Goal: Task Accomplishment & Management: Use online tool/utility

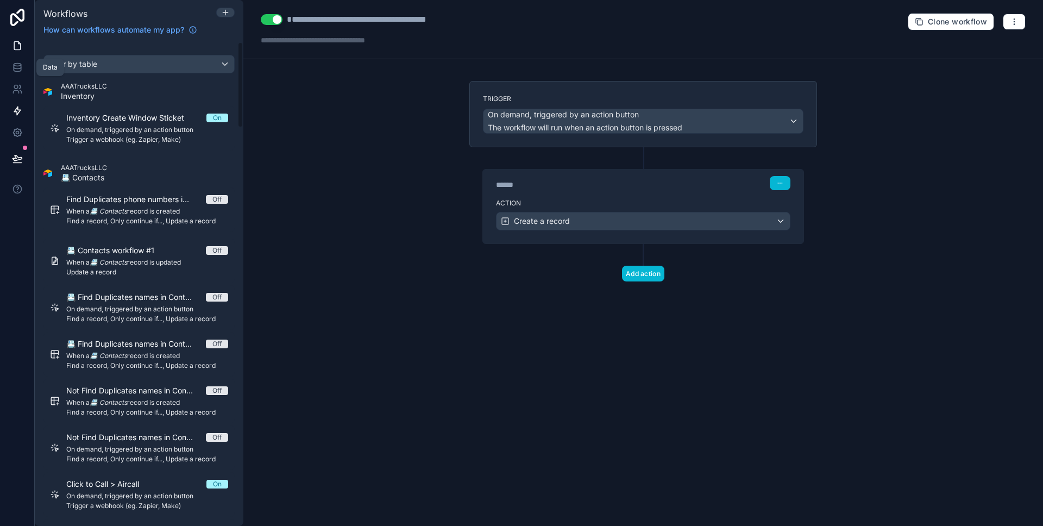
click at [14, 52] on link at bounding box center [17, 46] width 34 height 22
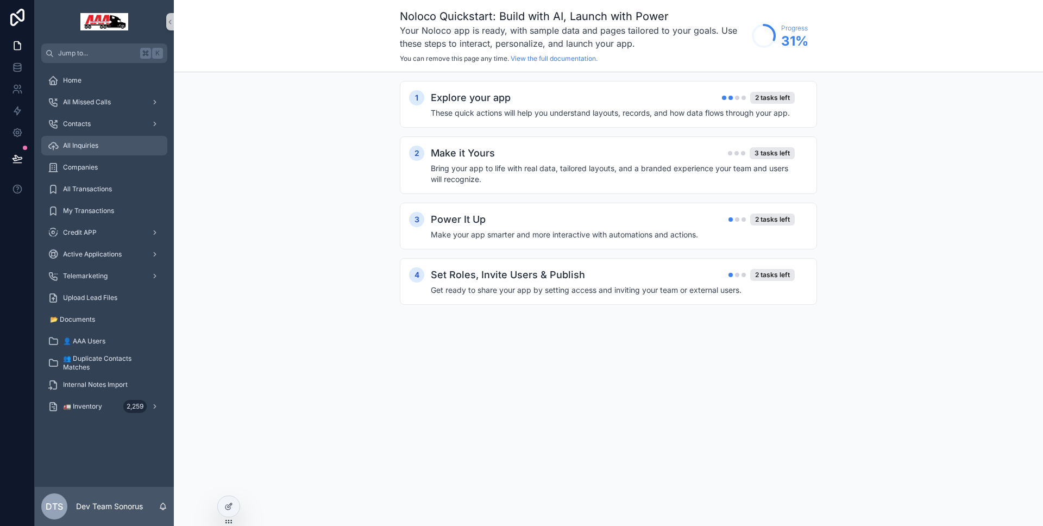
click at [106, 143] on div "All Inquiries" at bounding box center [104, 145] width 113 height 17
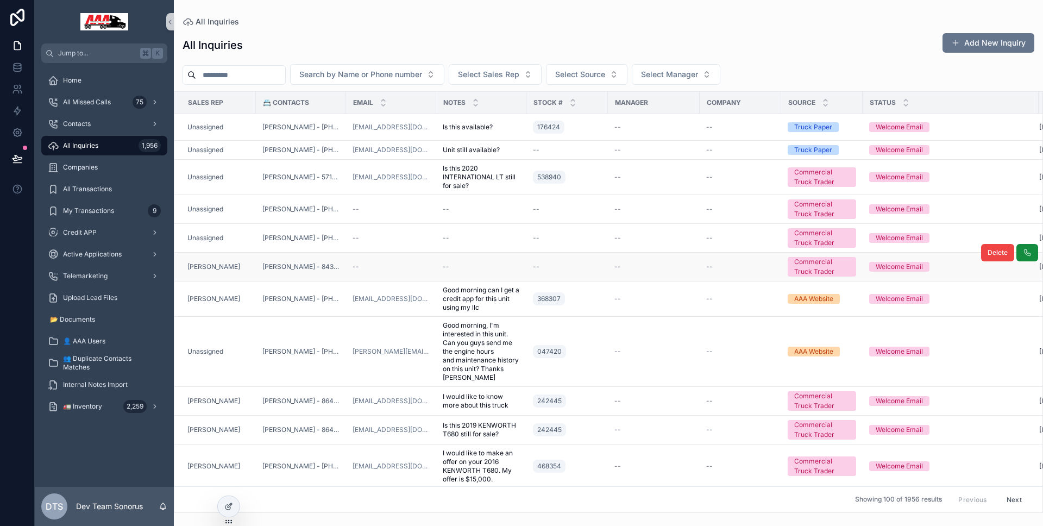
click at [242, 267] on div "[PERSON_NAME]" at bounding box center [218, 266] width 62 height 9
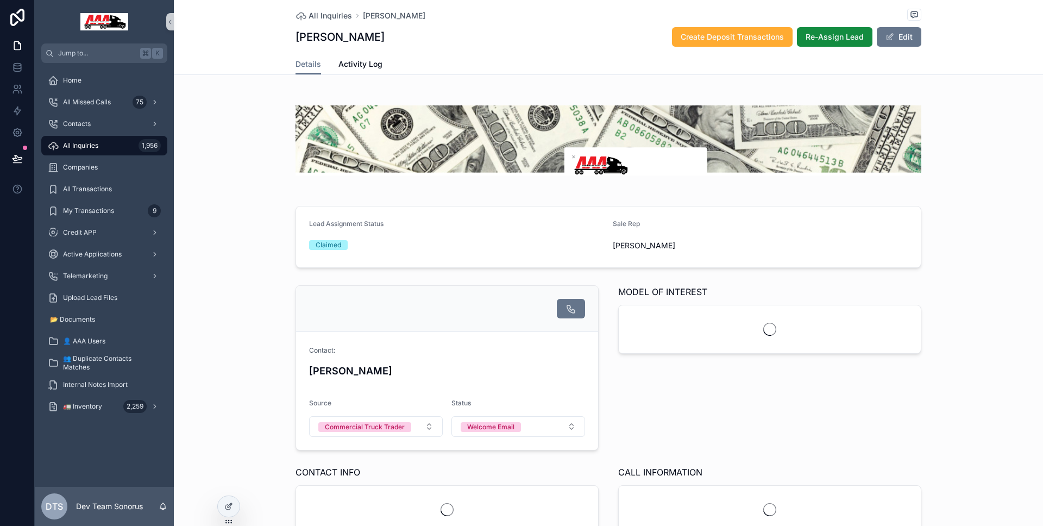
click at [356, 72] on link "Activity Log" at bounding box center [360, 65] width 44 height 22
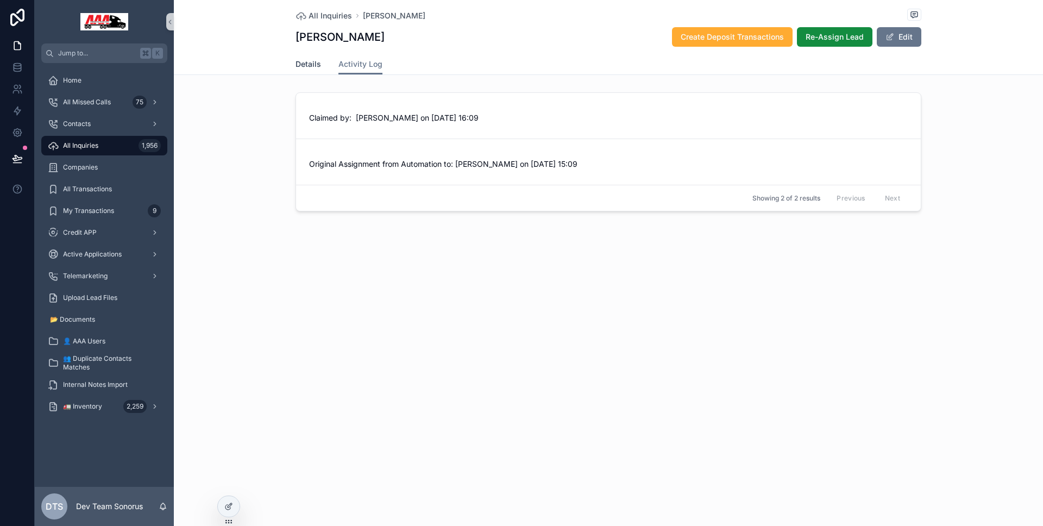
click at [305, 70] on link "Details" at bounding box center [308, 65] width 26 height 22
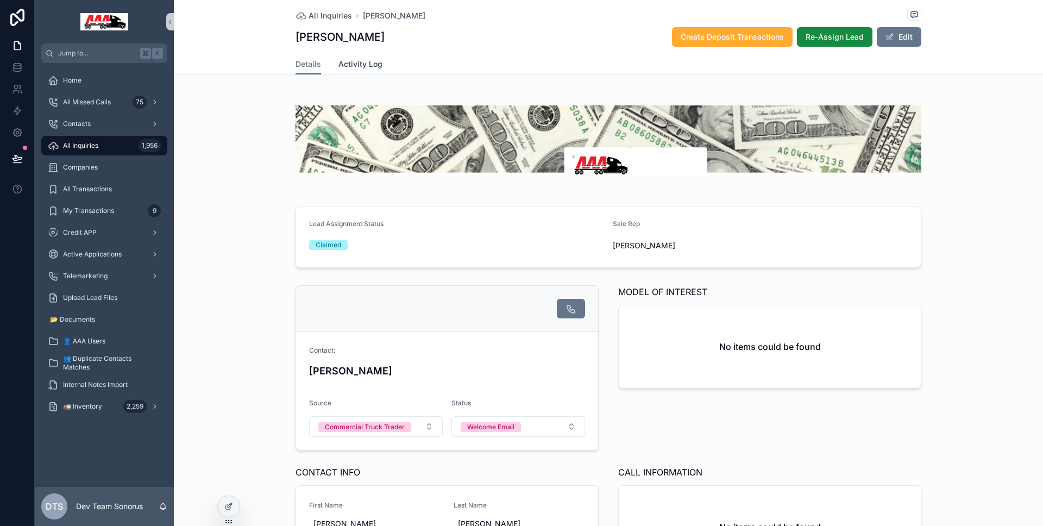
click at [355, 71] on link "Activity Log" at bounding box center [360, 65] width 44 height 22
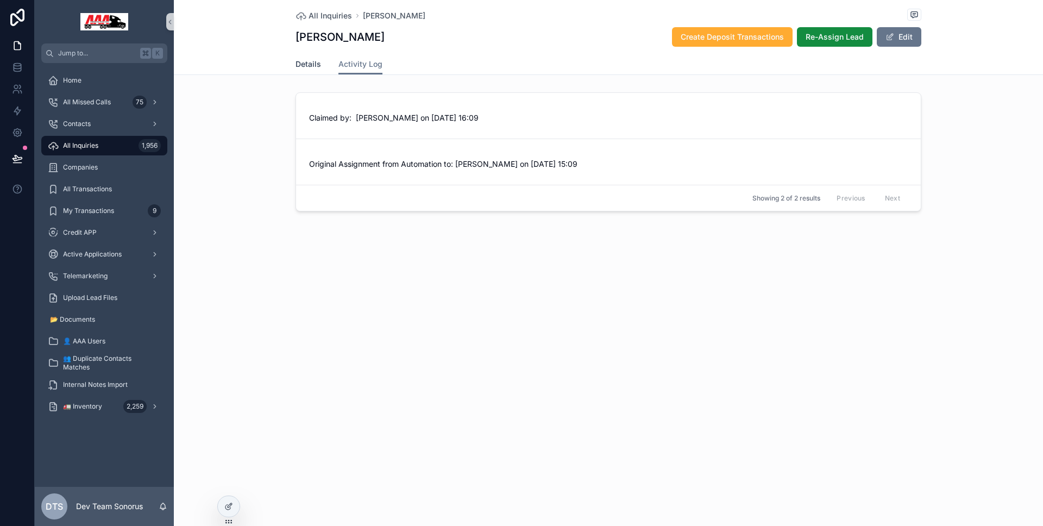
click at [316, 67] on span "Details" at bounding box center [308, 64] width 26 height 11
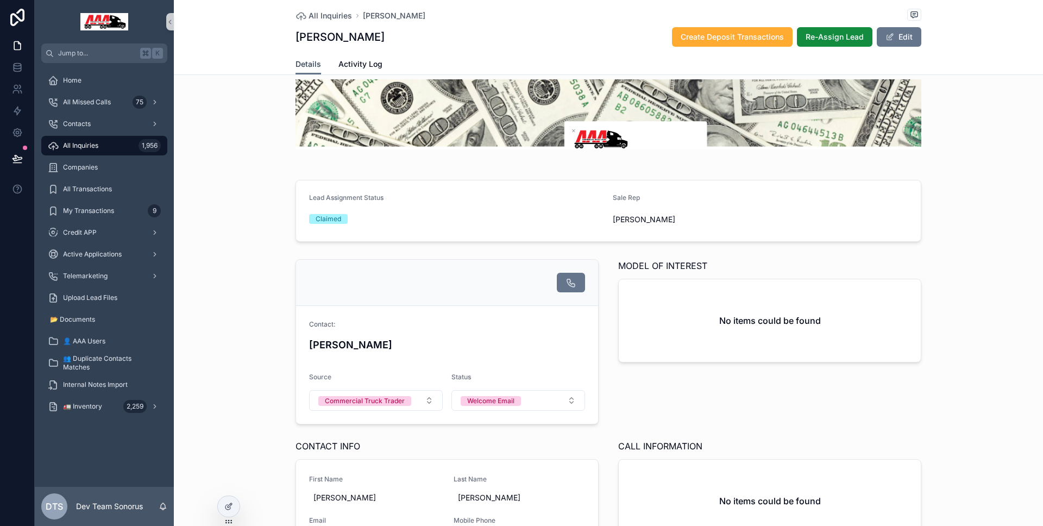
scroll to position [19, 0]
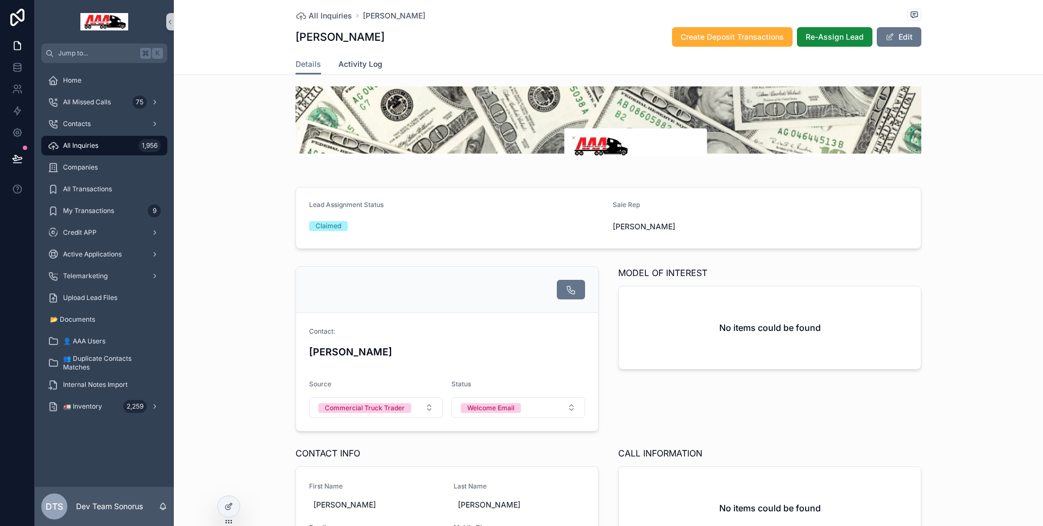
click at [350, 71] on link "Activity Log" at bounding box center [360, 65] width 44 height 22
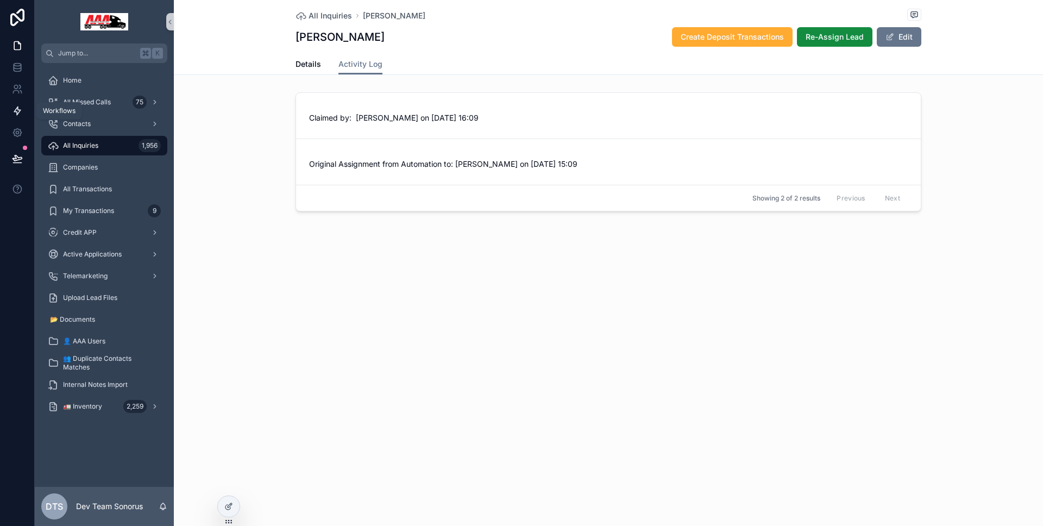
click at [7, 117] on link at bounding box center [17, 111] width 34 height 22
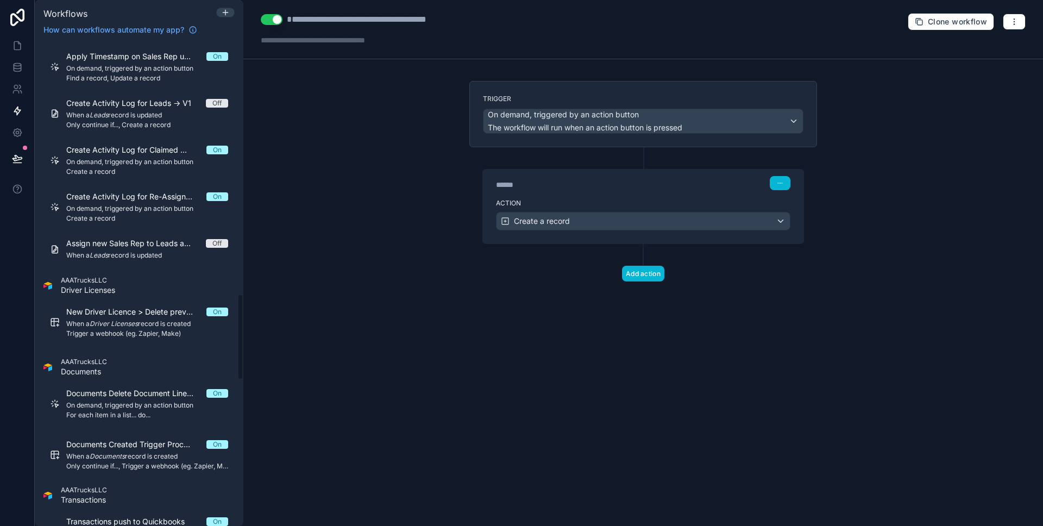
scroll to position [1412, 0]
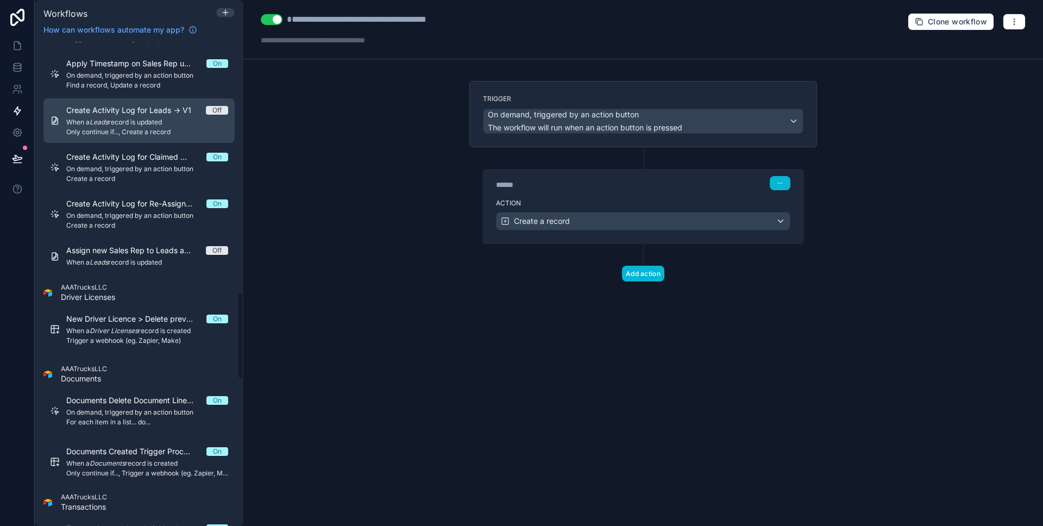
click at [144, 139] on link "Create Activity Log for Leads -> V1 Off When a Leads record is updated Only con…" at bounding box center [138, 120] width 191 height 45
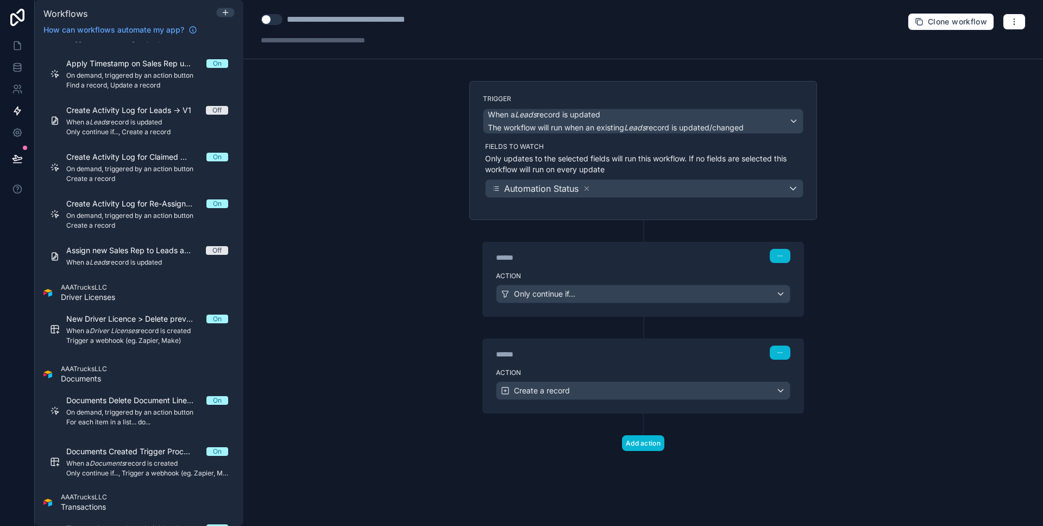
click at [558, 157] on p "Only updates to the selected fields will run this workflow. If no fields are se…" at bounding box center [644, 164] width 318 height 22
click at [541, 251] on div "****** Step 1" at bounding box center [643, 256] width 294 height 14
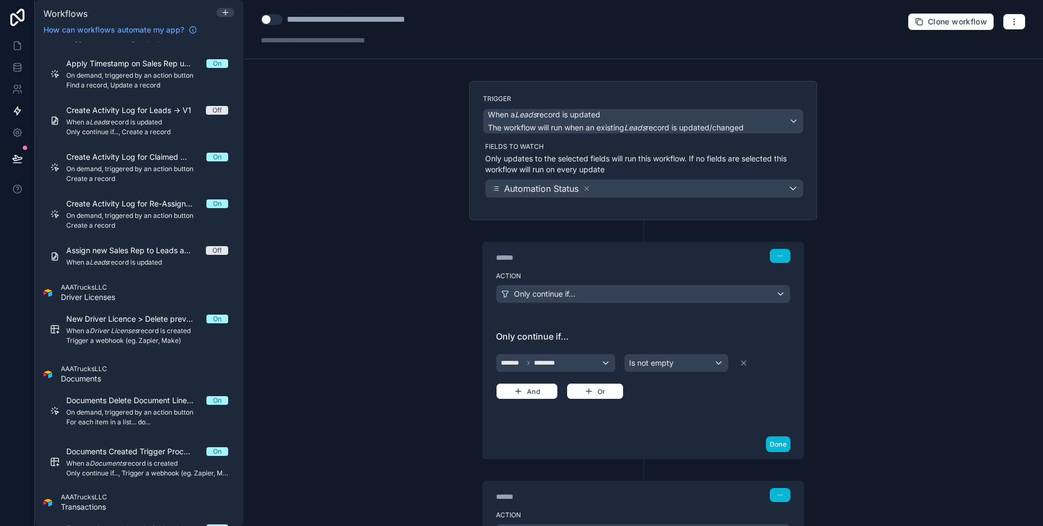
scroll to position [61, 0]
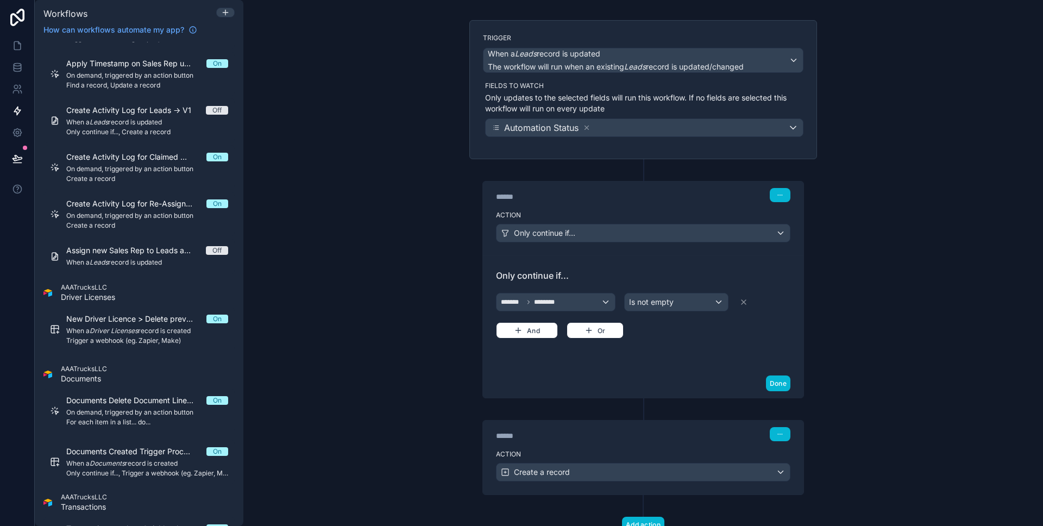
click at [532, 341] on div "Only continue if... ******* ******** Is not empty And Or" at bounding box center [643, 312] width 294 height 87
click at [532, 338] on div "Only continue if... ******* ******** Is not empty And Or" at bounding box center [643, 312] width 294 height 87
click at [532, 338] on button "And" at bounding box center [527, 330] width 62 height 16
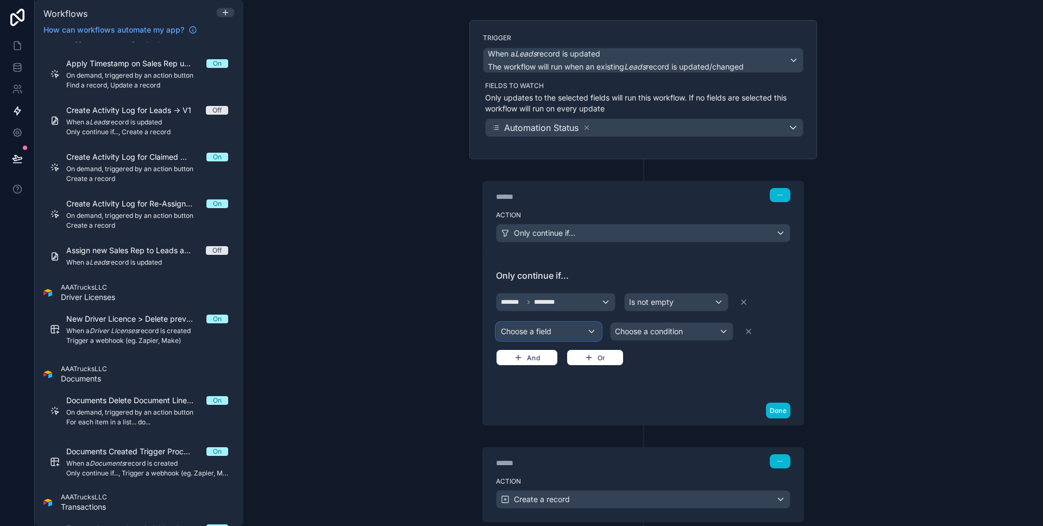
click at [534, 335] on div "Choose a field" at bounding box center [548, 331] width 104 height 17
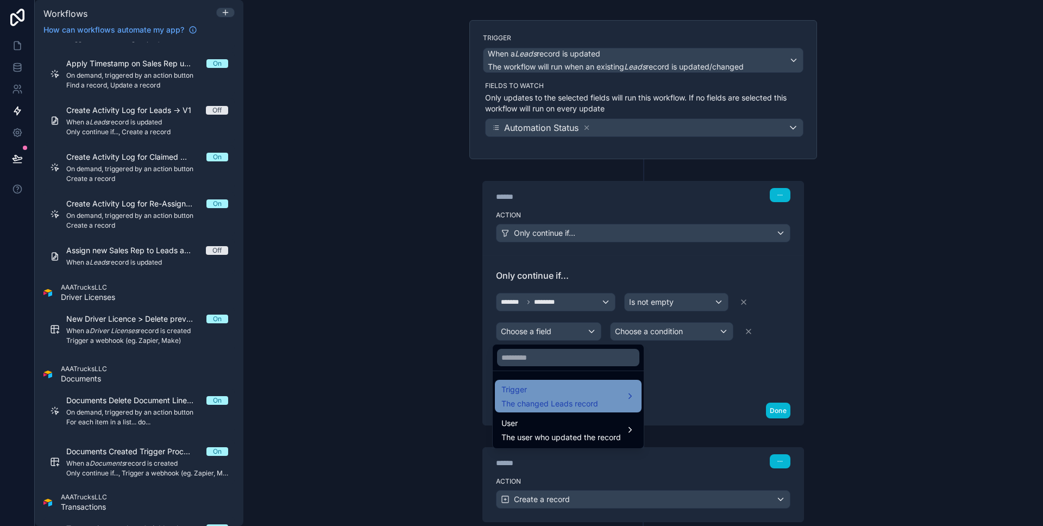
click at [551, 394] on span "Trigger" at bounding box center [549, 389] width 97 height 13
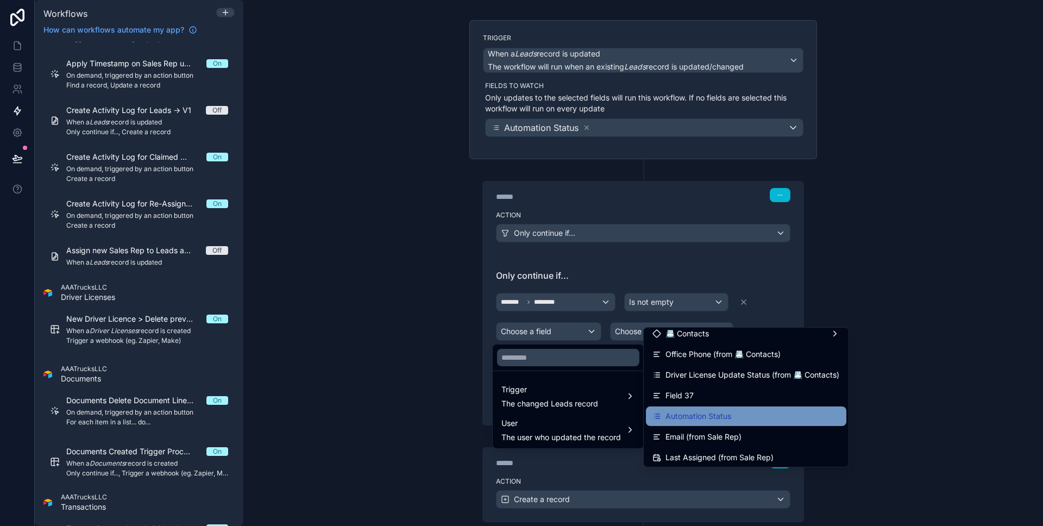
scroll to position [632, 0]
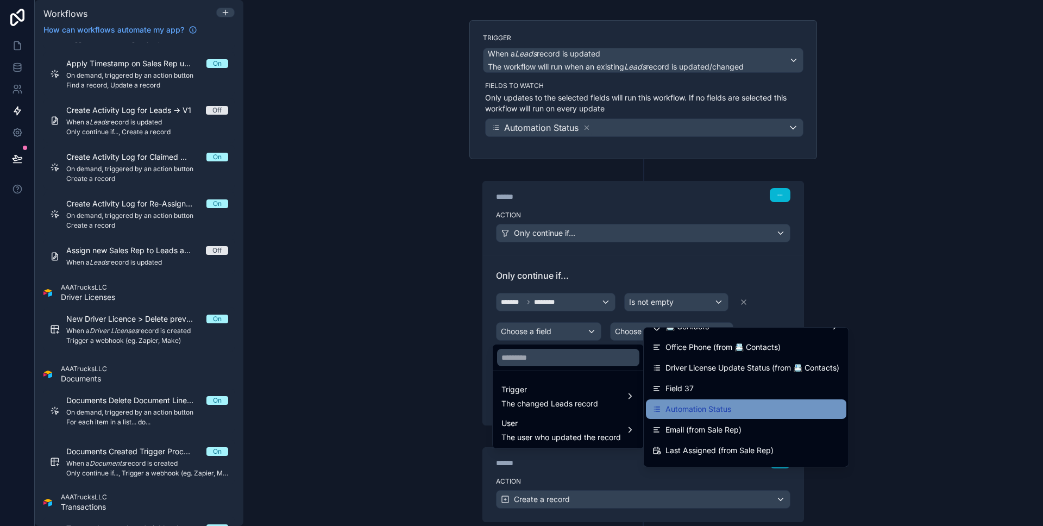
click at [761, 417] on div "Automation Status" at bounding box center [746, 409] width 200 height 20
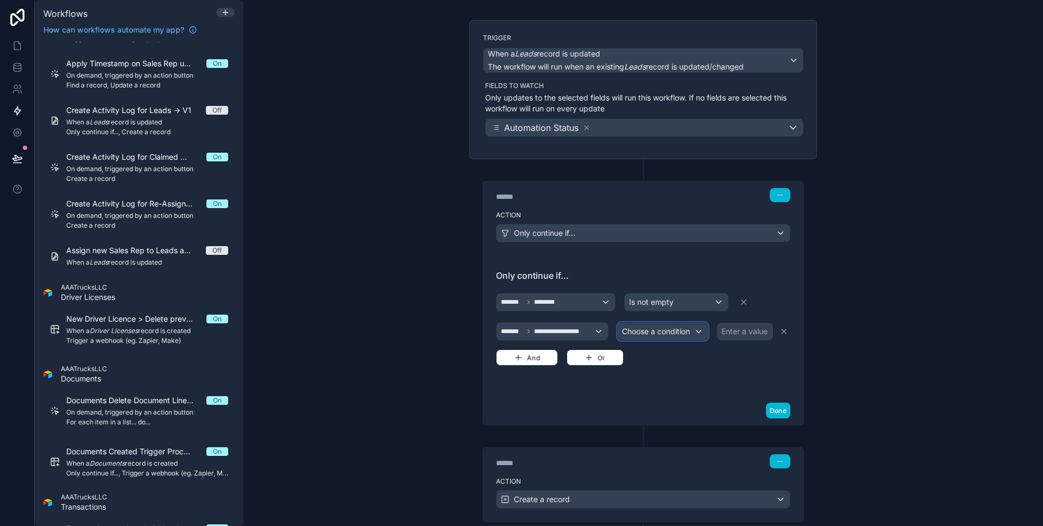
click at [646, 336] on span "Choose a condition" at bounding box center [656, 331] width 68 height 11
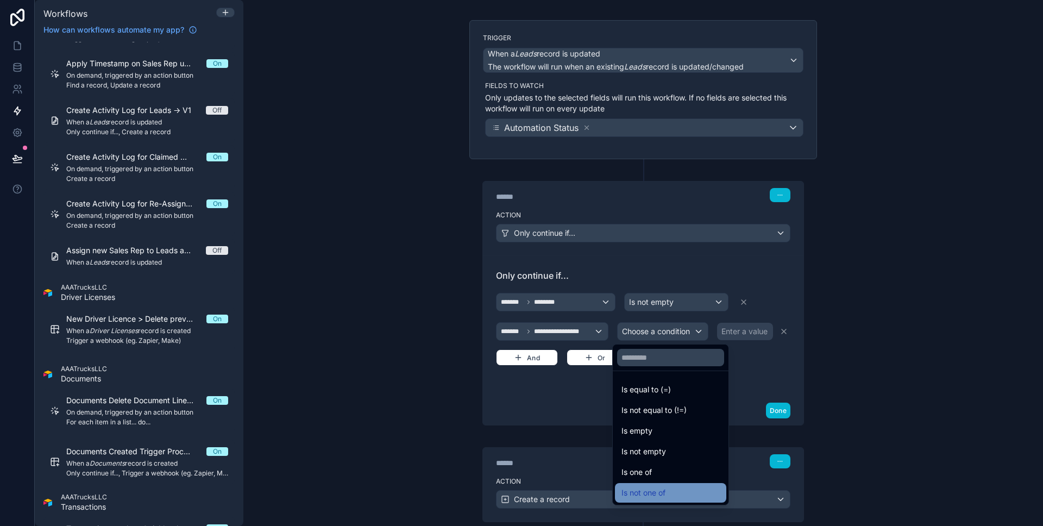
click at [663, 492] on span "Is not one of" at bounding box center [643, 492] width 44 height 13
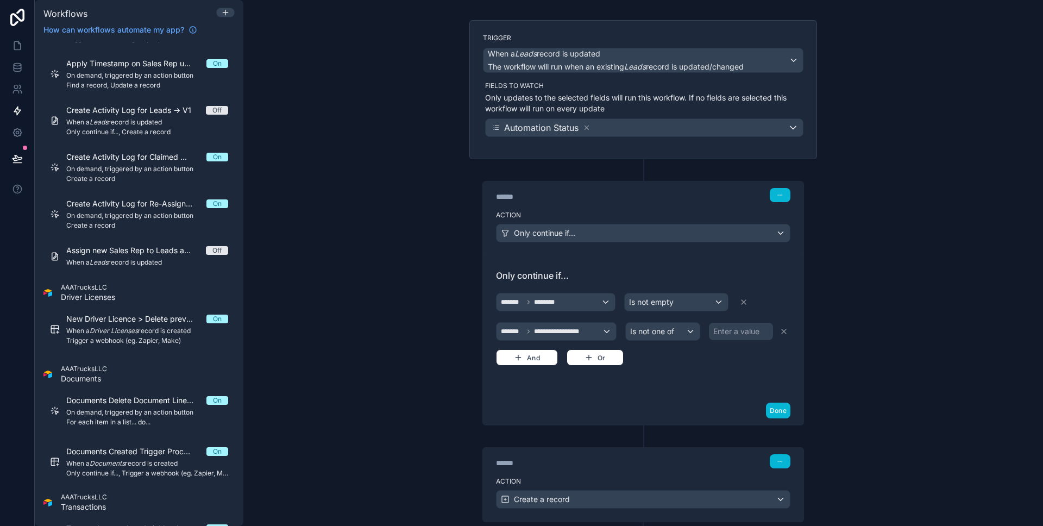
click at [721, 333] on div "Enter a value" at bounding box center [736, 331] width 46 height 11
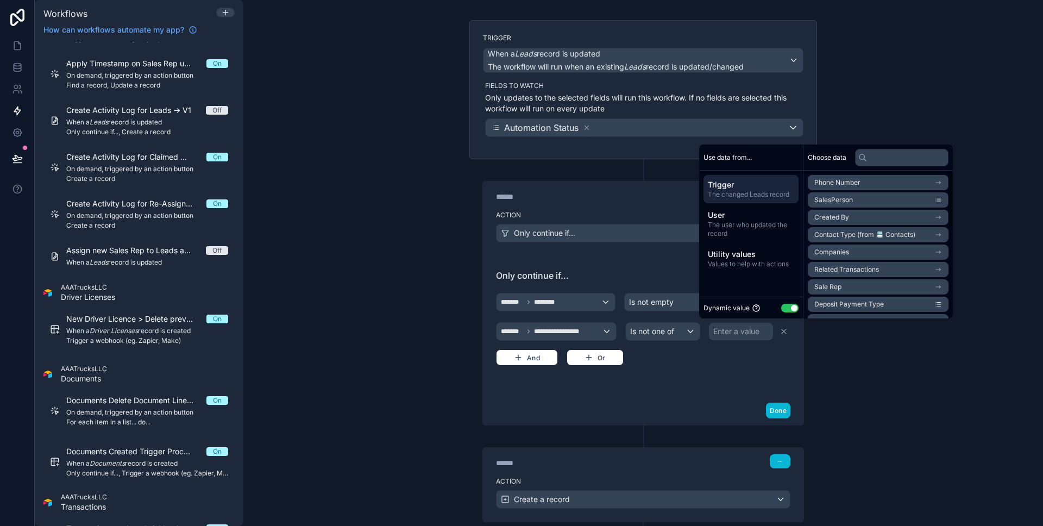
click at [791, 307] on button "Use setting" at bounding box center [789, 308] width 17 height 9
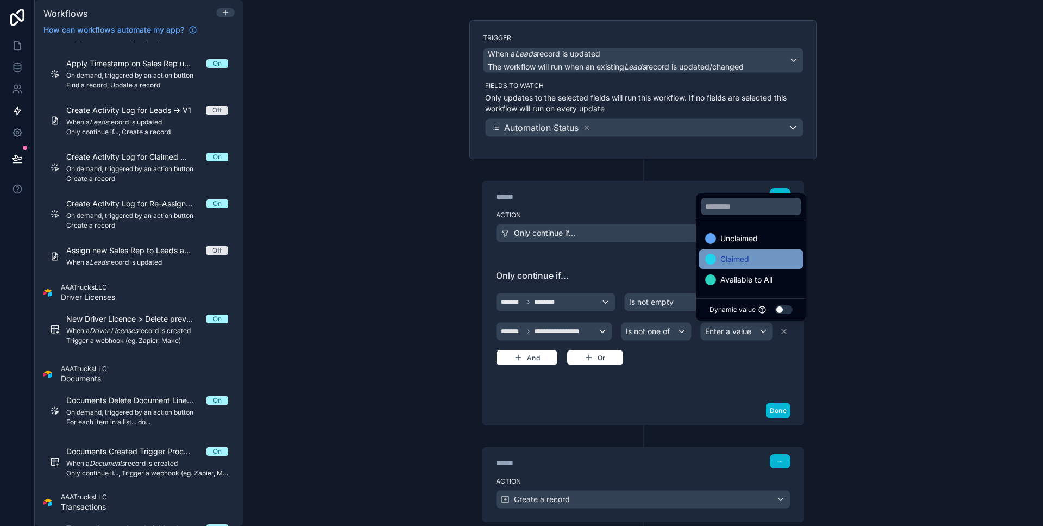
click at [762, 265] on div "Claimed" at bounding box center [751, 259] width 92 height 13
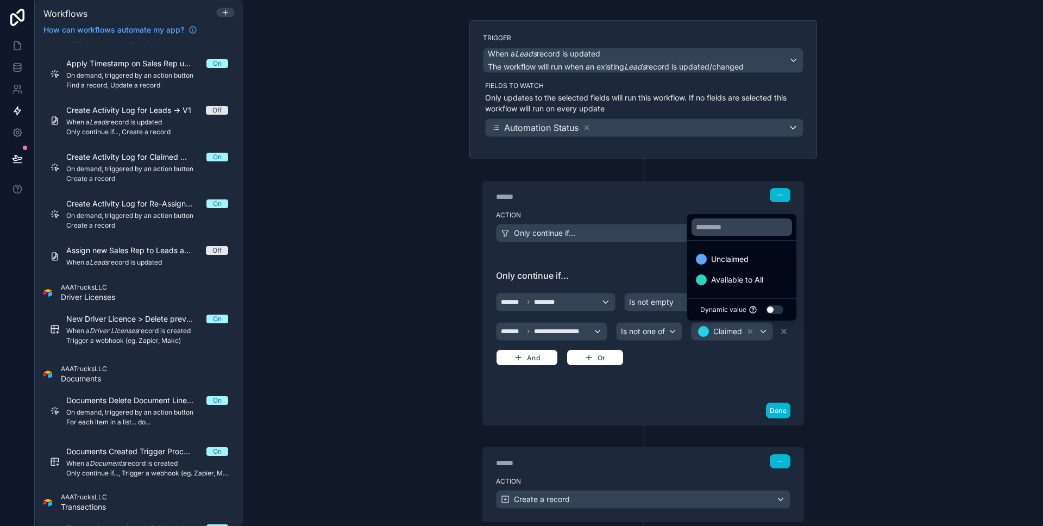
click at [715, 391] on div "**********" at bounding box center [643, 325] width 320 height 141
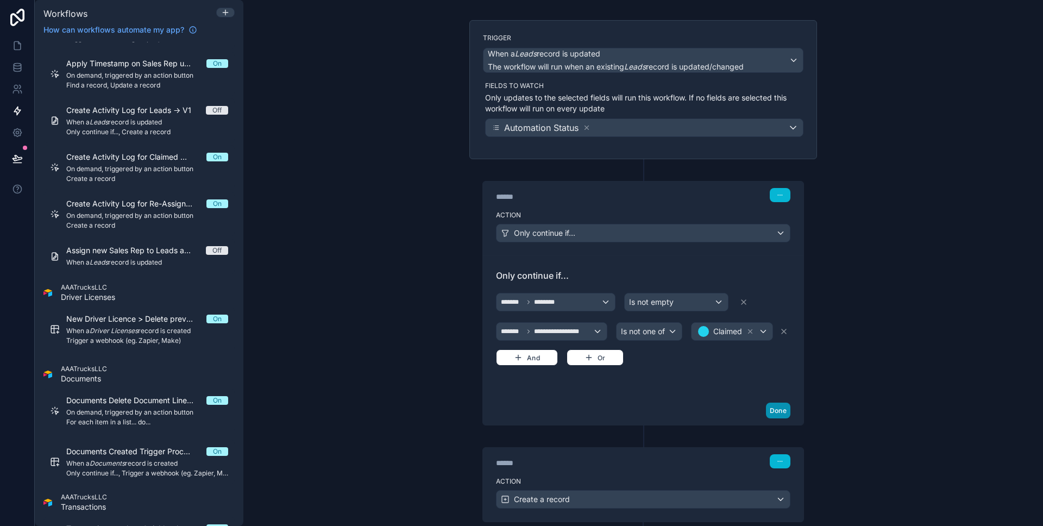
click at [774, 410] on button "Done" at bounding box center [778, 410] width 24 height 16
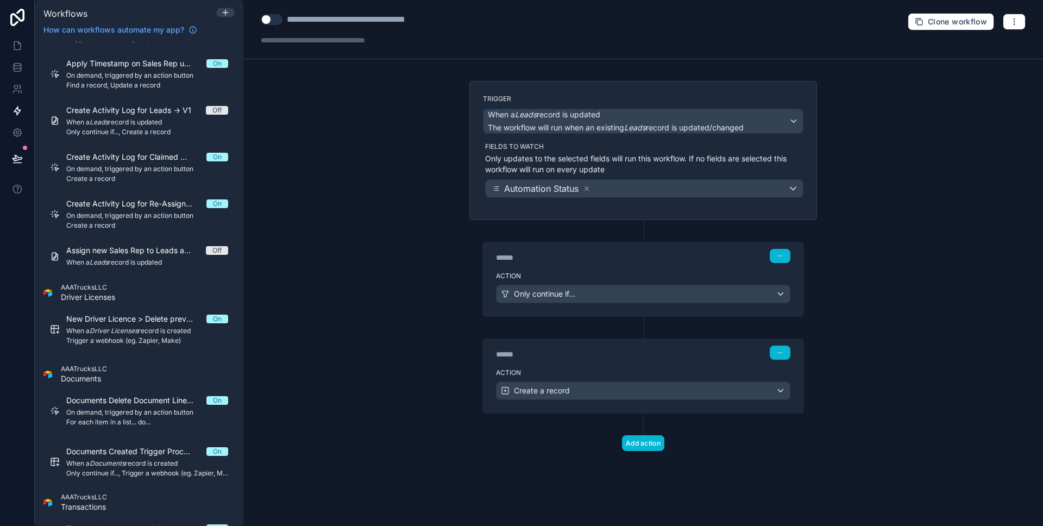
click at [622, 353] on div "******" at bounding box center [577, 354] width 163 height 11
click at [623, 366] on div "Action Create a record" at bounding box center [643, 388] width 320 height 49
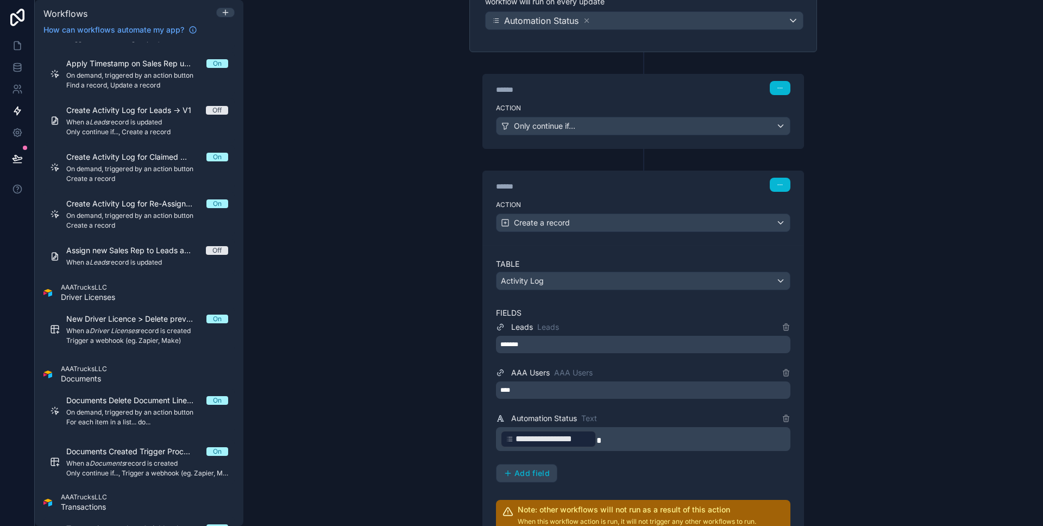
scroll to position [189, 0]
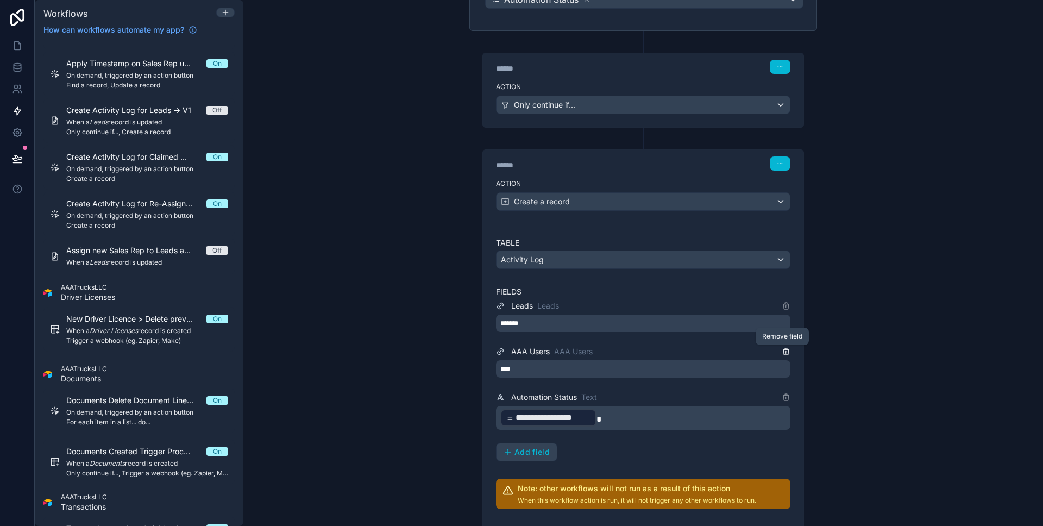
click at [785, 352] on icon at bounding box center [786, 351] width 9 height 9
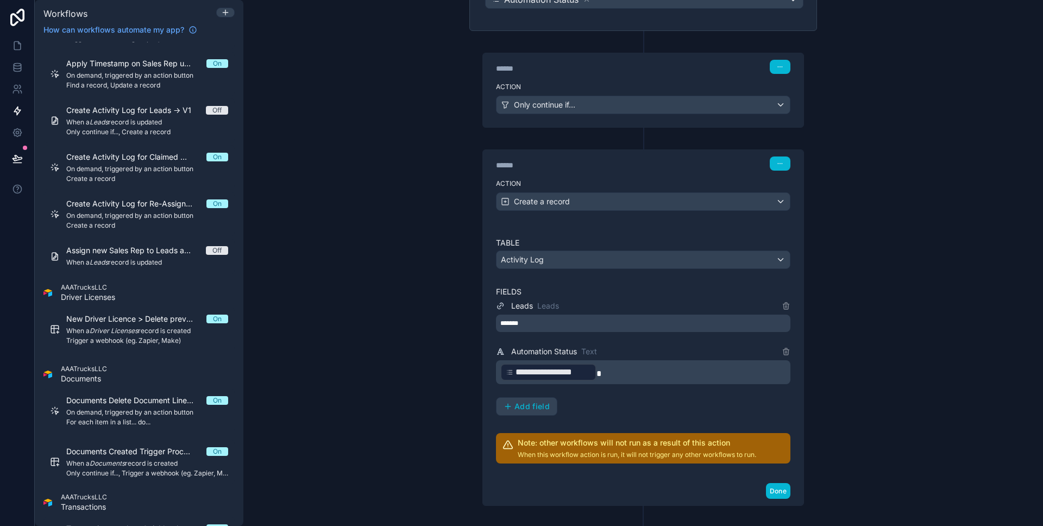
click at [700, 381] on p "**********" at bounding box center [644, 372] width 288 height 20
click at [682, 401] on div "**********" at bounding box center [643, 357] width 294 height 116
click at [526, 414] on button "Add field" at bounding box center [526, 406] width 60 height 17
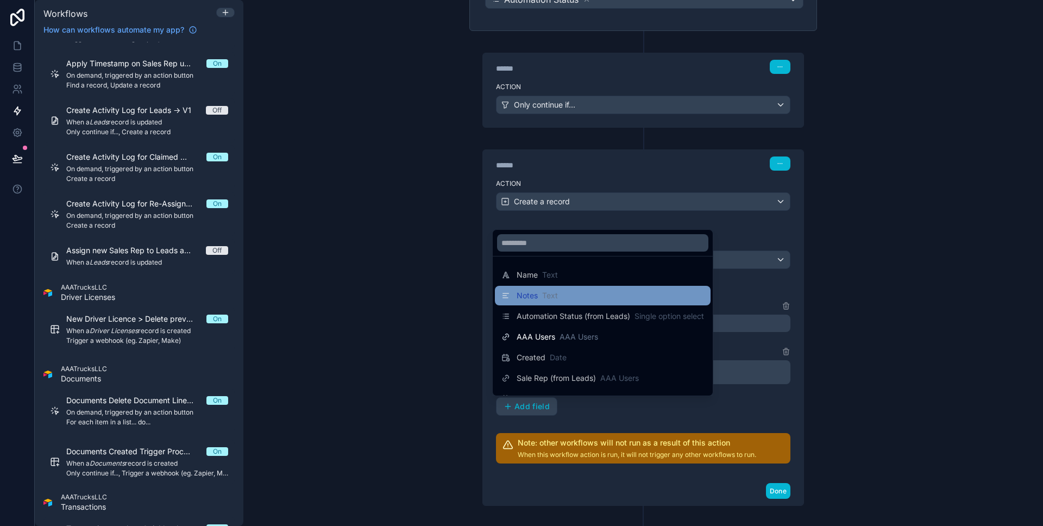
click at [560, 300] on div "Notes Text" at bounding box center [602, 295] width 203 height 13
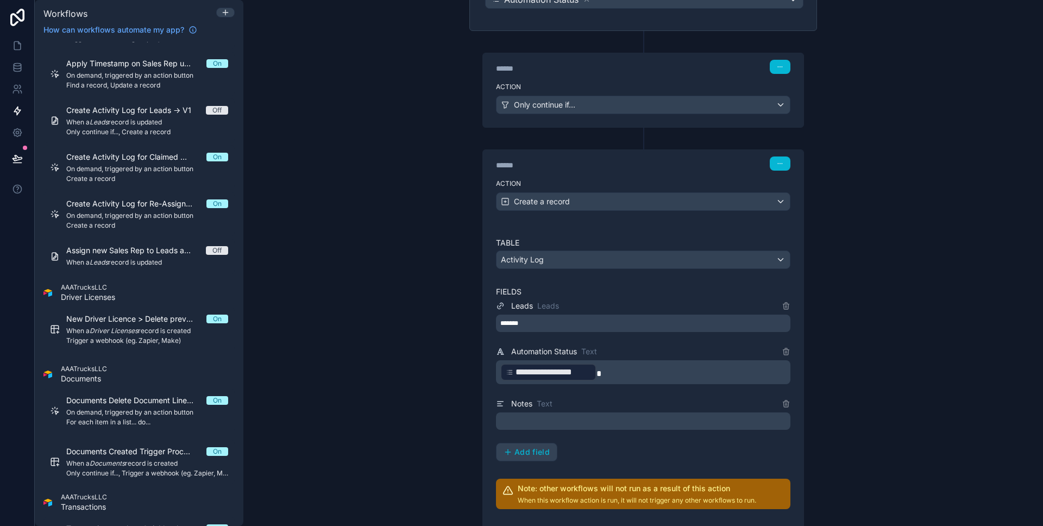
click at [555, 417] on p "﻿" at bounding box center [644, 420] width 288 height 13
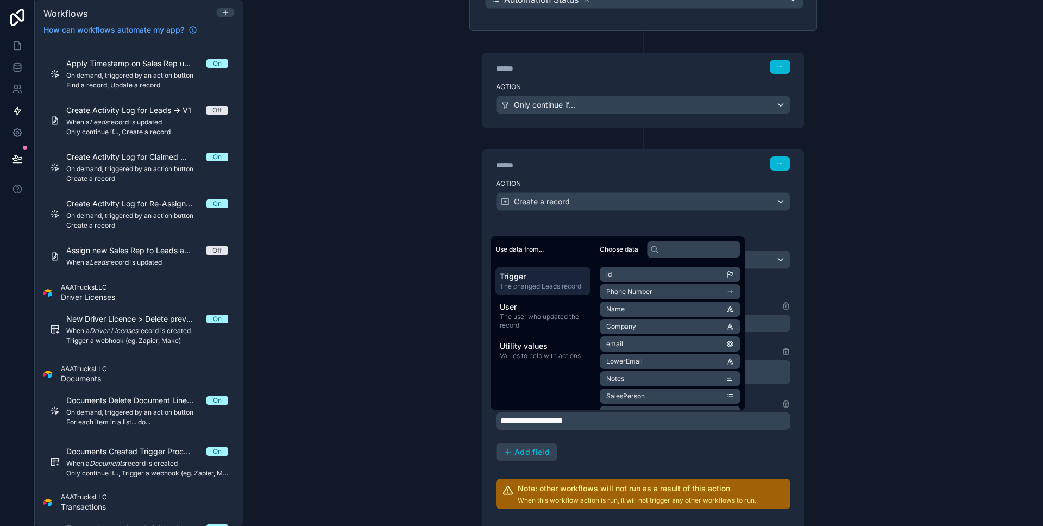
click at [559, 291] on div "Trigger The changed Leads record" at bounding box center [542, 281] width 95 height 28
click at [685, 255] on input "text" at bounding box center [693, 249] width 93 height 17
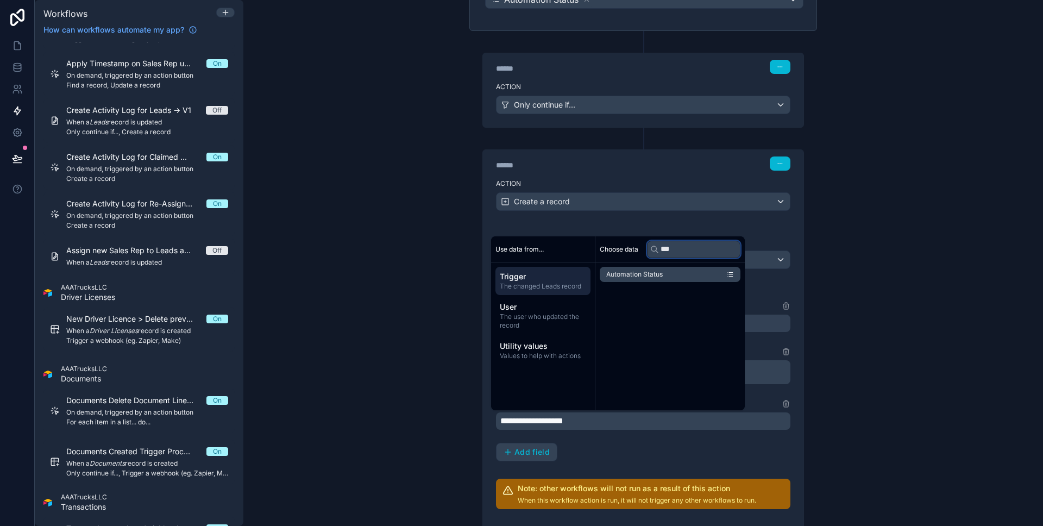
type input "***"
click at [677, 272] on li "Automation Status" at bounding box center [670, 274] width 141 height 15
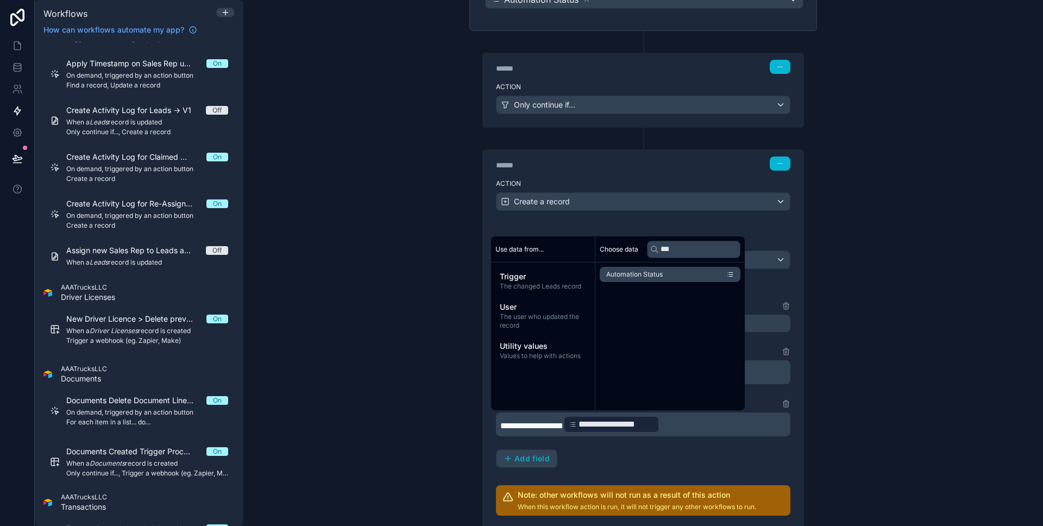
click at [410, 318] on div "**********" at bounding box center [642, 263] width 799 height 526
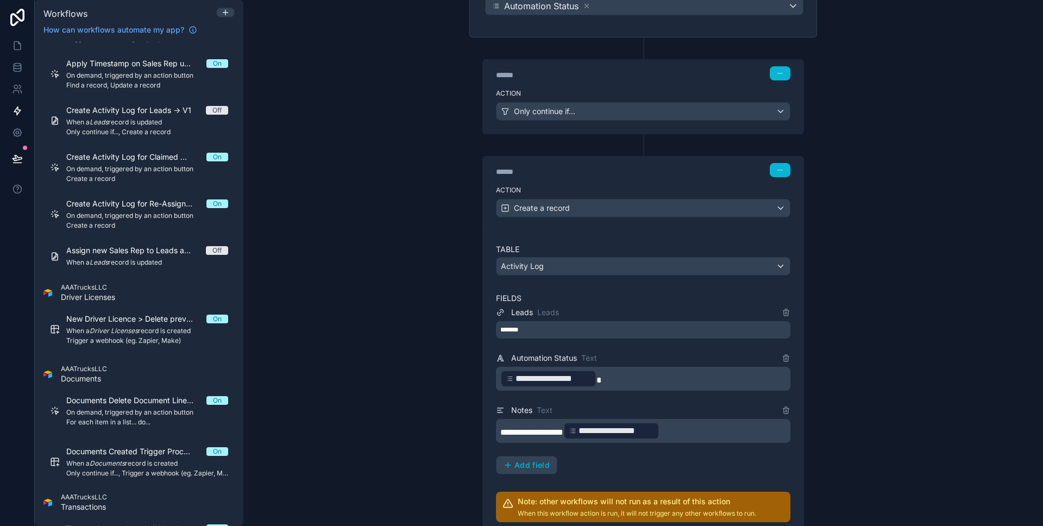
scroll to position [293, 0]
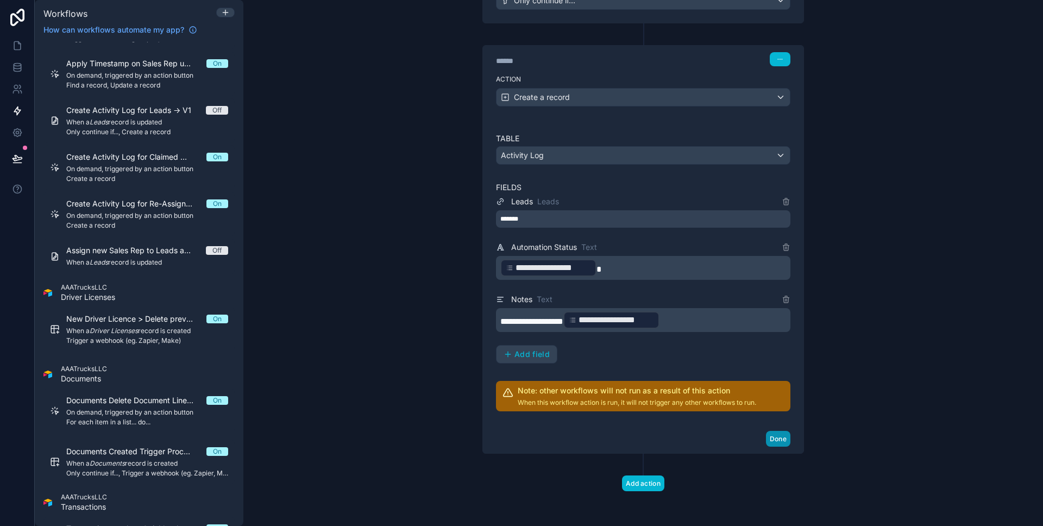
click at [772, 439] on button "Done" at bounding box center [778, 439] width 24 height 16
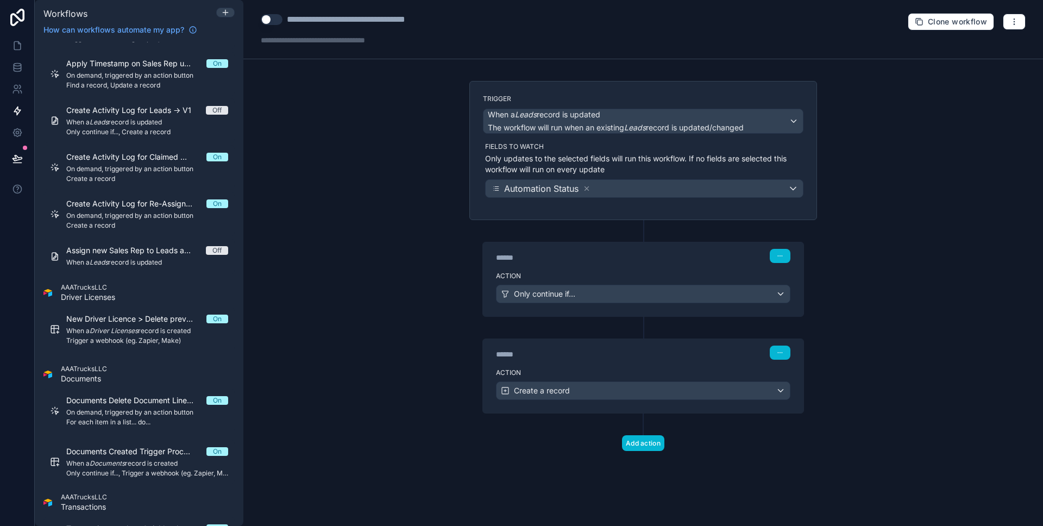
click at [622, 266] on div "****** Step 1" at bounding box center [643, 254] width 320 height 25
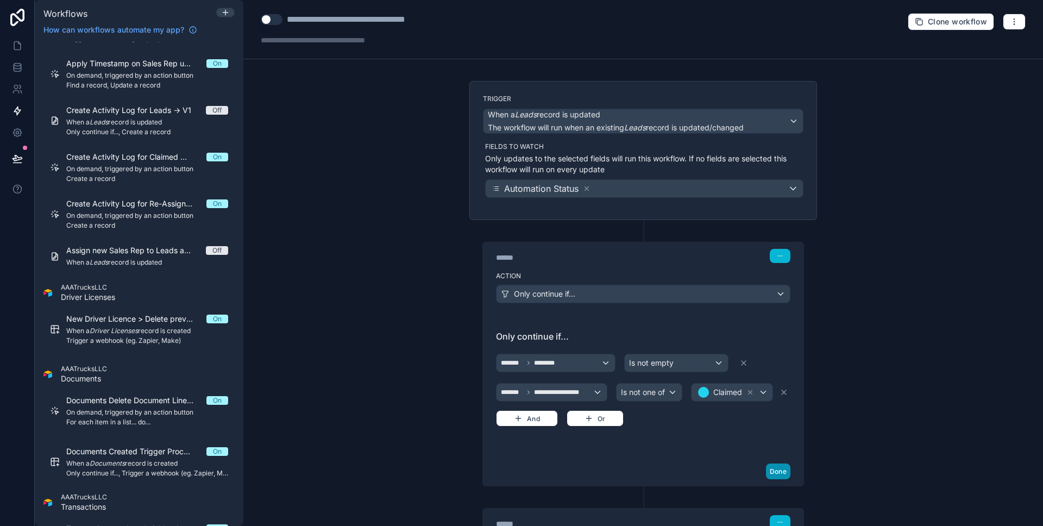
click at [769, 464] on button "Done" at bounding box center [778, 471] width 24 height 16
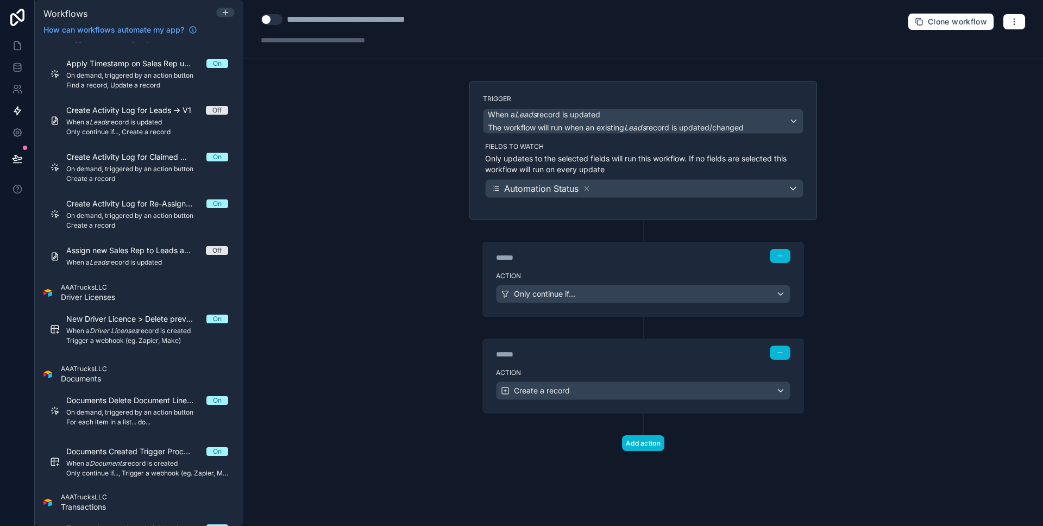
click at [275, 17] on button "Use setting" at bounding box center [272, 19] width 22 height 11
click at [568, 356] on div "******" at bounding box center [577, 354] width 163 height 11
click at [570, 361] on div "****** Step 2" at bounding box center [643, 351] width 320 height 25
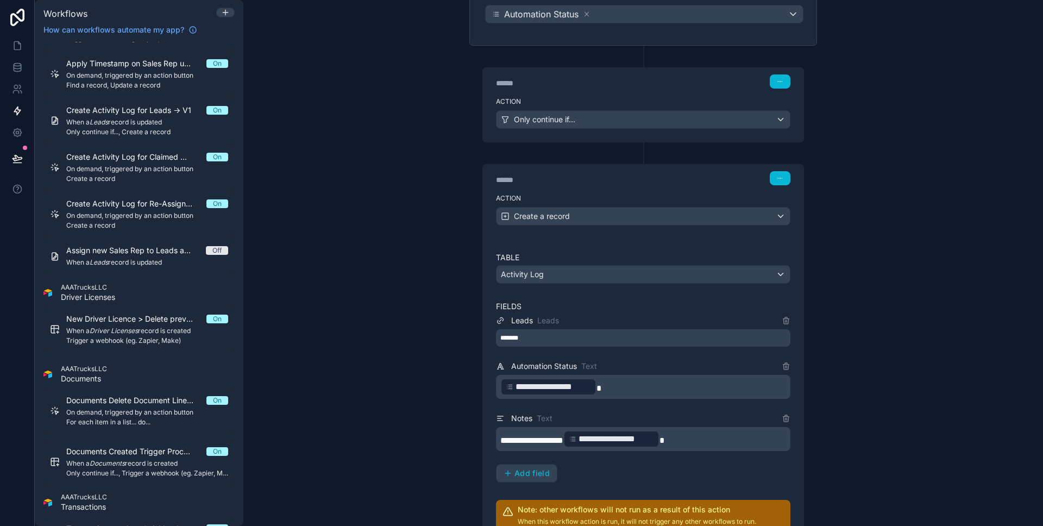
scroll to position [230, 0]
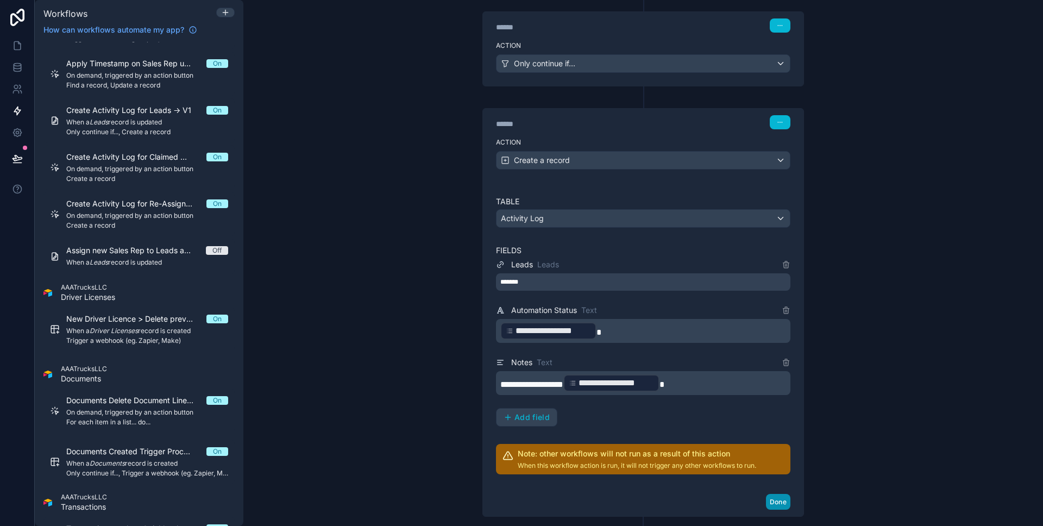
click at [769, 498] on button "Done" at bounding box center [778, 502] width 24 height 16
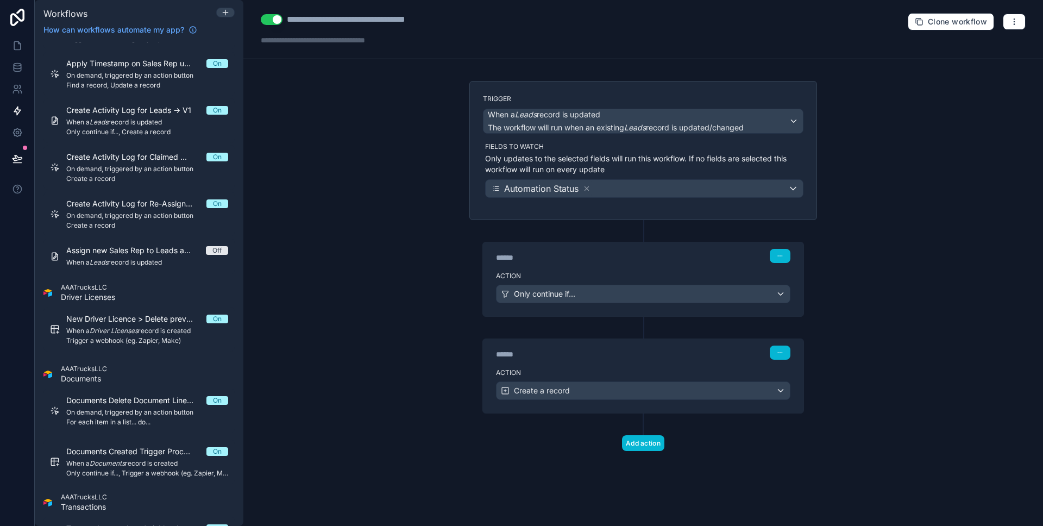
click at [638, 268] on div "Action Only continue if..." at bounding box center [643, 291] width 320 height 49
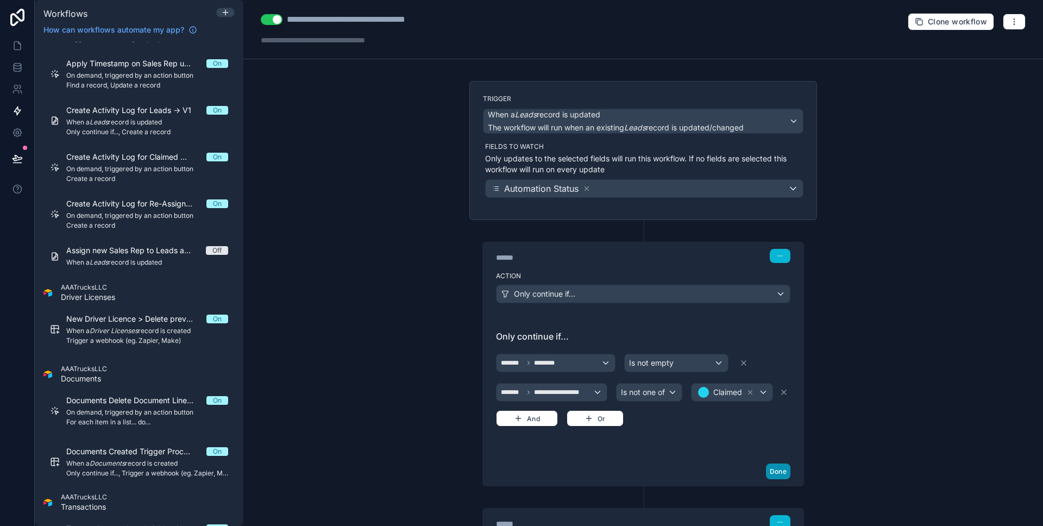
click at [778, 470] on button "Done" at bounding box center [778, 471] width 24 height 16
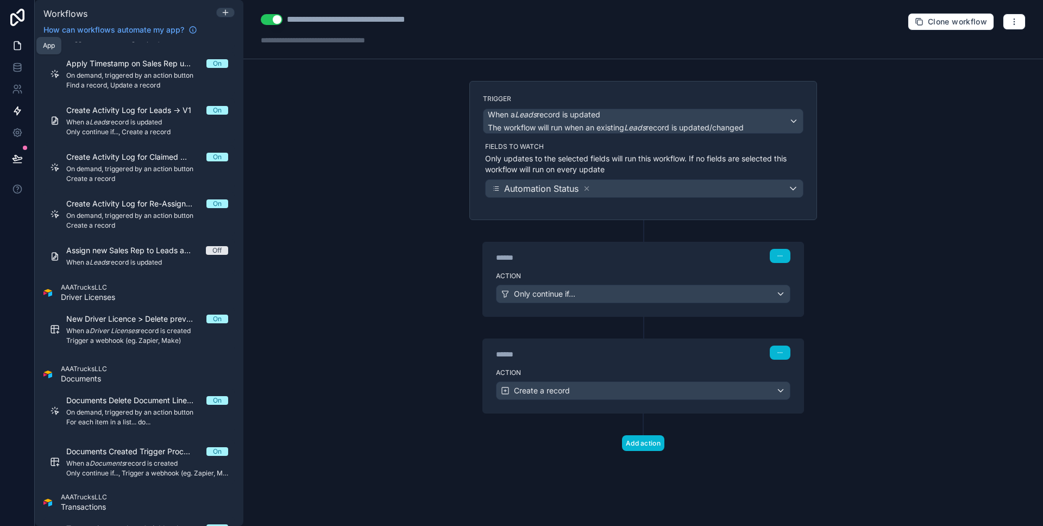
click at [23, 40] on link at bounding box center [17, 46] width 34 height 22
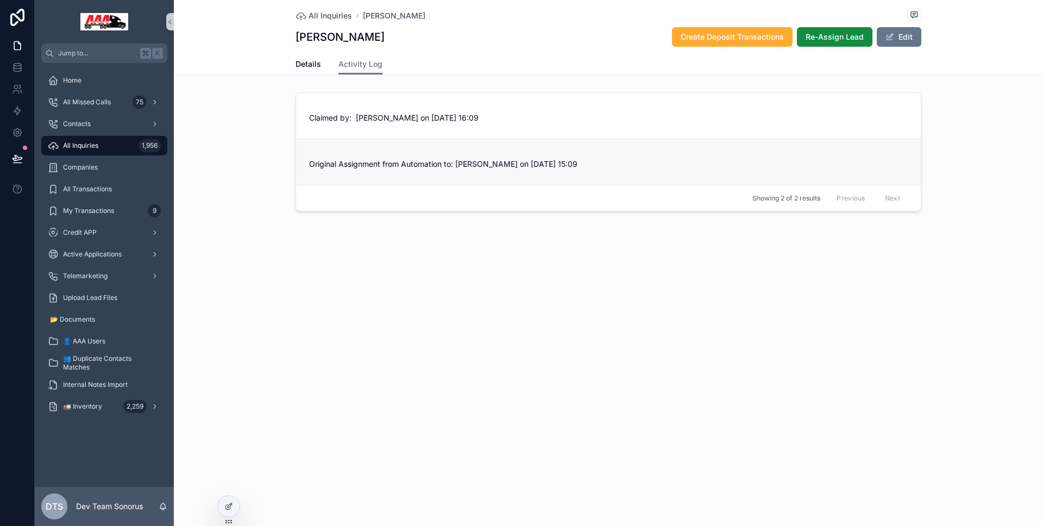
click at [481, 163] on span "Original Assignment from Automation to: Steve Benefield on 09-29-2025 15:09" at bounding box center [608, 164] width 599 height 11
click at [473, 163] on span "Original Assignment from Automation to: Steve Benefield on 09-29-2025 15:09" at bounding box center [608, 164] width 599 height 11
click at [469, 163] on span "Original Assignment from Automation to: Steve Benefield on 09-29-2025 15:09" at bounding box center [608, 164] width 599 height 11
click at [97, 131] on div "Contacts" at bounding box center [104, 123] width 113 height 17
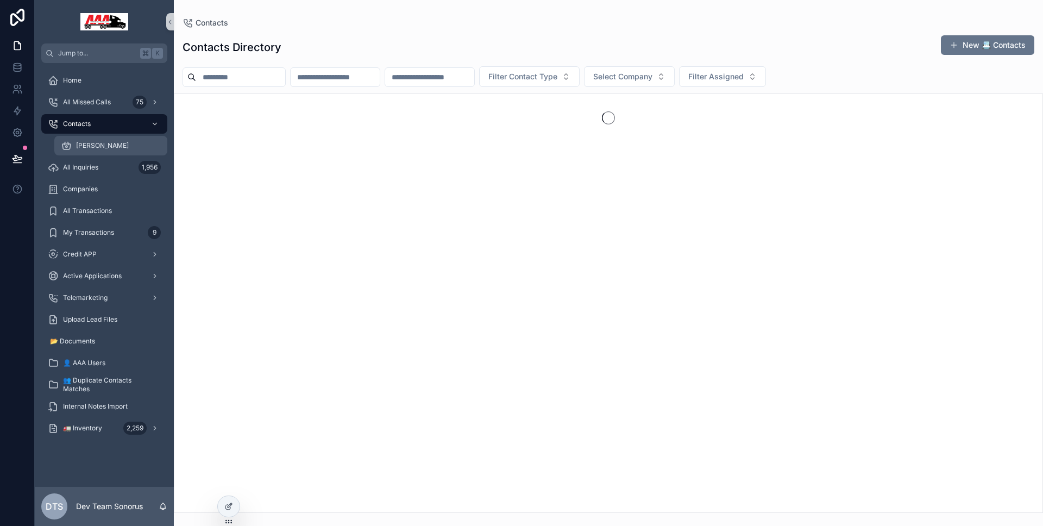
click at [100, 142] on div "Tyler" at bounding box center [111, 145] width 100 height 17
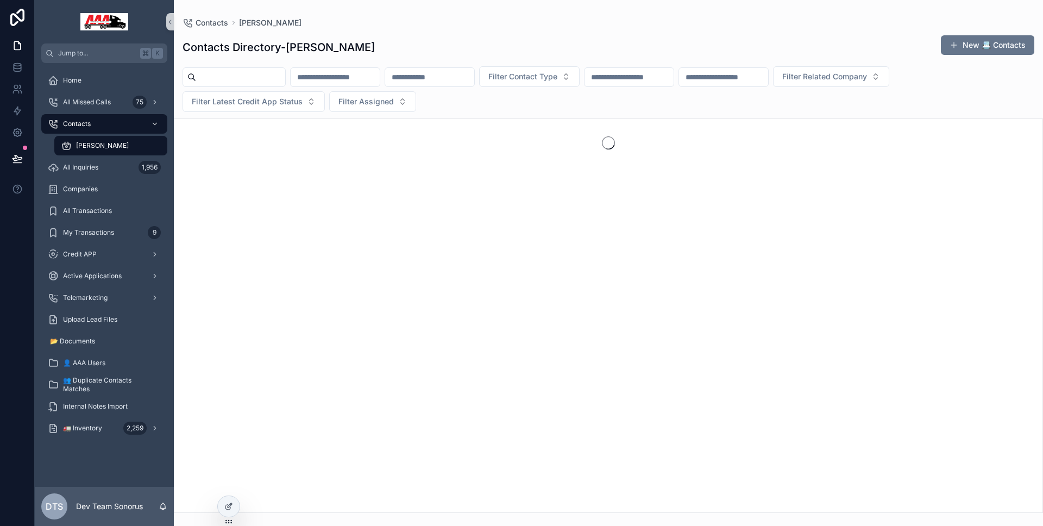
click at [101, 153] on div "Tyler" at bounding box center [111, 145] width 100 height 17
click at [101, 162] on div "All Inquiries 1,956" at bounding box center [104, 167] width 113 height 17
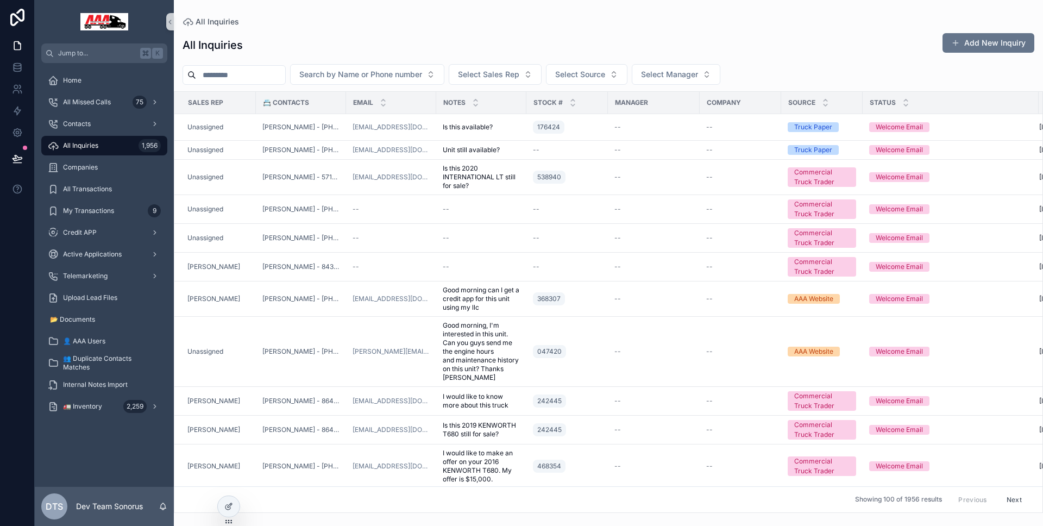
click at [131, 136] on link "All Inquiries 1,956" at bounding box center [104, 146] width 126 height 20
click at [248, 303] on div "[PERSON_NAME]" at bounding box center [218, 298] width 62 height 9
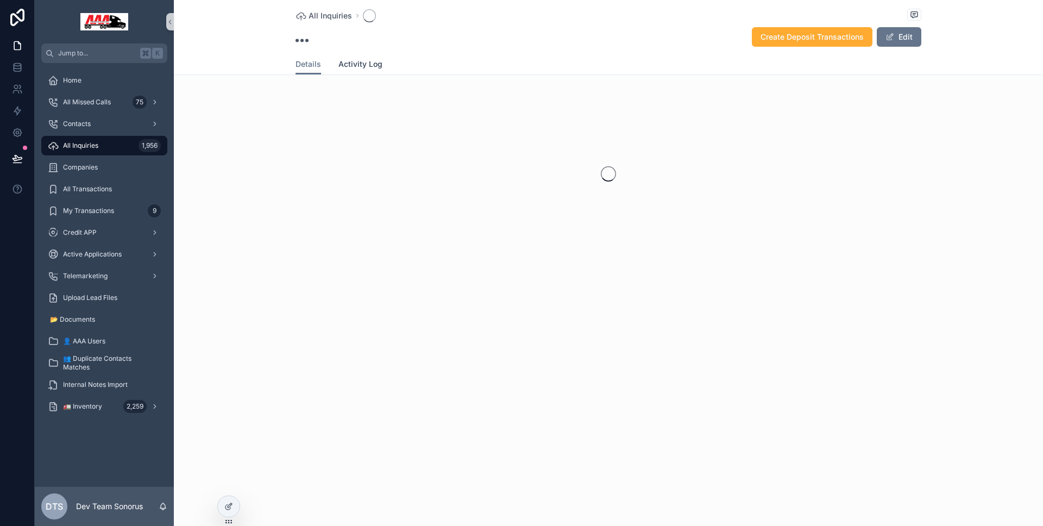
click at [365, 60] on span "Activity Log" at bounding box center [360, 64] width 44 height 11
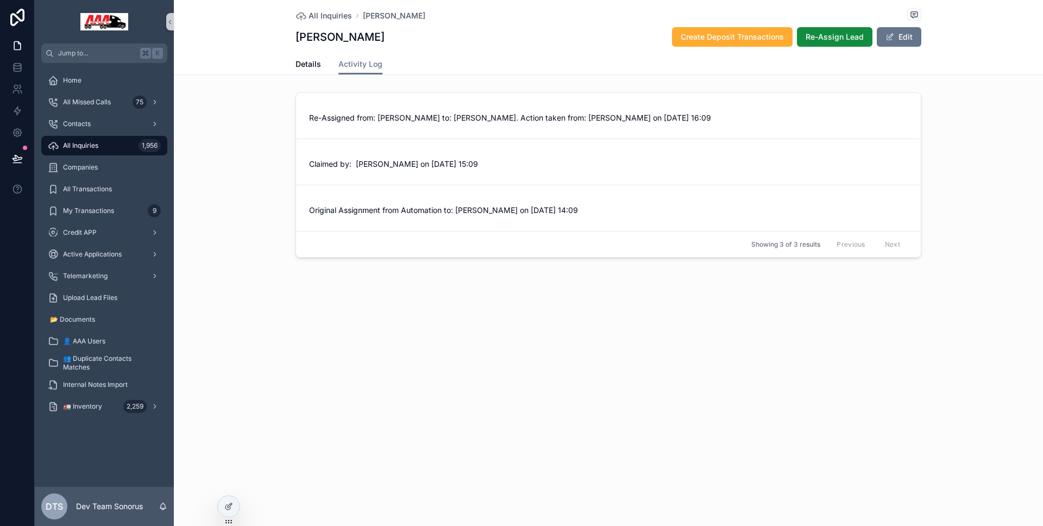
click at [132, 149] on div "All Inquiries 1,956" at bounding box center [104, 145] width 113 height 17
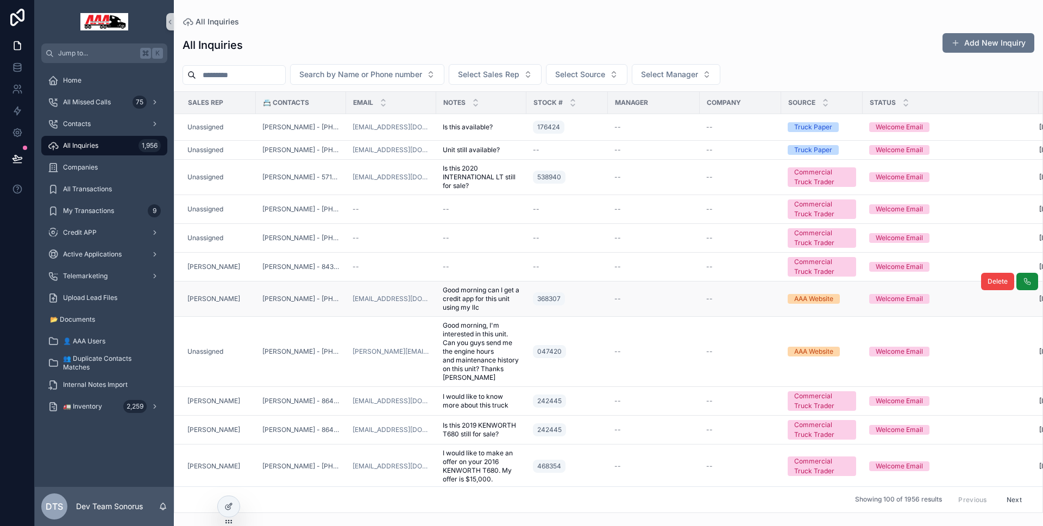
click at [247, 299] on div "[PERSON_NAME]" at bounding box center [218, 298] width 62 height 9
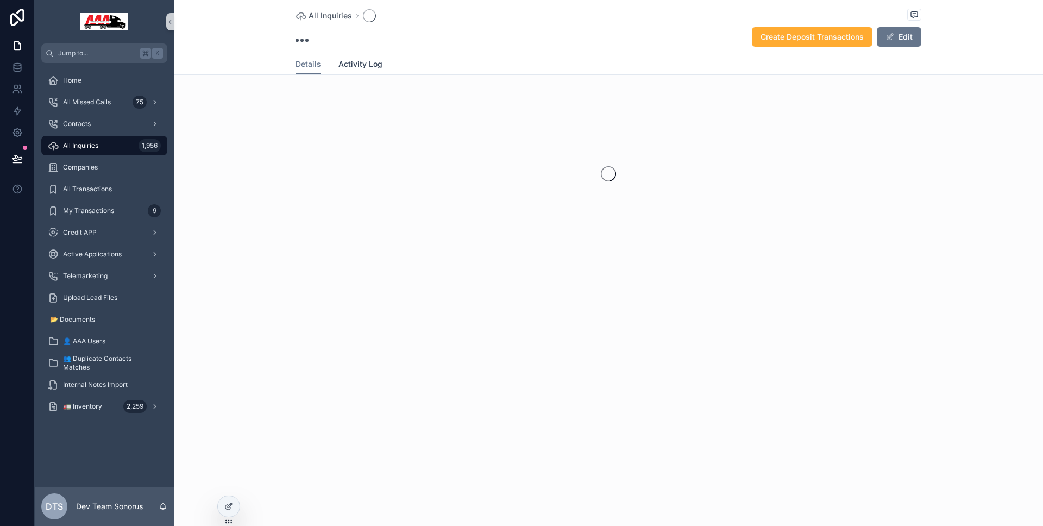
click at [363, 60] on span "Activity Log" at bounding box center [360, 64] width 44 height 11
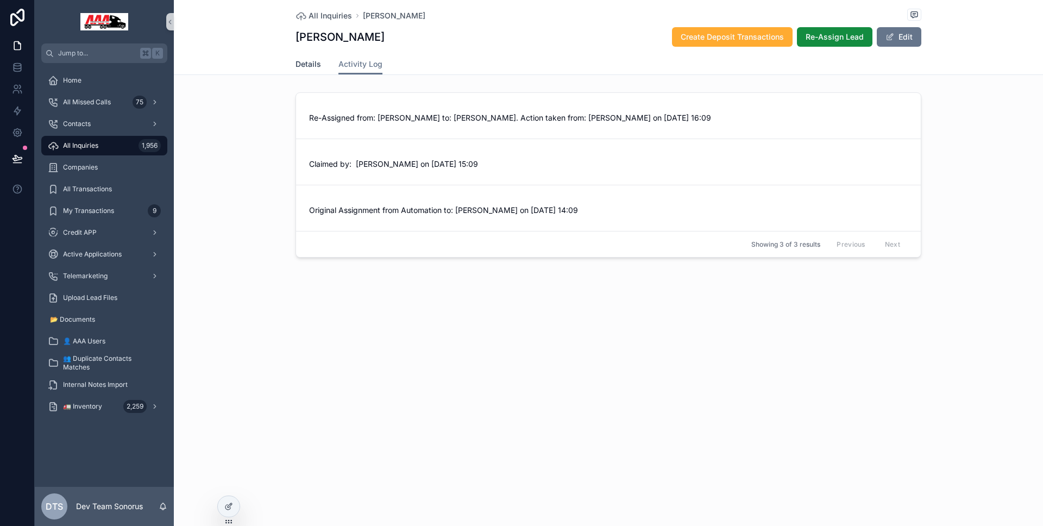
click at [317, 65] on span "Details" at bounding box center [308, 64] width 26 height 11
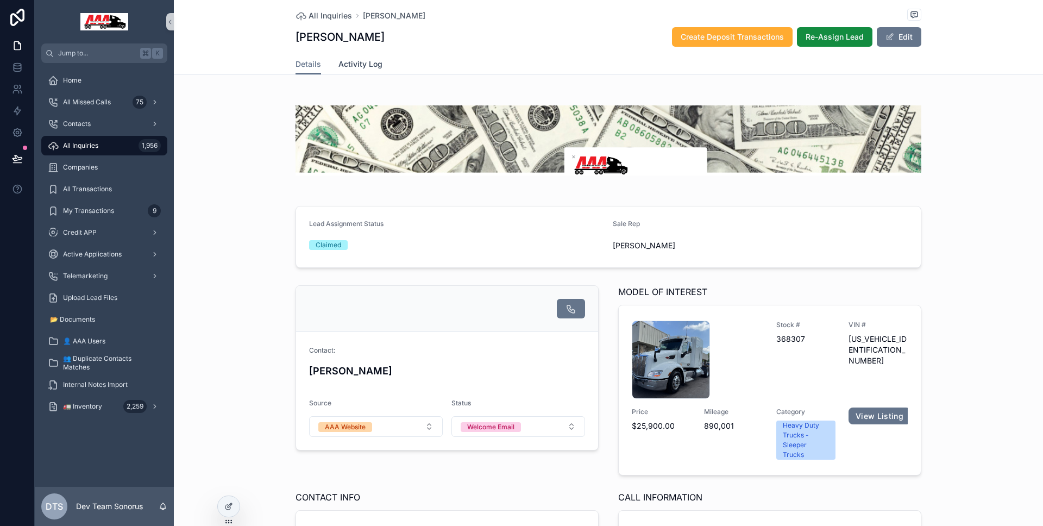
click at [358, 65] on span "Activity Log" at bounding box center [360, 64] width 44 height 11
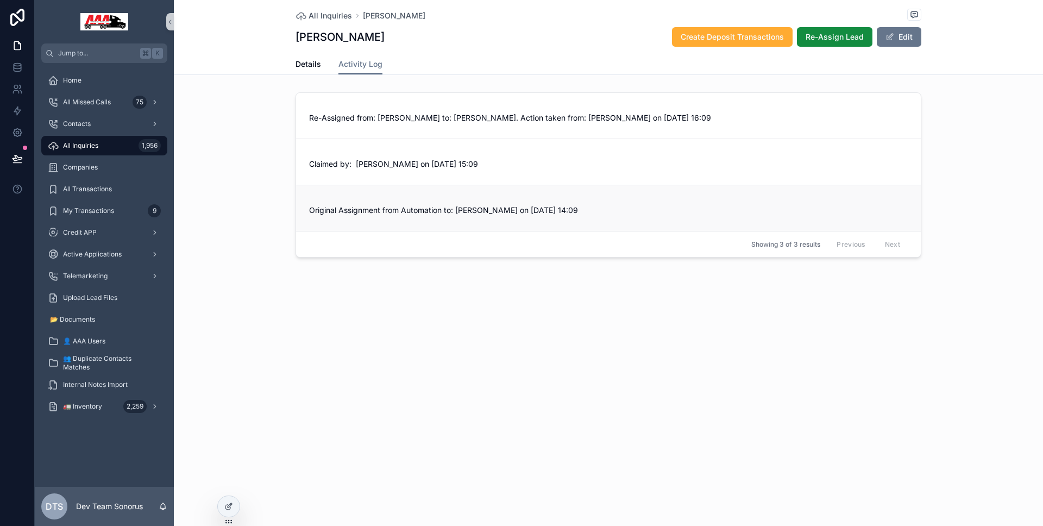
click at [728, 197] on div "Original Assignment from Automation to: Luis Guerra on 09-29-2025 14:09" at bounding box center [608, 208] width 625 height 46
click at [314, 72] on link "Details" at bounding box center [308, 65] width 26 height 22
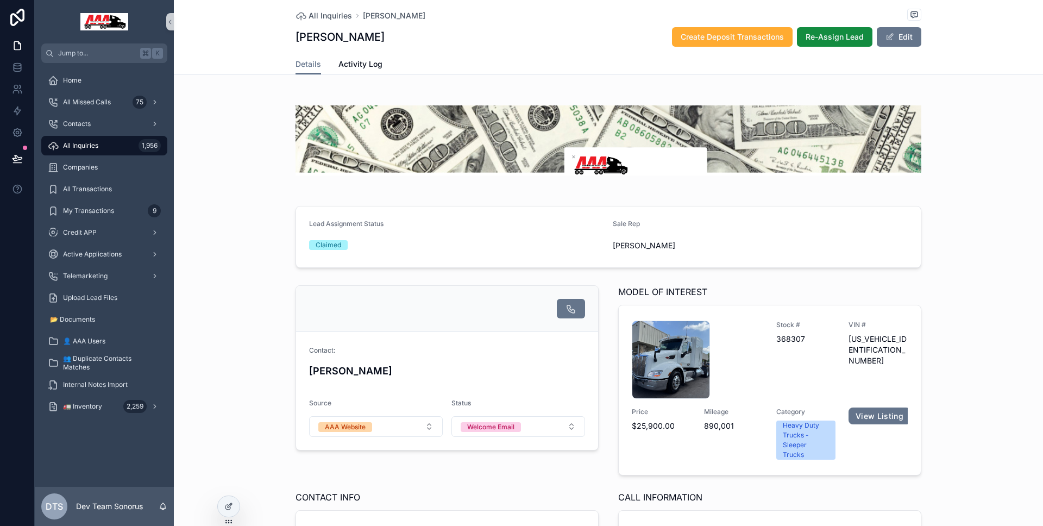
click at [372, 69] on span "Activity Log" at bounding box center [360, 64] width 44 height 11
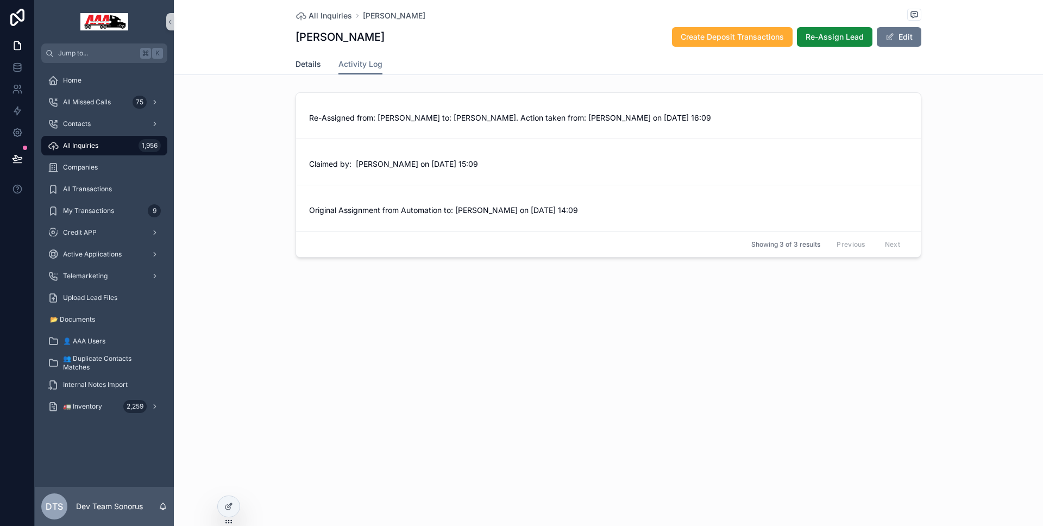
click at [300, 66] on span "Details" at bounding box center [308, 64] width 26 height 11
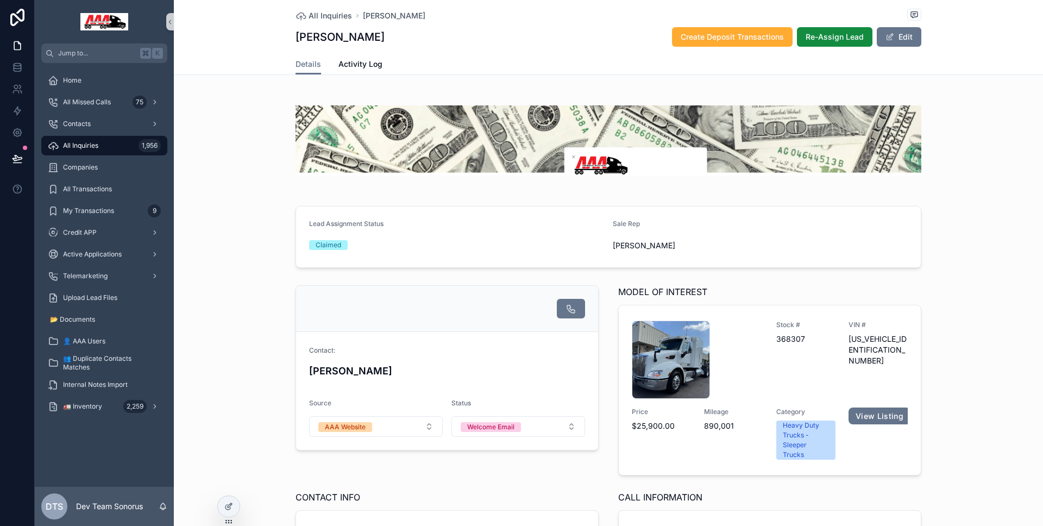
click at [366, 71] on link "Activity Log" at bounding box center [360, 65] width 44 height 22
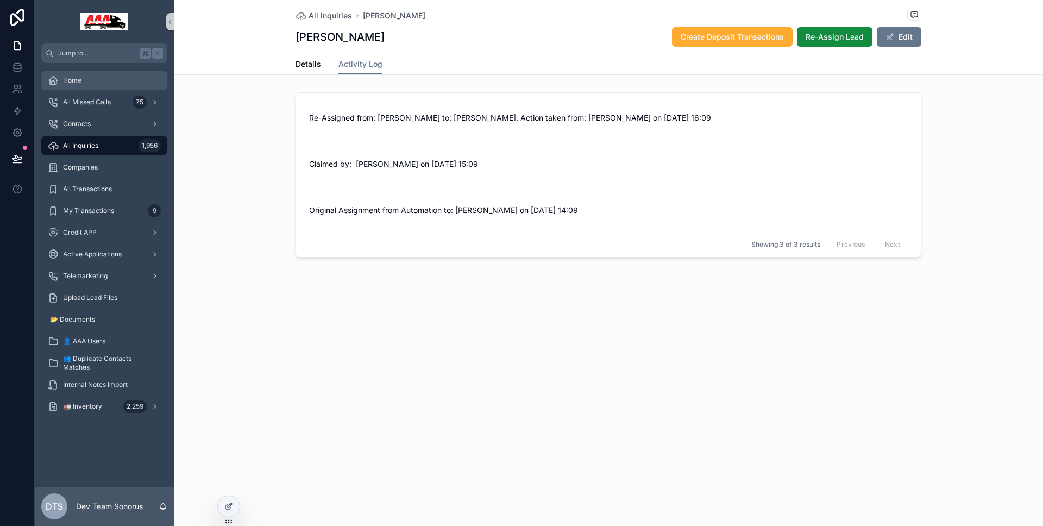
click at [87, 84] on div "Home" at bounding box center [104, 80] width 113 height 17
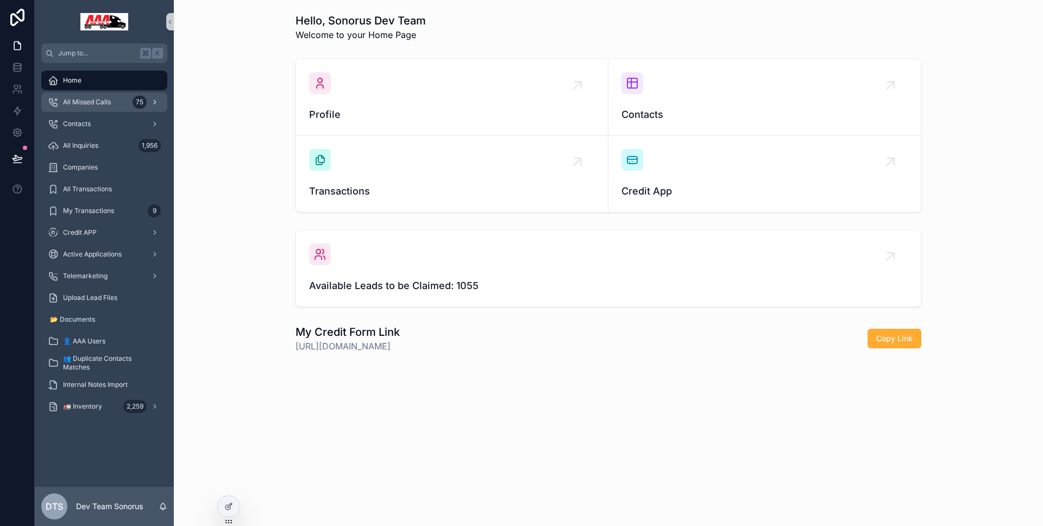
click at [141, 99] on div "75" at bounding box center [140, 102] width 14 height 13
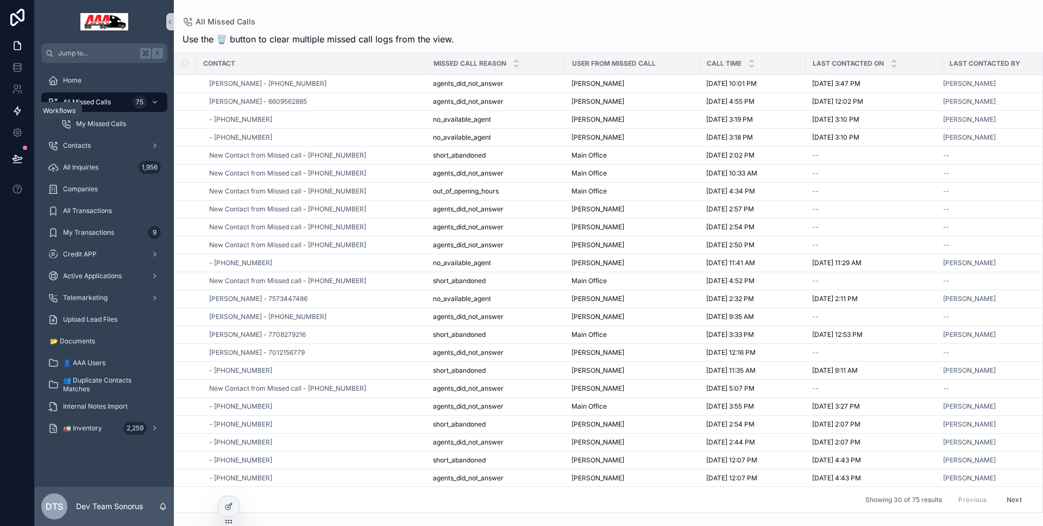
click at [15, 118] on link at bounding box center [17, 111] width 34 height 22
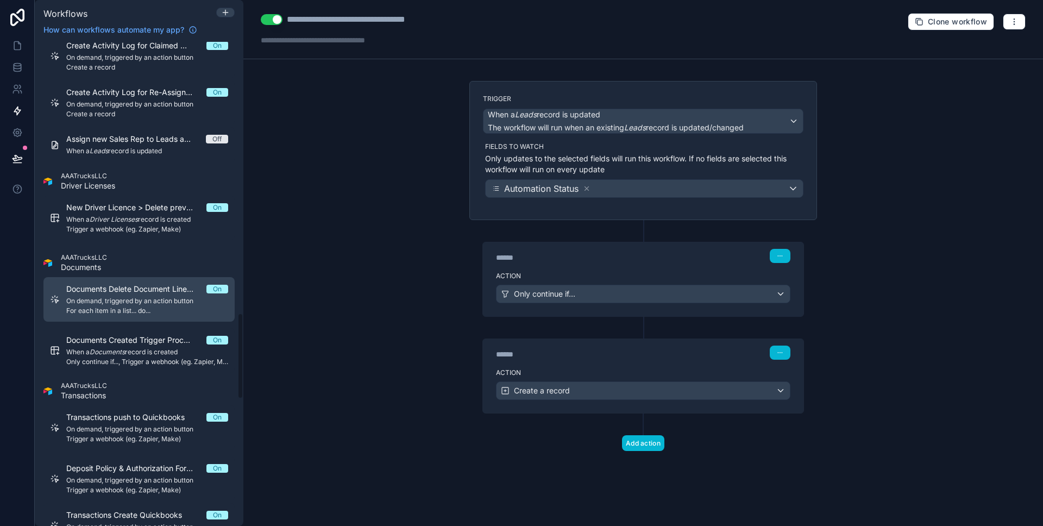
scroll to position [1510, 0]
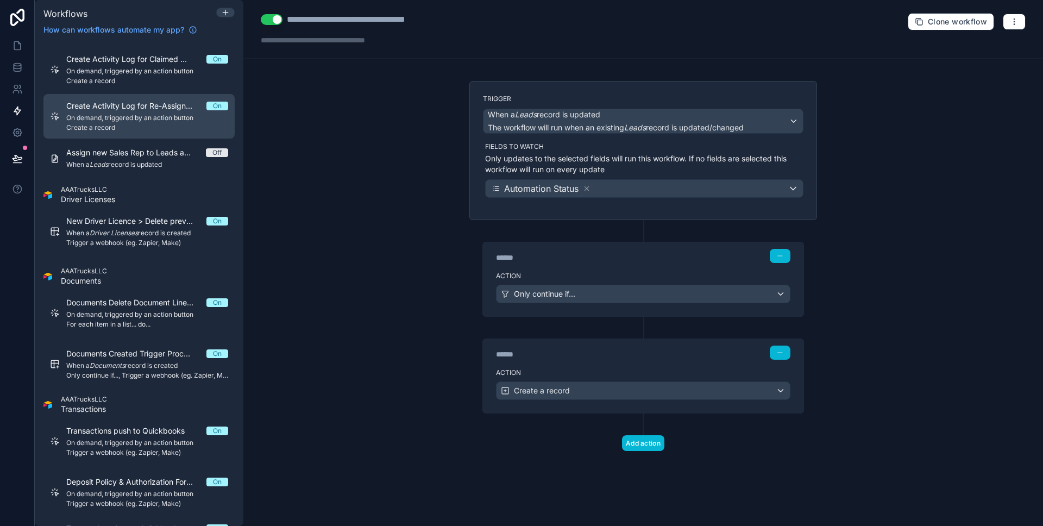
click at [133, 117] on span "On demand, triggered by an action button" at bounding box center [147, 118] width 162 height 9
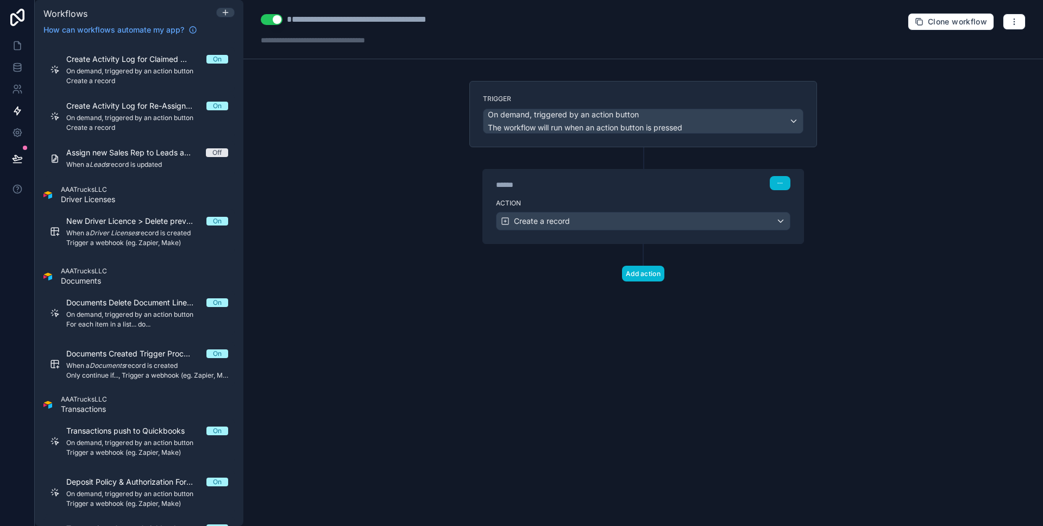
click at [582, 185] on div "******" at bounding box center [577, 184] width 163 height 11
click at [582, 188] on div "******" at bounding box center [577, 184] width 163 height 11
click at [584, 192] on div "****** Step 1" at bounding box center [643, 181] width 320 height 25
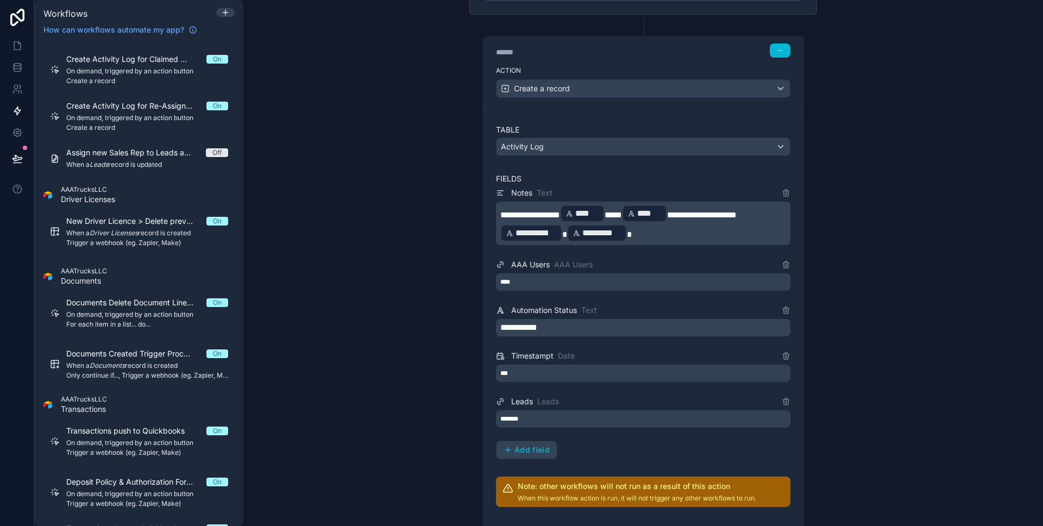
scroll to position [188, 0]
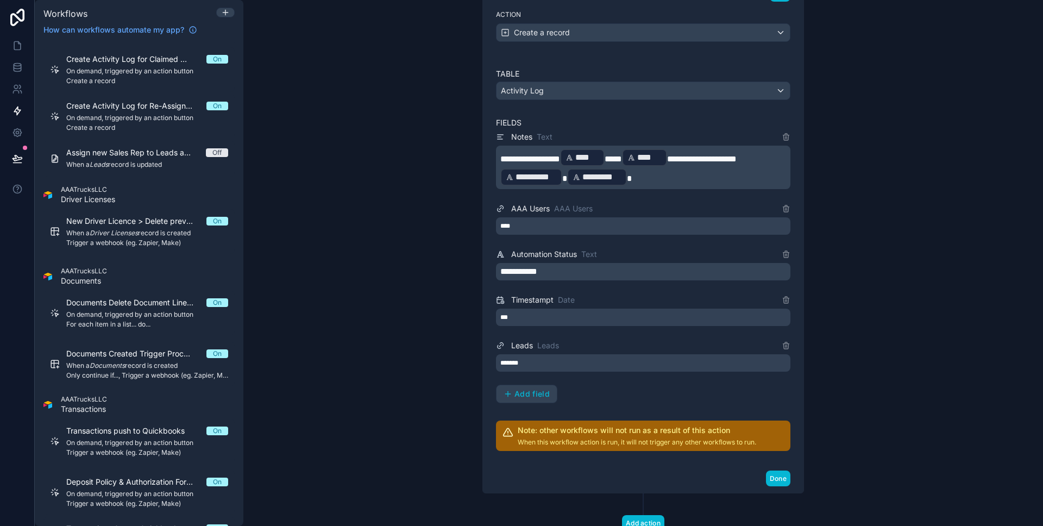
click at [550, 363] on div "*******" at bounding box center [643, 362] width 294 height 17
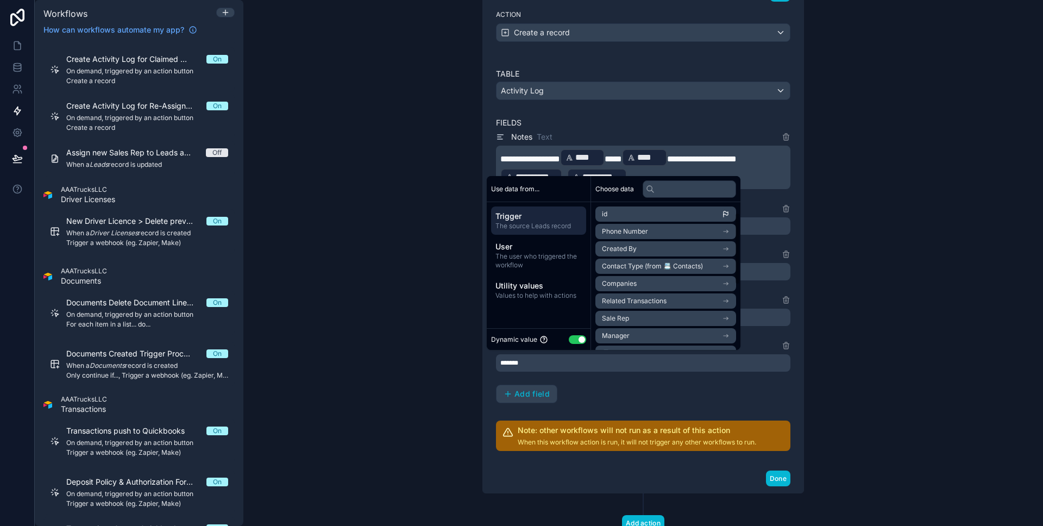
scroll to position [53, 0]
click at [649, 265] on li "Sale Rep" at bounding box center [665, 265] width 141 height 15
click at [644, 233] on li "id" at bounding box center [665, 233] width 141 height 15
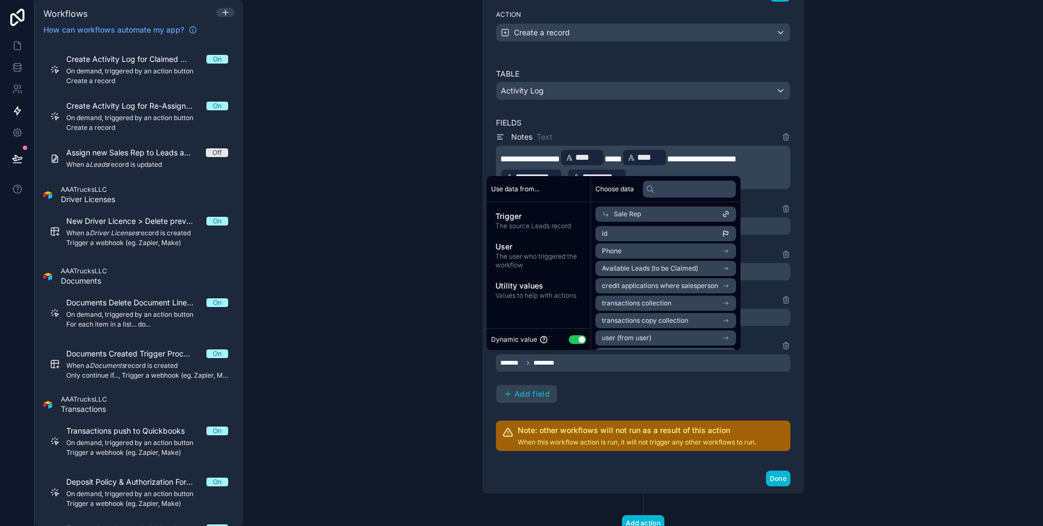
click at [446, 366] on div "**********" at bounding box center [642, 263] width 799 height 526
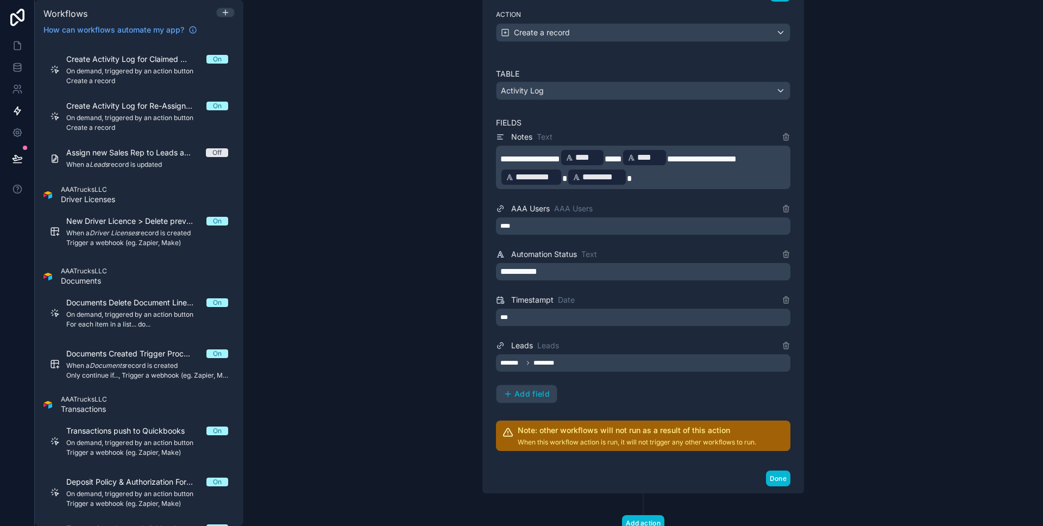
click at [557, 364] on div "******* ********" at bounding box center [643, 362] width 294 height 17
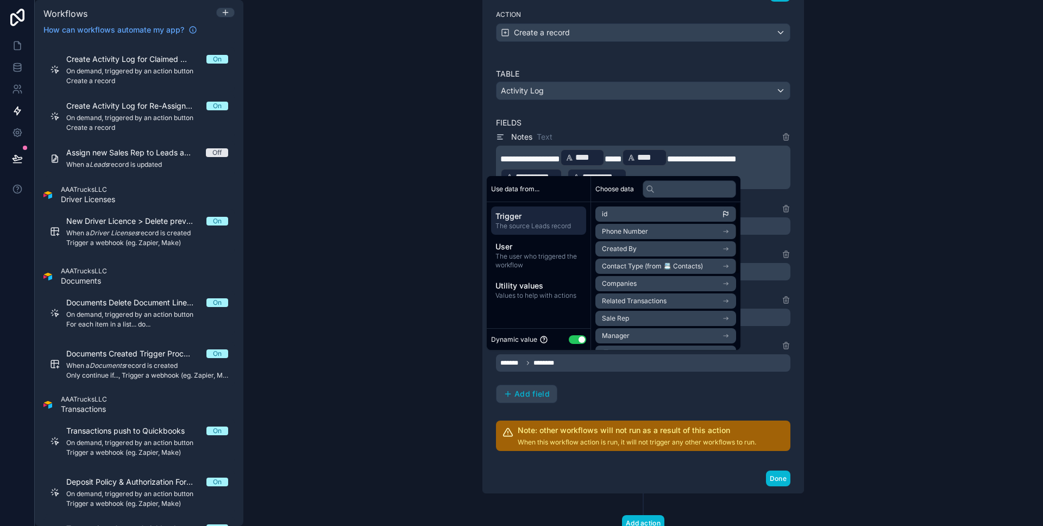
click at [628, 216] on li "id" at bounding box center [665, 213] width 141 height 15
click at [346, 309] on div "**********" at bounding box center [642, 263] width 799 height 526
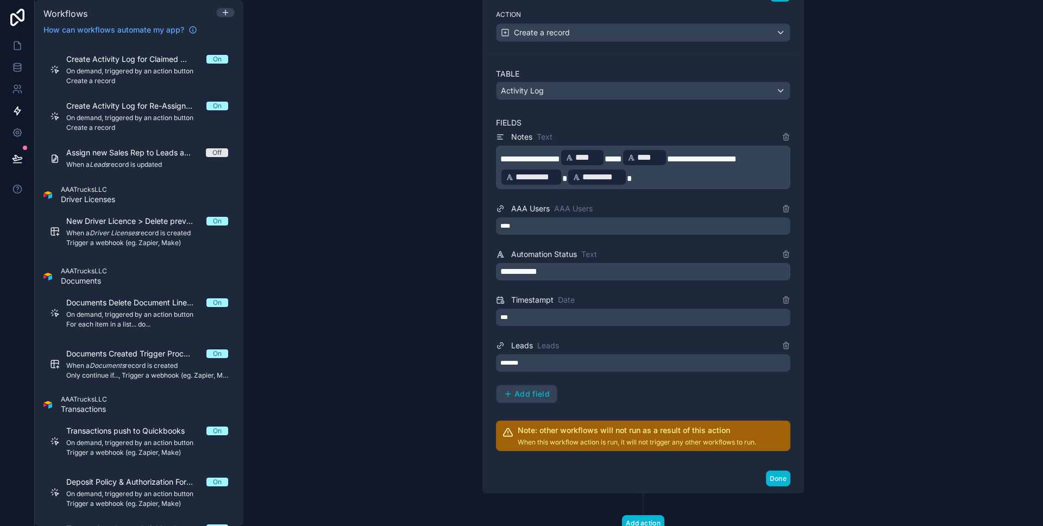
click at [525, 235] on div "**********" at bounding box center [643, 266] width 294 height 273
click at [525, 230] on div "****" at bounding box center [643, 225] width 294 height 17
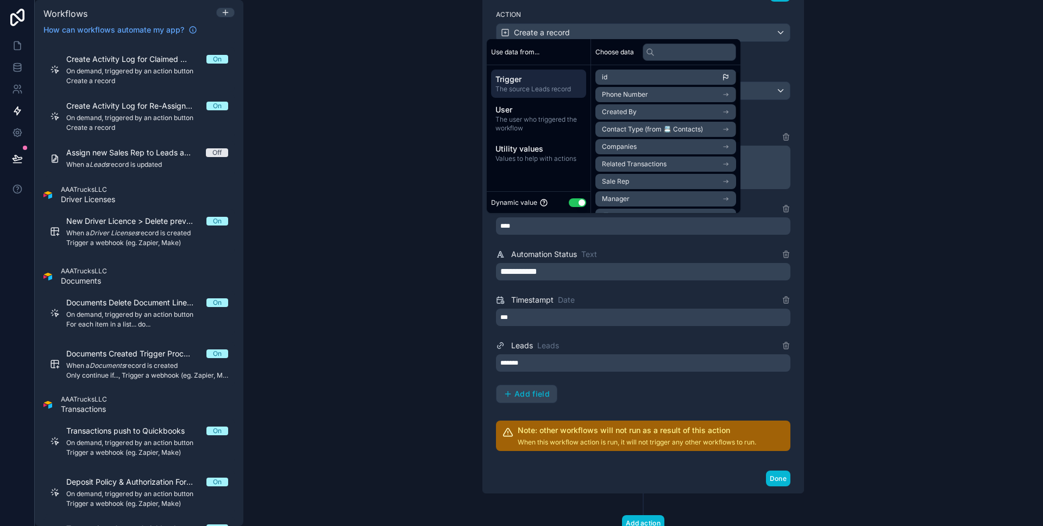
scroll to position [43, 0]
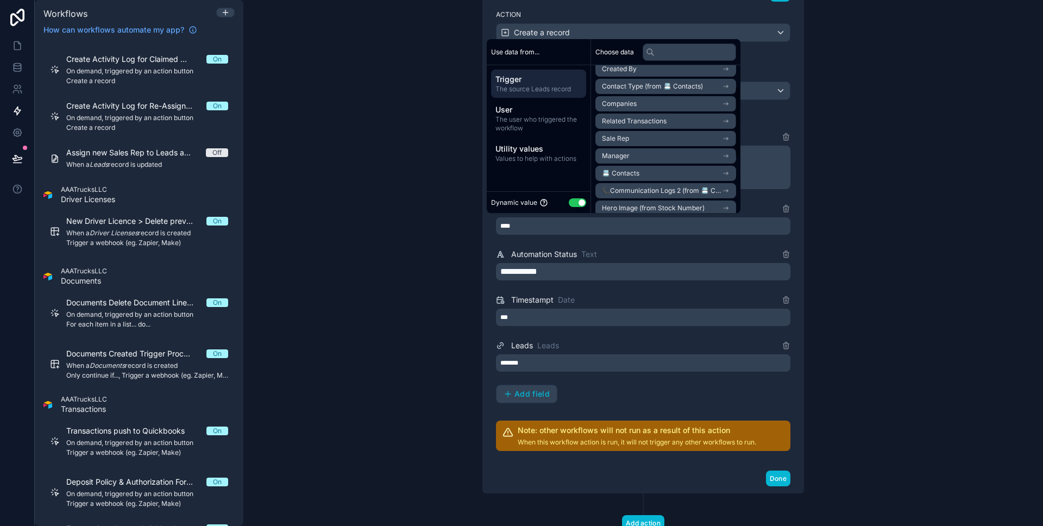
click at [660, 138] on li "Sale Rep" at bounding box center [665, 138] width 141 height 15
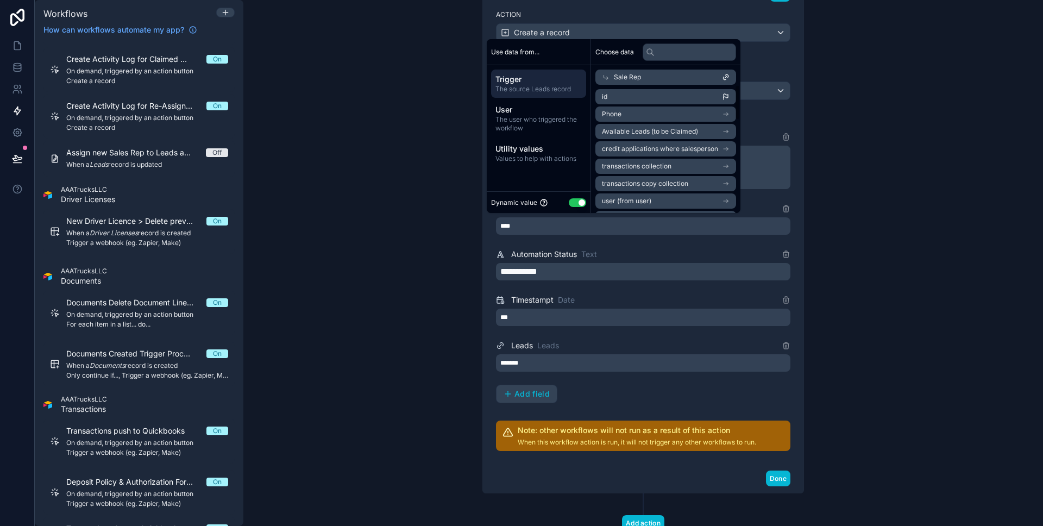
click at [639, 97] on li "id" at bounding box center [665, 96] width 141 height 15
click at [434, 148] on div "**********" at bounding box center [642, 263] width 799 height 526
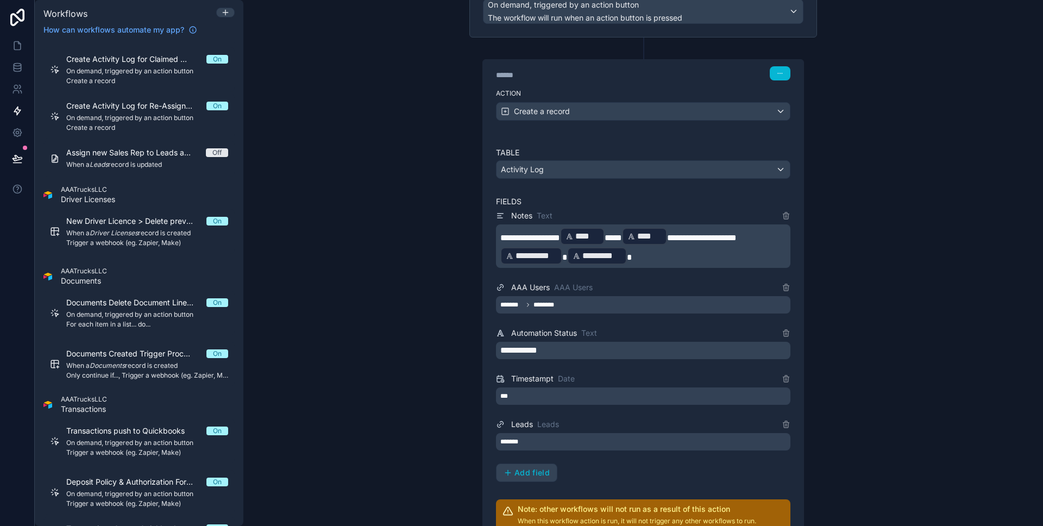
scroll to position [228, 0]
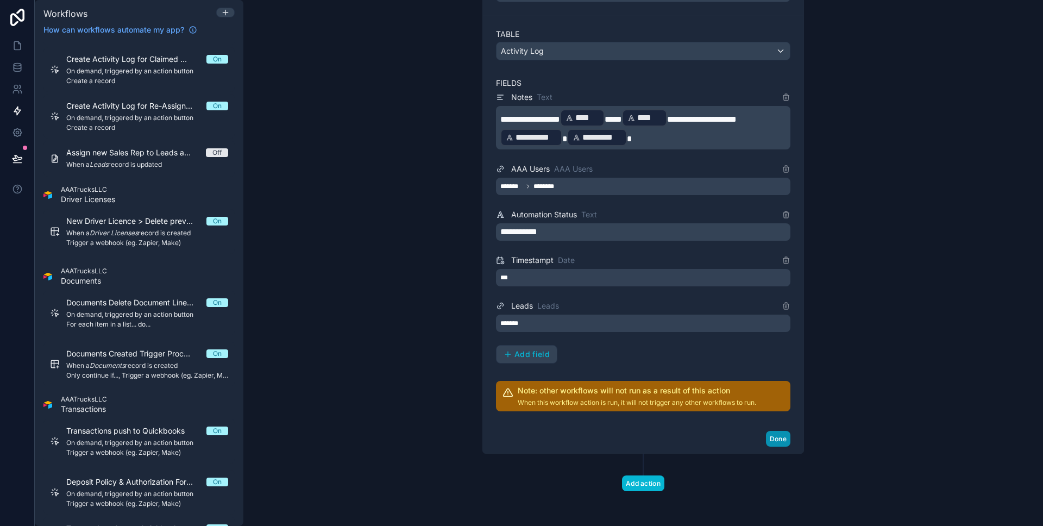
click at [777, 444] on button "Done" at bounding box center [778, 439] width 24 height 16
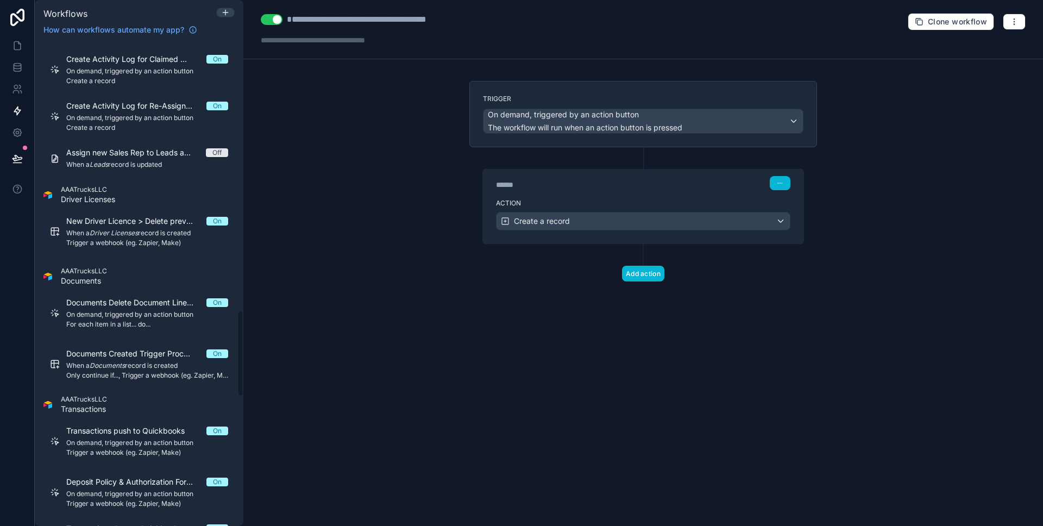
scroll to position [1503, 0]
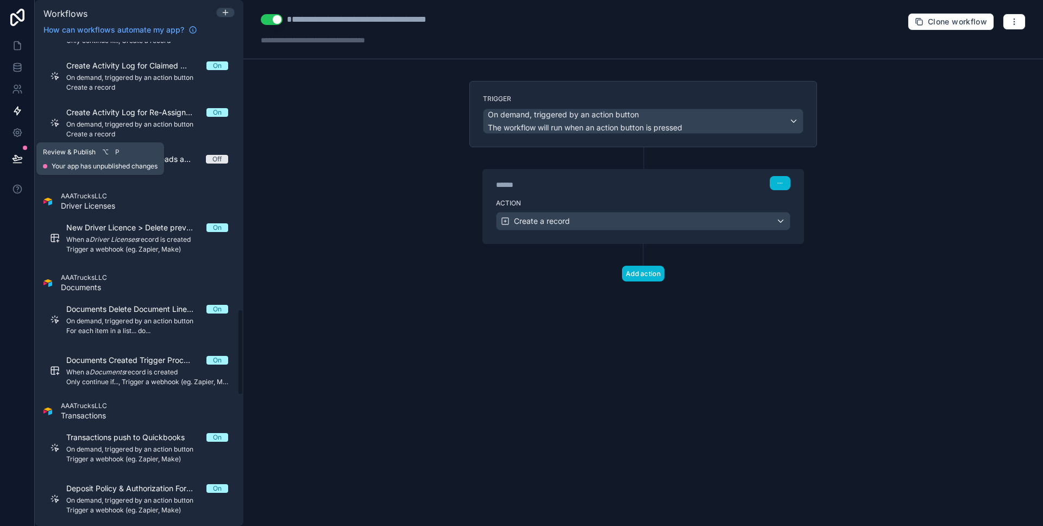
click at [5, 162] on div at bounding box center [17, 158] width 34 height 30
click at [17, 163] on icon at bounding box center [17, 163] width 8 height 0
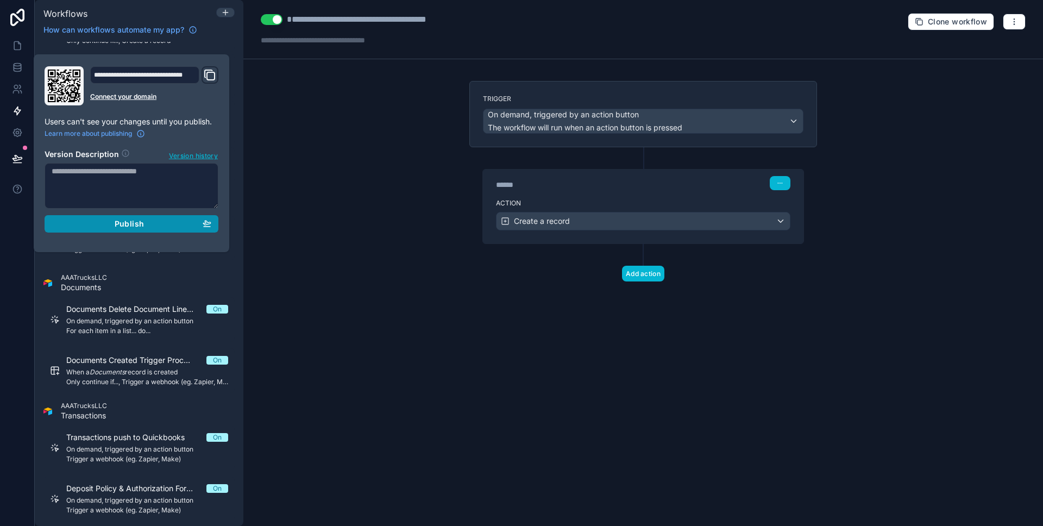
click at [66, 219] on div "Publish" at bounding box center [132, 224] width 160 height 10
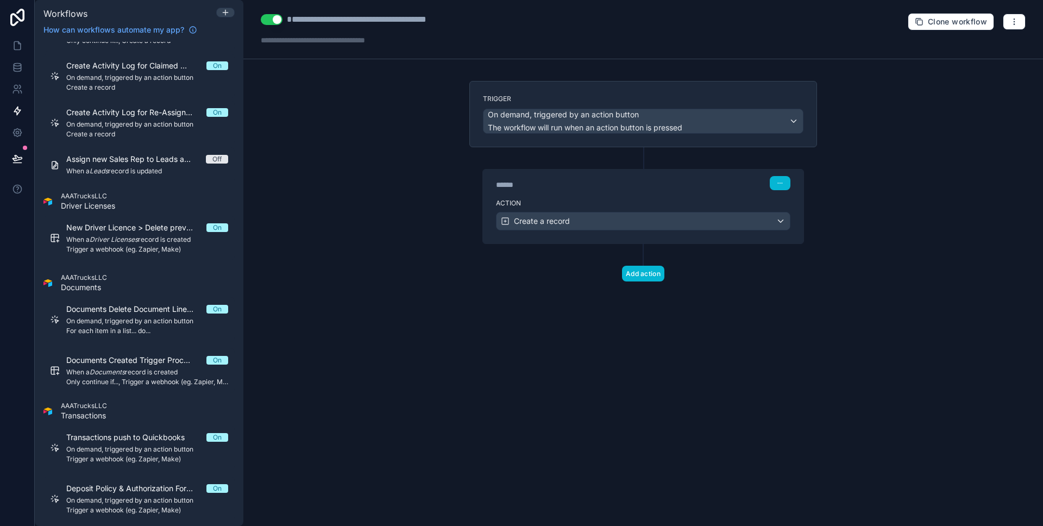
click at [23, 226] on div at bounding box center [17, 263] width 35 height 526
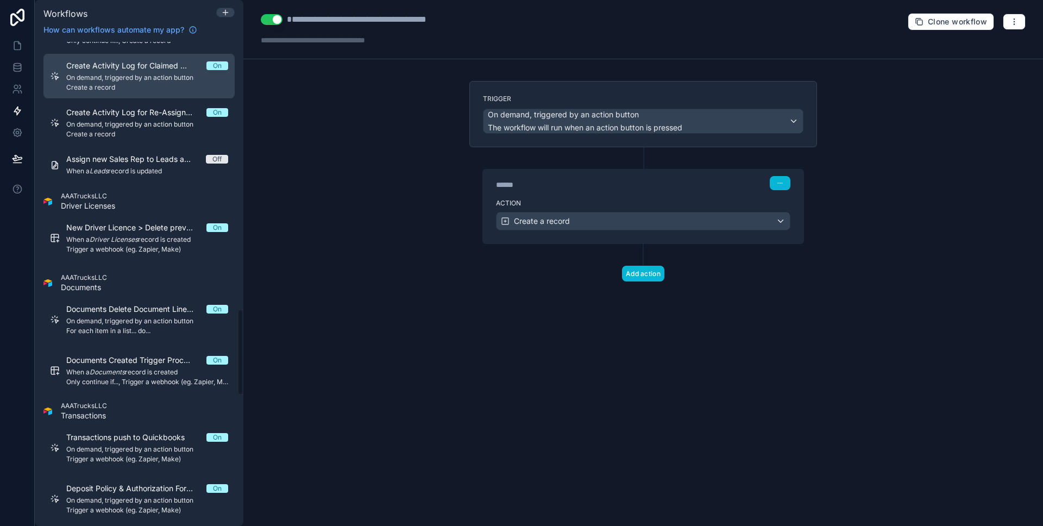
click at [162, 83] on span "Create a record" at bounding box center [147, 87] width 162 height 9
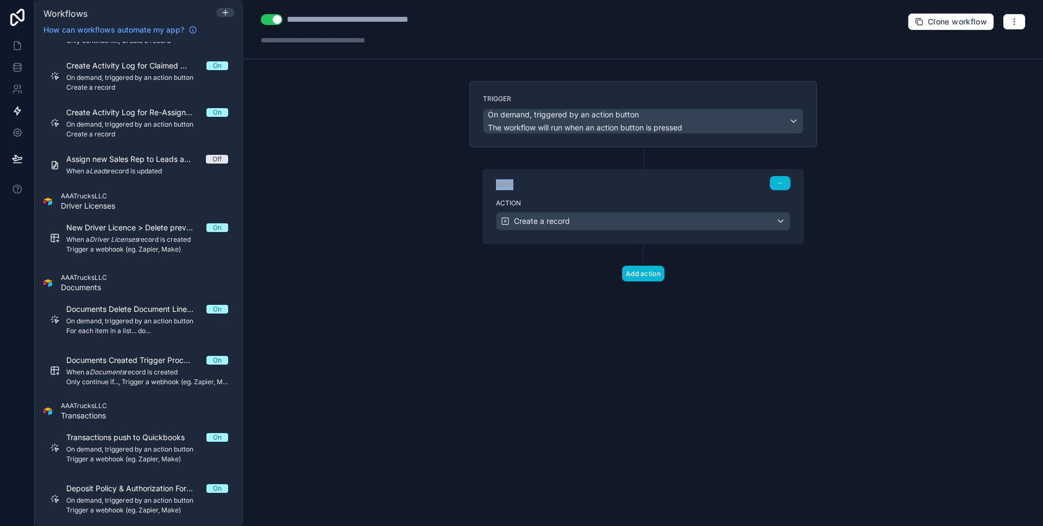
click at [559, 179] on div "******" at bounding box center [577, 184] width 163 height 11
click at [569, 199] on label "Action" at bounding box center [643, 203] width 294 height 9
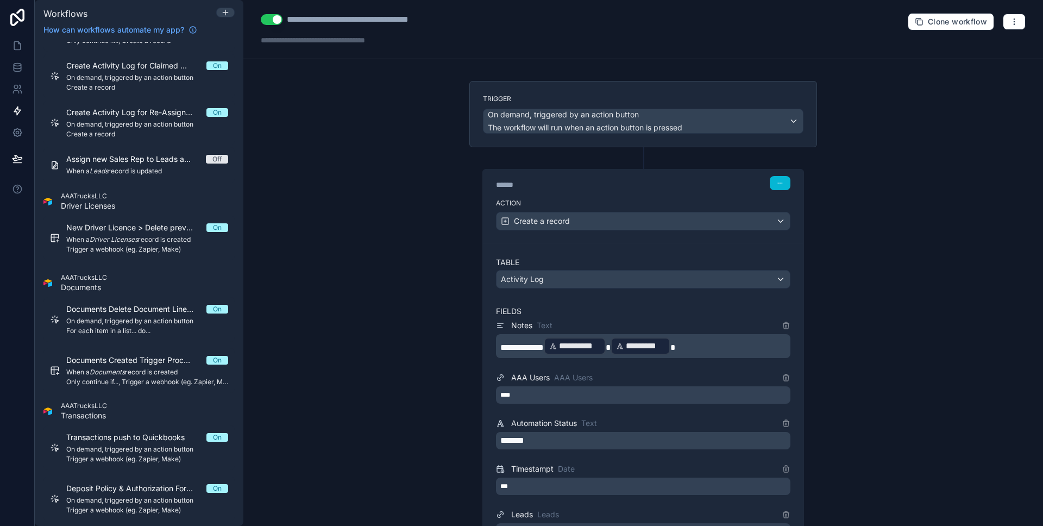
scroll to position [61, 0]
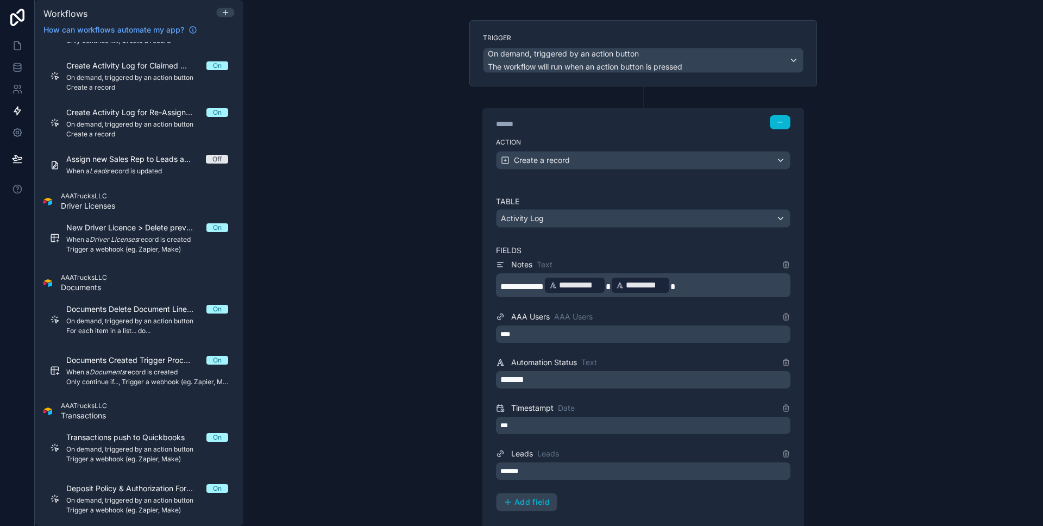
click at [613, 287] on div "*********" at bounding box center [640, 284] width 60 height 17
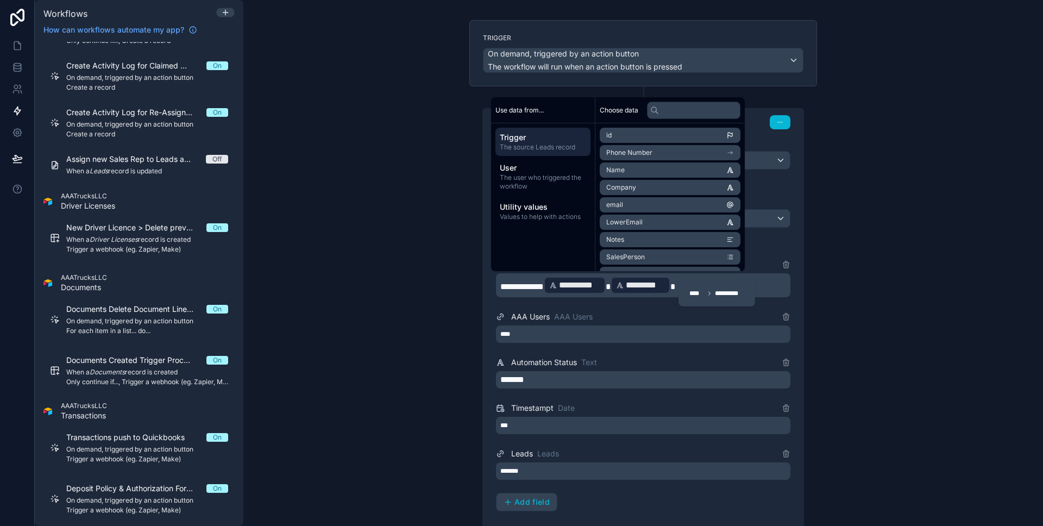
click at [689, 289] on span "****" at bounding box center [696, 293] width 15 height 9
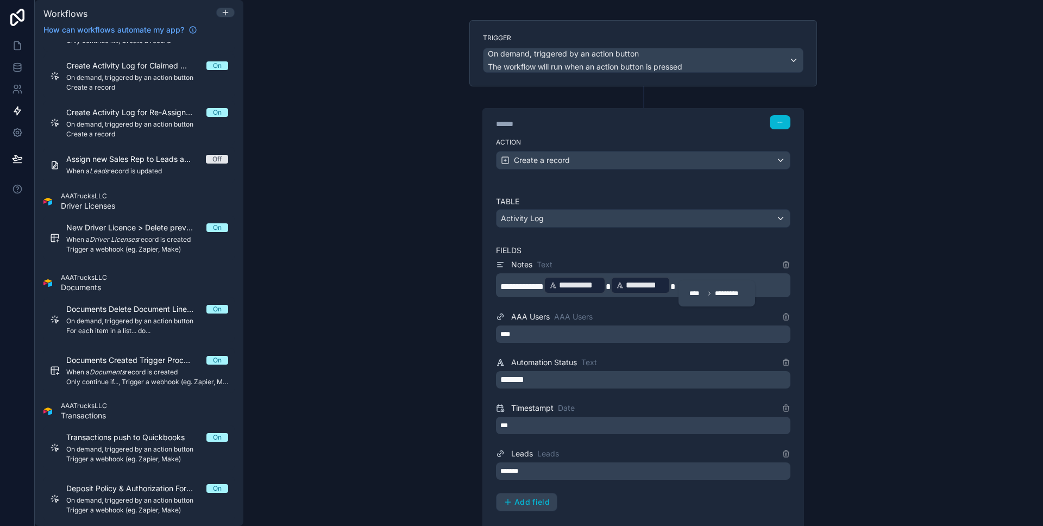
click at [688, 287] on div "**** *********" at bounding box center [717, 293] width 64 height 17
click at [544, 284] on span "**********" at bounding box center [521, 286] width 43 height 8
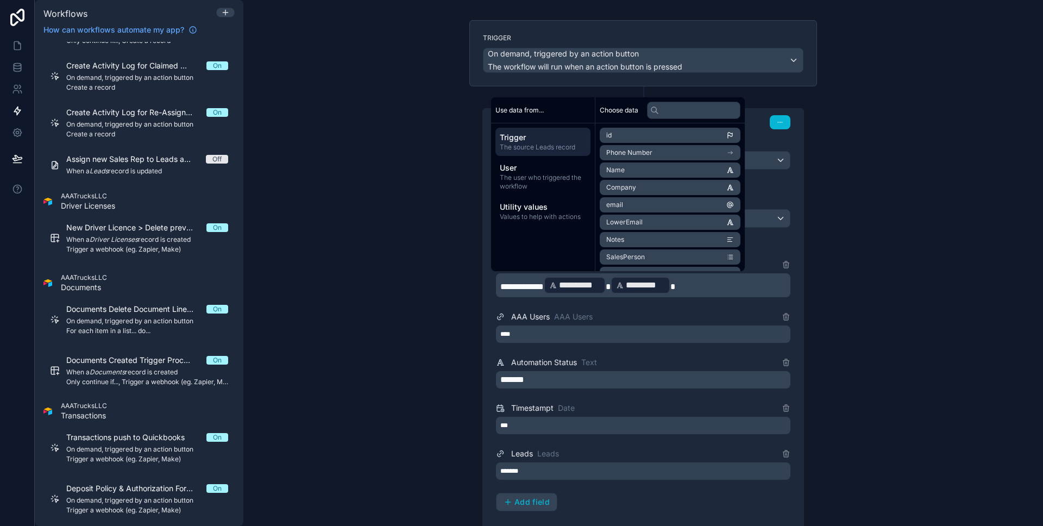
click at [632, 322] on div "AAA Users AAA Users" at bounding box center [643, 316] width 294 height 13
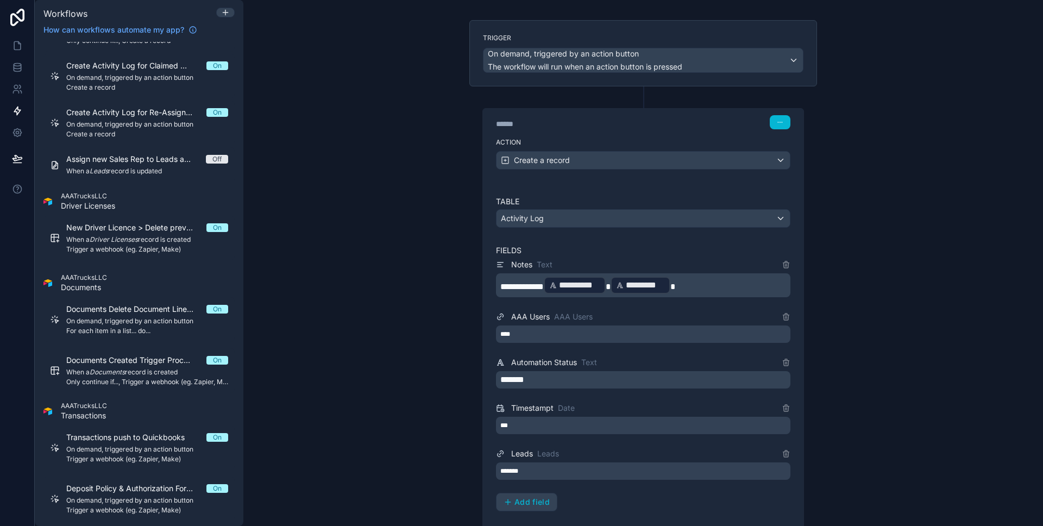
click at [561, 324] on div "AAA Users AAA Users ****" at bounding box center [643, 326] width 294 height 33
click at [560, 327] on div "****" at bounding box center [643, 333] width 294 height 17
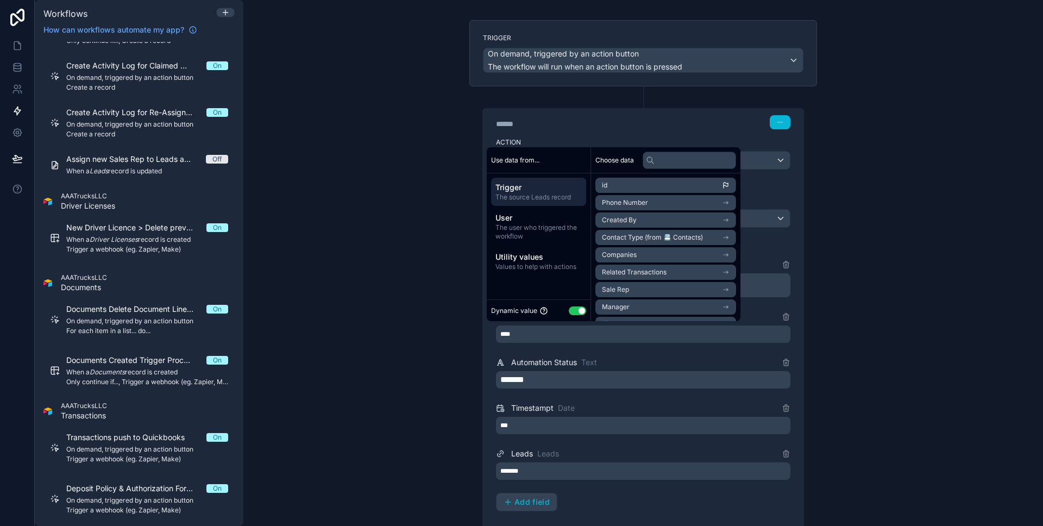
click at [633, 282] on li "Sale Rep" at bounding box center [665, 289] width 141 height 15
click at [628, 203] on li "id" at bounding box center [665, 204] width 141 height 15
click at [402, 276] on div "**********" at bounding box center [642, 263] width 799 height 526
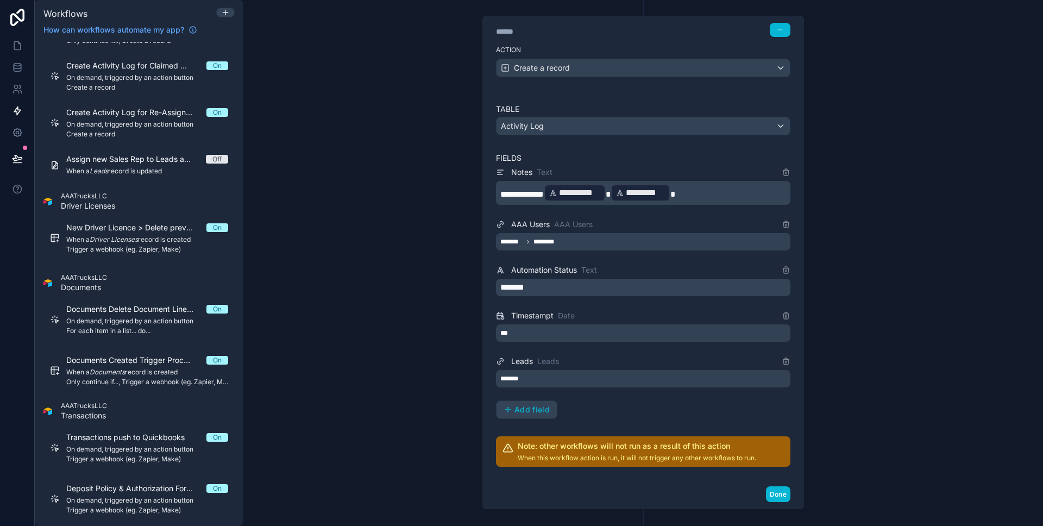
scroll to position [209, 0]
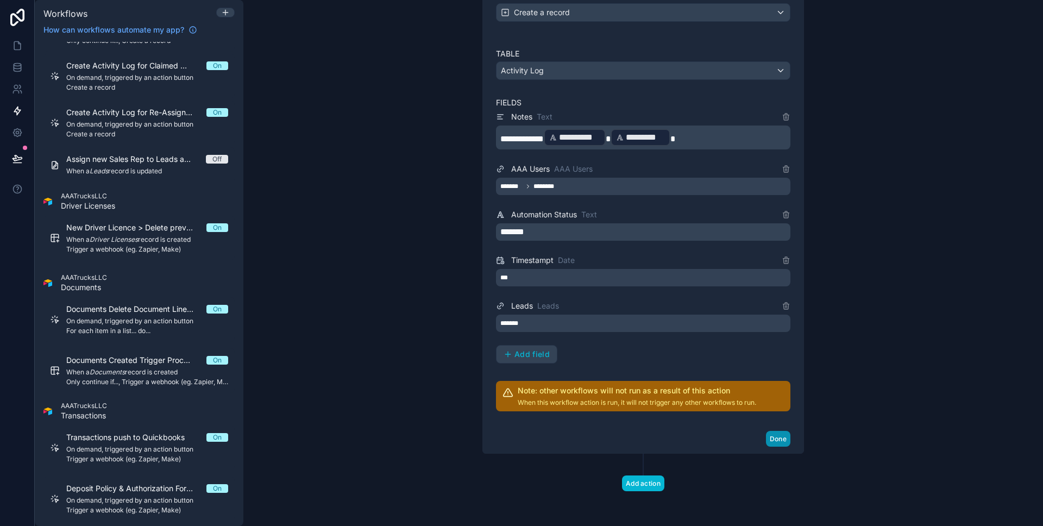
click at [777, 440] on button "Done" at bounding box center [778, 439] width 24 height 16
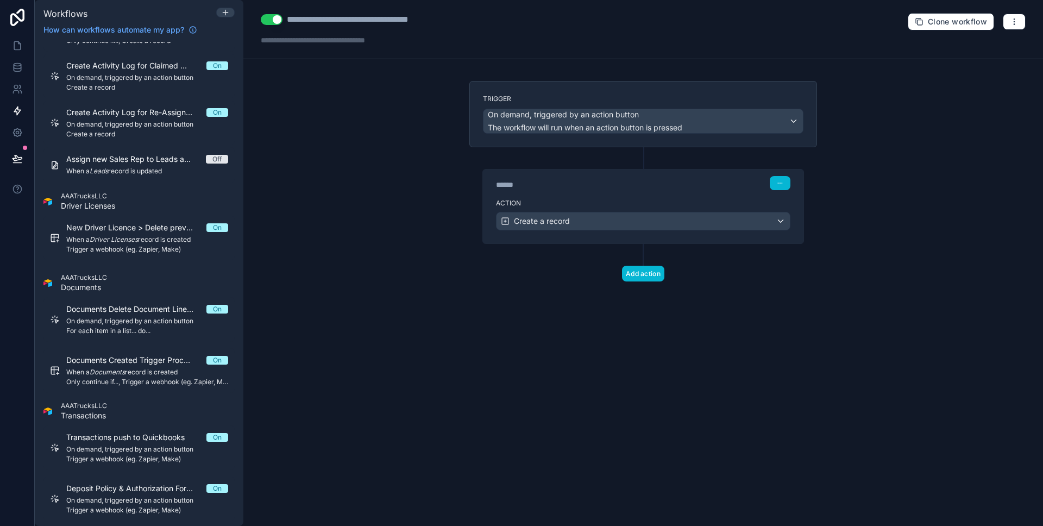
scroll to position [0, 0]
click at [10, 165] on button at bounding box center [17, 158] width 24 height 30
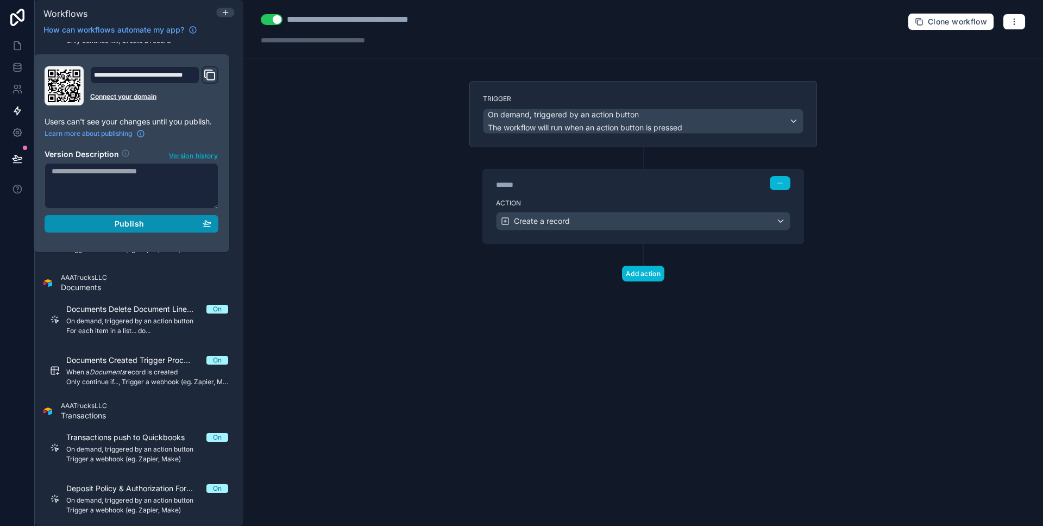
click at [93, 226] on div "Publish" at bounding box center [132, 224] width 160 height 10
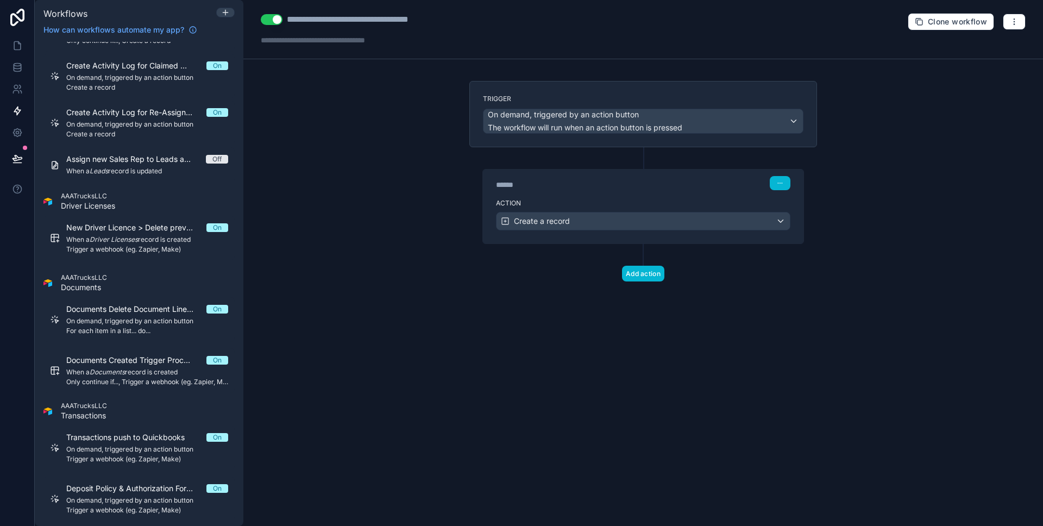
click at [259, 218] on div "**********" at bounding box center [642, 263] width 799 height 526
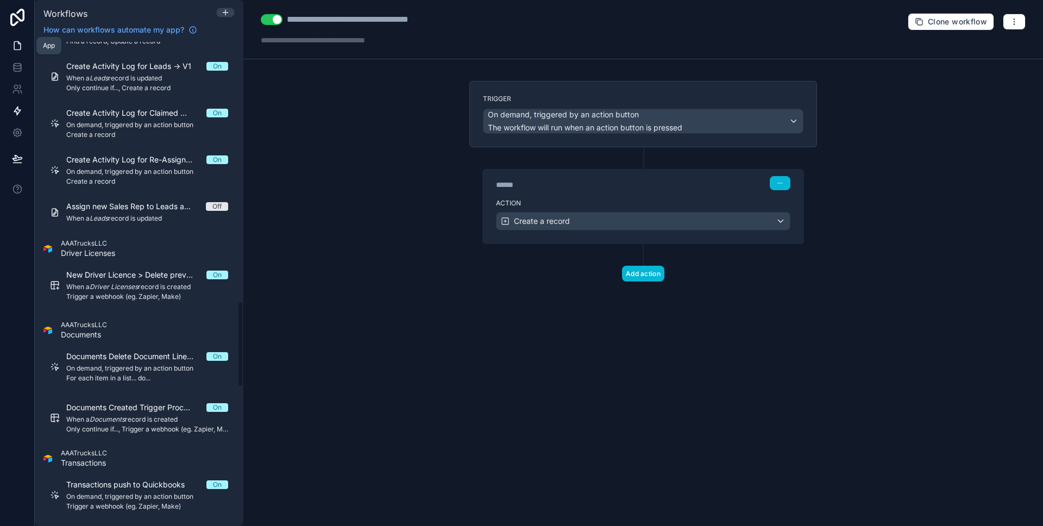
click at [22, 51] on icon at bounding box center [17, 45] width 11 height 11
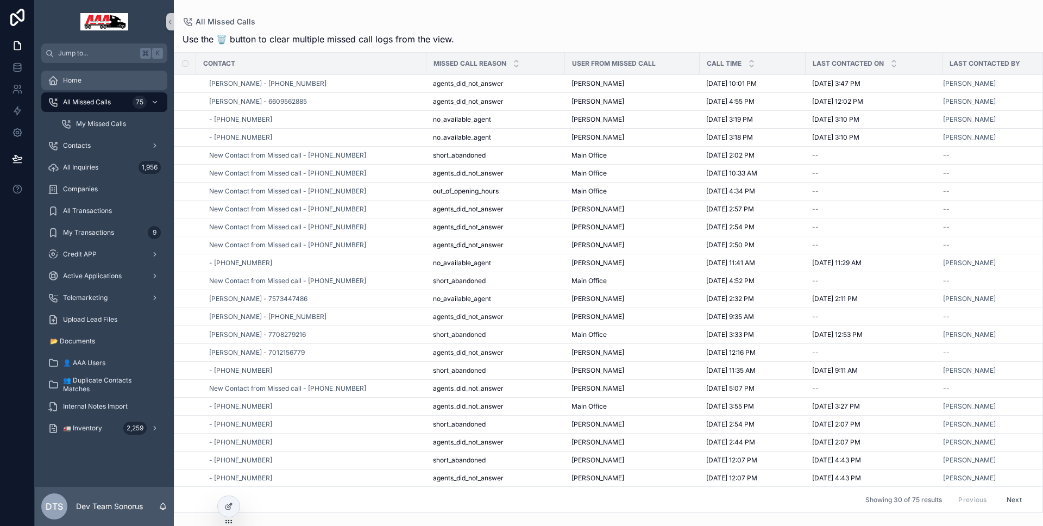
click at [110, 81] on div "Home" at bounding box center [104, 80] width 113 height 17
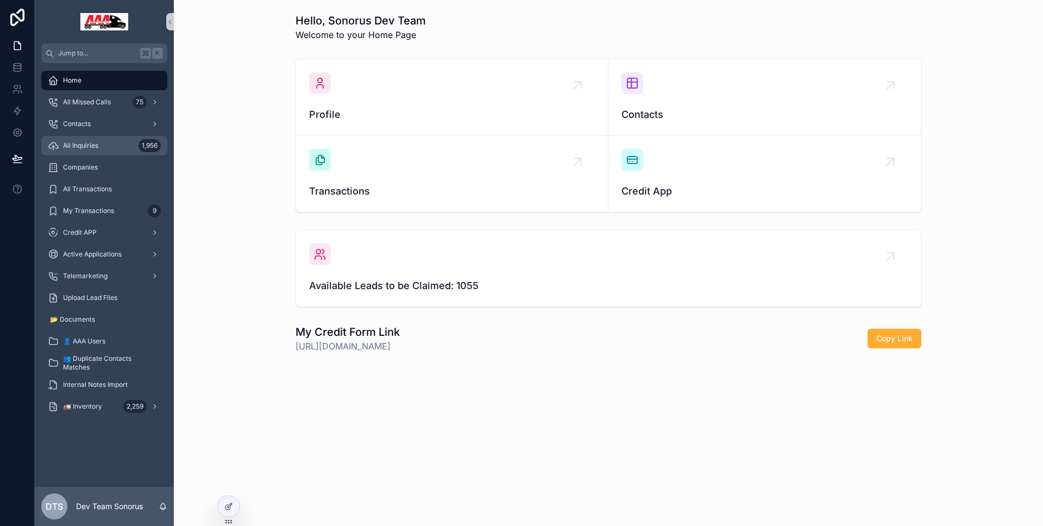
click at [98, 148] on span "All Inquiries" at bounding box center [80, 145] width 35 height 9
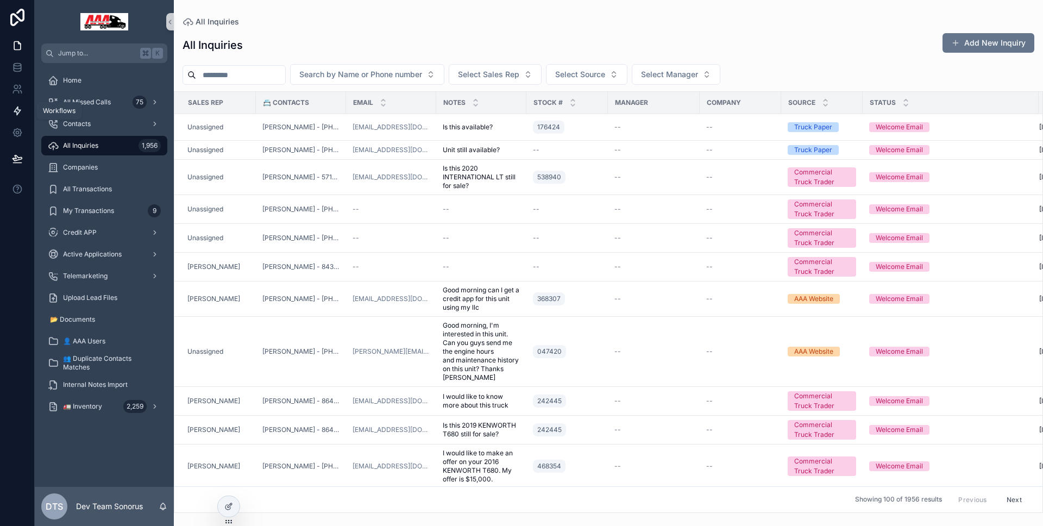
click at [15, 105] on icon at bounding box center [17, 110] width 11 height 11
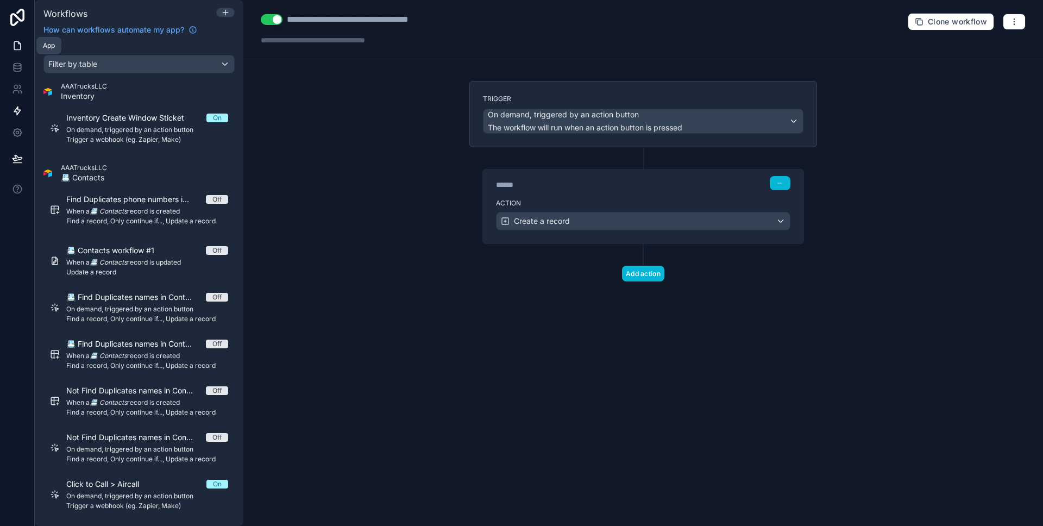
click at [23, 47] on link at bounding box center [17, 46] width 34 height 22
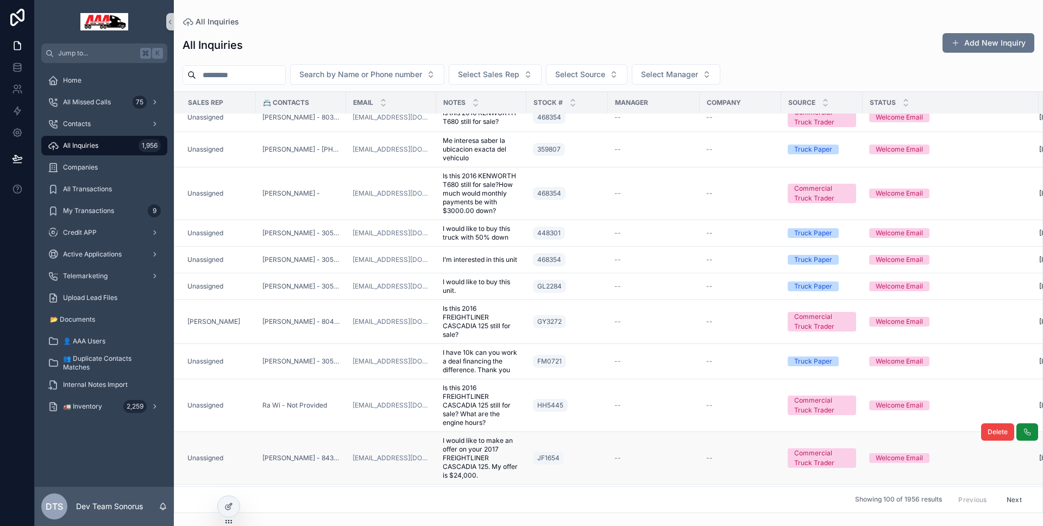
scroll to position [650, 0]
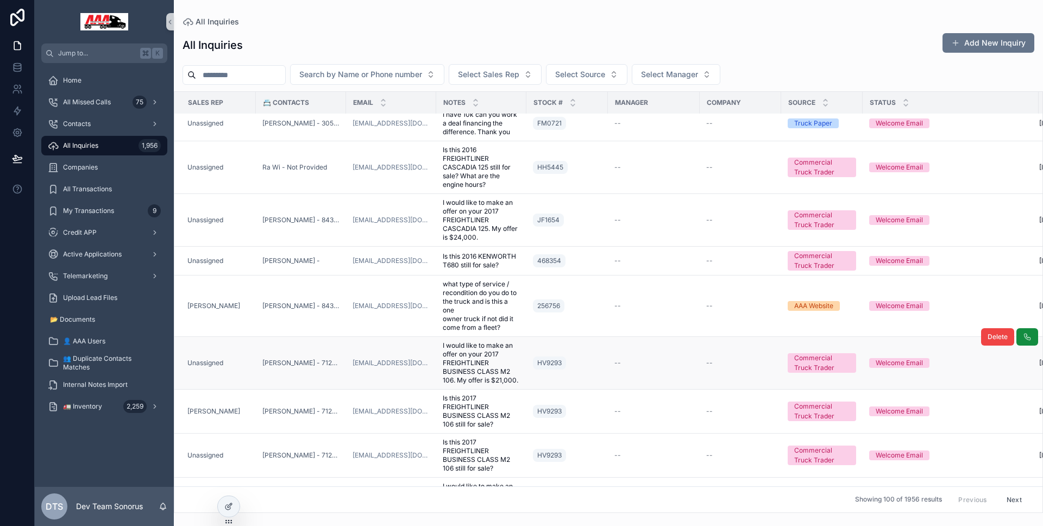
click at [239, 355] on td "Unassigned" at bounding box center [214, 363] width 81 height 53
click at [235, 362] on div "Unassigned" at bounding box center [218, 362] width 62 height 9
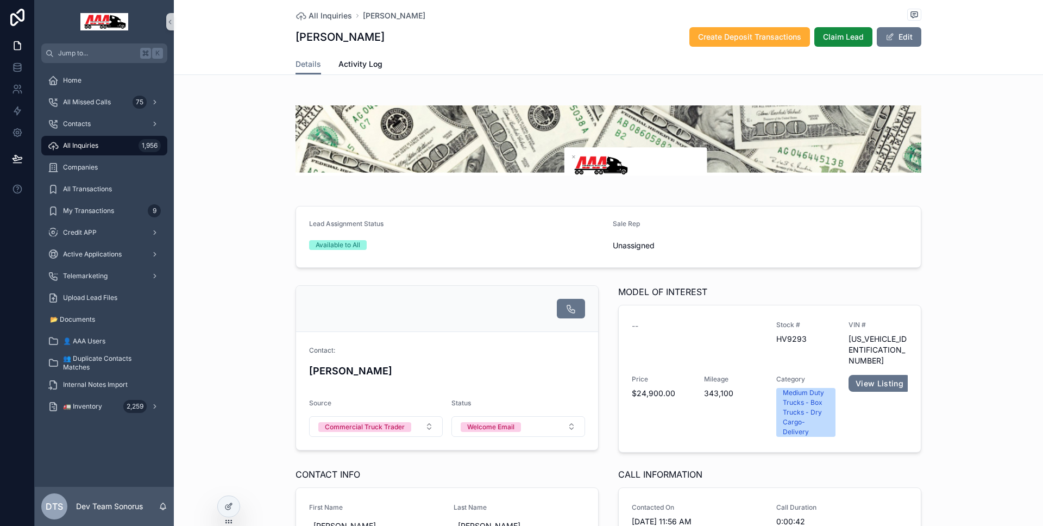
click at [122, 143] on div "All Inquiries 1,956" at bounding box center [104, 145] width 113 height 17
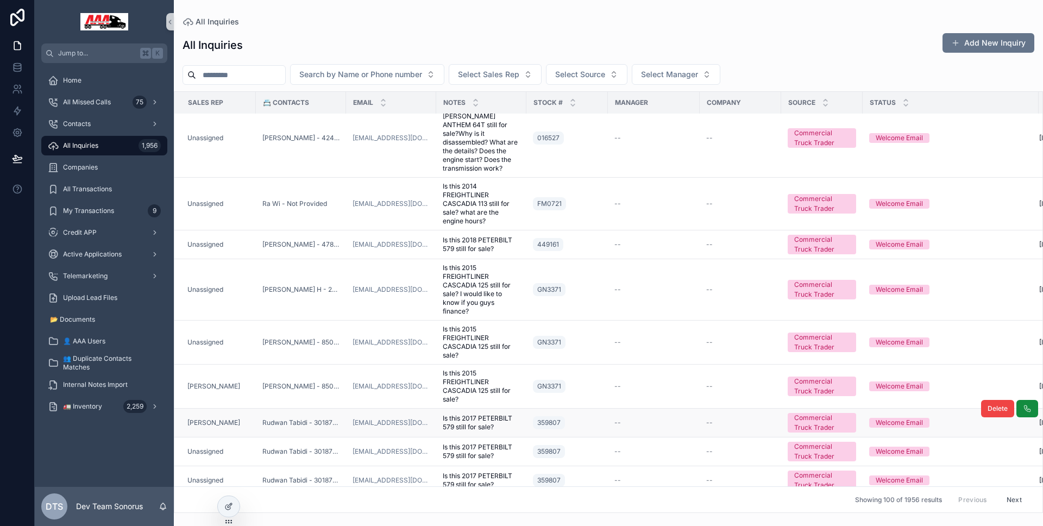
scroll to position [3531, 0]
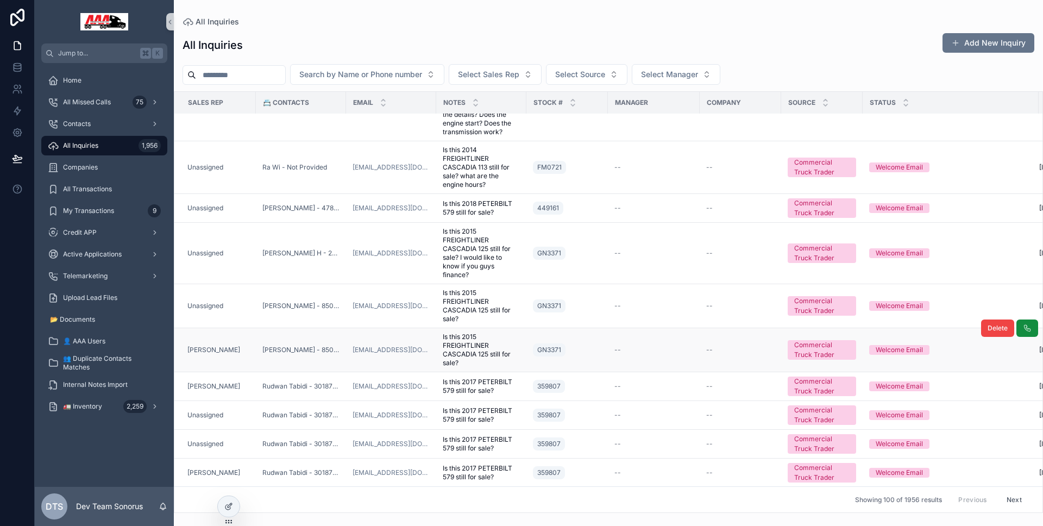
click at [244, 348] on td "[PERSON_NAME]" at bounding box center [214, 350] width 81 height 44
click at [245, 345] on div "[PERSON_NAME]" at bounding box center [218, 349] width 62 height 9
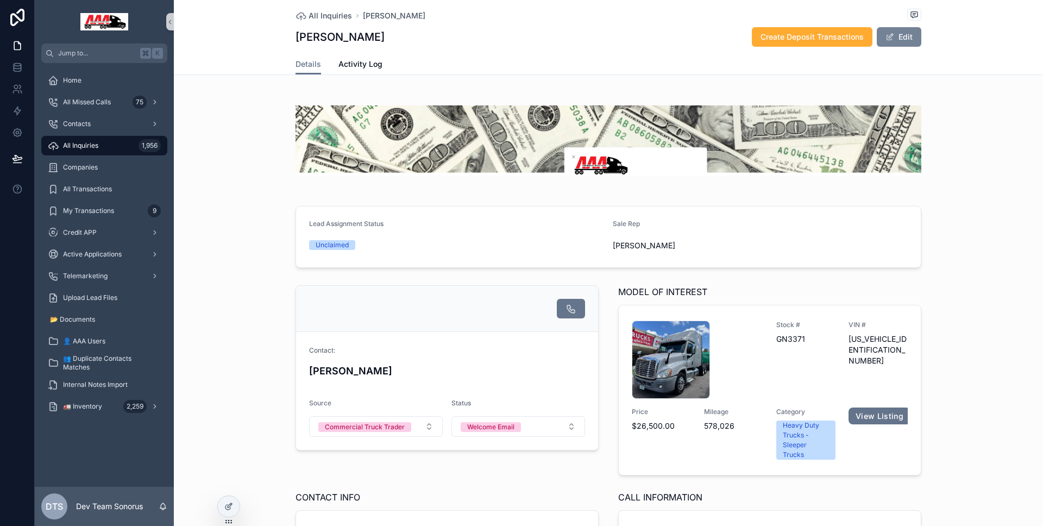
click at [900, 37] on button "Edit" at bounding box center [899, 37] width 45 height 20
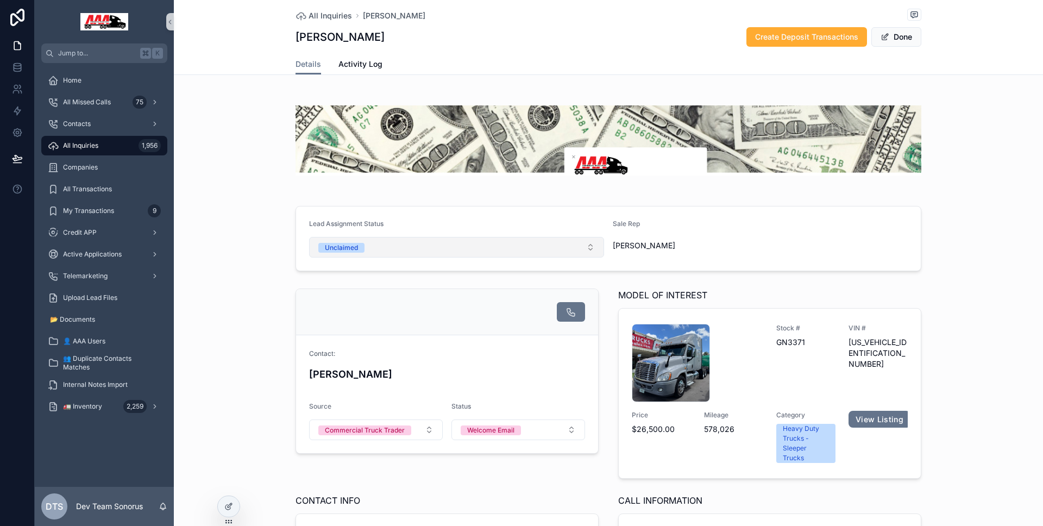
click at [474, 245] on button "Unclaimed" at bounding box center [456, 247] width 295 height 21
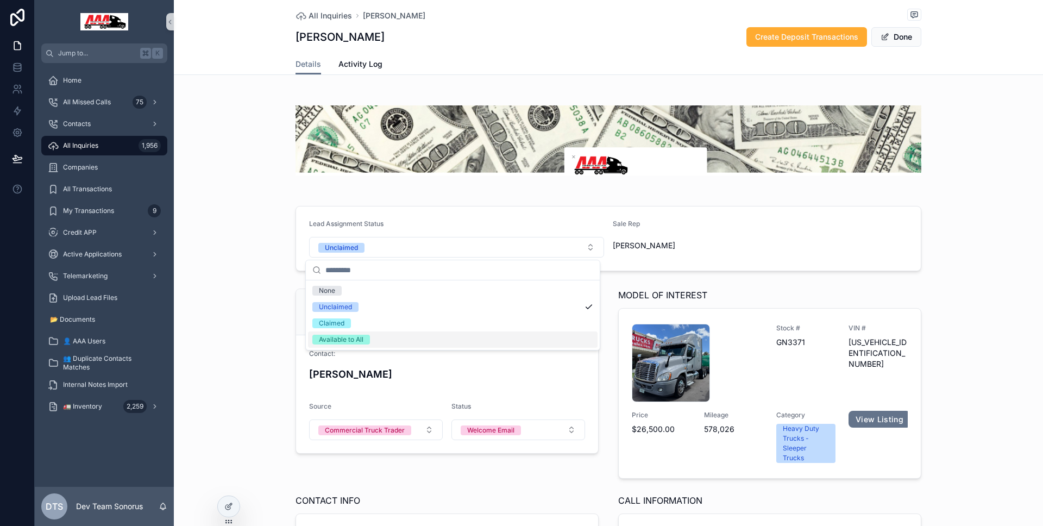
click at [415, 338] on div "Available to All" at bounding box center [452, 339] width 289 height 16
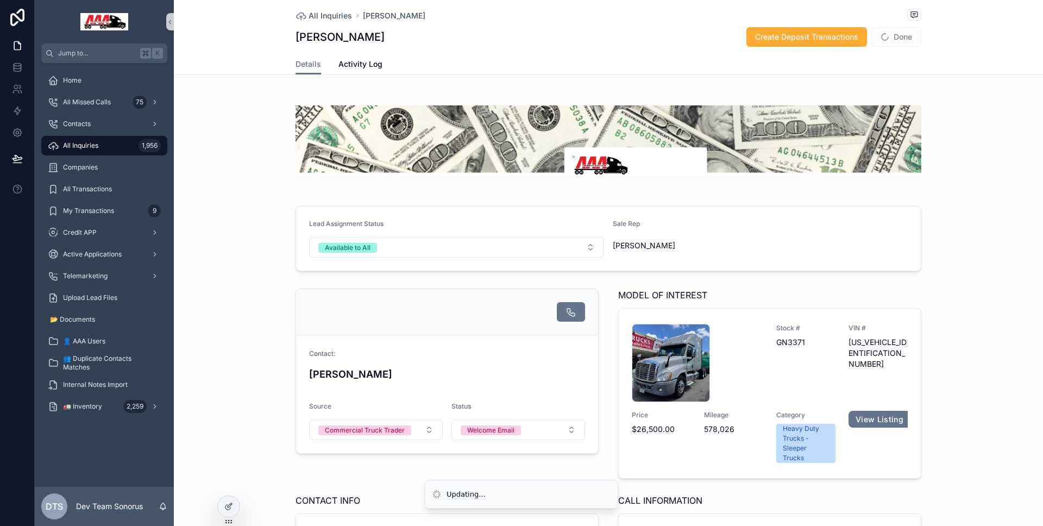
click at [691, 237] on div "[PERSON_NAME]" at bounding box center [710, 245] width 194 height 17
click at [903, 43] on button "Done" at bounding box center [896, 37] width 50 height 20
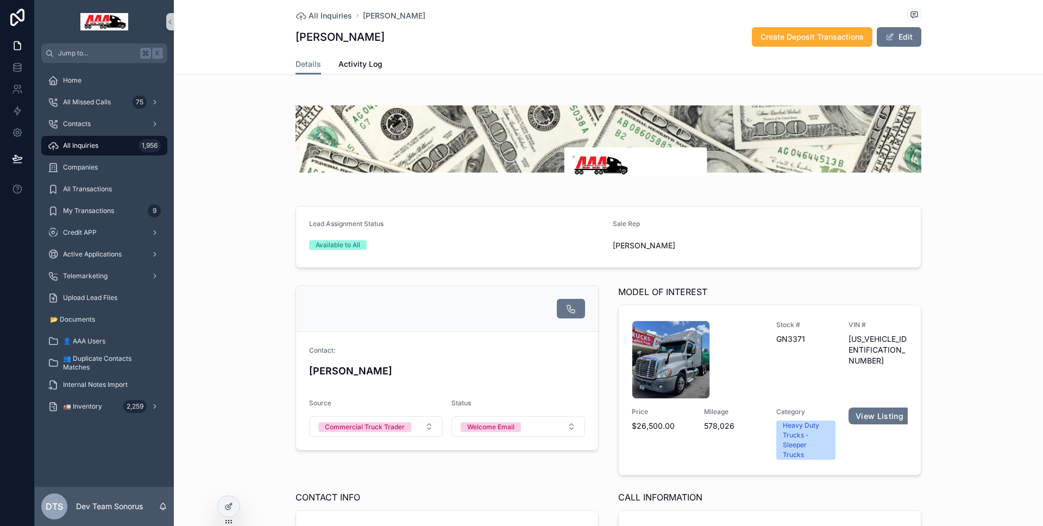
click at [641, 245] on span "[PERSON_NAME]" at bounding box center [644, 245] width 62 height 11
click at [909, 37] on button "Edit" at bounding box center [899, 37] width 45 height 20
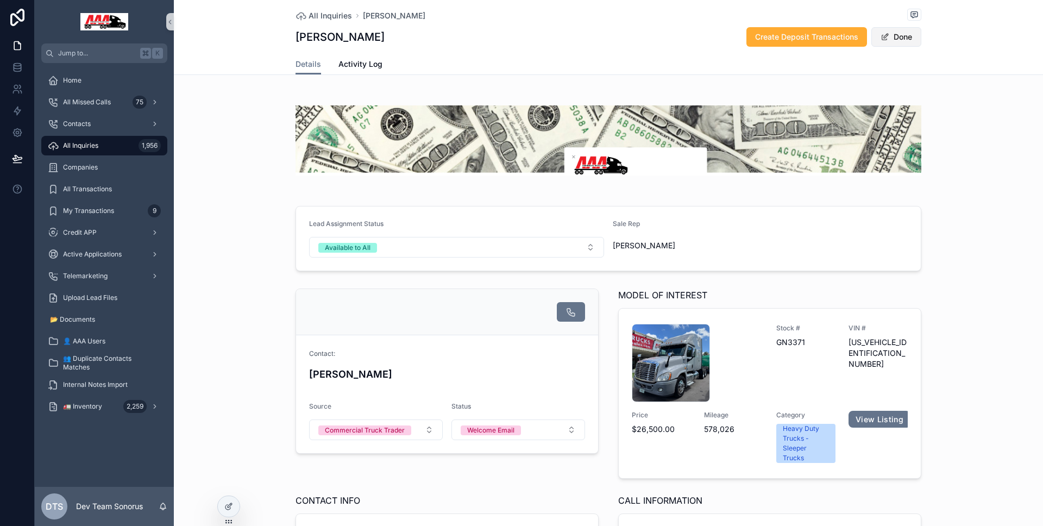
click at [904, 33] on button "Done" at bounding box center [896, 37] width 50 height 20
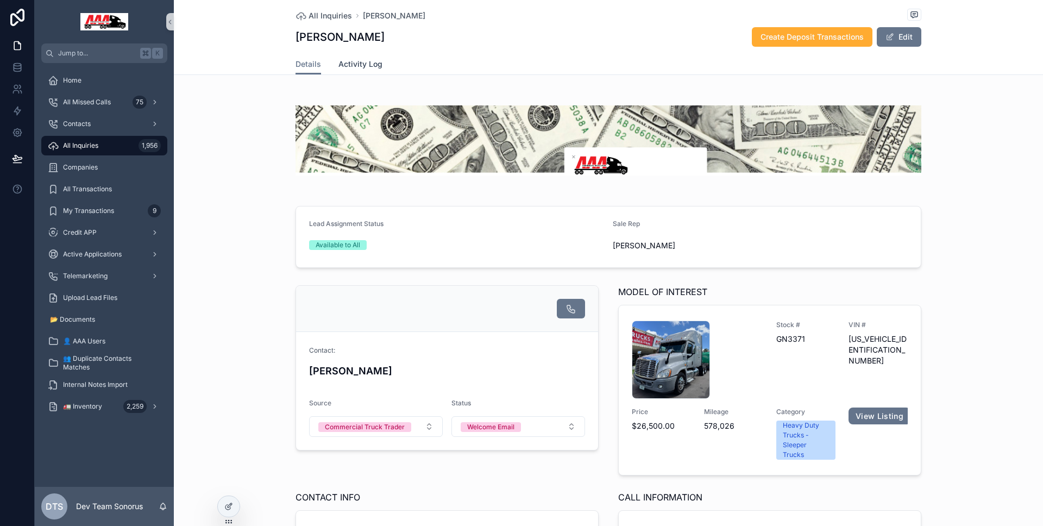
click at [363, 64] on span "Activity Log" at bounding box center [360, 64] width 44 height 11
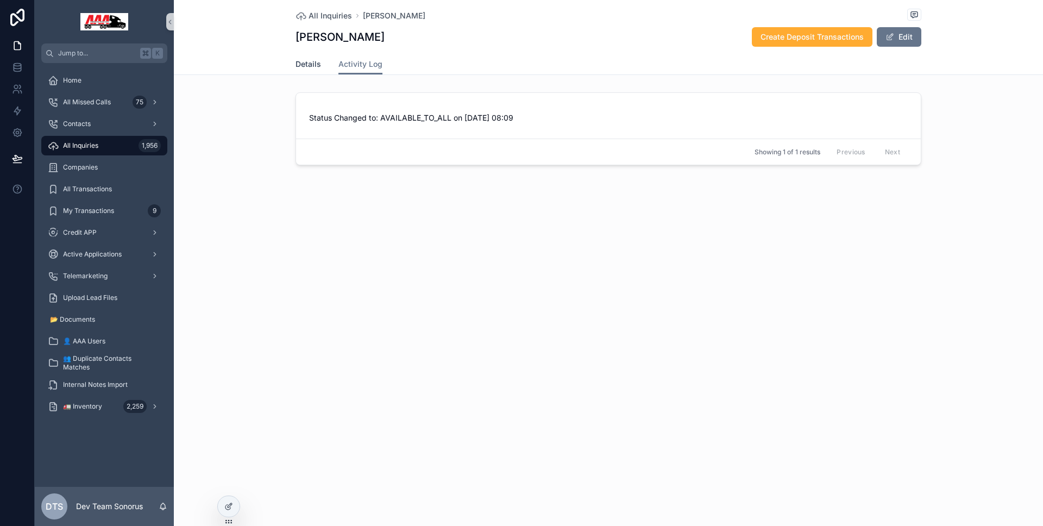
click at [319, 63] on span "Details" at bounding box center [308, 64] width 26 height 11
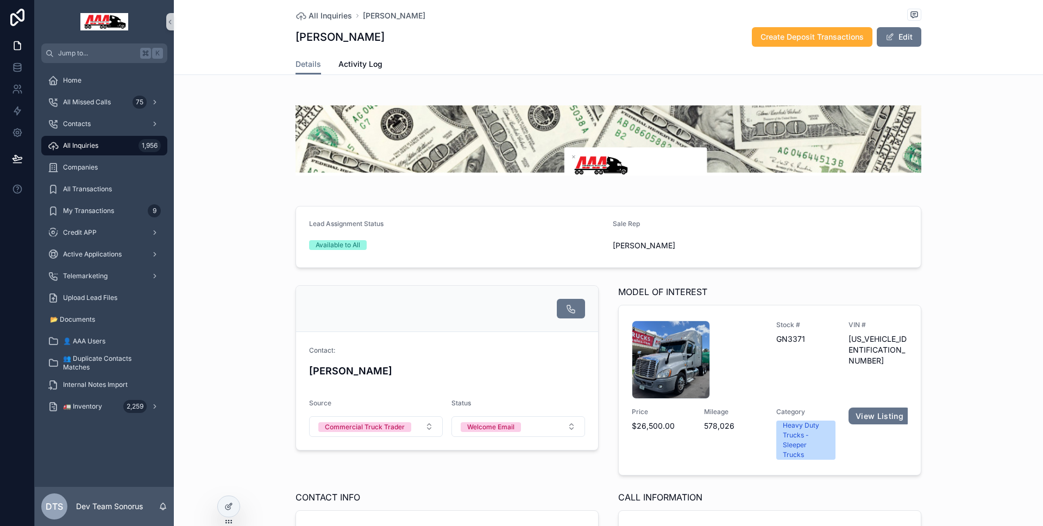
click at [593, 241] on div "Available to All" at bounding box center [456, 245] width 295 height 10
click at [626, 249] on span "[PERSON_NAME]" at bounding box center [644, 245] width 62 height 11
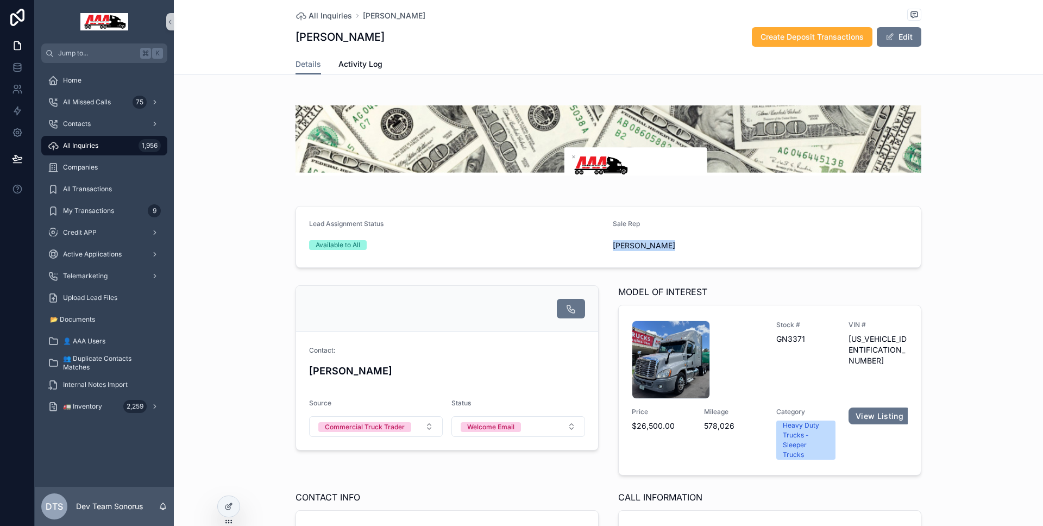
click at [626, 248] on span "[PERSON_NAME]" at bounding box center [644, 245] width 62 height 11
click at [237, 498] on div at bounding box center [228, 510] width 23 height 30
click at [235, 499] on div at bounding box center [229, 506] width 22 height 21
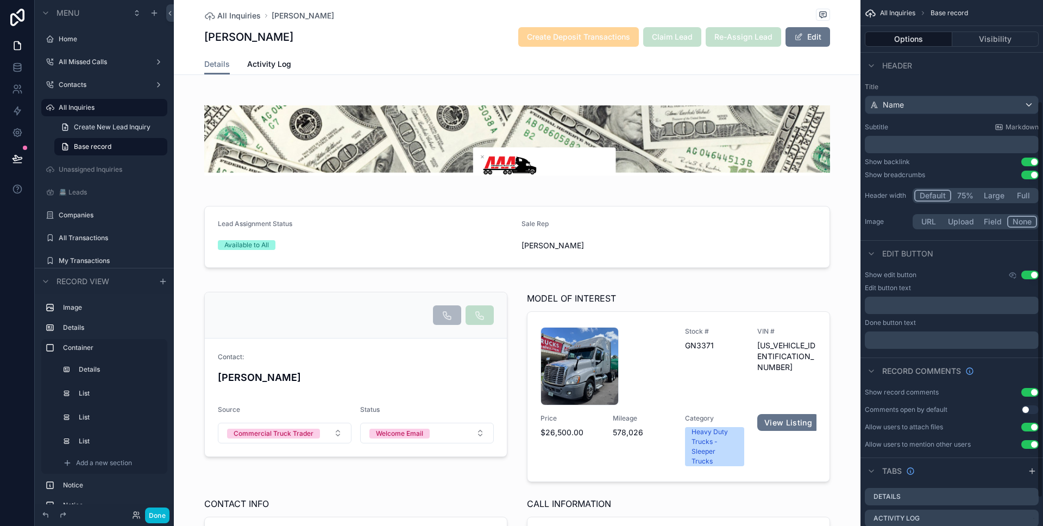
scroll to position [171, 0]
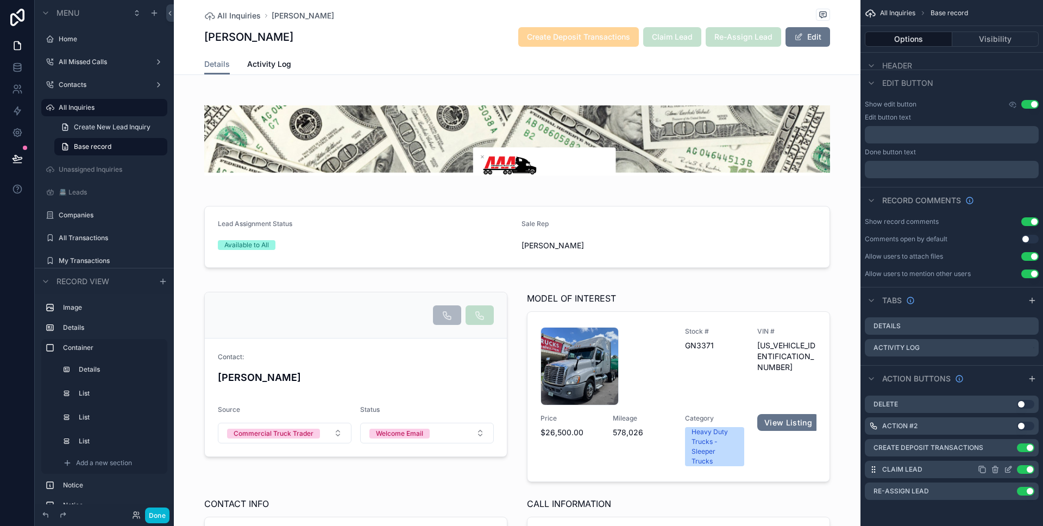
click at [1006, 472] on icon "scrollable content" at bounding box center [1007, 470] width 5 height 5
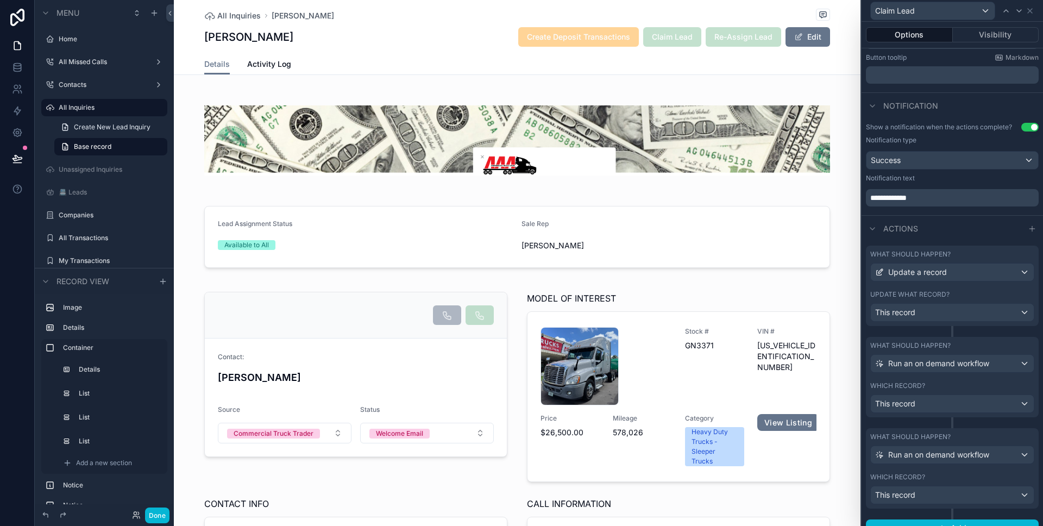
scroll to position [80, 0]
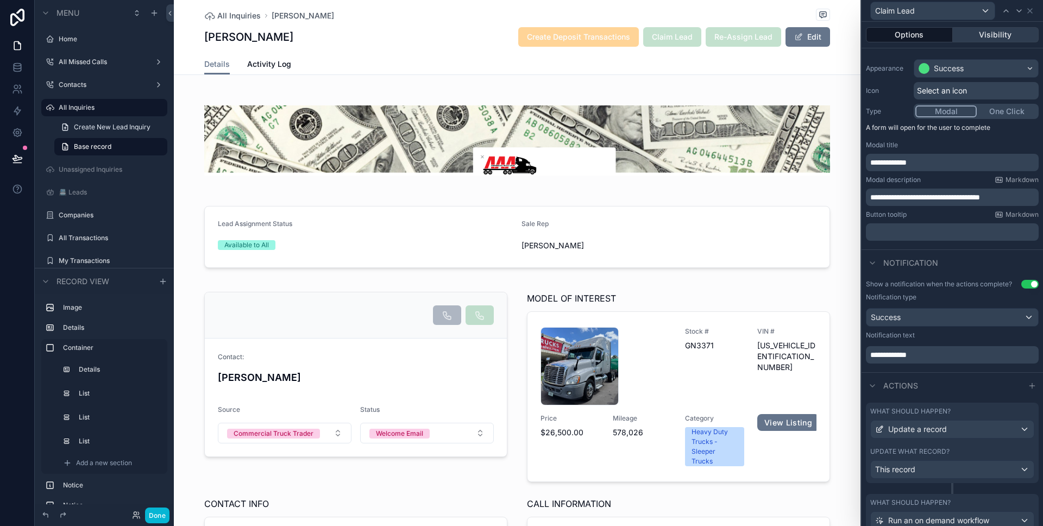
click at [996, 39] on button "Visibility" at bounding box center [996, 34] width 86 height 15
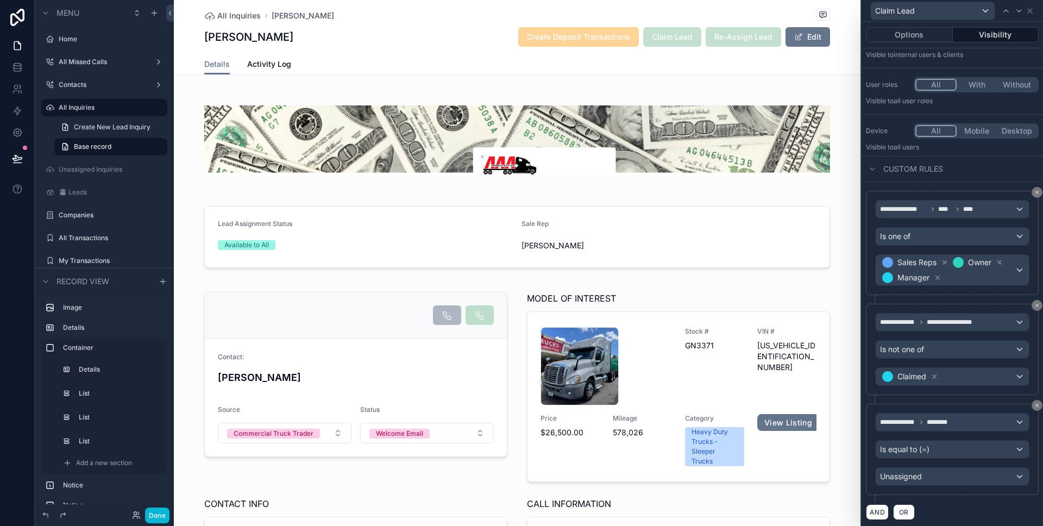
scroll to position [55, 0]
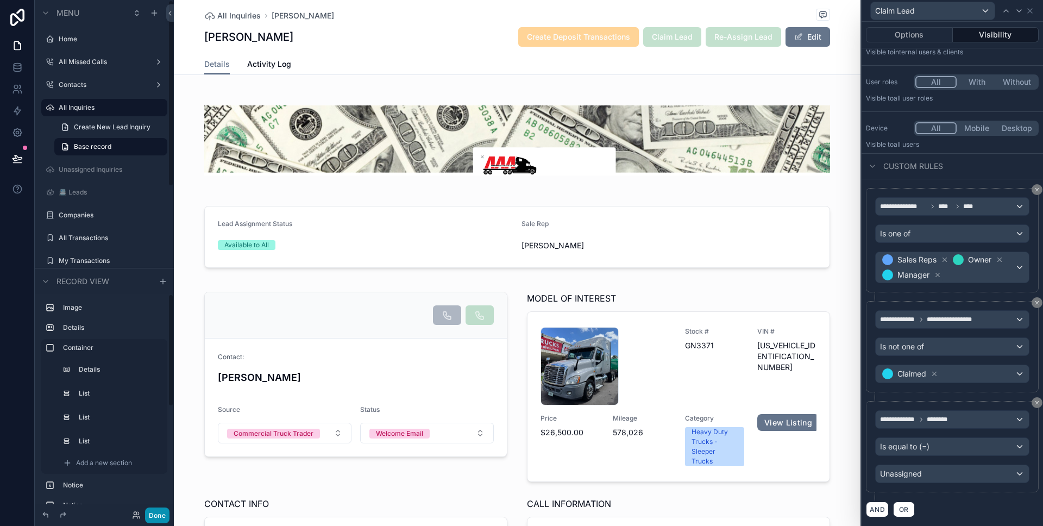
click at [159, 511] on button "Done" at bounding box center [157, 515] width 24 height 16
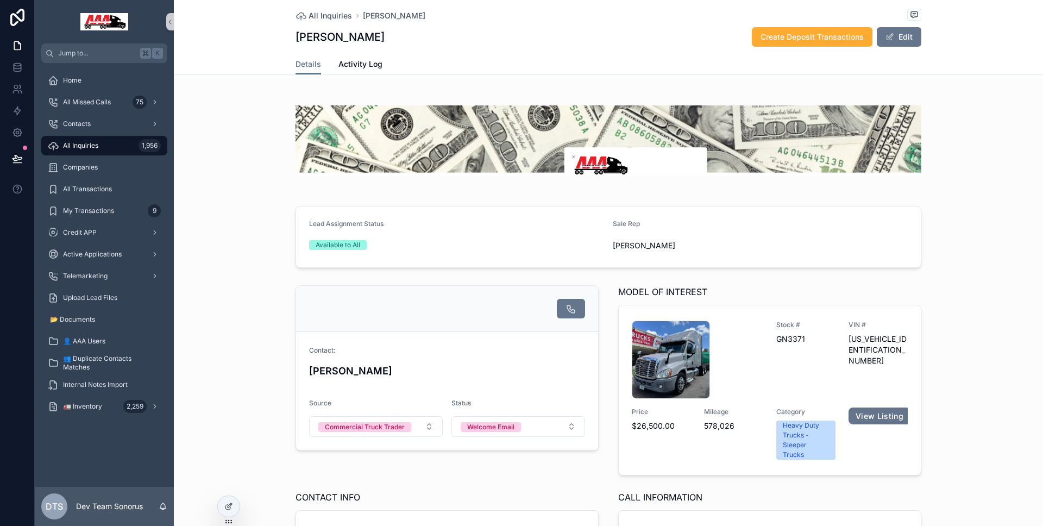
click at [362, 71] on link "Activity Log" at bounding box center [360, 65] width 44 height 22
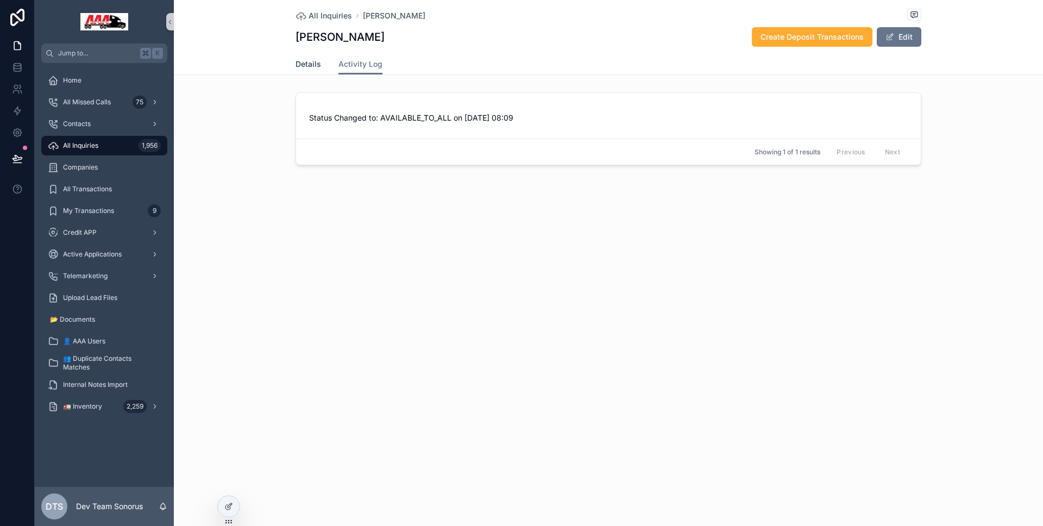
click at [313, 67] on span "Details" at bounding box center [308, 64] width 26 height 11
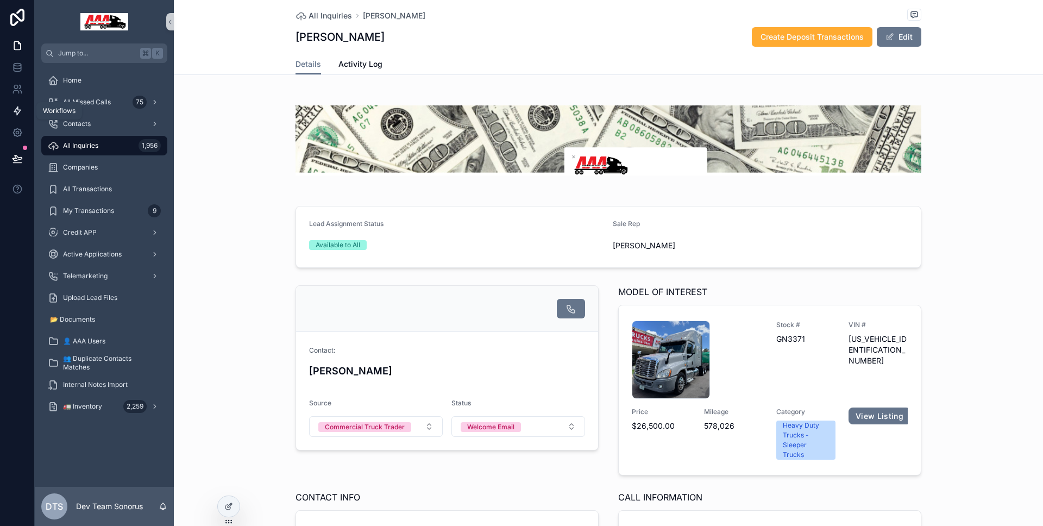
click at [28, 106] on link at bounding box center [17, 111] width 34 height 22
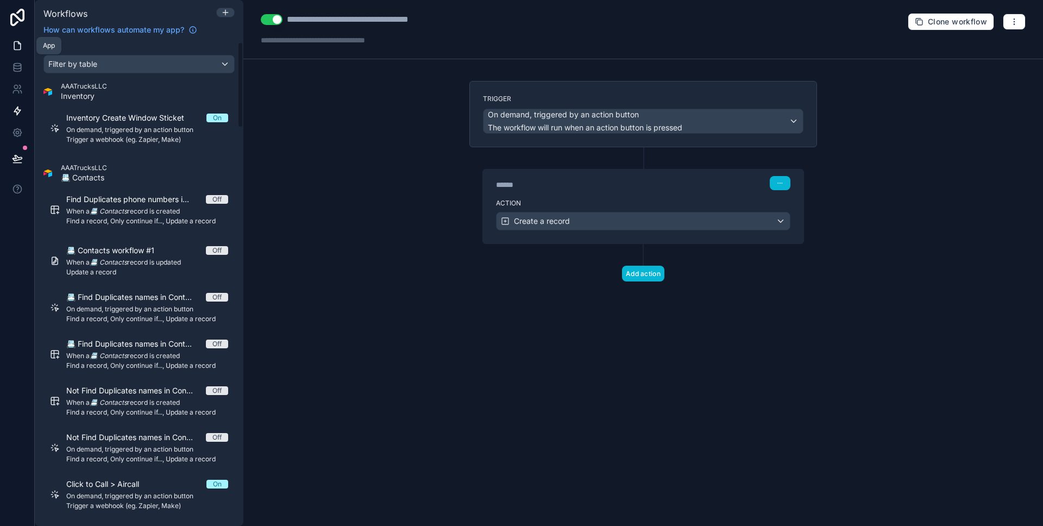
click at [22, 45] on icon at bounding box center [17, 45] width 11 height 11
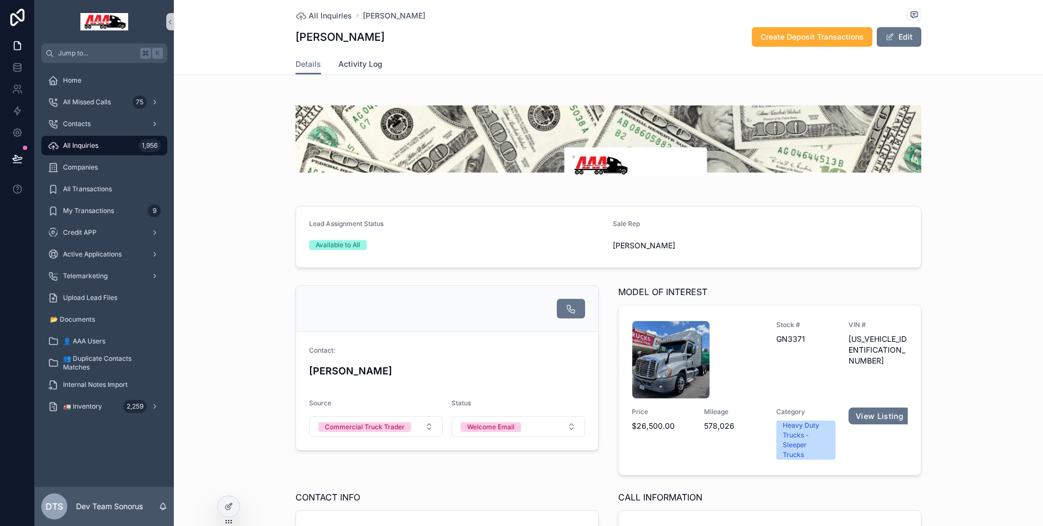
click at [370, 69] on span "Activity Log" at bounding box center [360, 64] width 44 height 11
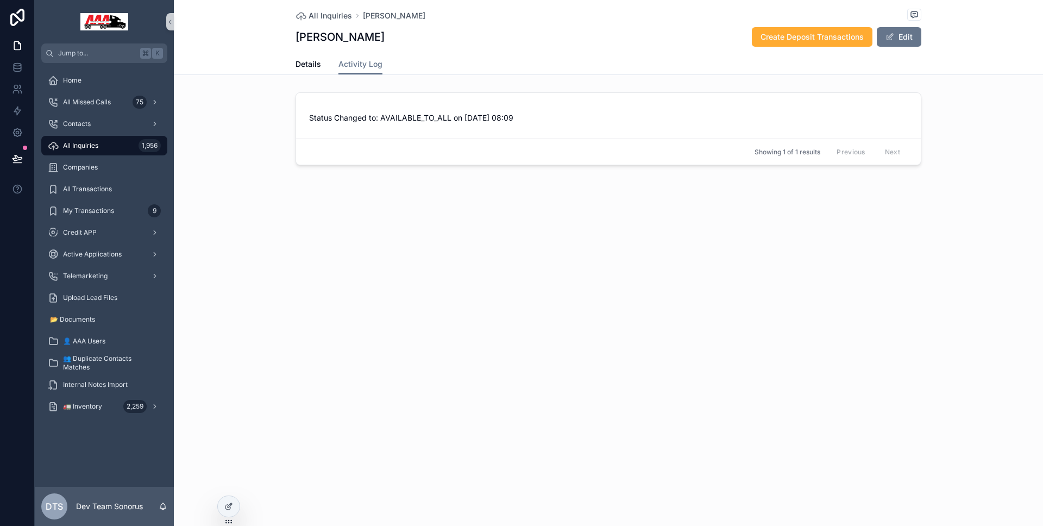
click at [294, 67] on div "Details Activity Log" at bounding box center [608, 64] width 856 height 21
click at [301, 67] on span "Details" at bounding box center [308, 64] width 26 height 11
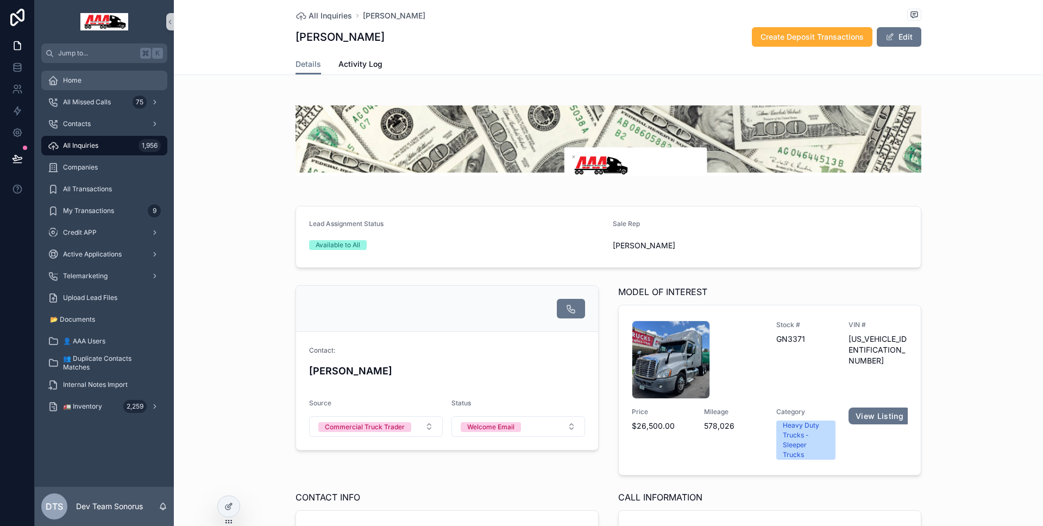
click at [103, 86] on div "Home" at bounding box center [104, 80] width 113 height 17
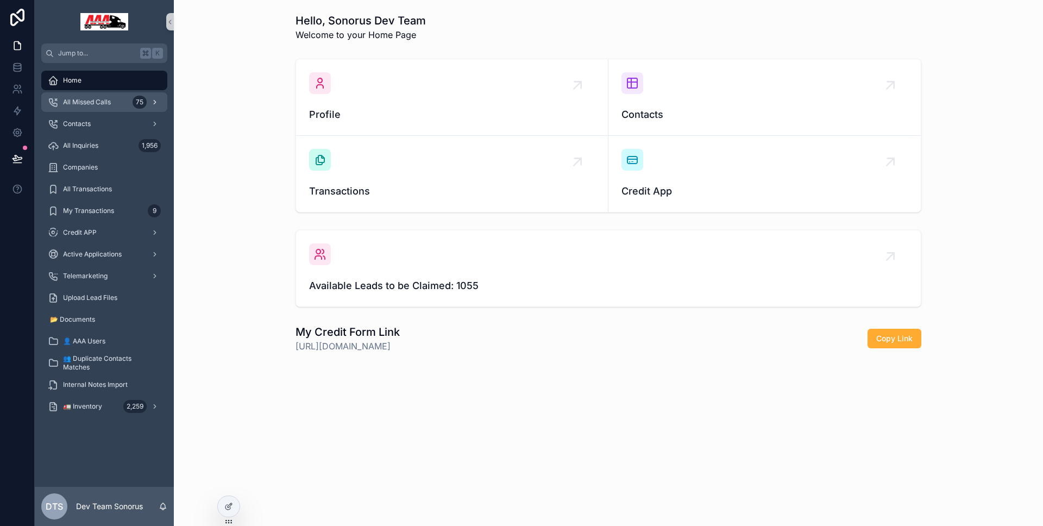
click at [127, 104] on div "All Missed Calls 75" at bounding box center [104, 101] width 113 height 17
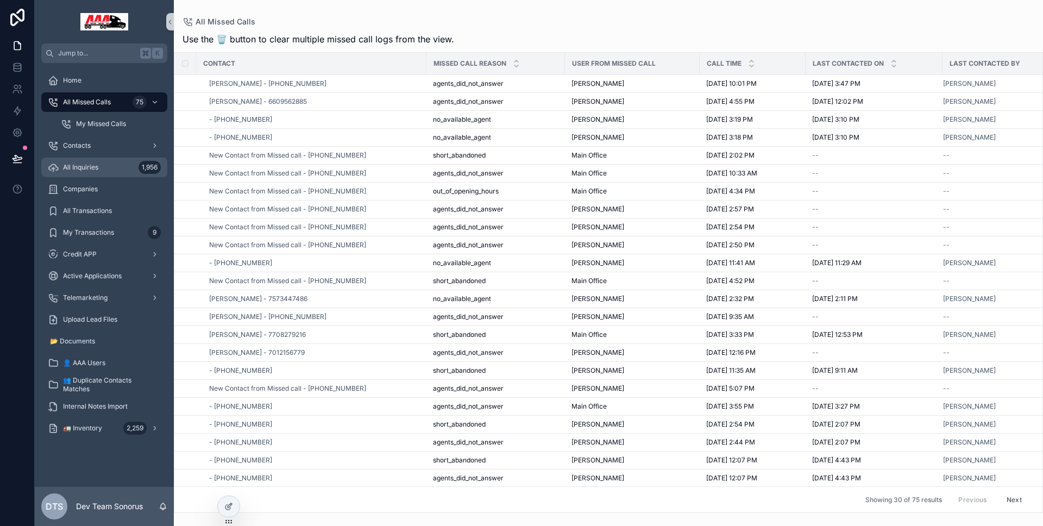
click at [119, 160] on div "All Inquiries 1,956" at bounding box center [104, 167] width 113 height 17
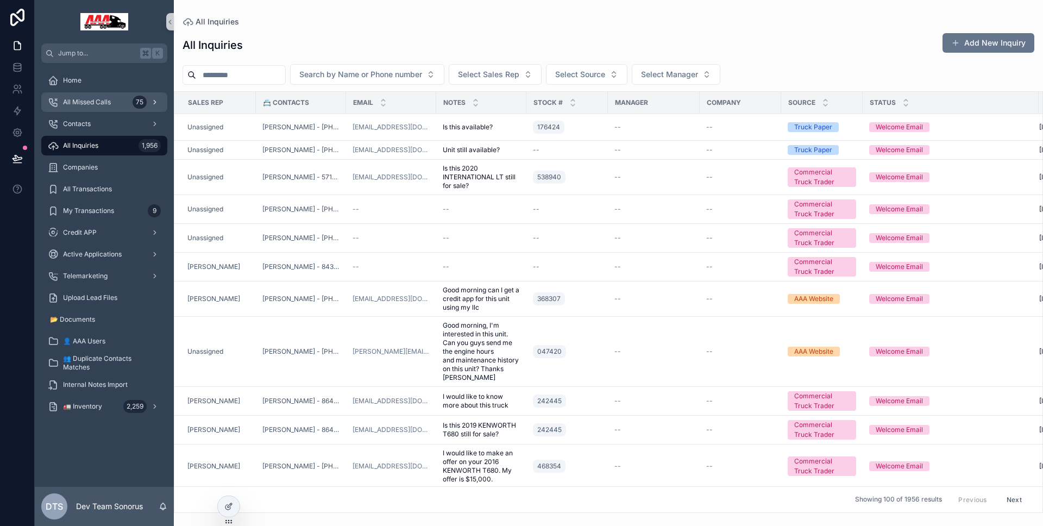
click at [100, 98] on span "All Missed Calls" at bounding box center [87, 102] width 48 height 9
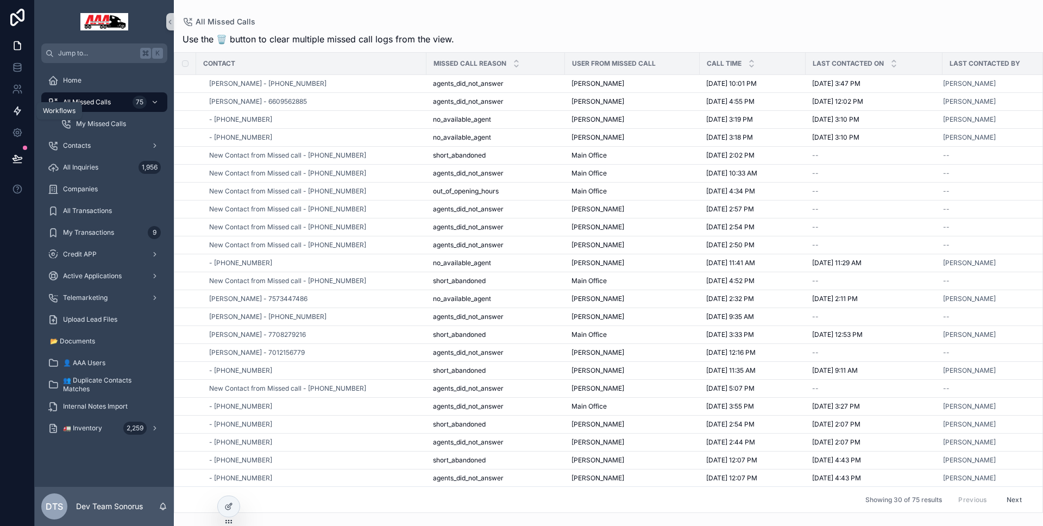
click at [12, 118] on link at bounding box center [17, 111] width 34 height 22
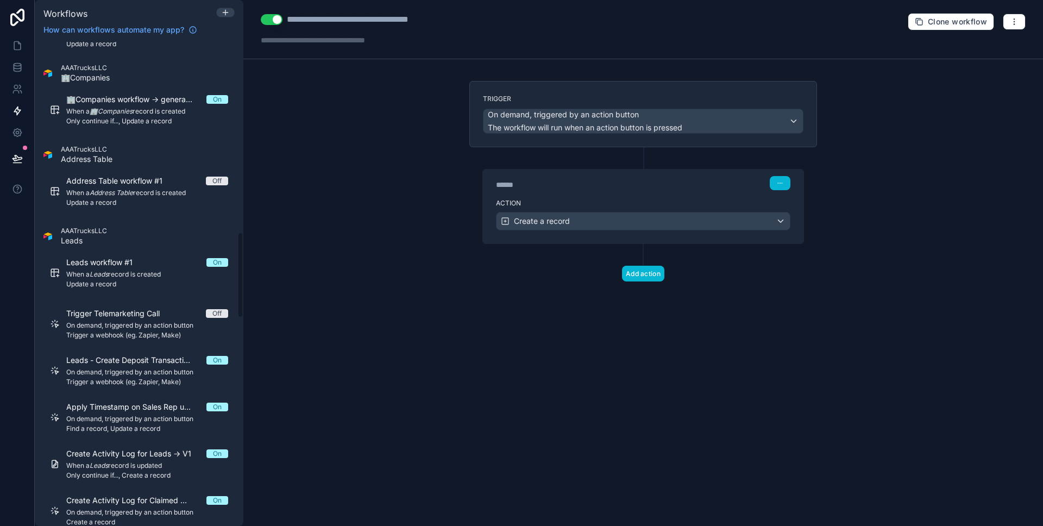
scroll to position [657, 0]
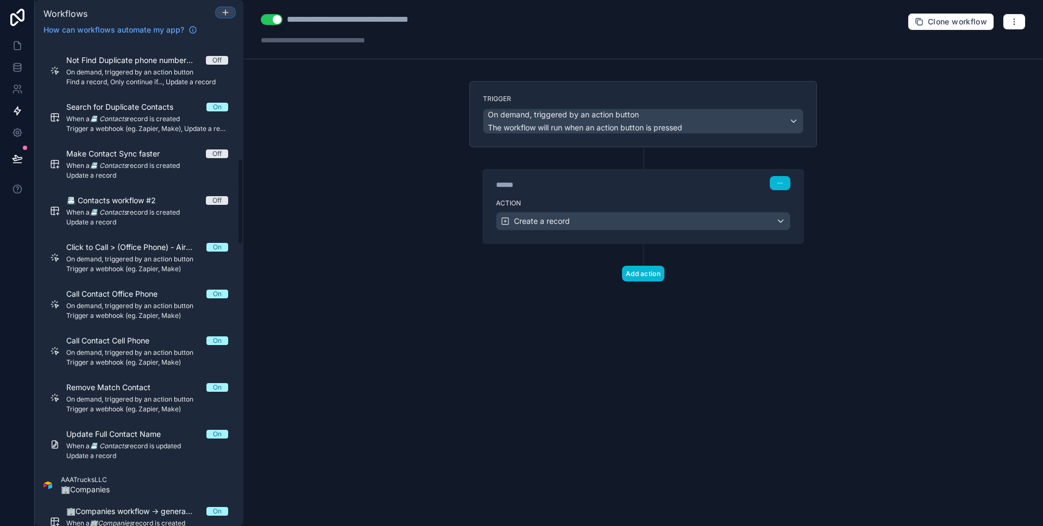
click at [234, 11] on div at bounding box center [225, 12] width 17 height 9
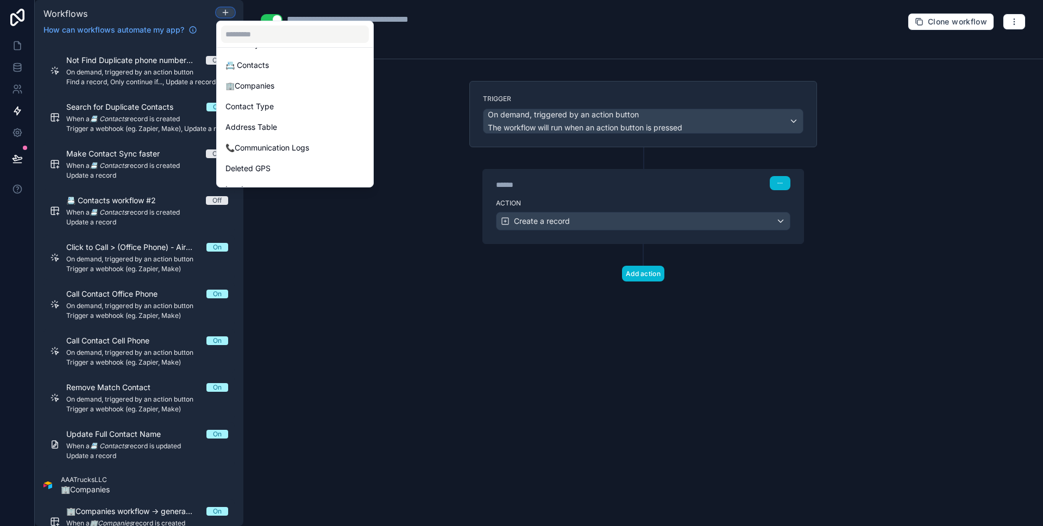
scroll to position [154, 0]
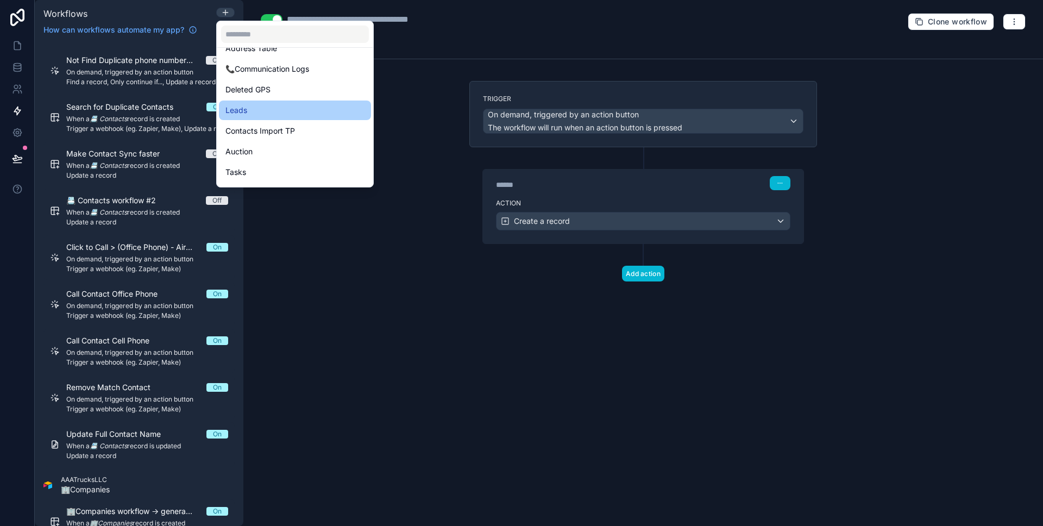
click at [279, 116] on div "Leads" at bounding box center [294, 110] width 139 height 13
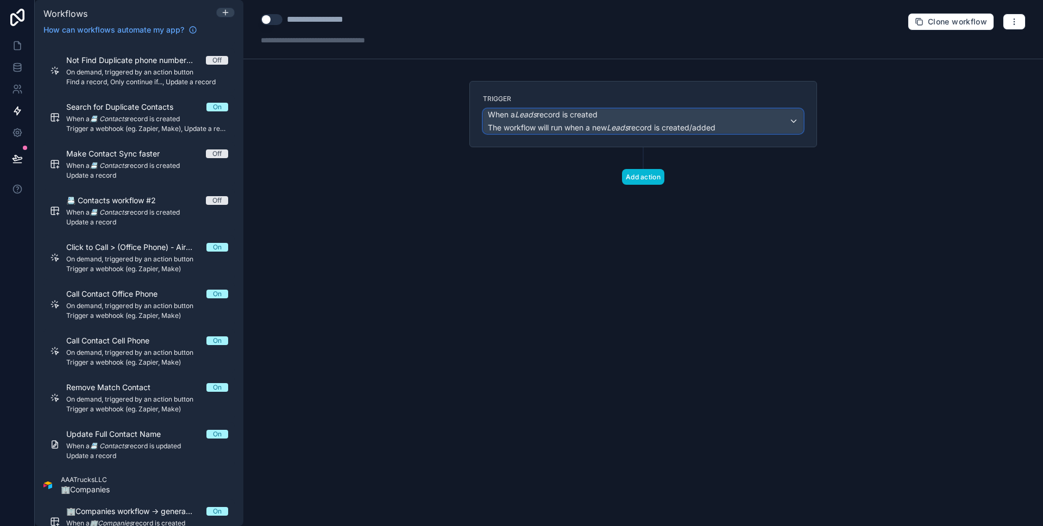
click at [571, 112] on span "When a Leads record is created" at bounding box center [543, 114] width 110 height 11
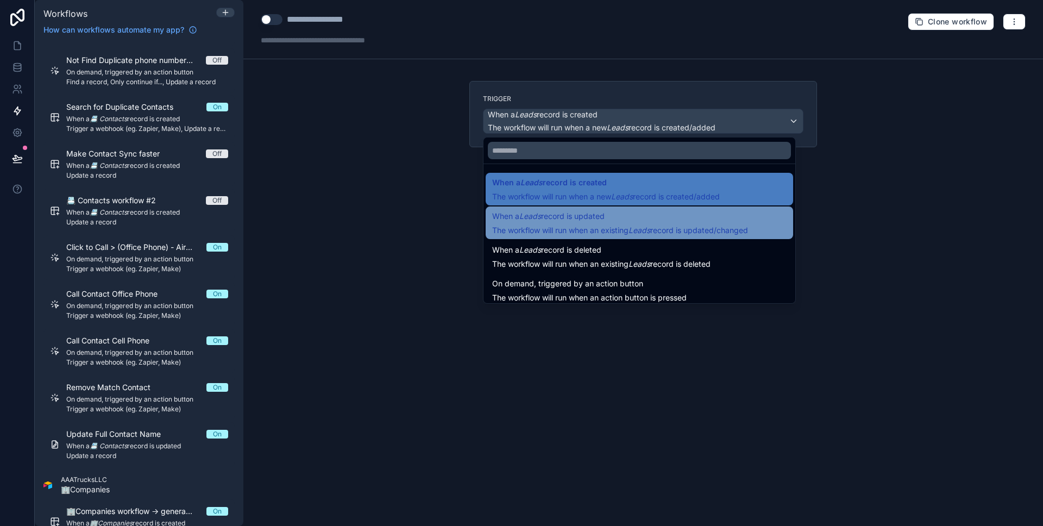
click at [621, 218] on span "When a Leads record is updated" at bounding box center [620, 216] width 256 height 13
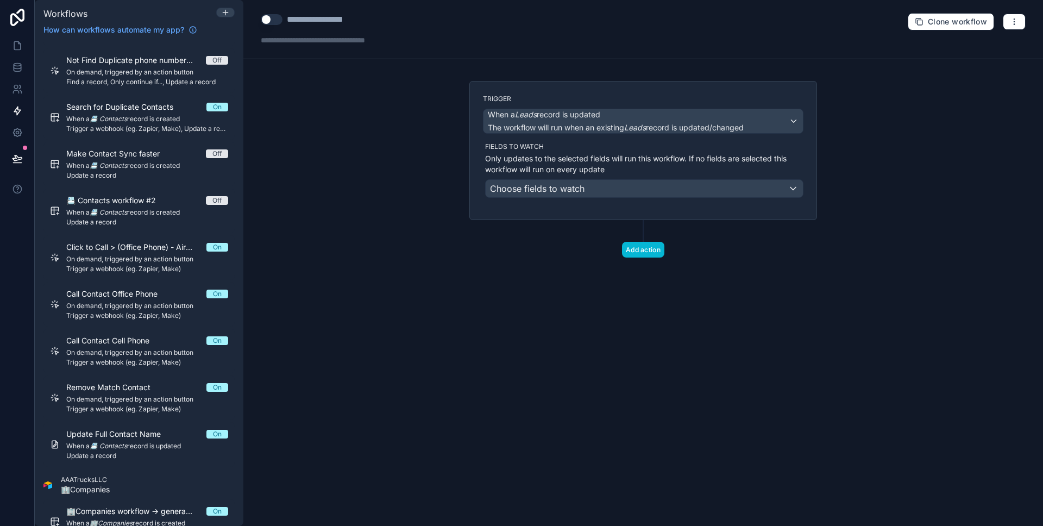
click at [266, 22] on button "Use setting" at bounding box center [272, 19] width 22 height 11
click at [619, 192] on div "Choose fields to watch" at bounding box center [644, 188] width 317 height 17
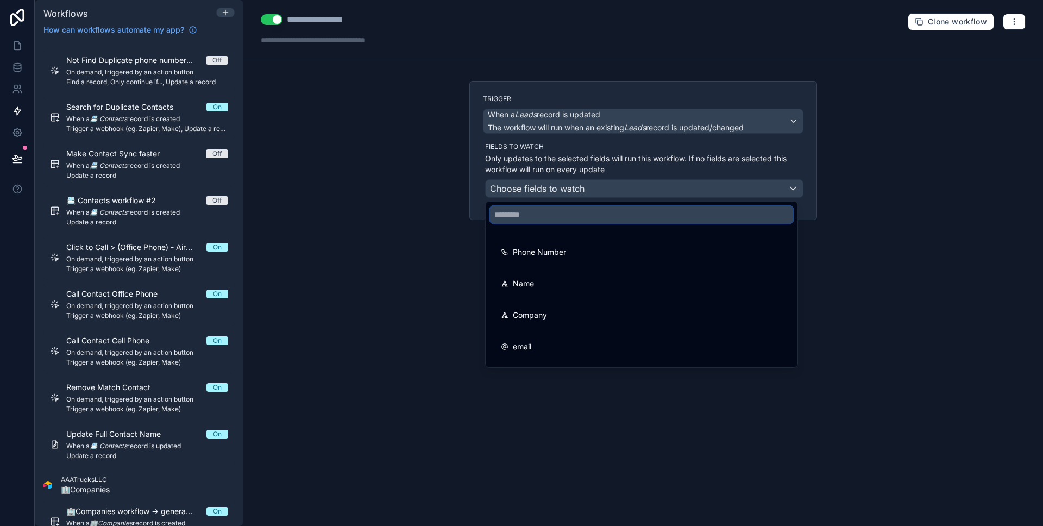
click at [609, 221] on input "text" at bounding box center [641, 214] width 303 height 17
type input "**"
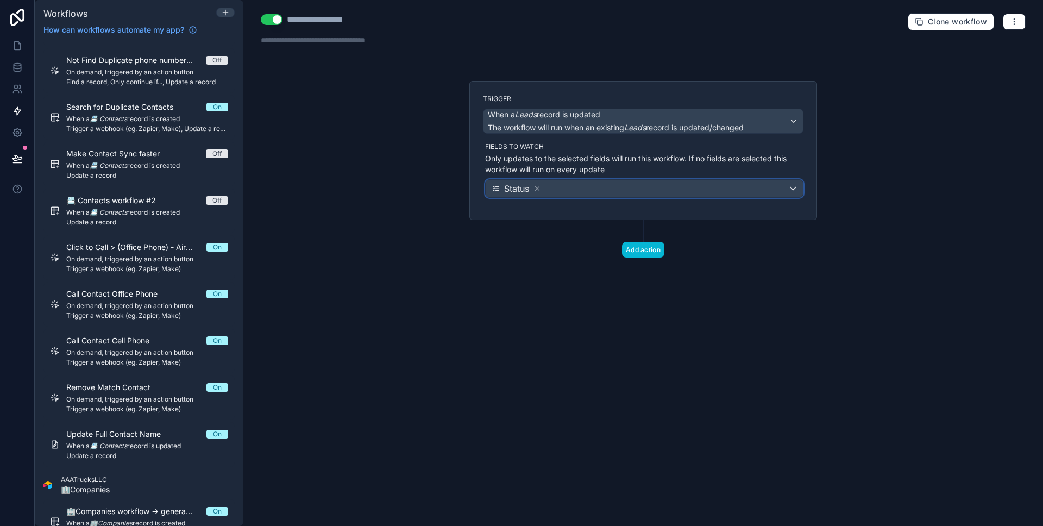
click at [607, 193] on div "Status" at bounding box center [644, 188] width 317 height 17
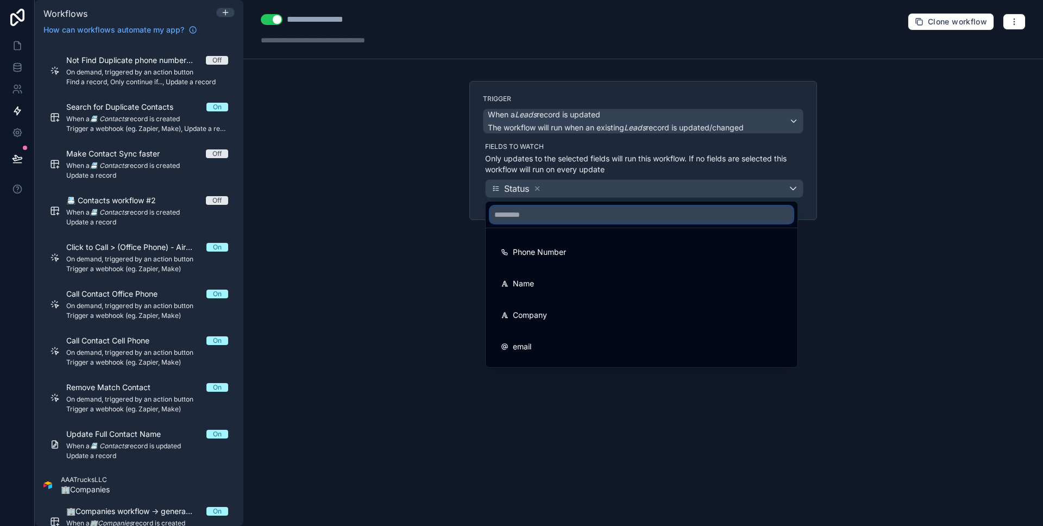
click at [599, 219] on input "text" at bounding box center [641, 214] width 303 height 17
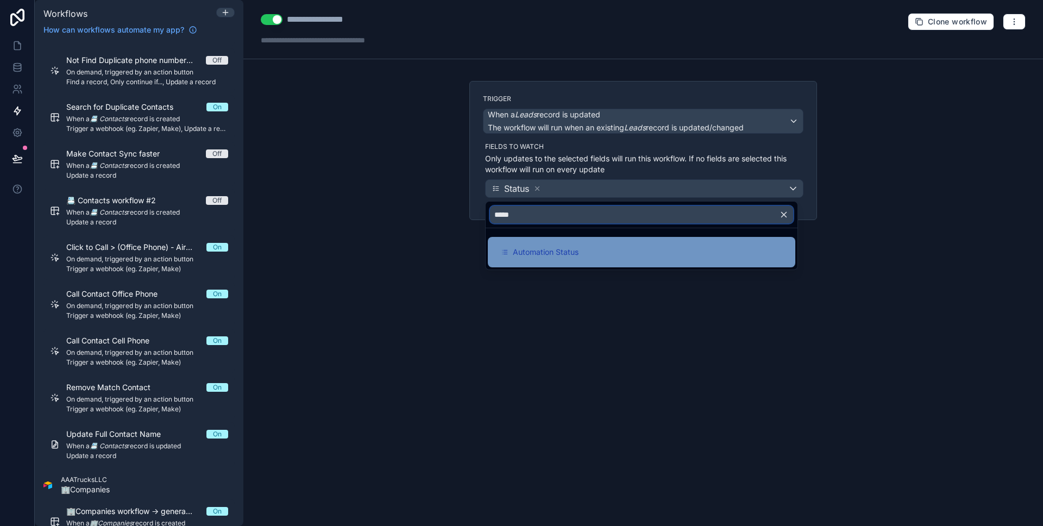
type input "*****"
click at [589, 247] on div "Automation Status" at bounding box center [641, 251] width 281 height 13
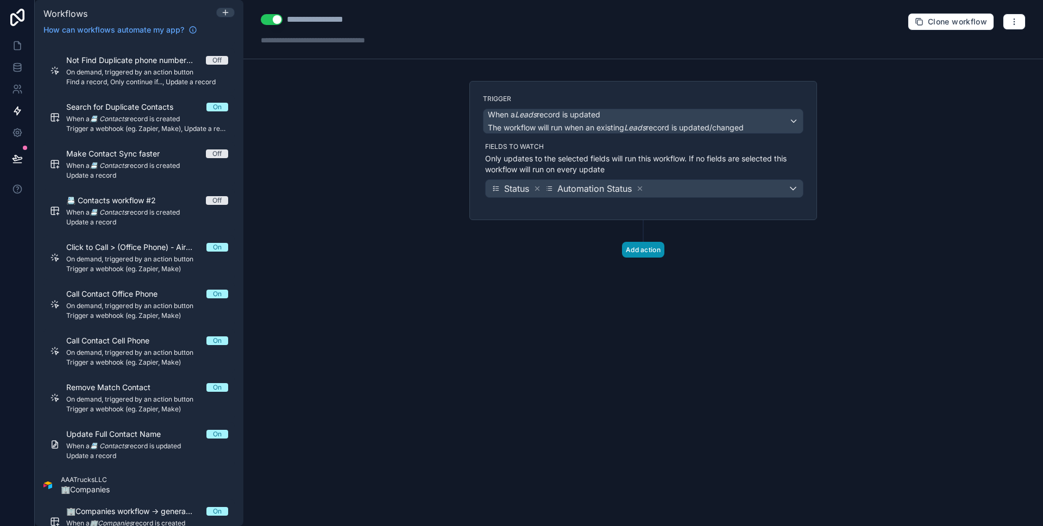
click at [639, 245] on button "Add action" at bounding box center [643, 250] width 42 height 16
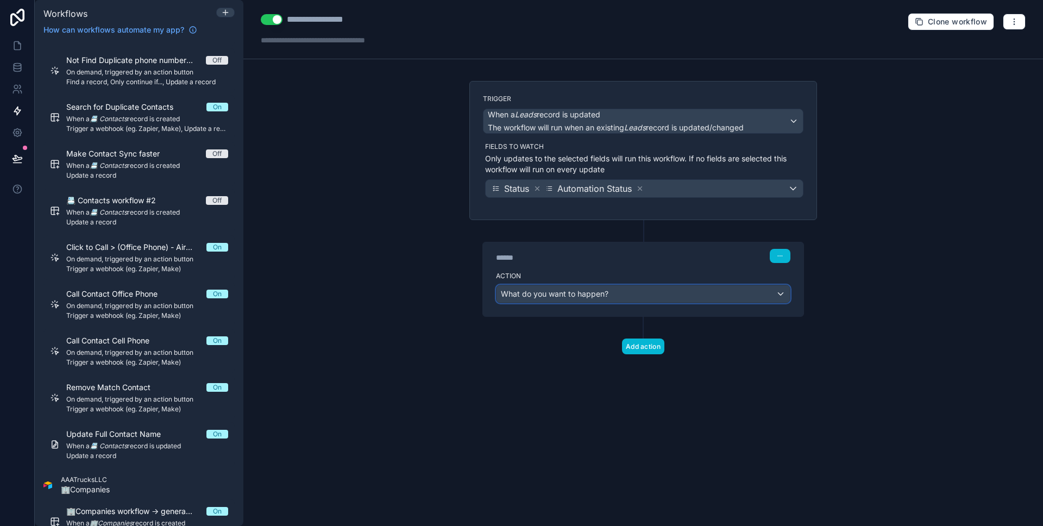
click at [585, 288] on span "What do you want to happen?" at bounding box center [555, 293] width 108 height 11
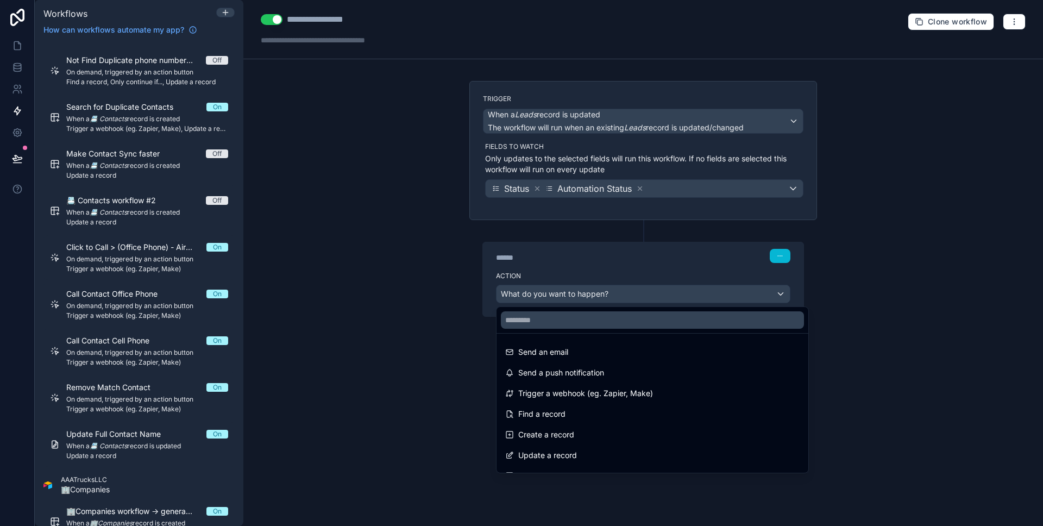
click at [578, 273] on div at bounding box center [521, 263] width 1043 height 526
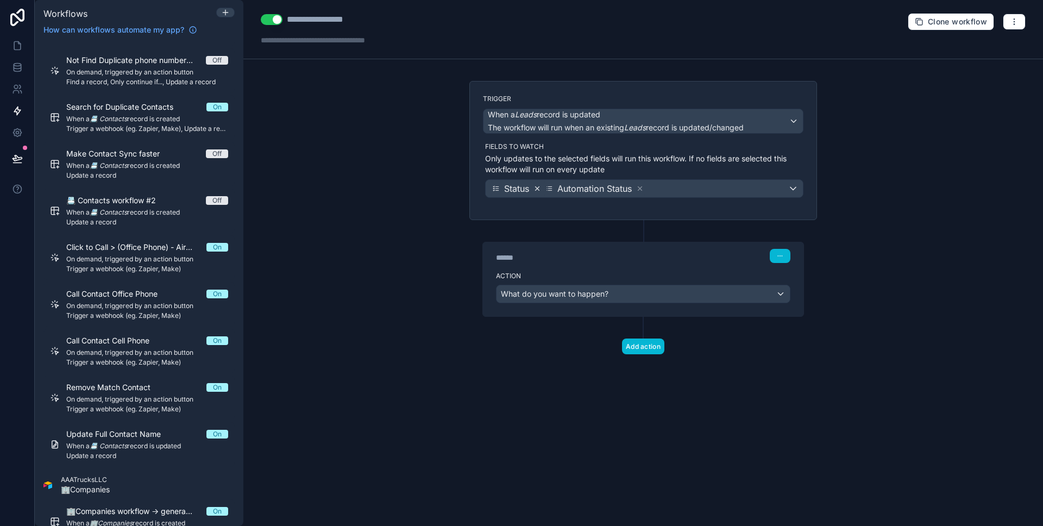
click at [541, 191] on icon at bounding box center [537, 189] width 8 height 8
click at [581, 291] on span "What do you want to happen?" at bounding box center [555, 293] width 108 height 9
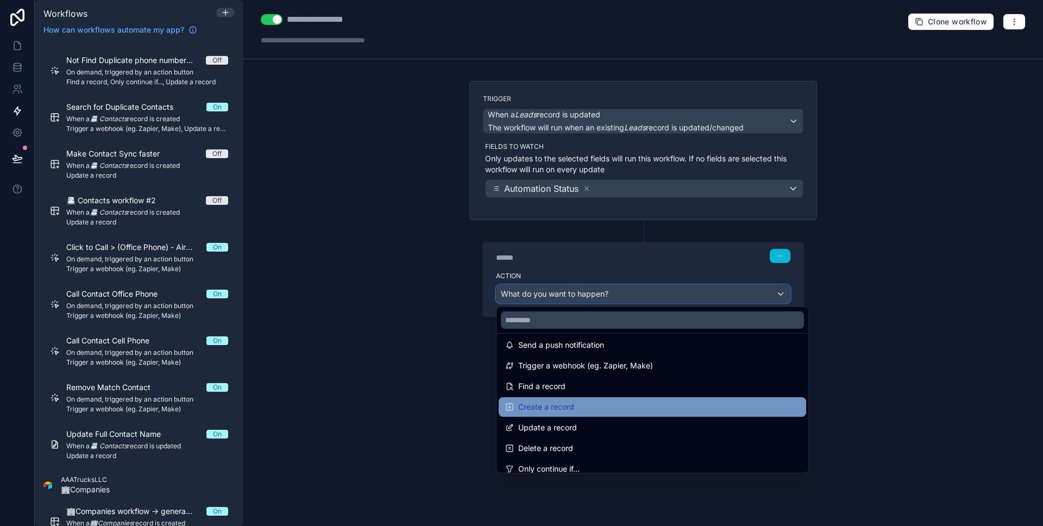
scroll to position [57, 0]
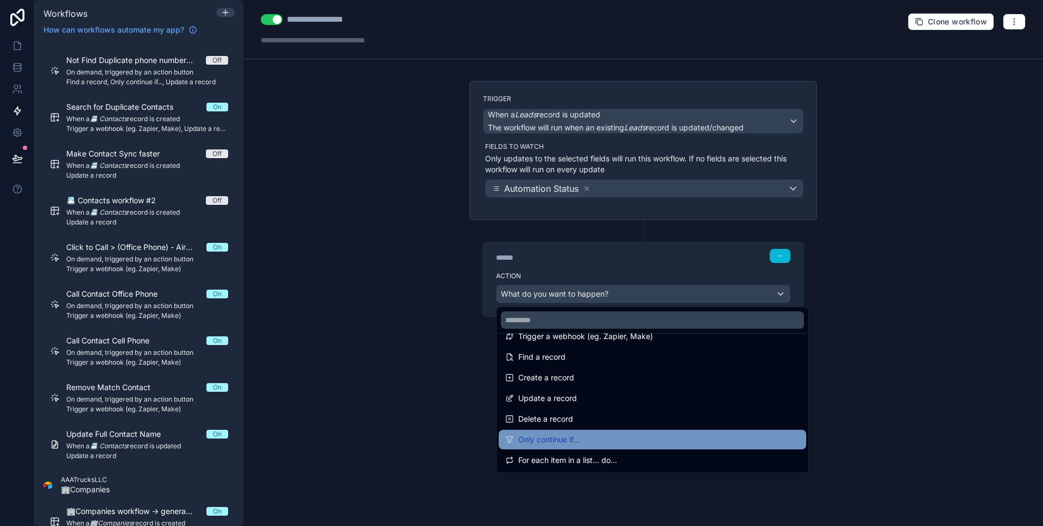
click at [610, 430] on div "Only continue if..." at bounding box center [652, 440] width 307 height 20
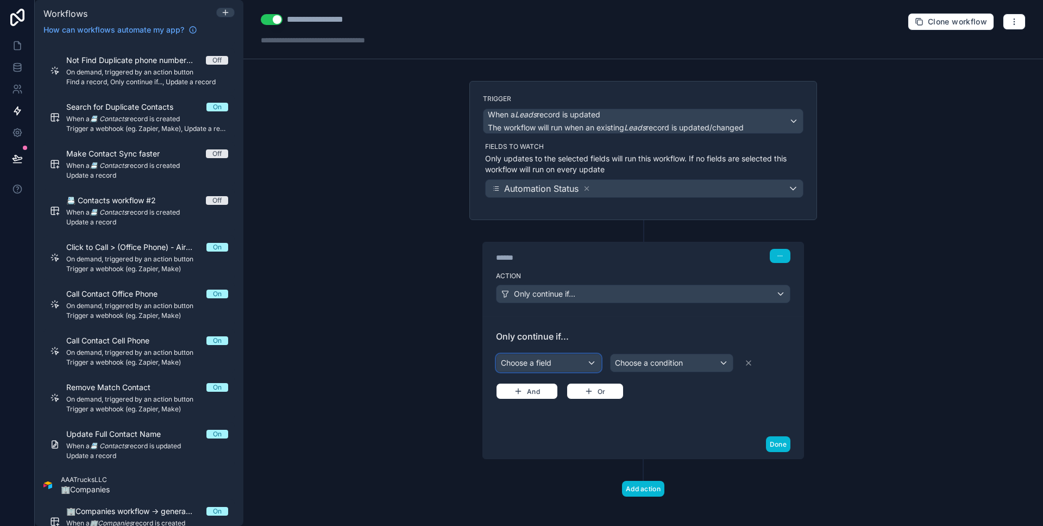
click at [577, 366] on div "Choose a field" at bounding box center [548, 362] width 104 height 17
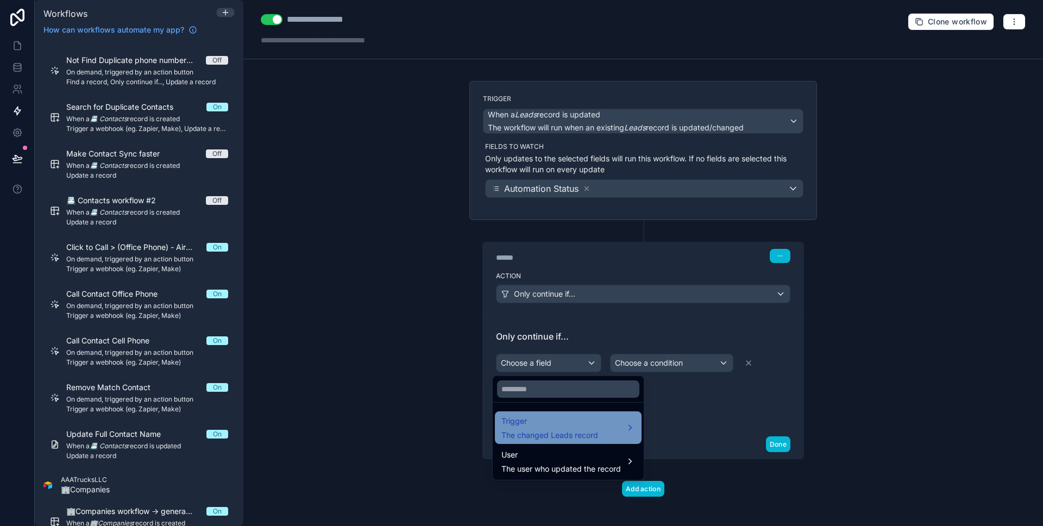
click at [590, 415] on span "Trigger" at bounding box center [549, 420] width 97 height 13
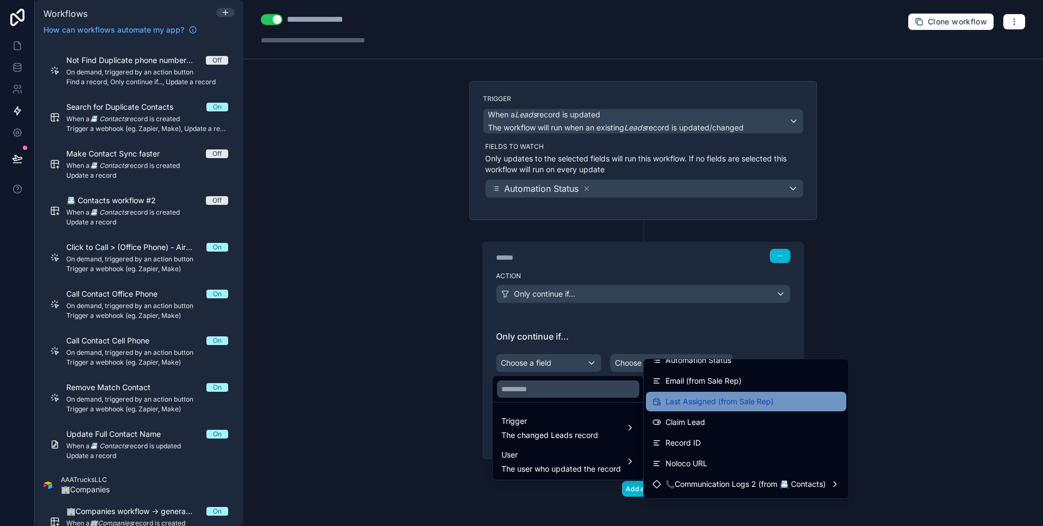
scroll to position [699, 0]
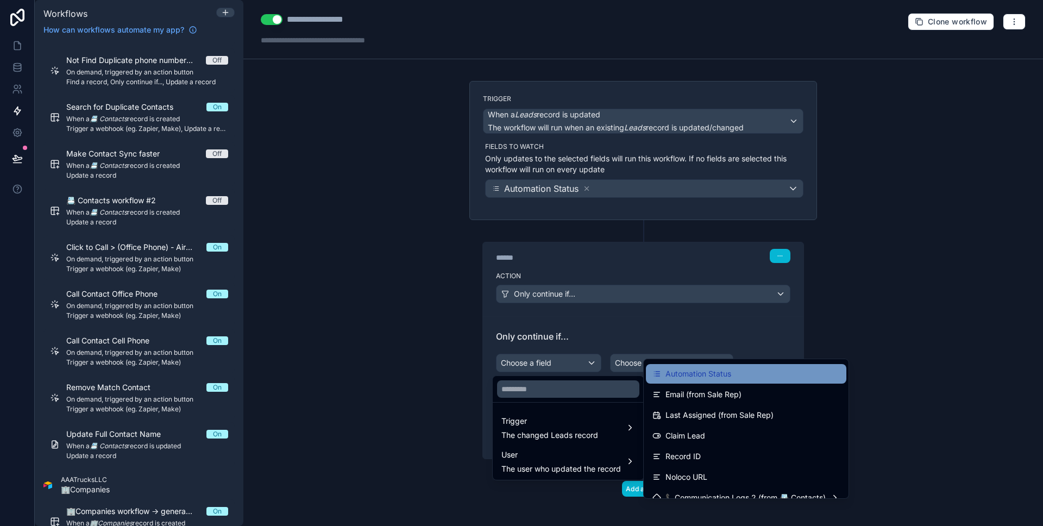
click at [727, 377] on span "Automation Status" at bounding box center [698, 373] width 66 height 13
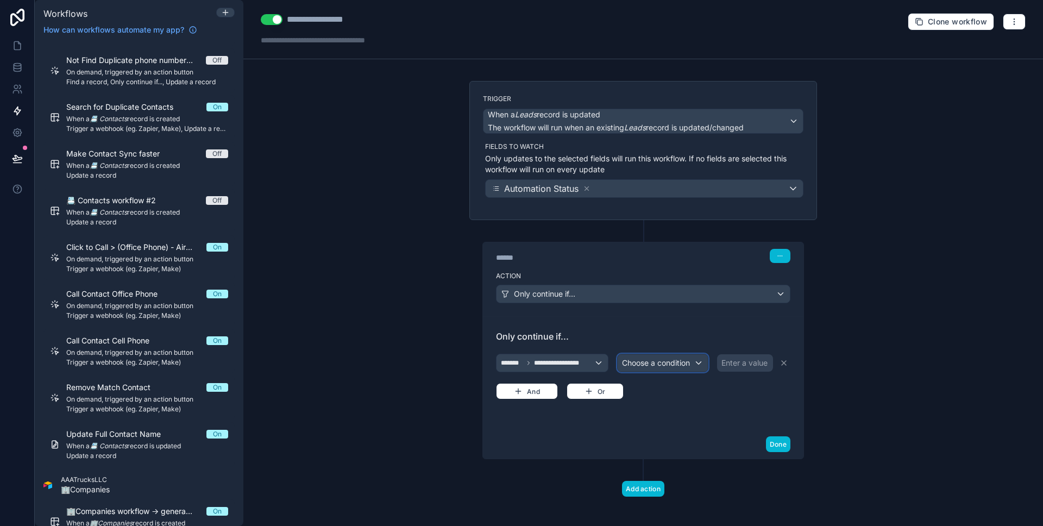
click at [680, 358] on span "Choose a condition" at bounding box center [656, 362] width 68 height 9
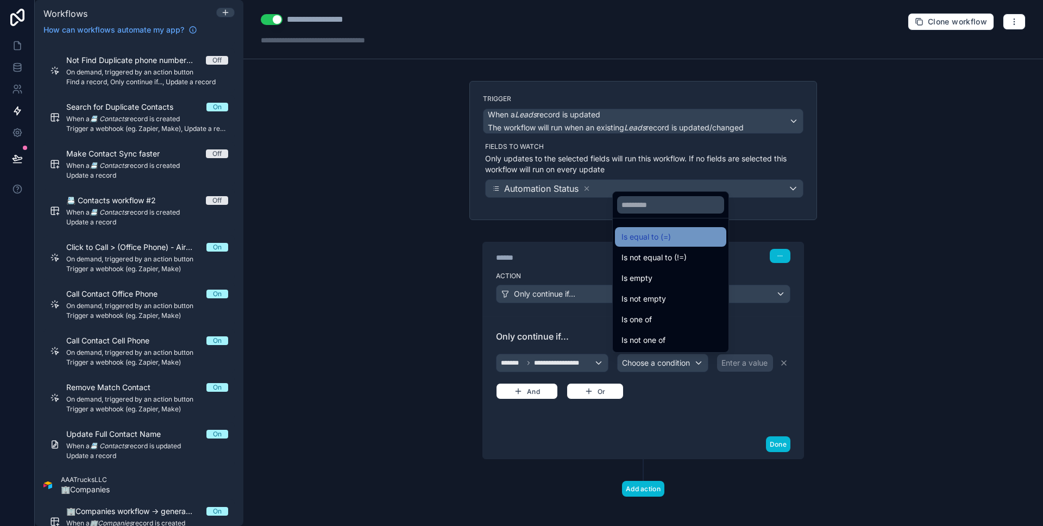
click at [657, 237] on span "Is equal to (=)" at bounding box center [645, 236] width 49 height 13
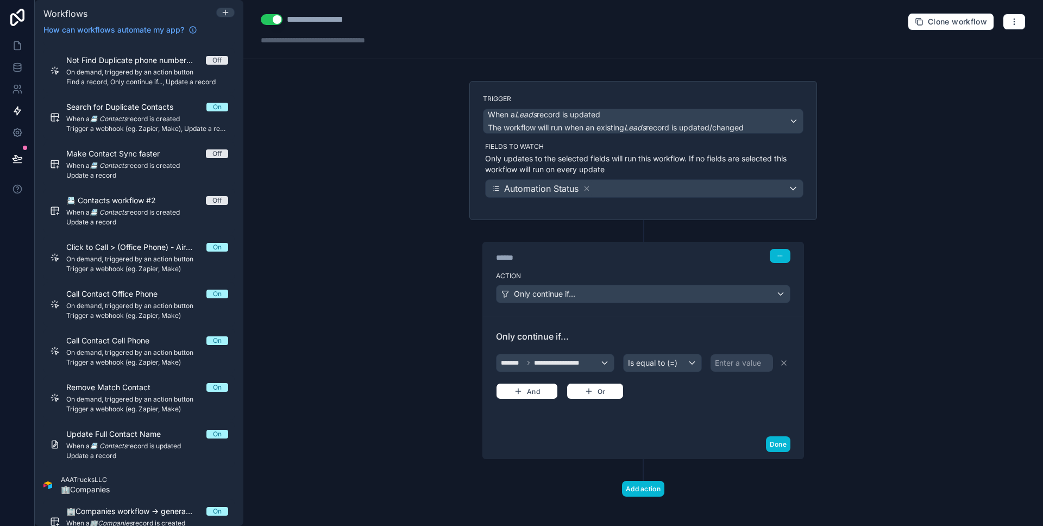
click at [735, 372] on div "**********" at bounding box center [643, 375] width 294 height 48
click at [734, 369] on div "Enter a value" at bounding box center [741, 362] width 62 height 17
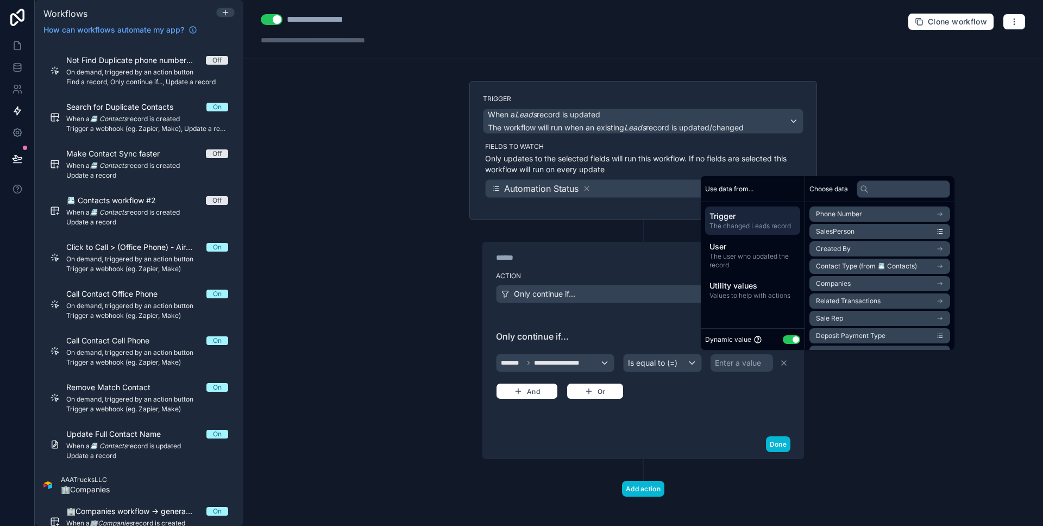
click at [791, 339] on button "Use setting" at bounding box center [791, 339] width 17 height 9
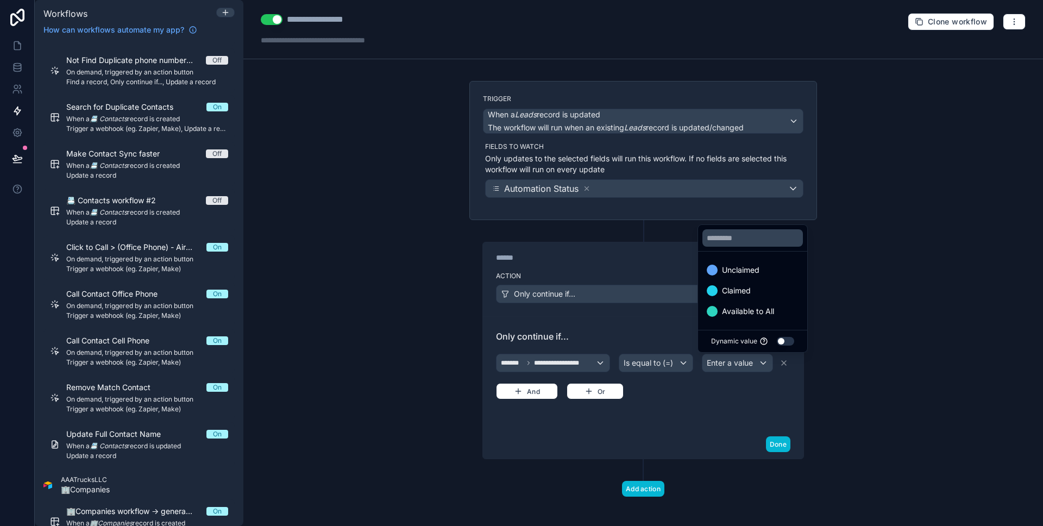
click at [772, 321] on ul "Unclaimed Claimed Available to All" at bounding box center [752, 290] width 109 height 78
click at [770, 318] on div "Available to All" at bounding box center [752, 311] width 105 height 20
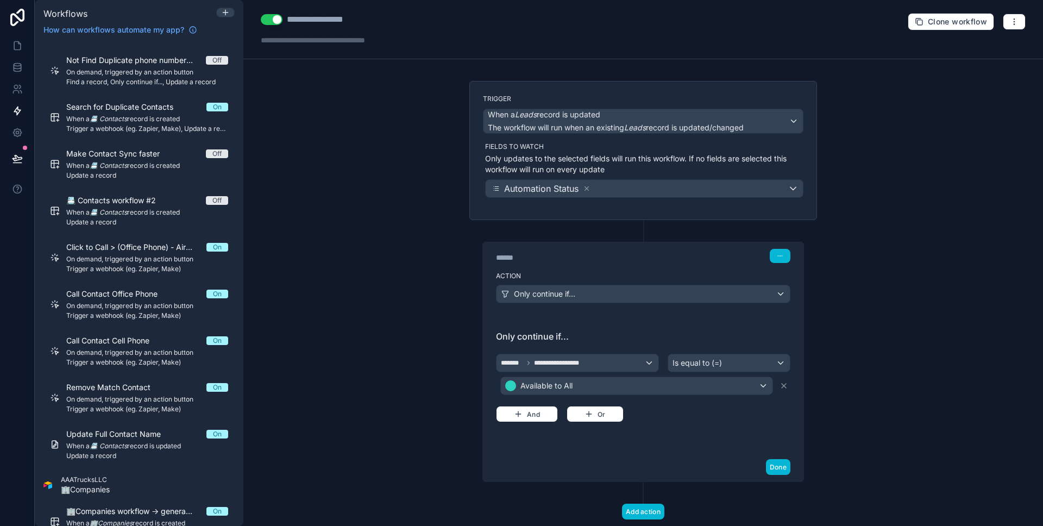
click at [663, 416] on div "**********" at bounding box center [643, 386] width 294 height 71
click at [788, 469] on div "Done" at bounding box center [643, 466] width 320 height 29
click at [783, 463] on button "Done" at bounding box center [778, 467] width 24 height 16
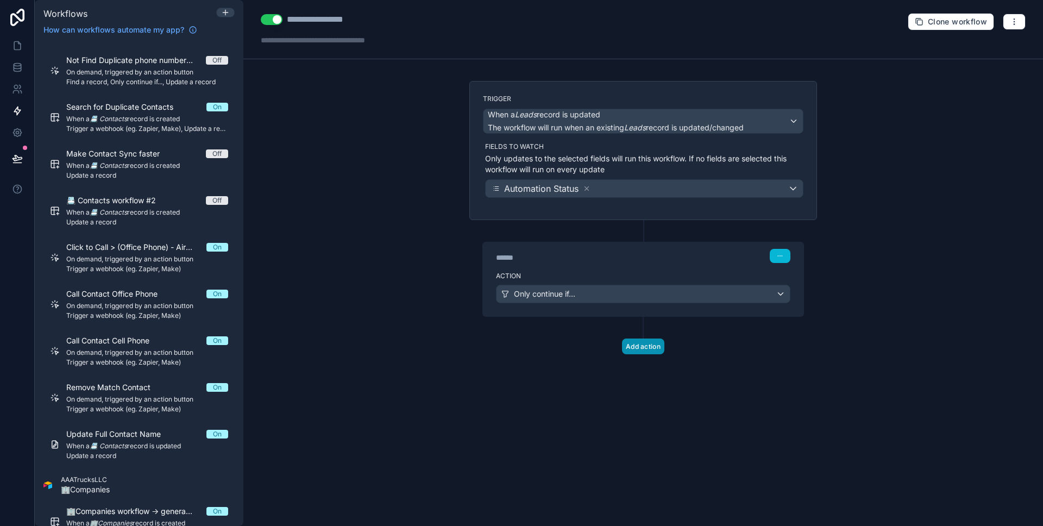
click at [662, 343] on button "Add action" at bounding box center [643, 346] width 42 height 16
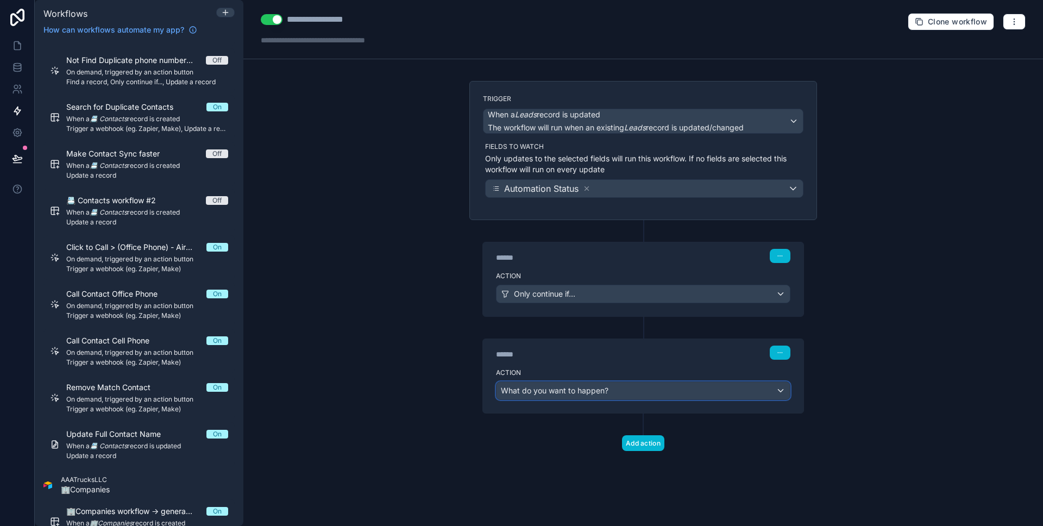
click at [622, 385] on div "What do you want to happen?" at bounding box center [642, 390] width 293 height 17
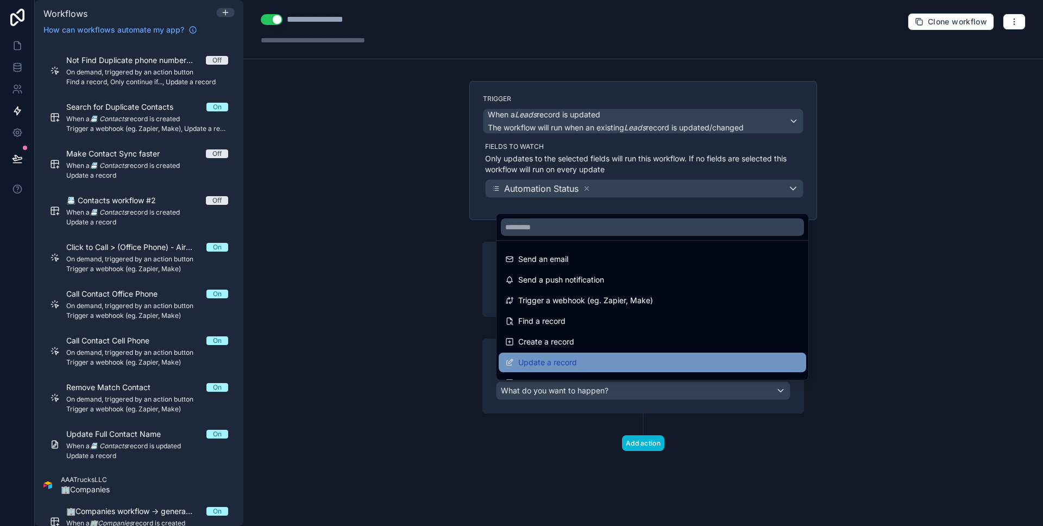
click at [620, 364] on div "Update a record" at bounding box center [652, 362] width 294 height 13
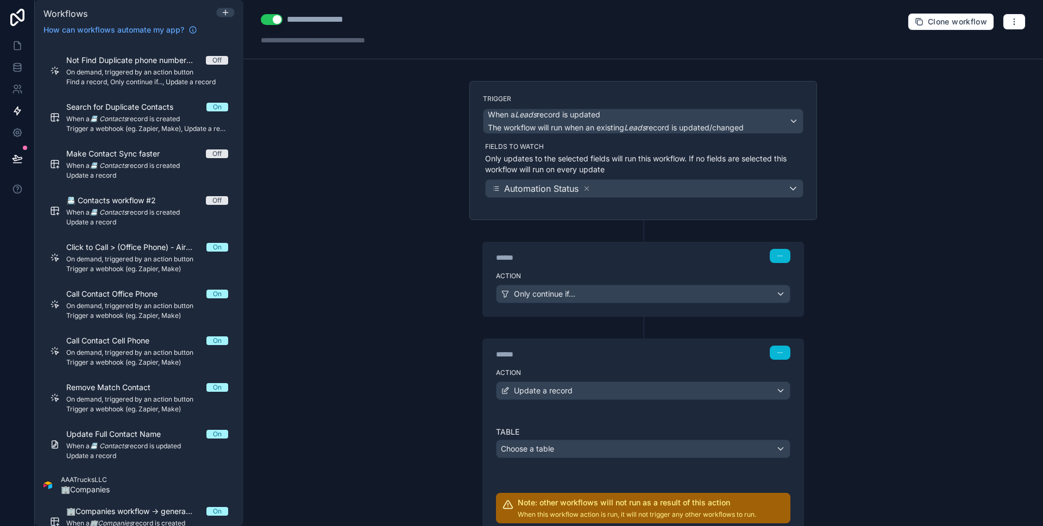
scroll to position [14, 0]
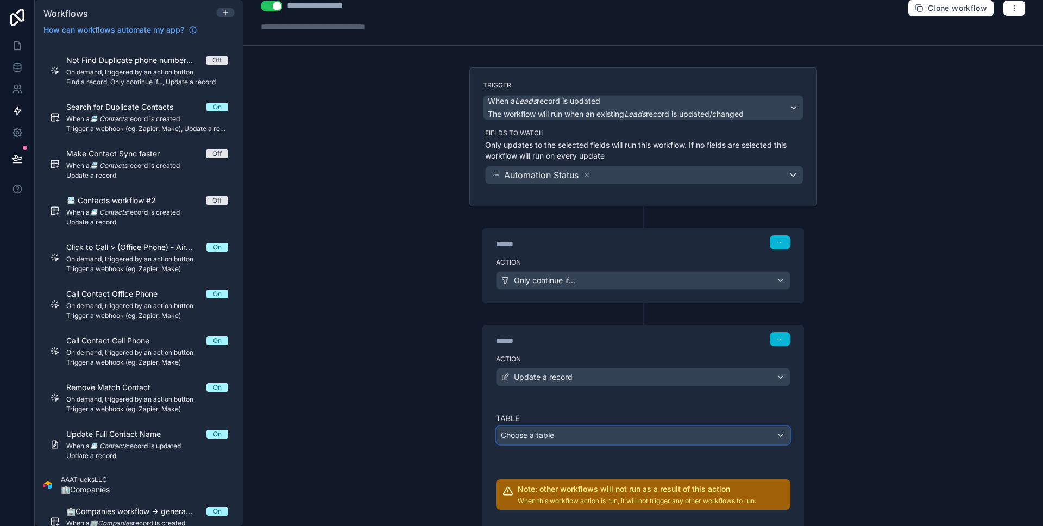
click at [587, 441] on div "Choose a table" at bounding box center [642, 434] width 293 height 17
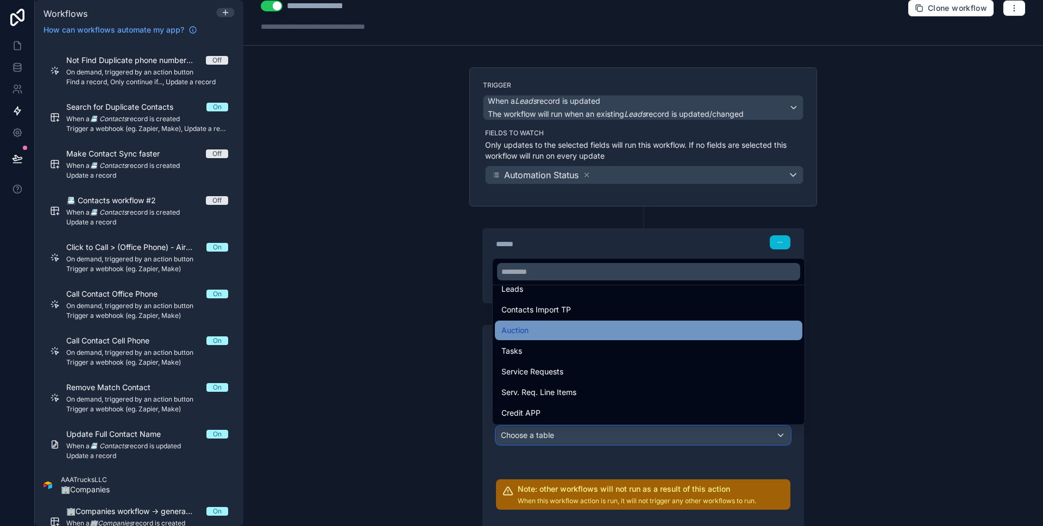
scroll to position [199, 0]
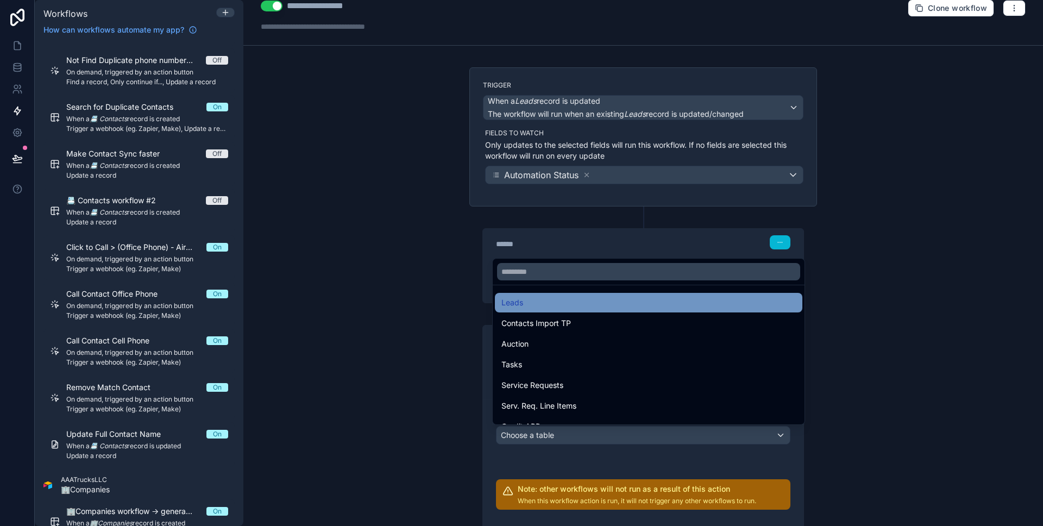
click at [555, 310] on div "Leads" at bounding box center [648, 303] width 307 height 20
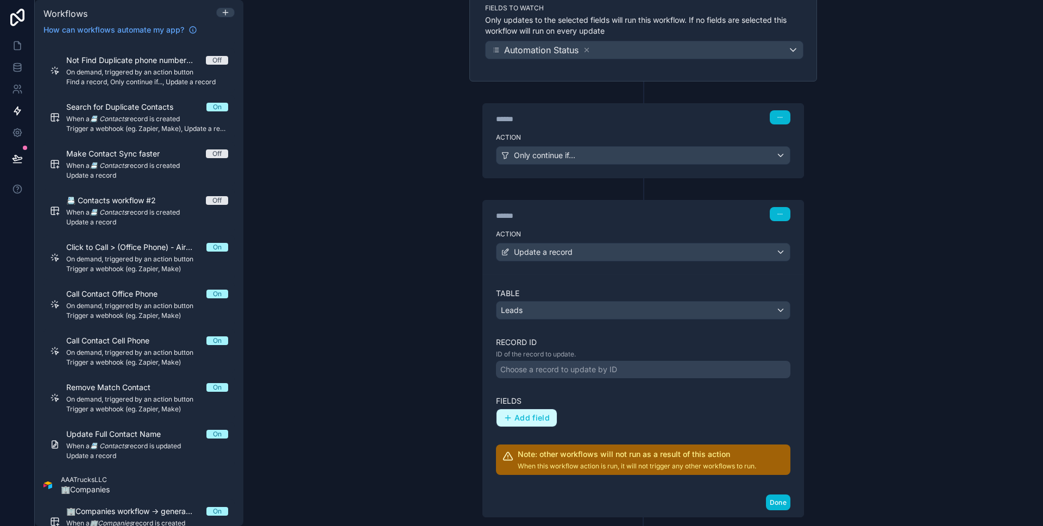
scroll to position [194, 0]
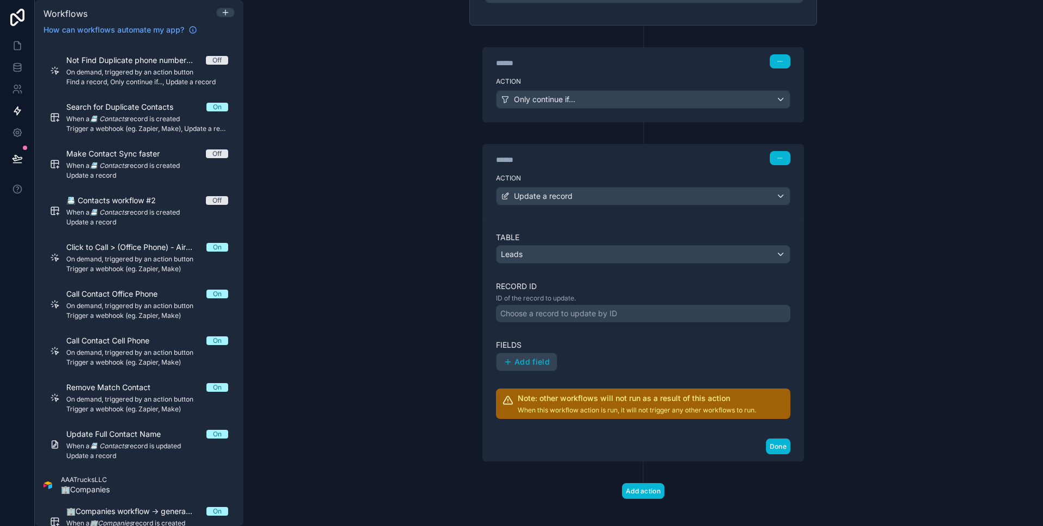
click at [554, 320] on div "Choose a record to update by ID" at bounding box center [643, 313] width 294 height 17
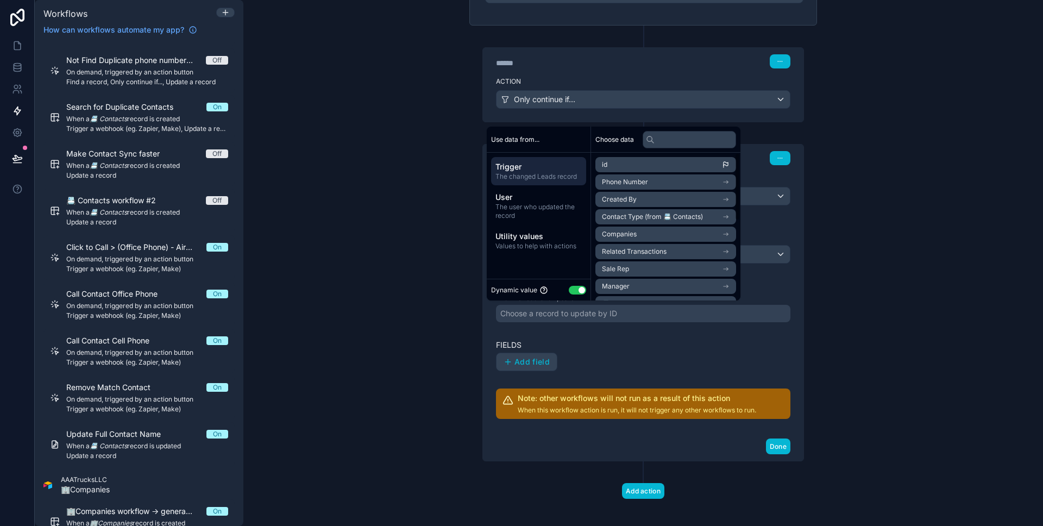
click at [663, 167] on li "id" at bounding box center [665, 164] width 141 height 15
click at [536, 380] on div "Table Leads Record ID ID of the record to update. ******* Fields Add field Note…" at bounding box center [643, 325] width 294 height 187
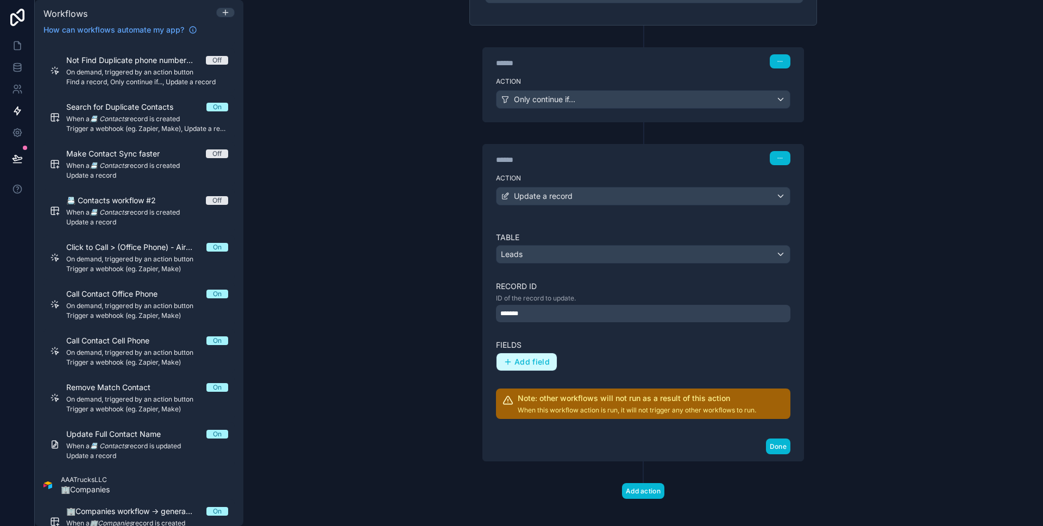
click at [527, 366] on button "Add field" at bounding box center [526, 361] width 60 height 17
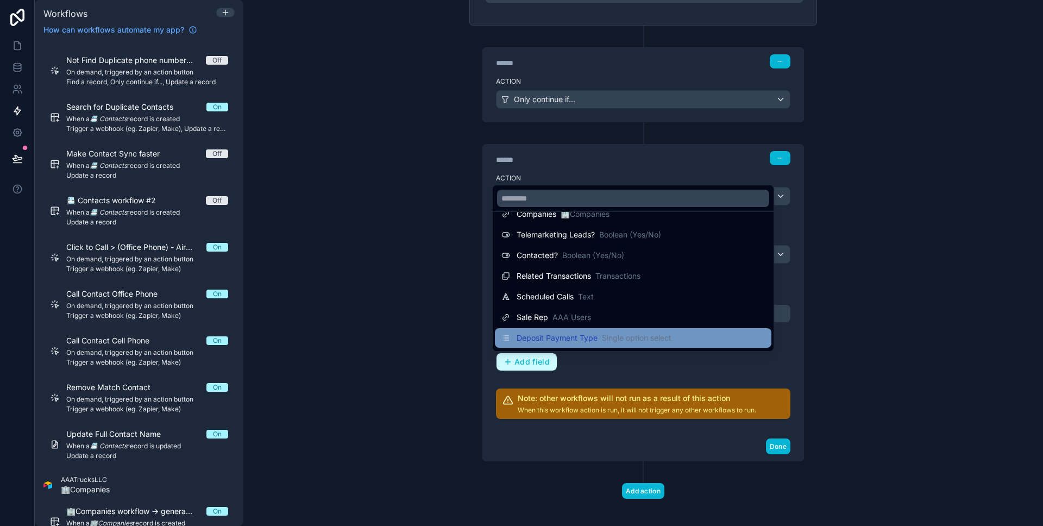
scroll to position [411, 0]
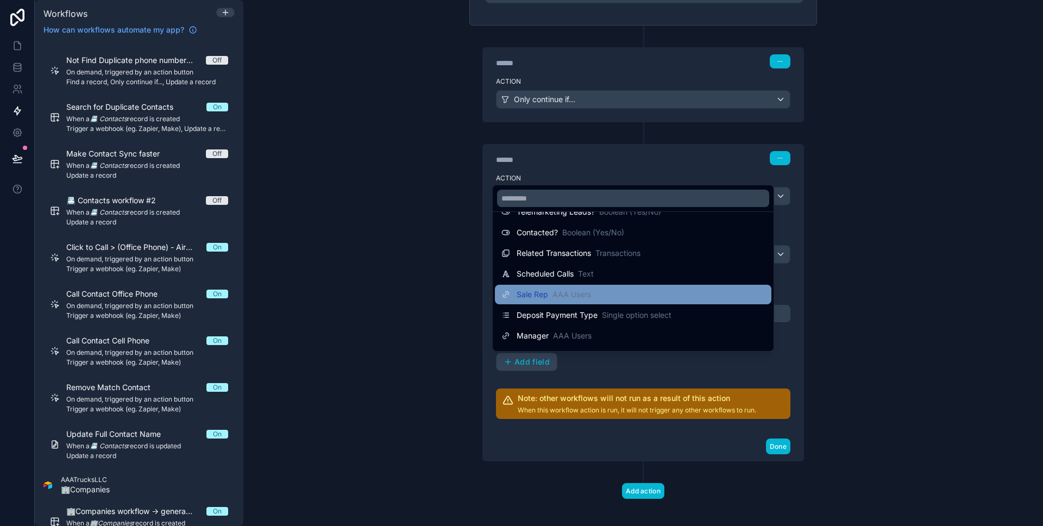
click at [596, 291] on div "Sale Rep AAA Users" at bounding box center [632, 294] width 263 height 13
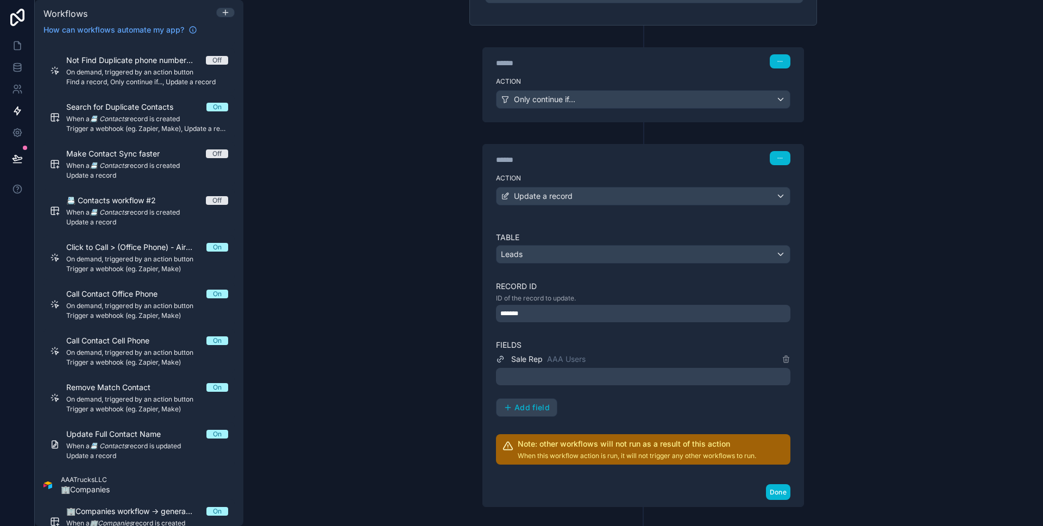
click at [604, 376] on div at bounding box center [643, 376] width 294 height 17
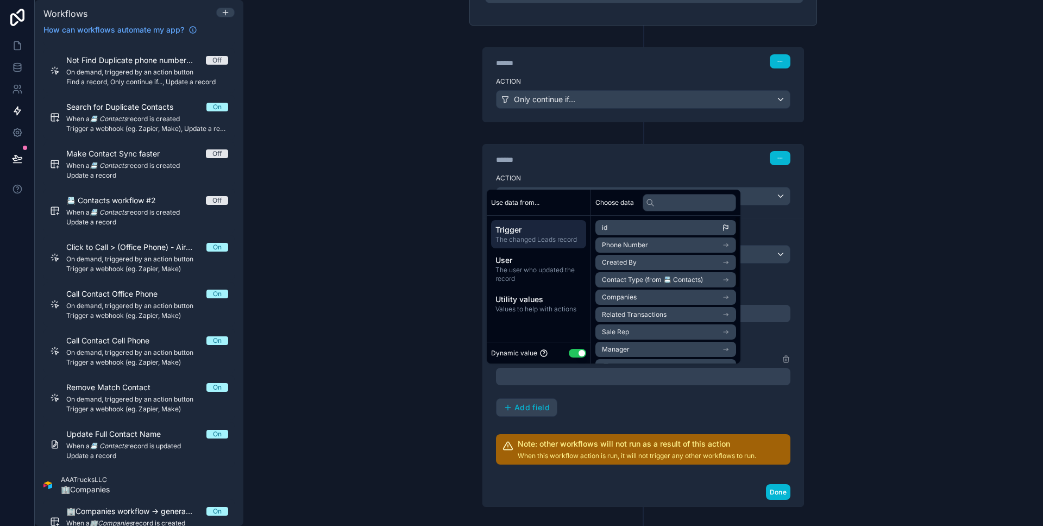
click at [574, 352] on button "Use setting" at bounding box center [577, 353] width 17 height 9
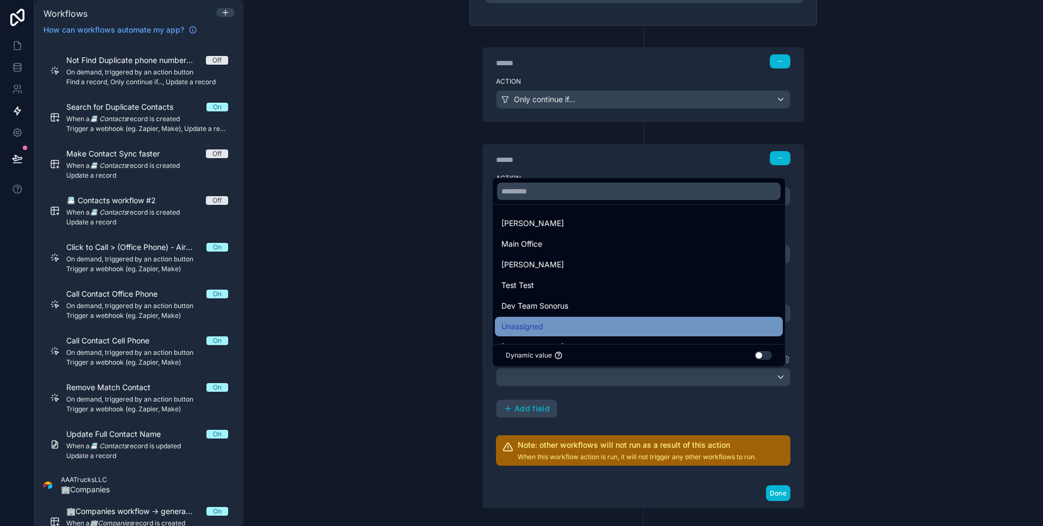
click at [657, 324] on div "Unassigned" at bounding box center [638, 326] width 275 height 13
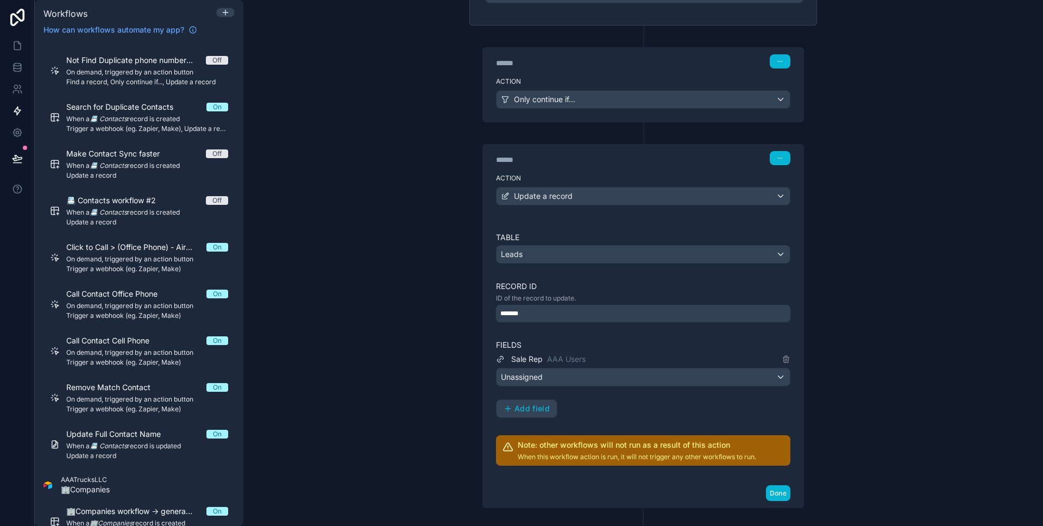
click at [455, 376] on div "**********" at bounding box center [642, 263] width 799 height 526
click at [771, 488] on button "Done" at bounding box center [778, 493] width 24 height 16
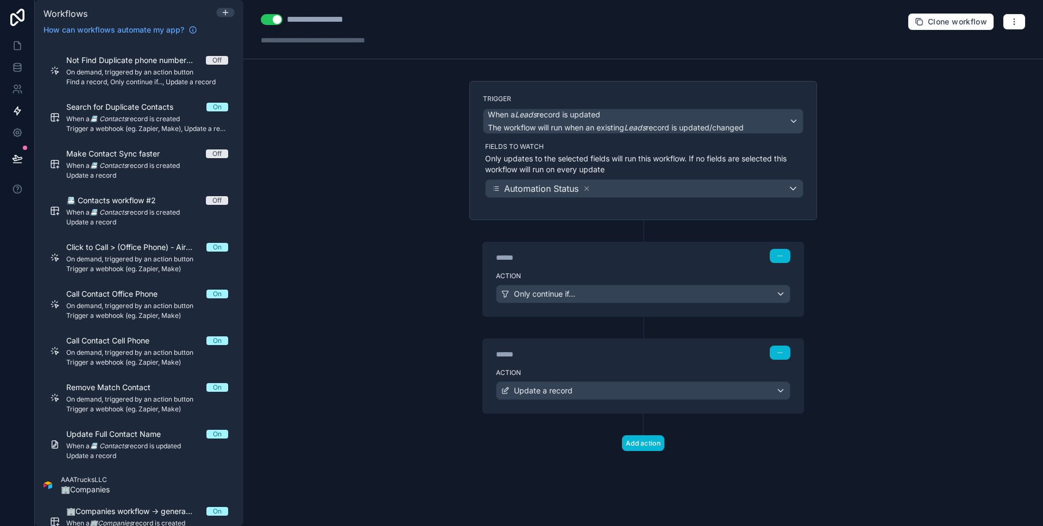
scroll to position [0, 0]
click at [357, 21] on div "**********" at bounding box center [330, 19] width 87 height 13
type div "**********"
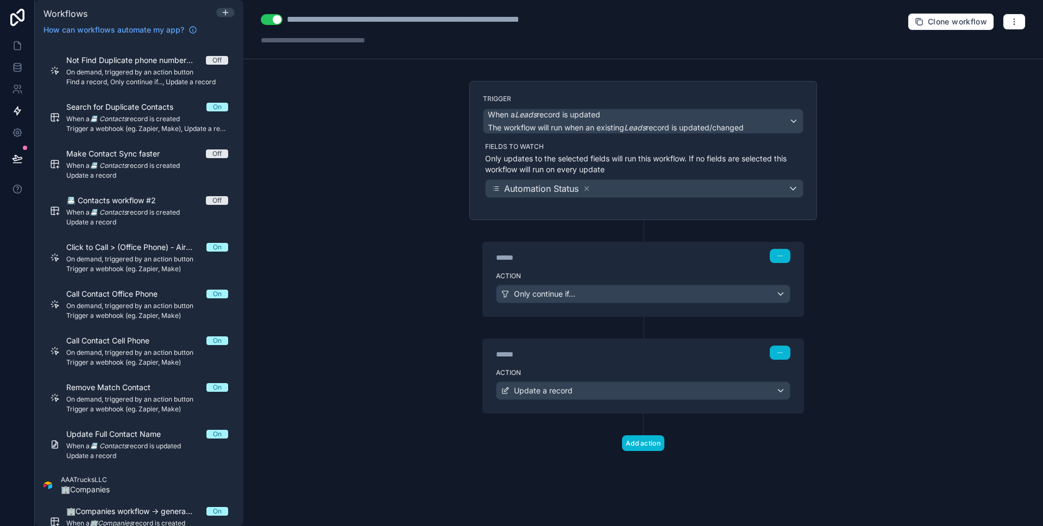
click at [385, 136] on div "**********" at bounding box center [642, 263] width 799 height 526
click at [20, 151] on button at bounding box center [17, 158] width 24 height 30
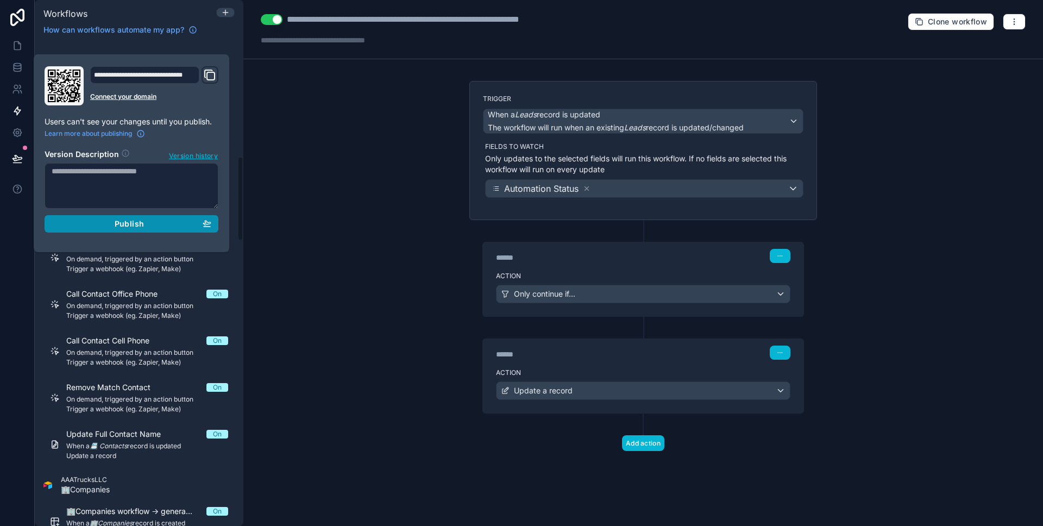
click at [86, 230] on button "Publish" at bounding box center [132, 223] width 174 height 17
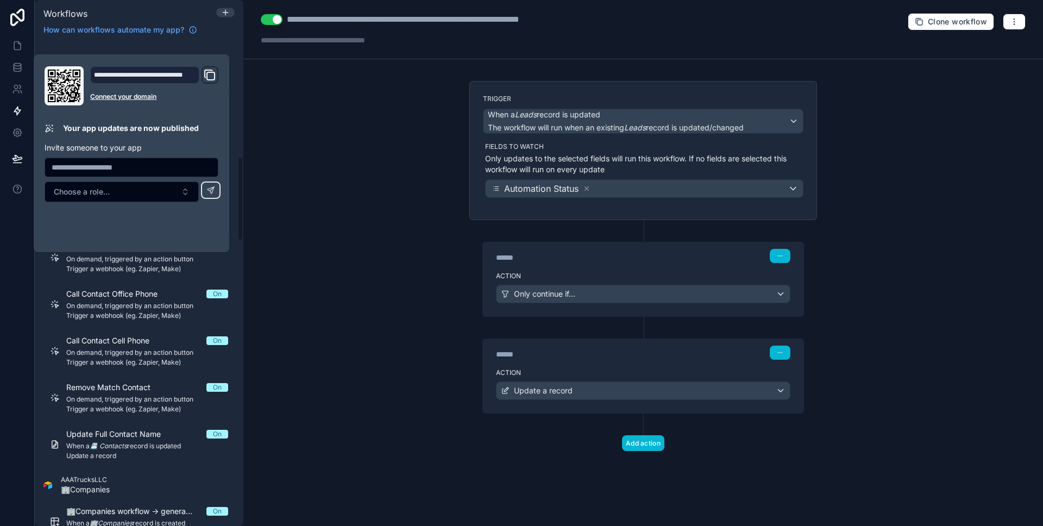
click at [319, 247] on div "**********" at bounding box center [642, 263] width 799 height 526
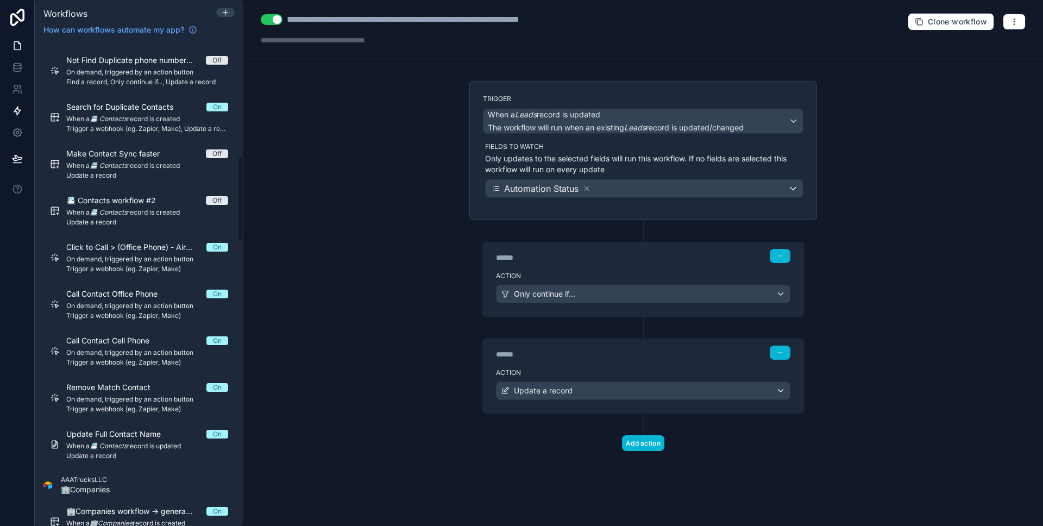
click at [23, 42] on link at bounding box center [17, 46] width 34 height 22
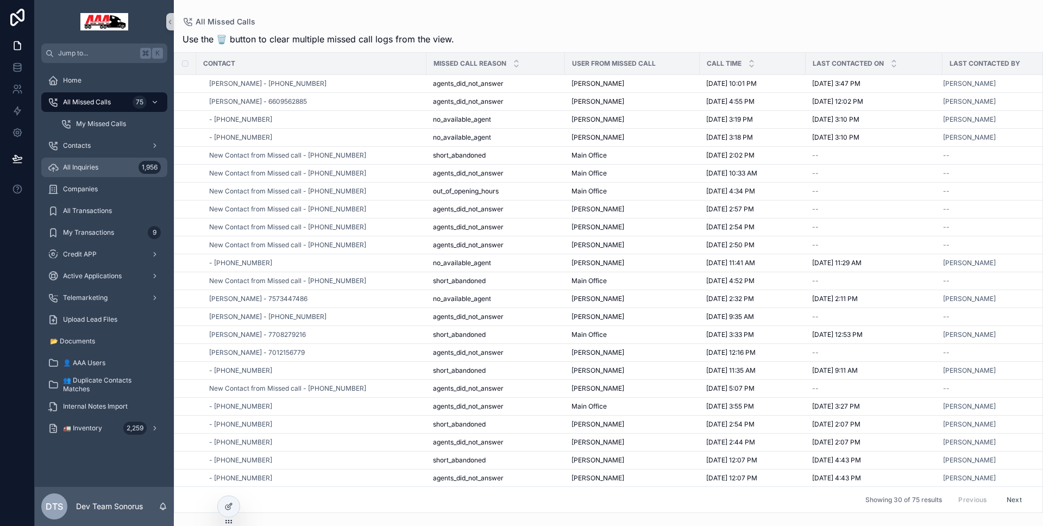
click at [97, 170] on span "All Inquiries" at bounding box center [80, 167] width 35 height 9
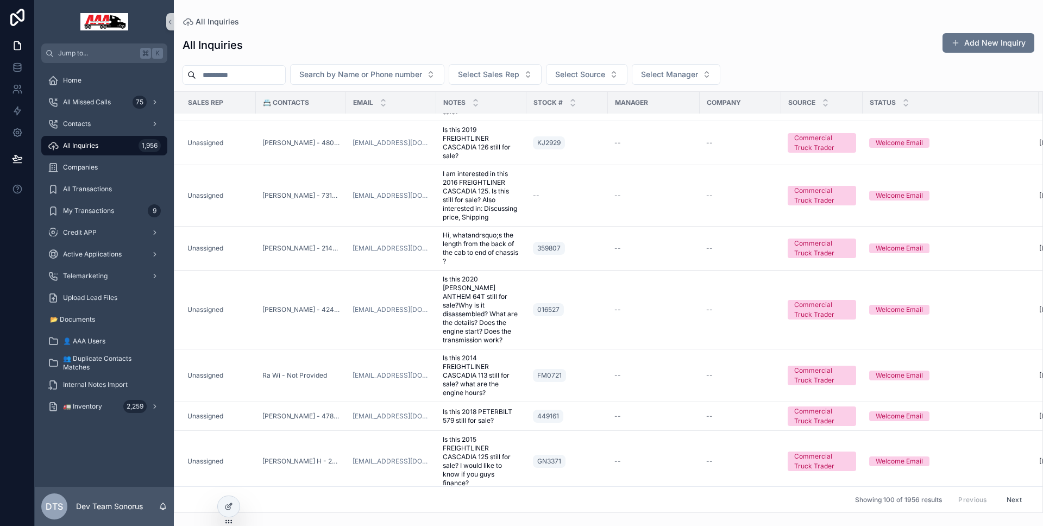
scroll to position [3531, 0]
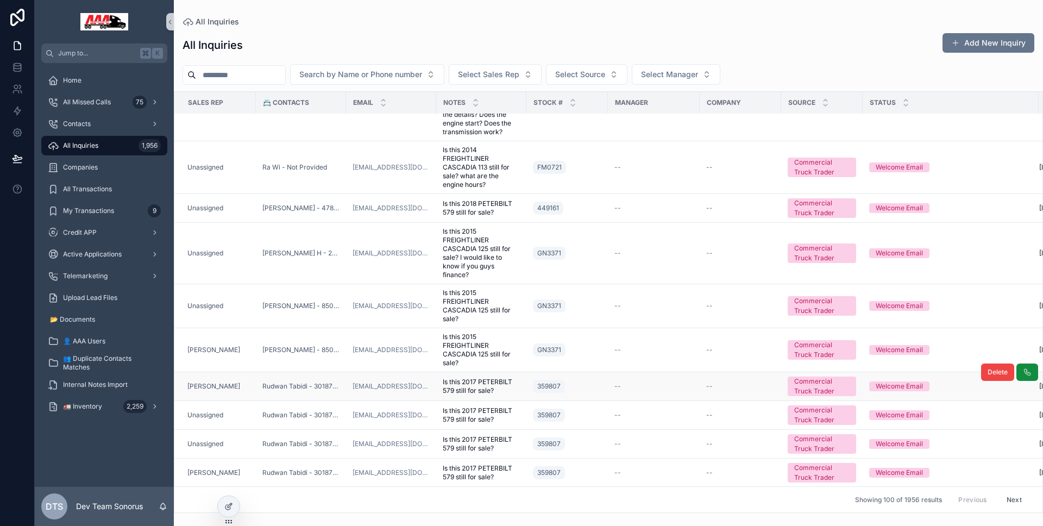
click at [239, 382] on div "[PERSON_NAME]" at bounding box center [218, 386] width 62 height 9
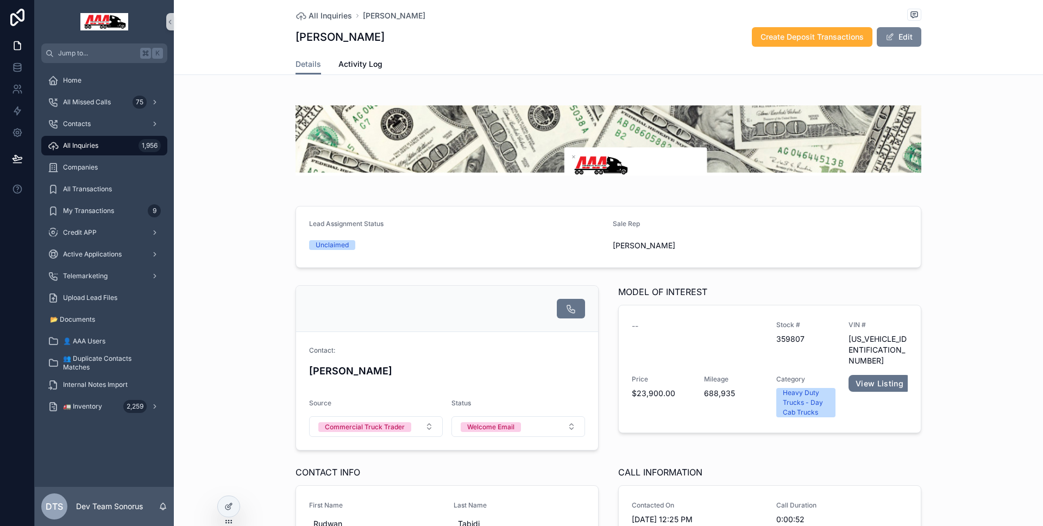
click at [885, 39] on span "scrollable content" at bounding box center [889, 37] width 9 height 9
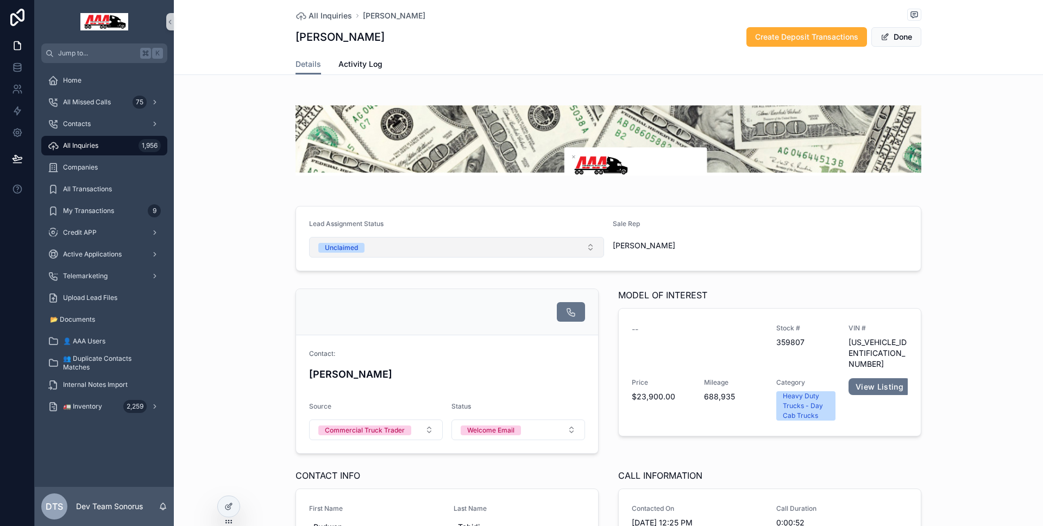
click at [413, 243] on button "Unclaimed" at bounding box center [456, 247] width 295 height 21
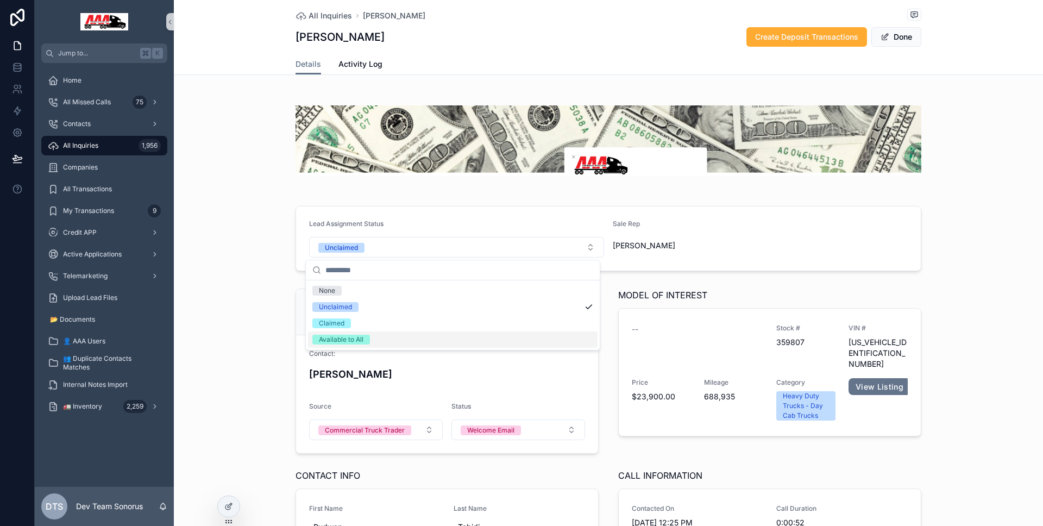
click at [363, 338] on span "Available to All" at bounding box center [341, 340] width 58 height 10
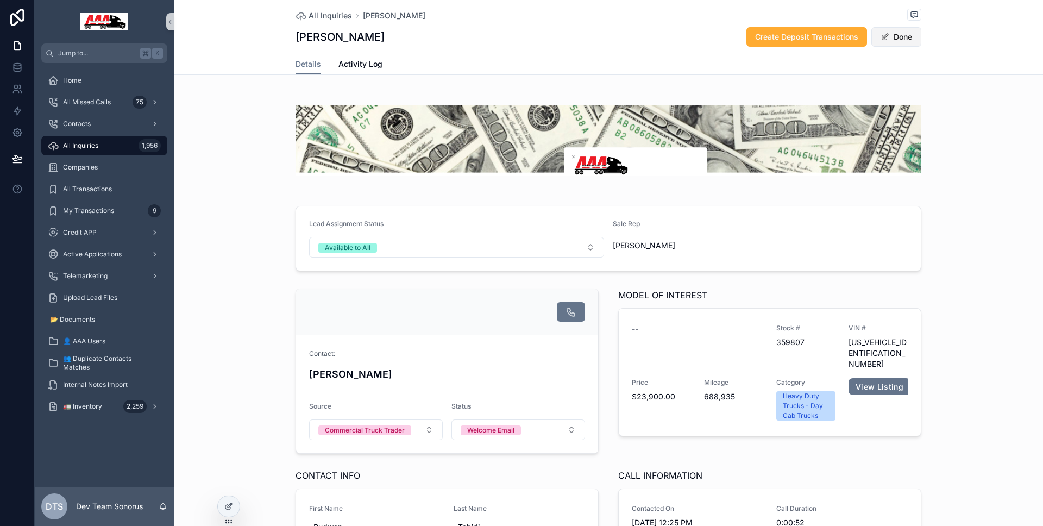
click at [904, 43] on button "Done" at bounding box center [896, 37] width 50 height 20
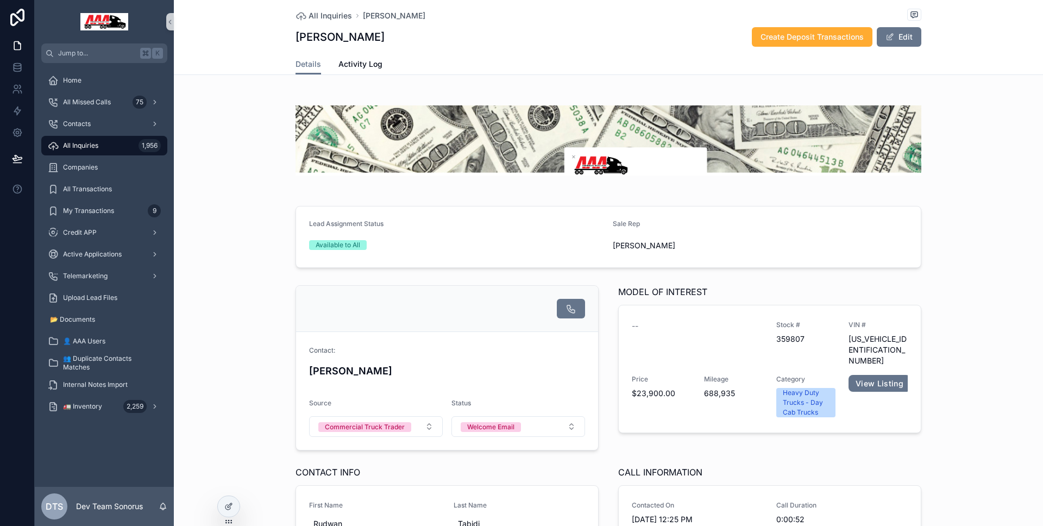
click at [944, 140] on div "scrollable content" at bounding box center [608, 140] width 869 height 105
click at [369, 70] on link "Activity Log" at bounding box center [360, 65] width 44 height 22
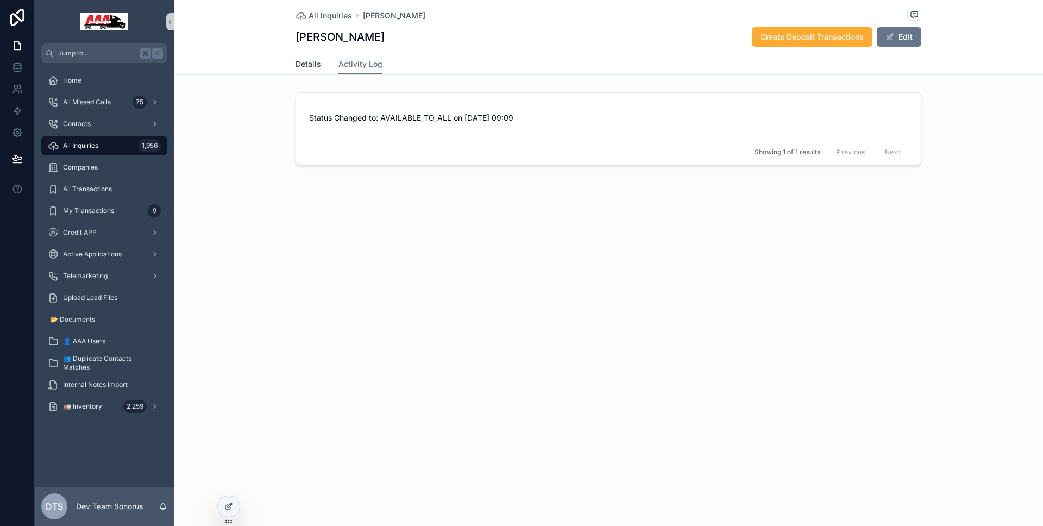
click at [313, 70] on link "Details" at bounding box center [308, 65] width 26 height 22
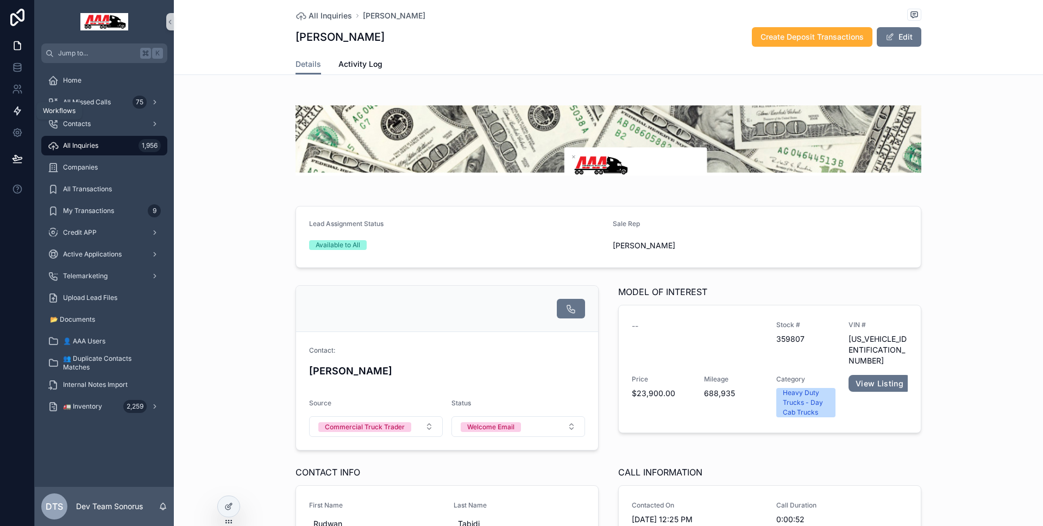
click at [21, 114] on icon at bounding box center [17, 110] width 11 height 11
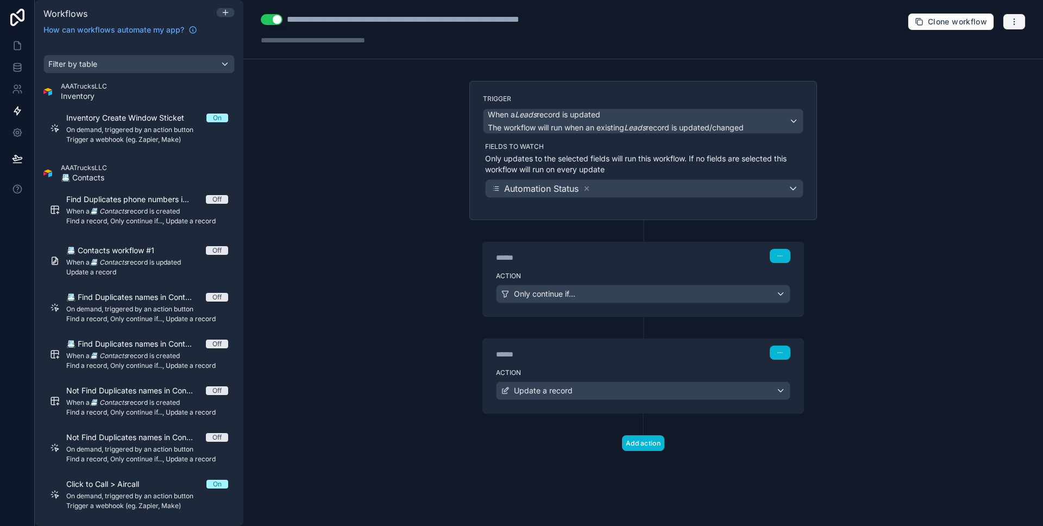
drag, startPoint x: 1012, startPoint y: 21, endPoint x: 997, endPoint y: 28, distance: 16.3
click at [1012, 21] on icon "button" at bounding box center [1014, 21] width 9 height 9
click at [969, 66] on span "Run history" at bounding box center [985, 64] width 52 height 9
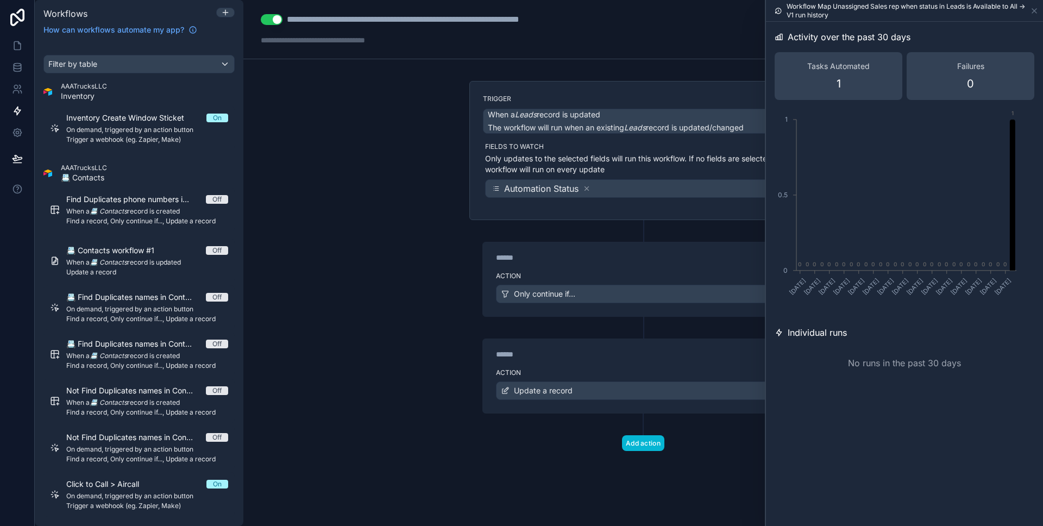
click at [865, 81] on div "Tasks Automated 1" at bounding box center [838, 76] width 128 height 48
click at [1031, 17] on div "Workflow Map Unassigned Sales rep when status in Leads is Available to All -> V…" at bounding box center [904, 10] width 268 height 21
click at [1031, 16] on div "Workflow Map Unassigned Sales rep when status in Leads is Available to All -> V…" at bounding box center [904, 10] width 268 height 21
click at [1037, 13] on icon at bounding box center [1034, 11] width 9 height 9
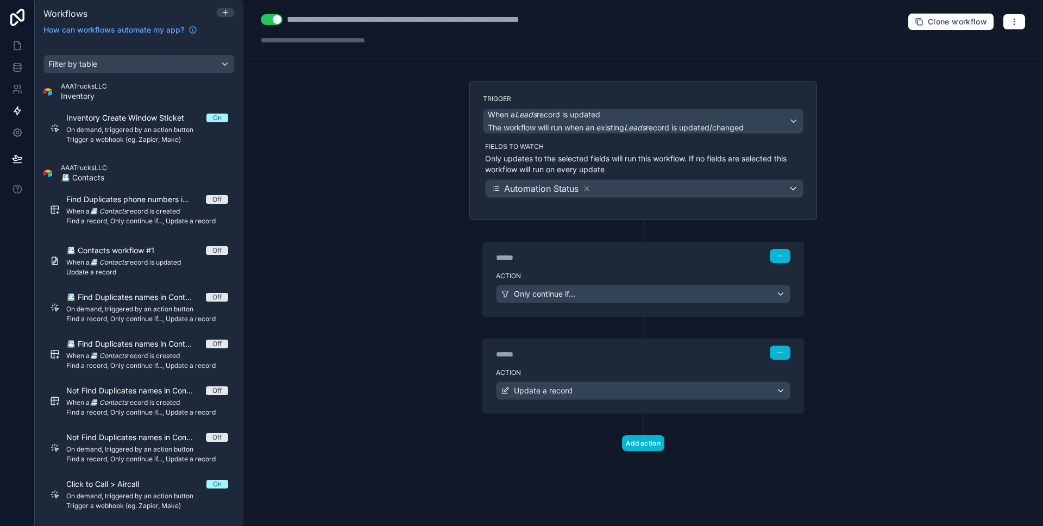
click at [677, 163] on p "Only updates to the selected fields will run this workflow. If no fields are se…" at bounding box center [644, 164] width 318 height 22
click at [649, 184] on div "Automation Status" at bounding box center [644, 188] width 317 height 17
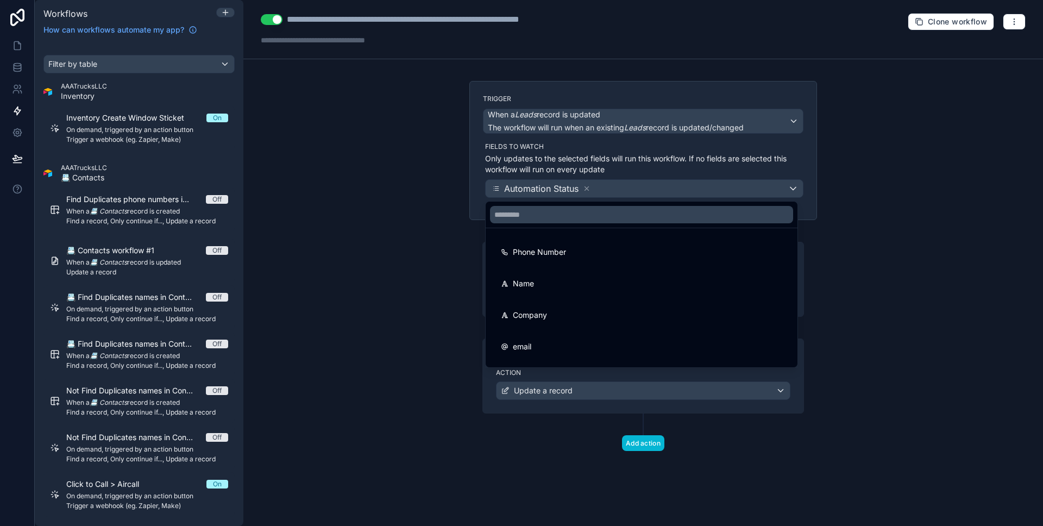
click at [649, 184] on div at bounding box center [521, 263] width 1043 height 526
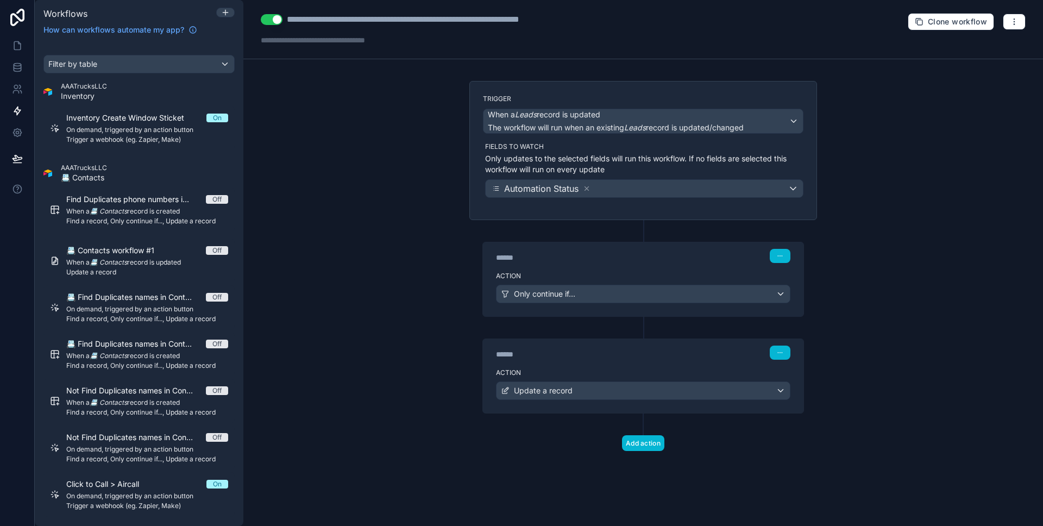
click at [579, 268] on div "Action Only continue if..." at bounding box center [643, 291] width 320 height 49
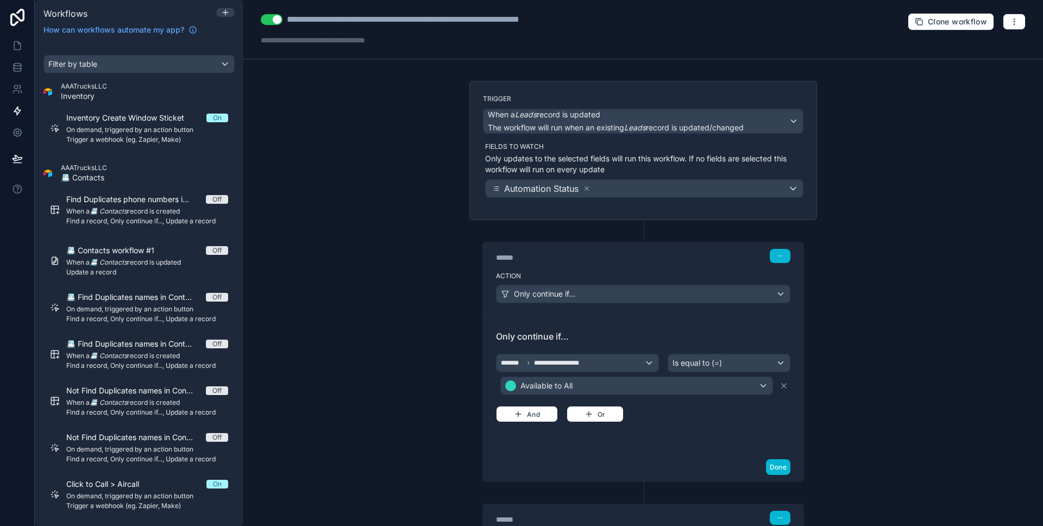
scroll to position [7, 0]
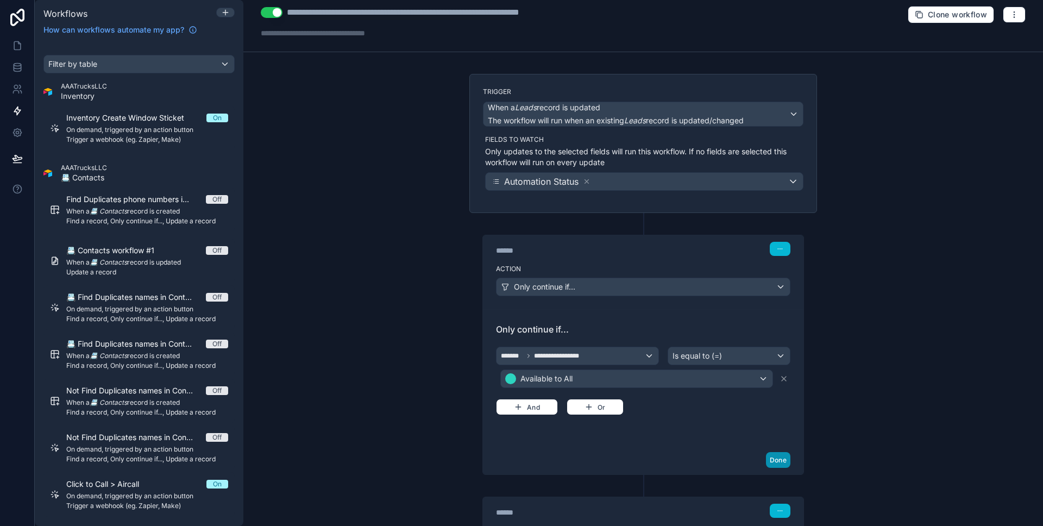
click at [774, 462] on button "Done" at bounding box center [778, 460] width 24 height 16
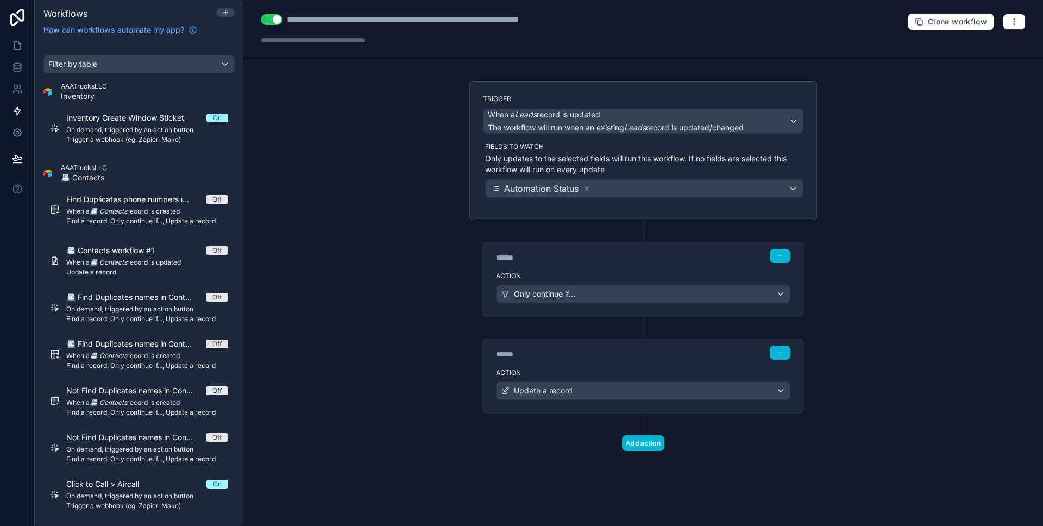
scroll to position [0, 0]
click at [689, 362] on div "****** Step 2" at bounding box center [643, 351] width 320 height 25
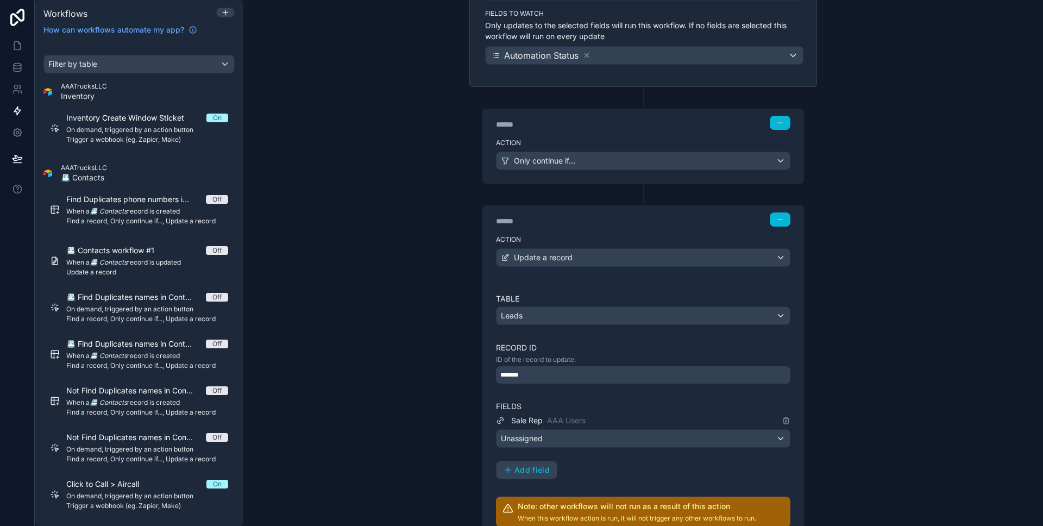
scroll to position [249, 0]
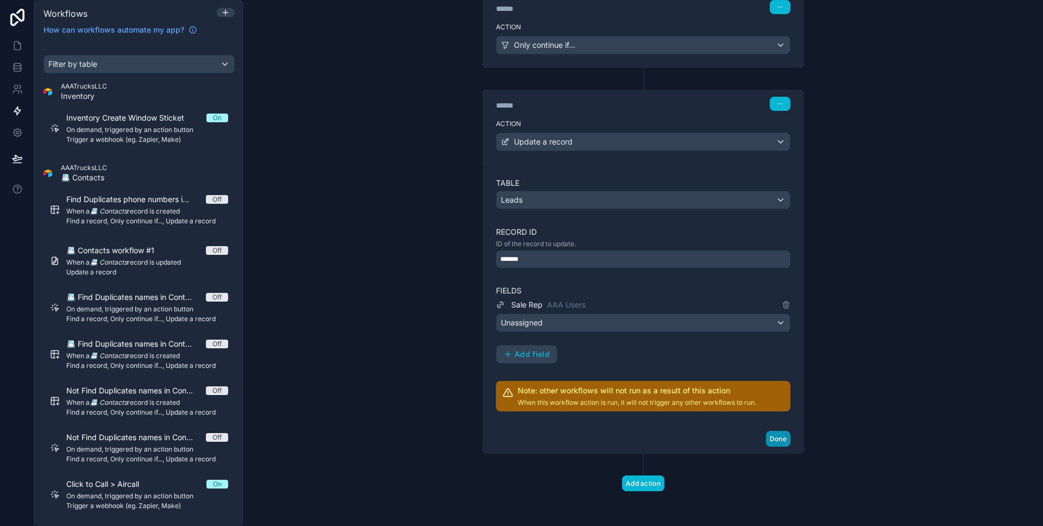
click at [781, 436] on button "Done" at bounding box center [778, 439] width 24 height 16
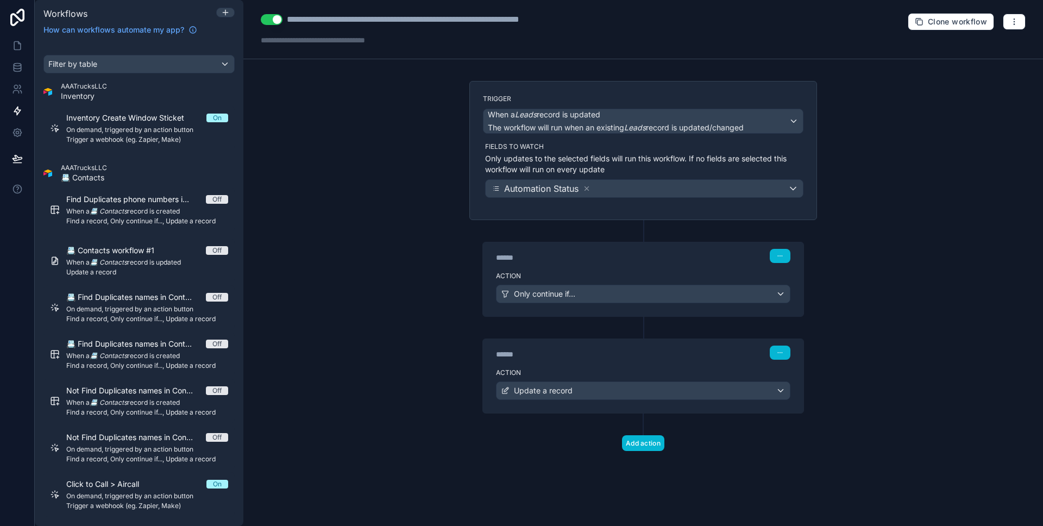
click at [693, 168] on p "Only updates to the selected fields will run this workflow. If no fields are se…" at bounding box center [644, 164] width 318 height 22
click at [7, 48] on link at bounding box center [17, 46] width 34 height 22
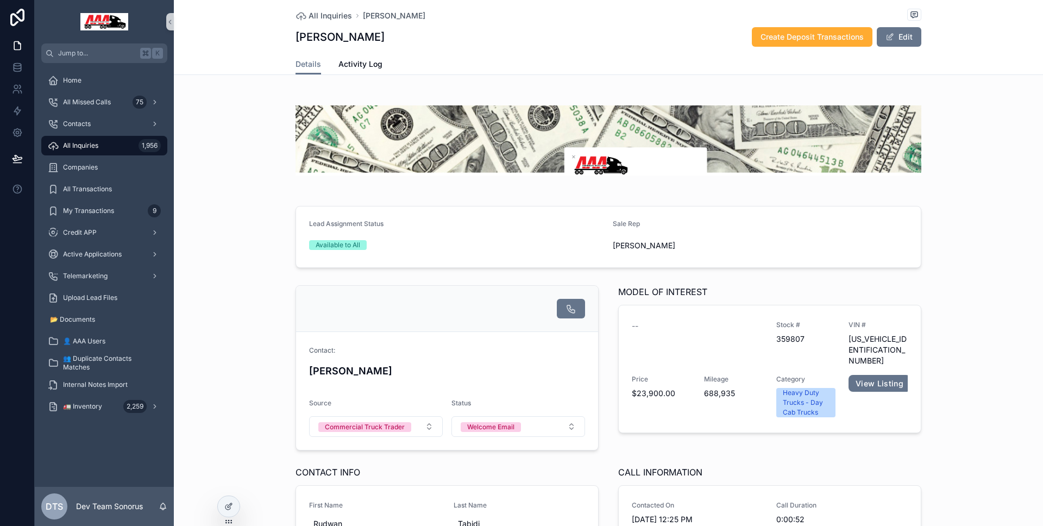
click at [417, 241] on div "Available to All" at bounding box center [456, 245] width 295 height 10
click at [358, 60] on span "Activity Log" at bounding box center [360, 64] width 44 height 11
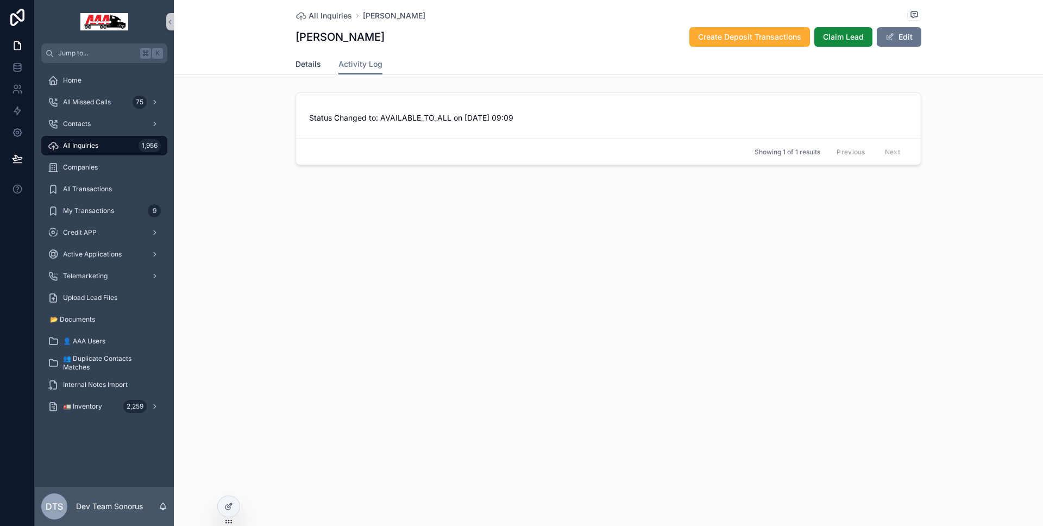
click at [312, 62] on span "Details" at bounding box center [308, 64] width 26 height 11
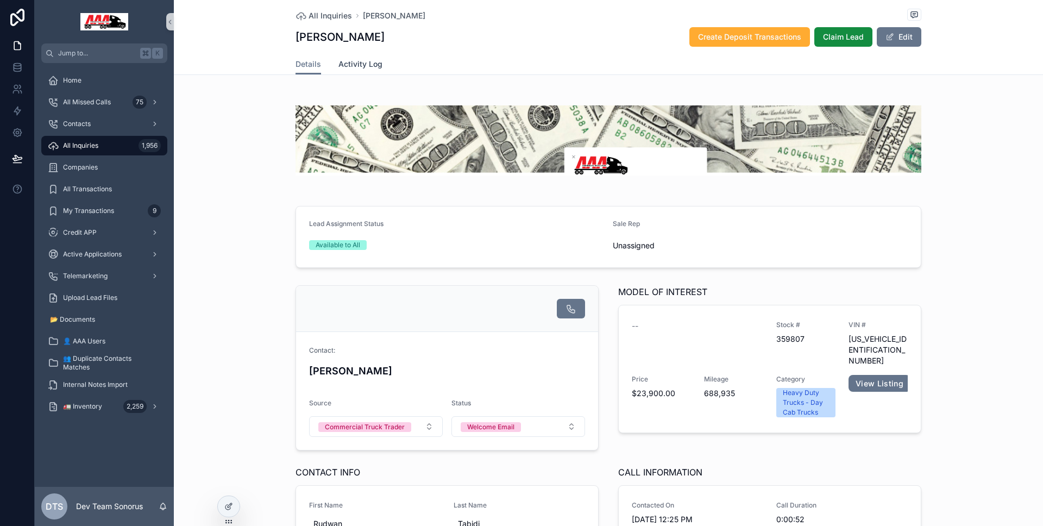
click at [347, 70] on link "Activity Log" at bounding box center [360, 65] width 44 height 22
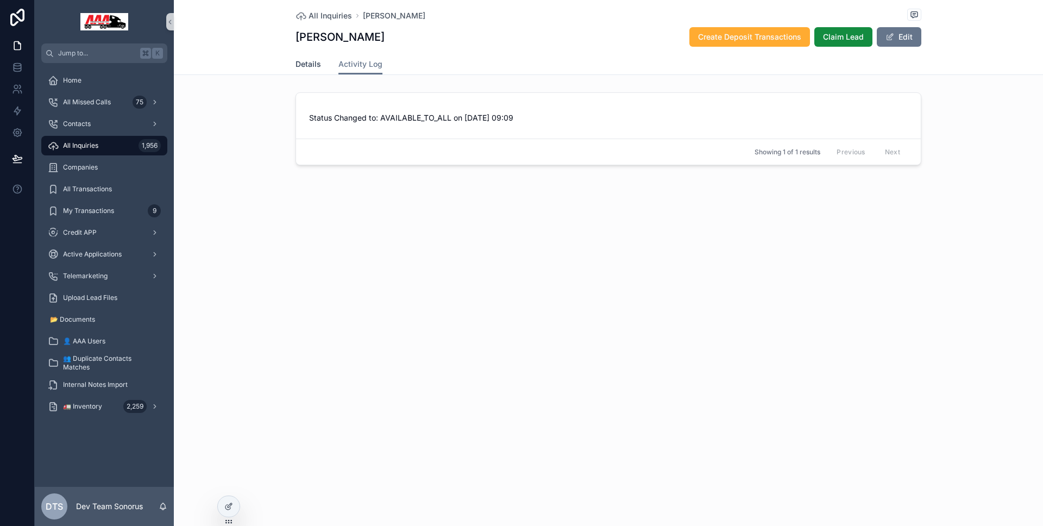
click at [305, 64] on span "Details" at bounding box center [308, 64] width 26 height 11
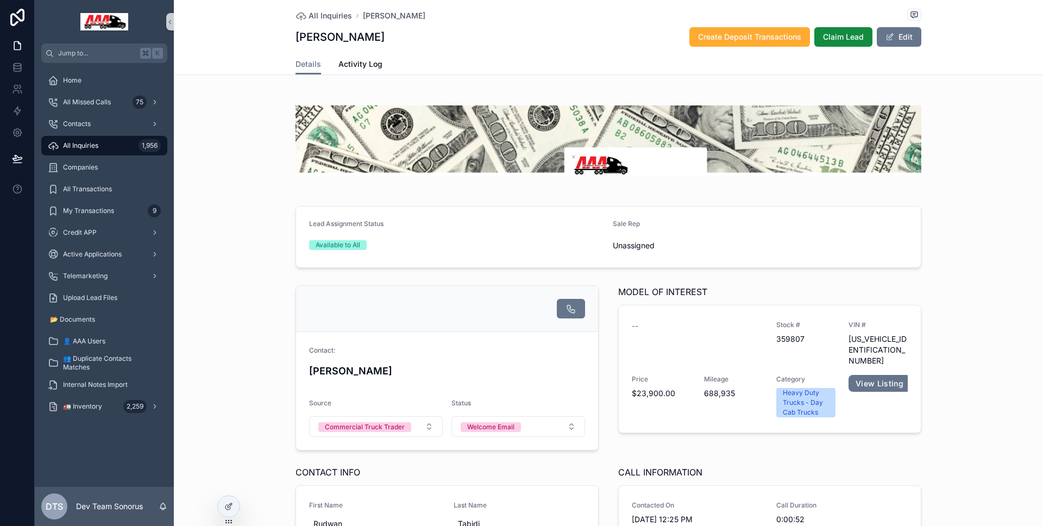
click at [114, 138] on div "All Inquiries 1,956" at bounding box center [104, 145] width 113 height 17
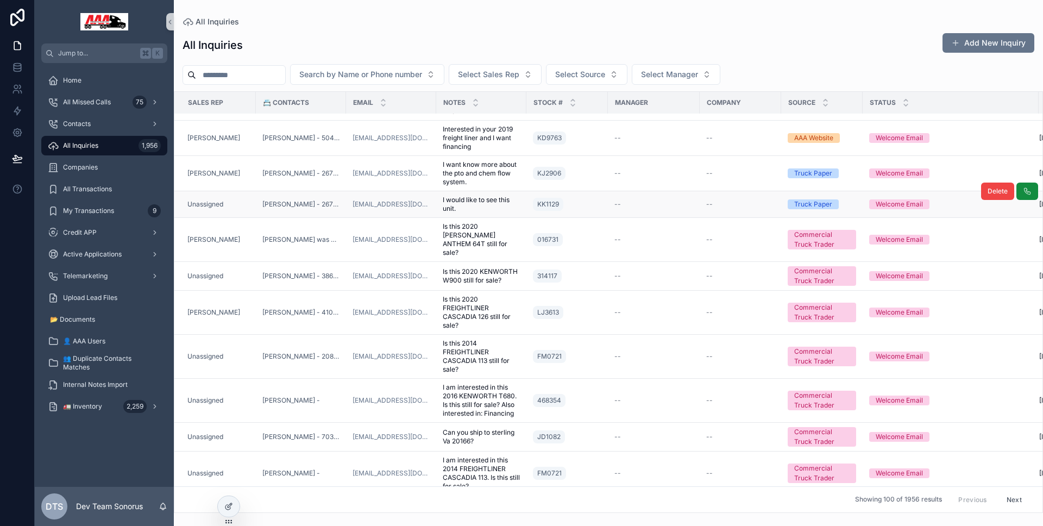
scroll to position [1596, 0]
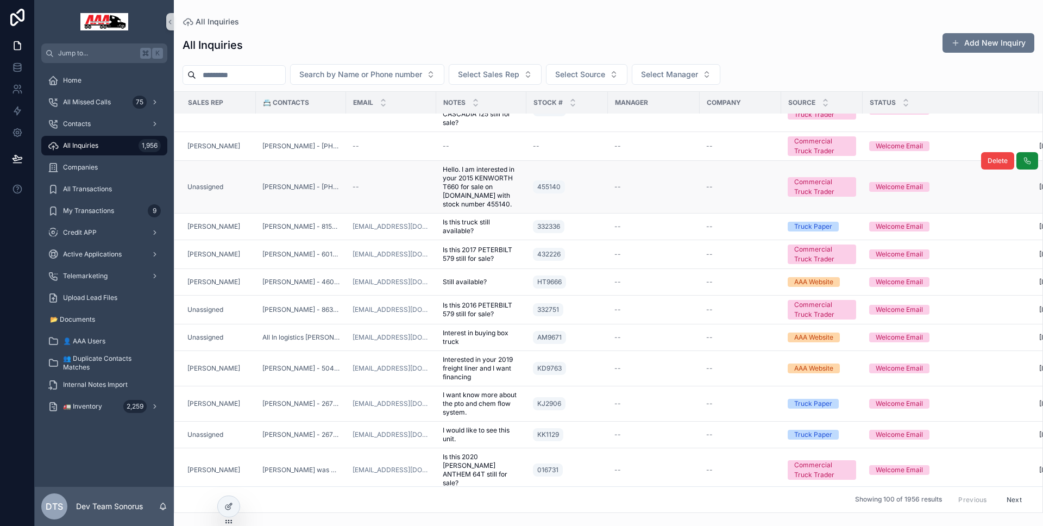
click at [239, 185] on td "Unassigned" at bounding box center [214, 187] width 81 height 53
click at [242, 188] on div "Unassigned" at bounding box center [218, 186] width 62 height 9
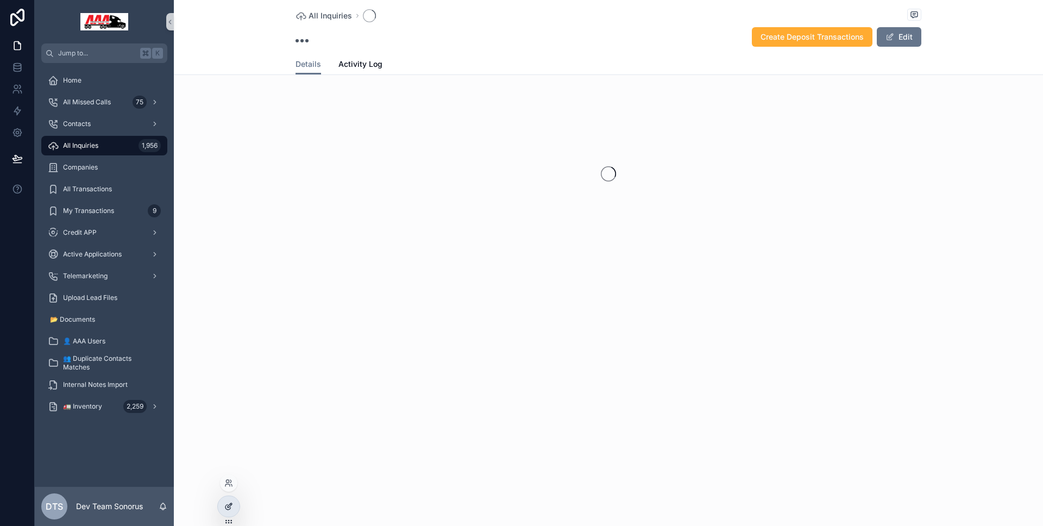
click at [237, 502] on div at bounding box center [229, 506] width 22 height 21
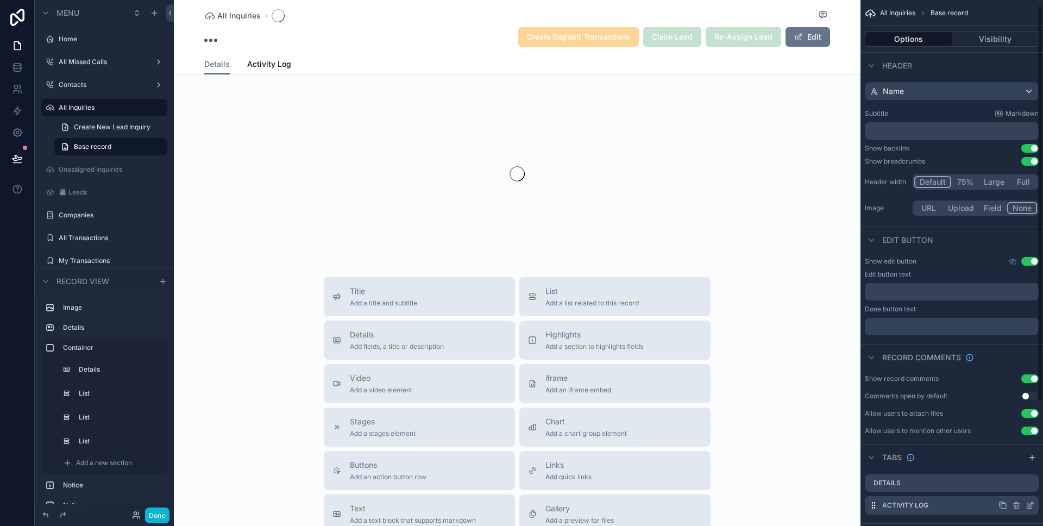
scroll to position [171, 0]
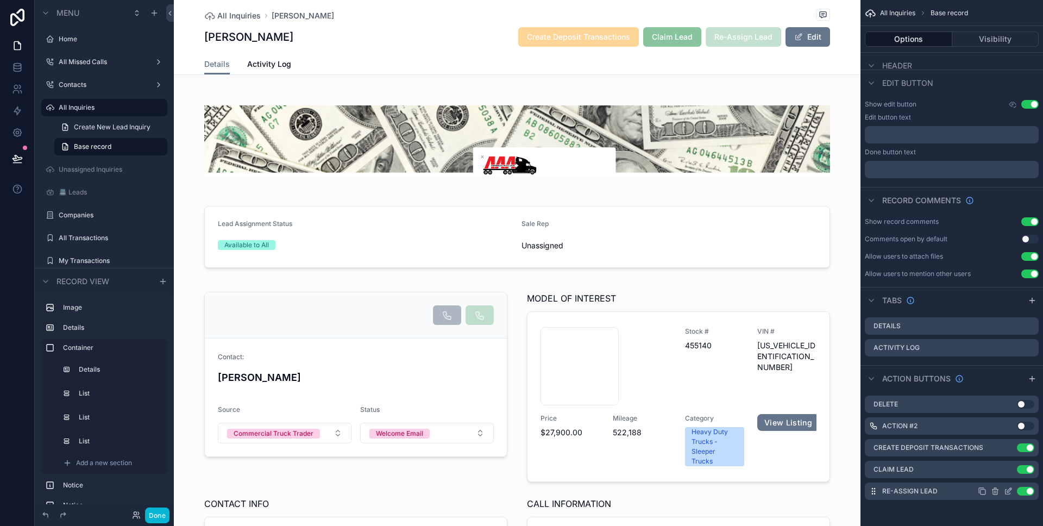
click at [1010, 493] on icon "scrollable content" at bounding box center [1007, 491] width 5 height 5
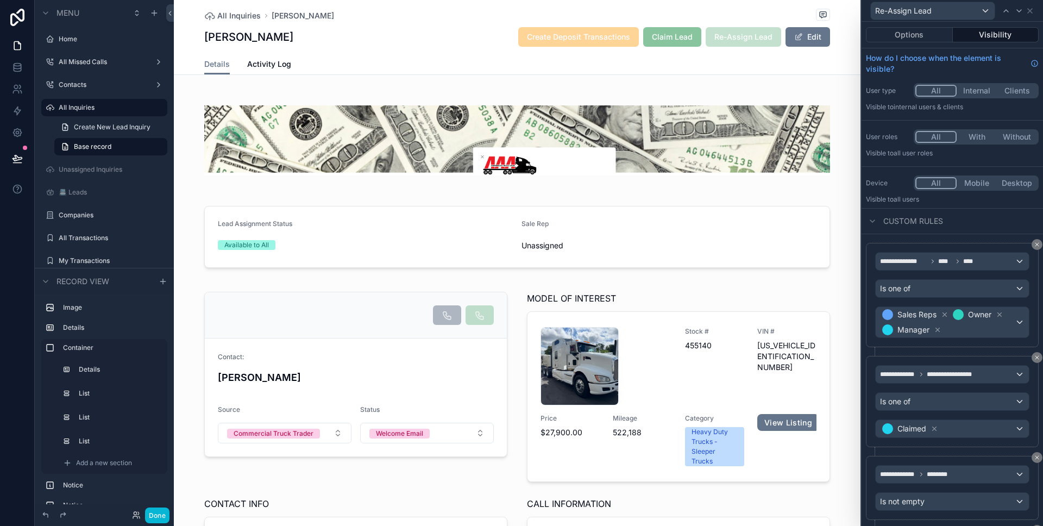
scroll to position [128, 0]
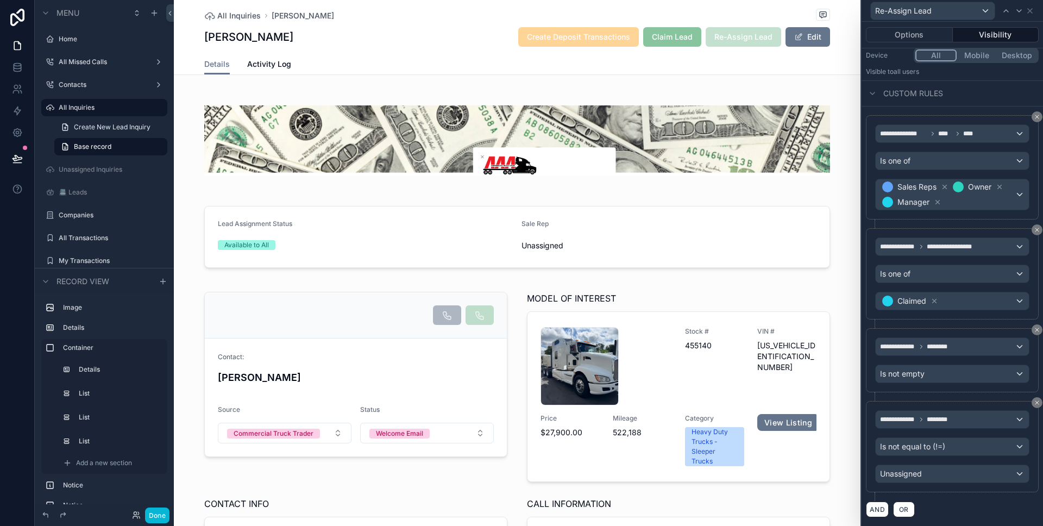
drag, startPoint x: 921, startPoint y: 37, endPoint x: 923, endPoint y: 46, distance: 9.0
click at [921, 37] on button "Options" at bounding box center [909, 34] width 87 height 15
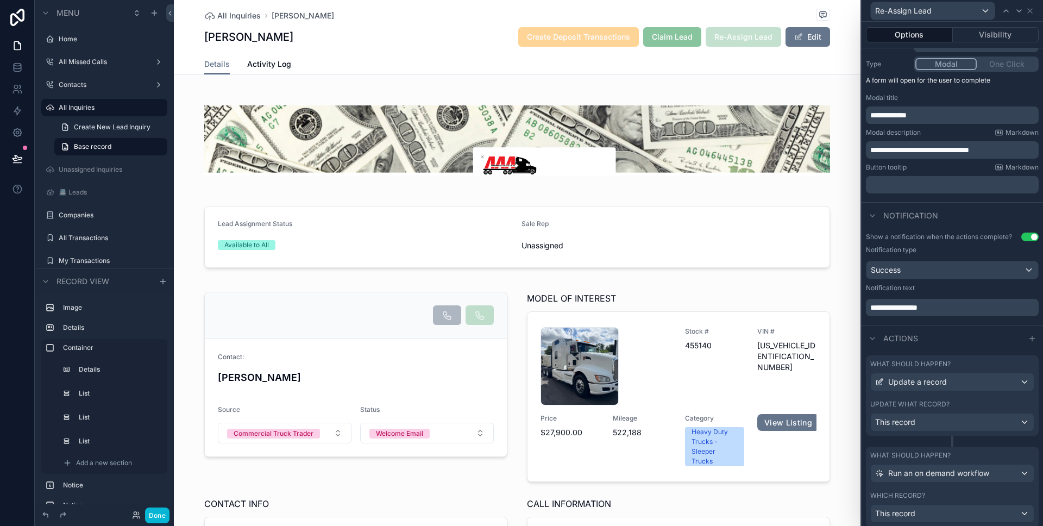
scroll to position [226, 0]
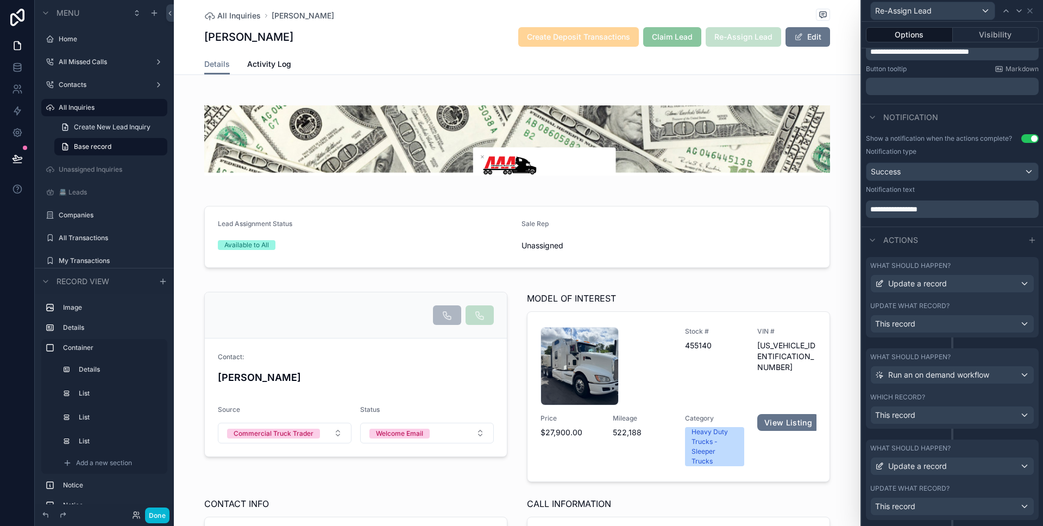
click at [951, 261] on div "What should happen?" at bounding box center [952, 265] width 164 height 9
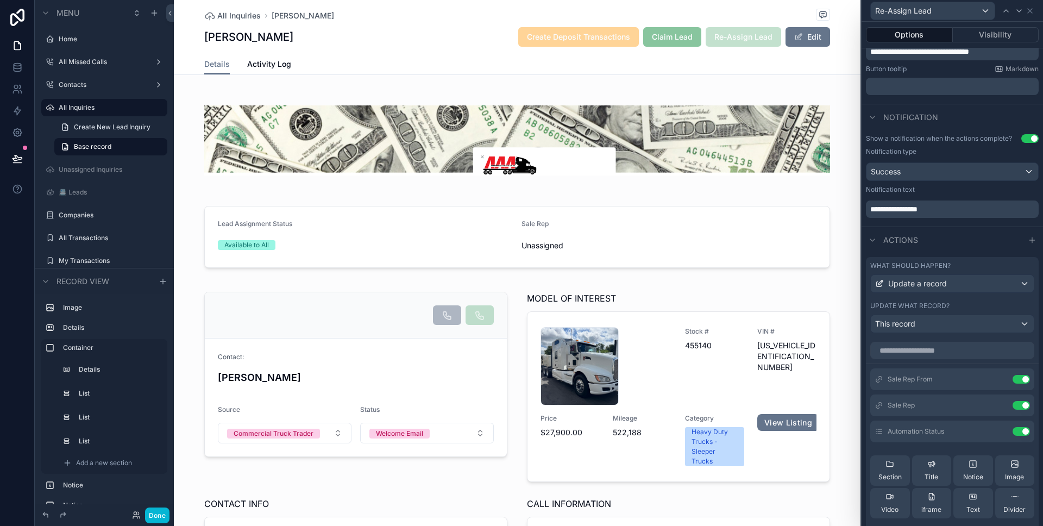
scroll to position [332, 0]
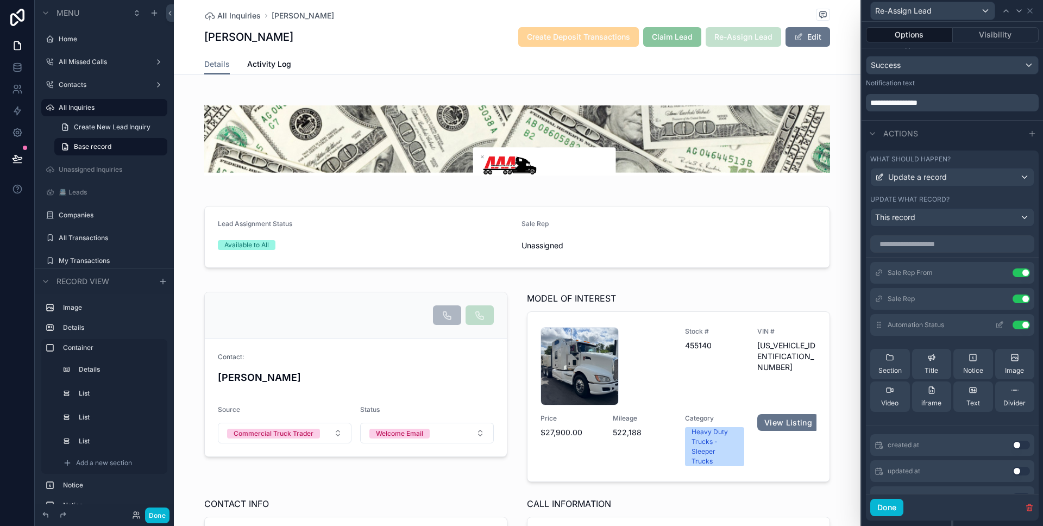
click at [991, 320] on button at bounding box center [999, 324] width 17 height 9
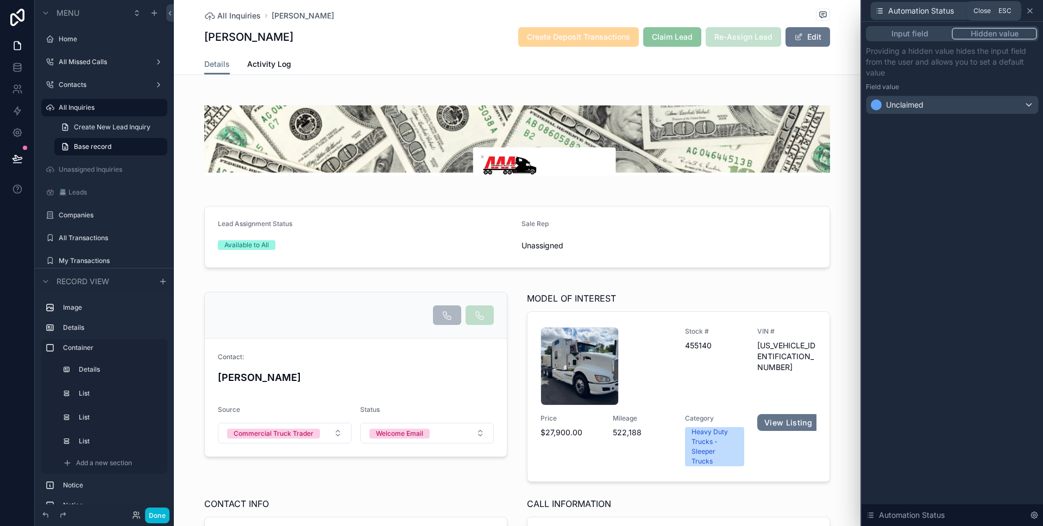
click at [1032, 12] on icon at bounding box center [1029, 11] width 9 height 9
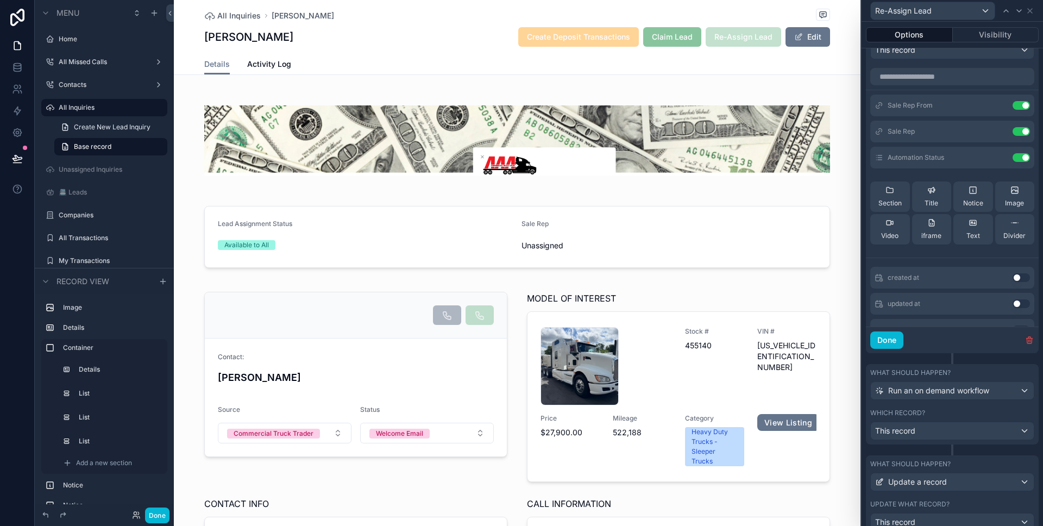
scroll to position [112, 0]
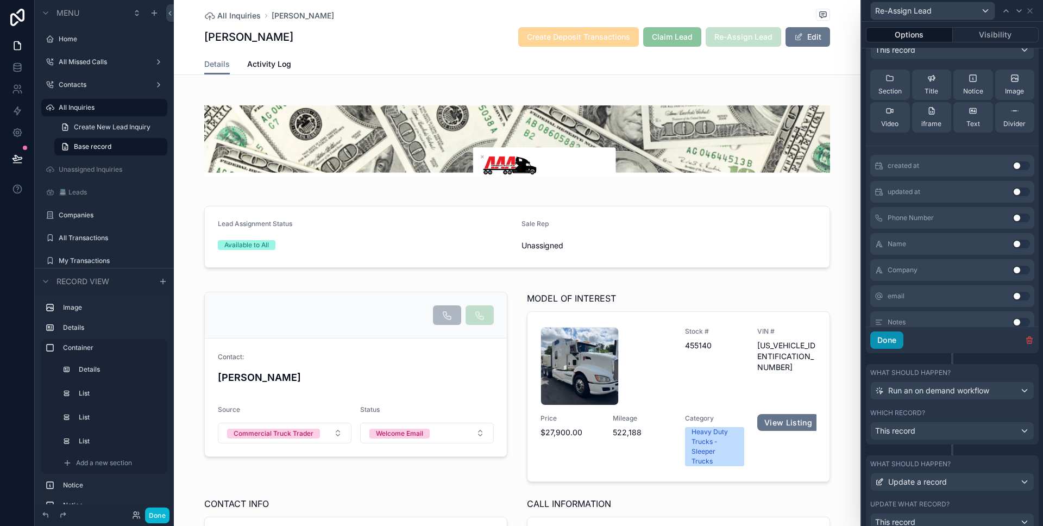
click at [889, 339] on button "Done" at bounding box center [886, 339] width 33 height 17
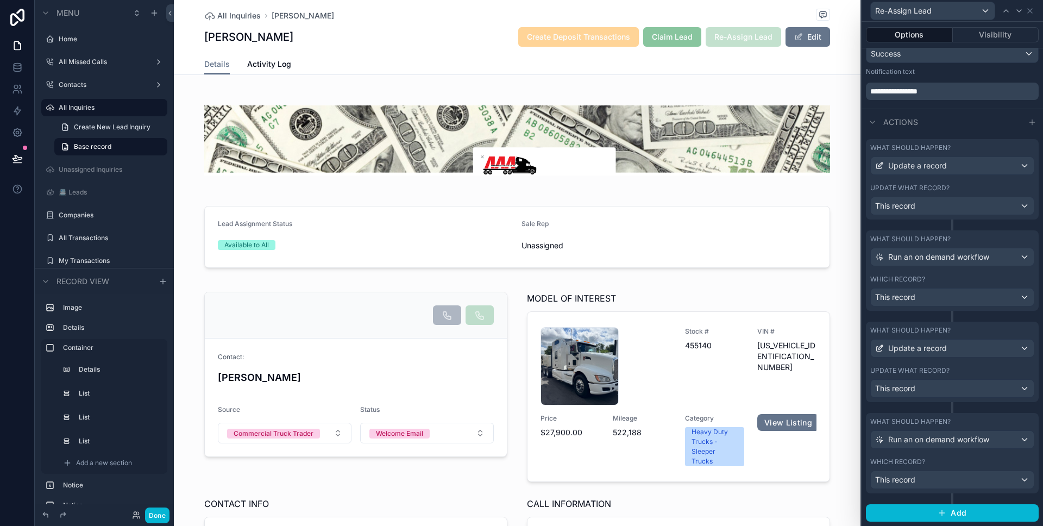
scroll to position [344, 0]
click at [158, 511] on button "Done" at bounding box center [157, 515] width 24 height 16
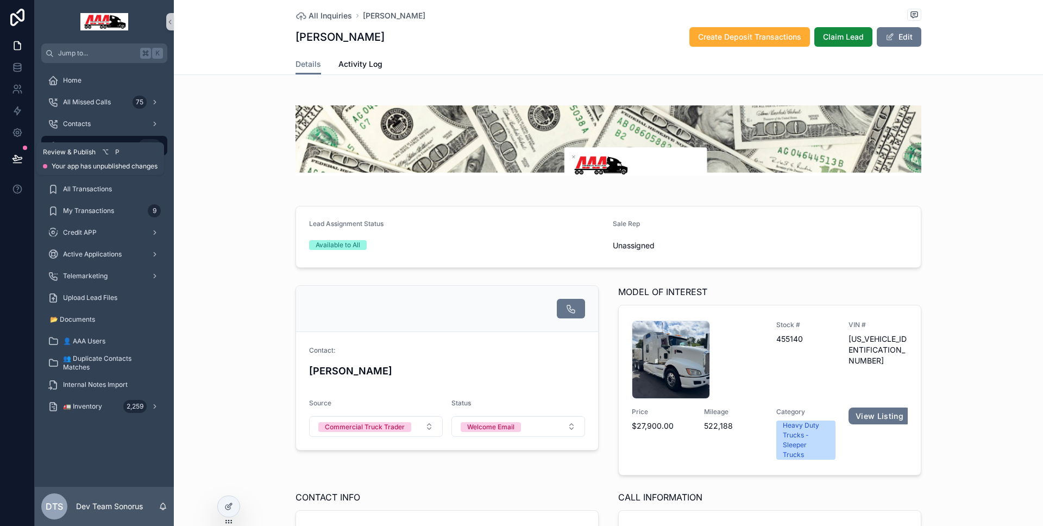
click at [15, 165] on button at bounding box center [17, 158] width 24 height 30
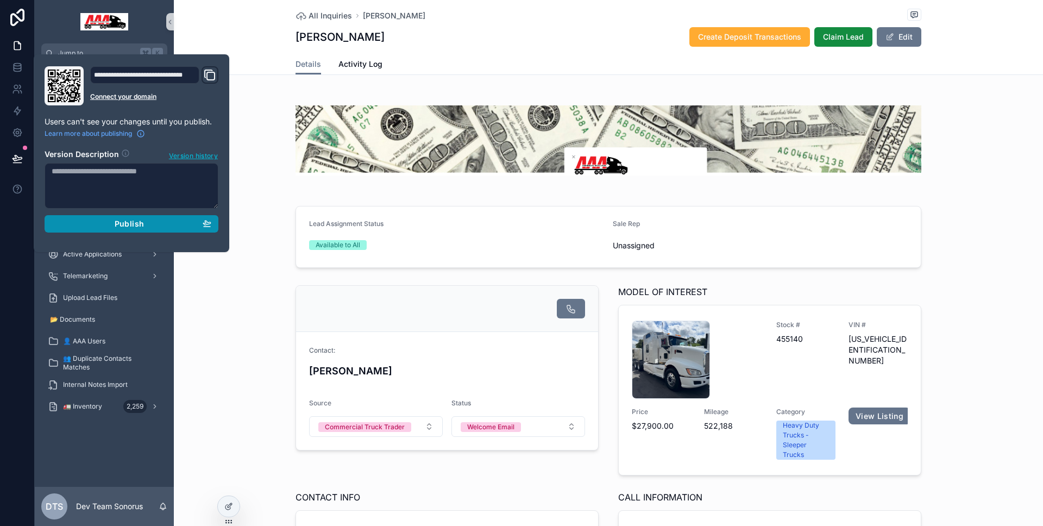
drag, startPoint x: 99, startPoint y: 229, endPoint x: 155, endPoint y: 231, distance: 56.0
click at [99, 229] on button "Publish" at bounding box center [132, 223] width 174 height 17
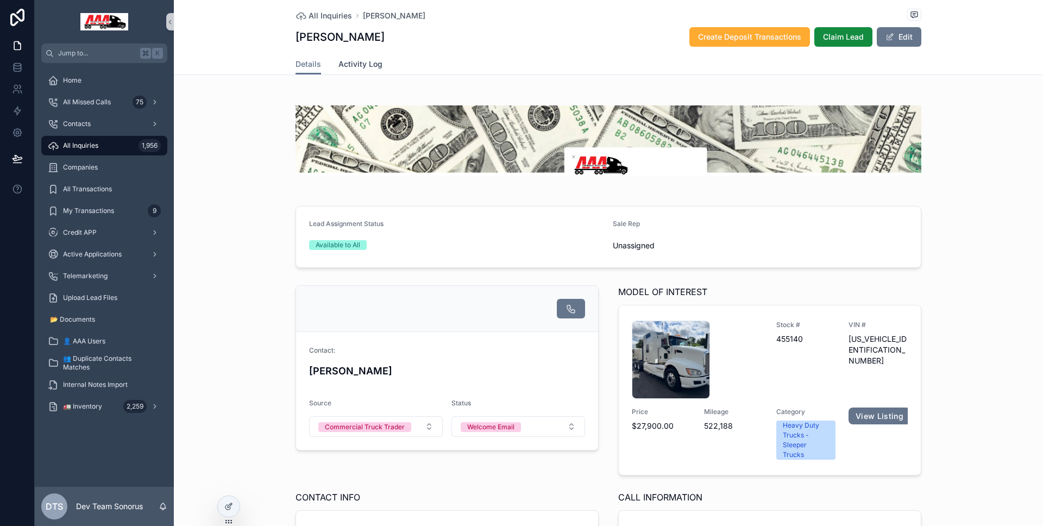
click at [352, 65] on span "Activity Log" at bounding box center [360, 64] width 44 height 11
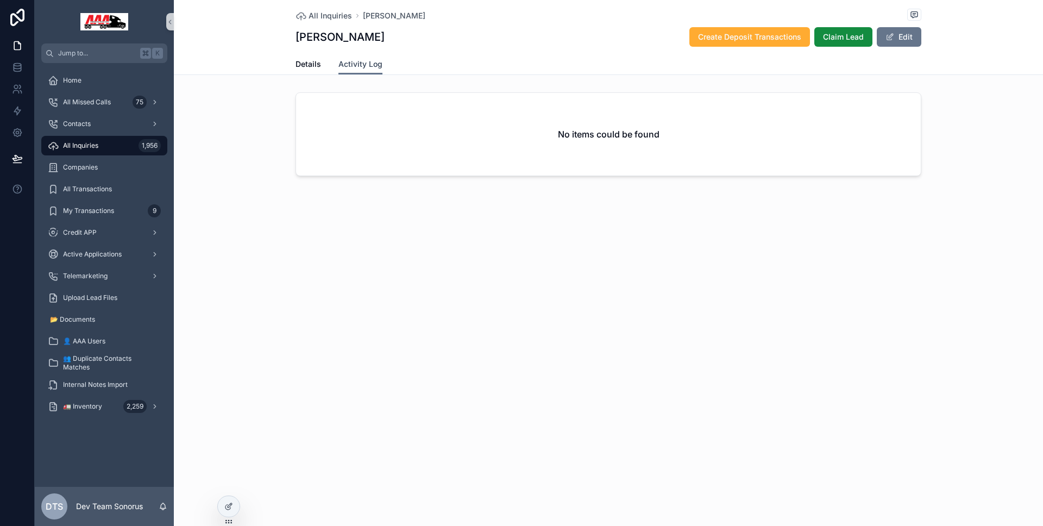
click at [352, 65] on span "Activity Log" at bounding box center [360, 64] width 44 height 11
click at [305, 62] on span "Details" at bounding box center [308, 64] width 26 height 11
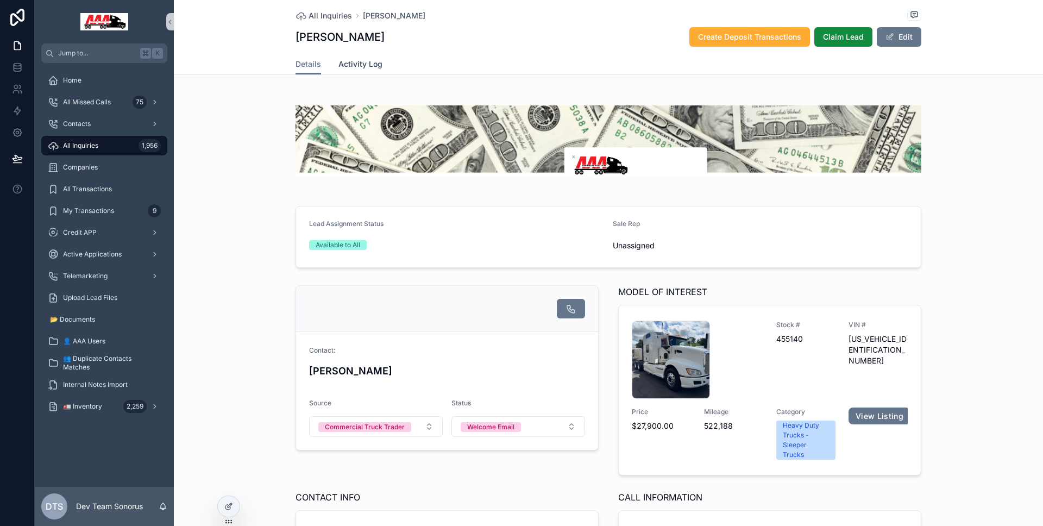
click at [360, 66] on span "Activity Log" at bounding box center [360, 64] width 44 height 11
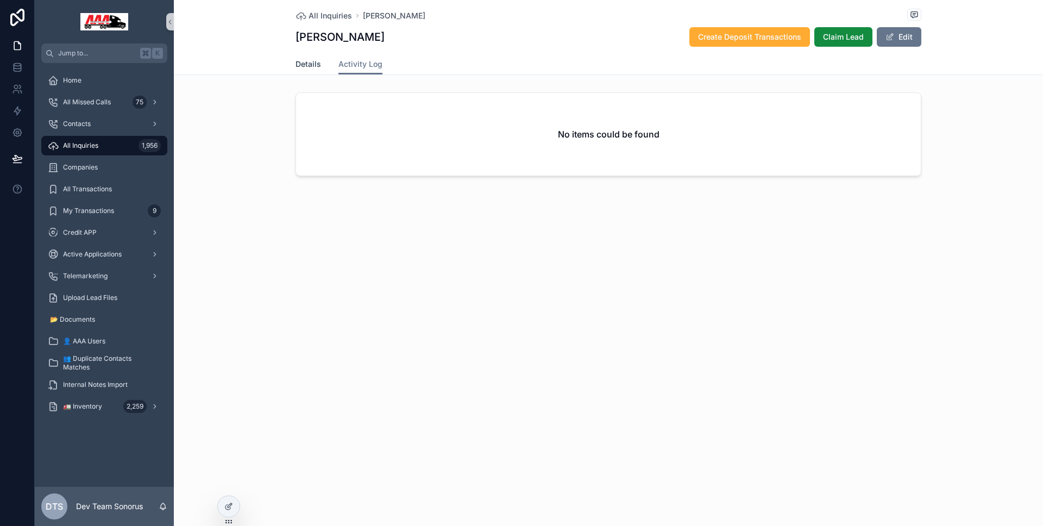
click at [311, 61] on span "Details" at bounding box center [308, 64] width 26 height 11
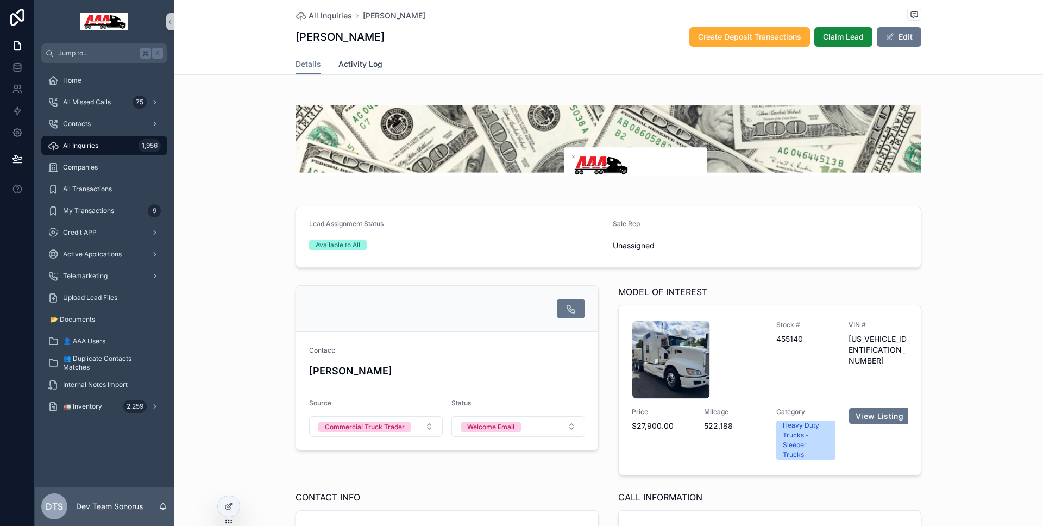
click at [369, 70] on link "Activity Log" at bounding box center [360, 65] width 44 height 22
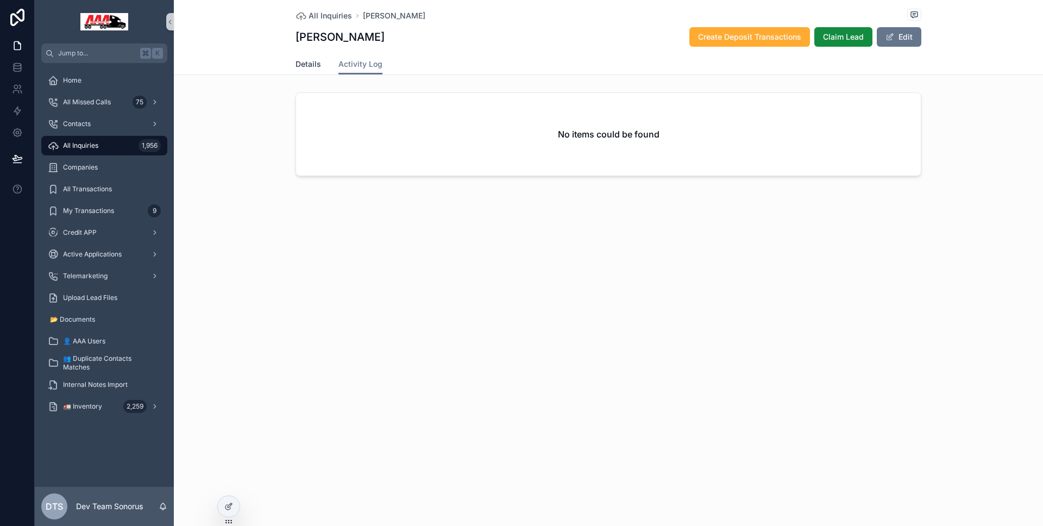
click at [297, 69] on span "Details" at bounding box center [308, 64] width 26 height 11
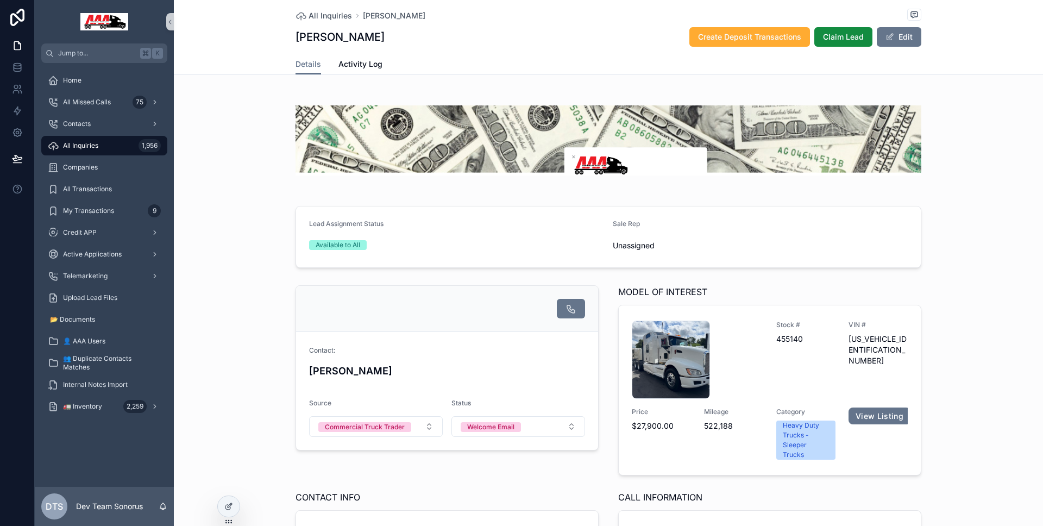
click at [97, 146] on span "All Inquiries" at bounding box center [80, 145] width 35 height 9
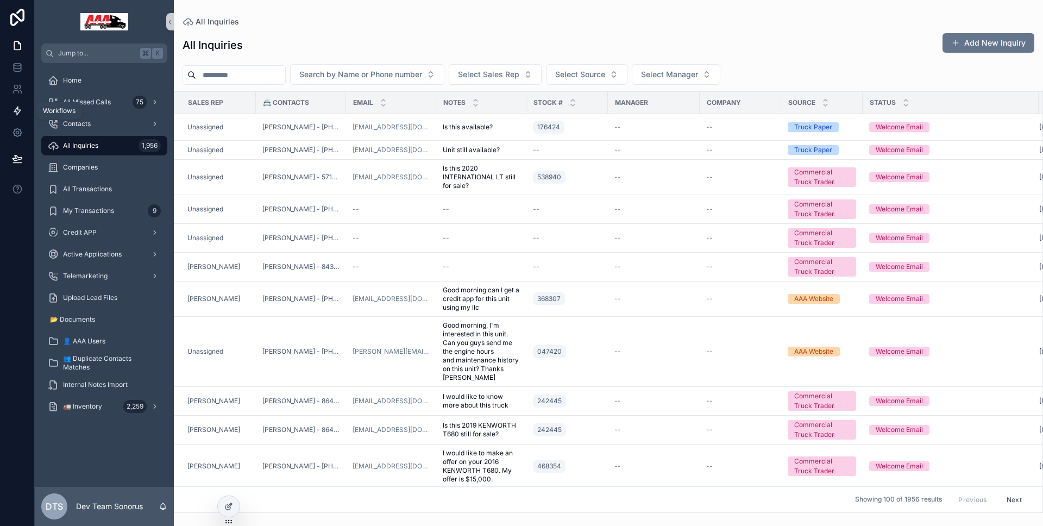
click at [9, 109] on link at bounding box center [17, 111] width 34 height 22
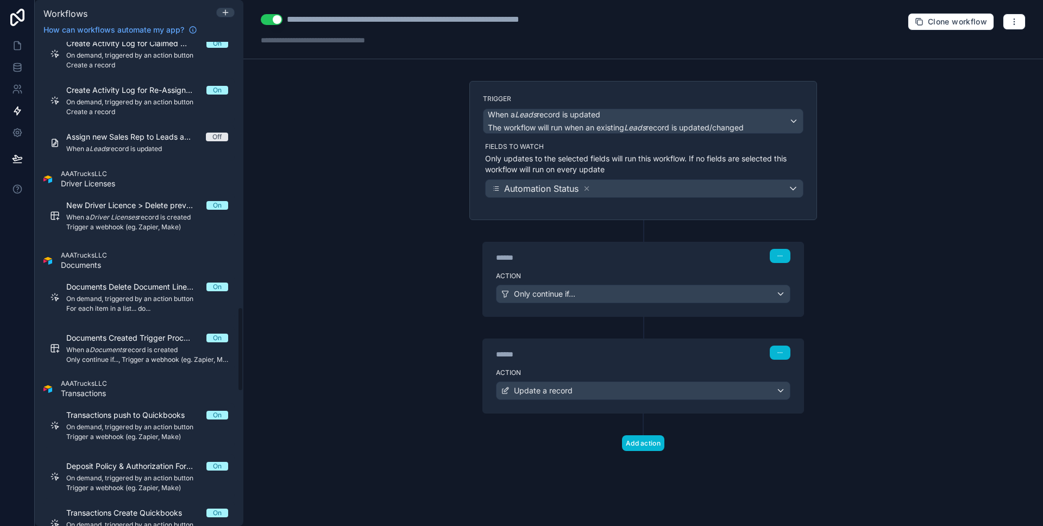
scroll to position [1628, 0]
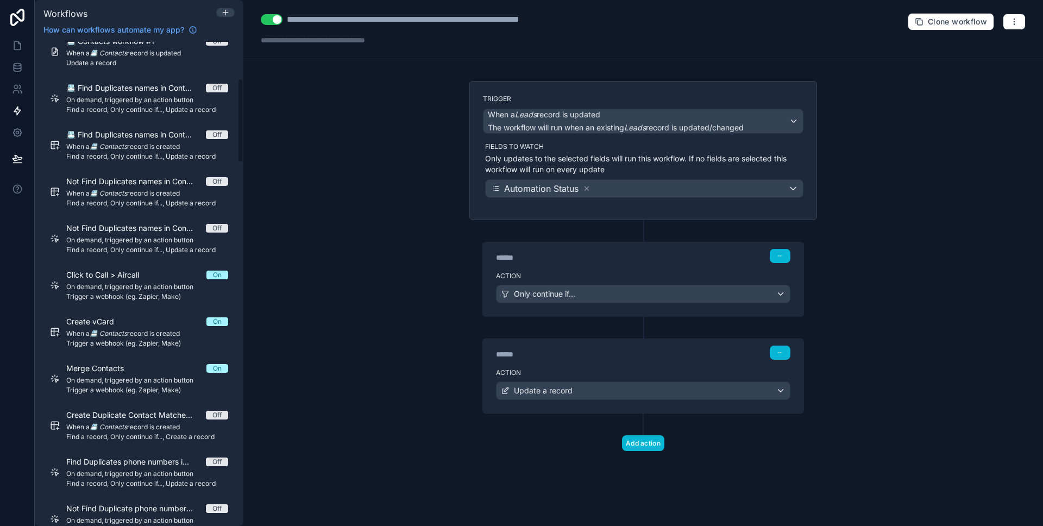
scroll to position [567, 0]
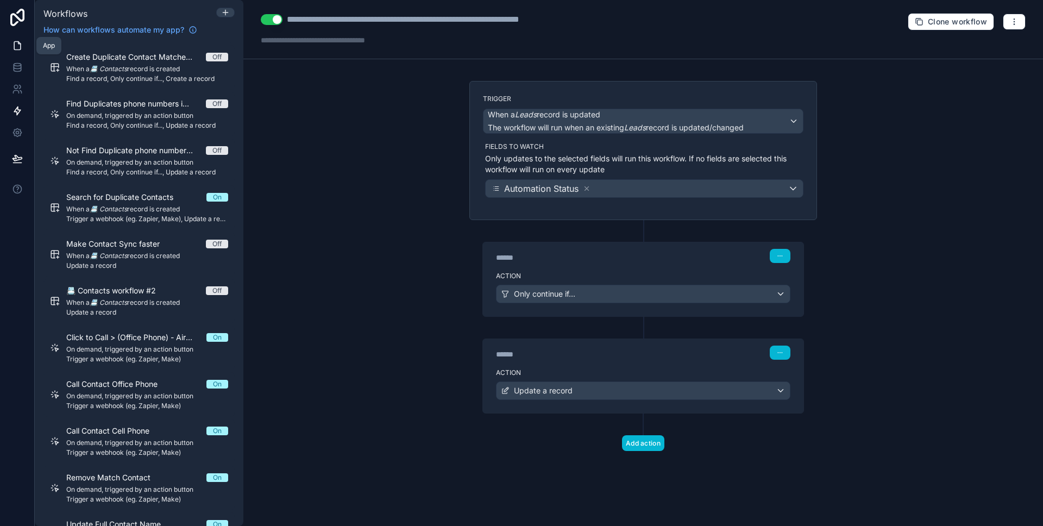
click at [22, 47] on icon at bounding box center [17, 45] width 11 height 11
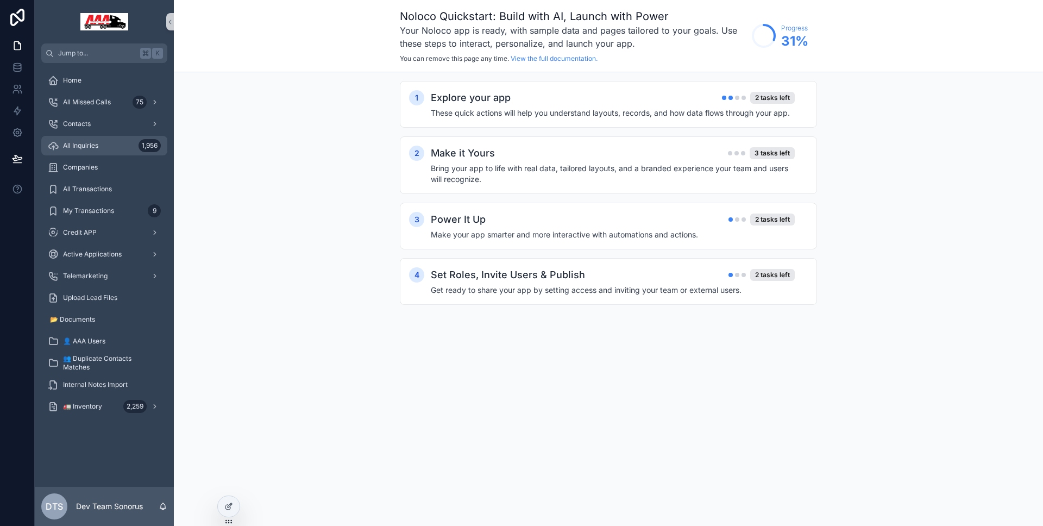
click at [89, 152] on div "All Inquiries 1,956" at bounding box center [104, 145] width 113 height 17
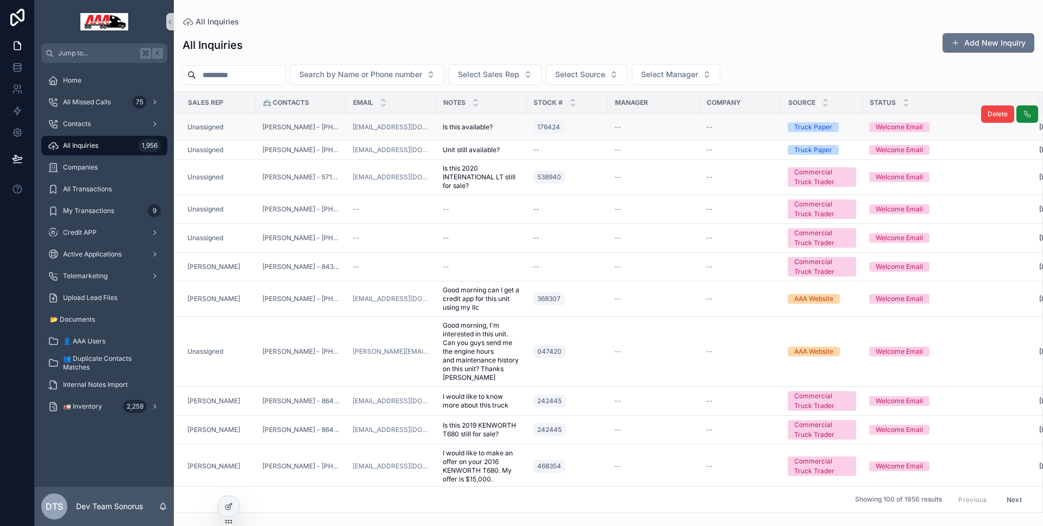
click at [245, 130] on div "Unassigned" at bounding box center [218, 127] width 62 height 9
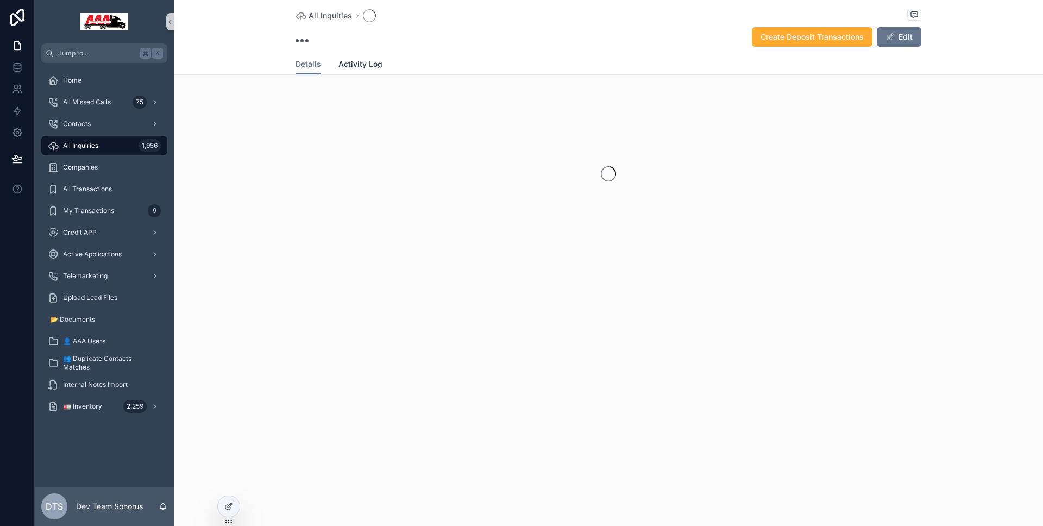
click at [352, 65] on span "Activity Log" at bounding box center [360, 64] width 44 height 11
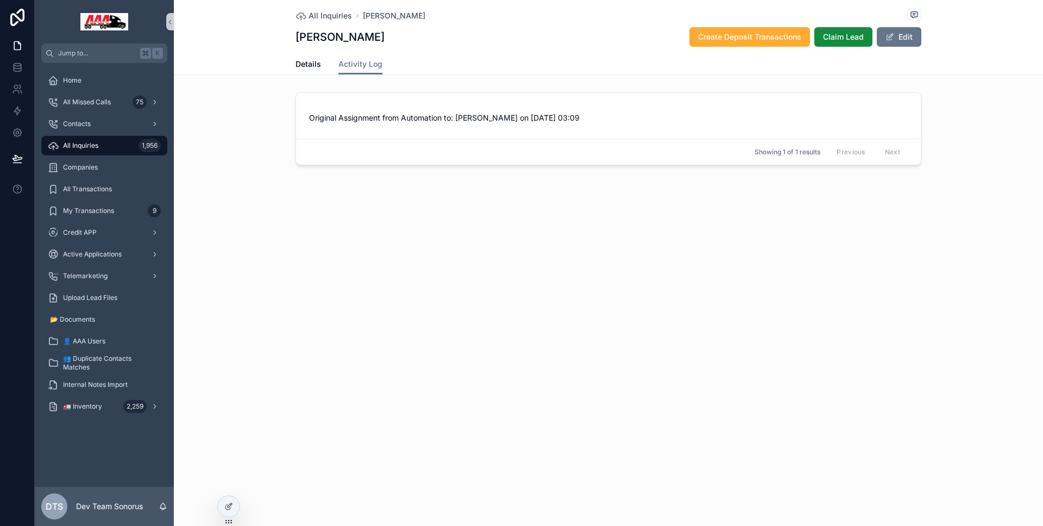
click at [127, 140] on div "All Inquiries 1,956" at bounding box center [104, 145] width 113 height 17
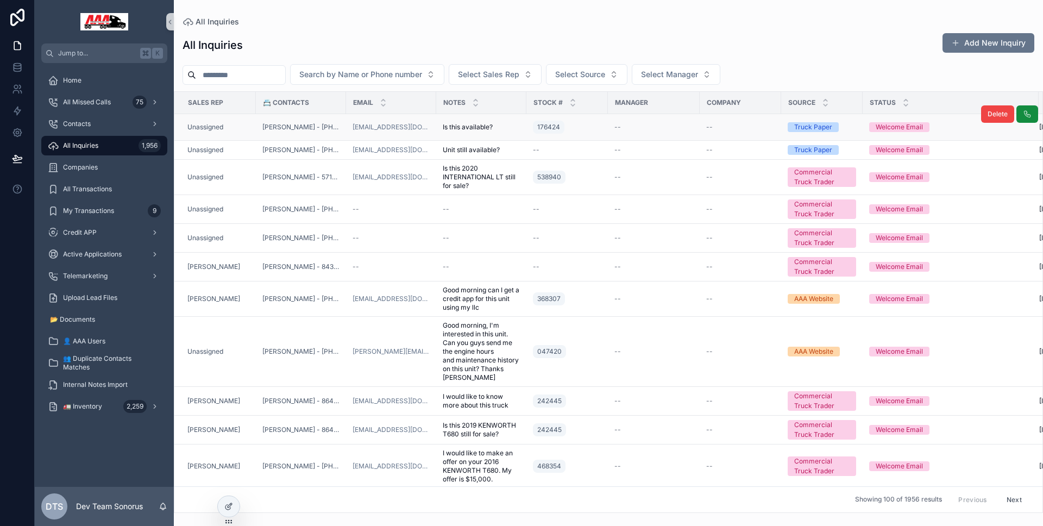
click at [244, 124] on div "Unassigned" at bounding box center [218, 127] width 62 height 9
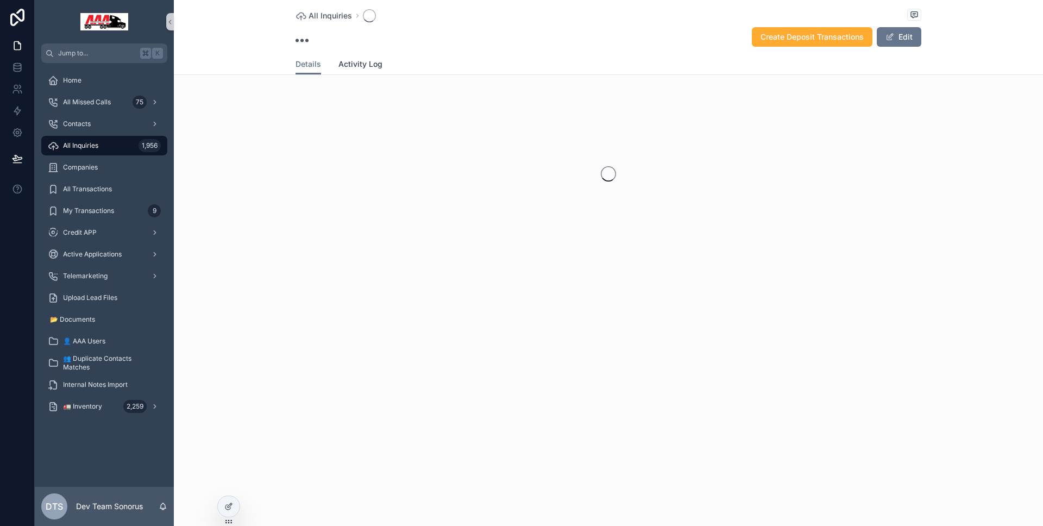
click at [358, 62] on span "Activity Log" at bounding box center [360, 64] width 44 height 11
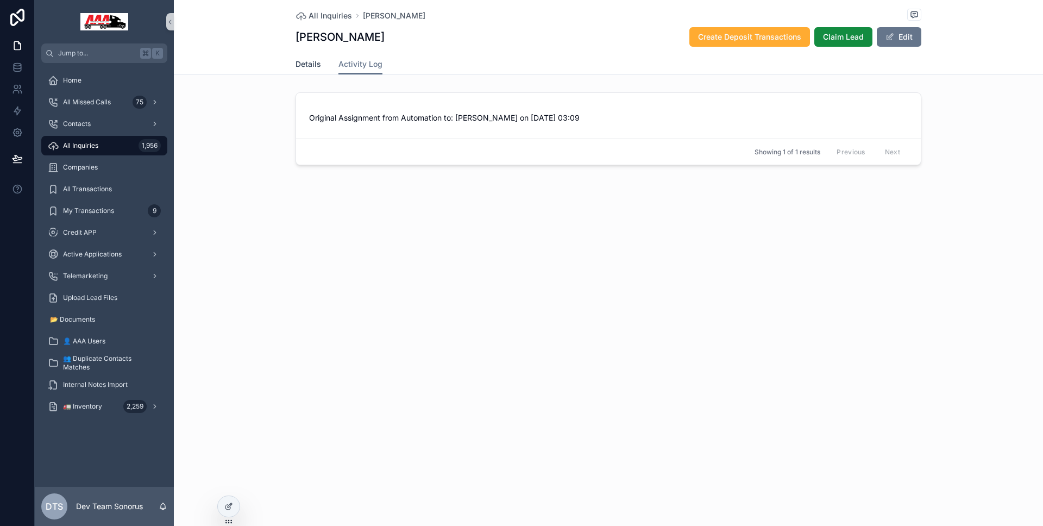
click at [308, 62] on span "Details" at bounding box center [308, 64] width 26 height 11
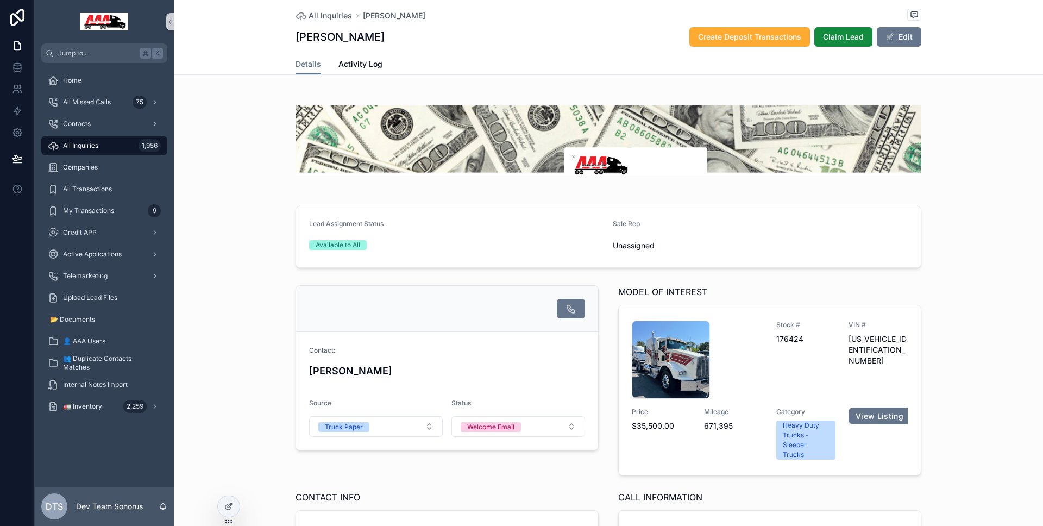
click at [108, 148] on div "All Inquiries 1,956" at bounding box center [104, 145] width 113 height 17
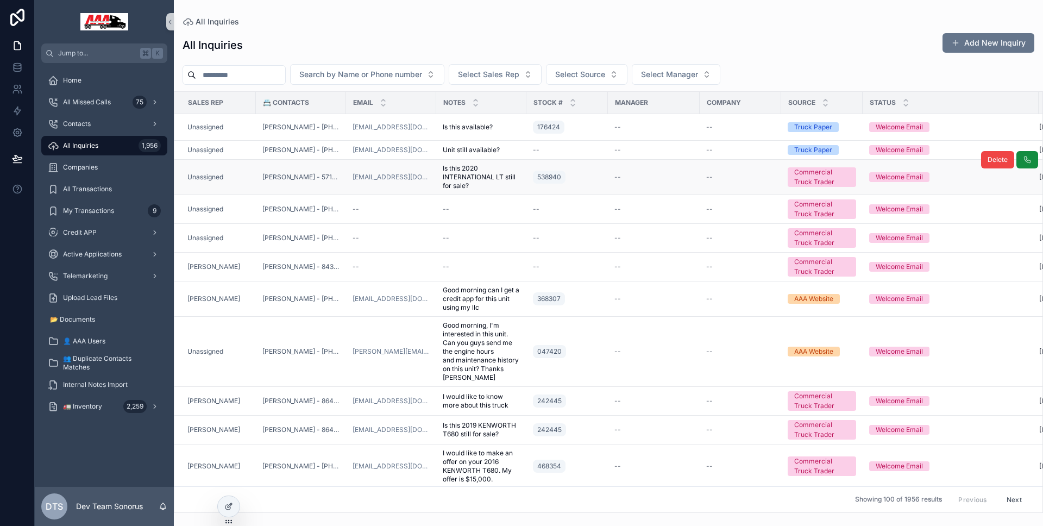
click at [241, 182] on td "Unassigned" at bounding box center [214, 177] width 81 height 35
click at [243, 178] on div "Unassigned" at bounding box center [218, 177] width 62 height 9
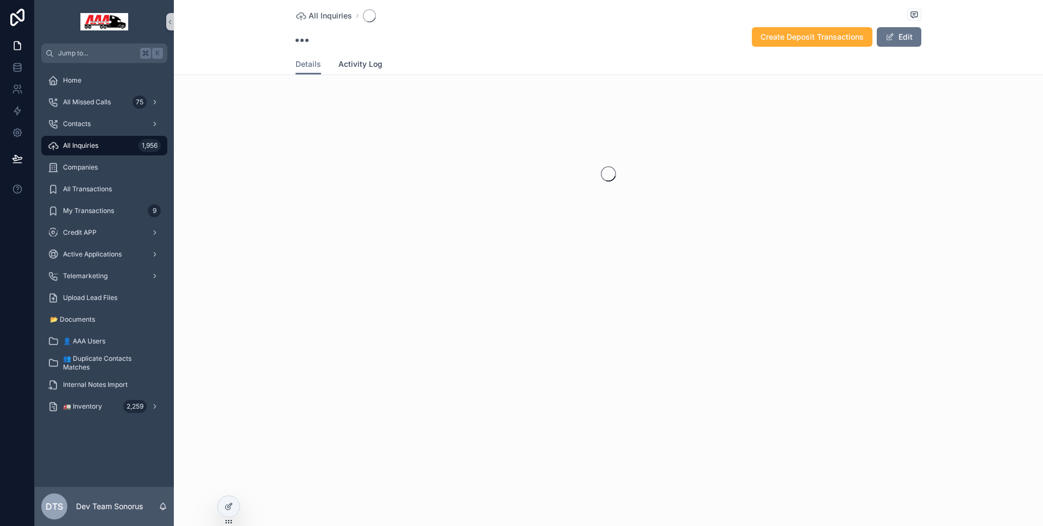
click at [375, 59] on span "Activity Log" at bounding box center [360, 64] width 44 height 11
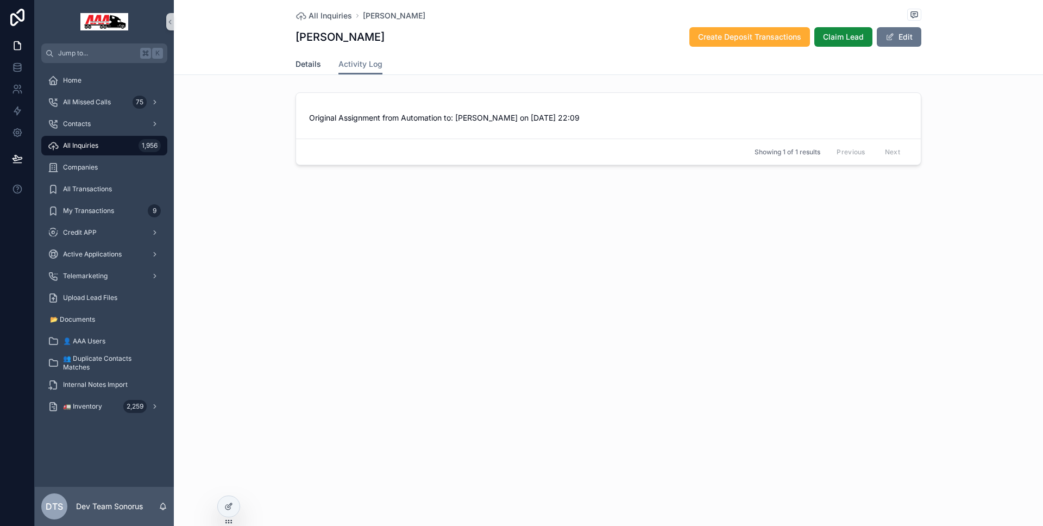
click at [318, 65] on span "Details" at bounding box center [308, 64] width 26 height 11
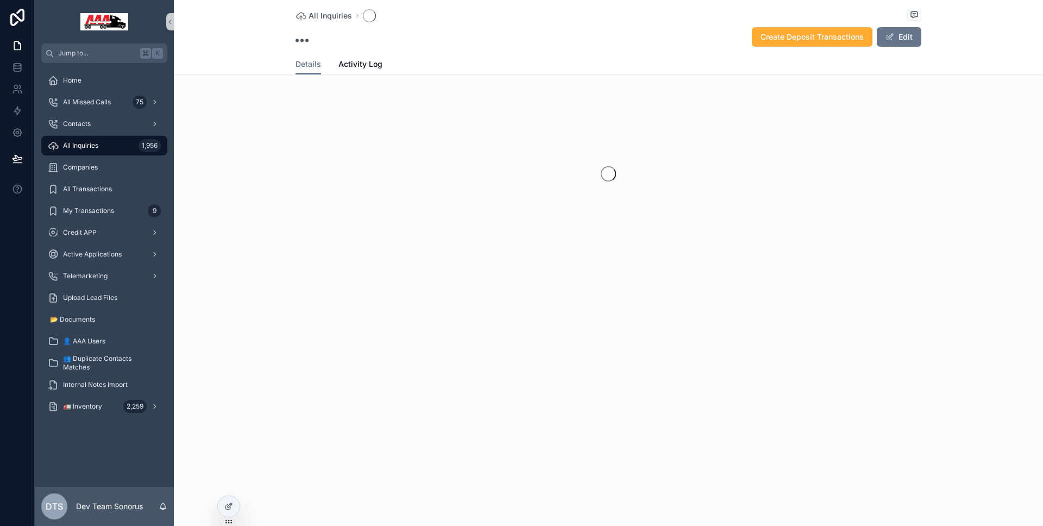
click at [322, 62] on div "Details Activity Log" at bounding box center [608, 64] width 626 height 21
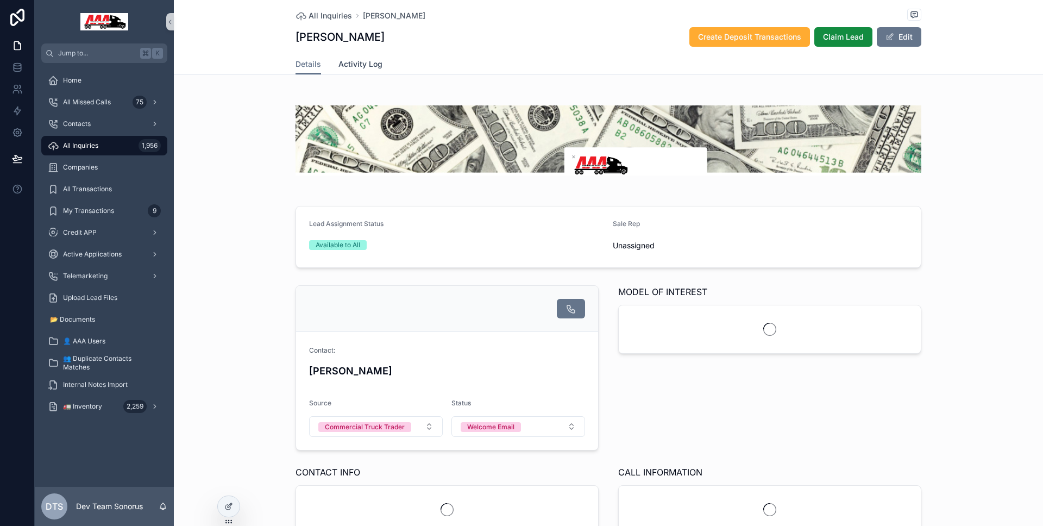
click at [348, 65] on span "Activity Log" at bounding box center [360, 64] width 44 height 11
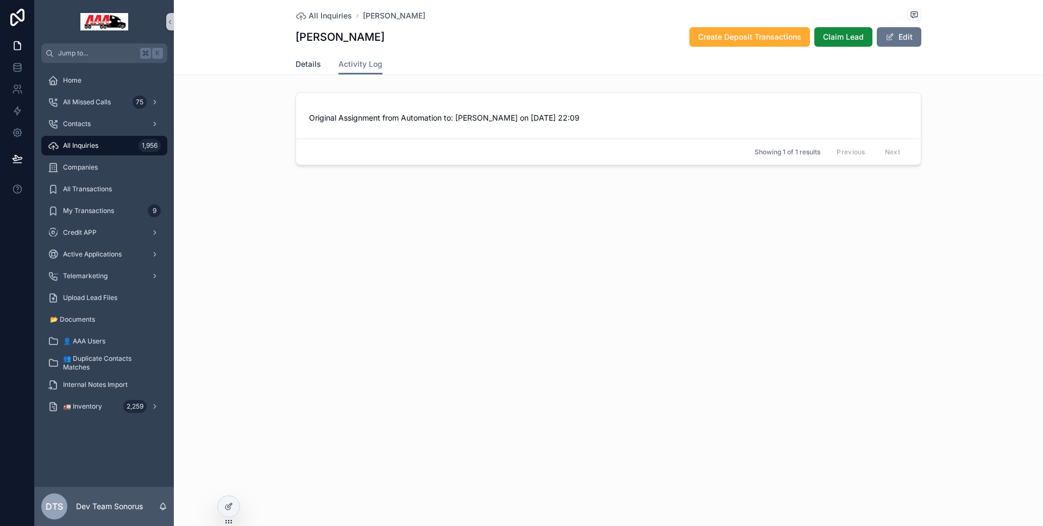
click at [308, 66] on span "Details" at bounding box center [308, 64] width 26 height 11
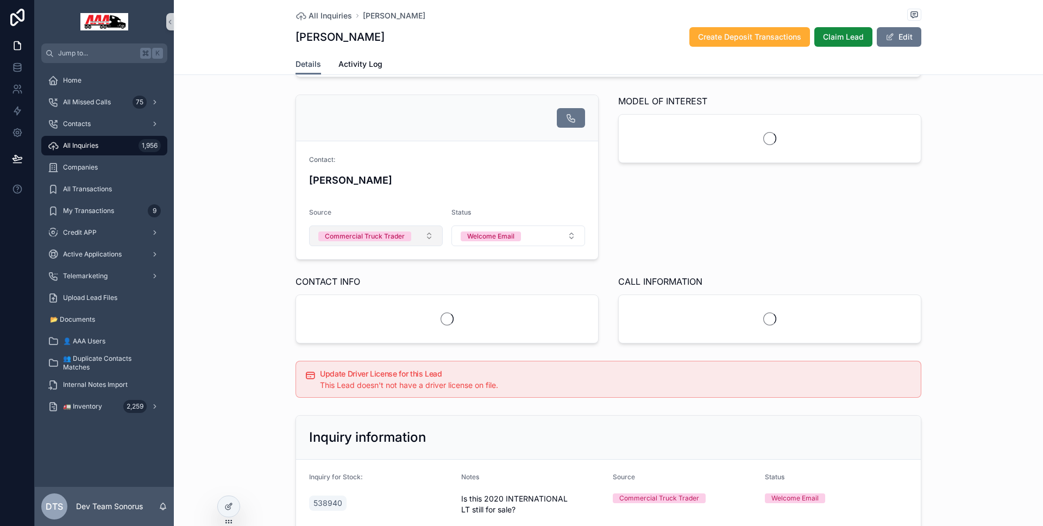
scroll to position [247, 0]
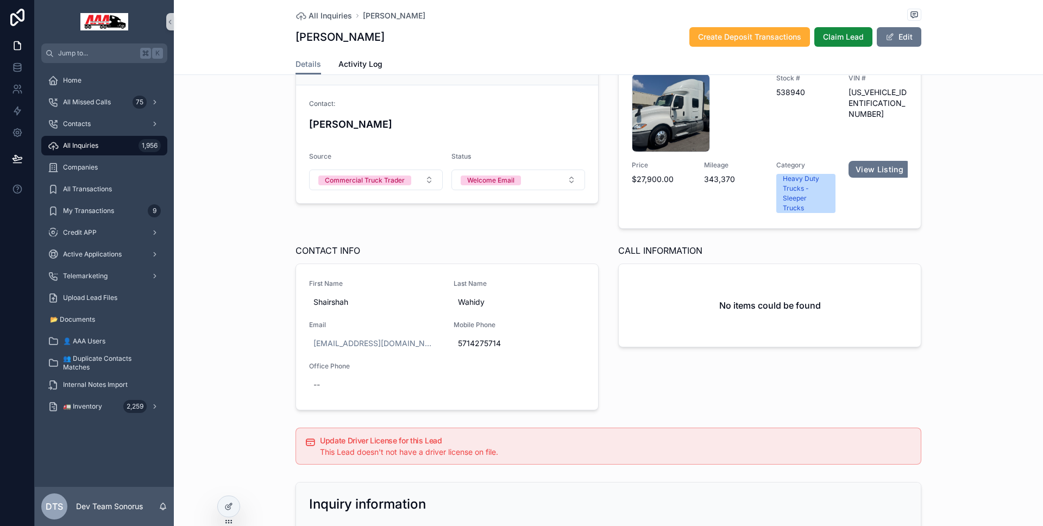
click at [123, 141] on div "All Inquiries 1,956" at bounding box center [104, 145] width 113 height 17
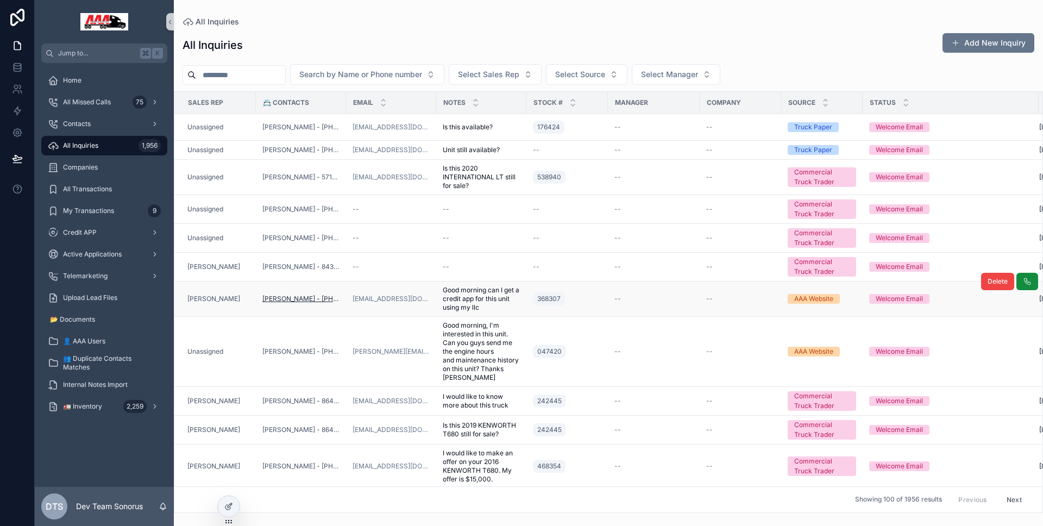
scroll to position [99, 0]
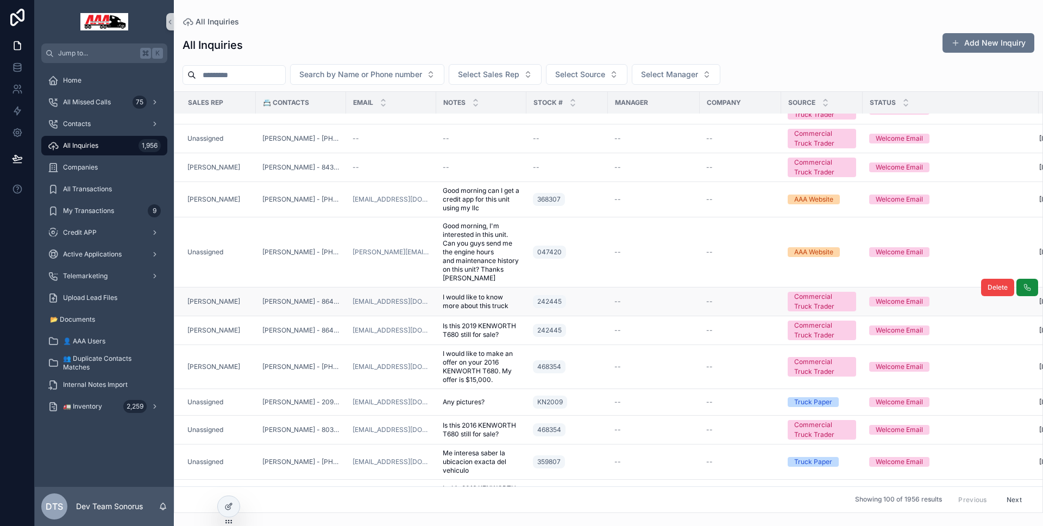
click at [234, 307] on td "[PERSON_NAME]" at bounding box center [214, 301] width 81 height 29
click at [240, 298] on div "[PERSON_NAME]" at bounding box center [218, 301] width 62 height 9
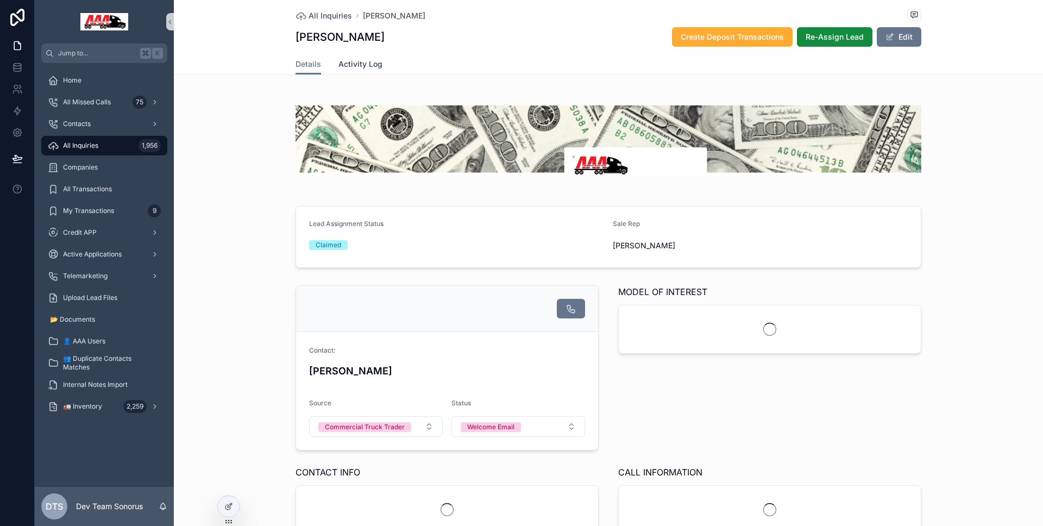
click at [365, 71] on link "Activity Log" at bounding box center [360, 65] width 44 height 22
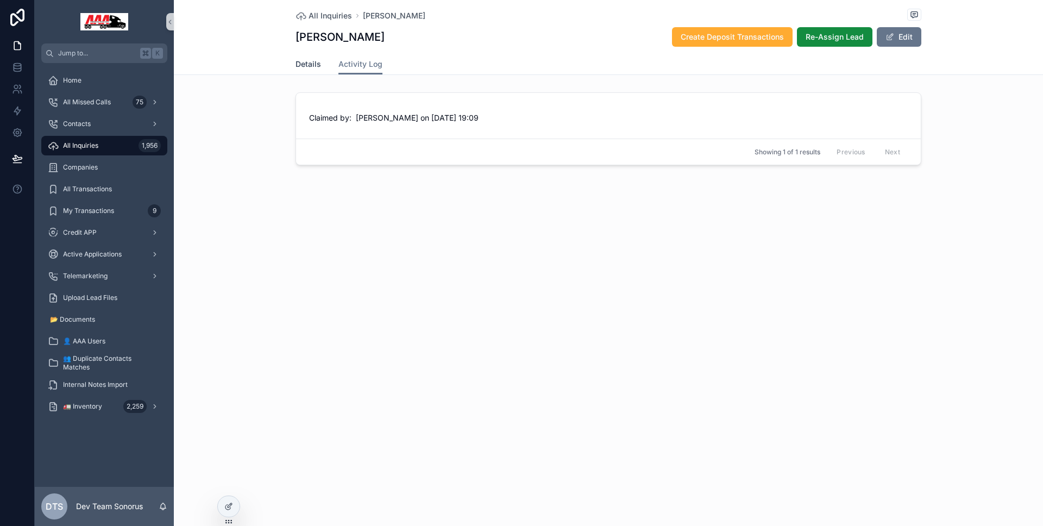
click at [316, 64] on span "Details" at bounding box center [308, 64] width 26 height 11
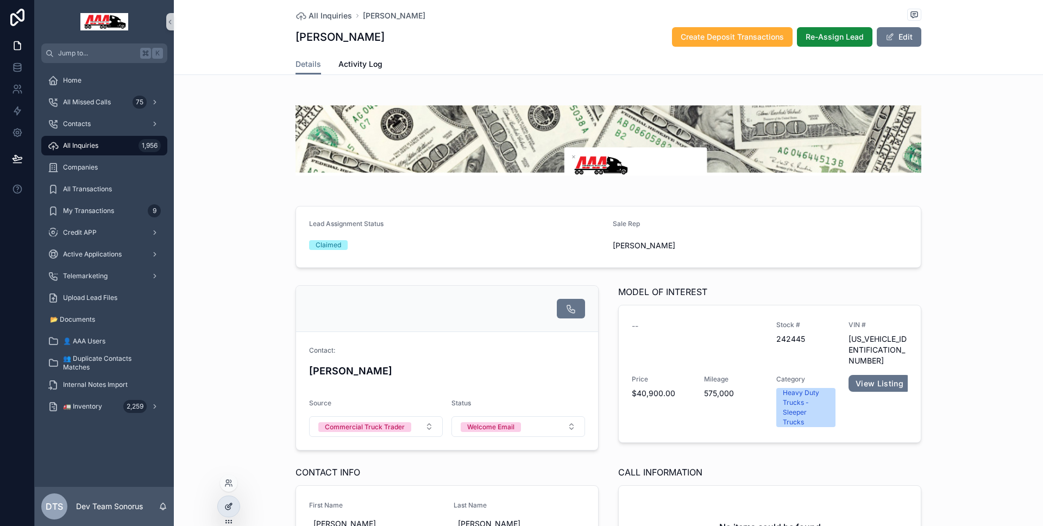
click at [231, 503] on icon at bounding box center [230, 505] width 4 height 4
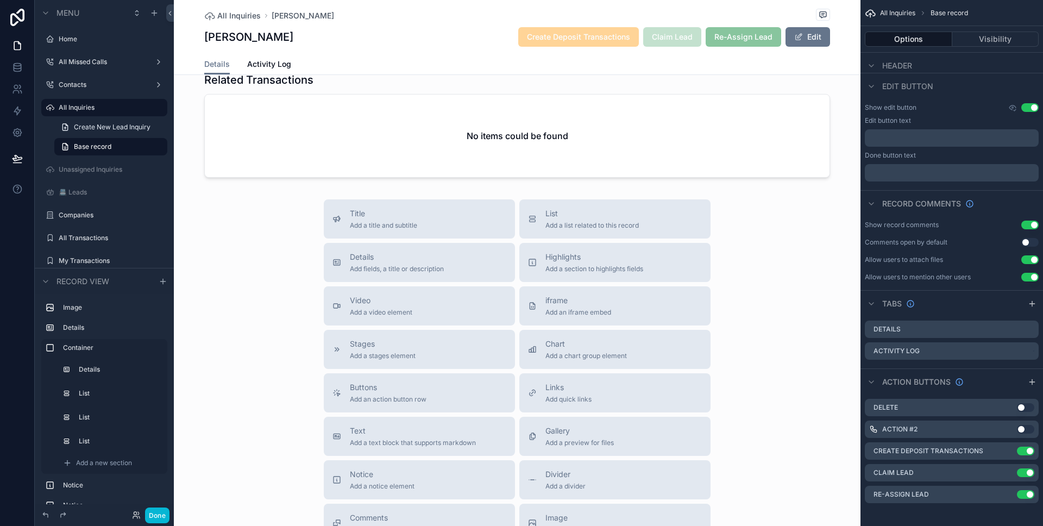
scroll to position [1761, 0]
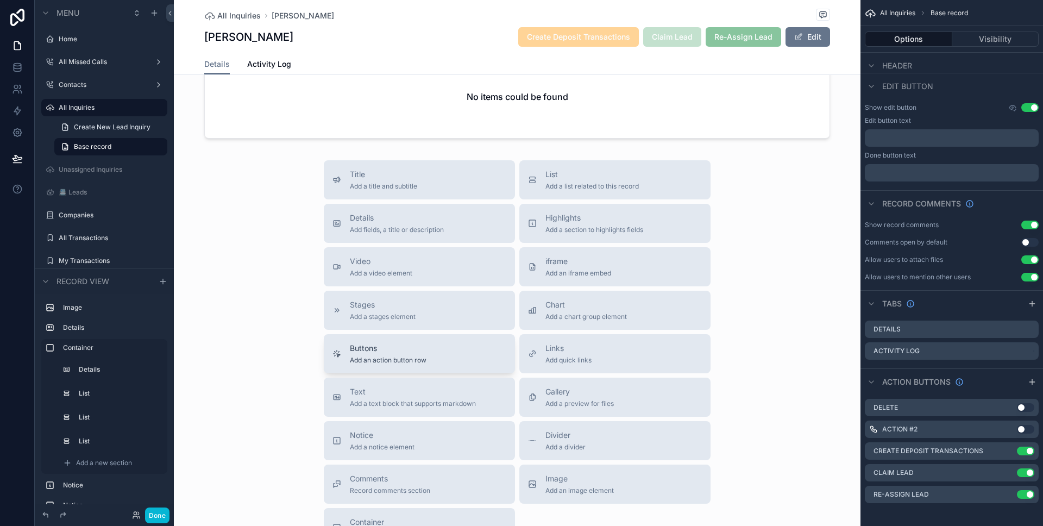
click at [488, 364] on div "Buttons Add an action button row" at bounding box center [419, 354] width 174 height 22
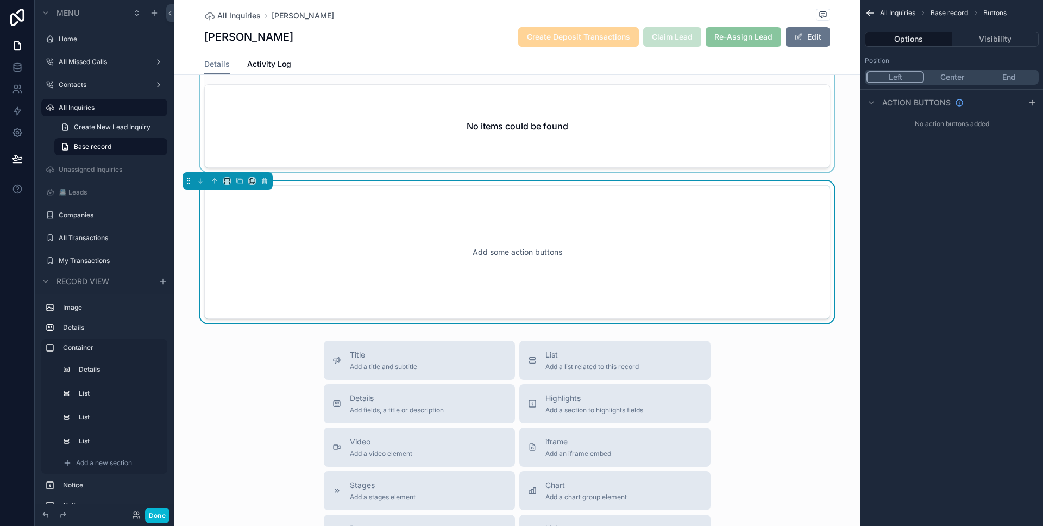
scroll to position [1676, 0]
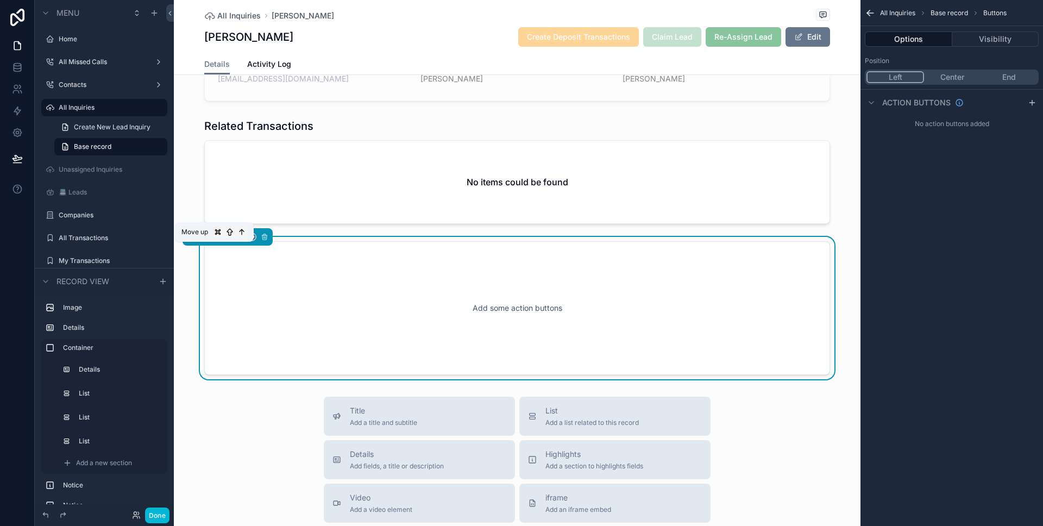
click at [218, 243] on button "scrollable content" at bounding box center [215, 237] width 12 height 12
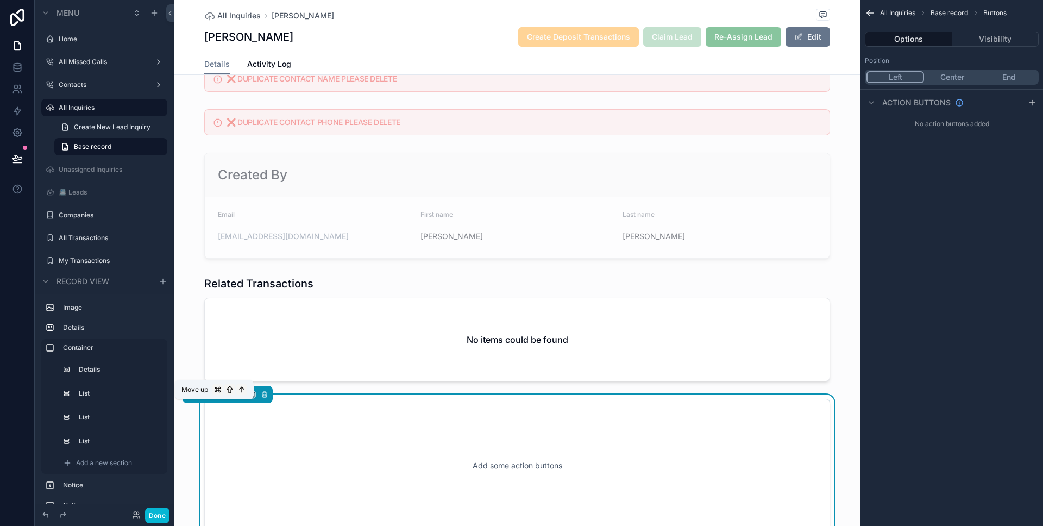
click at [216, 398] on icon "scrollable content" at bounding box center [215, 395] width 8 height 8
click at [213, 398] on icon "scrollable content" at bounding box center [215, 395] width 8 height 8
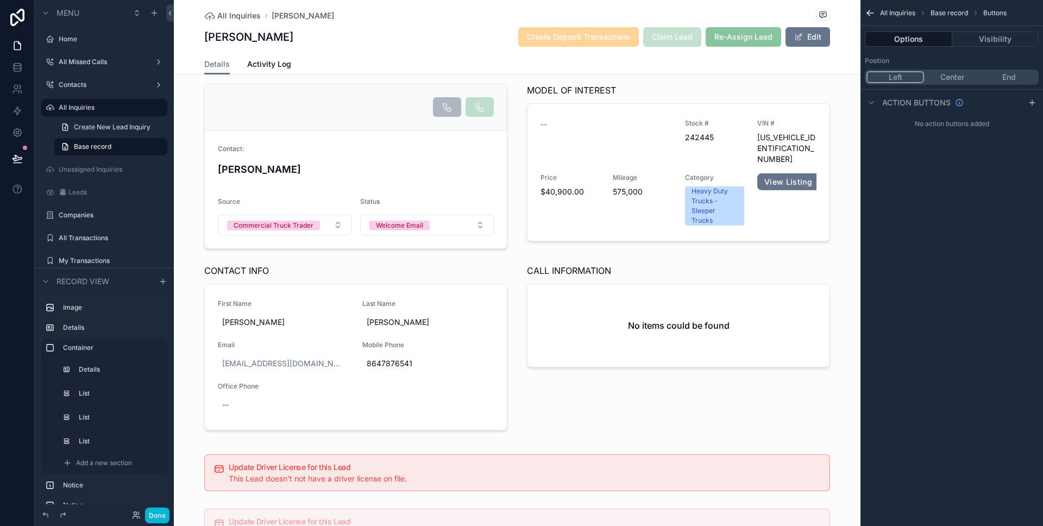
scroll to position [0, 0]
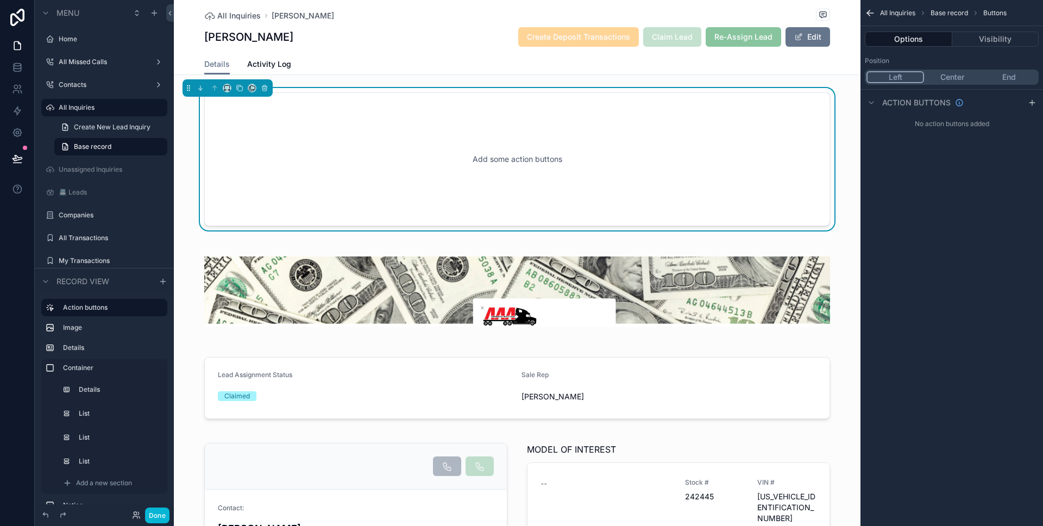
click at [1004, 30] on div "Options Visibility" at bounding box center [951, 39] width 182 height 26
click at [1003, 34] on button "Visibility" at bounding box center [995, 39] width 87 height 15
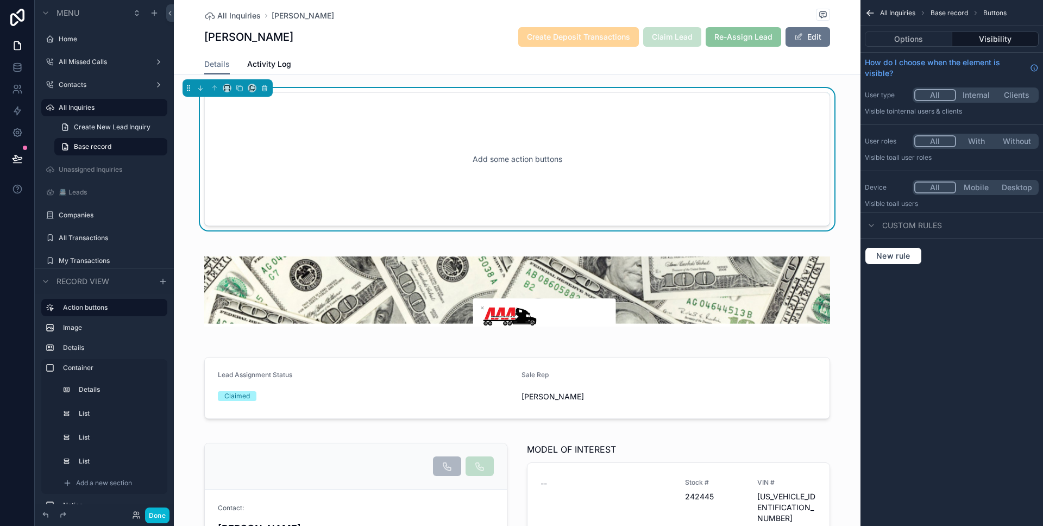
click at [976, 190] on button "Mobile" at bounding box center [976, 187] width 41 height 12
click at [164, 515] on button "Done" at bounding box center [157, 515] width 24 height 16
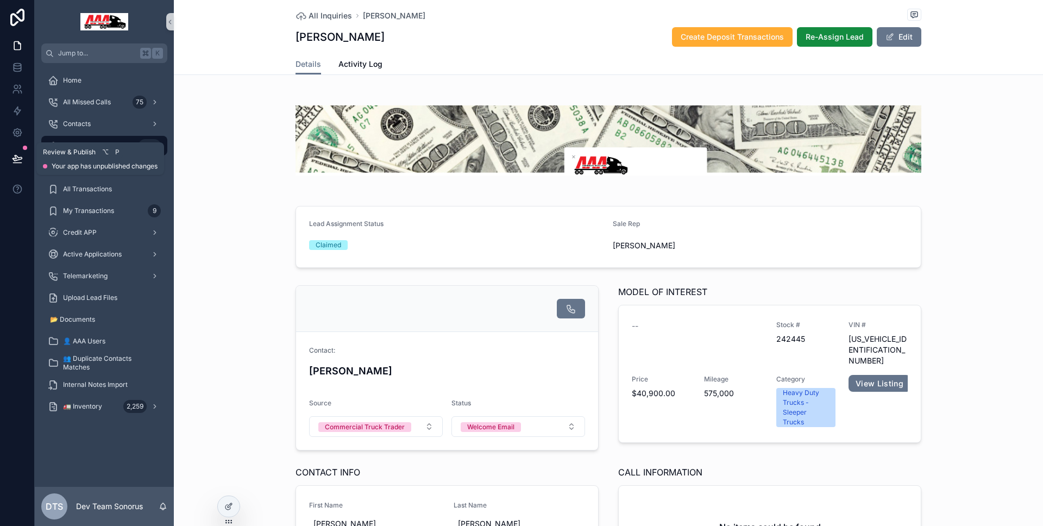
click at [13, 159] on icon at bounding box center [16, 157] width 9 height 5
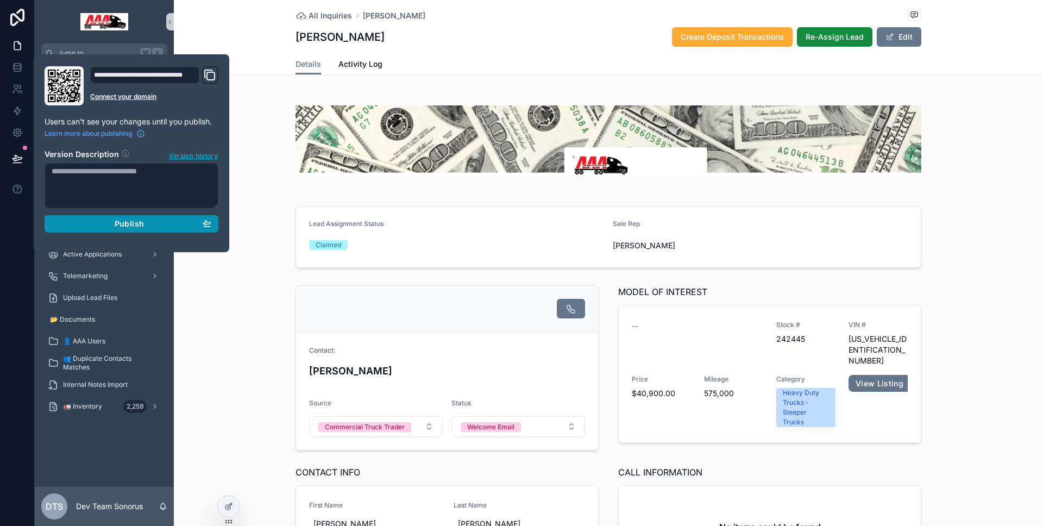
click at [79, 221] on div "Publish" at bounding box center [132, 224] width 160 height 10
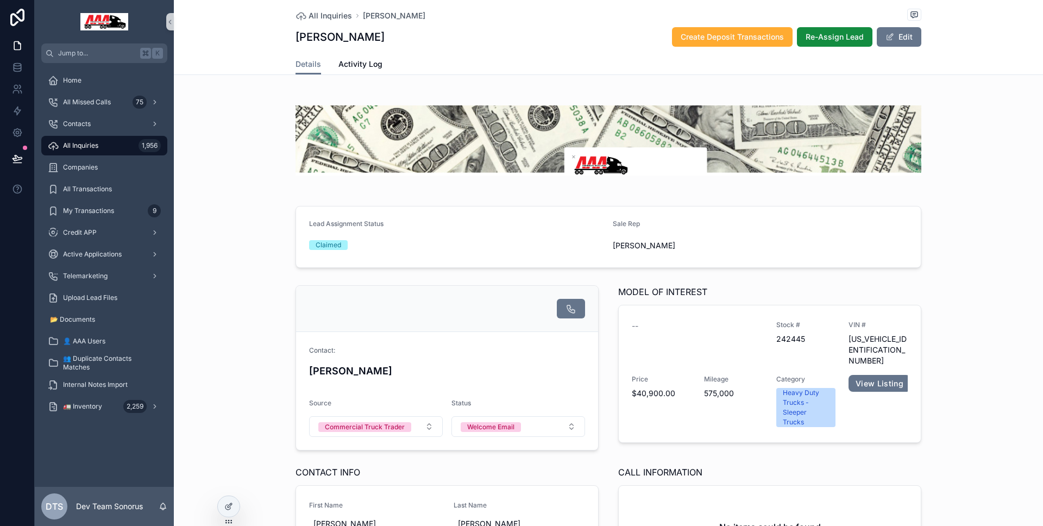
click at [11, 228] on div at bounding box center [17, 263] width 35 height 526
click at [222, 499] on div at bounding box center [229, 506] width 22 height 21
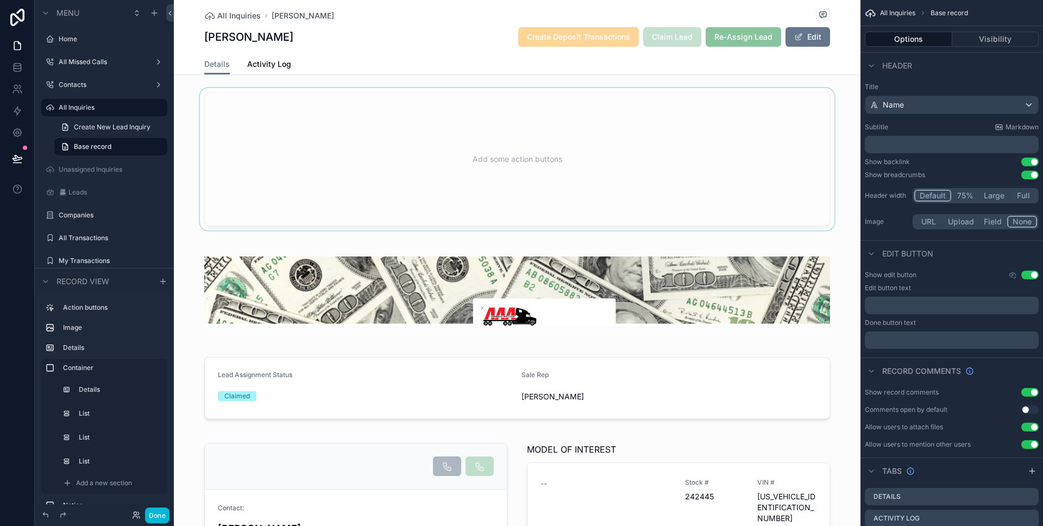
click at [388, 200] on div "scrollable content" at bounding box center [517, 159] width 687 height 142
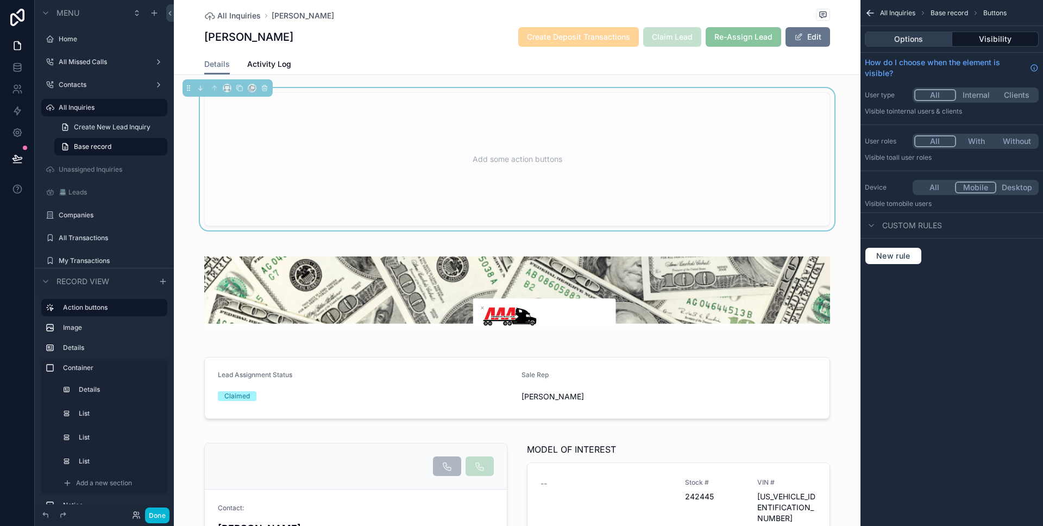
click at [925, 43] on button "Options" at bounding box center [908, 39] width 87 height 15
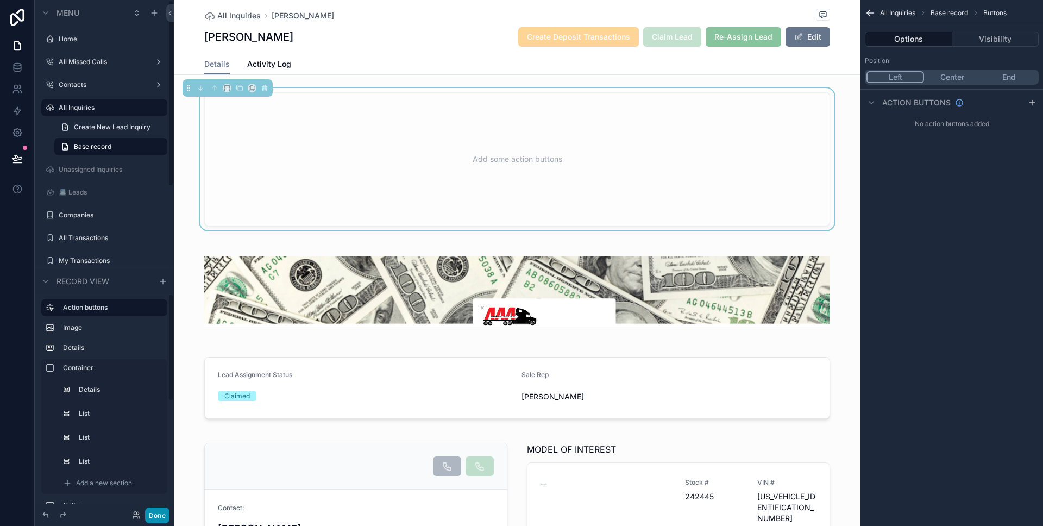
click at [152, 512] on button "Done" at bounding box center [157, 515] width 24 height 16
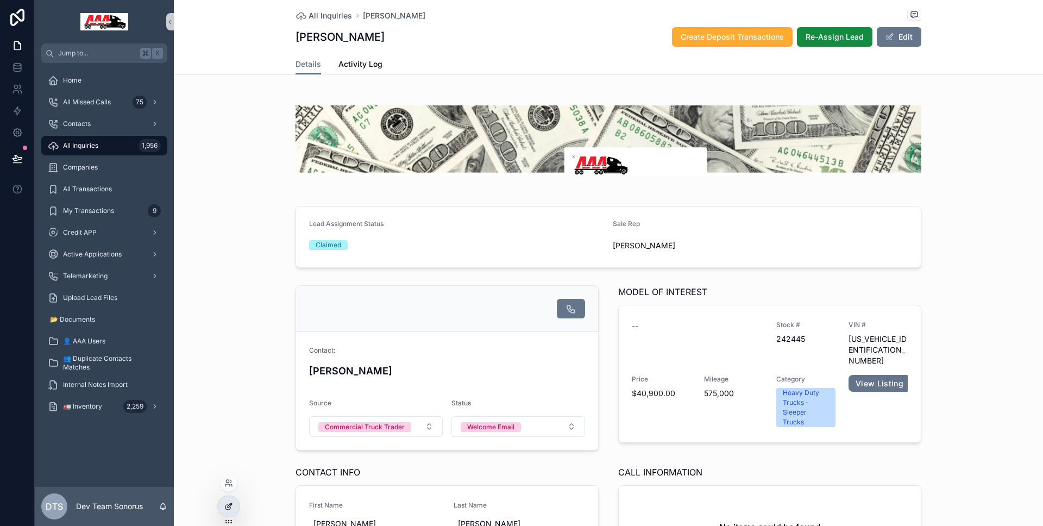
click at [228, 504] on icon at bounding box center [228, 506] width 9 height 9
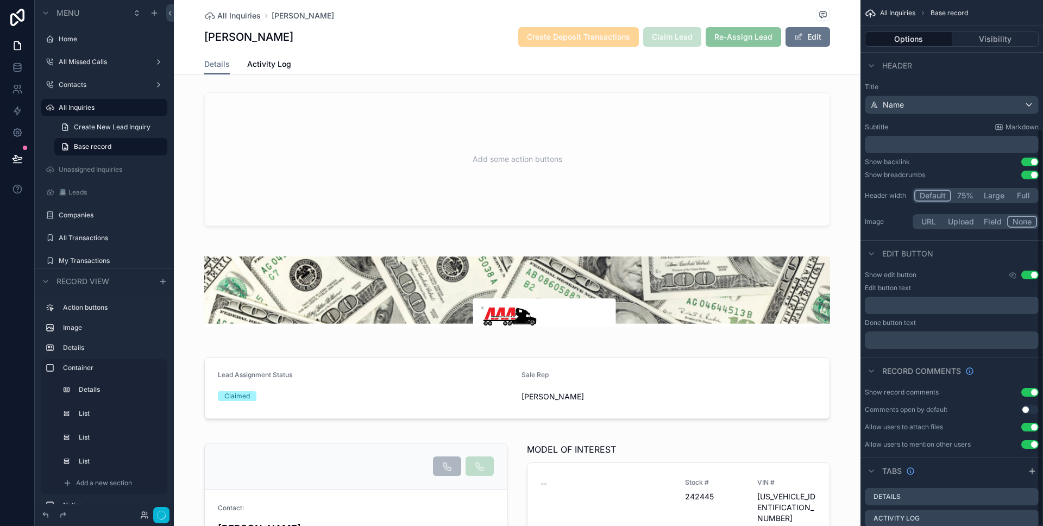
scroll to position [171, 0]
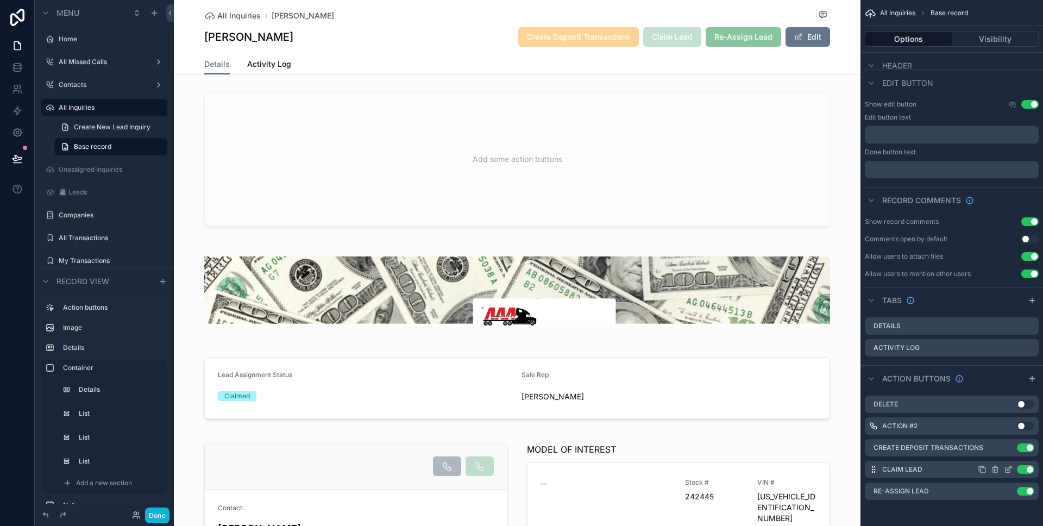
click at [984, 468] on icon "scrollable content" at bounding box center [982, 469] width 9 height 9
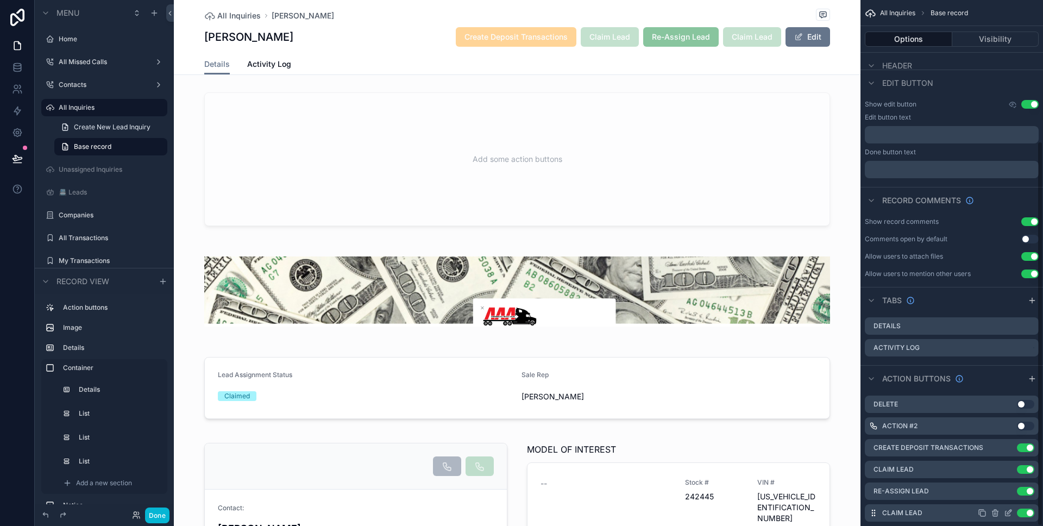
scroll to position [192, 0]
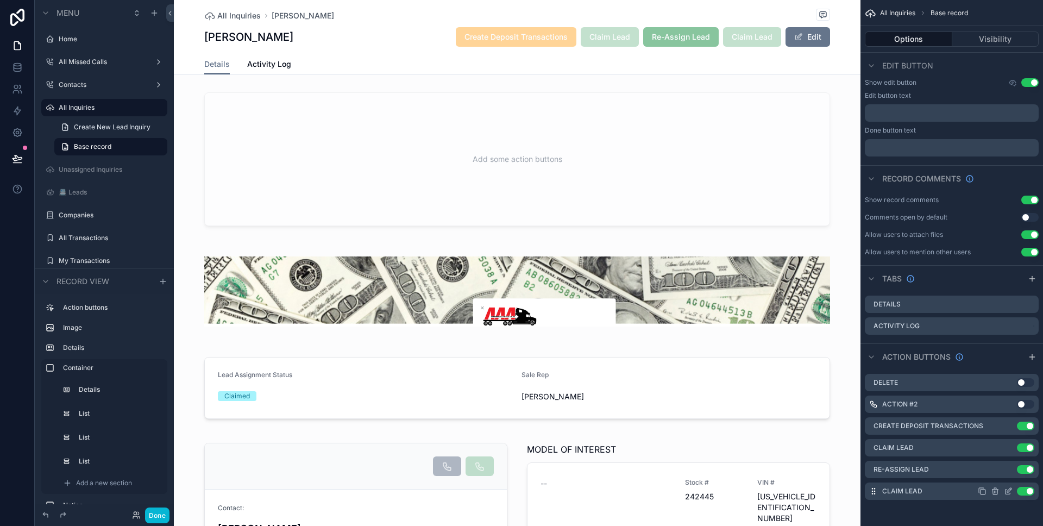
click at [997, 493] on icon "scrollable content" at bounding box center [994, 491] width 5 height 5
click at [1015, 470] on icon at bounding box center [1012, 473] width 9 height 9
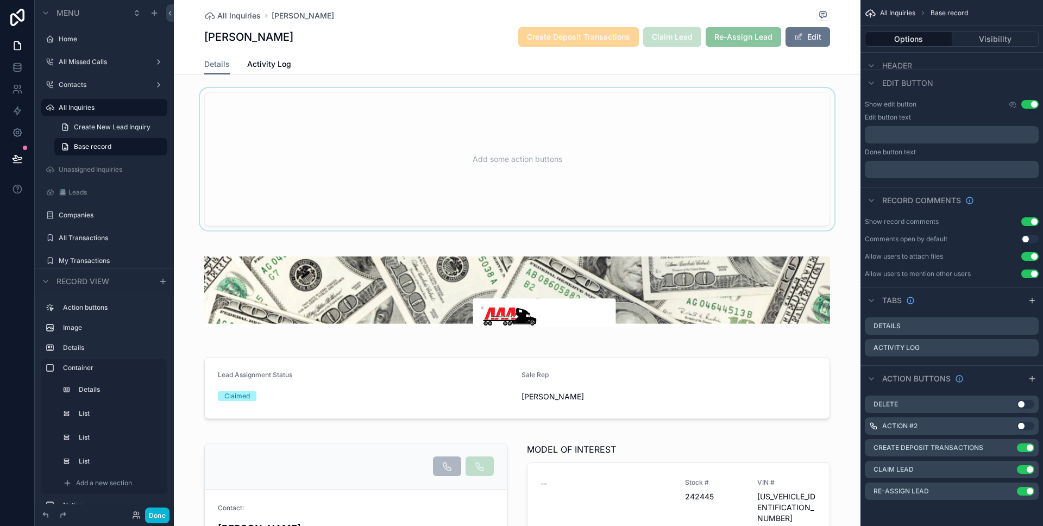
scroll to position [171, 0]
click at [521, 219] on div "scrollable content" at bounding box center [517, 159] width 687 height 142
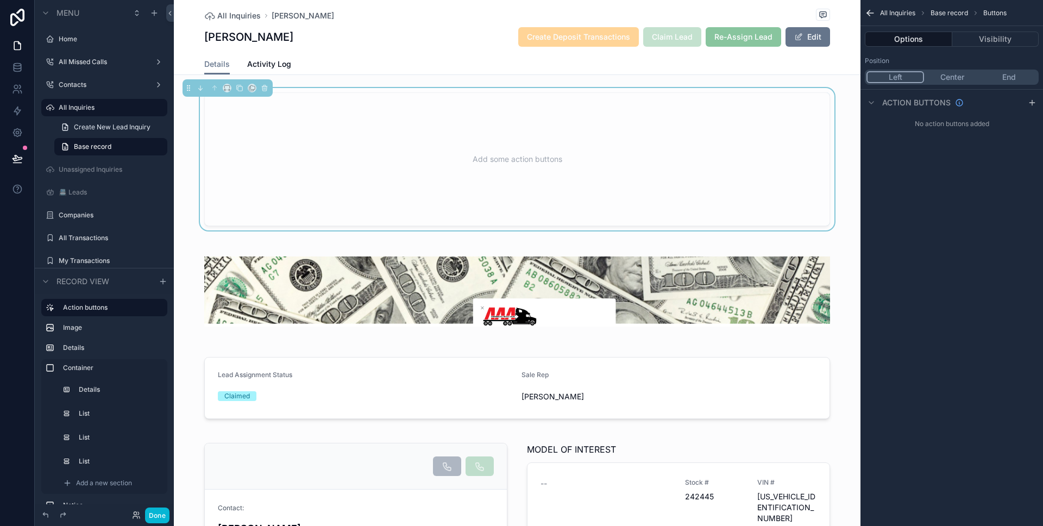
scroll to position [0, 0]
click at [1028, 104] on icon "scrollable content" at bounding box center [1032, 102] width 9 height 9
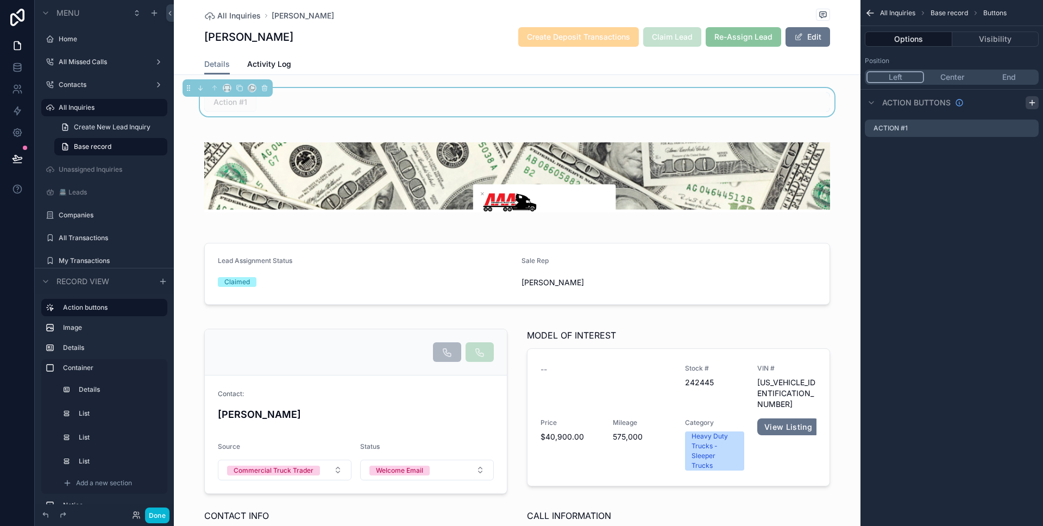
click at [1030, 106] on icon "scrollable content" at bounding box center [1032, 102] width 9 height 9
click at [977, 130] on div "Action #1" at bounding box center [952, 127] width 174 height 17
click at [1028, 127] on icon "scrollable content" at bounding box center [1029, 128] width 9 height 9
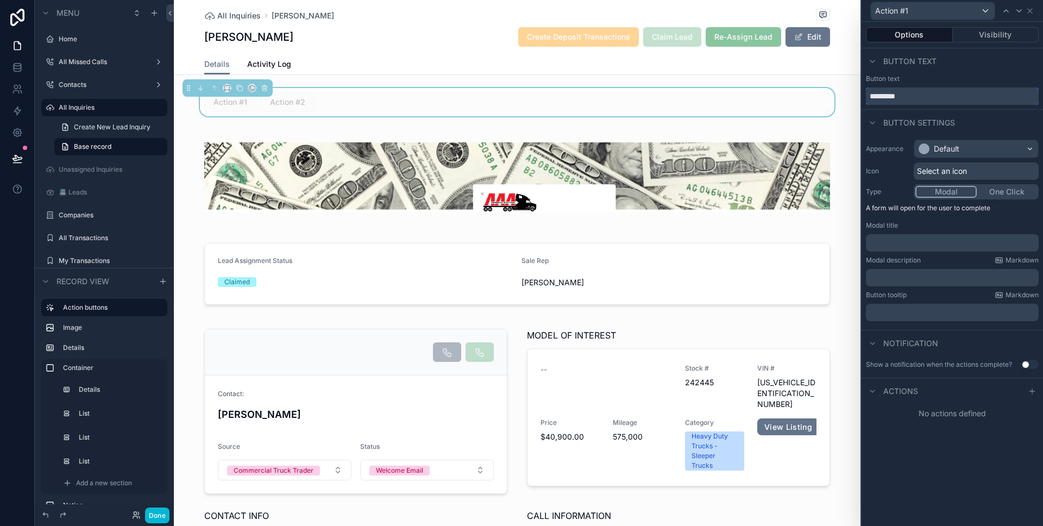
click at [970, 101] on input "*********" at bounding box center [952, 95] width 173 height 17
type input "**********"
click at [1000, 148] on div "Default" at bounding box center [976, 148] width 124 height 17
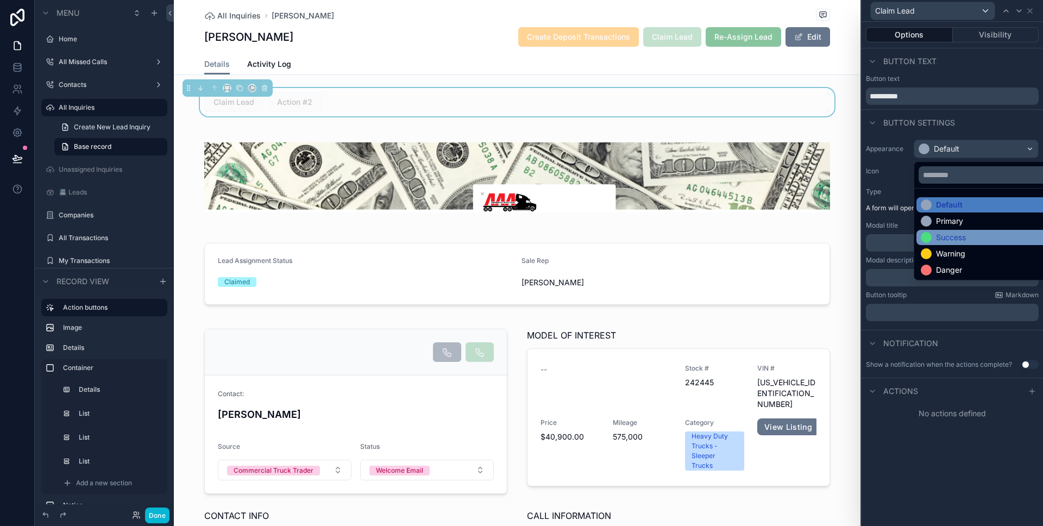
click at [942, 230] on div "Success" at bounding box center [988, 237] width 144 height 15
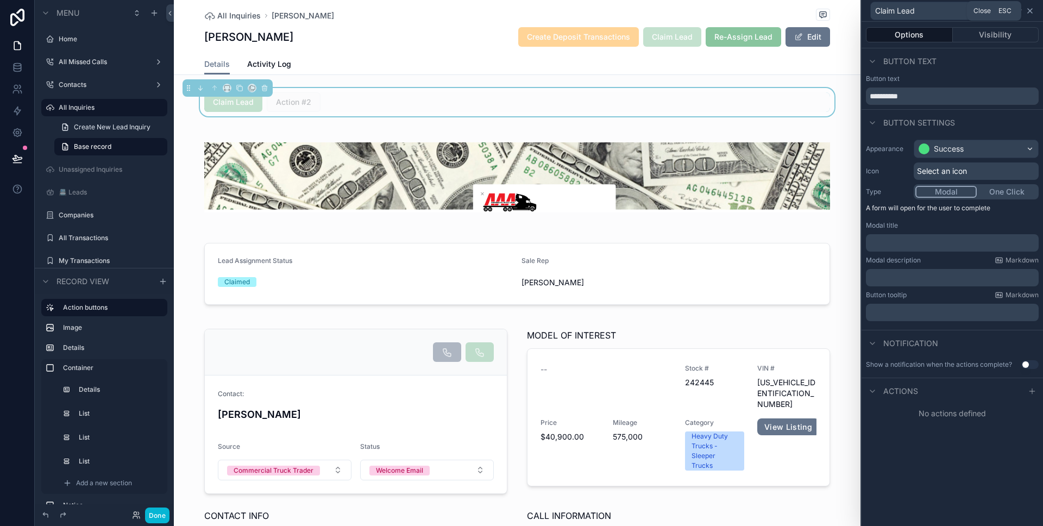
click at [1031, 12] on icon at bounding box center [1030, 11] width 4 height 4
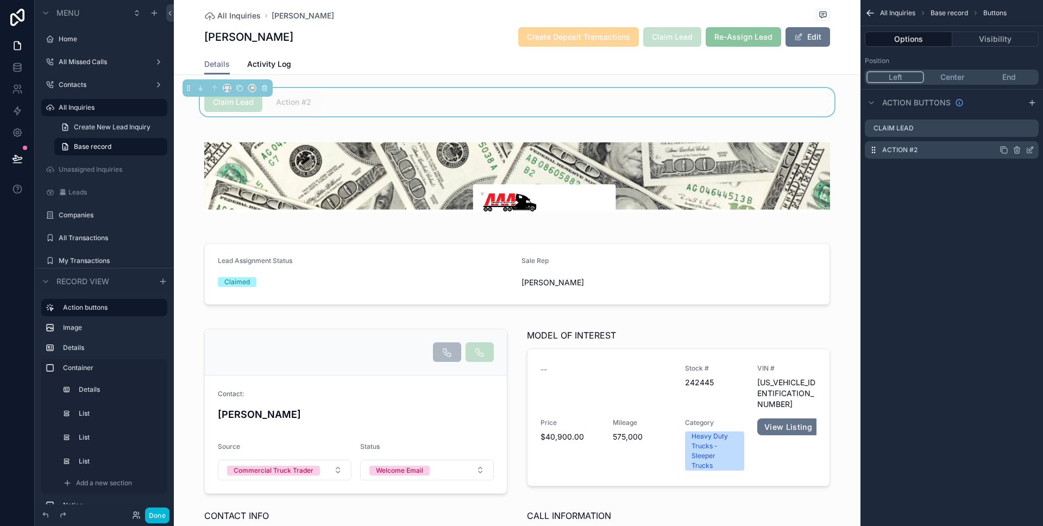
click at [1028, 148] on icon "scrollable content" at bounding box center [1029, 150] width 9 height 9
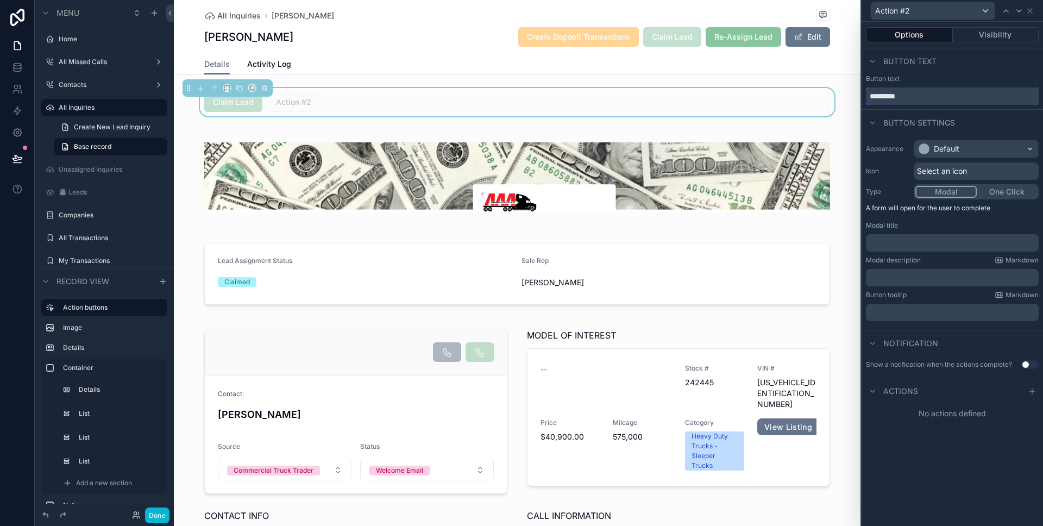
click at [968, 90] on input "*********" at bounding box center [952, 95] width 173 height 17
click at [968, 91] on input "*********" at bounding box center [952, 95] width 173 height 17
type input "*********"
click at [988, 144] on div "Default" at bounding box center [976, 148] width 124 height 17
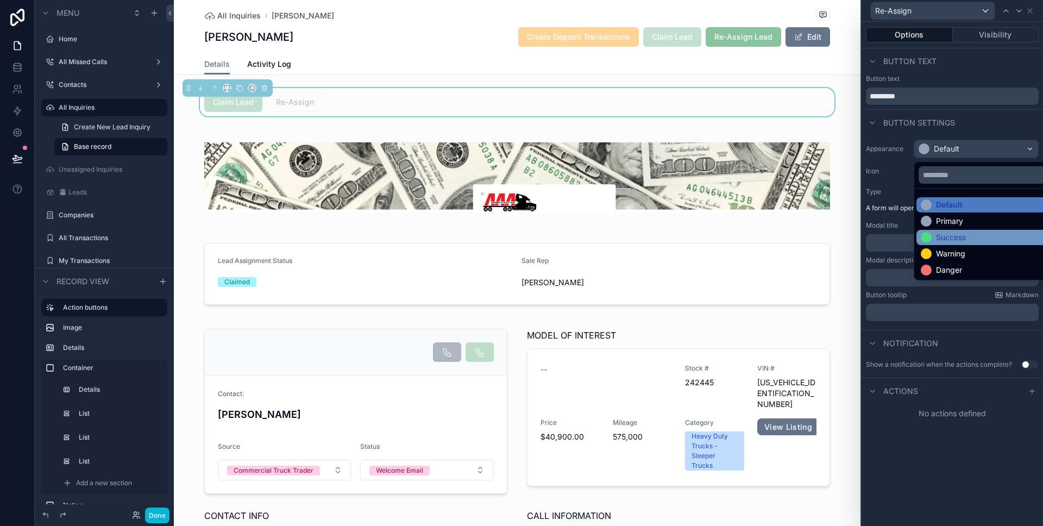
click at [965, 230] on div "Success" at bounding box center [988, 237] width 144 height 15
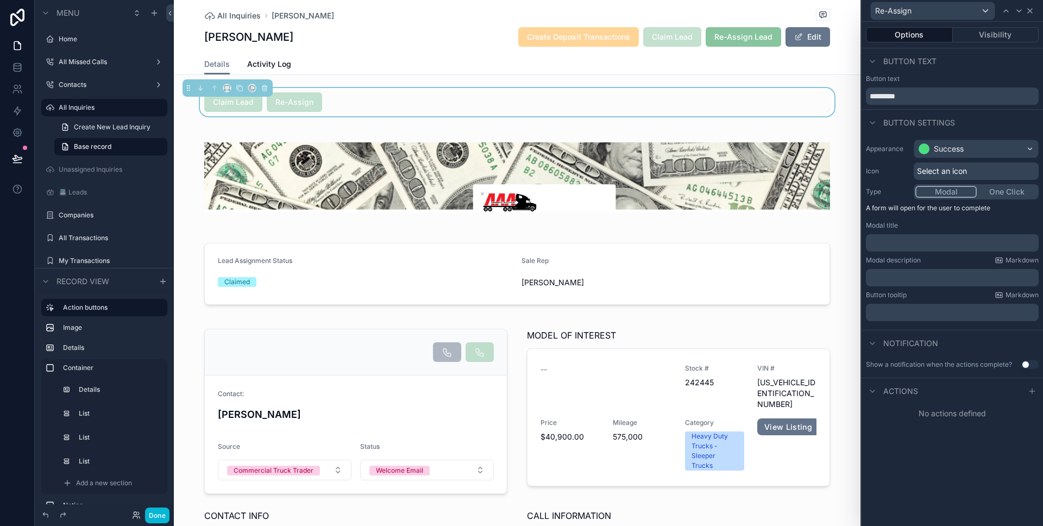
click at [1033, 10] on icon at bounding box center [1029, 11] width 9 height 9
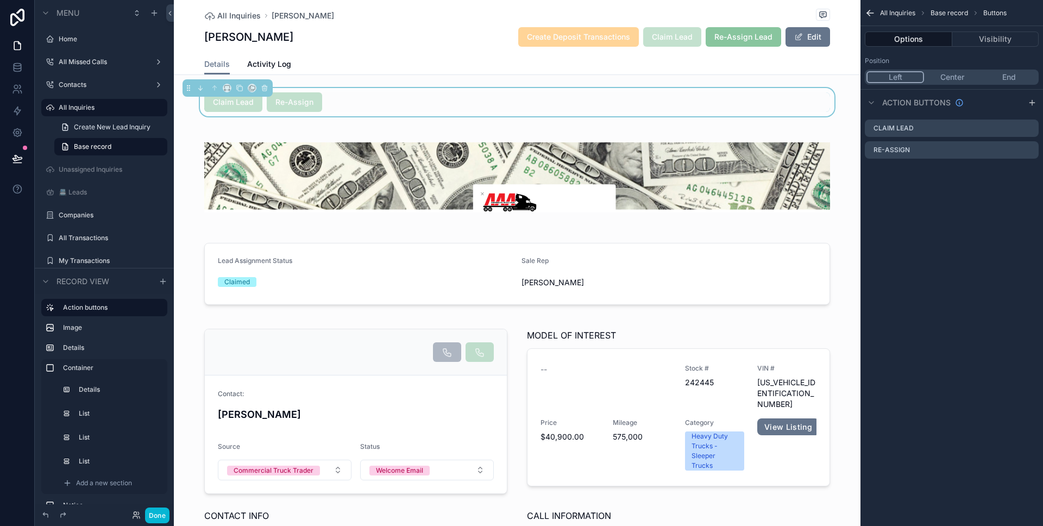
click at [685, 110] on div "Claim Lead Re-Assign" at bounding box center [517, 102] width 626 height 20
click at [955, 78] on button "Center" at bounding box center [952, 77] width 56 height 12
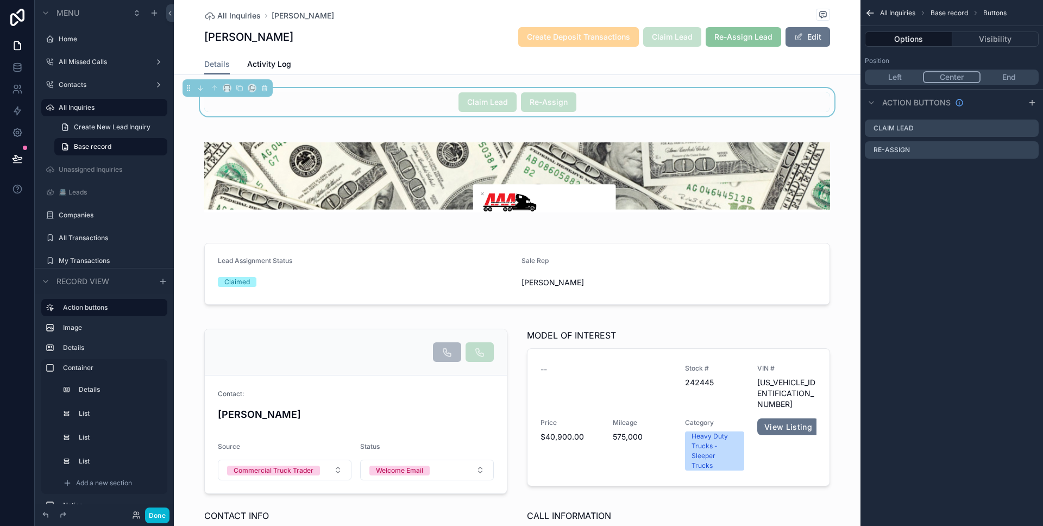
click at [910, 201] on div "All Inquiries Base record Buttons Options Visibility Position Left Center End A…" at bounding box center [951, 263] width 182 height 526
click at [1029, 126] on icon "scrollable content" at bounding box center [1029, 128] width 9 height 9
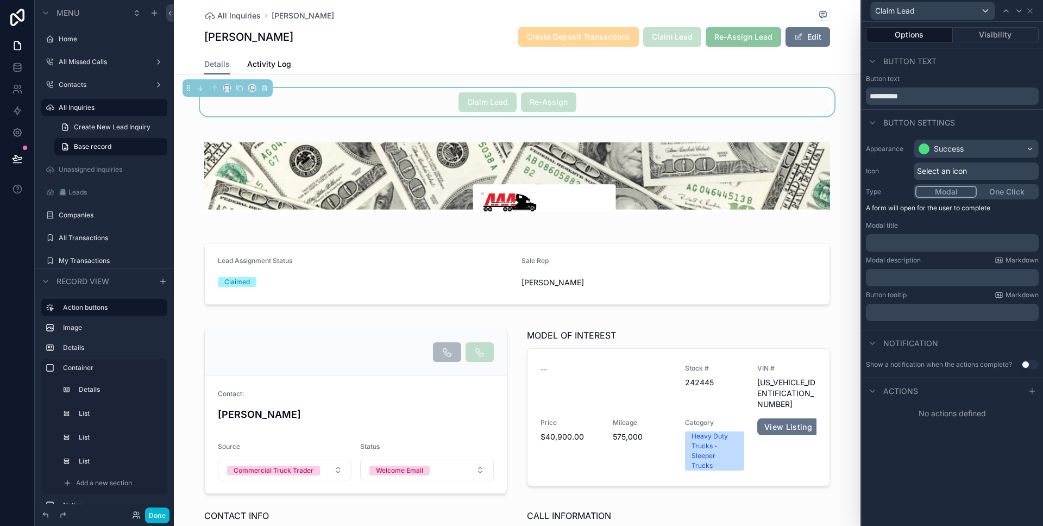
click at [922, 241] on p "﻿" at bounding box center [953, 242] width 166 height 11
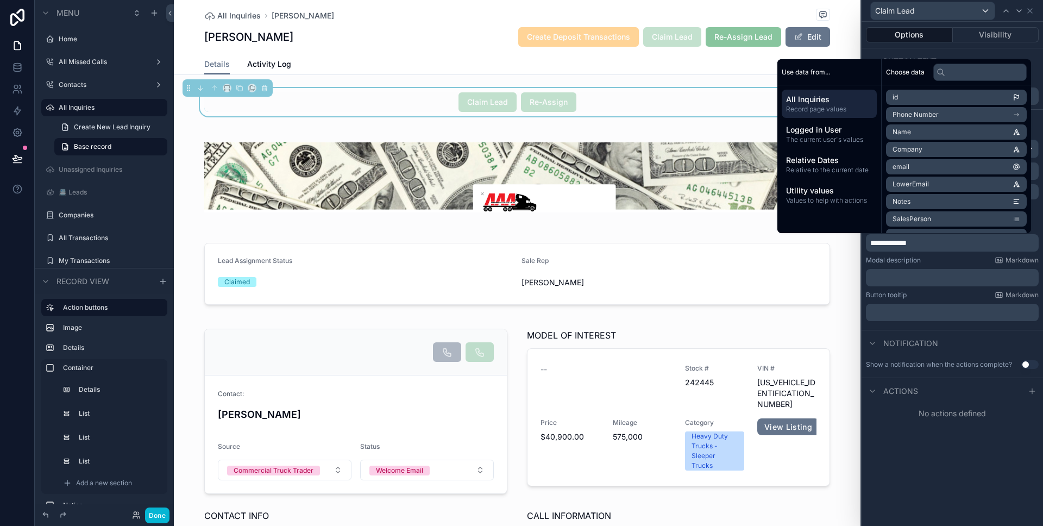
click at [931, 281] on p "﻿" at bounding box center [953, 277] width 166 height 11
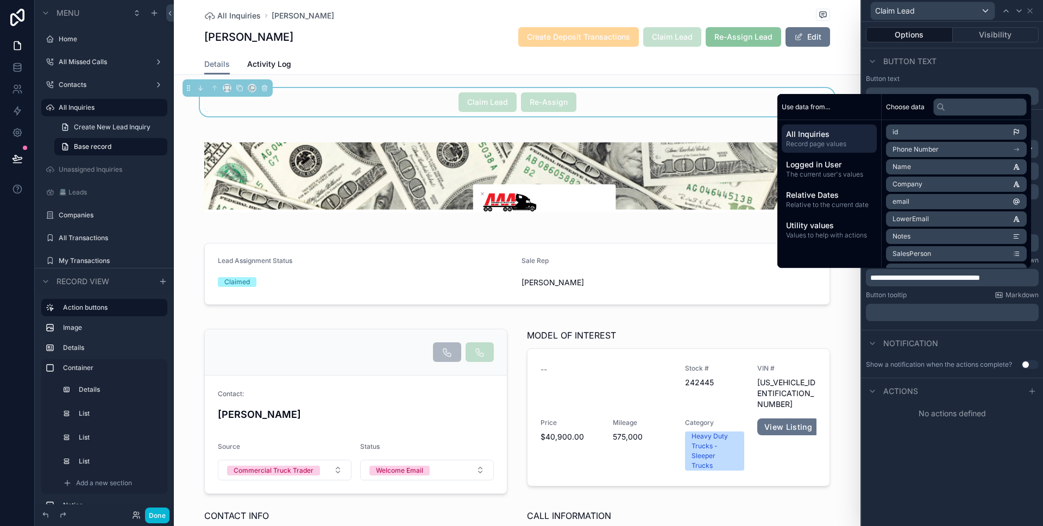
click at [1024, 362] on button "Use setting" at bounding box center [1029, 364] width 17 height 9
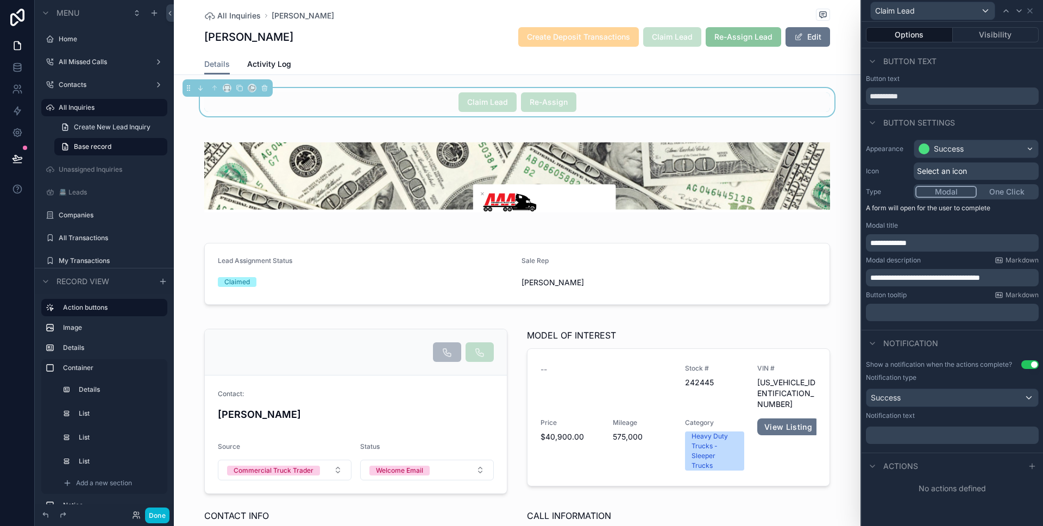
click at [912, 437] on p "﻿" at bounding box center [953, 435] width 166 height 11
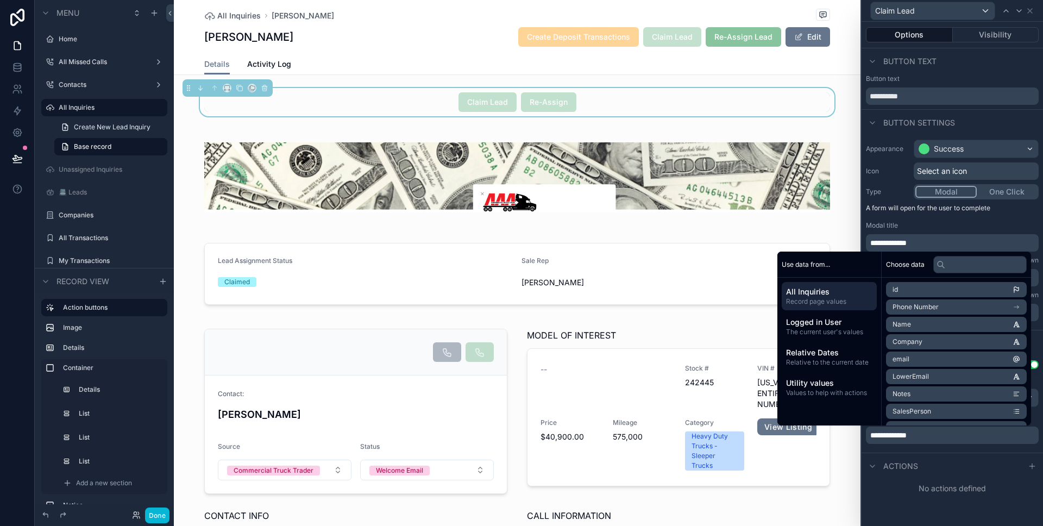
click at [985, 458] on div "Actions" at bounding box center [951, 465] width 181 height 26
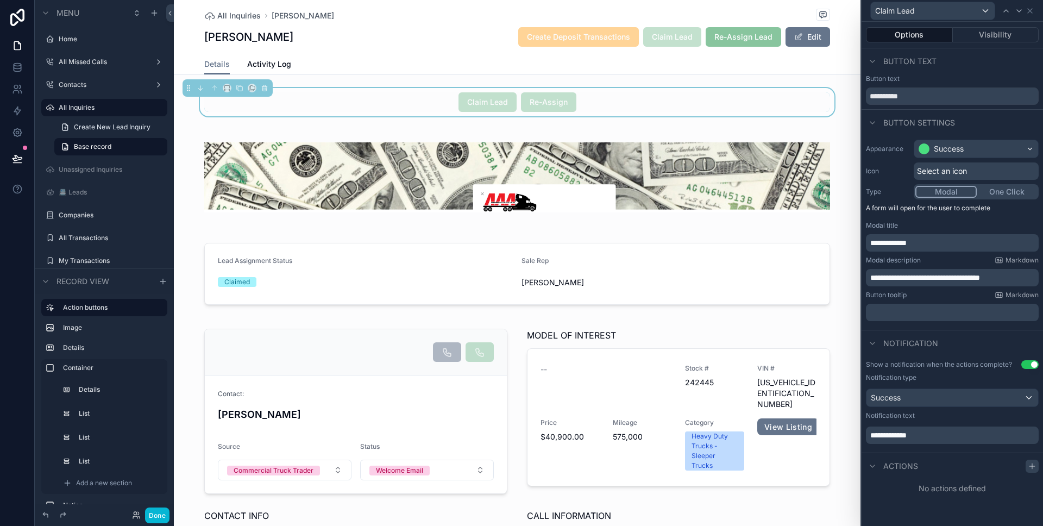
click at [1034, 468] on icon at bounding box center [1032, 466] width 9 height 9
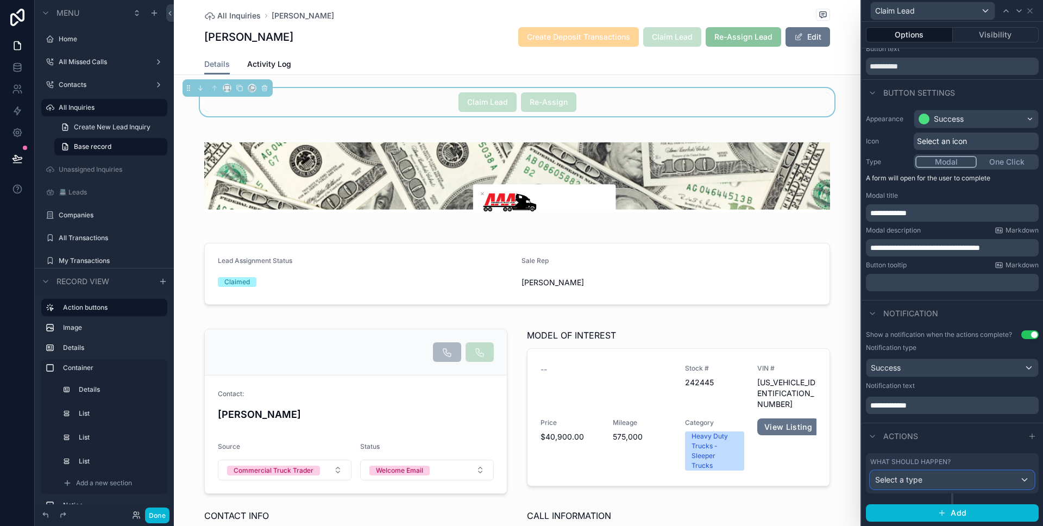
click at [954, 482] on div "Select a type" at bounding box center [952, 479] width 163 height 17
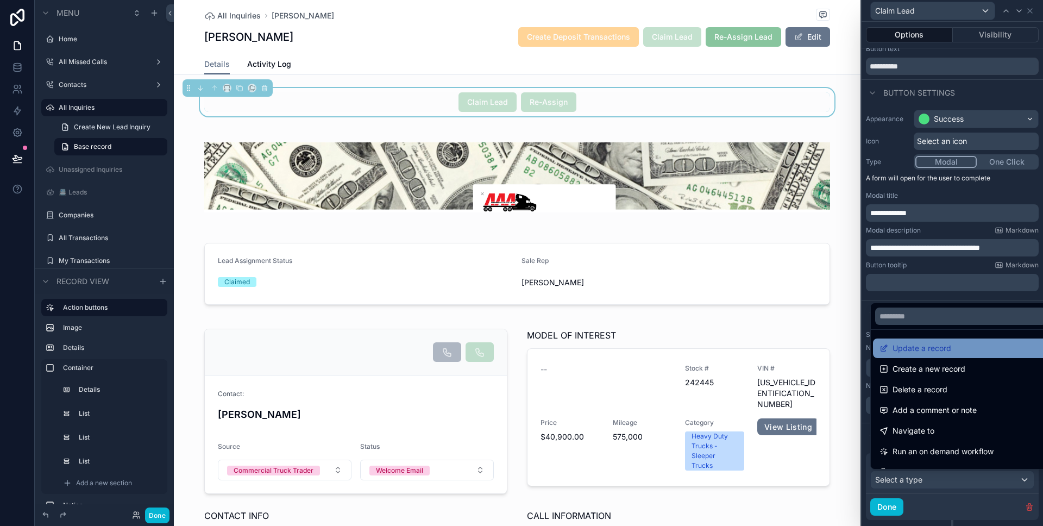
click at [940, 356] on div "Update a record" at bounding box center [960, 348] width 175 height 20
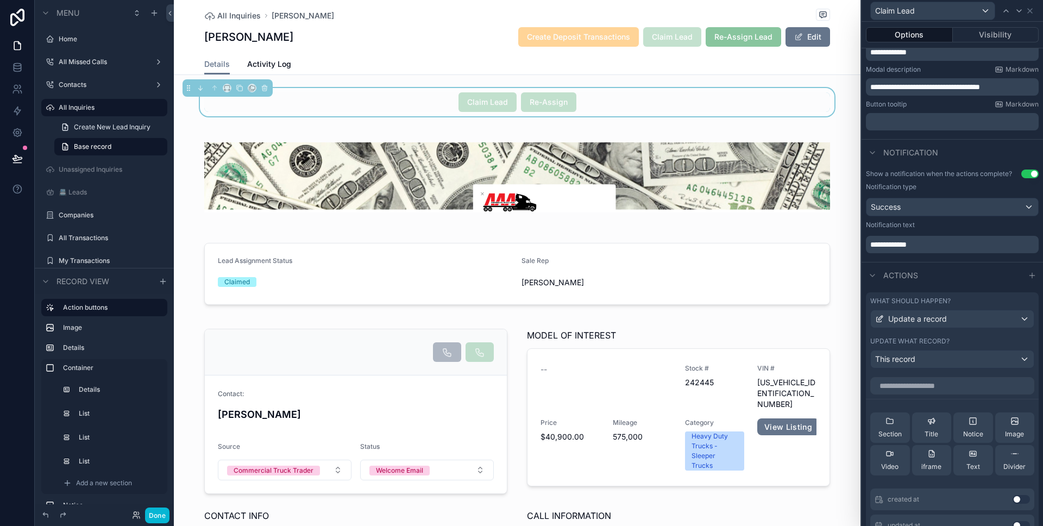
scroll to position [184, 0]
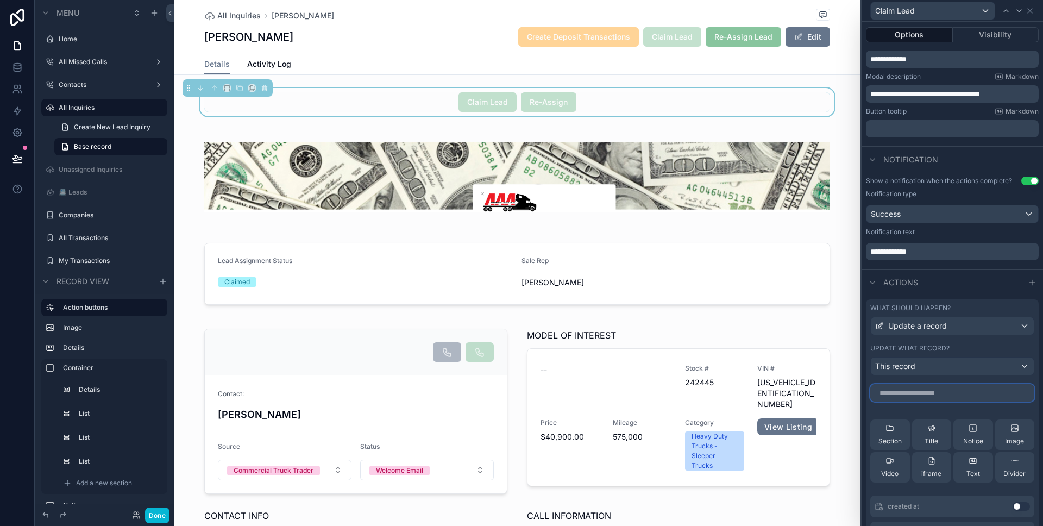
click at [962, 392] on input "text" at bounding box center [952, 392] width 164 height 17
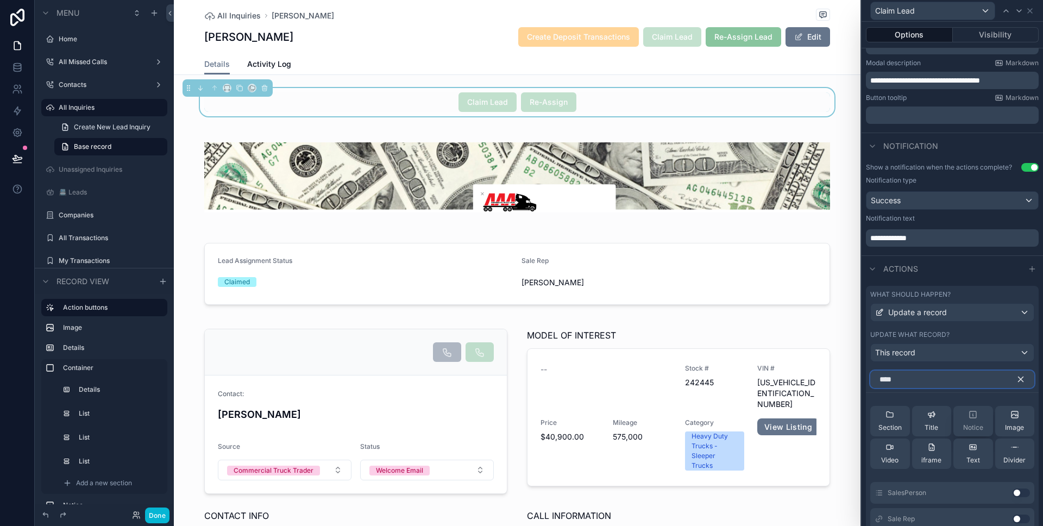
scroll to position [211, 0]
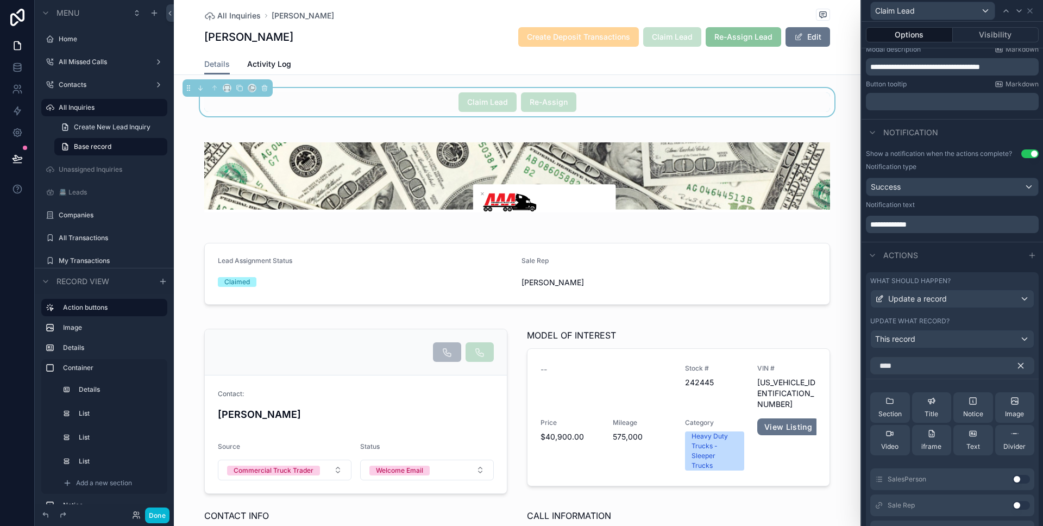
click at [1012, 504] on button "Use setting" at bounding box center [1020, 505] width 17 height 9
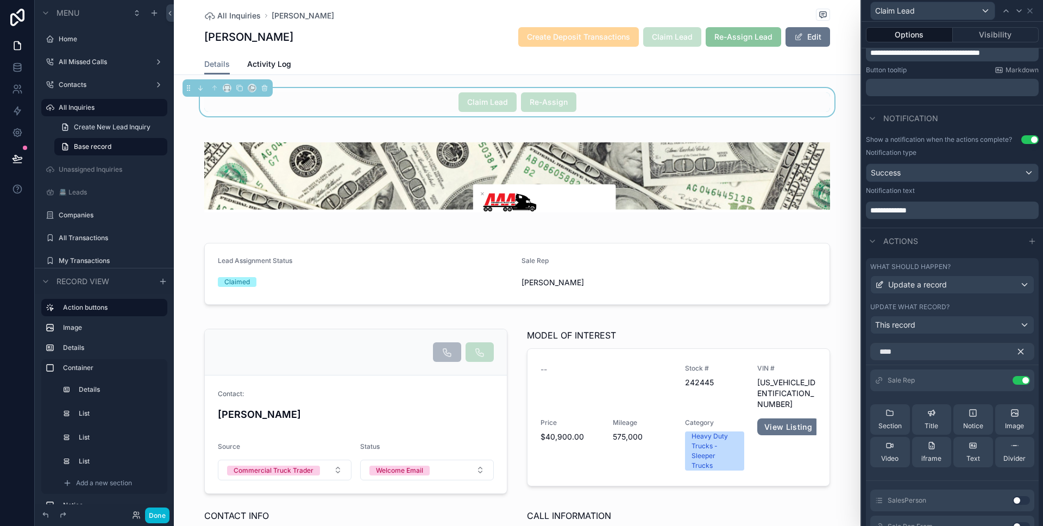
scroll to position [297, 0]
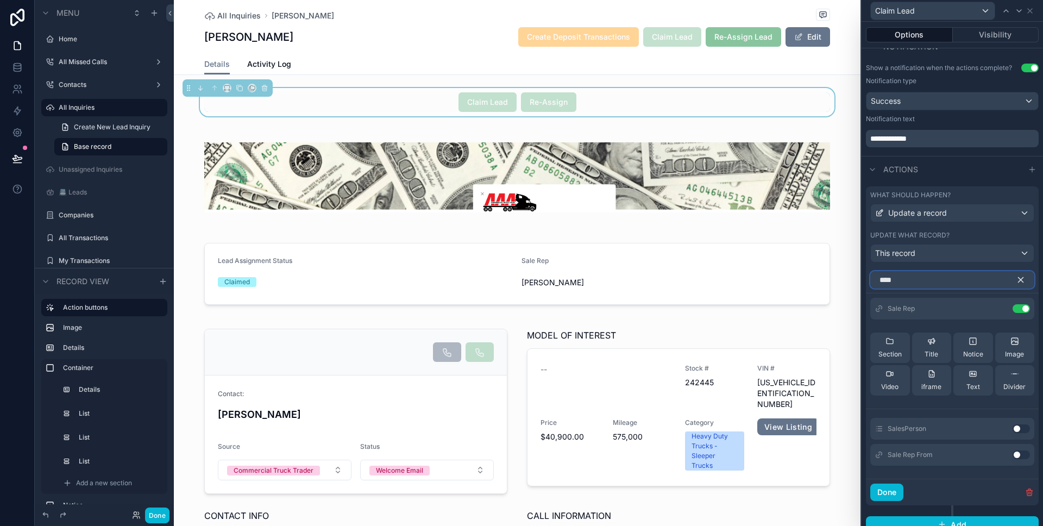
click at [927, 283] on input "****" at bounding box center [952, 279] width 164 height 17
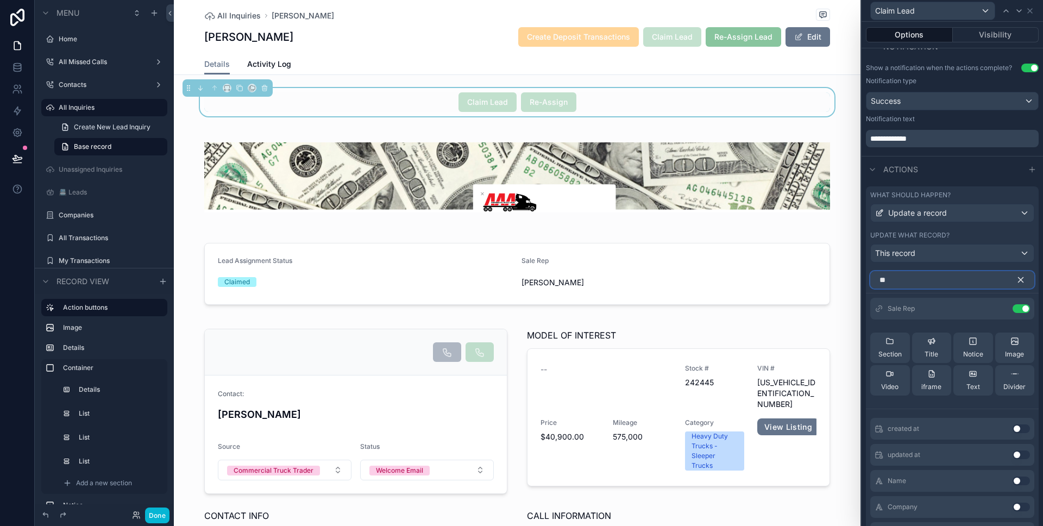
scroll to position [256, 0]
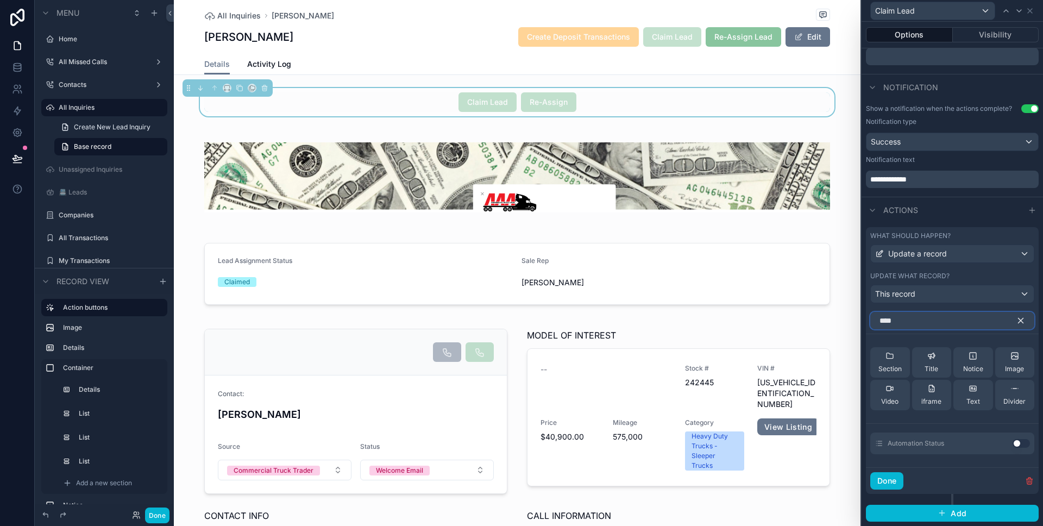
type input "****"
click at [1015, 445] on button "Use setting" at bounding box center [1020, 443] width 17 height 9
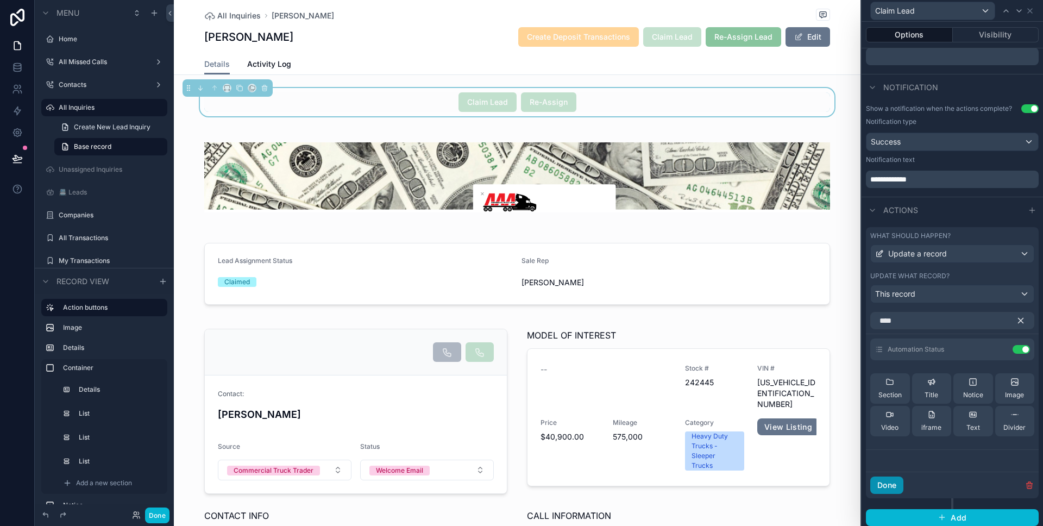
click at [897, 480] on button "Done" at bounding box center [886, 484] width 33 height 17
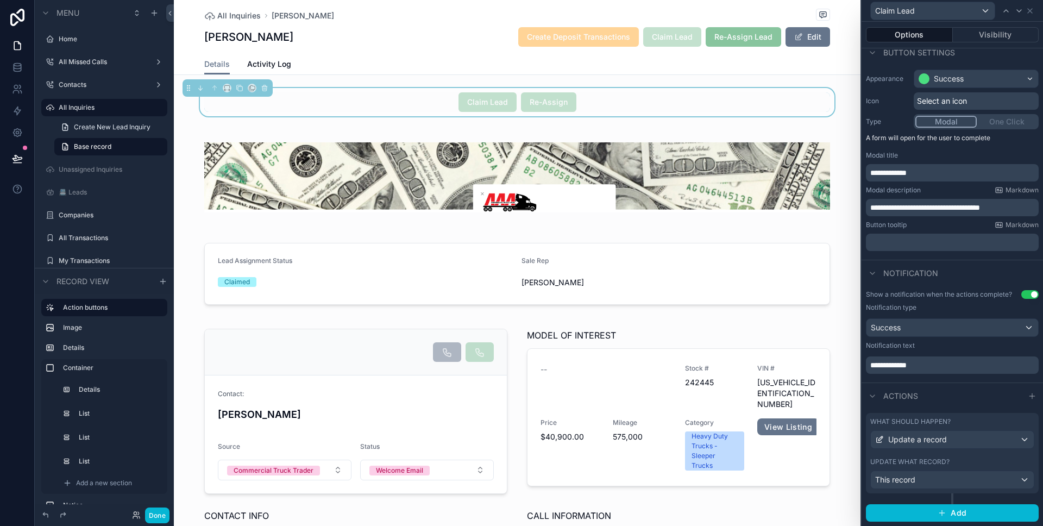
scroll to position [70, 0]
click at [963, 431] on div "Update a record" at bounding box center [952, 439] width 163 height 17
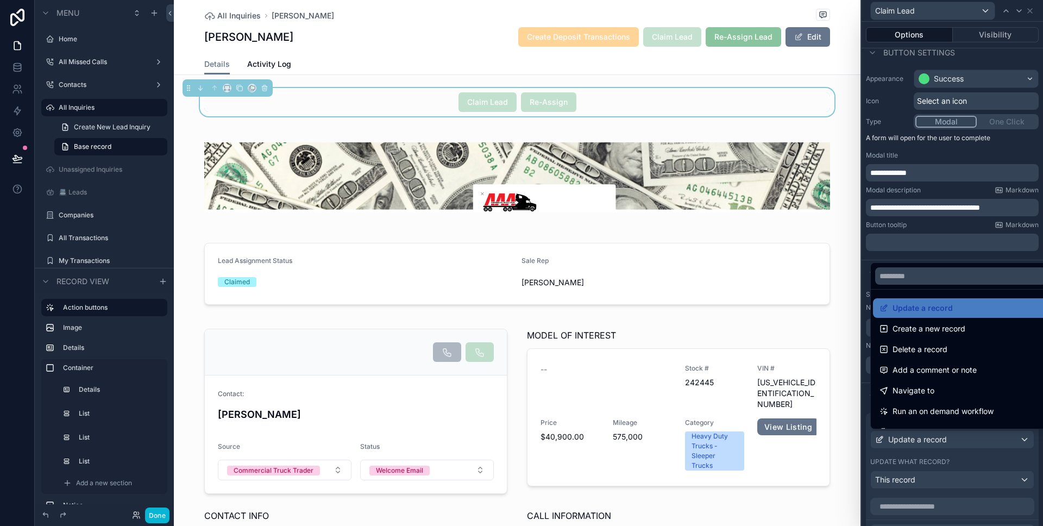
click at [955, 455] on div at bounding box center [951, 263] width 181 height 526
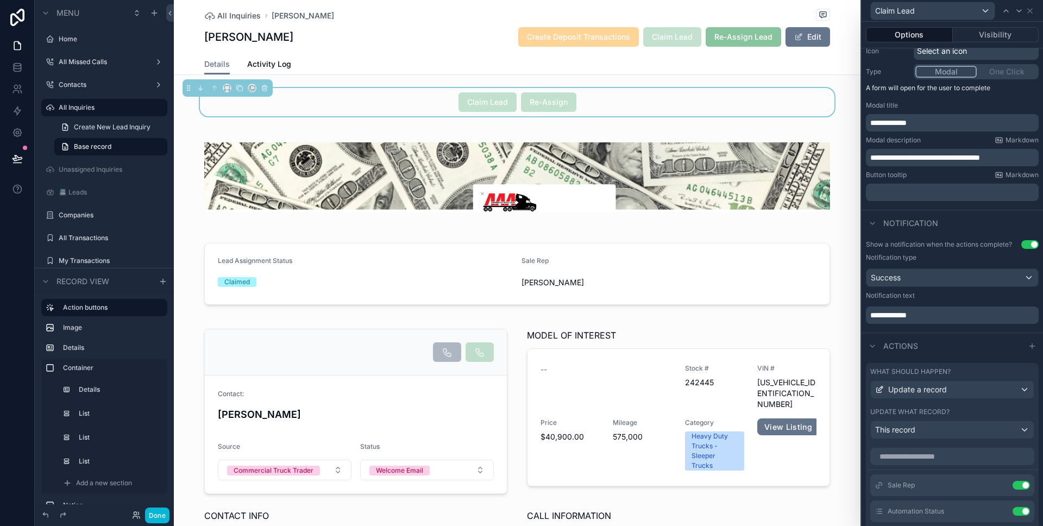
scroll to position [159, 0]
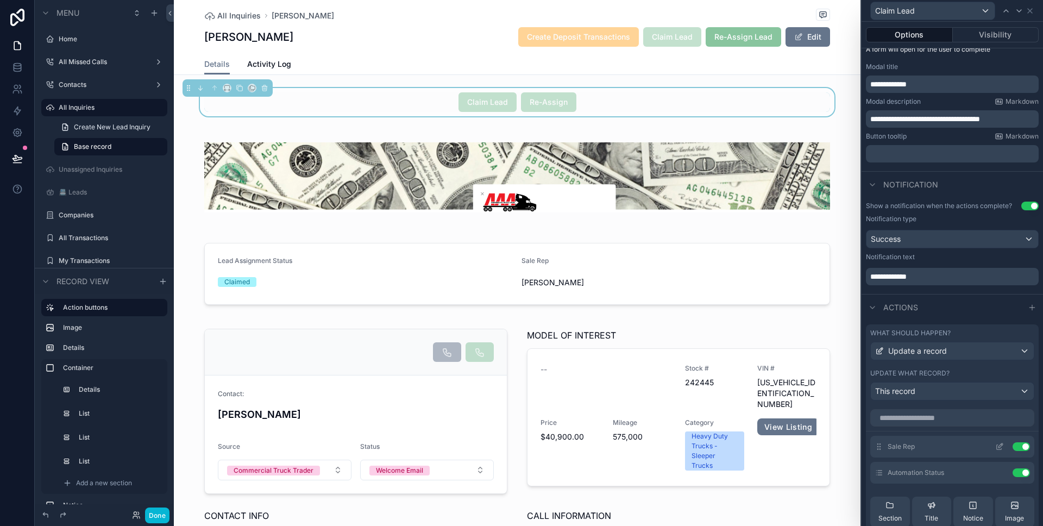
click at [995, 446] on icon at bounding box center [999, 446] width 9 height 9
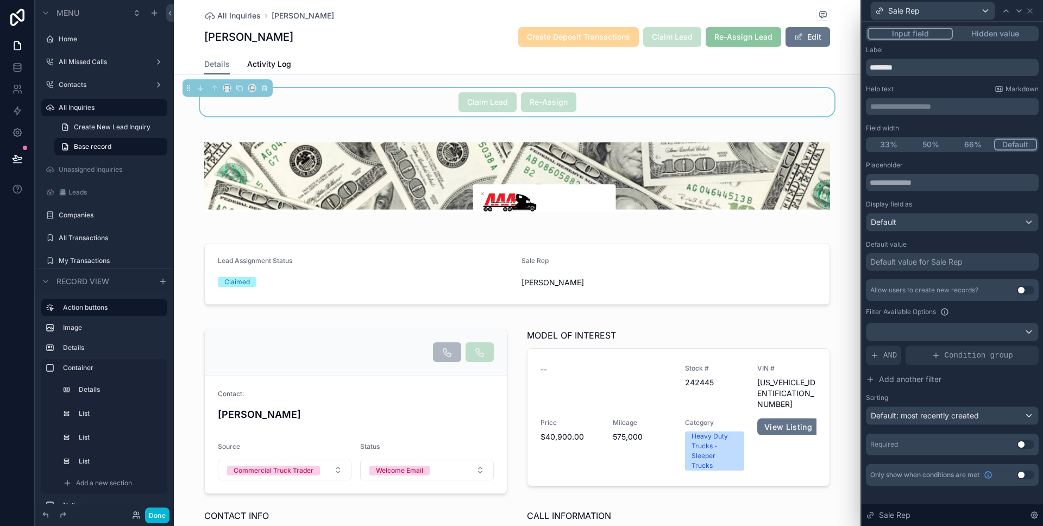
click at [988, 30] on button "Hidden value" at bounding box center [995, 34] width 84 height 12
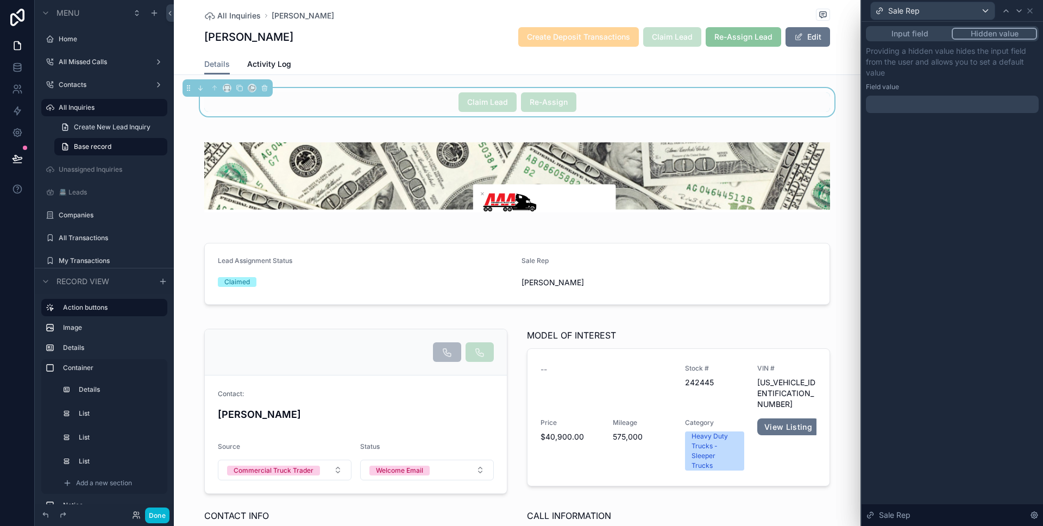
click at [940, 111] on div at bounding box center [952, 104] width 173 height 17
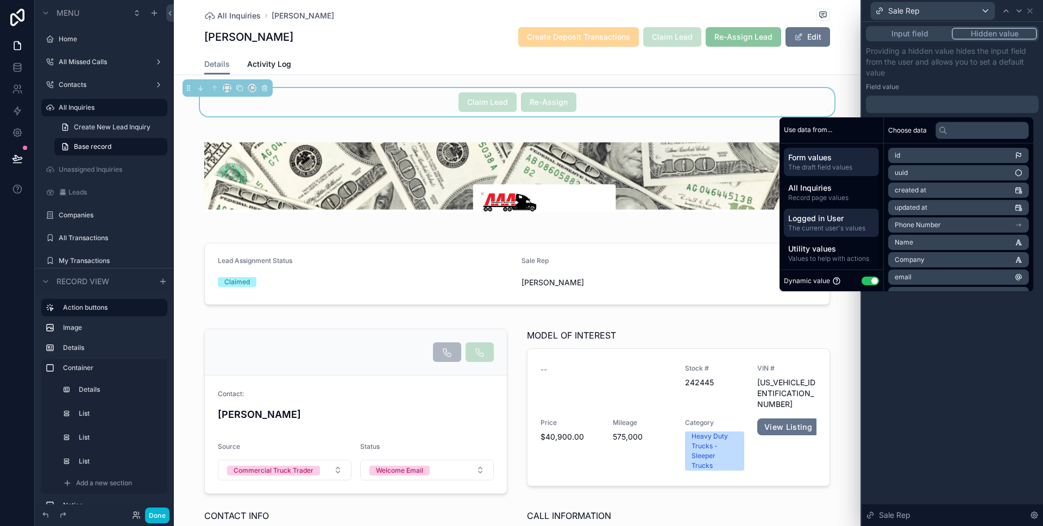
click at [829, 213] on span "Logged in User" at bounding box center [831, 218] width 86 height 11
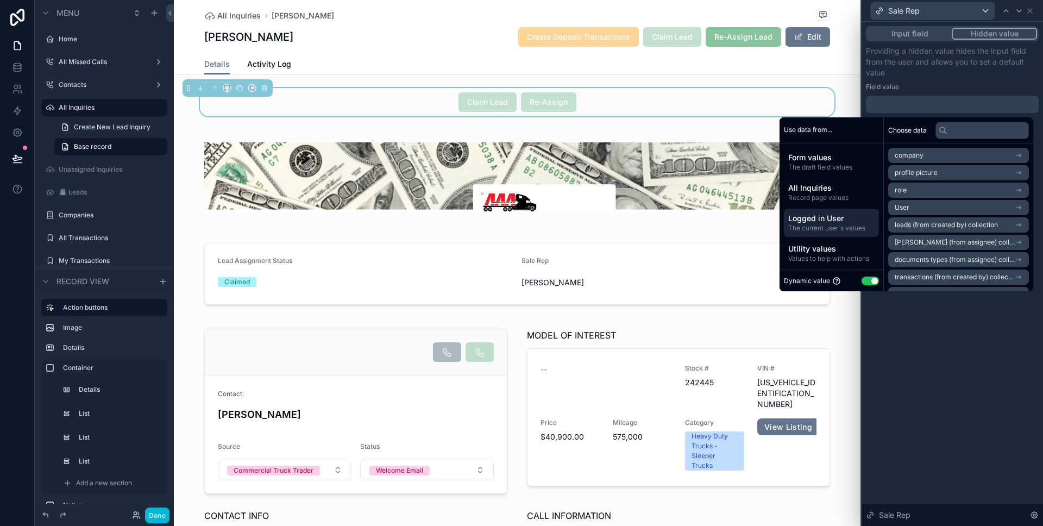
click at [930, 203] on li "User" at bounding box center [958, 207] width 141 height 15
click at [931, 175] on li "User" at bounding box center [958, 174] width 141 height 15
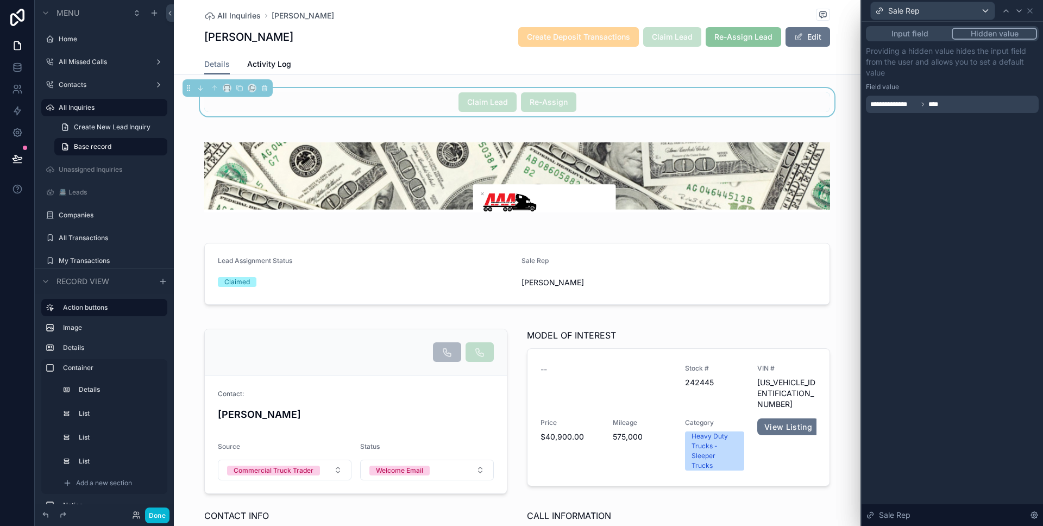
click at [929, 318] on div "**********" at bounding box center [951, 274] width 181 height 504
click at [1032, 12] on icon at bounding box center [1029, 11] width 9 height 9
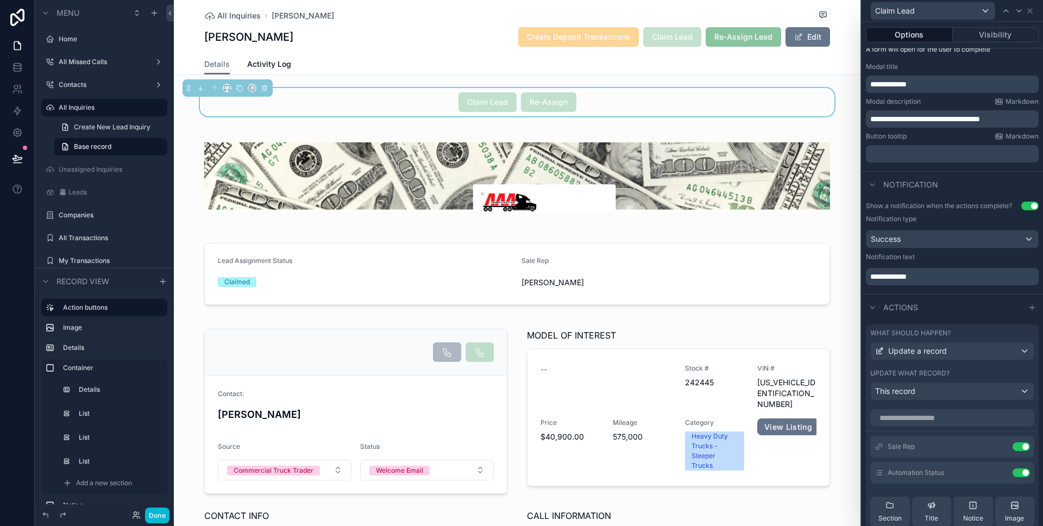
scroll to position [56, 0]
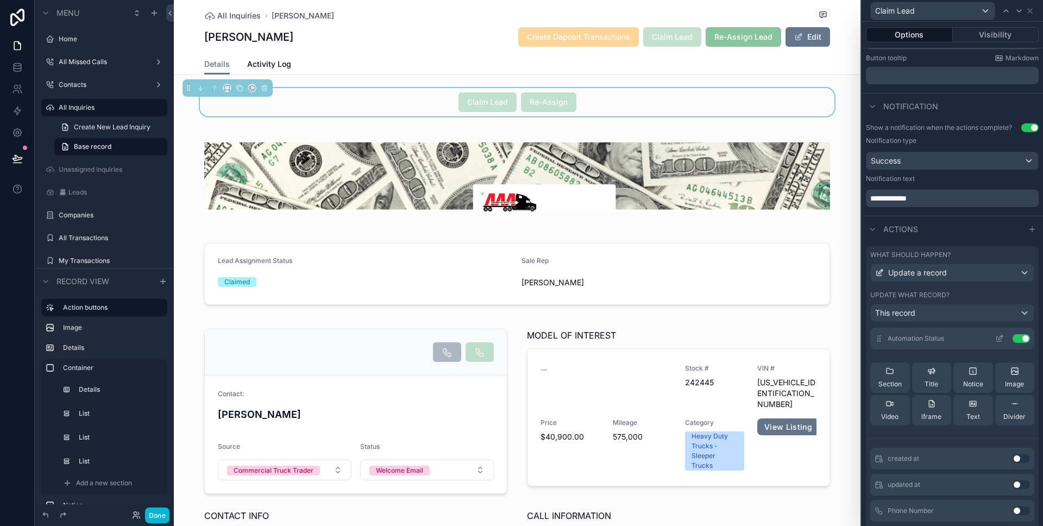
click at [995, 338] on icon at bounding box center [999, 338] width 9 height 9
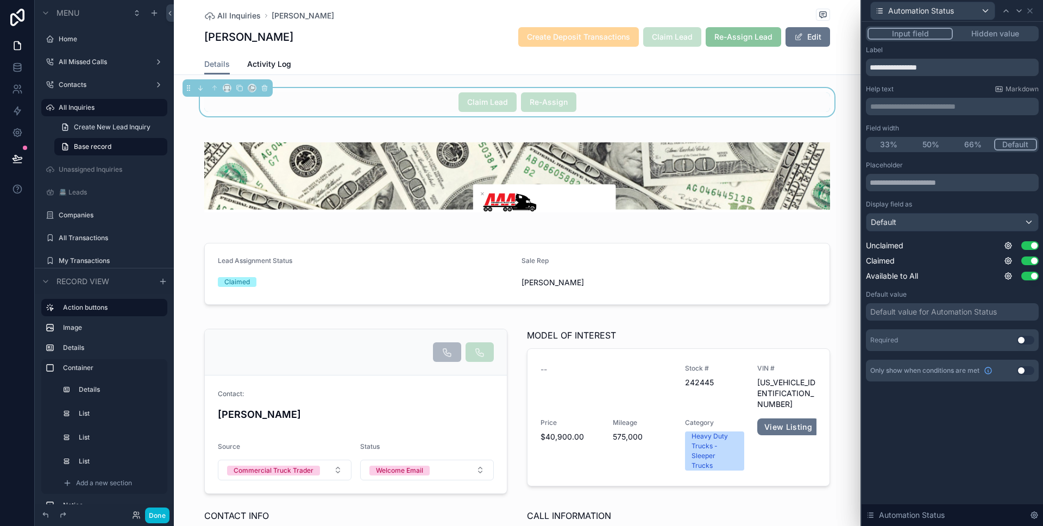
click at [993, 32] on button "Hidden value" at bounding box center [995, 34] width 84 height 12
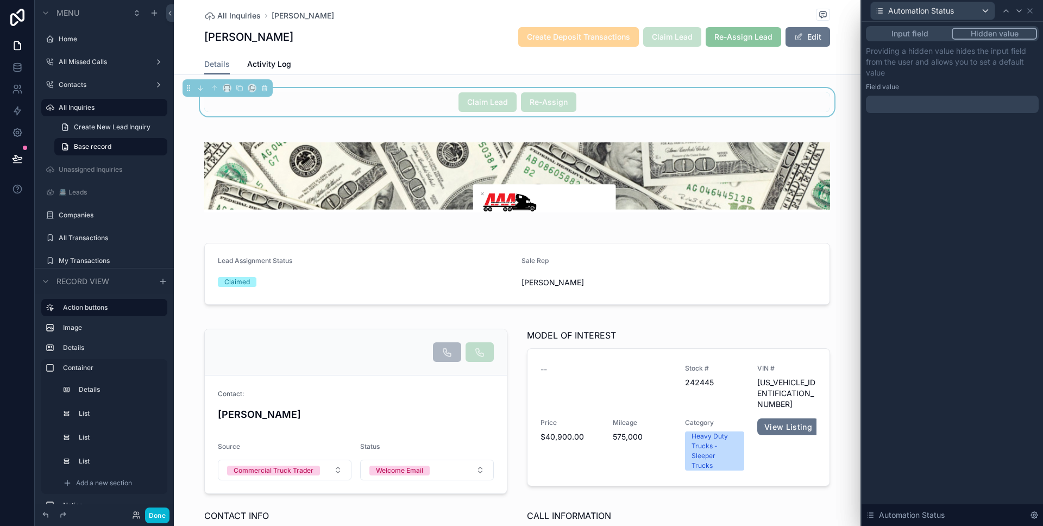
click at [928, 107] on div at bounding box center [952, 104] width 173 height 17
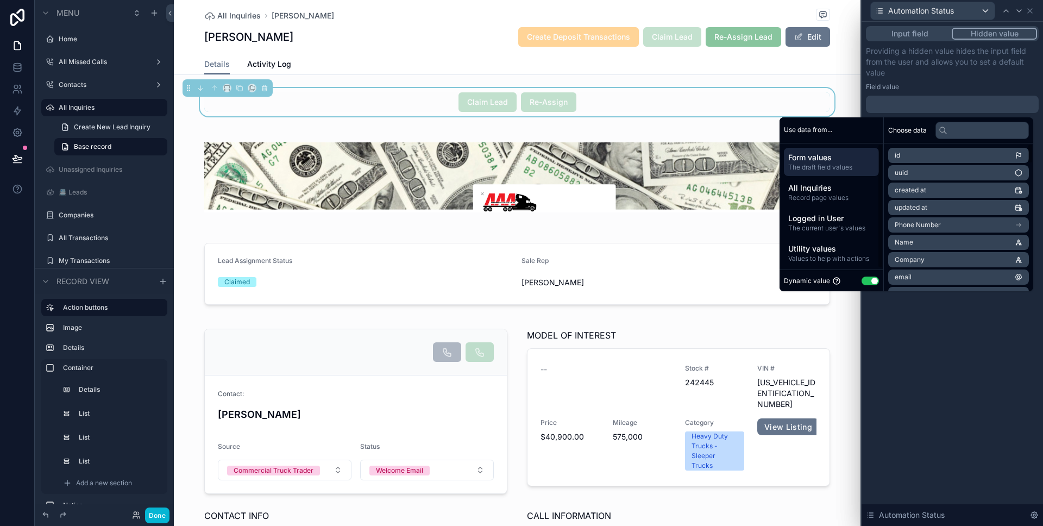
click at [861, 284] on button "Use setting" at bounding box center [869, 280] width 17 height 9
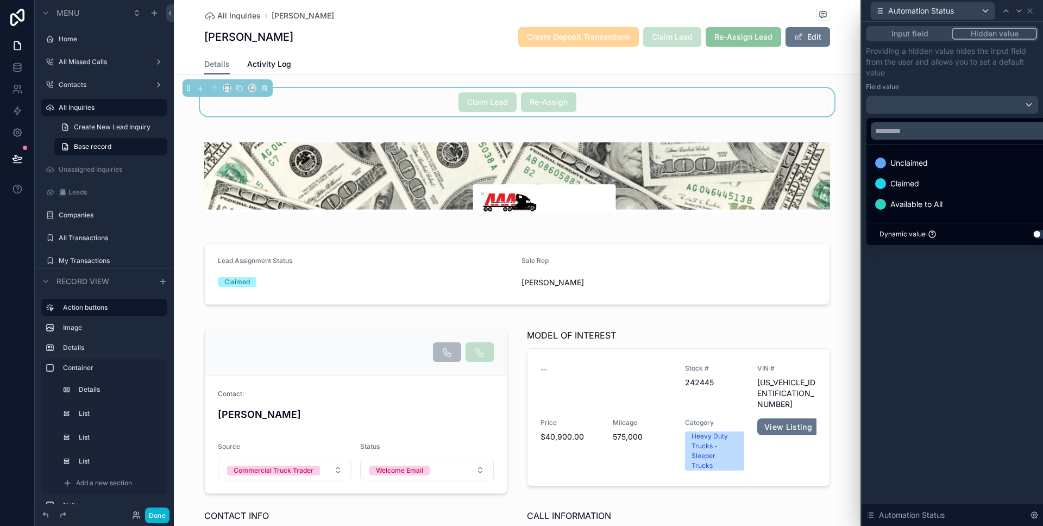
drag, startPoint x: 910, startPoint y: 179, endPoint x: 921, endPoint y: 280, distance: 101.6
click at [910, 179] on span "Claimed" at bounding box center [904, 183] width 29 height 13
drag, startPoint x: 921, startPoint y: 294, endPoint x: 1042, endPoint y: 116, distance: 215.4
click at [921, 294] on div "Input field Hidden value Providing a hidden value hides the input field from th…" at bounding box center [951, 274] width 181 height 504
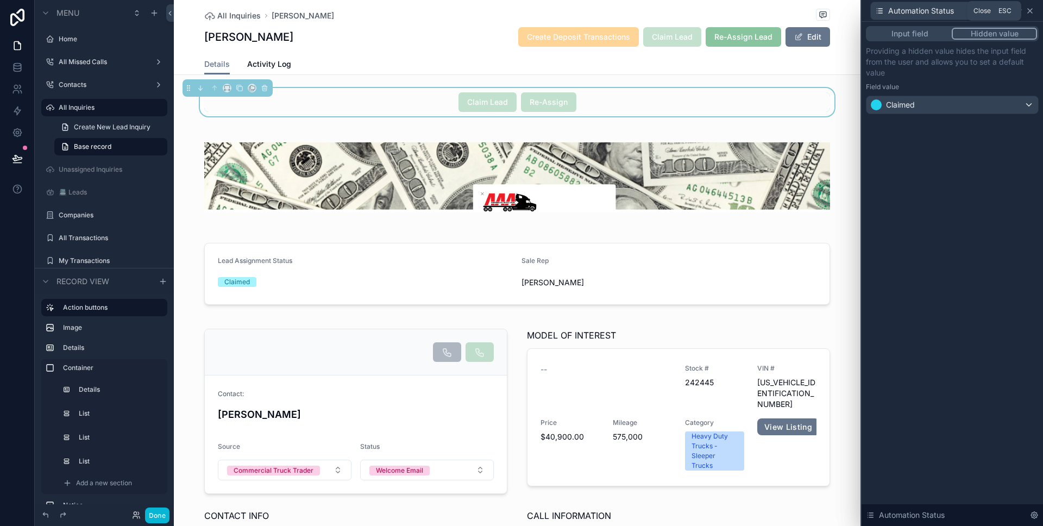
click at [1029, 8] on icon at bounding box center [1029, 11] width 9 height 9
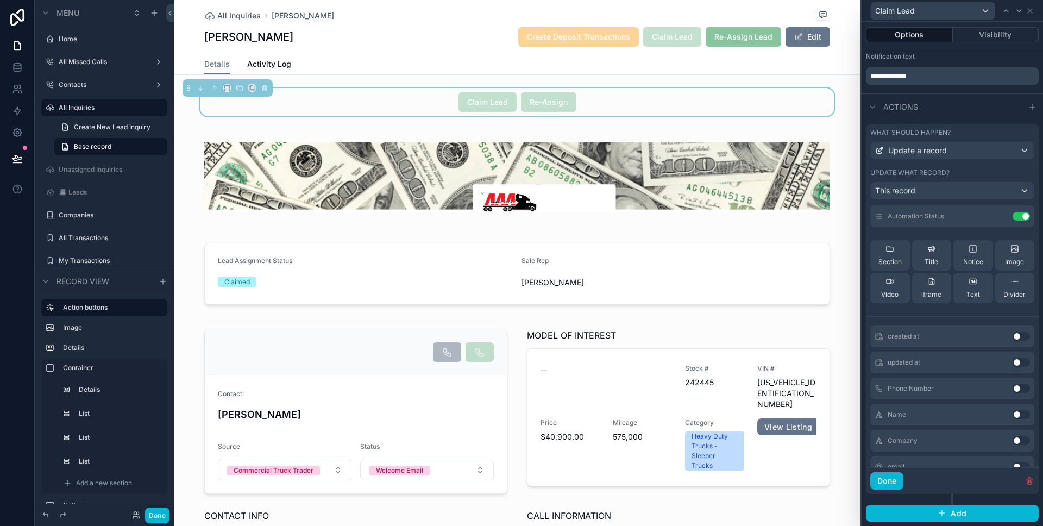
scroll to position [223, 0]
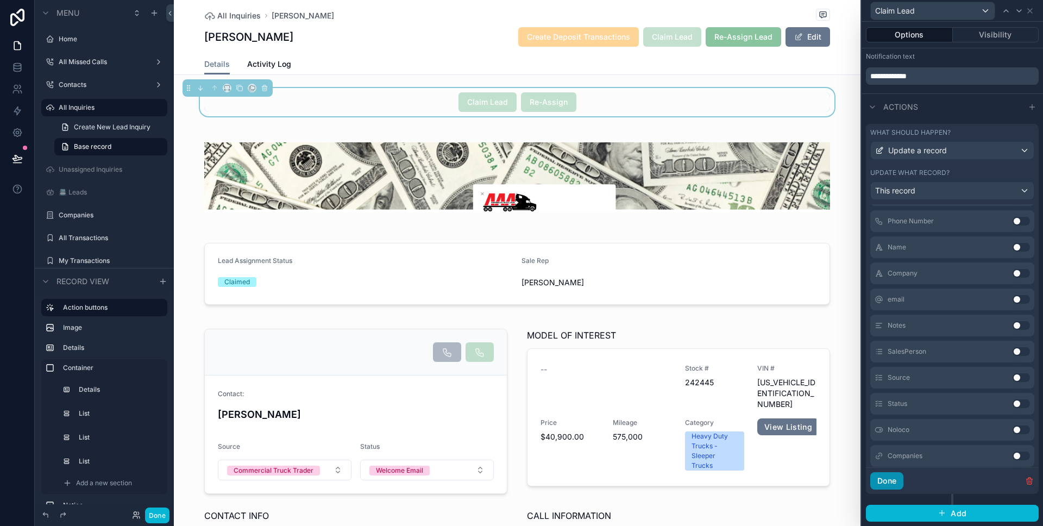
click at [891, 476] on button "Done" at bounding box center [886, 480] width 33 height 17
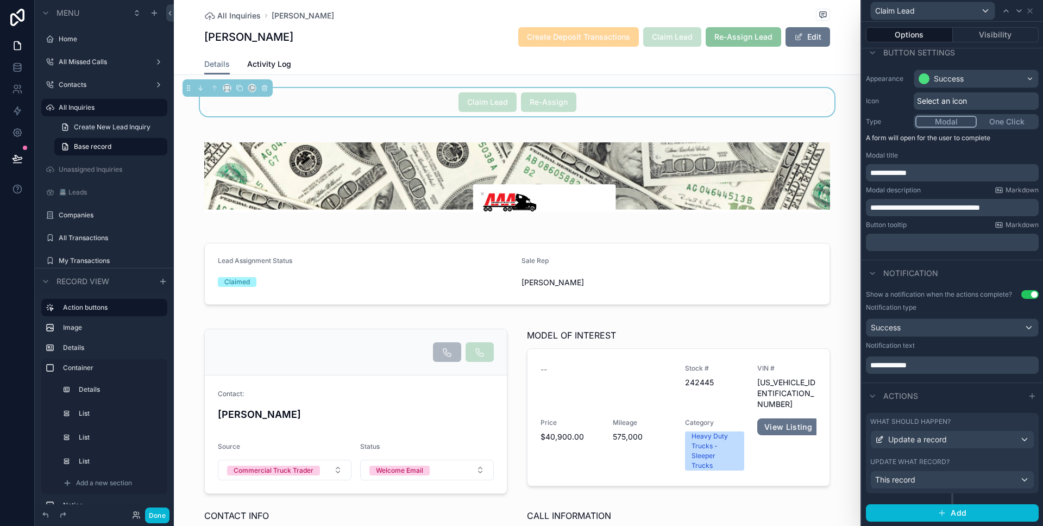
scroll to position [70, 0]
click at [941, 512] on icon "button" at bounding box center [941, 512] width 9 height 9
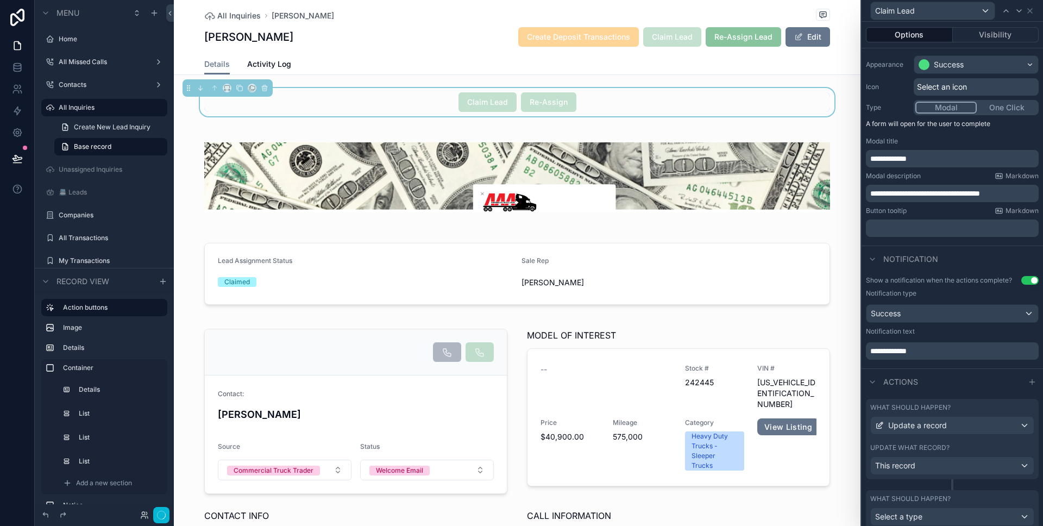
scroll to position [121, 0]
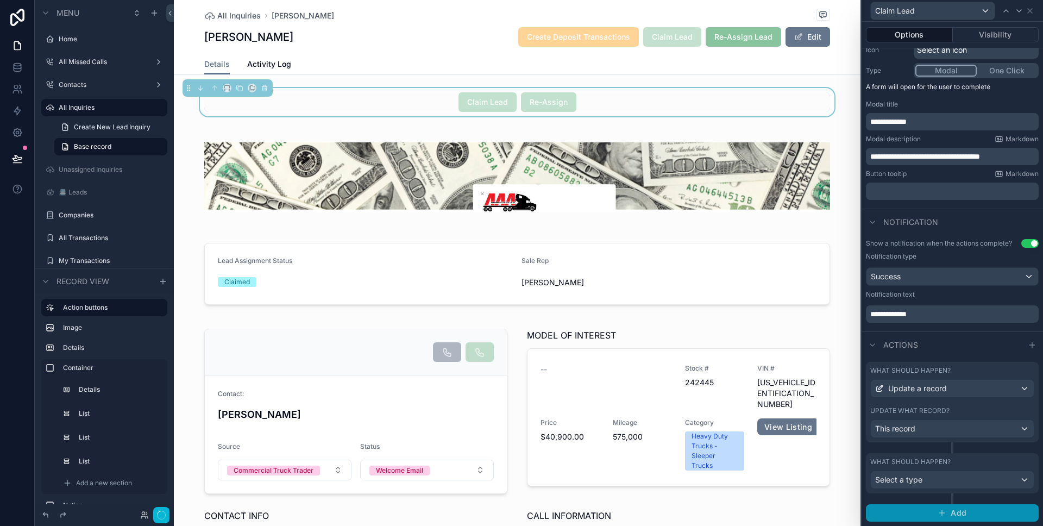
click at [940, 512] on icon "button" at bounding box center [941, 512] width 9 height 9
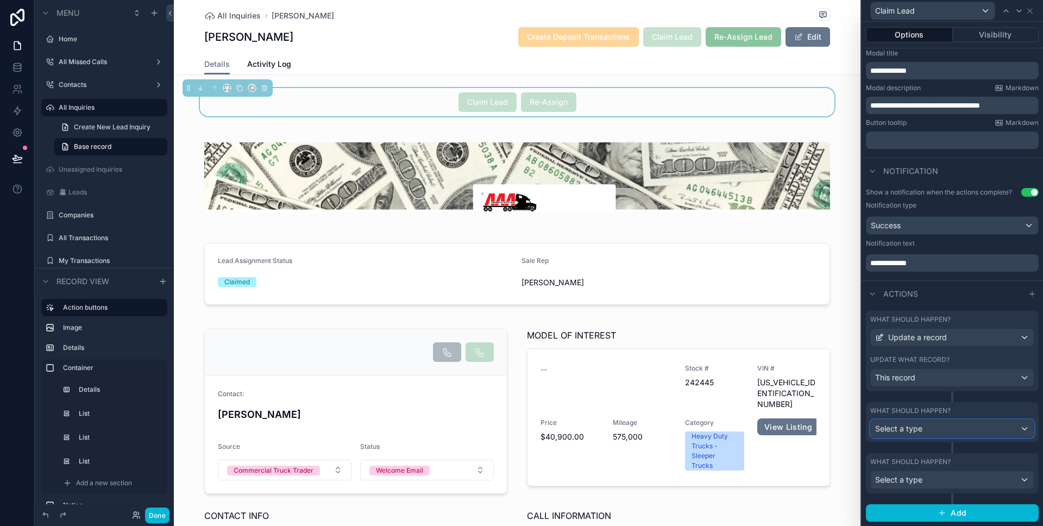
click at [920, 432] on span "Select a type" at bounding box center [898, 428] width 47 height 9
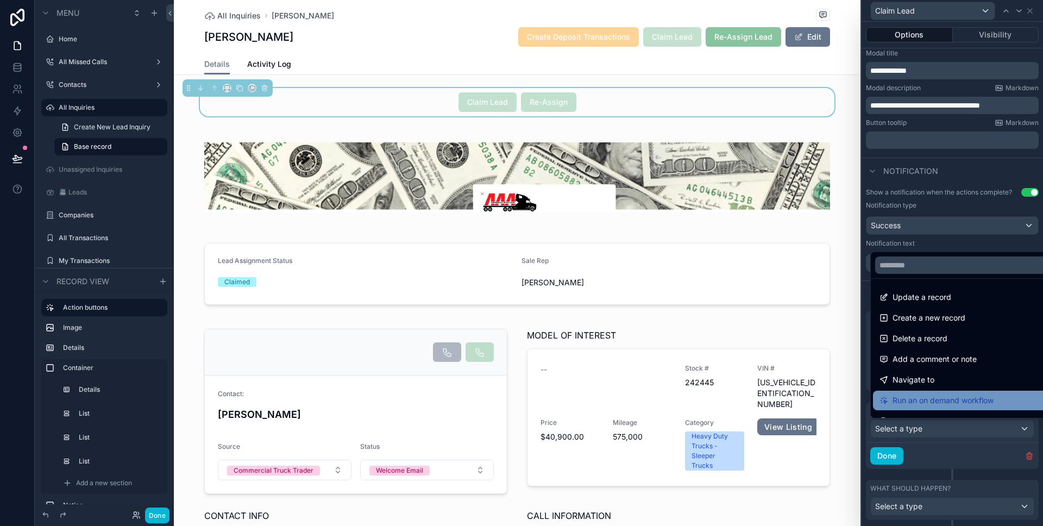
click at [928, 407] on div "Run an on demand workflow" at bounding box center [960, 401] width 175 height 20
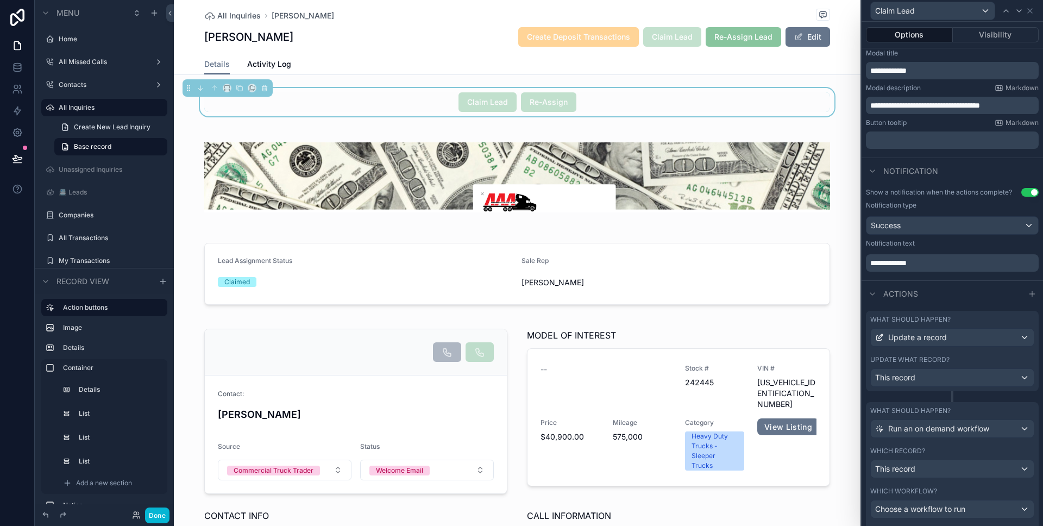
scroll to position [279, 0]
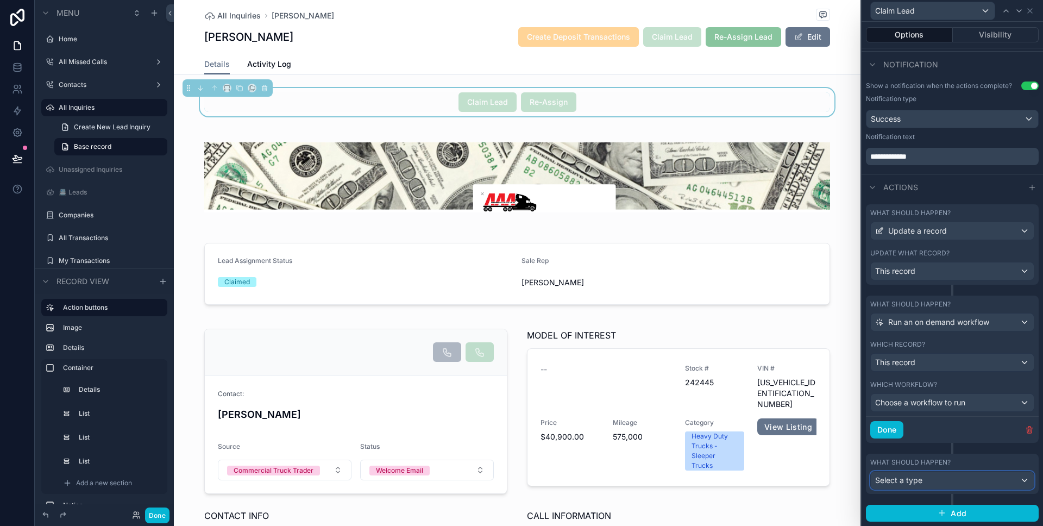
click at [955, 483] on div "Select a type" at bounding box center [952, 479] width 163 height 17
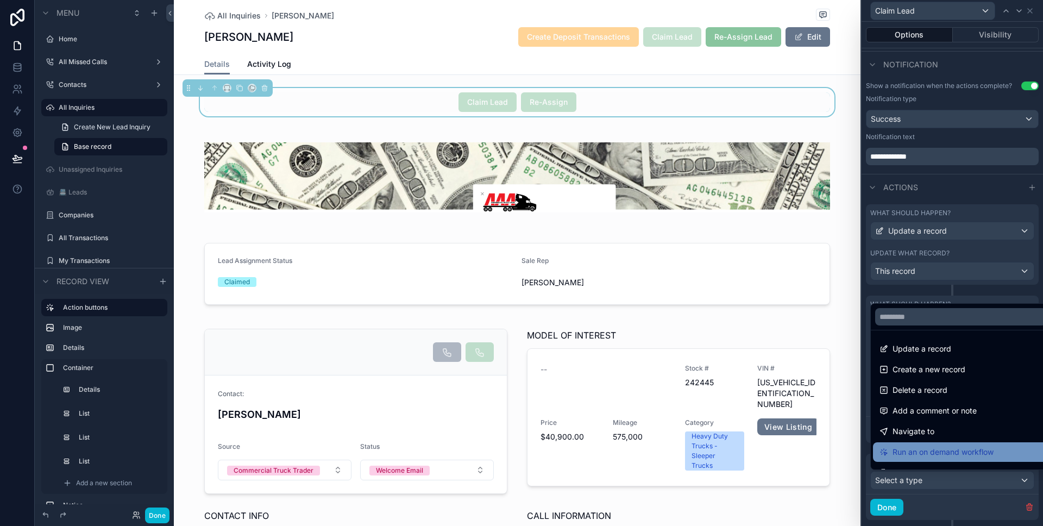
click at [945, 454] on span "Run an on demand workflow" at bounding box center [942, 451] width 101 height 13
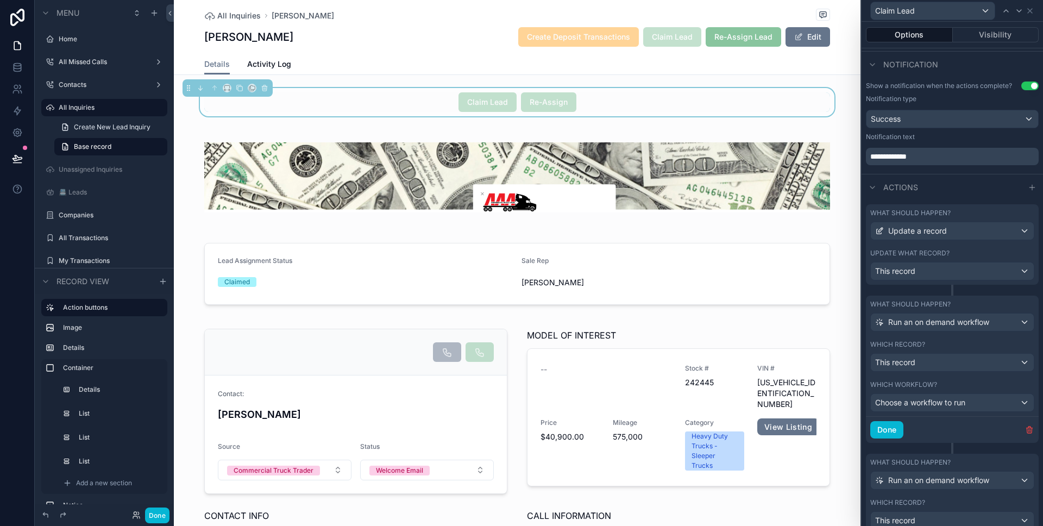
scroll to position [286, 0]
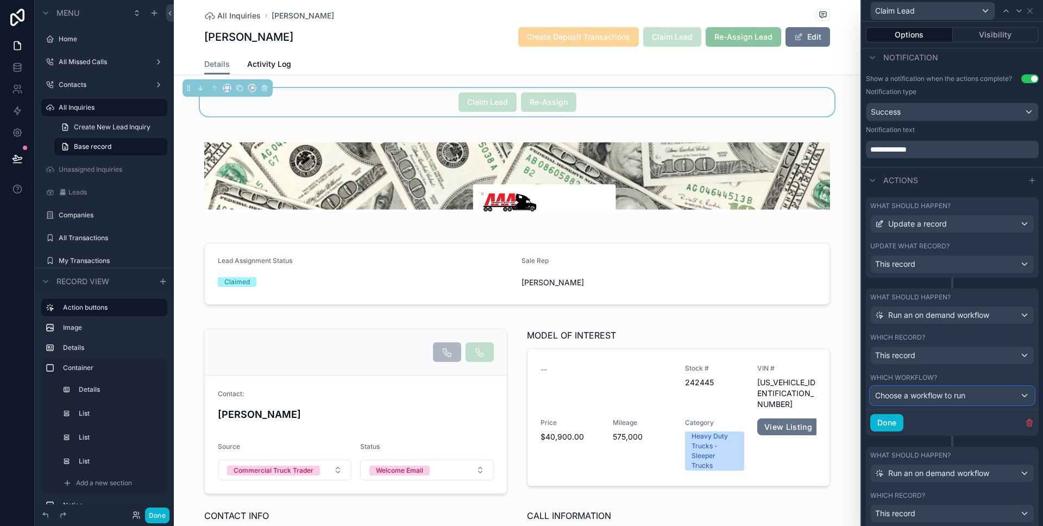
click at [915, 396] on span "Choose a workflow to run" at bounding box center [920, 395] width 90 height 9
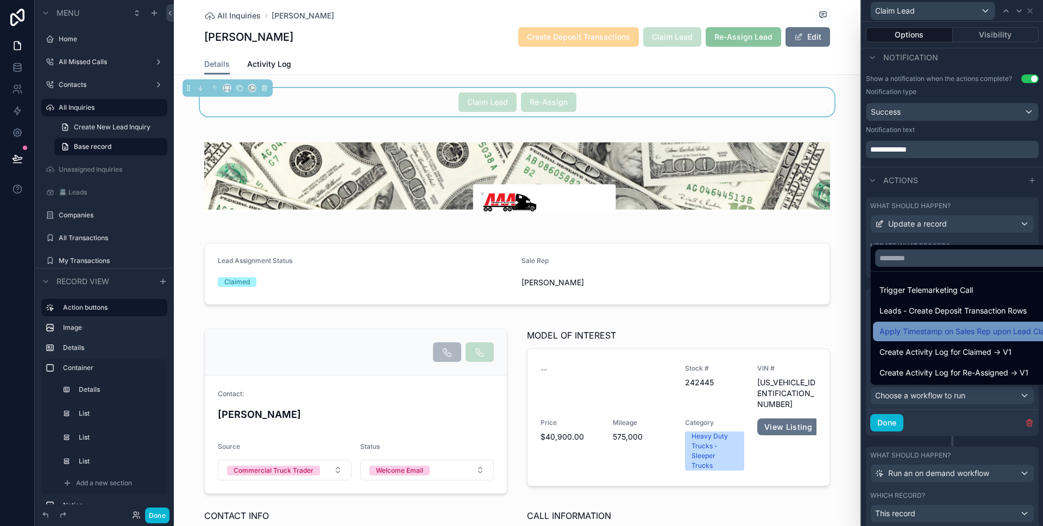
click at [921, 339] on div "Apply Timestamp on Sales Rep upon Lead Claim" at bounding box center [966, 332] width 186 height 20
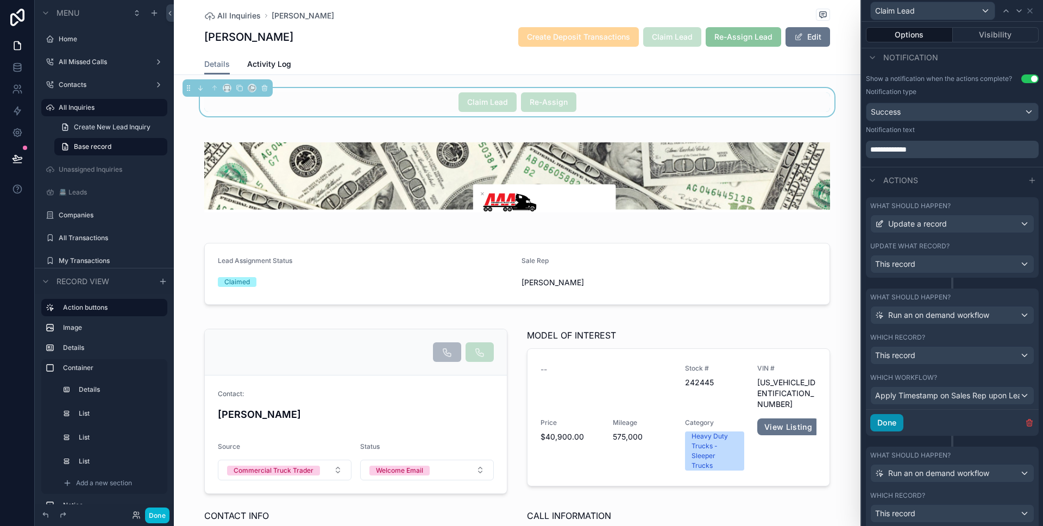
click at [890, 424] on button "Done" at bounding box center [886, 422] width 33 height 17
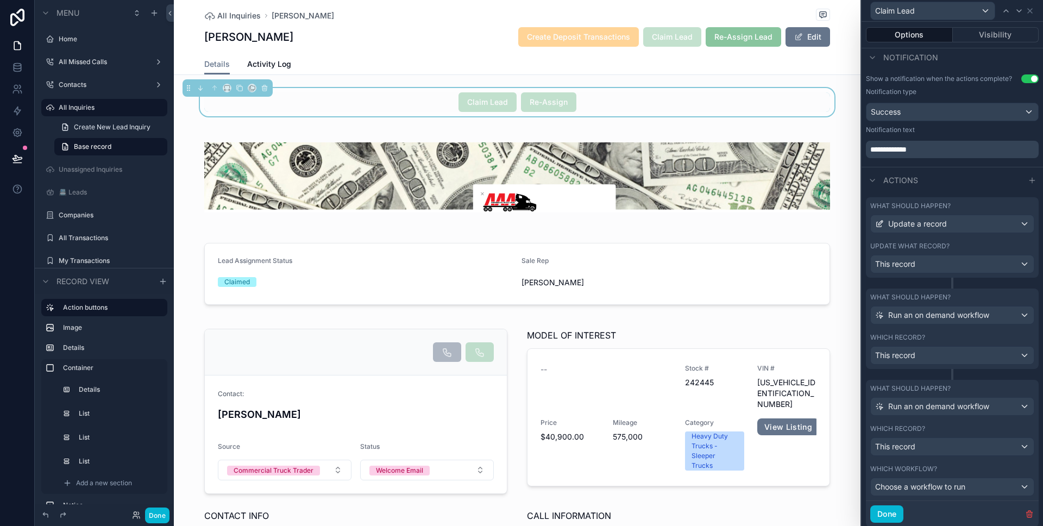
scroll to position [319, 0]
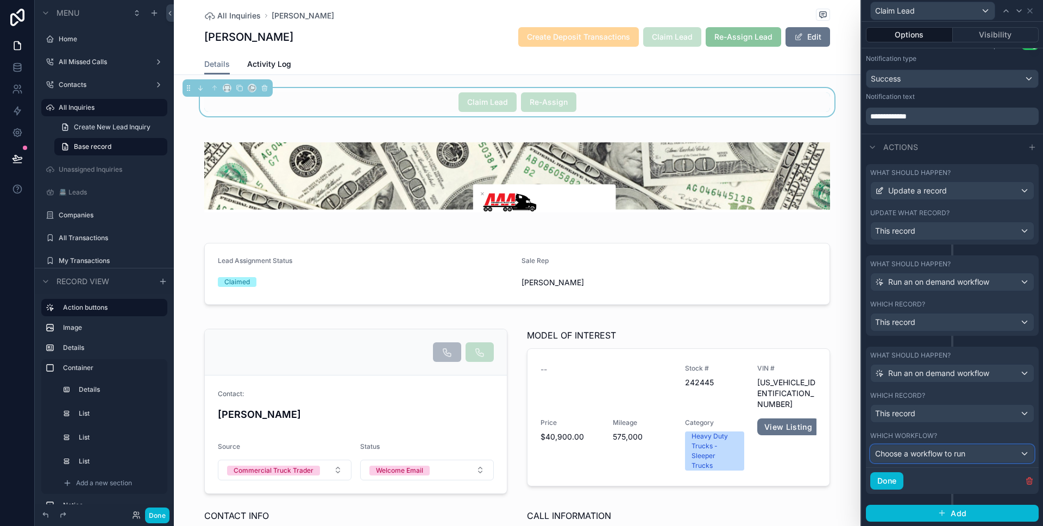
click at [914, 454] on span "Choose a workflow to run" at bounding box center [920, 453] width 90 height 9
click at [915, 453] on span "Choose a workflow to run" at bounding box center [920, 453] width 90 height 9
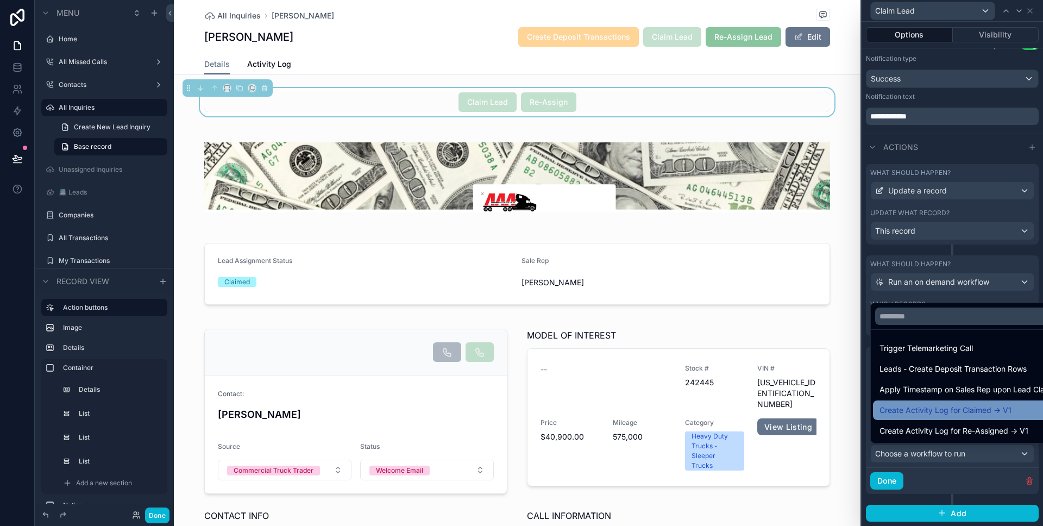
click at [935, 415] on span "Create Activity Log for Claimed -> V1" at bounding box center [945, 410] width 132 height 13
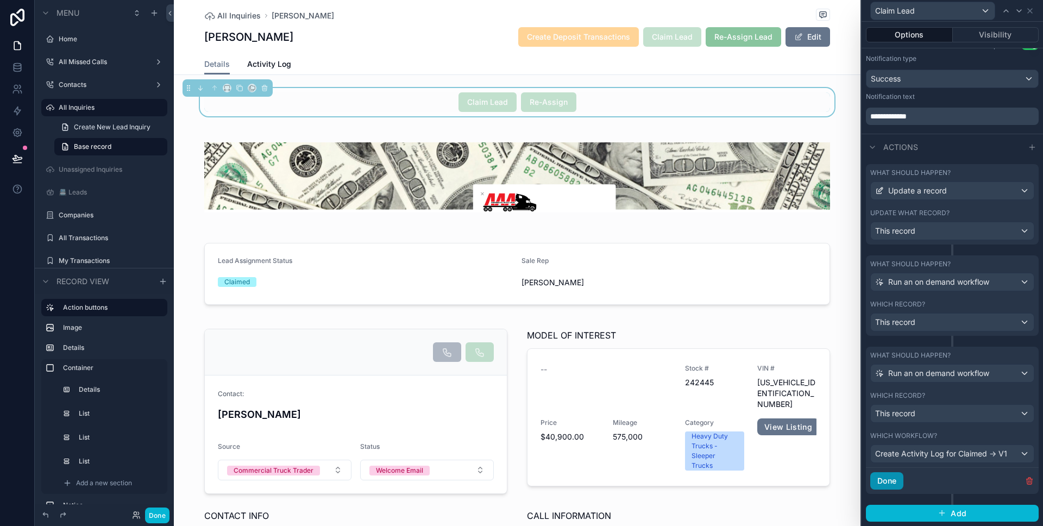
click at [890, 483] on button "Done" at bounding box center [886, 480] width 33 height 17
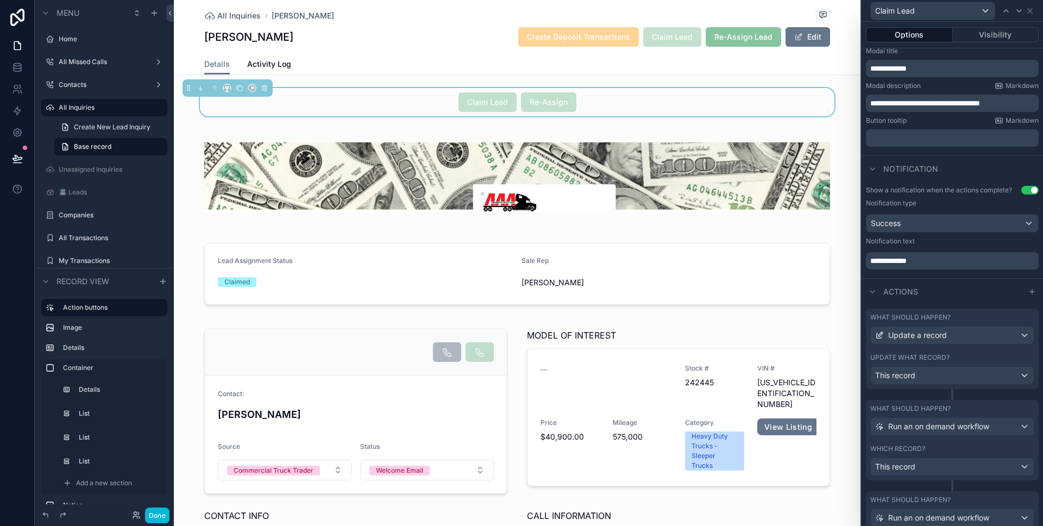
scroll to position [253, 0]
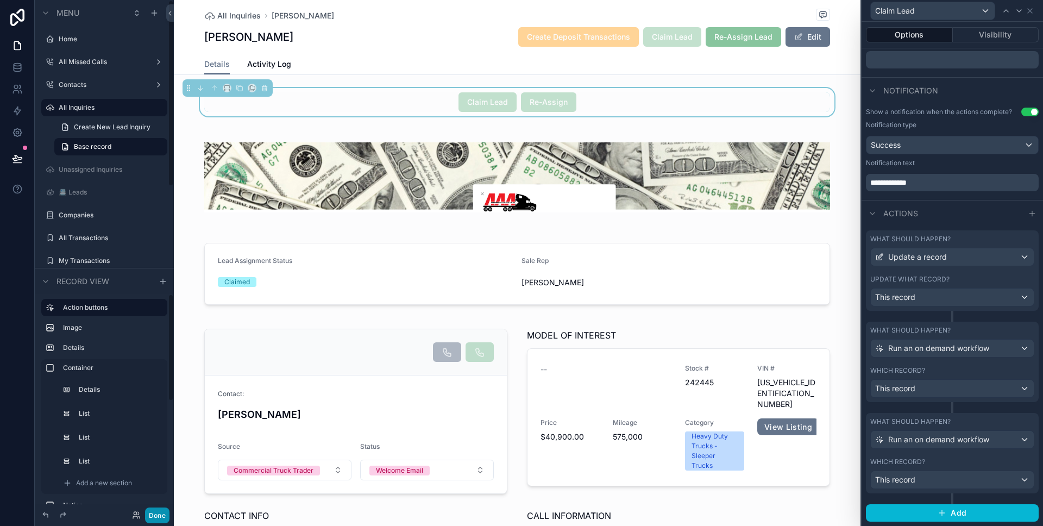
click at [151, 519] on button "Done" at bounding box center [157, 515] width 24 height 16
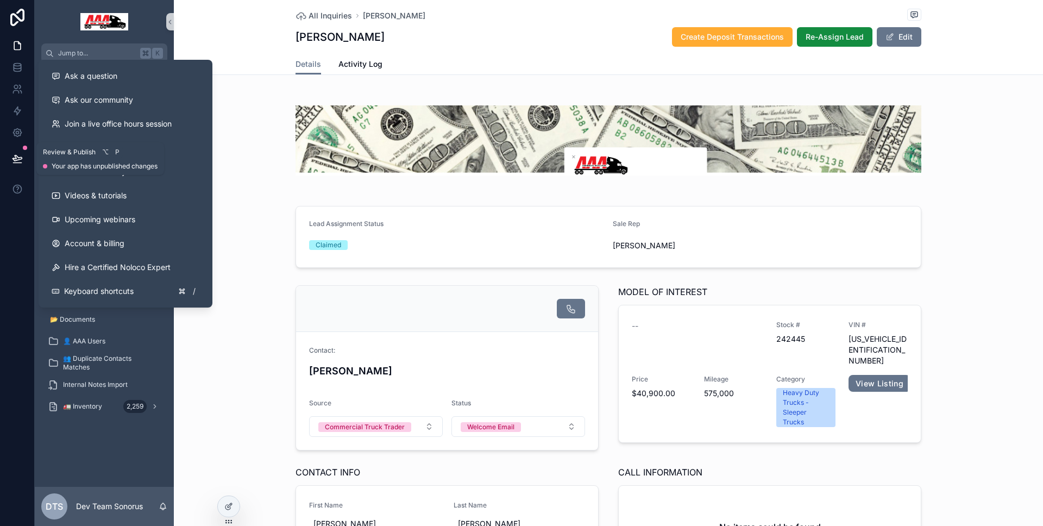
click at [20, 158] on icon at bounding box center [16, 157] width 9 height 5
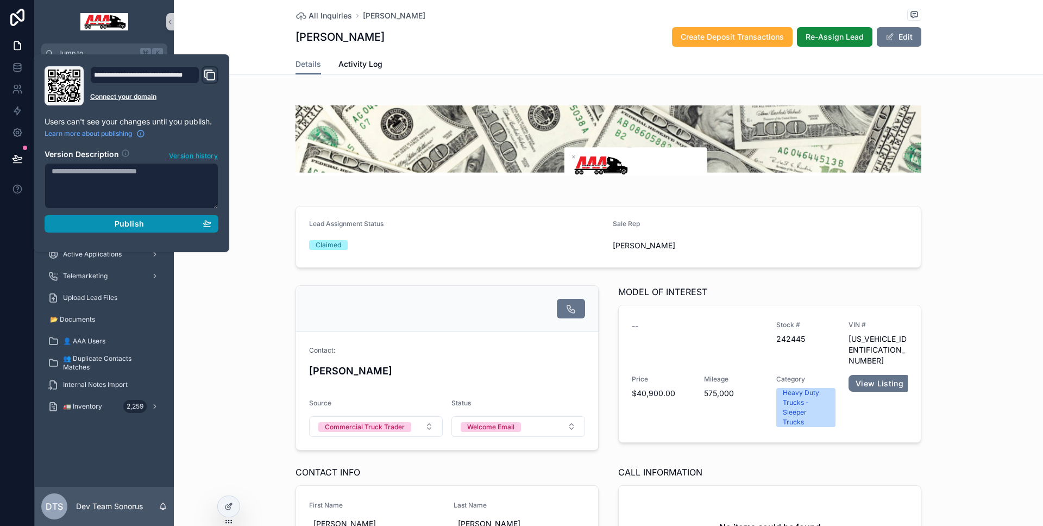
click at [121, 226] on span "Publish" at bounding box center [129, 224] width 29 height 10
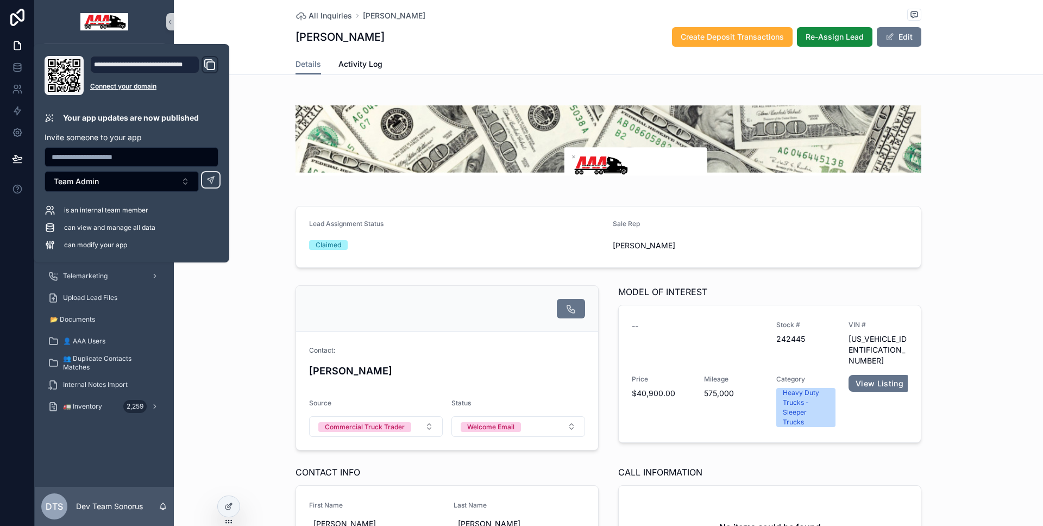
click at [205, 399] on div "Contact: [PERSON_NAME] Source Commercial Truck Trader Status Welcome Email MODE…" at bounding box center [608, 458] width 869 height 355
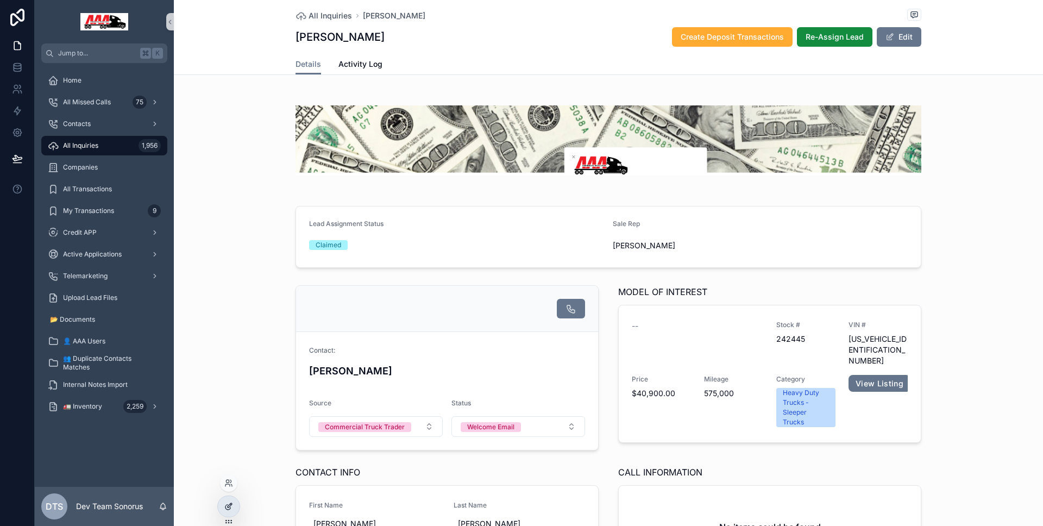
click at [230, 501] on div at bounding box center [229, 506] width 22 height 21
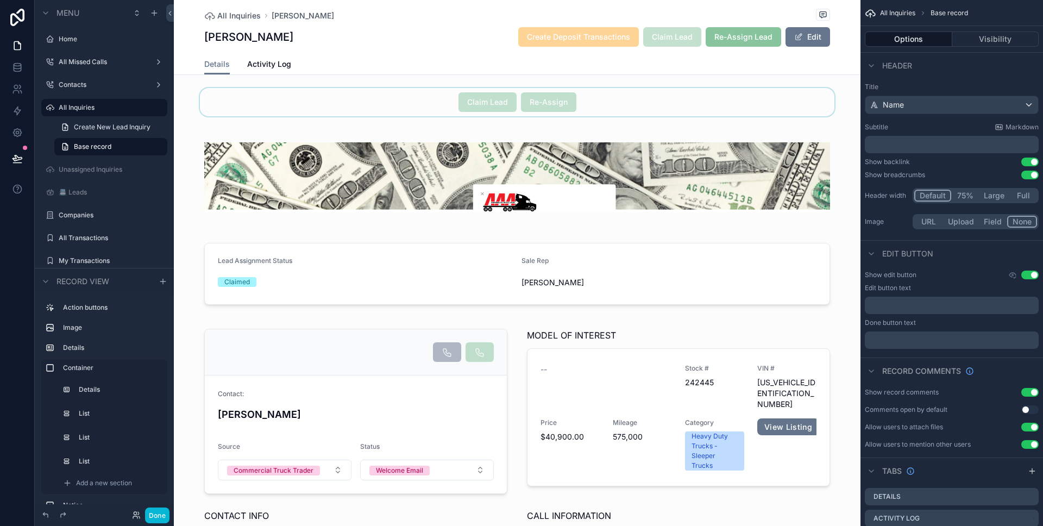
click at [423, 102] on div "scrollable content" at bounding box center [517, 102] width 687 height 28
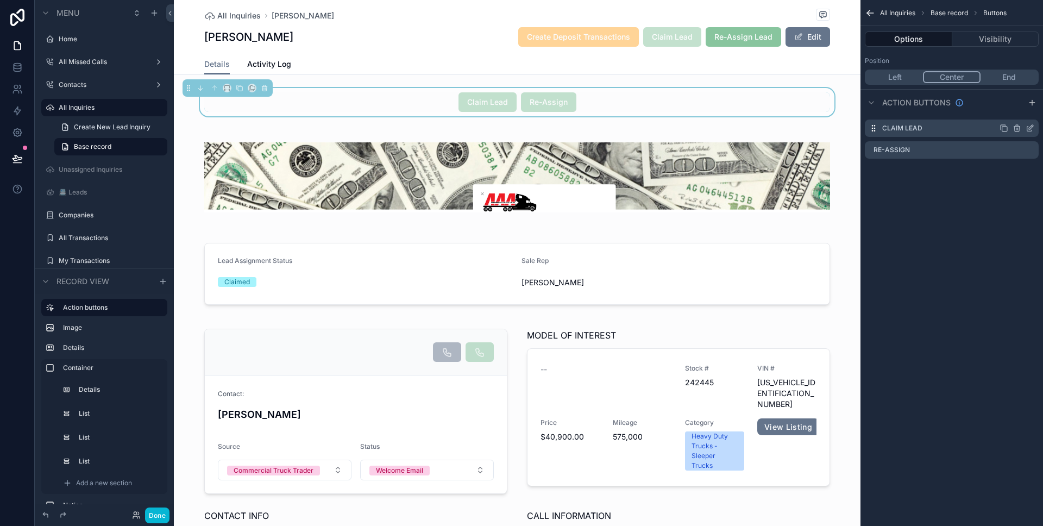
click at [1027, 129] on icon "scrollable content" at bounding box center [1029, 129] width 5 height 5
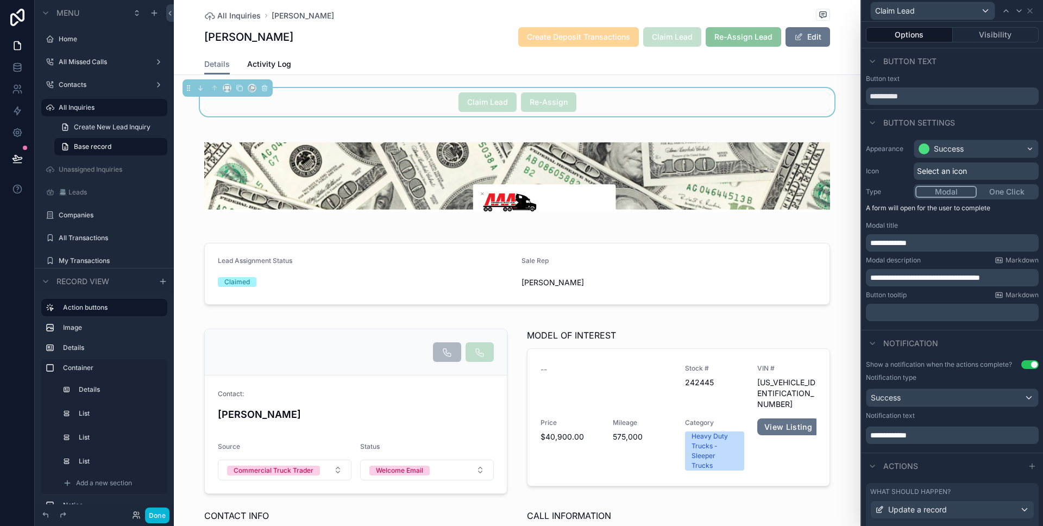
scroll to position [76, 0]
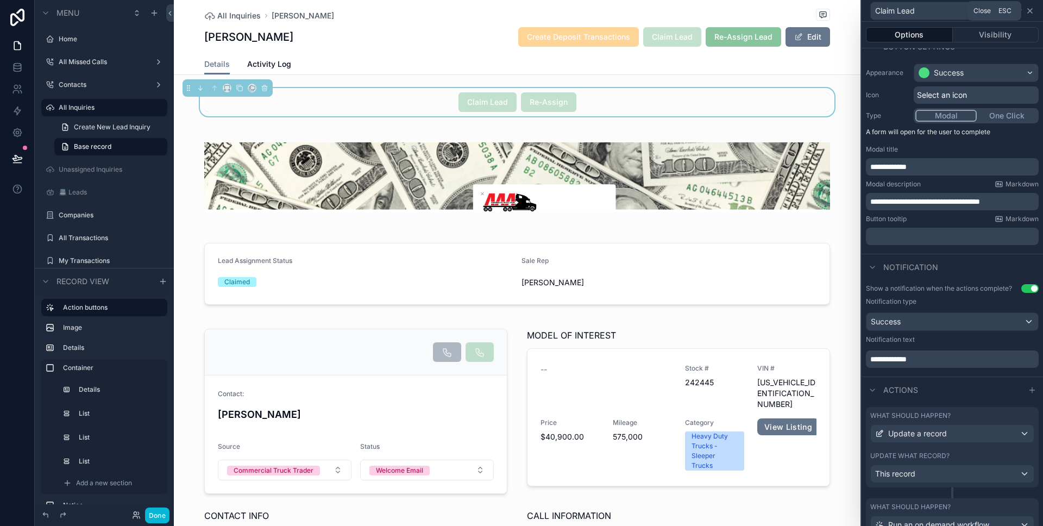
click at [1030, 11] on icon at bounding box center [1030, 11] width 4 height 4
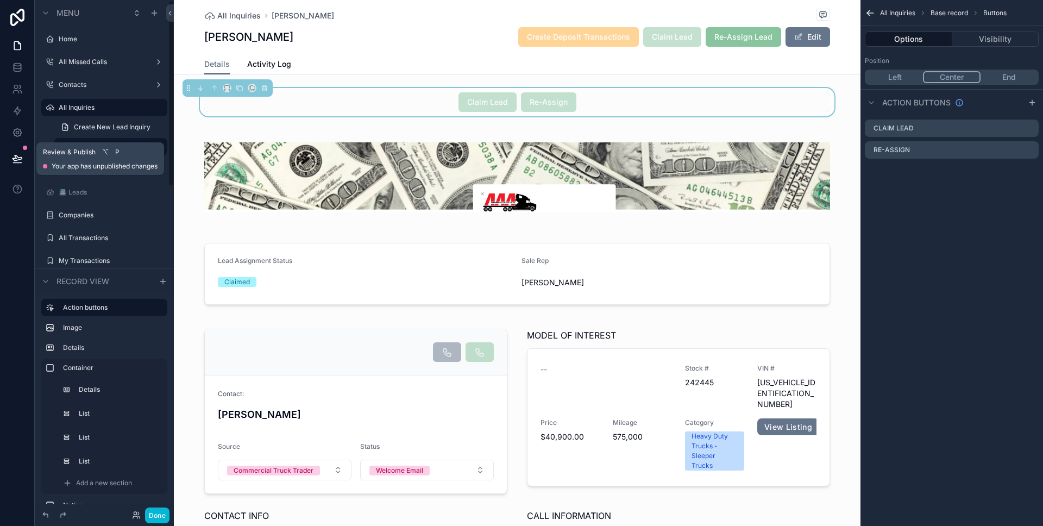
click at [28, 162] on button at bounding box center [17, 158] width 24 height 30
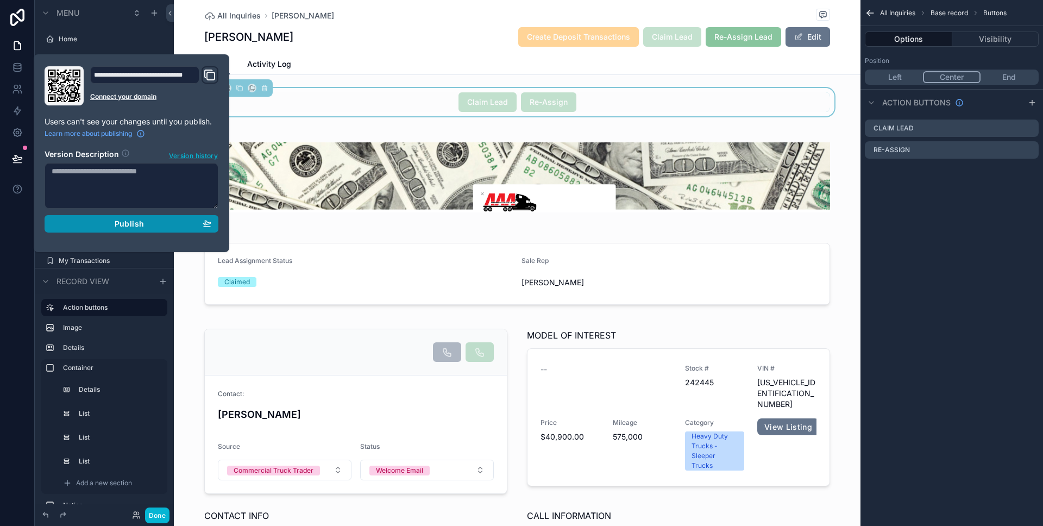
click at [91, 220] on div "Publish" at bounding box center [132, 224] width 160 height 10
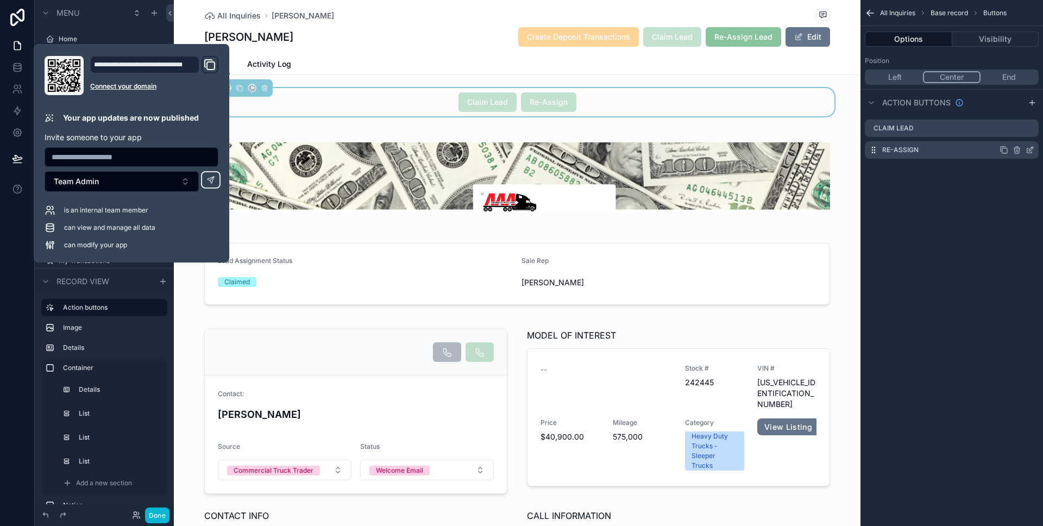
click at [1027, 149] on icon "scrollable content" at bounding box center [1029, 150] width 9 height 9
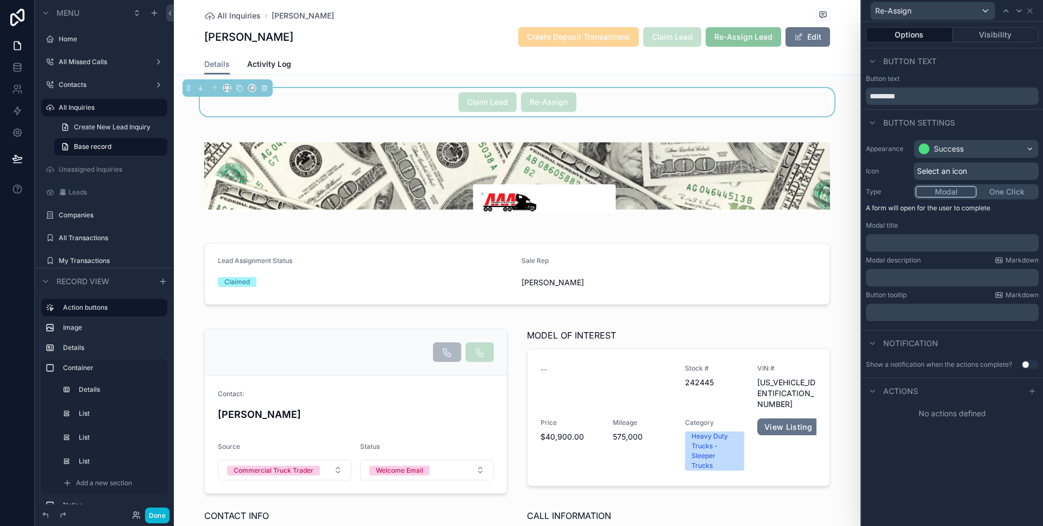
click at [892, 241] on p "﻿" at bounding box center [953, 242] width 166 height 11
click at [892, 242] on p "﻿" at bounding box center [953, 242] width 166 height 11
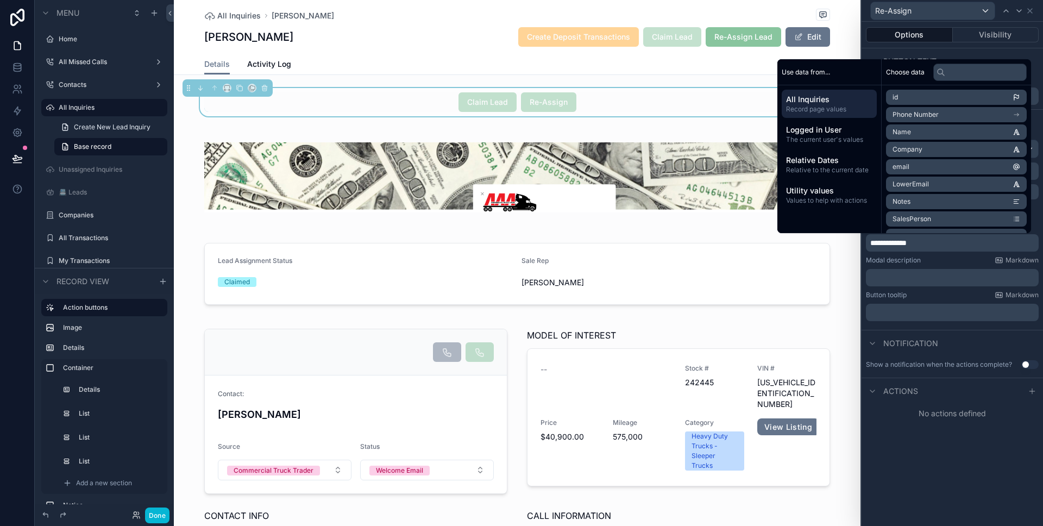
click at [955, 281] on p "﻿" at bounding box center [953, 277] width 166 height 11
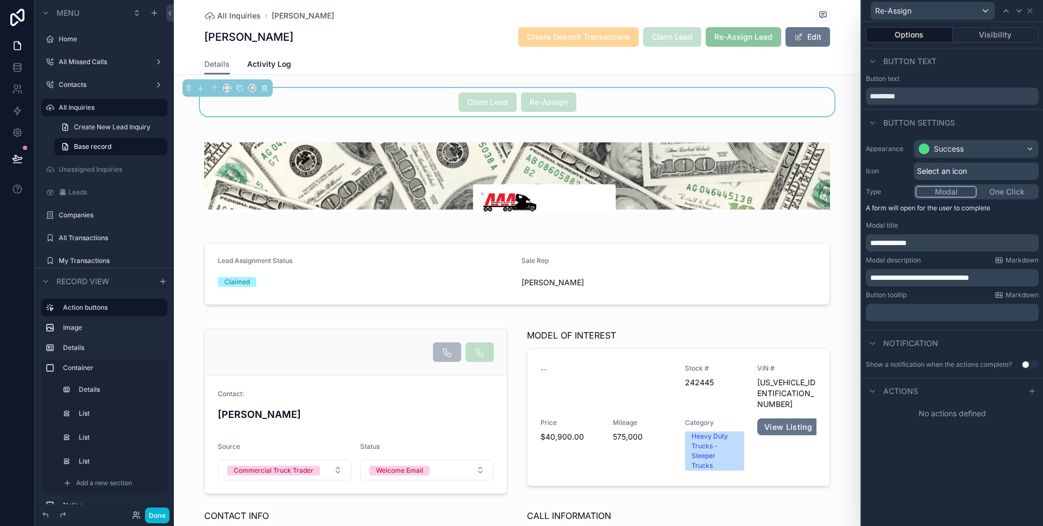
click at [1029, 362] on button "Use setting" at bounding box center [1029, 364] width 17 height 9
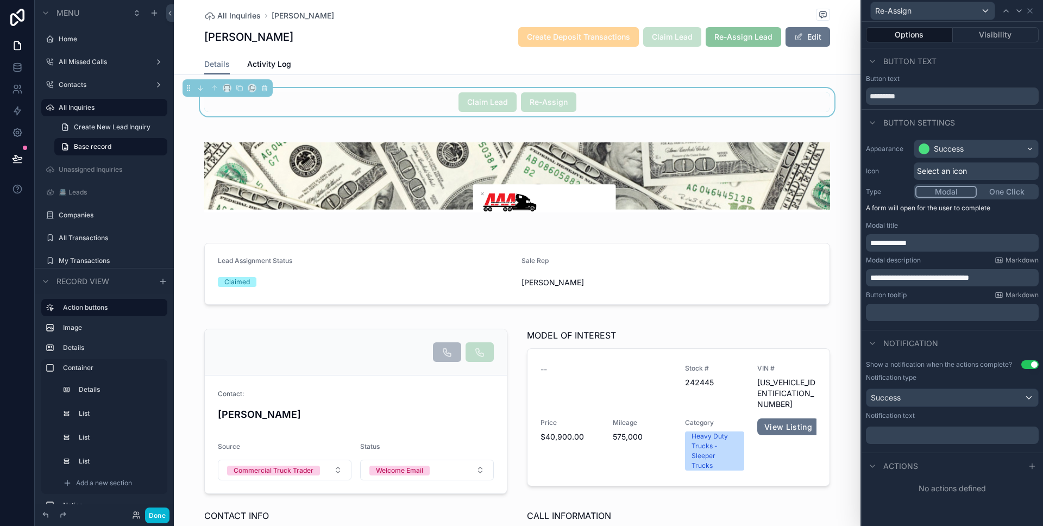
click at [939, 442] on div "﻿" at bounding box center [952, 434] width 173 height 17
click at [937, 441] on div "﻿" at bounding box center [952, 434] width 173 height 17
click at [933, 438] on p "﻿" at bounding box center [953, 435] width 166 height 11
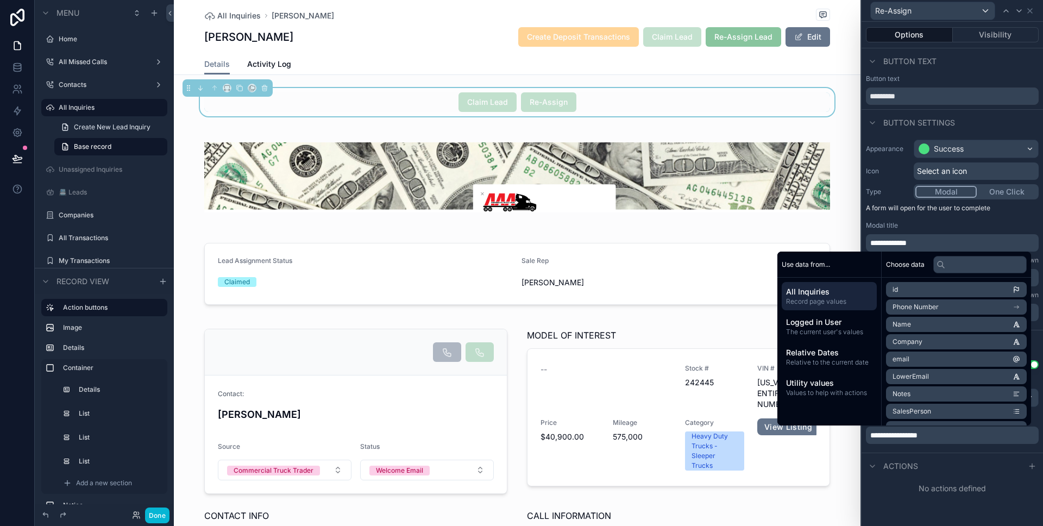
click at [960, 449] on div "**********" at bounding box center [951, 404] width 181 height 97
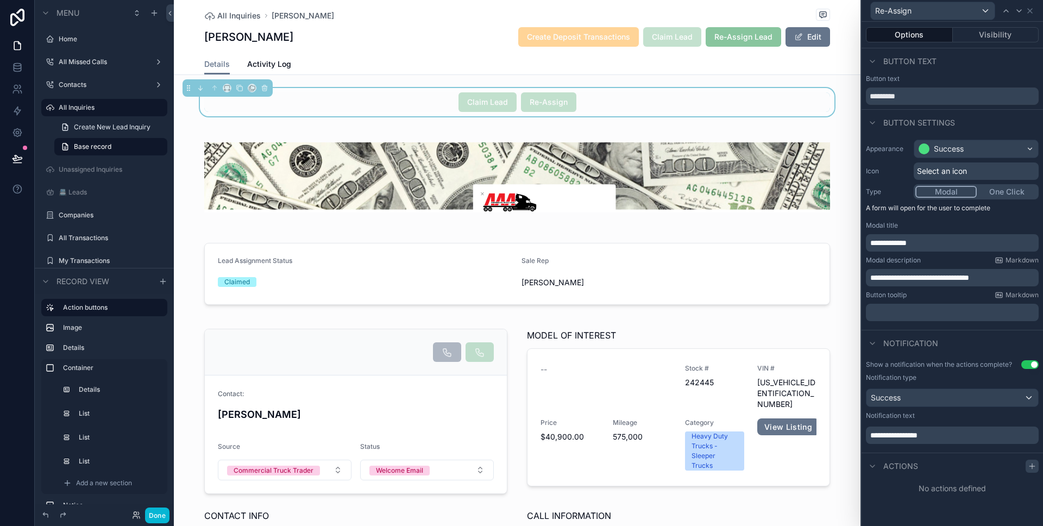
click at [1030, 463] on icon at bounding box center [1032, 466] width 9 height 9
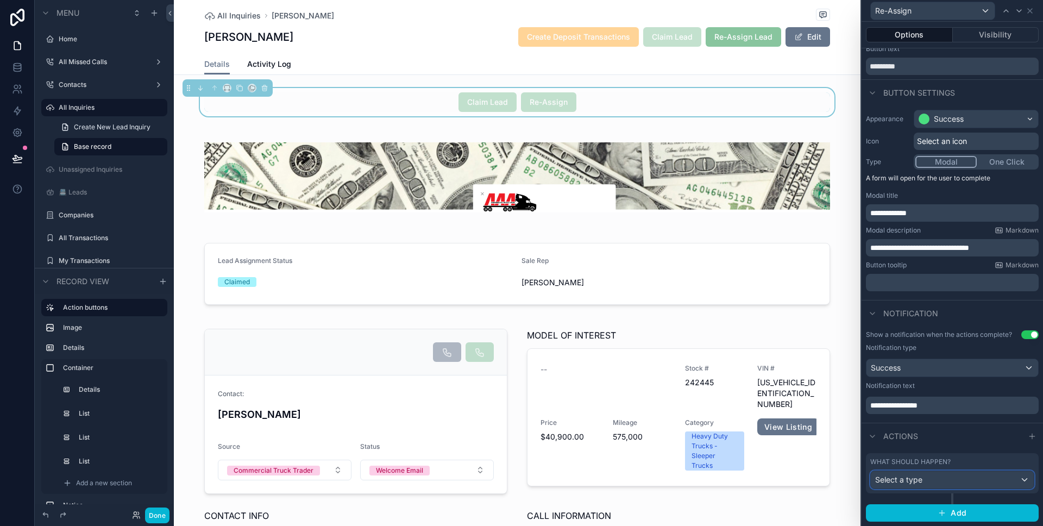
click at [917, 478] on span "Select a type" at bounding box center [898, 479] width 47 height 9
click at [918, 476] on span "Select a type" at bounding box center [898, 479] width 47 height 9
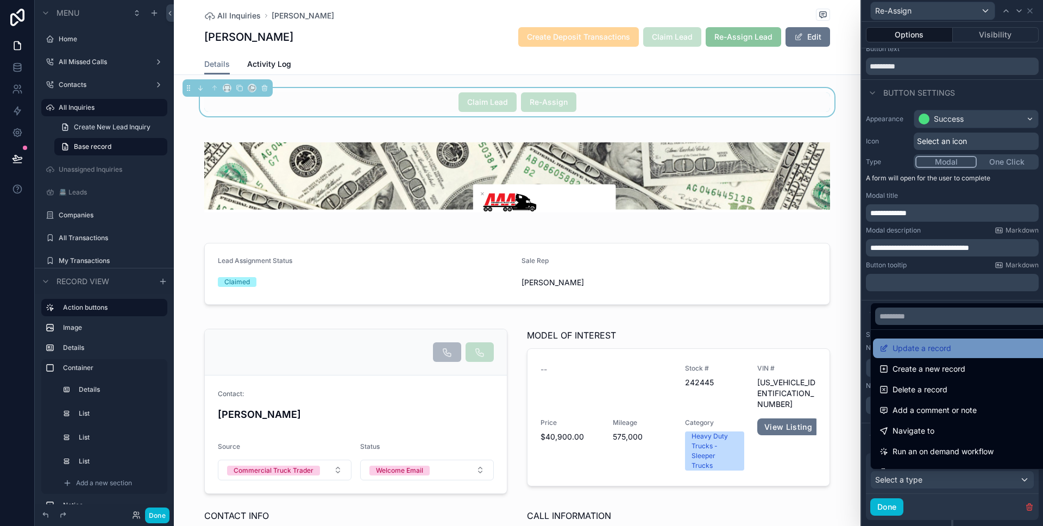
click at [935, 349] on span "Update a record" at bounding box center [921, 348] width 59 height 13
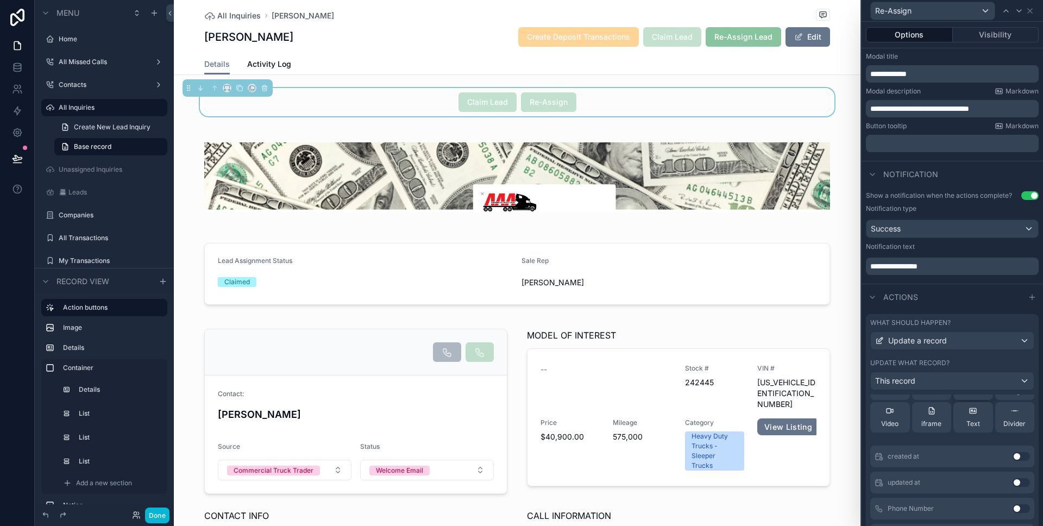
scroll to position [0, 0]
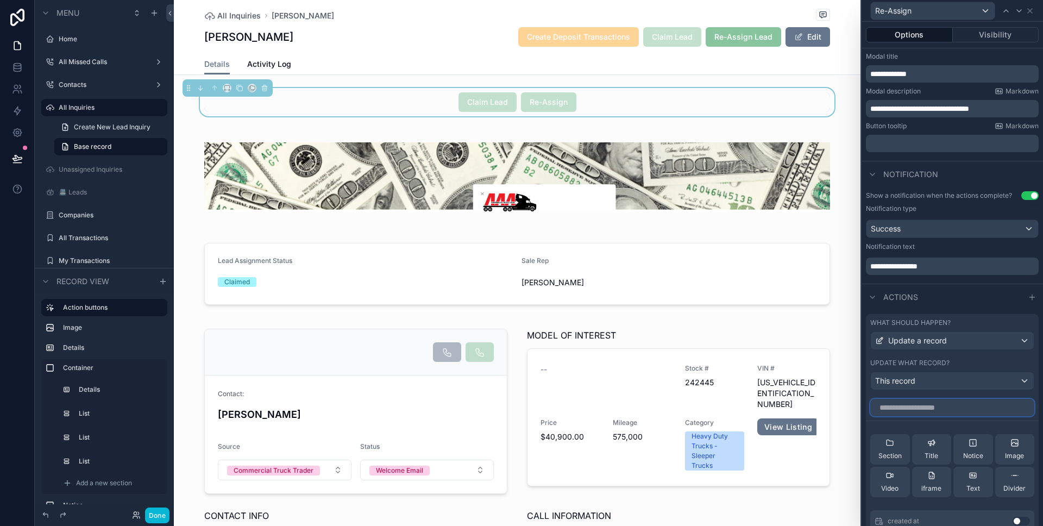
click at [957, 412] on input "text" at bounding box center [952, 407] width 164 height 17
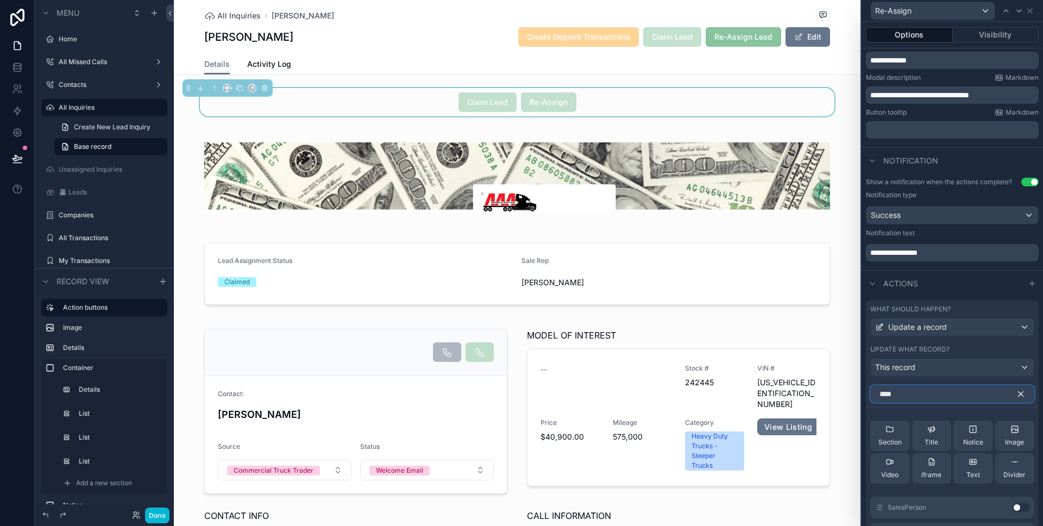
scroll to position [296, 0]
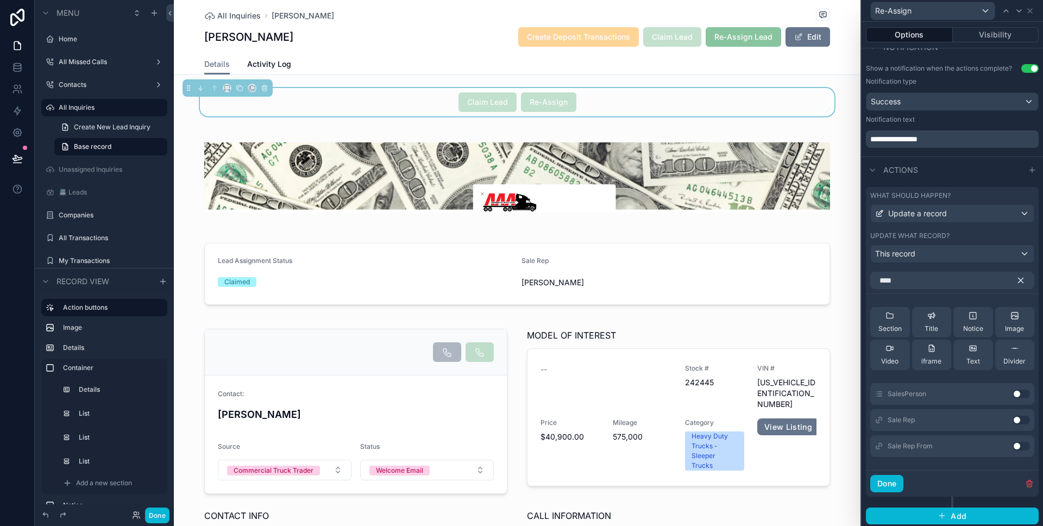
click at [1016, 445] on button "Use setting" at bounding box center [1020, 446] width 17 height 9
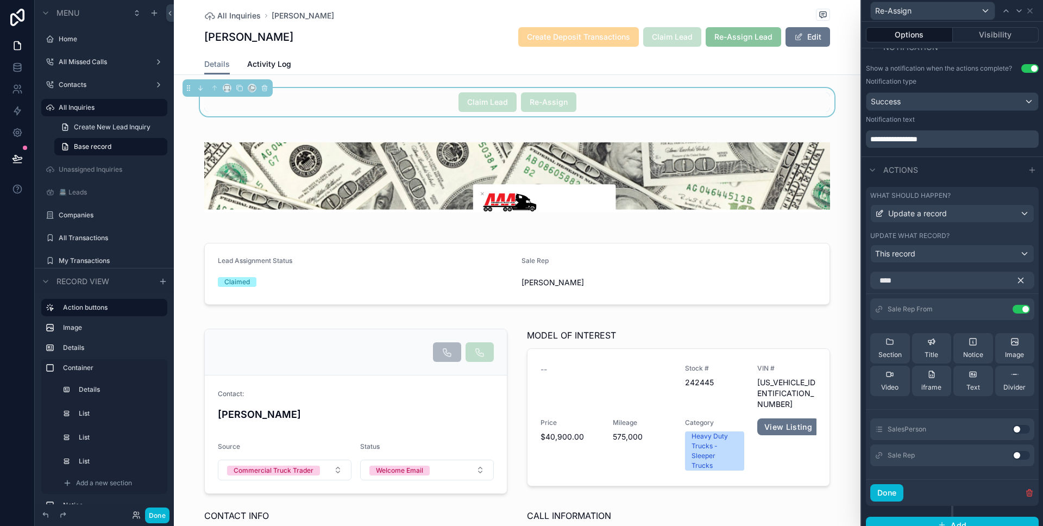
click at [1015, 451] on button "Use setting" at bounding box center [1020, 455] width 17 height 9
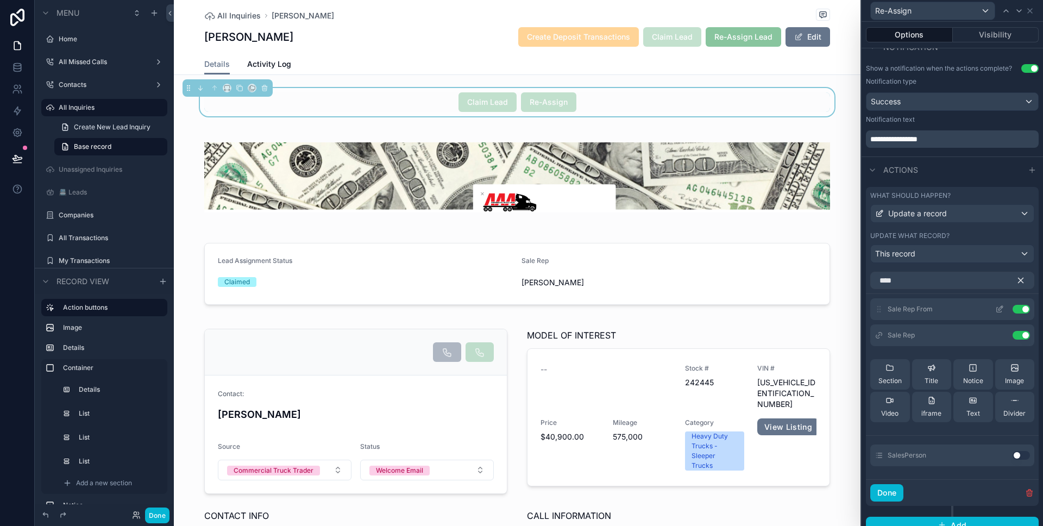
scroll to position [282, 0]
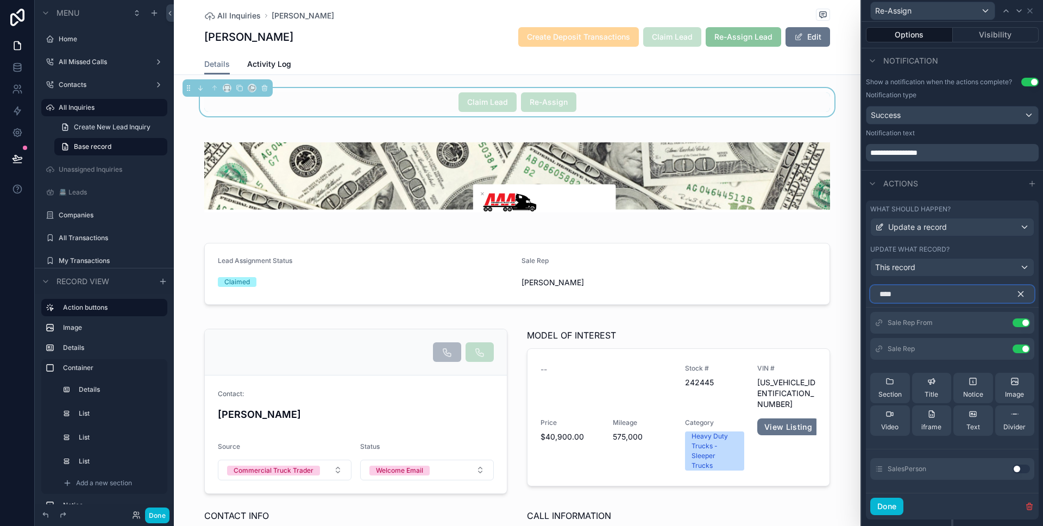
click at [967, 297] on input "****" at bounding box center [952, 293] width 164 height 17
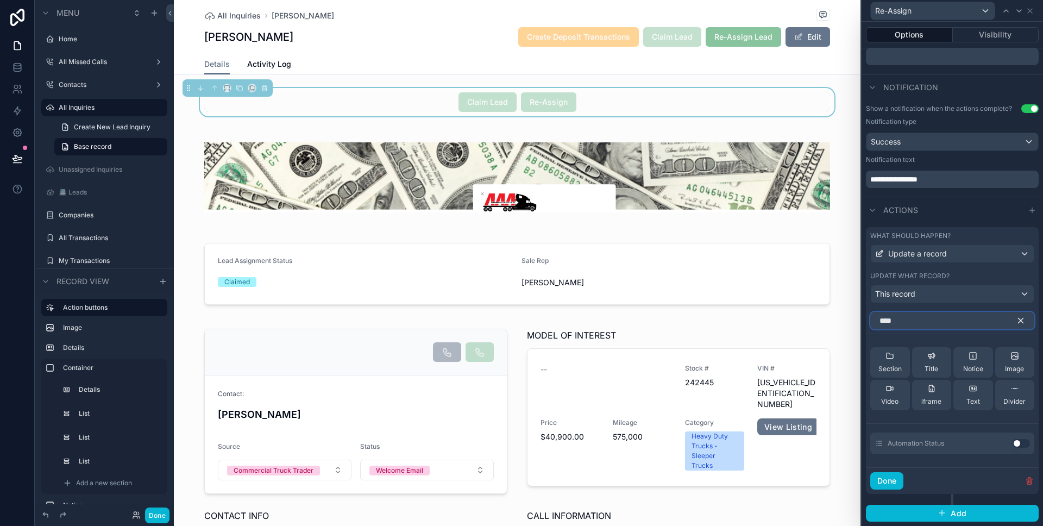
type input "****"
click at [1016, 445] on button "Use setting" at bounding box center [1020, 443] width 17 height 9
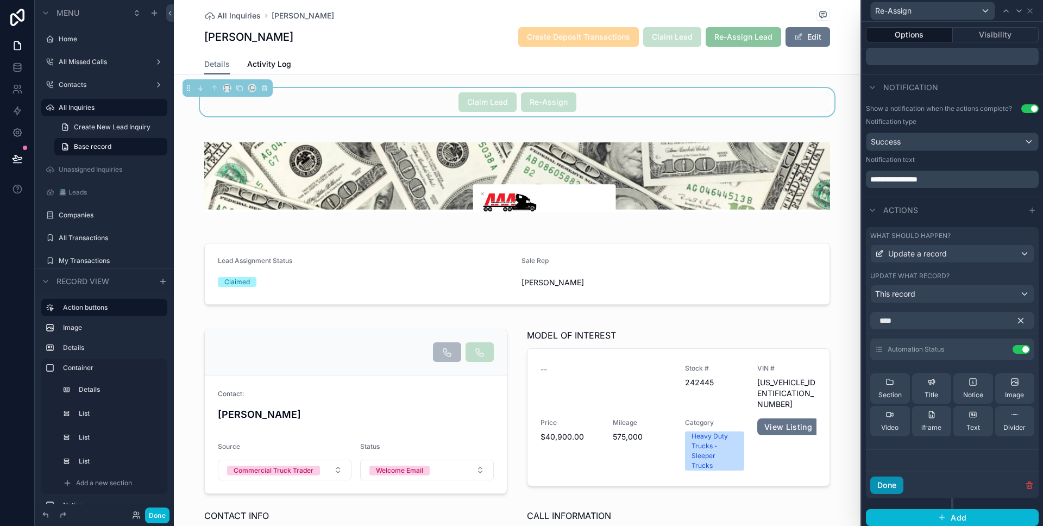
click at [892, 484] on button "Done" at bounding box center [886, 484] width 33 height 17
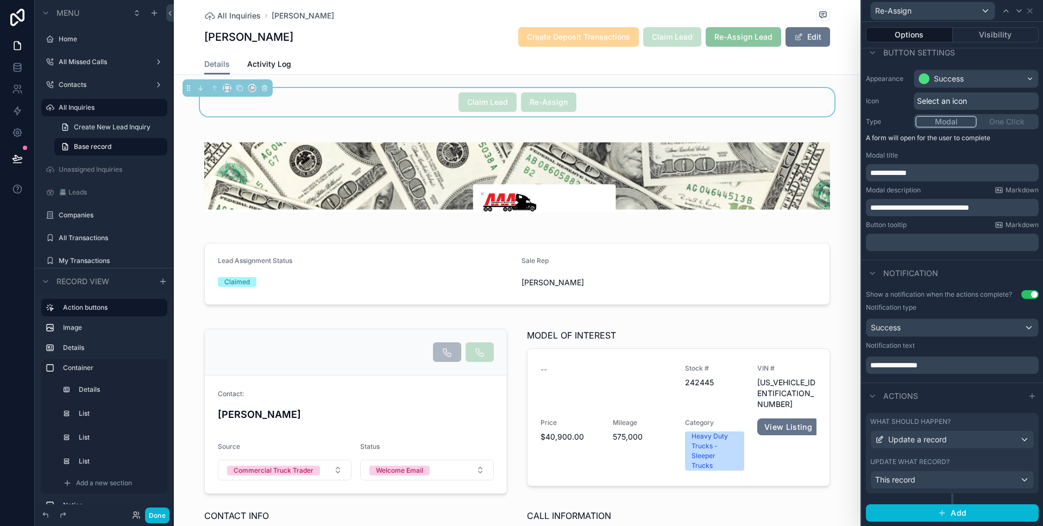
click at [953, 425] on div "What should happen?" at bounding box center [952, 421] width 164 height 9
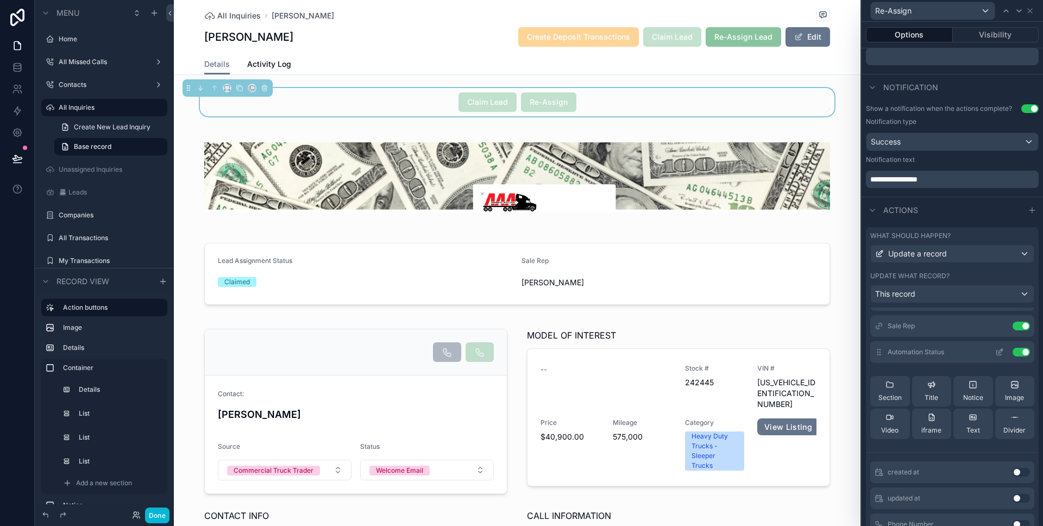
scroll to position [27, 0]
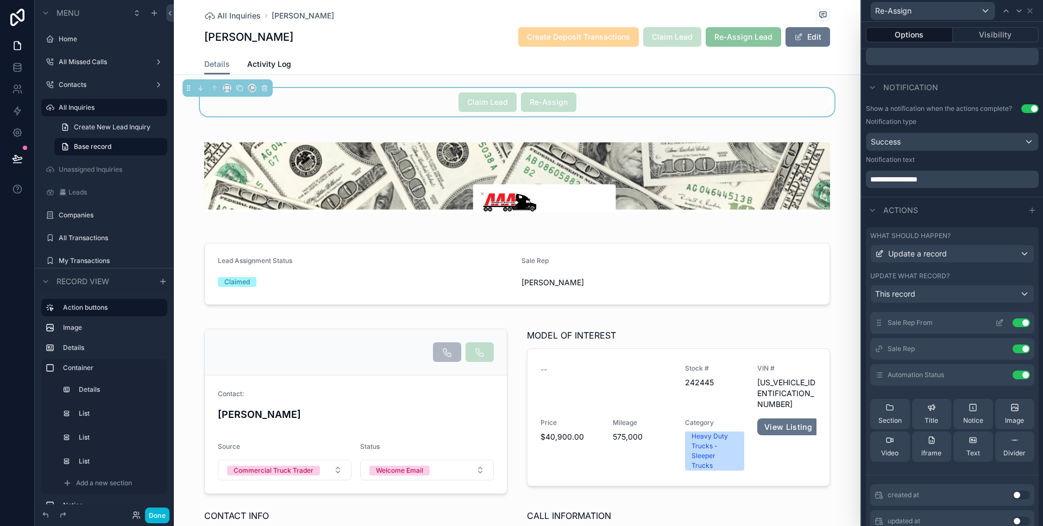
click at [995, 323] on icon at bounding box center [999, 322] width 9 height 9
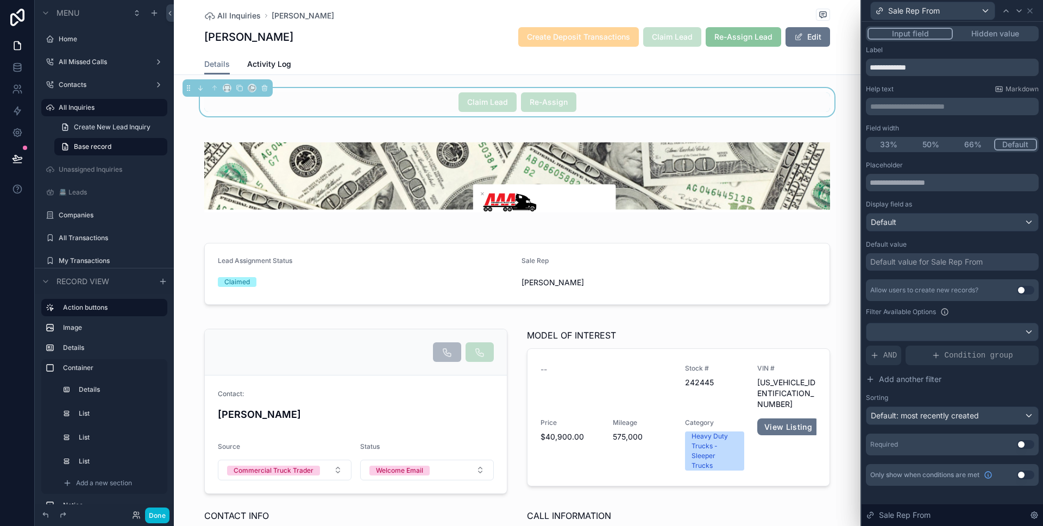
click at [975, 39] on button "Hidden value" at bounding box center [995, 34] width 84 height 12
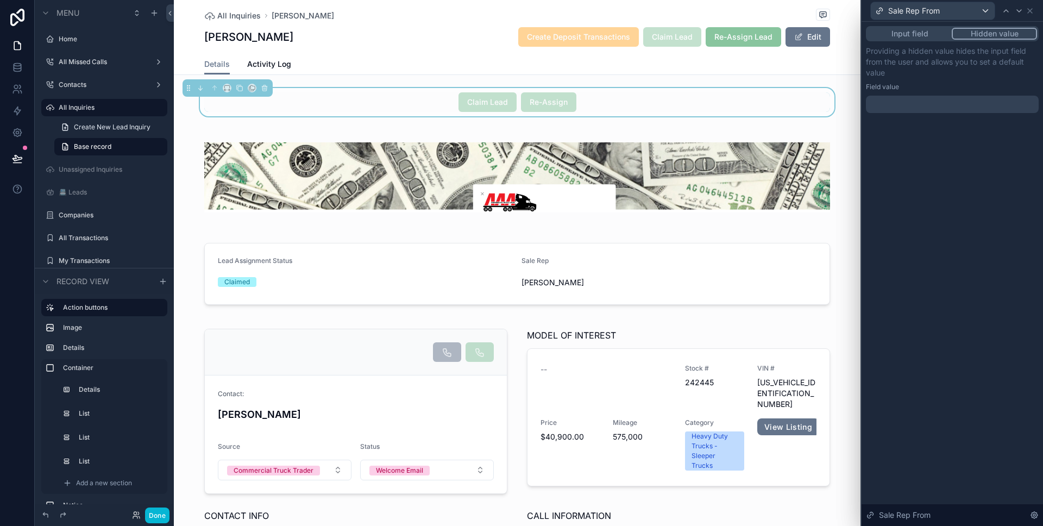
click at [928, 103] on div at bounding box center [952, 104] width 173 height 17
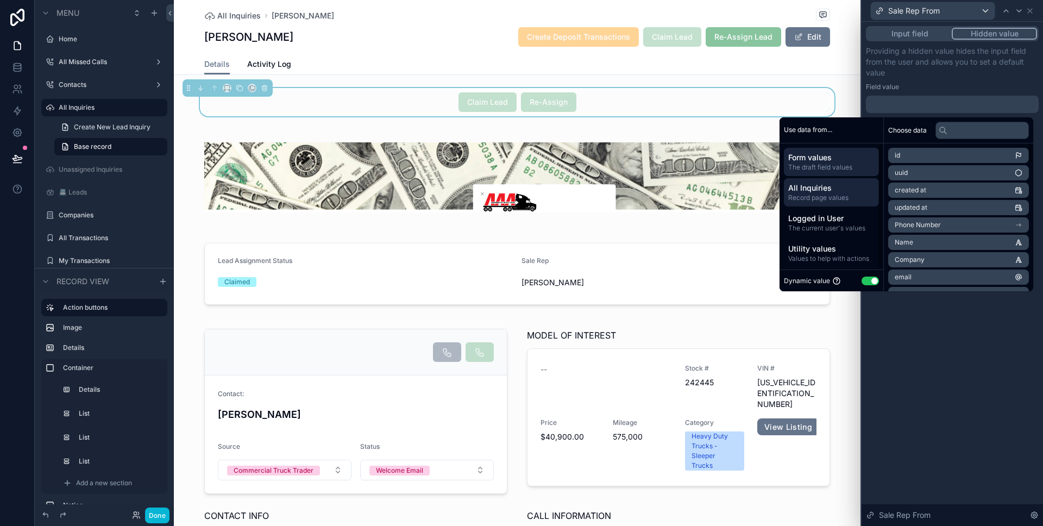
click at [844, 191] on span "All Inquiries" at bounding box center [831, 187] width 86 height 11
click at [925, 240] on li "Sale Rep" at bounding box center [958, 242] width 141 height 15
click at [931, 174] on li "Sale Rep" at bounding box center [958, 174] width 141 height 15
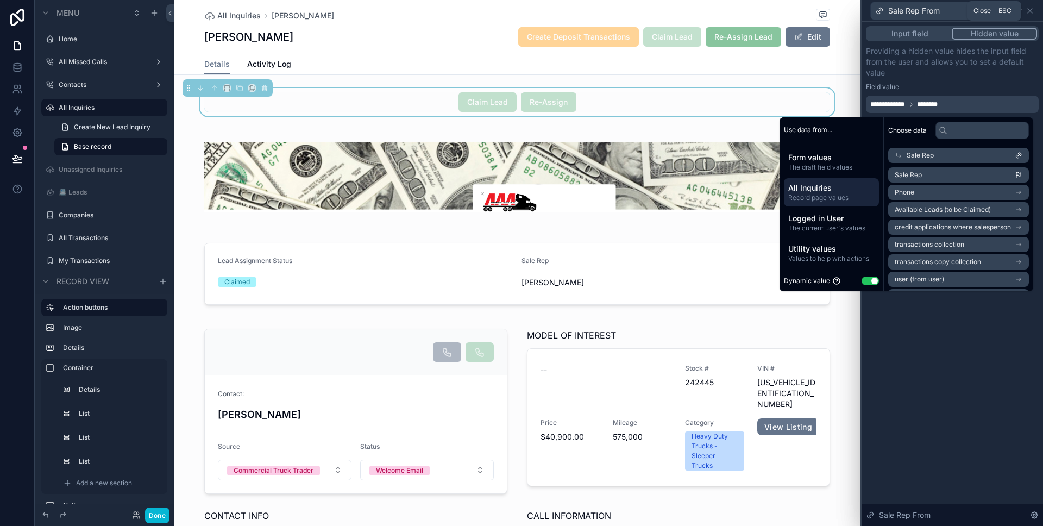
click at [1032, 12] on icon at bounding box center [1029, 11] width 9 height 9
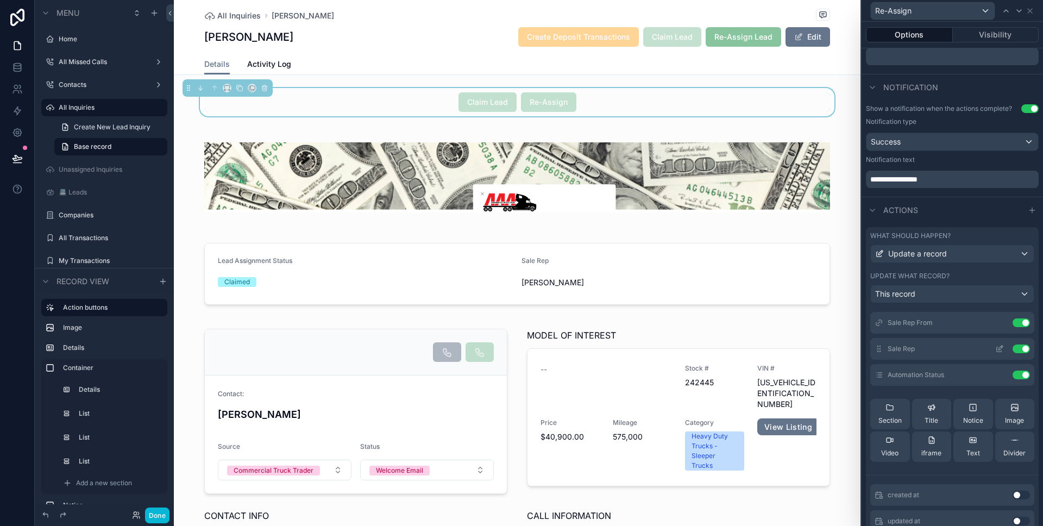
click at [995, 348] on icon at bounding box center [999, 348] width 9 height 9
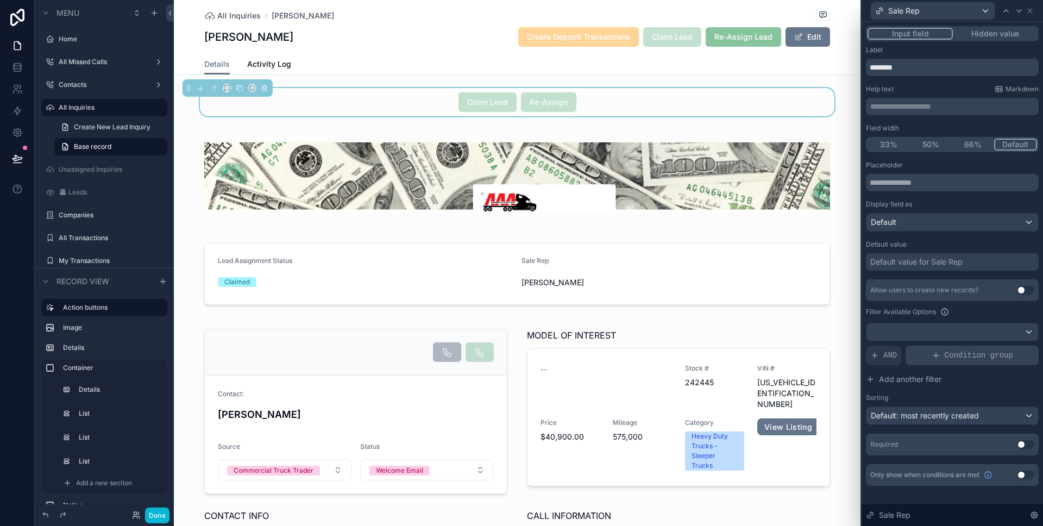
click at [937, 349] on div "Condition group" at bounding box center [971, 355] width 133 height 20
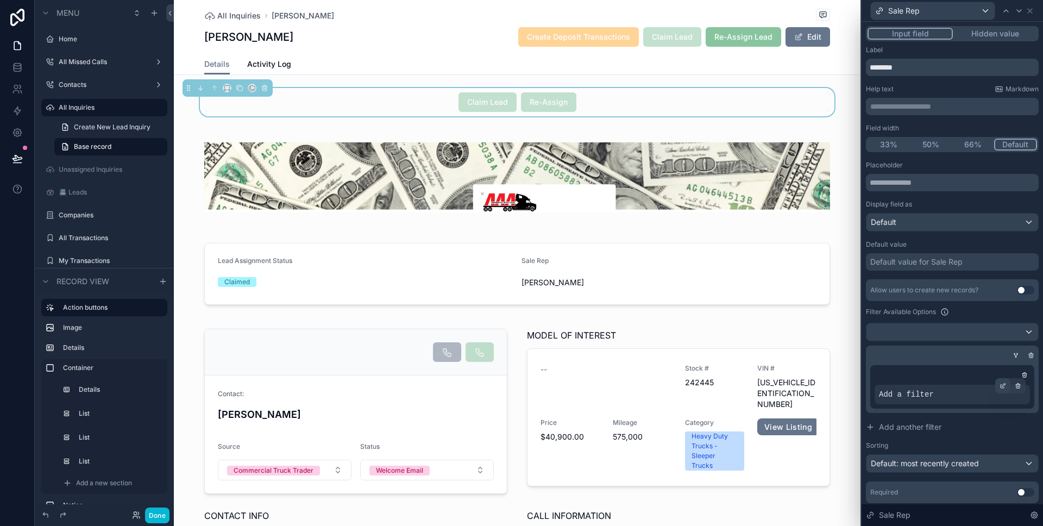
click at [995, 387] on div at bounding box center [1002, 385] width 15 height 15
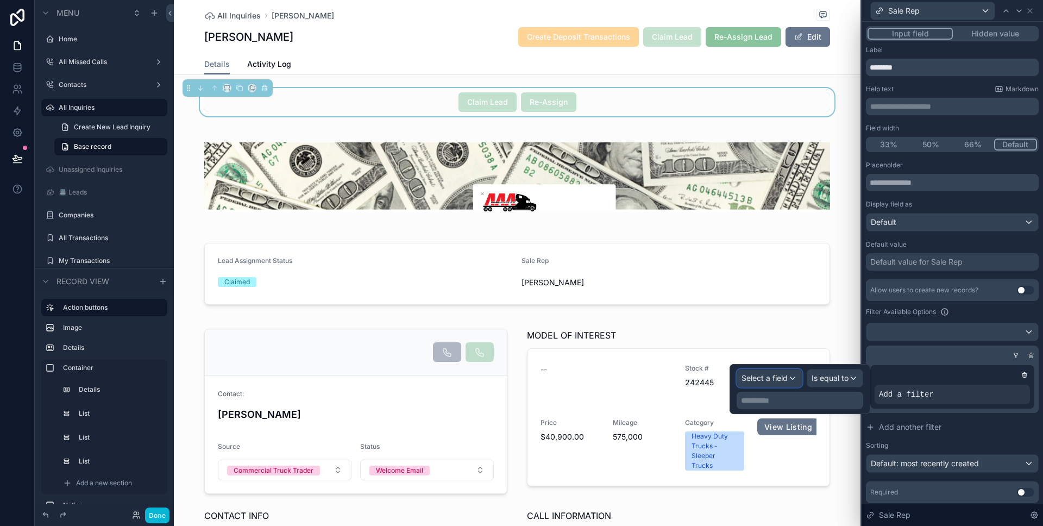
click at [764, 375] on span "Select a field" at bounding box center [764, 377] width 46 height 9
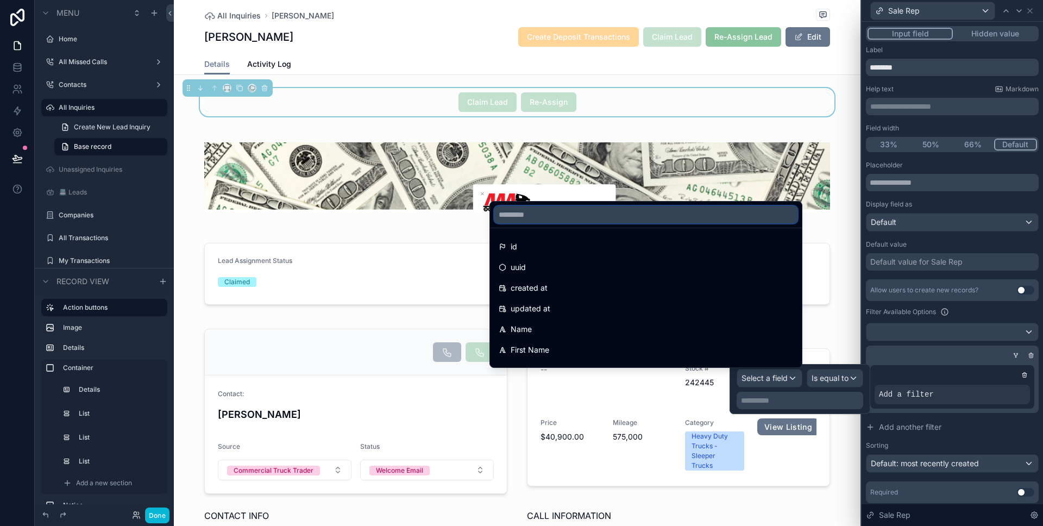
click at [678, 211] on input "text" at bounding box center [645, 214] width 303 height 17
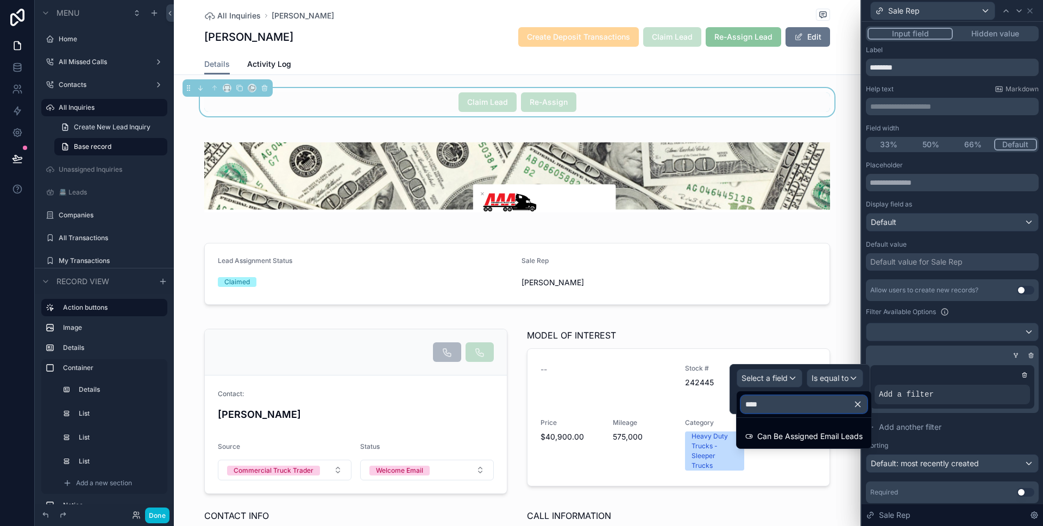
type input "***"
click at [824, 425] on ul "Can Be Assigned Email Leads" at bounding box center [803, 433] width 135 height 30
click at [824, 427] on div "Can Be Assigned Email Leads" at bounding box center [804, 436] width 130 height 20
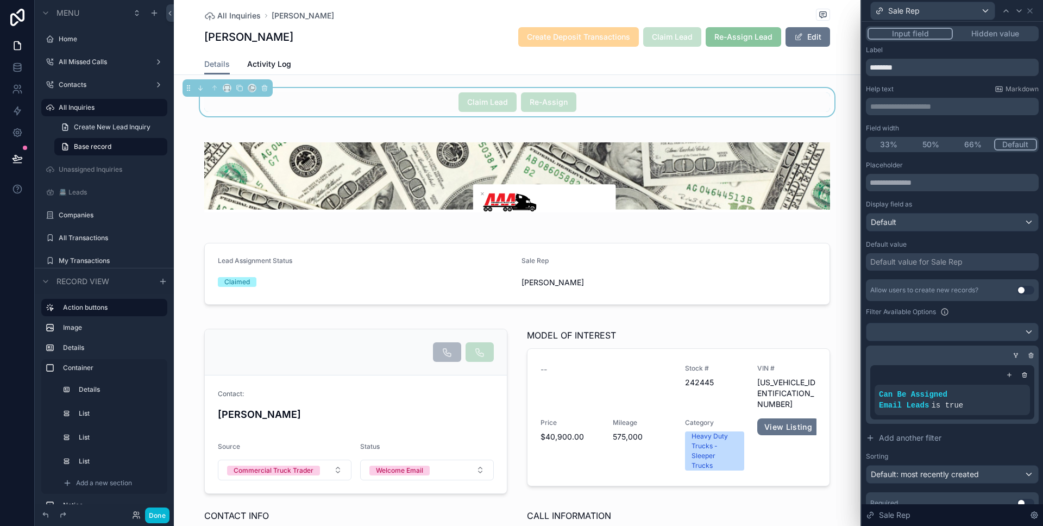
click at [973, 421] on div "Can Be Assigned Email Leads is true" at bounding box center [952, 392] width 173 height 63
click at [1000, 36] on button "Hidden value" at bounding box center [995, 34] width 84 height 12
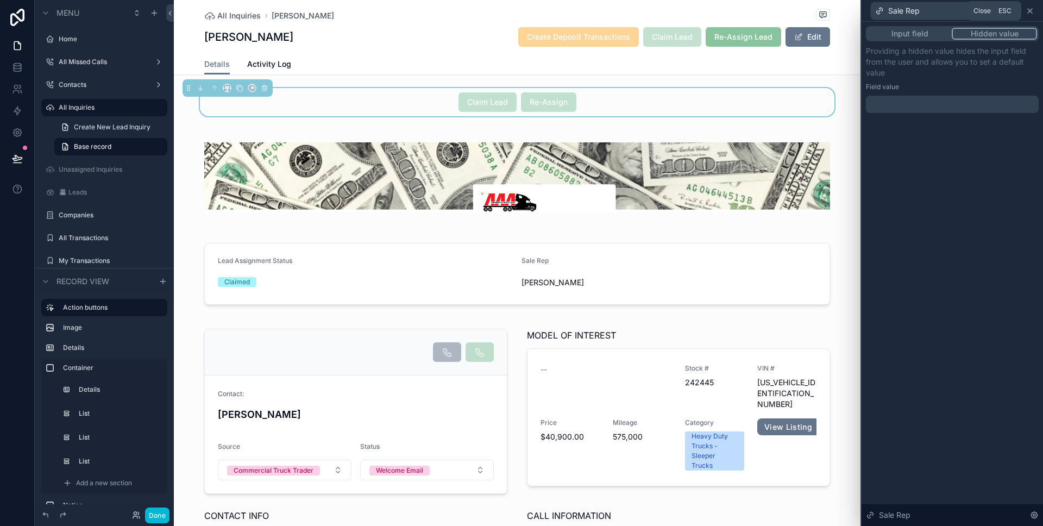
click at [1030, 11] on icon at bounding box center [1029, 11] width 9 height 9
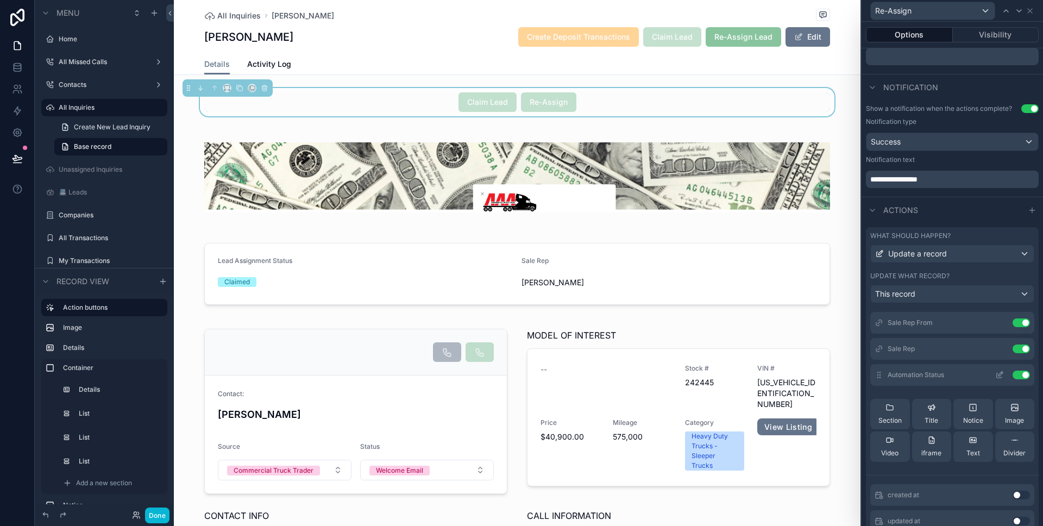
click at [998, 373] on icon at bounding box center [1000, 373] width 4 height 4
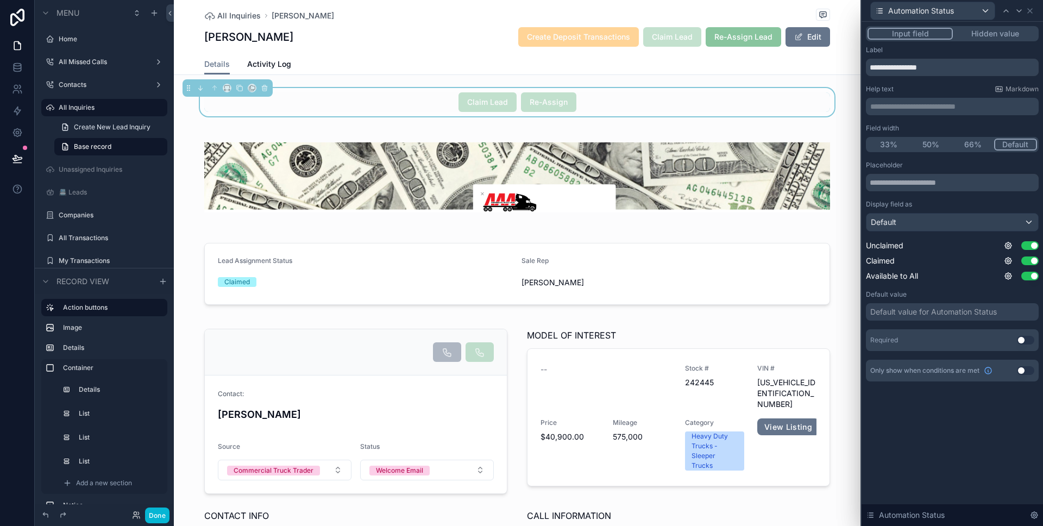
click at [978, 36] on button "Hidden value" at bounding box center [995, 34] width 84 height 12
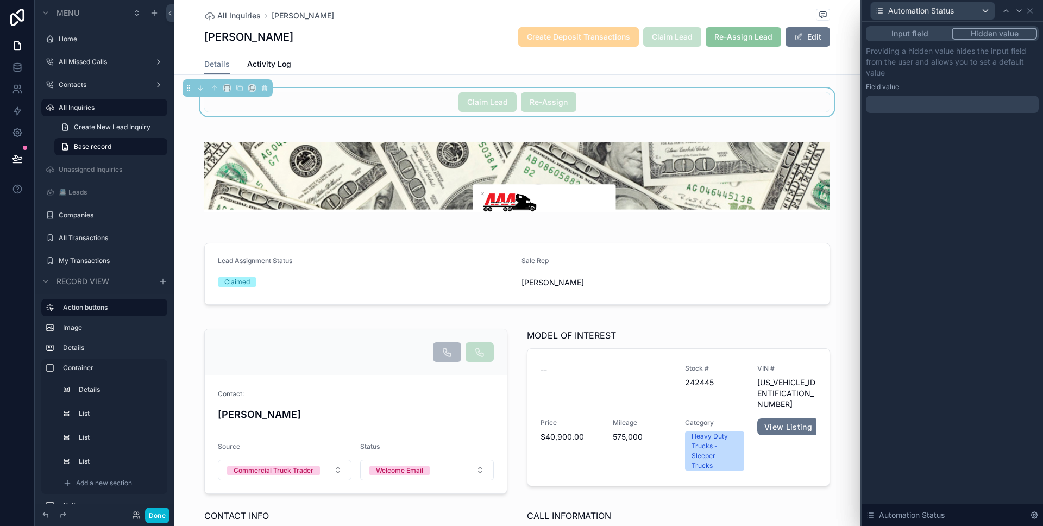
click at [931, 111] on div at bounding box center [952, 104] width 173 height 17
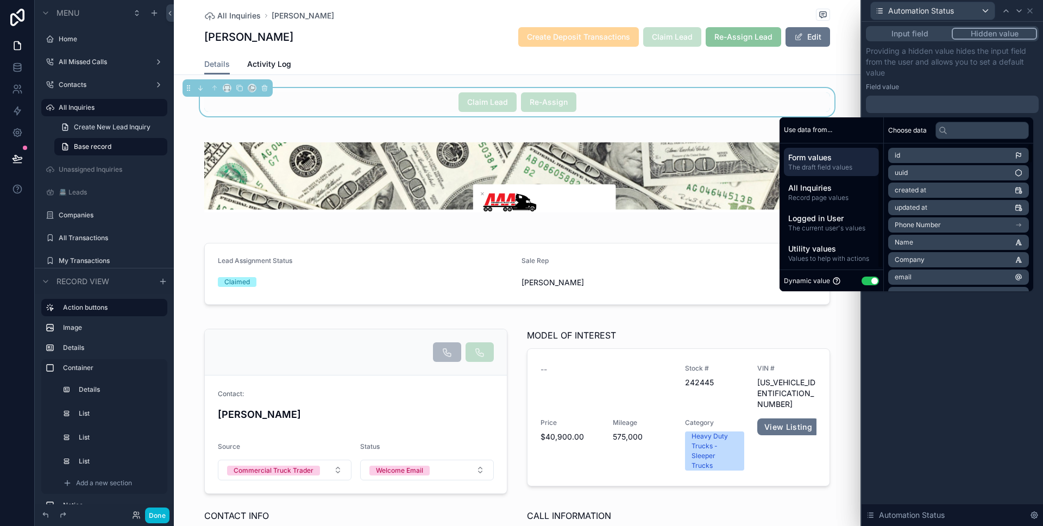
click at [867, 279] on button "Use setting" at bounding box center [869, 280] width 17 height 9
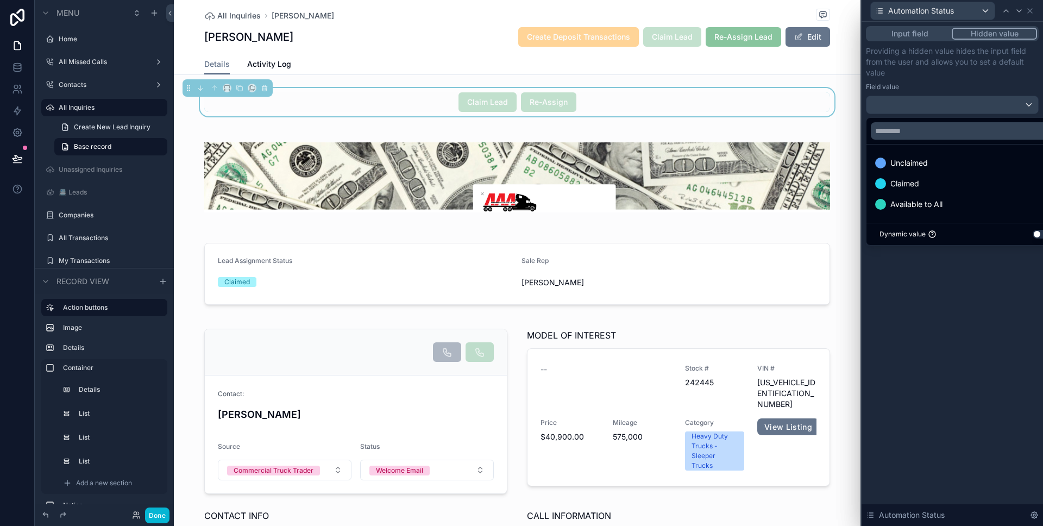
click at [922, 151] on ul "Unclaimed Claimed Available to All" at bounding box center [964, 183] width 197 height 78
click at [921, 166] on span "Unclaimed" at bounding box center [908, 162] width 37 height 13
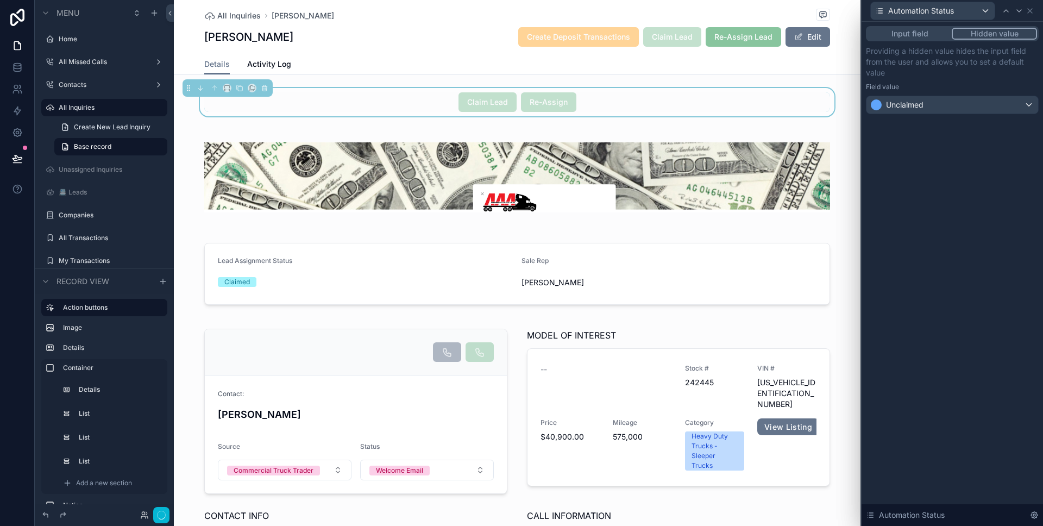
drag, startPoint x: 956, startPoint y: 268, endPoint x: 1010, endPoint y: 110, distance: 166.9
click at [956, 268] on div "Input field Hidden value Providing a hidden value hides the input field from th…" at bounding box center [951, 274] width 181 height 504
click at [1032, 7] on icon at bounding box center [1029, 11] width 9 height 9
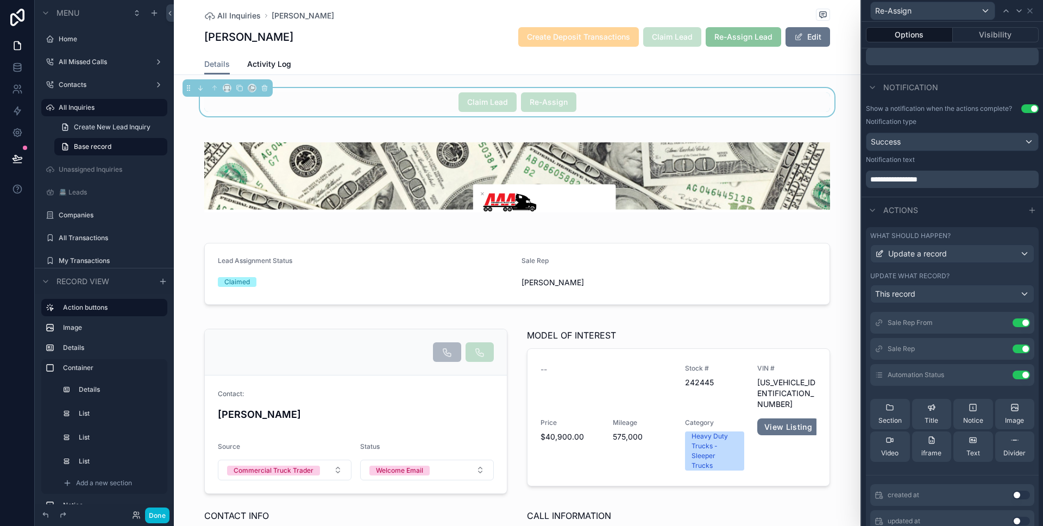
scroll to position [333, 0]
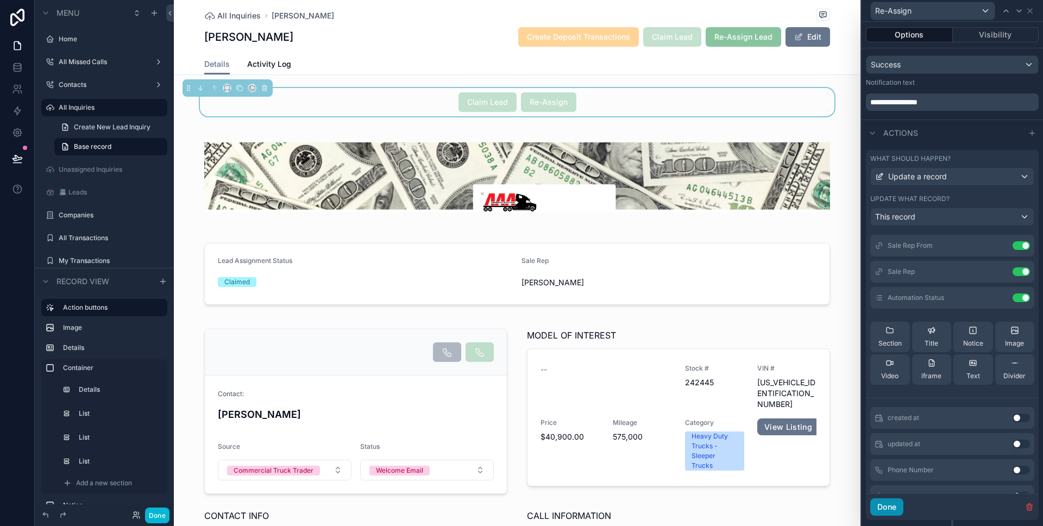
click at [894, 508] on button "Done" at bounding box center [886, 506] width 33 height 17
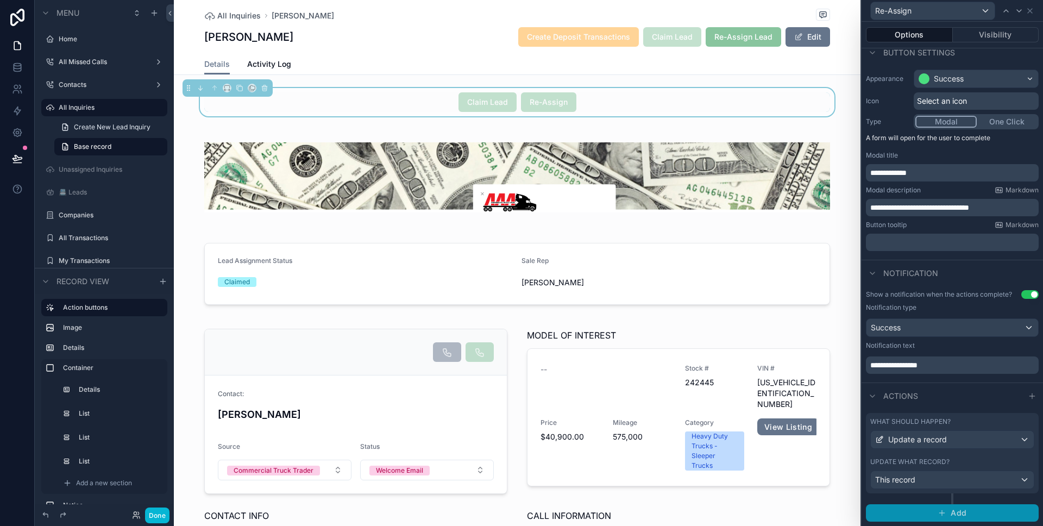
click at [948, 517] on button "Add" at bounding box center [952, 512] width 173 height 17
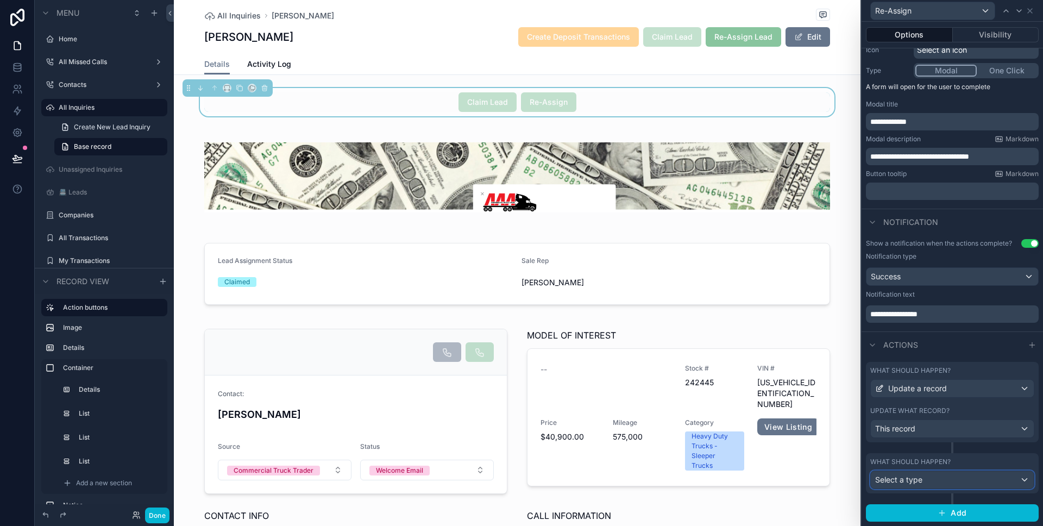
click at [944, 474] on div "Select a type" at bounding box center [952, 479] width 163 height 17
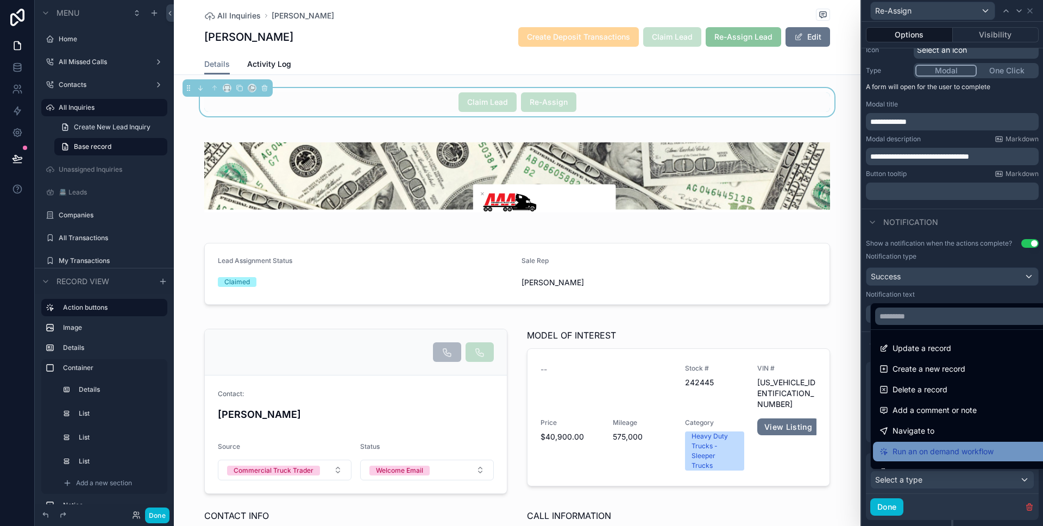
click at [941, 454] on span "Run an on demand workflow" at bounding box center [942, 451] width 101 height 13
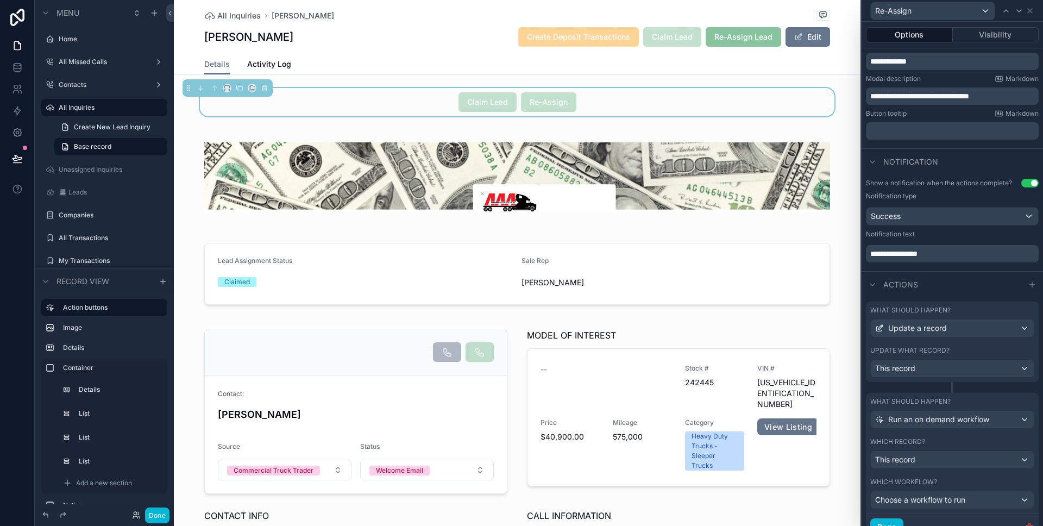
scroll to position [196, 0]
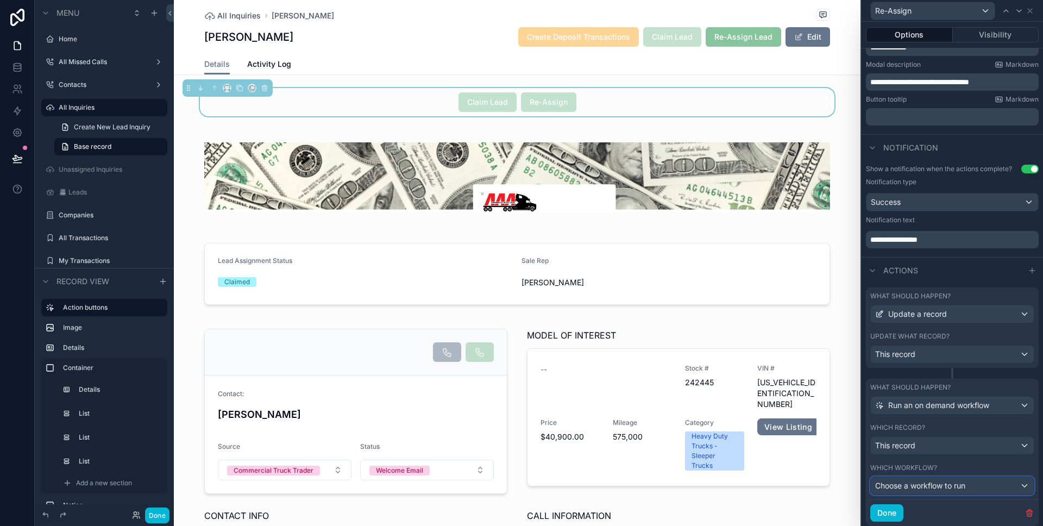
click at [933, 481] on span "Choose a workflow to run" at bounding box center [920, 485] width 90 height 9
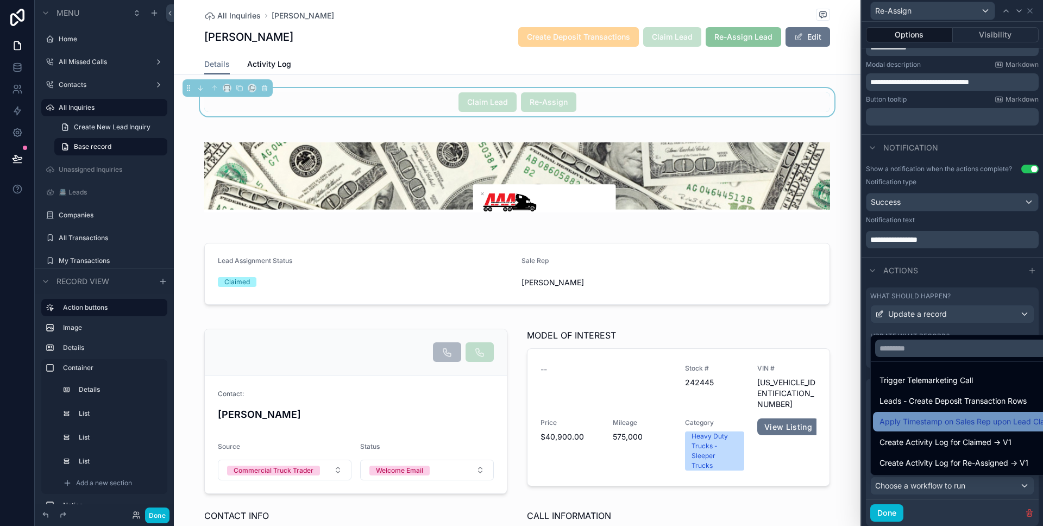
click at [944, 429] on ul "Trigger Telemarketing Call Leads - Create Deposit Transaction Rows Apply Timest…" at bounding box center [966, 418] width 191 height 113
click at [944, 429] on div "Apply Timestamp on Sales Rep upon Lead Claim" at bounding box center [966, 422] width 186 height 20
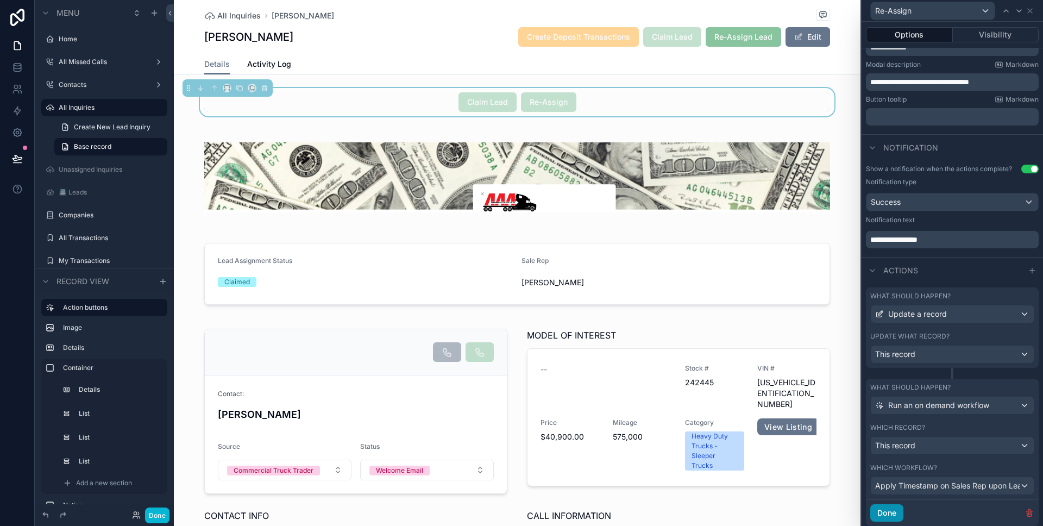
click at [891, 507] on button "Done" at bounding box center [886, 512] width 33 height 17
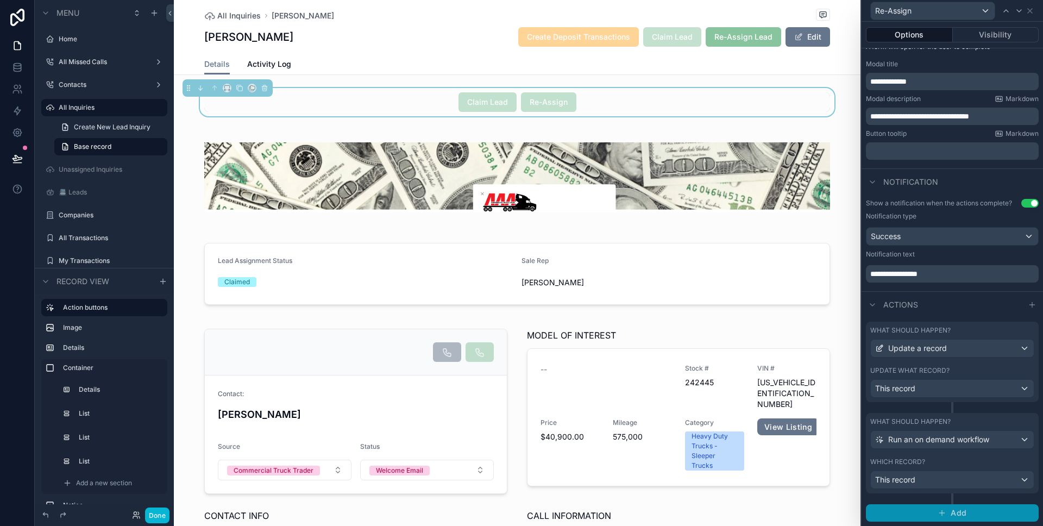
click at [942, 514] on icon "button" at bounding box center [941, 512] width 9 height 9
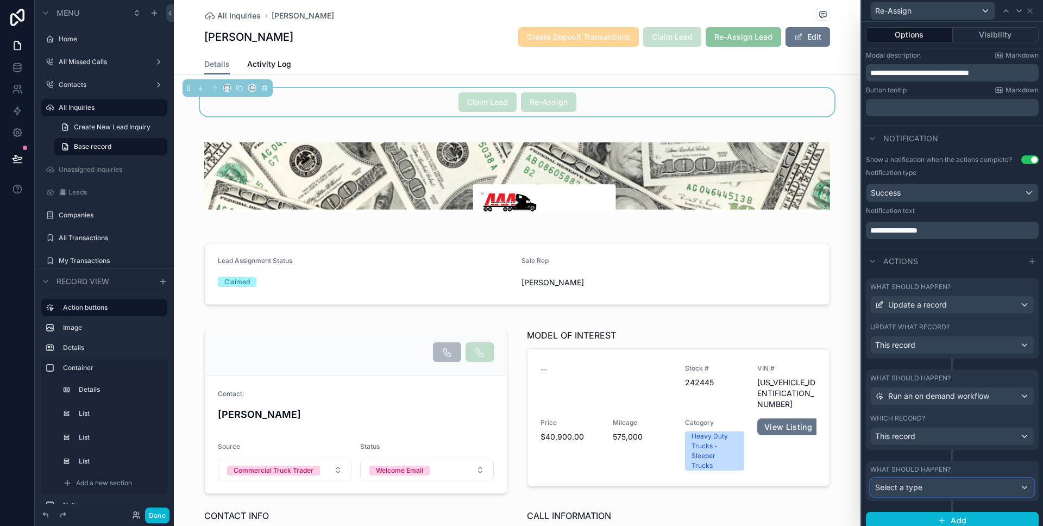
click at [924, 483] on div "Select a type" at bounding box center [952, 486] width 163 height 17
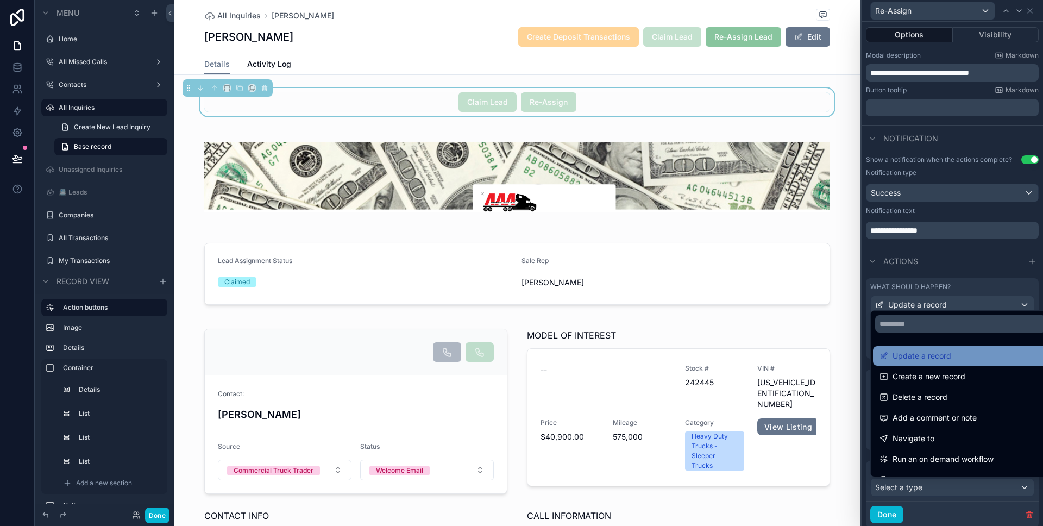
click at [941, 355] on span "Update a record" at bounding box center [921, 355] width 59 height 13
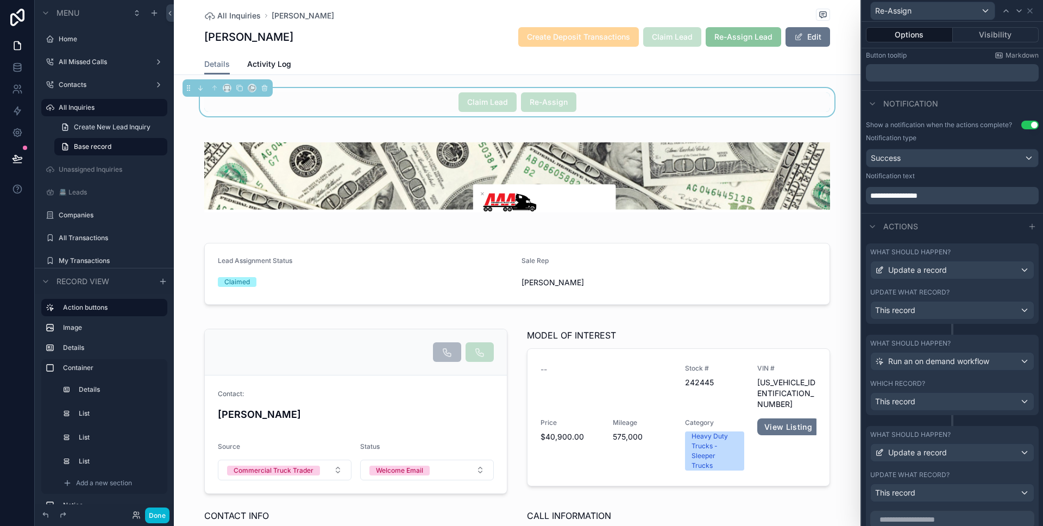
scroll to position [319, 0]
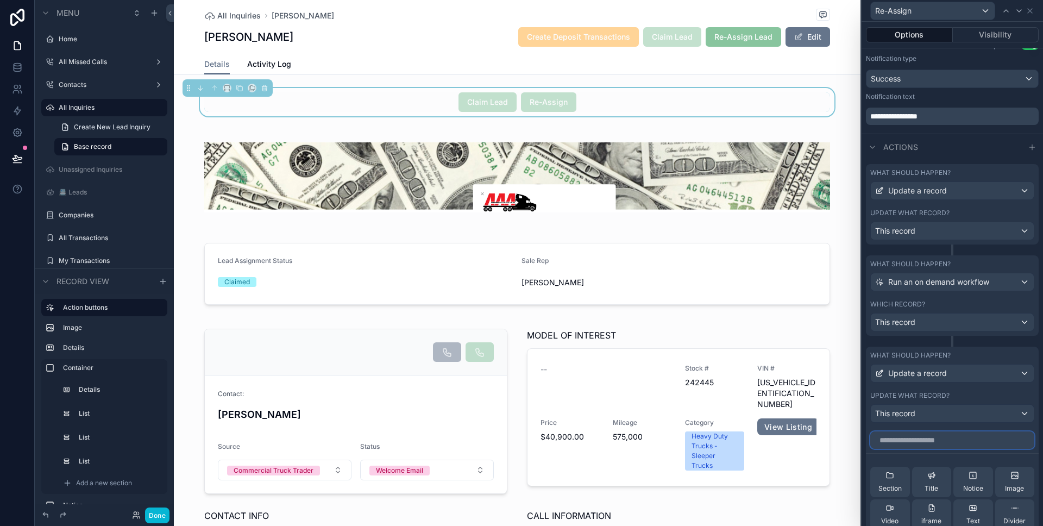
click at [968, 442] on input "text" at bounding box center [952, 439] width 164 height 17
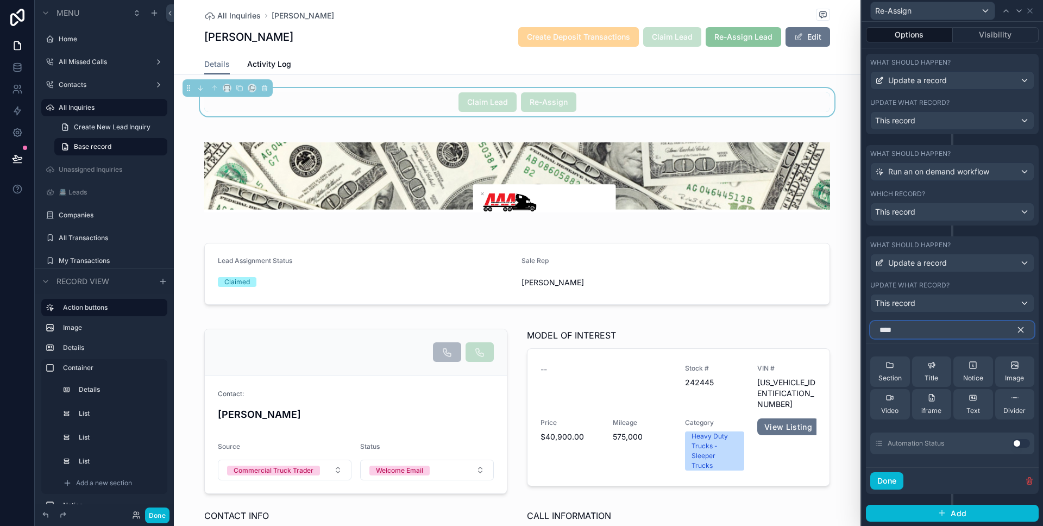
type input "****"
click at [1015, 447] on button "Use setting" at bounding box center [1020, 443] width 17 height 9
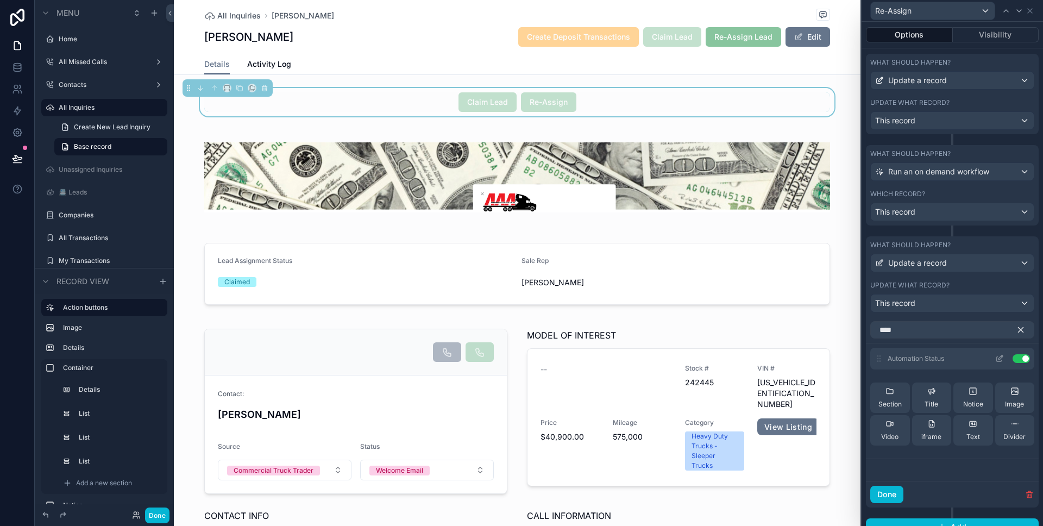
click at [995, 362] on icon at bounding box center [999, 358] width 9 height 9
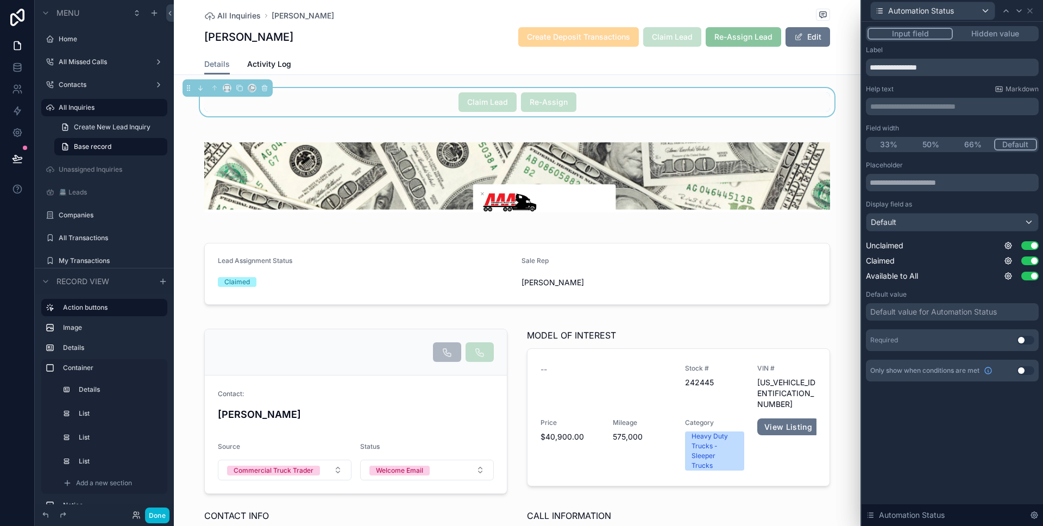
click at [992, 32] on button "Hidden value" at bounding box center [995, 34] width 84 height 12
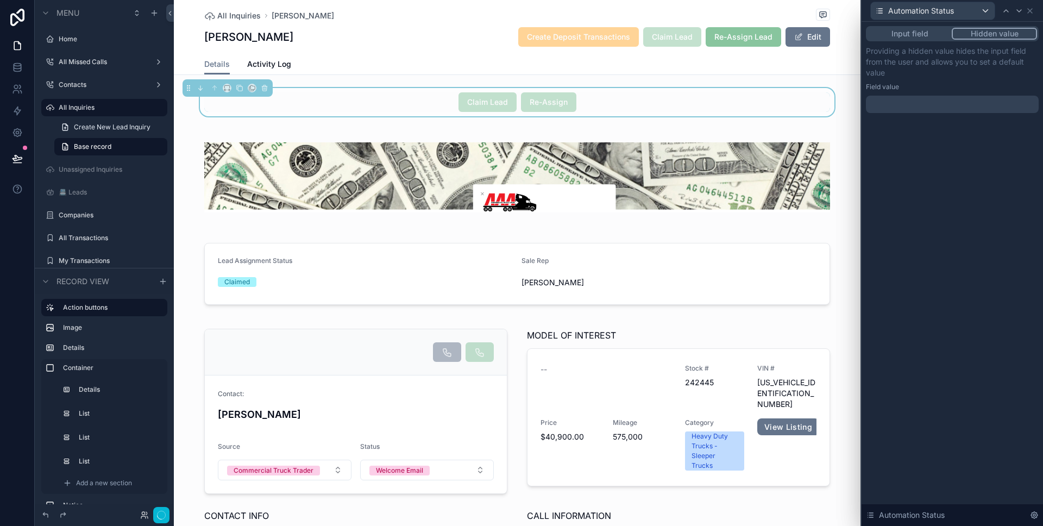
click at [916, 111] on div at bounding box center [952, 104] width 173 height 17
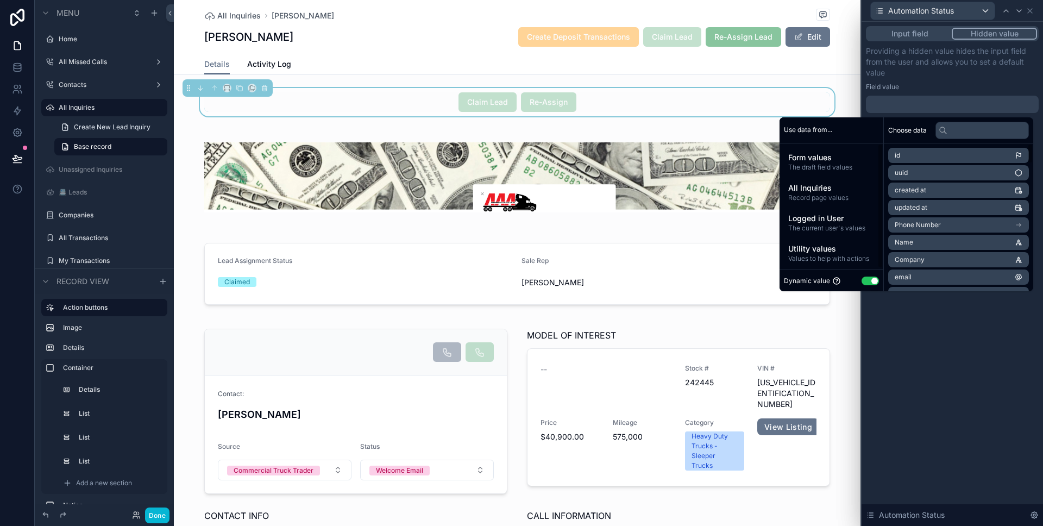
click at [863, 281] on button "Use setting" at bounding box center [869, 280] width 17 height 9
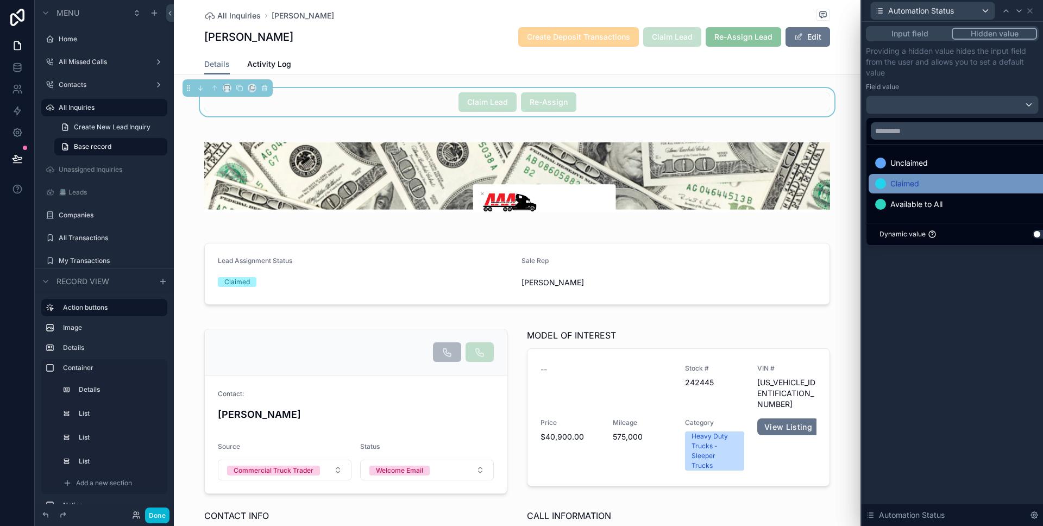
click at [911, 180] on span "Claimed" at bounding box center [904, 183] width 29 height 13
drag, startPoint x: 930, startPoint y: 279, endPoint x: 968, endPoint y: 184, distance: 102.6
click at [930, 278] on div "Input field Hidden value Providing a hidden value hides the input field from th…" at bounding box center [951, 274] width 181 height 504
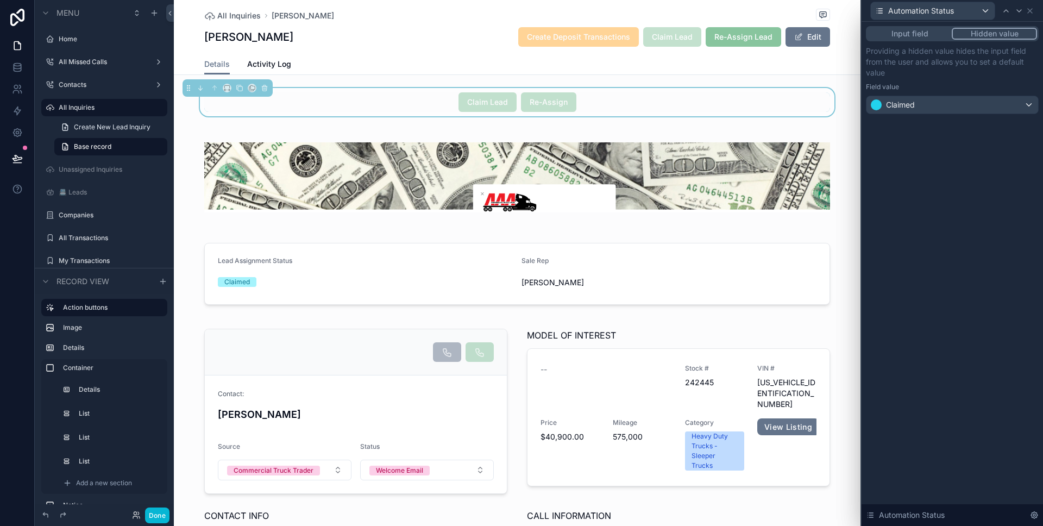
click at [1032, 15] on div "Automation Status" at bounding box center [952, 10] width 173 height 21
click at [1032, 13] on icon at bounding box center [1029, 11] width 9 height 9
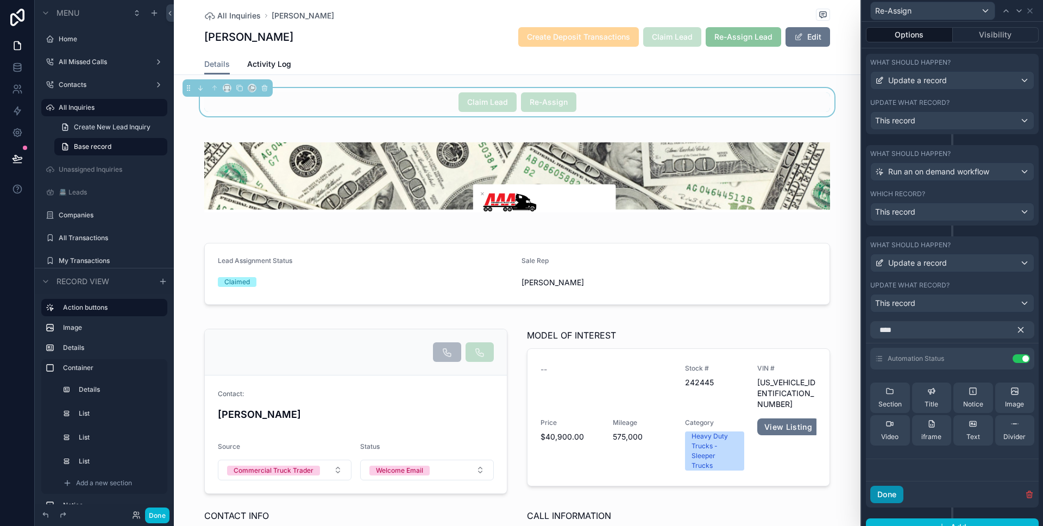
click at [893, 487] on button "Done" at bounding box center [886, 494] width 33 height 17
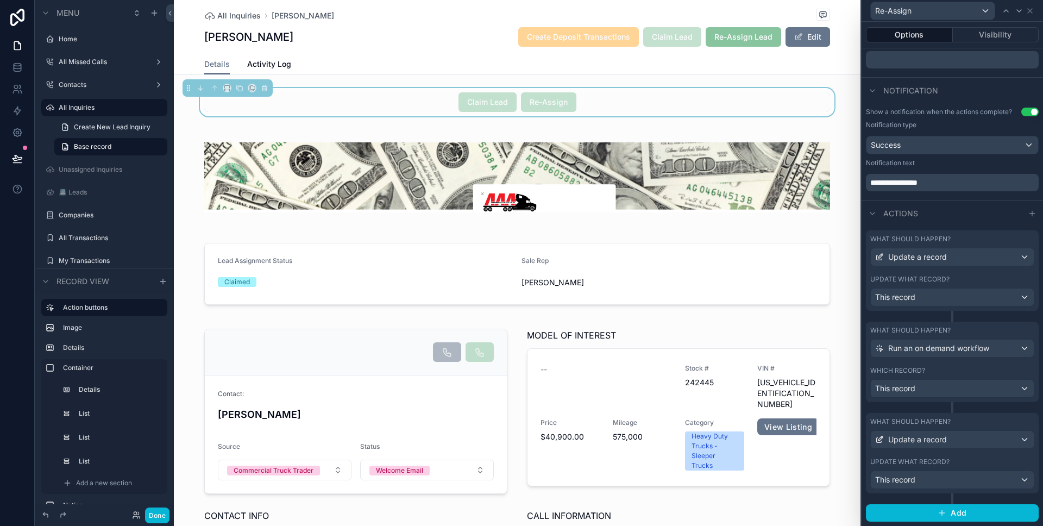
scroll to position [14, 0]
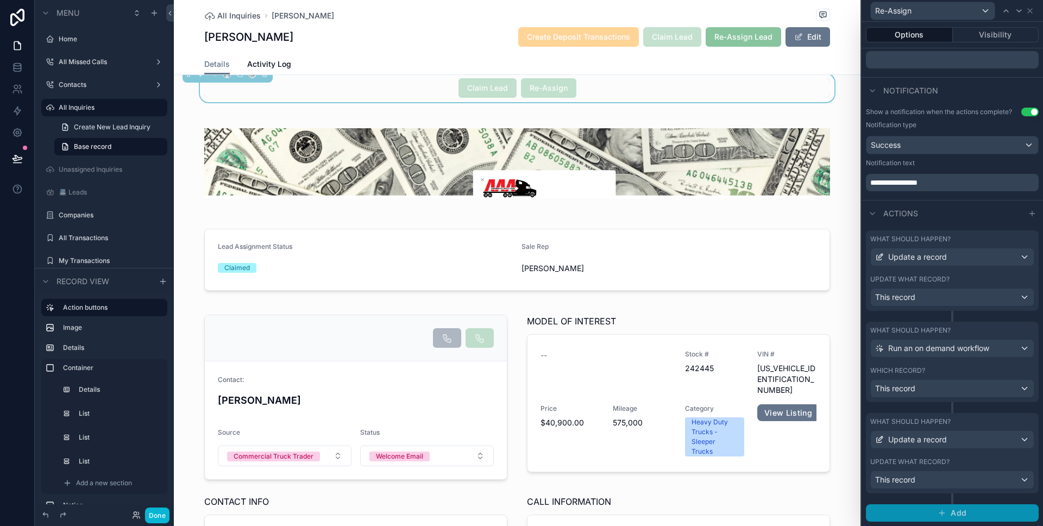
click at [923, 512] on button "Add" at bounding box center [952, 512] width 173 height 17
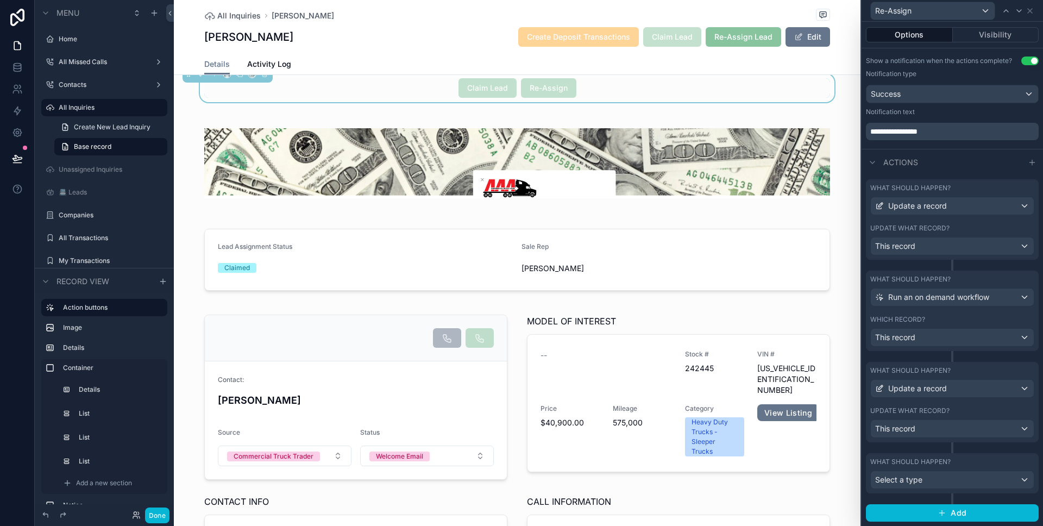
click at [924, 490] on div "What should happen? Select a type" at bounding box center [952, 473] width 173 height 40
click at [922, 486] on div "Select a type" at bounding box center [952, 479] width 163 height 17
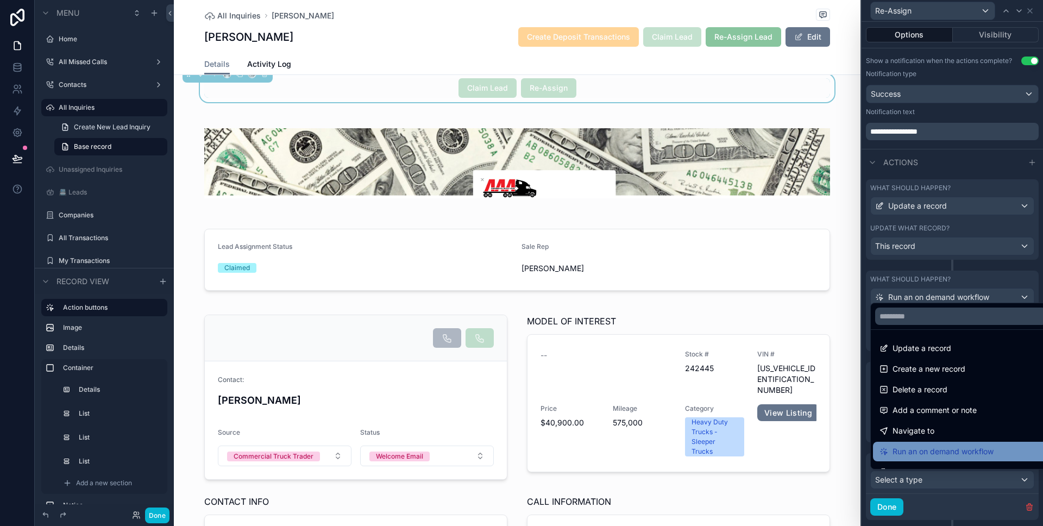
click at [939, 450] on span "Run an on demand workflow" at bounding box center [942, 451] width 101 height 13
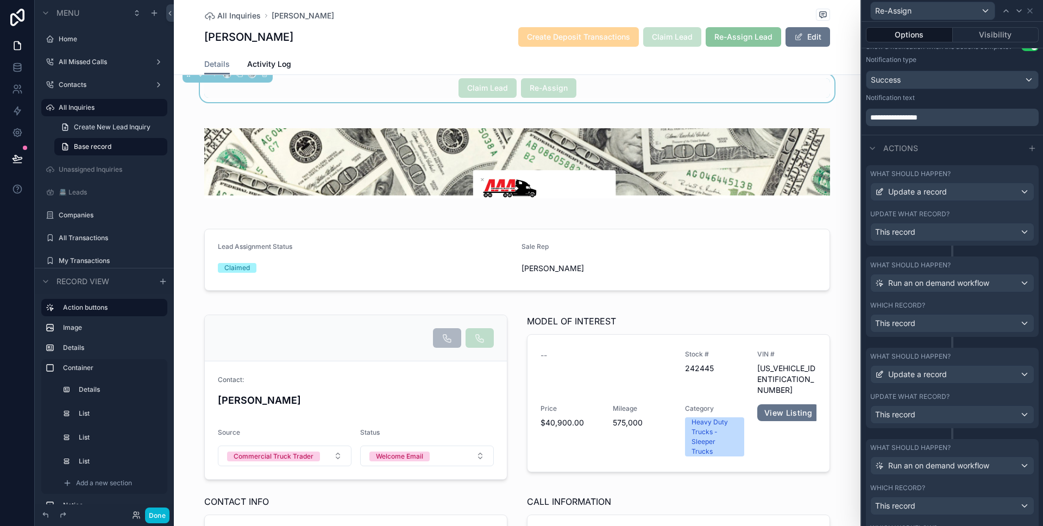
scroll to position [410, 0]
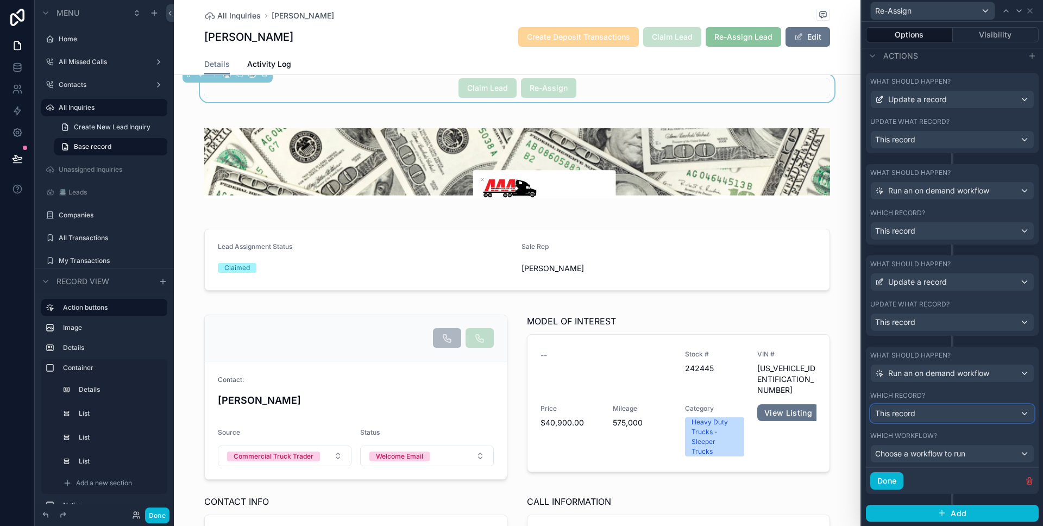
click at [938, 415] on div "This record" at bounding box center [952, 413] width 163 height 17
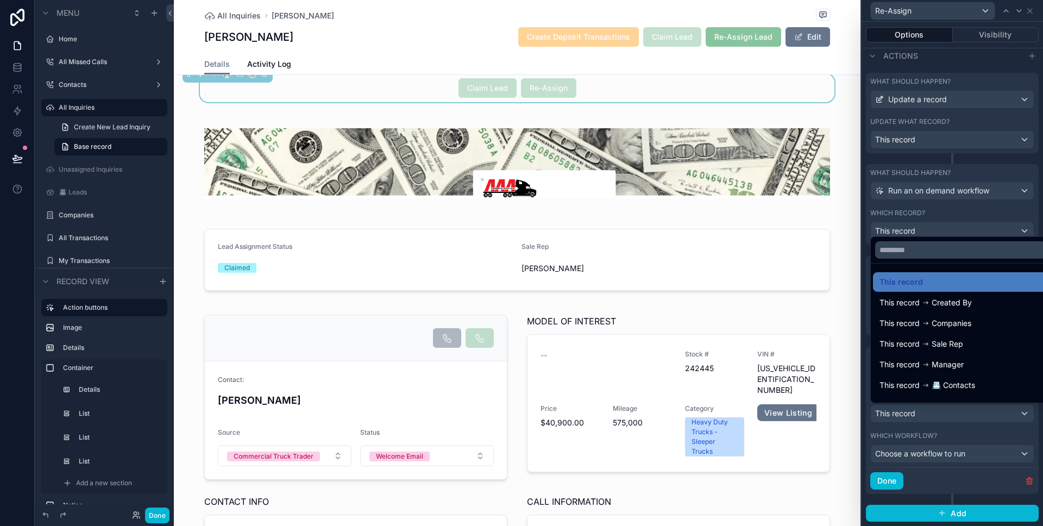
click at [938, 415] on div at bounding box center [951, 263] width 181 height 526
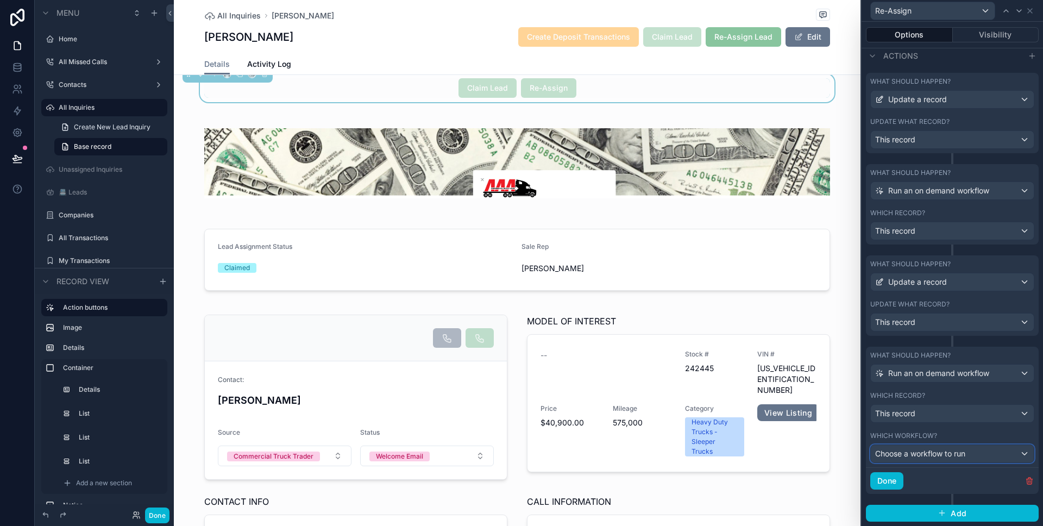
click at [963, 458] on span "Choose a workflow to run" at bounding box center [920, 453] width 90 height 11
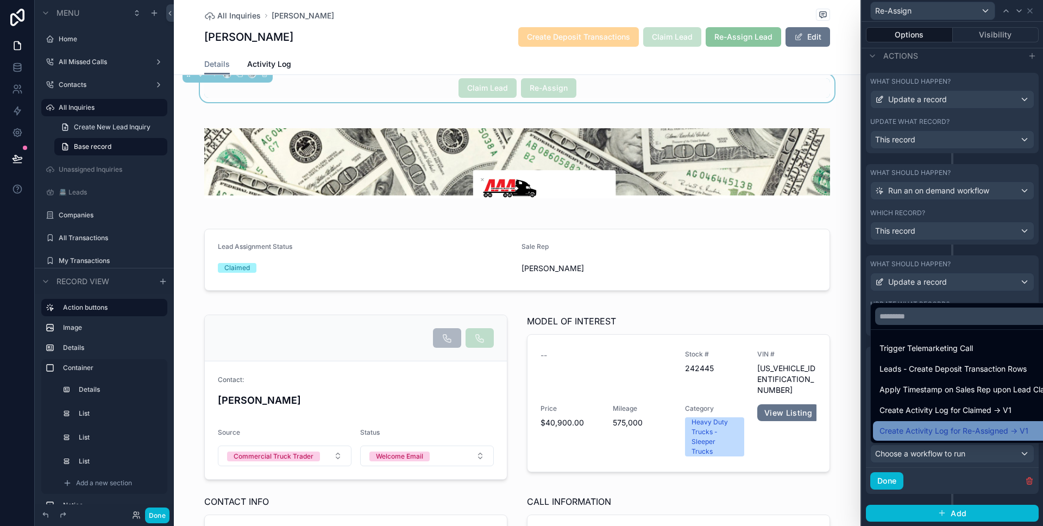
click at [959, 434] on span "Create Activity Log for Re-Assigned -> V1" at bounding box center [953, 430] width 149 height 13
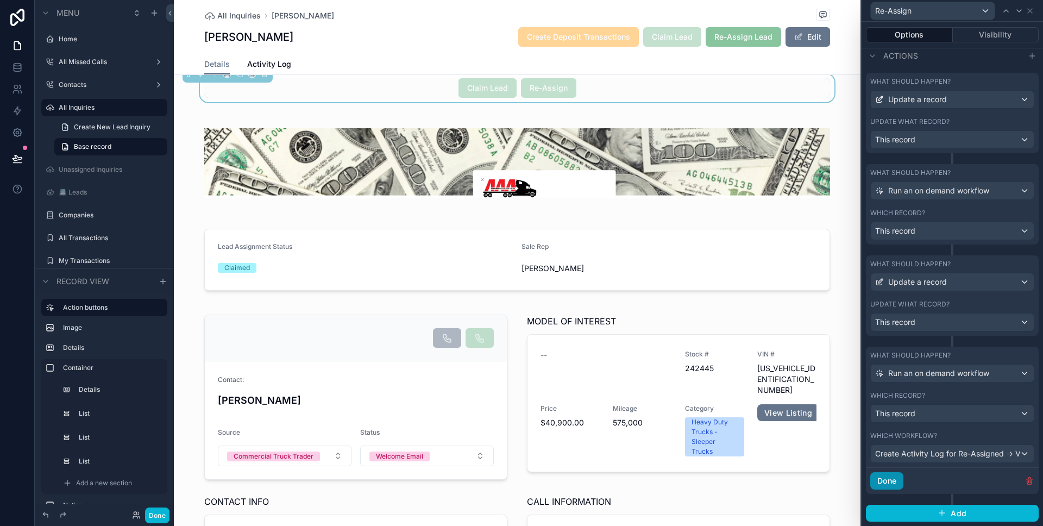
click at [895, 483] on button "Done" at bounding box center [886, 480] width 33 height 17
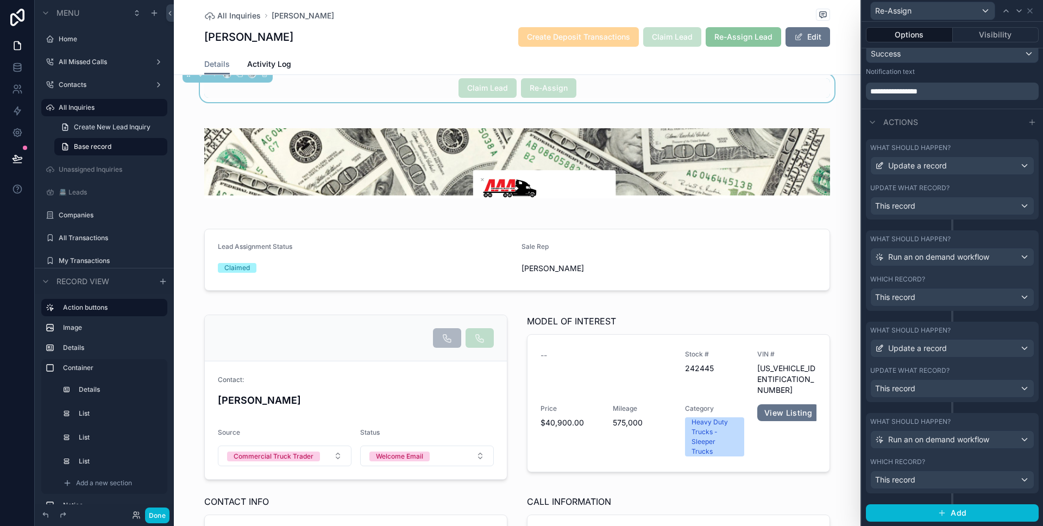
scroll to position [344, 0]
click at [22, 162] on icon at bounding box center [17, 158] width 11 height 11
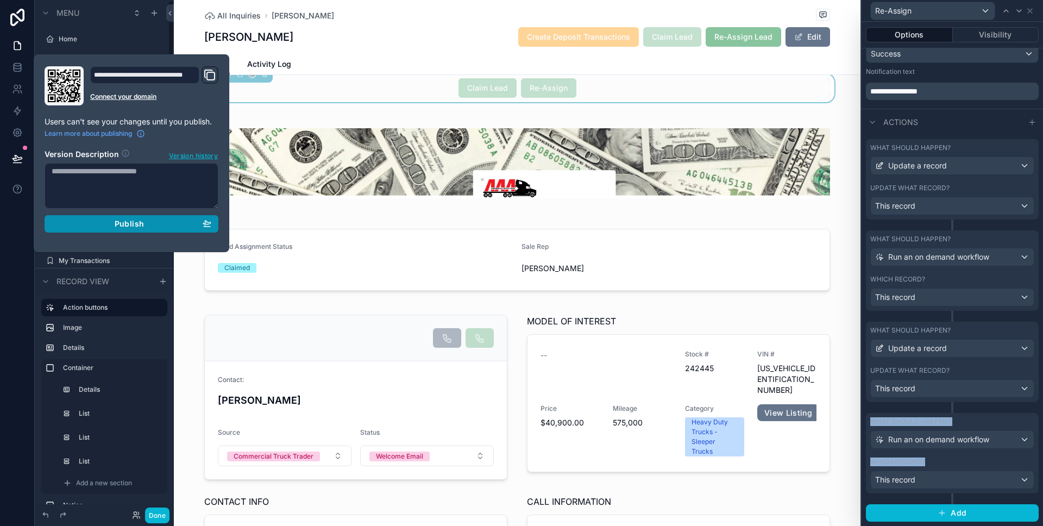
click at [102, 215] on button "Publish" at bounding box center [132, 223] width 174 height 17
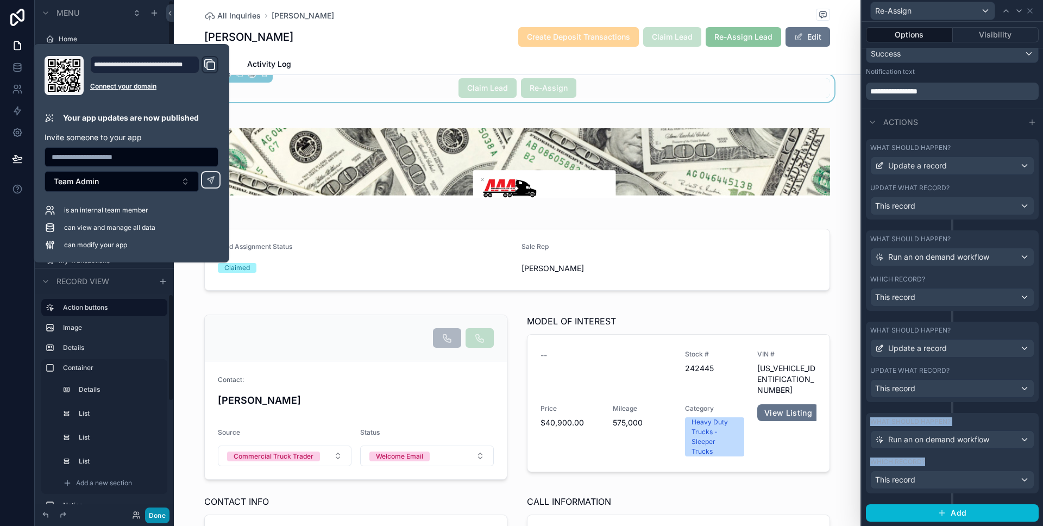
click at [160, 515] on button "Done" at bounding box center [157, 515] width 24 height 16
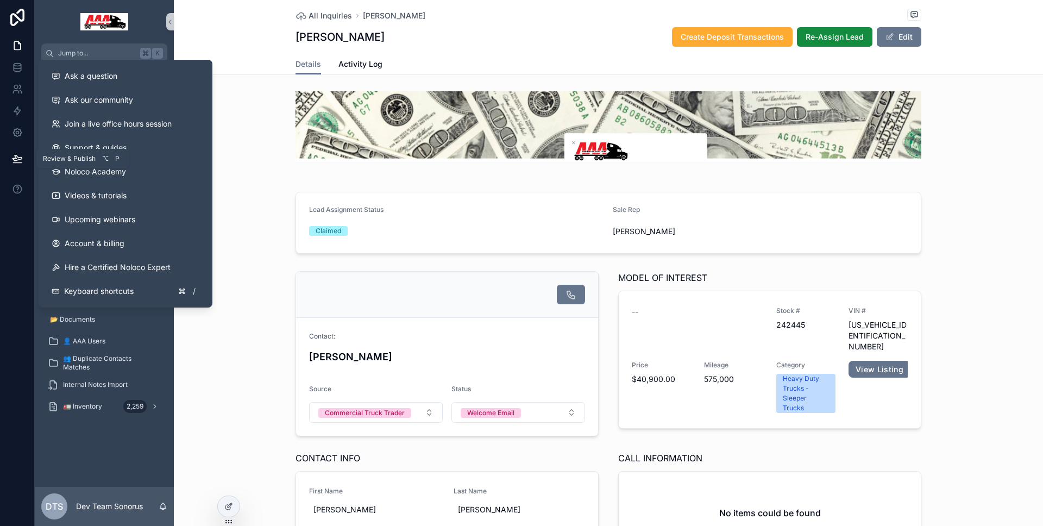
click at [20, 168] on button at bounding box center [17, 158] width 24 height 30
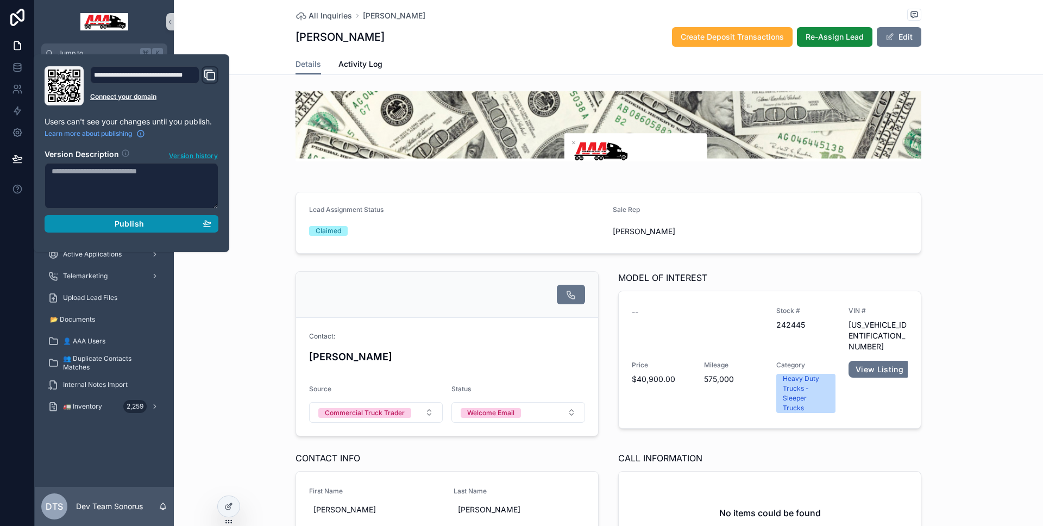
click at [216, 223] on button "Publish" at bounding box center [132, 223] width 174 height 17
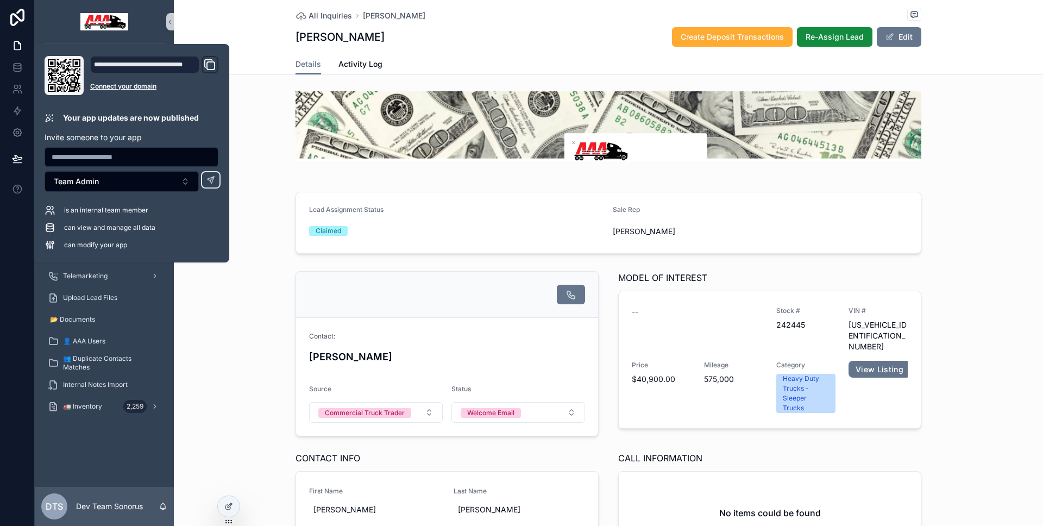
click at [191, 281] on div "Contact: [PERSON_NAME] Source Commercial Truck Trader Status Welcome Email MODE…" at bounding box center [608, 444] width 869 height 355
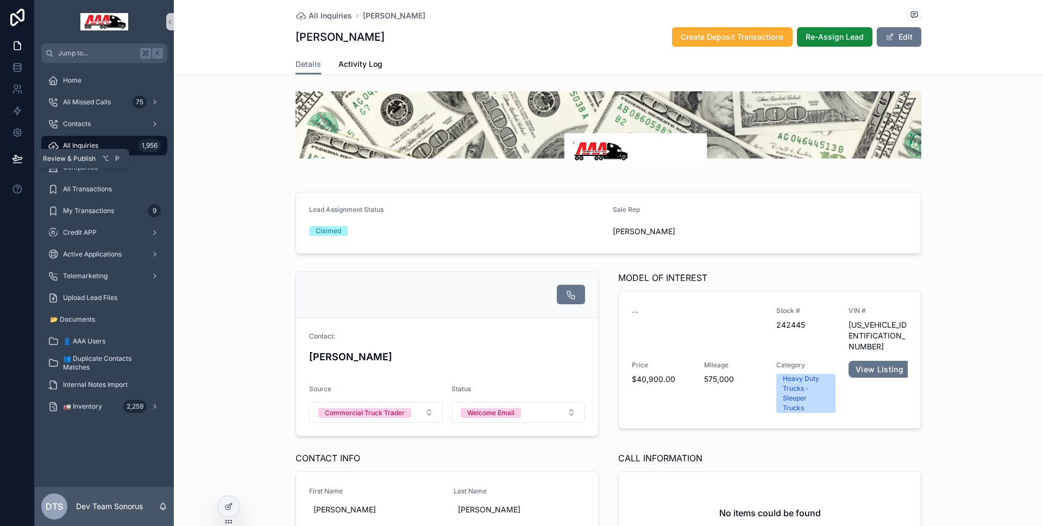
click at [15, 159] on icon at bounding box center [17, 158] width 11 height 11
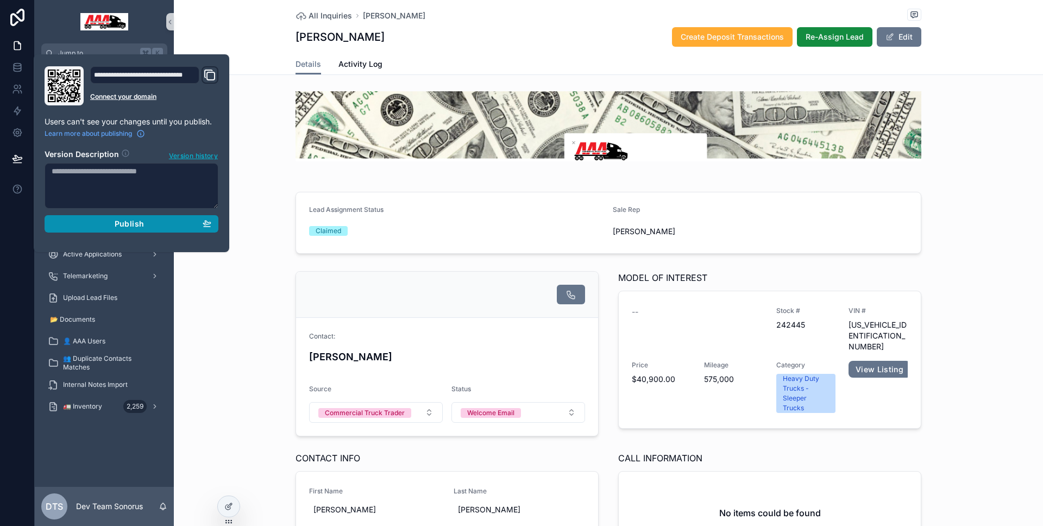
click at [80, 218] on button "Publish" at bounding box center [132, 223] width 174 height 17
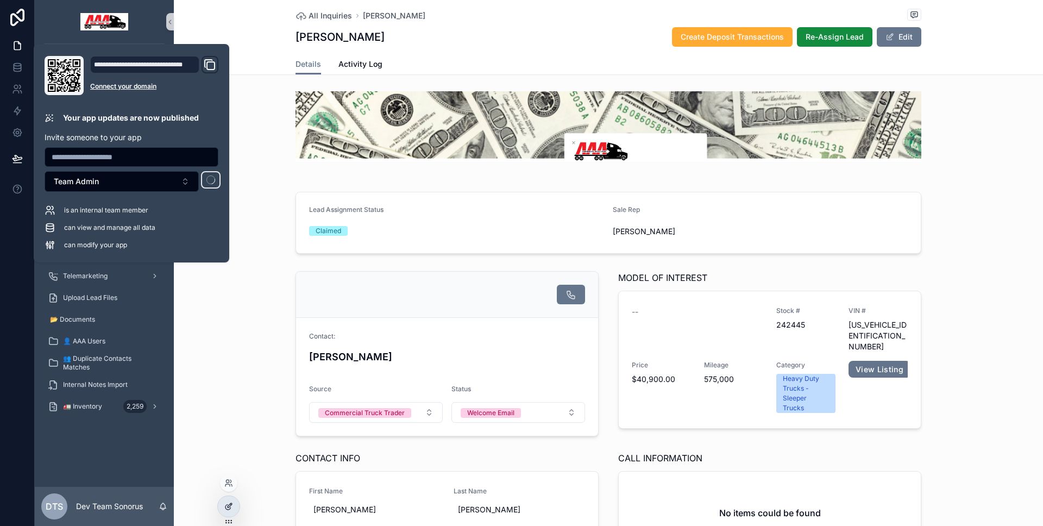
click at [231, 503] on icon at bounding box center [230, 505] width 4 height 4
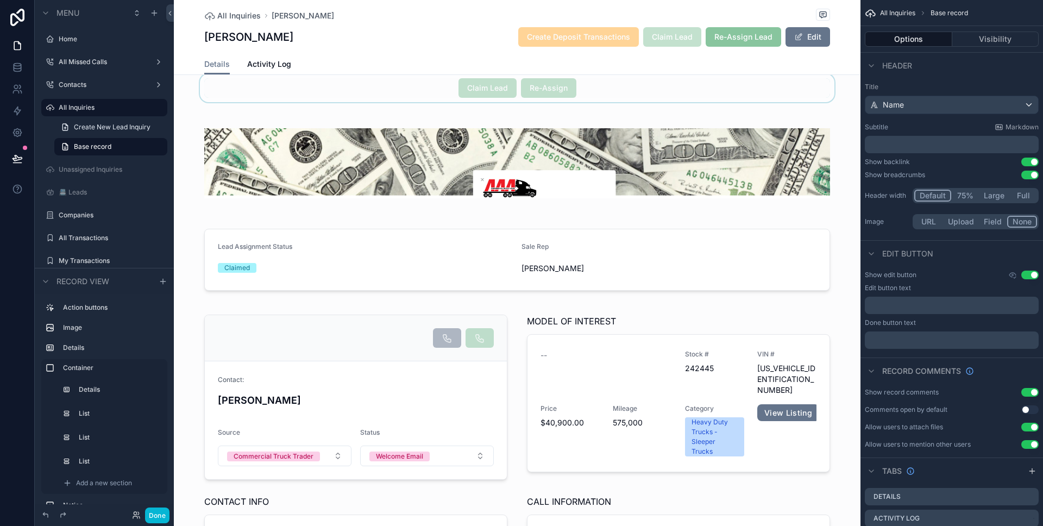
click at [628, 89] on div "scrollable content" at bounding box center [517, 88] width 687 height 28
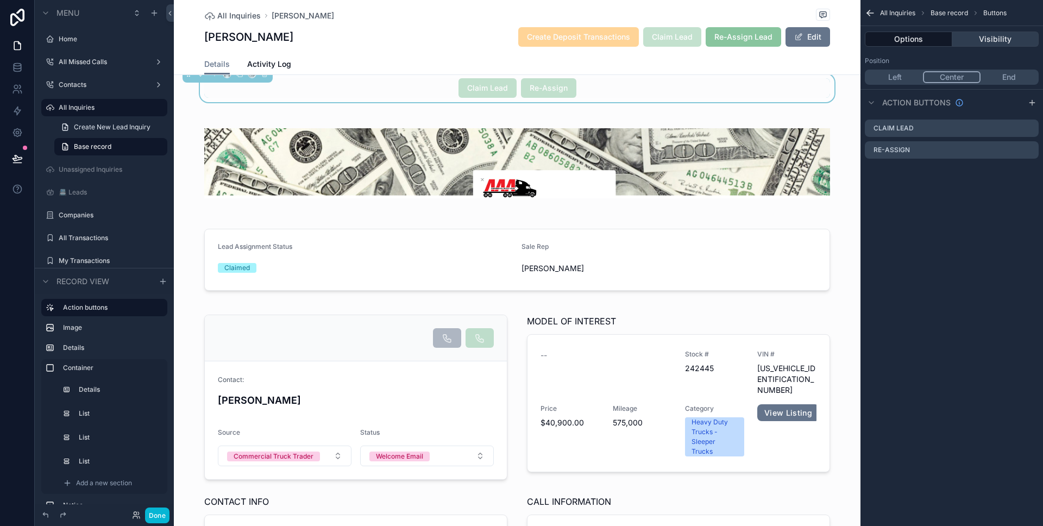
click at [994, 44] on button "Visibility" at bounding box center [995, 39] width 87 height 15
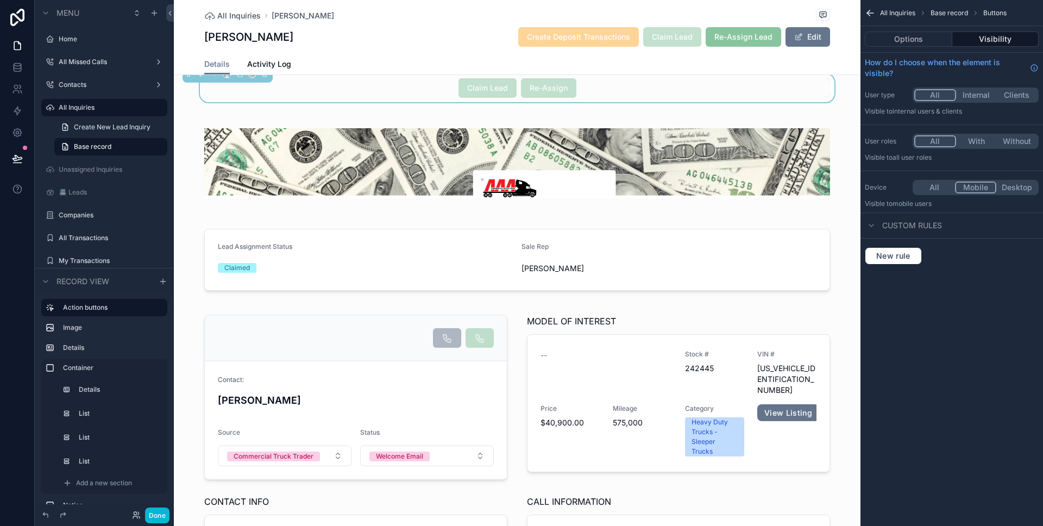
click at [622, 60] on div "Details Activity Log" at bounding box center [517, 64] width 626 height 21
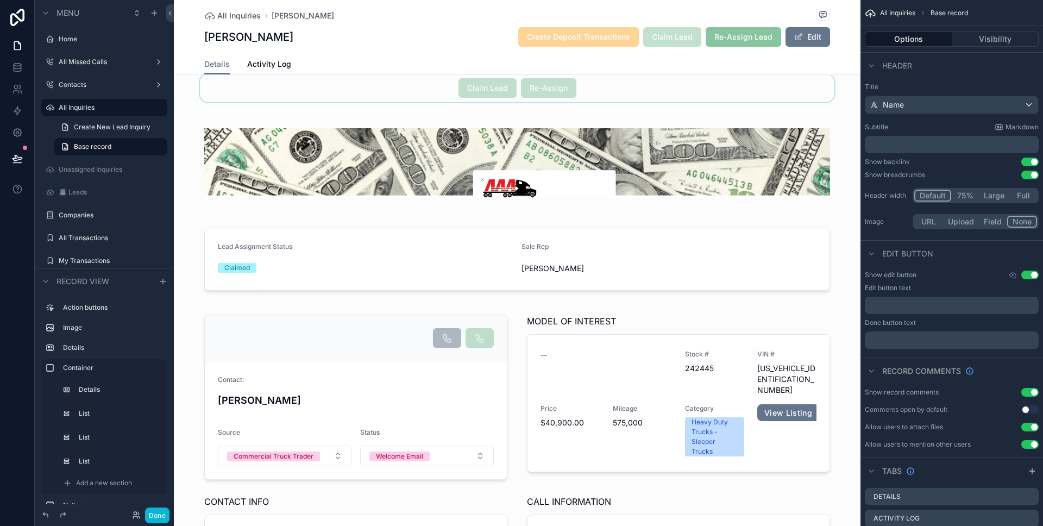
click at [681, 93] on div "scrollable content" at bounding box center [517, 88] width 687 height 28
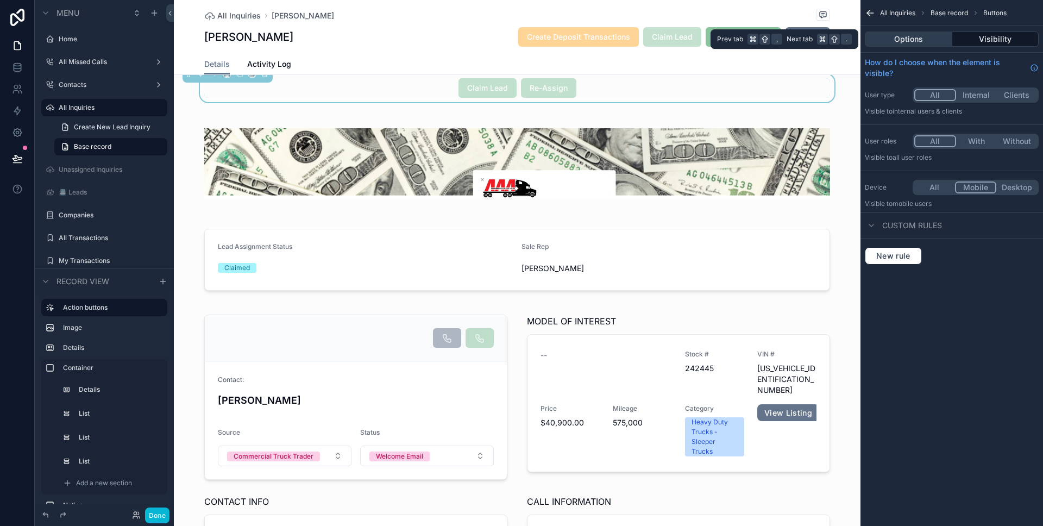
click at [897, 39] on button "Options" at bounding box center [908, 39] width 87 height 15
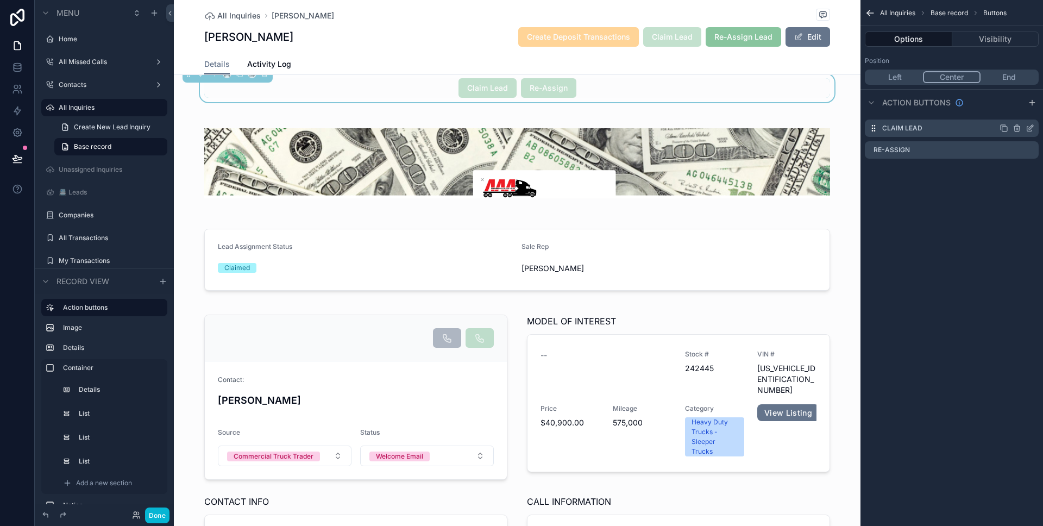
click at [1030, 127] on icon "scrollable content" at bounding box center [1031, 127] width 4 height 4
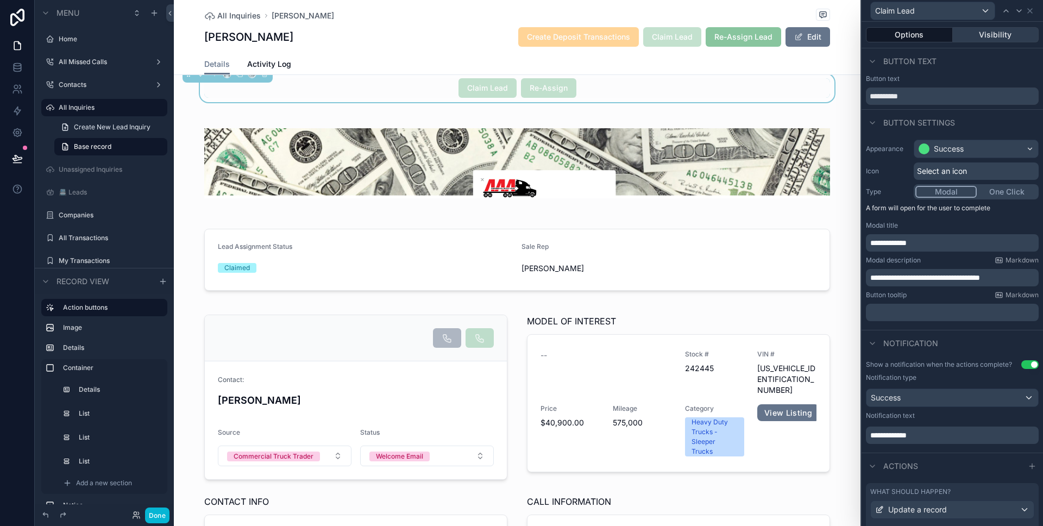
click at [987, 41] on button "Visibility" at bounding box center [996, 34] width 86 height 15
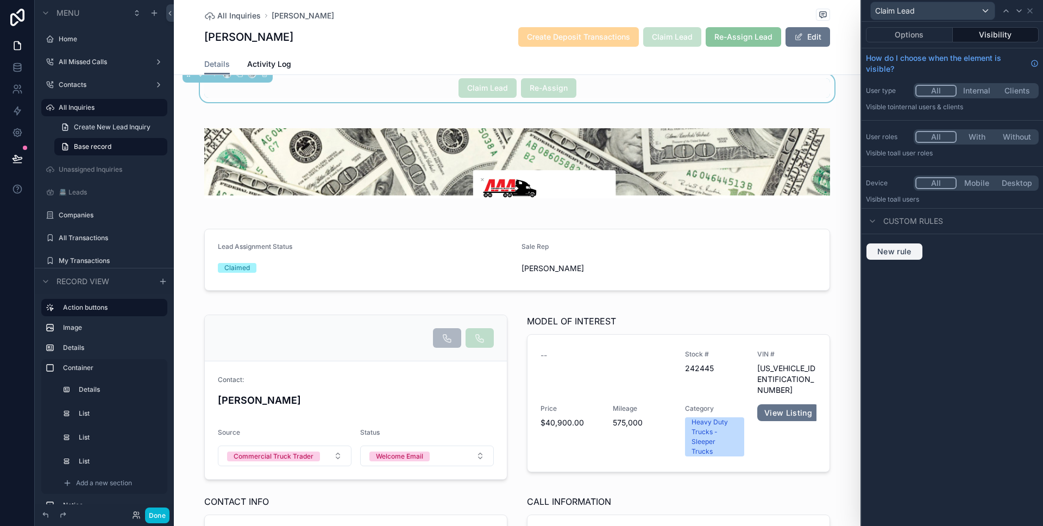
click at [902, 245] on button "New rule" at bounding box center [894, 251] width 57 height 17
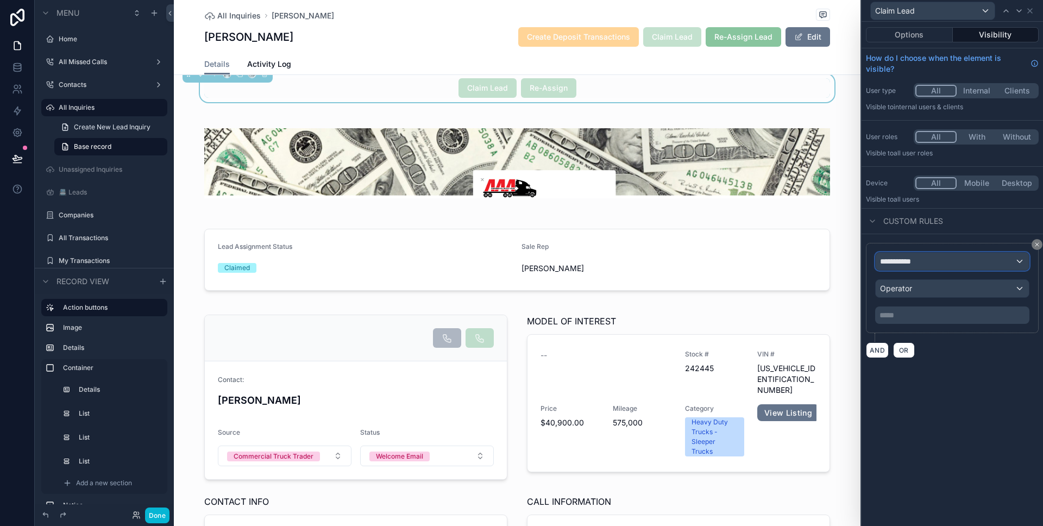
click at [912, 253] on div "**********" at bounding box center [952, 261] width 153 height 17
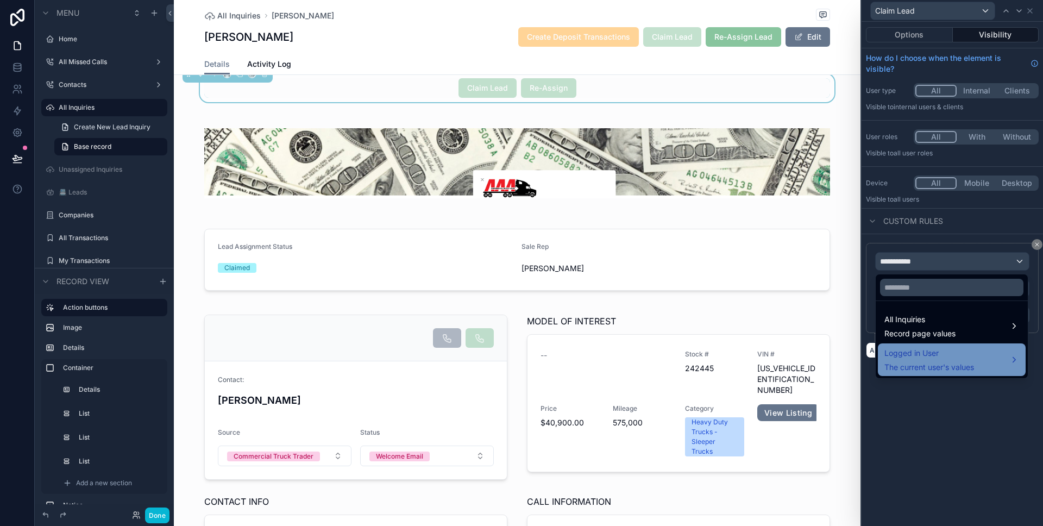
click at [931, 343] on div "Logged in User The current user's values" at bounding box center [952, 359] width 148 height 33
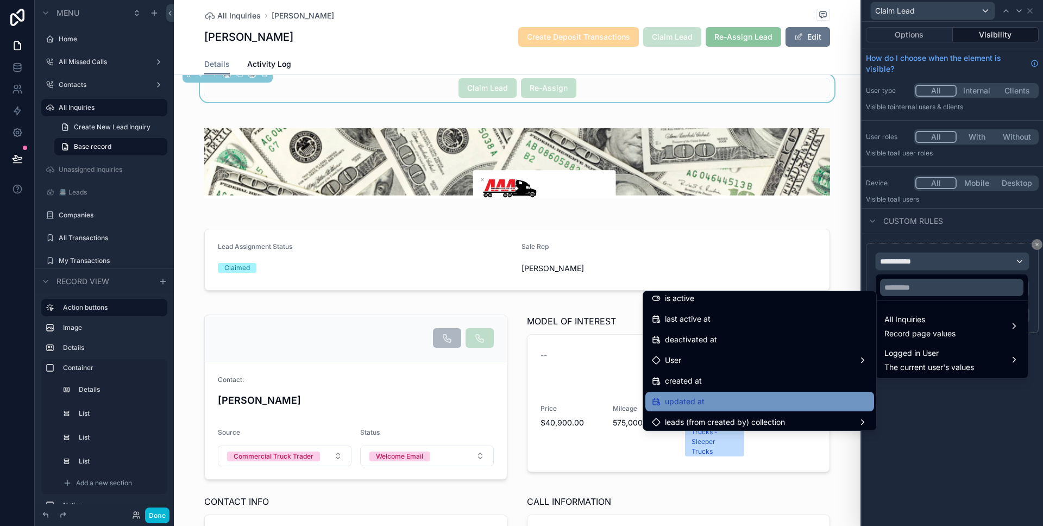
scroll to position [214, 0]
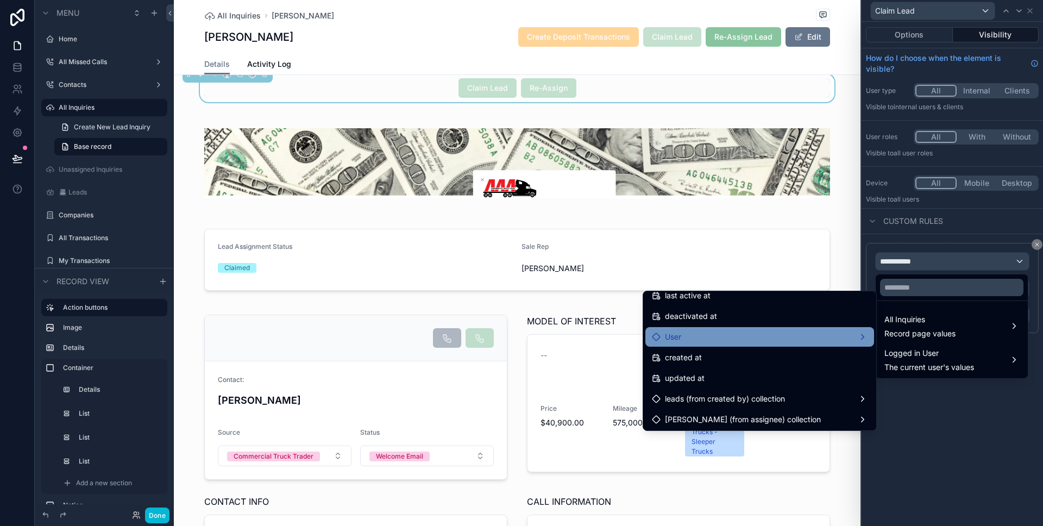
click at [790, 336] on div "User" at bounding box center [760, 336] width 216 height 13
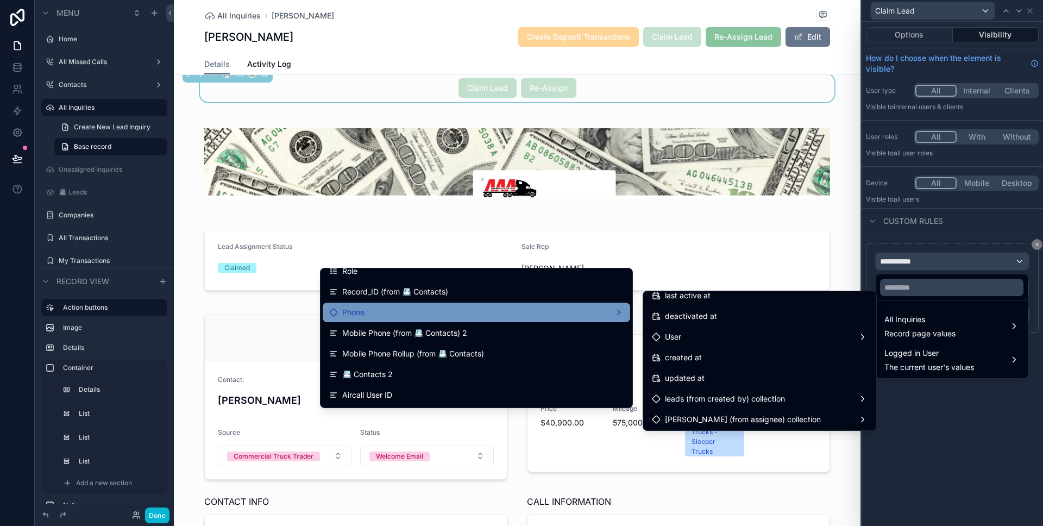
scroll to position [99, 0]
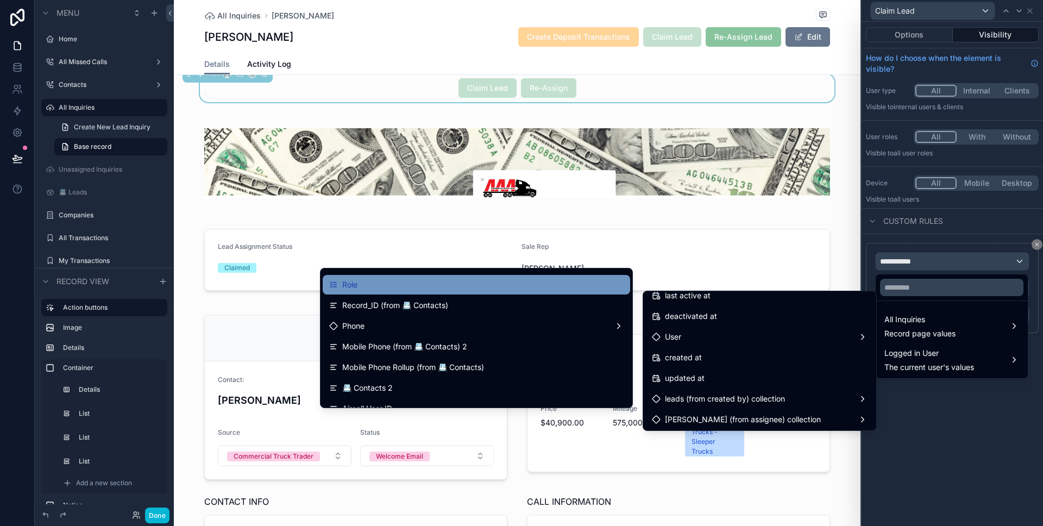
click at [530, 288] on div "Role" at bounding box center [476, 284] width 294 height 13
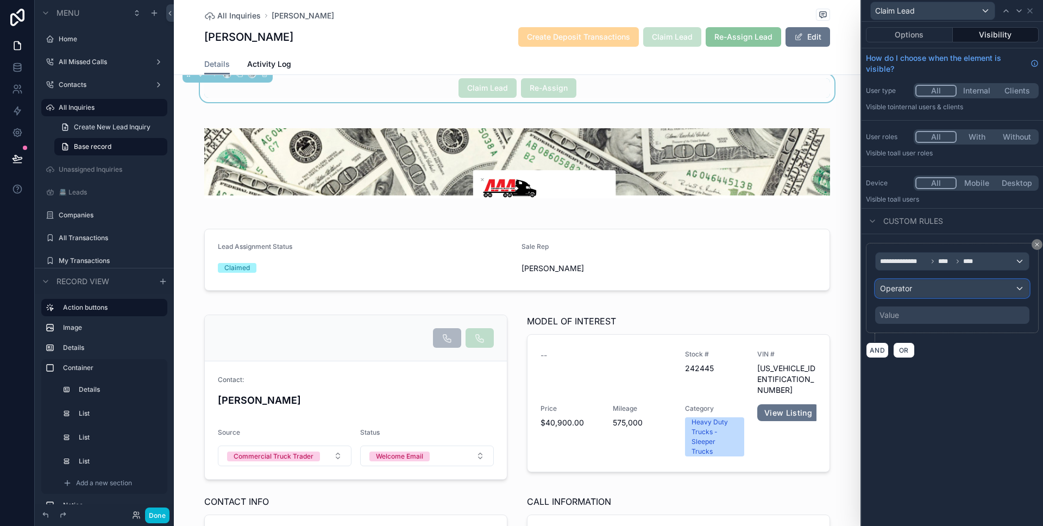
click at [936, 297] on div "Operator" at bounding box center [952, 288] width 153 height 17
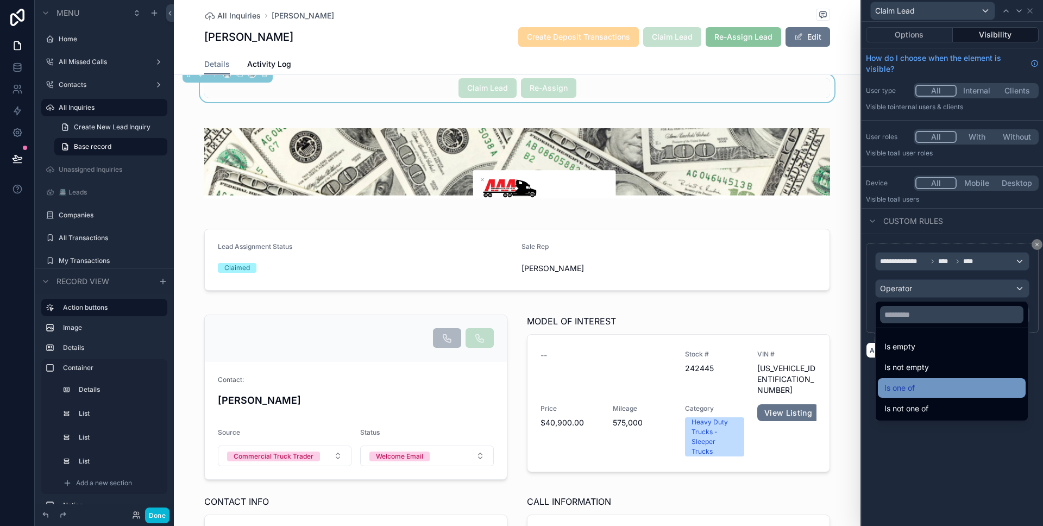
click at [919, 394] on div "Is one of" at bounding box center [952, 388] width 148 height 20
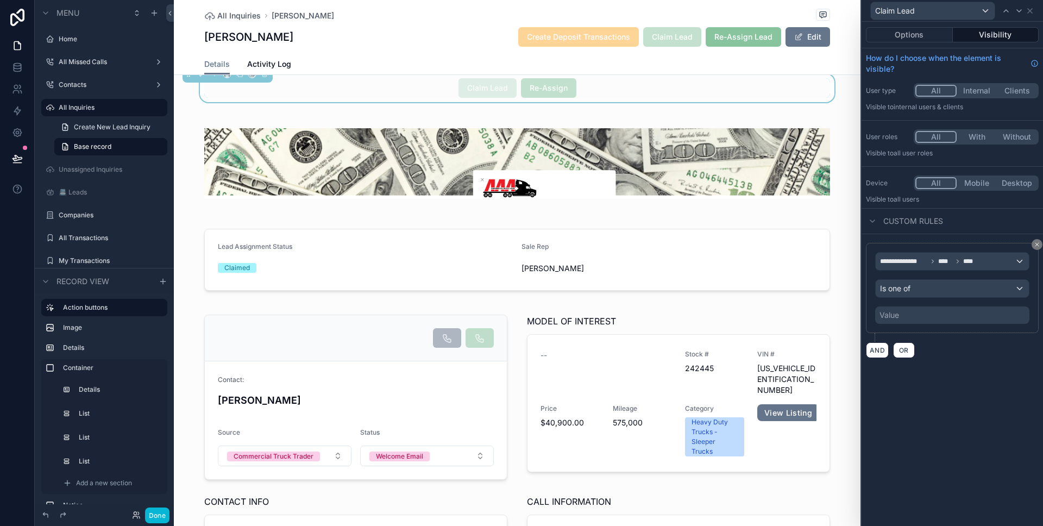
click at [909, 316] on div "Value" at bounding box center [952, 314] width 154 height 17
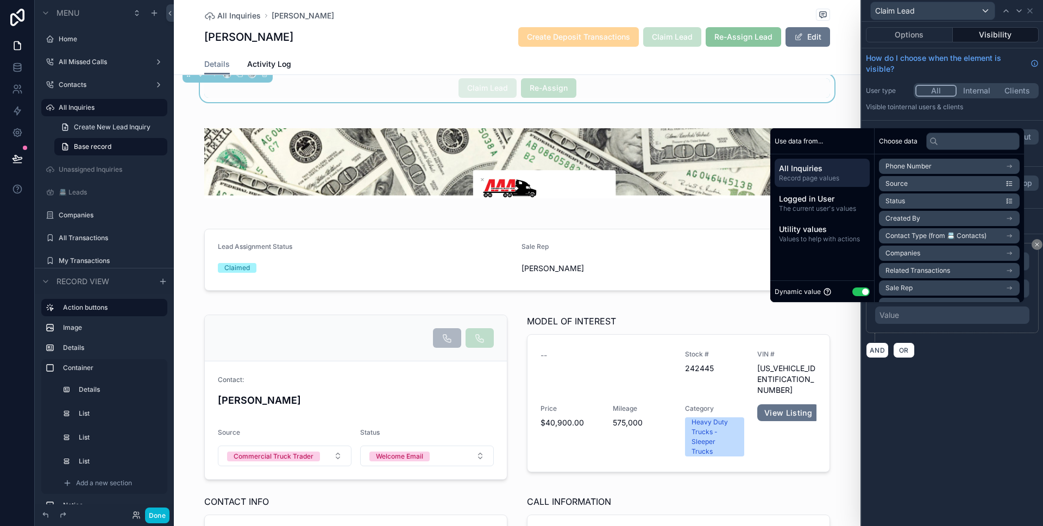
click at [853, 294] on button "Use setting" at bounding box center [860, 291] width 17 height 9
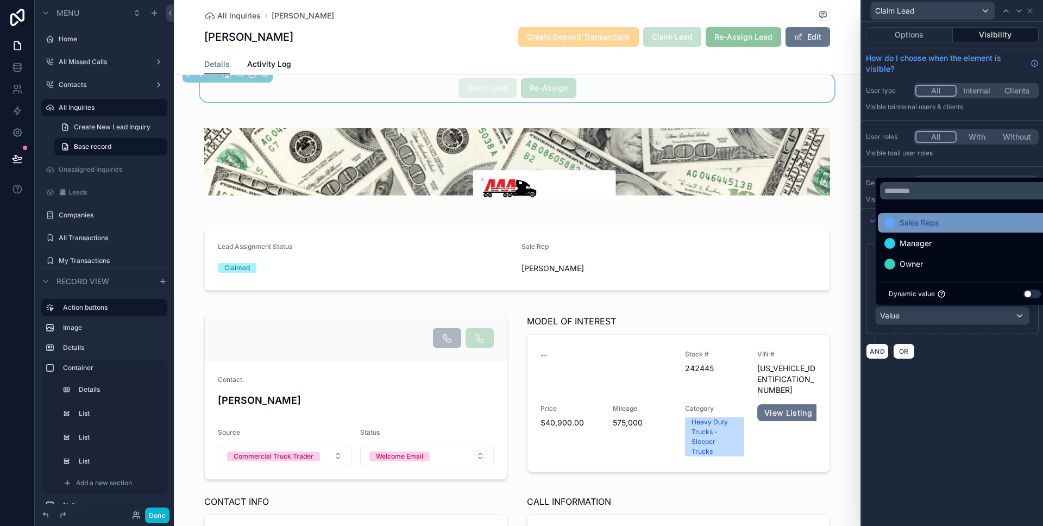
click at [933, 224] on span "Sales Reps" at bounding box center [918, 222] width 39 height 13
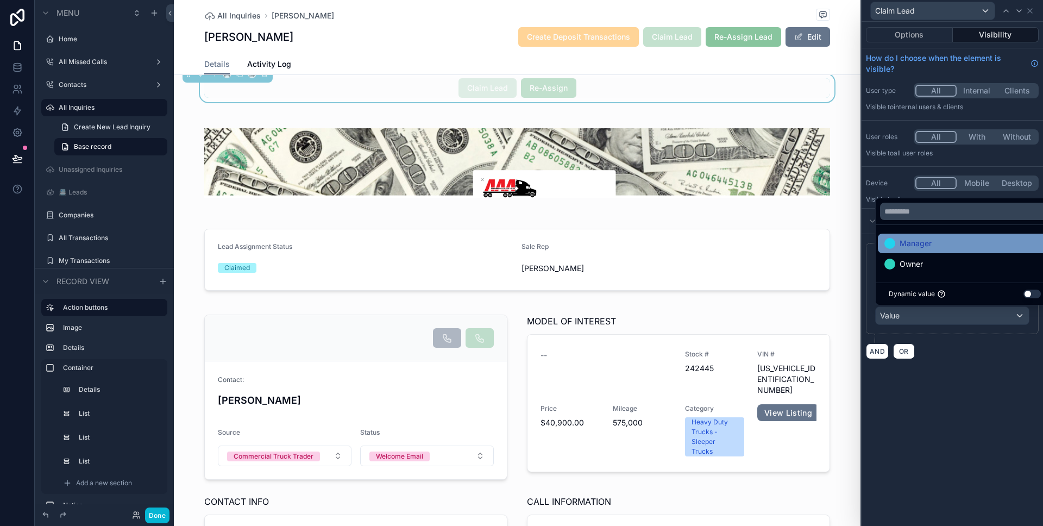
click at [931, 246] on div "Manager" at bounding box center [964, 243] width 161 height 13
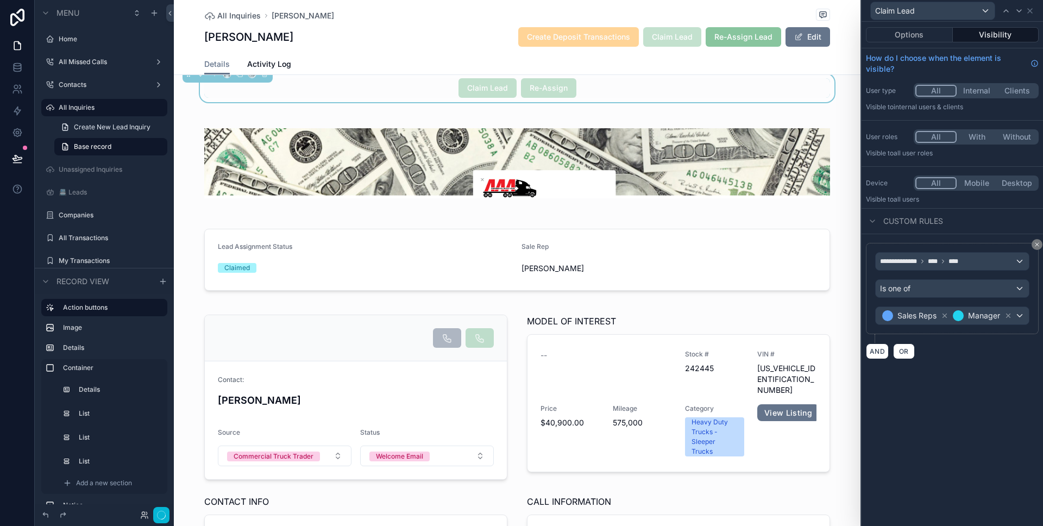
click at [958, 369] on div "**********" at bounding box center [951, 274] width 181 height 504
click at [875, 360] on button "AND" at bounding box center [877, 364] width 23 height 16
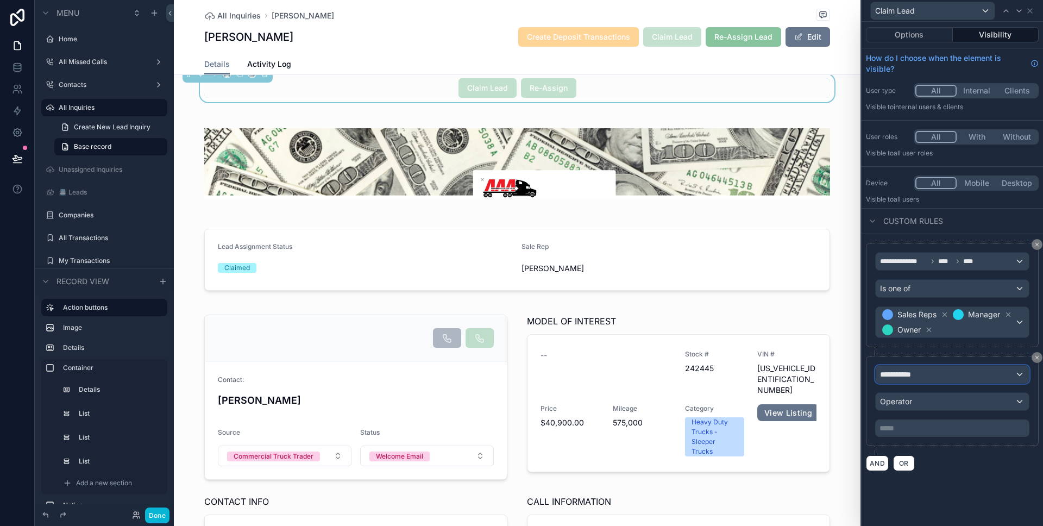
click at [916, 379] on span "**********" at bounding box center [900, 374] width 40 height 11
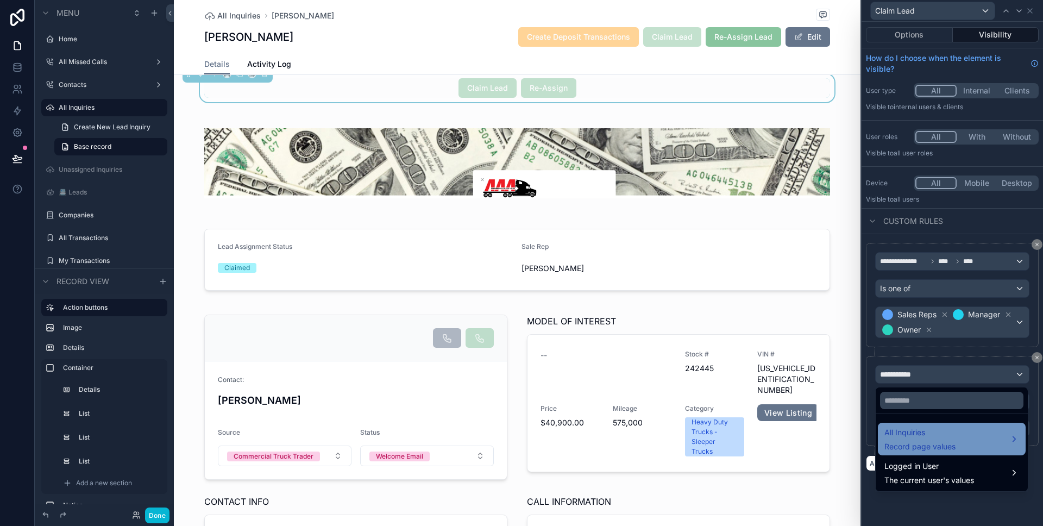
click at [917, 426] on span "All Inquiries" at bounding box center [919, 432] width 71 height 13
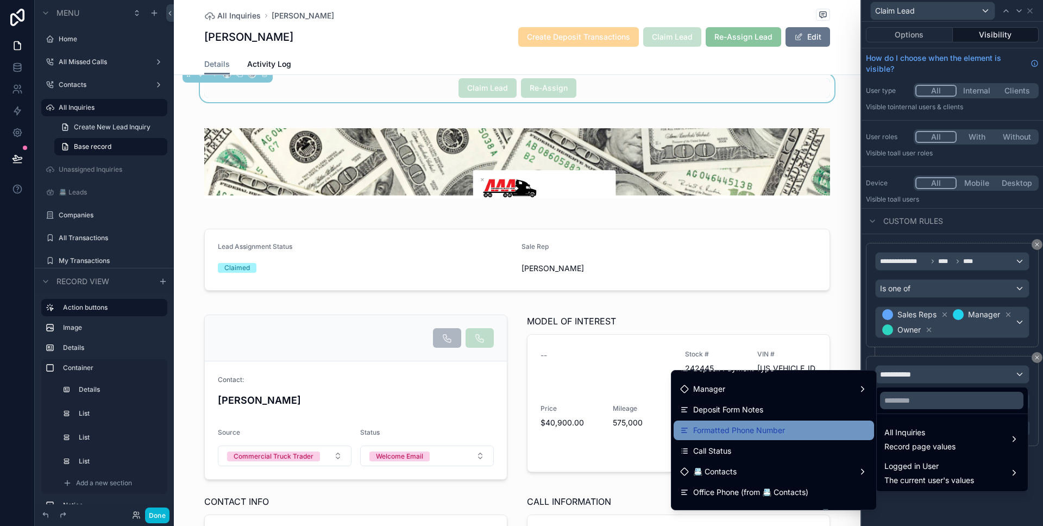
scroll to position [594, 0]
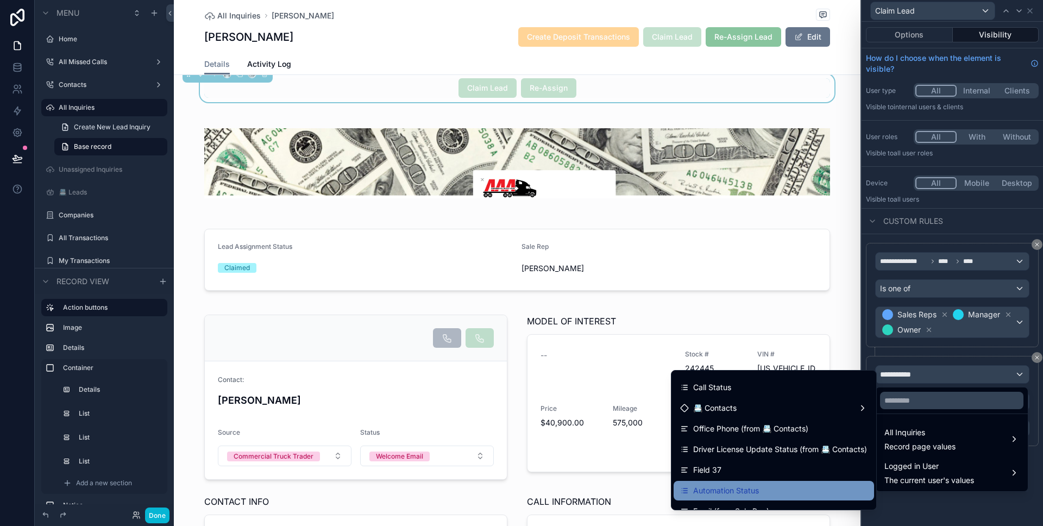
click at [774, 494] on div "Automation Status" at bounding box center [773, 490] width 187 height 13
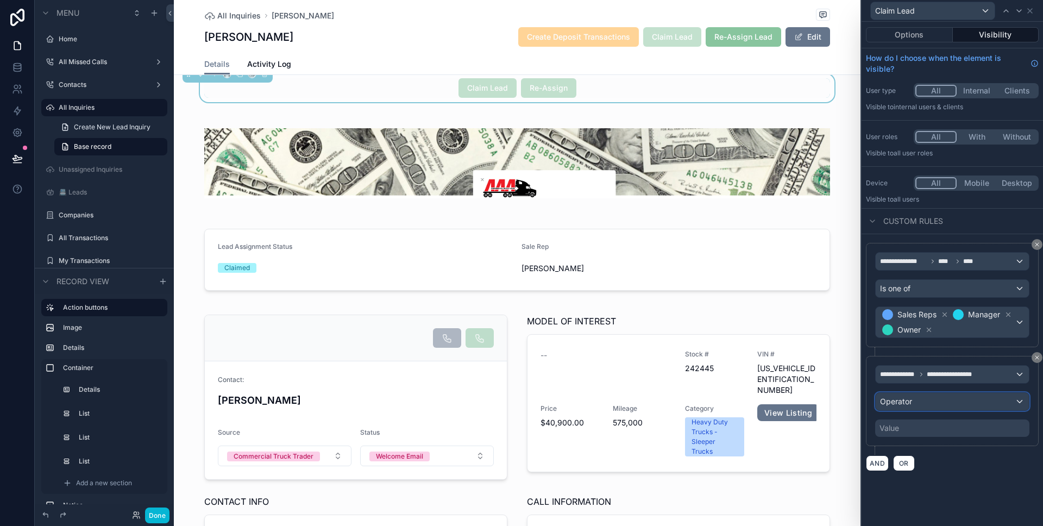
click at [923, 405] on div "Operator" at bounding box center [952, 401] width 153 height 17
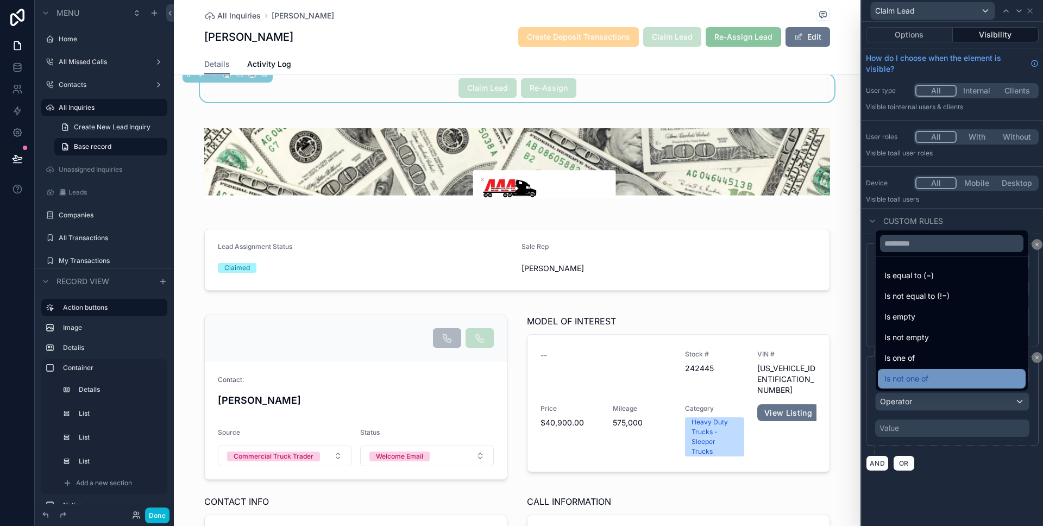
click at [922, 383] on span "Is not one of" at bounding box center [906, 378] width 44 height 13
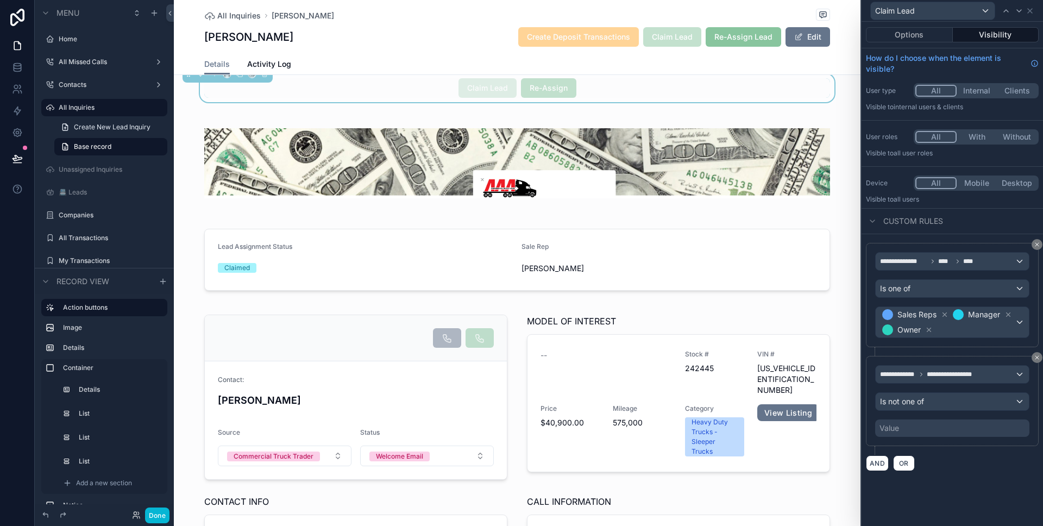
click at [916, 432] on div "Value" at bounding box center [952, 427] width 154 height 17
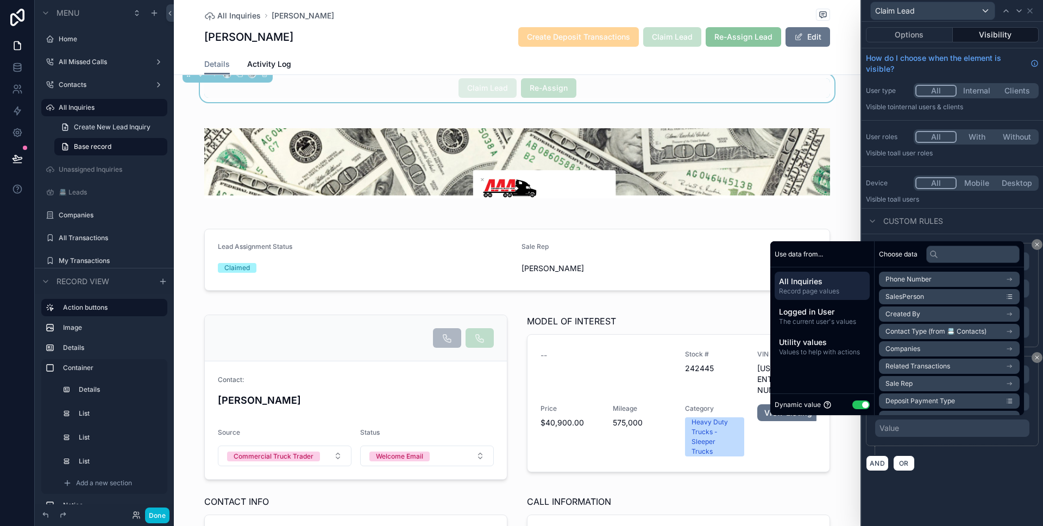
click at [857, 407] on button "Use setting" at bounding box center [860, 404] width 17 height 9
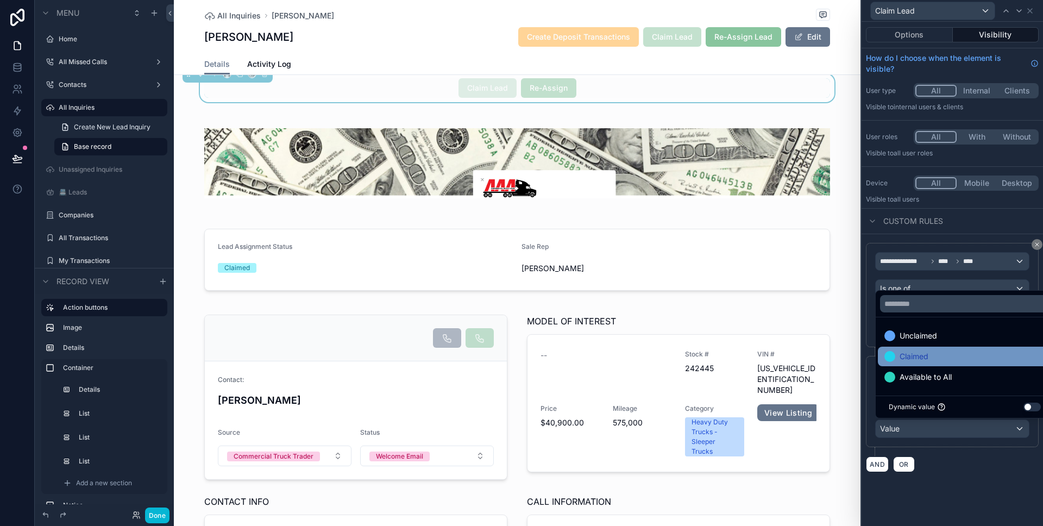
click at [910, 353] on span "Claimed" at bounding box center [913, 356] width 29 height 13
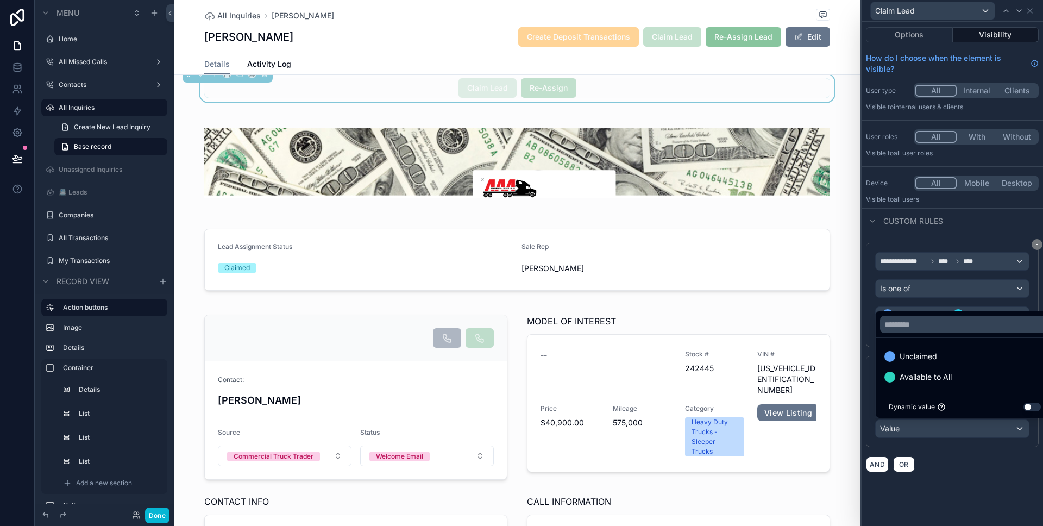
click at [948, 475] on div "**********" at bounding box center [951, 357] width 181 height 247
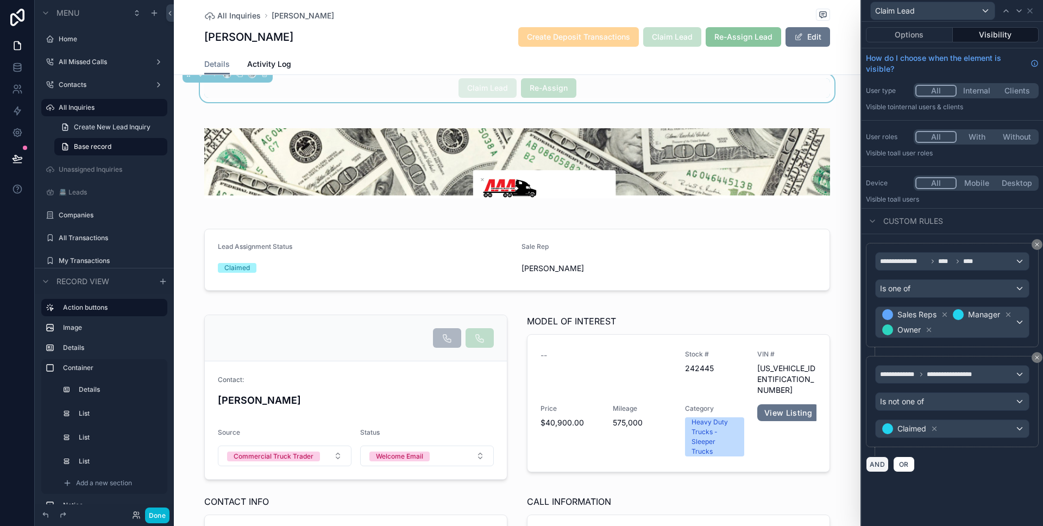
click at [871, 470] on button "AND" at bounding box center [877, 464] width 23 height 16
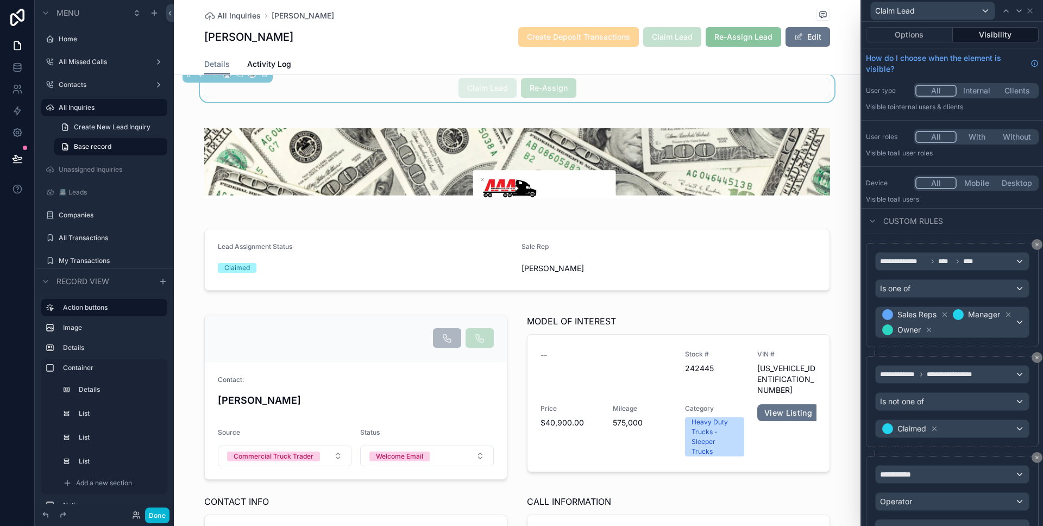
scroll to position [54, 0]
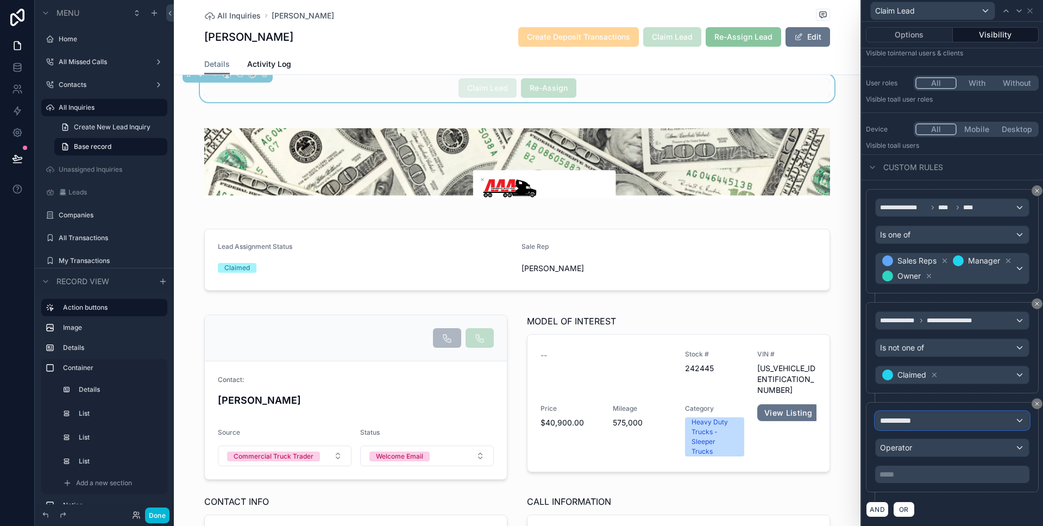
click at [907, 419] on span "**********" at bounding box center [900, 420] width 40 height 11
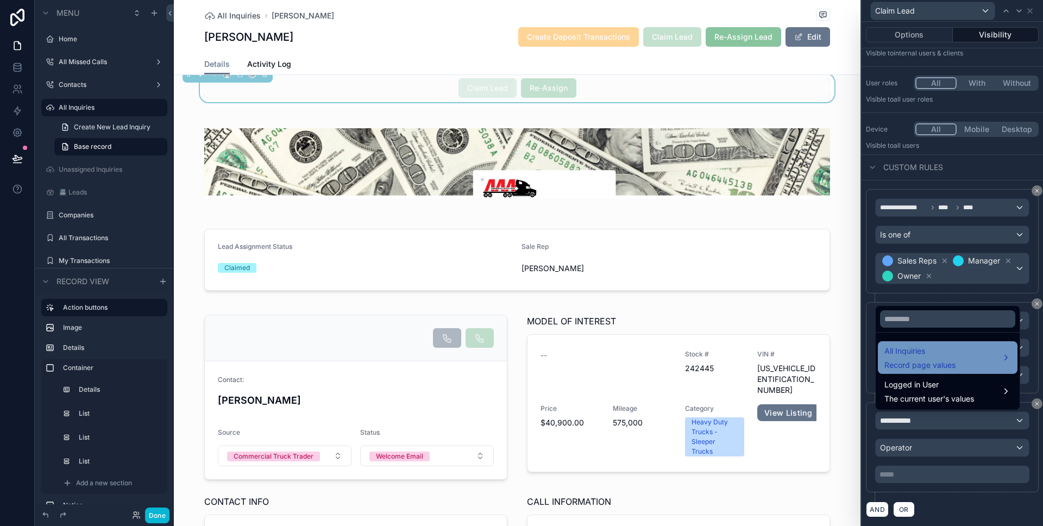
click at [917, 366] on span "Record page values" at bounding box center [919, 365] width 71 height 11
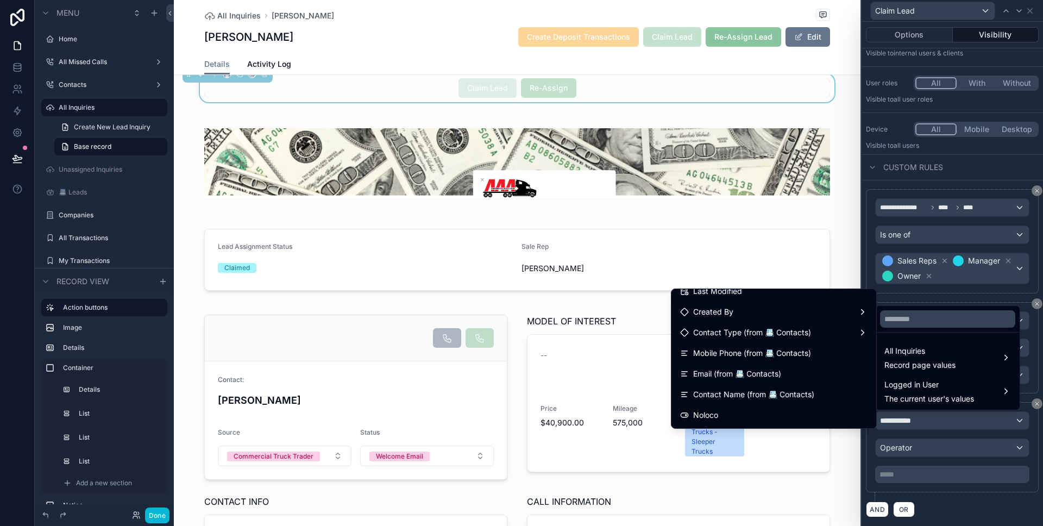
scroll to position [391, 0]
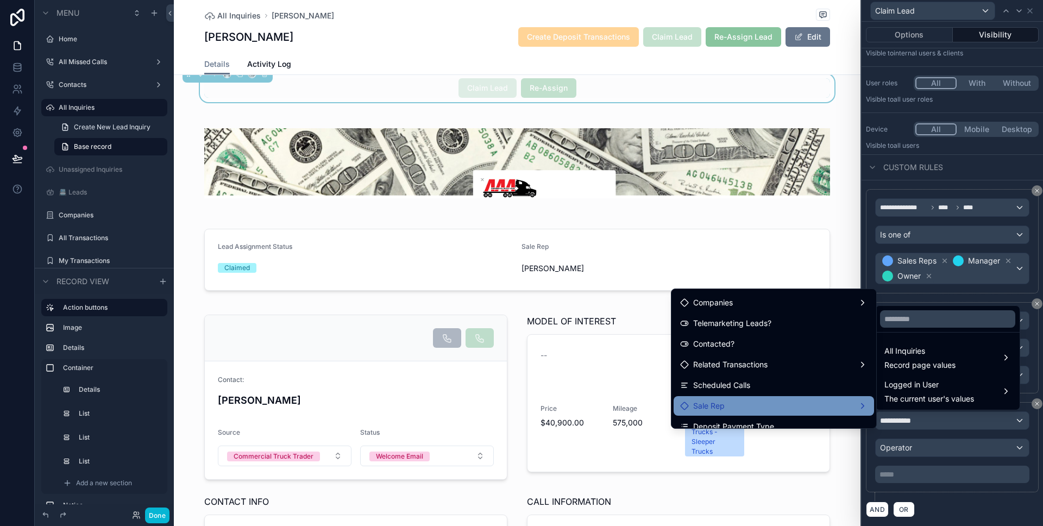
click at [795, 396] on div "Sale Rep" at bounding box center [773, 406] width 200 height 20
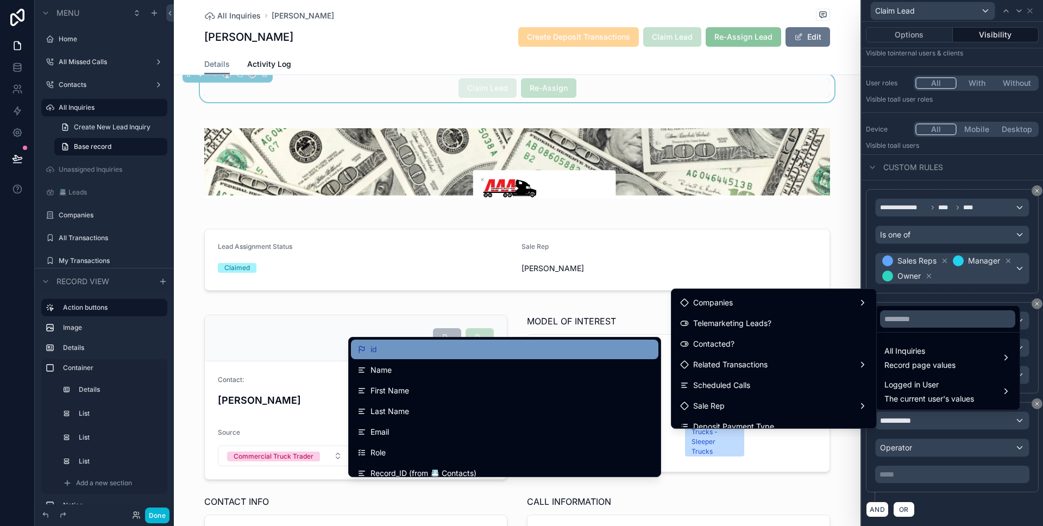
click at [494, 352] on div "id" at bounding box center [504, 349] width 294 height 13
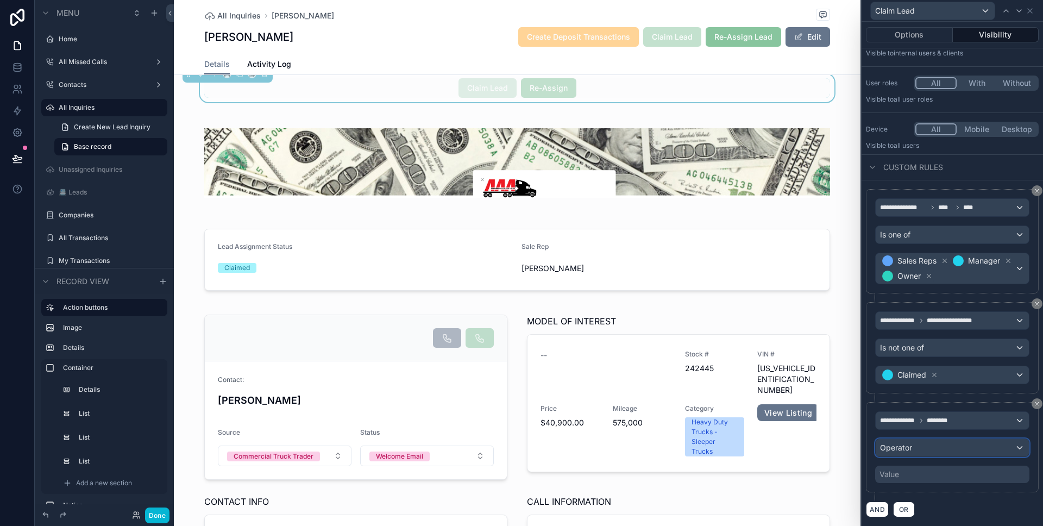
click at [917, 448] on div "Operator" at bounding box center [952, 447] width 153 height 17
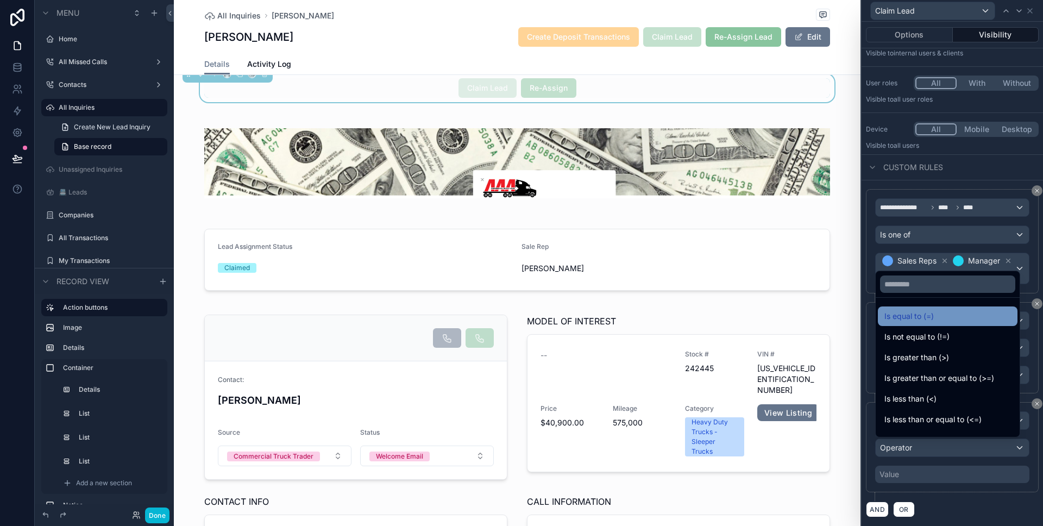
click at [931, 320] on span "Is equal to (=)" at bounding box center [908, 316] width 49 height 13
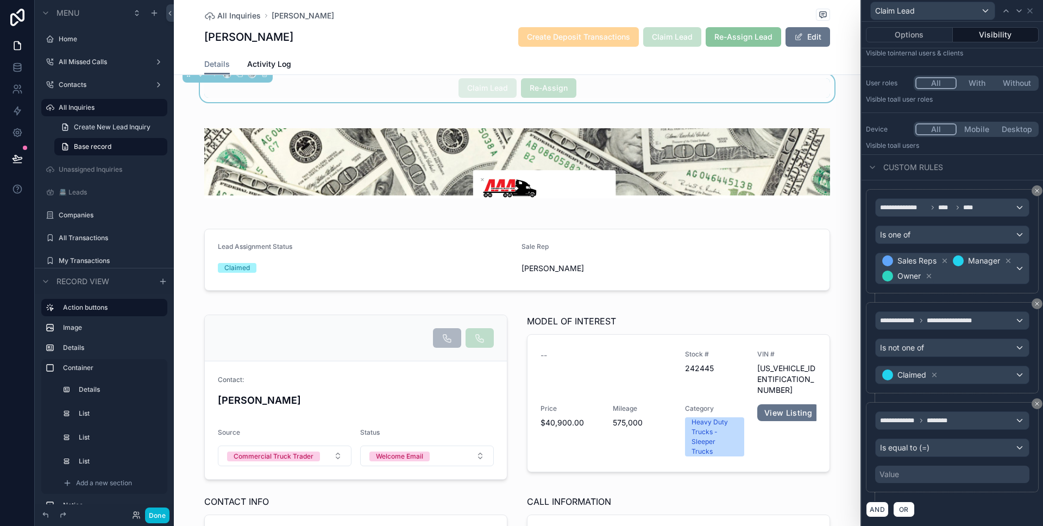
click at [911, 476] on div "Value" at bounding box center [952, 473] width 154 height 17
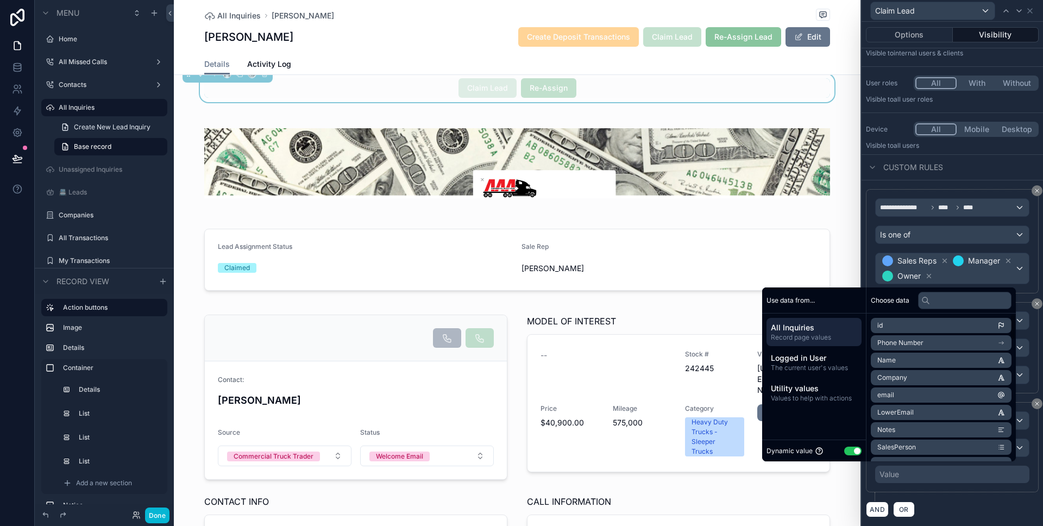
click at [844, 448] on button "Use setting" at bounding box center [852, 450] width 17 height 9
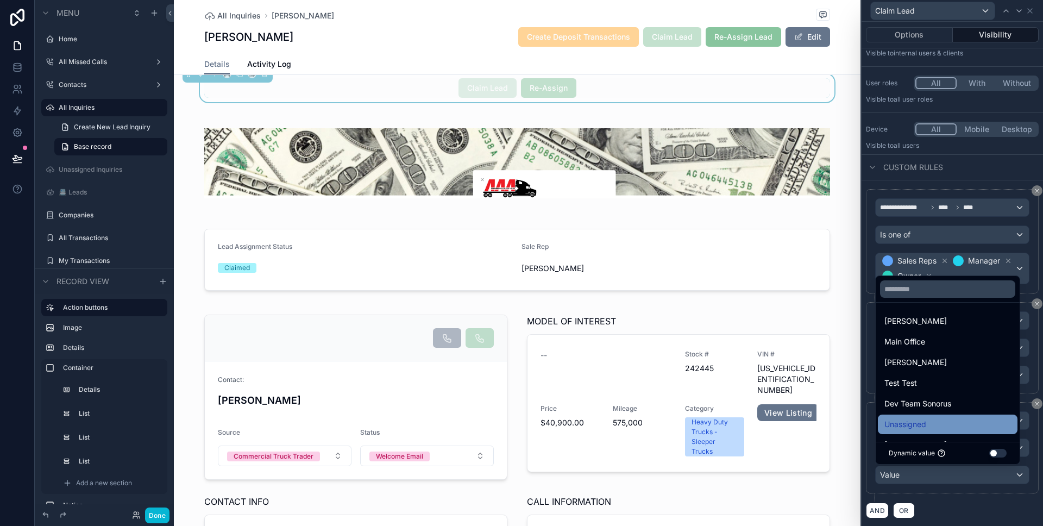
click at [916, 423] on span "Unassigned" at bounding box center [905, 424] width 42 height 13
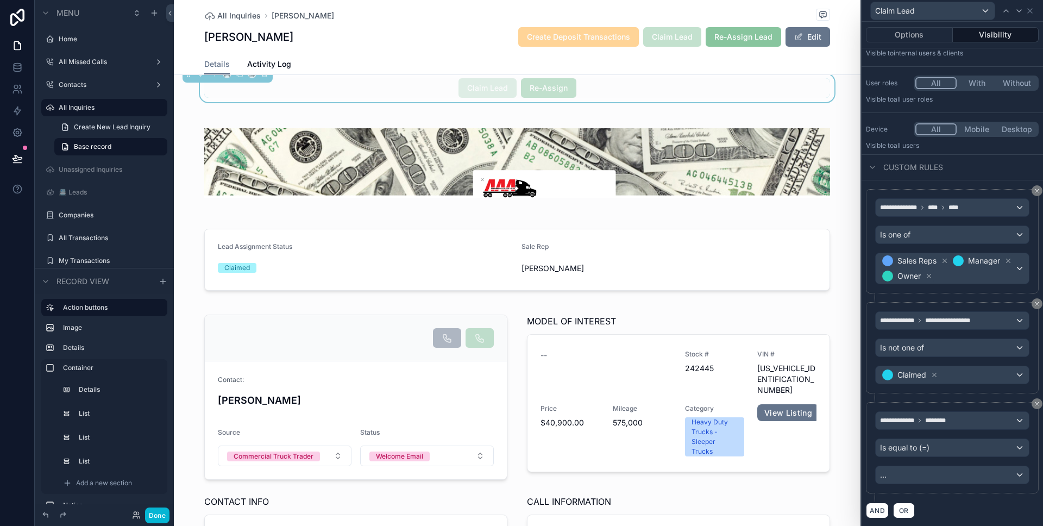
click at [941, 485] on div "**********" at bounding box center [952, 447] width 173 height 91
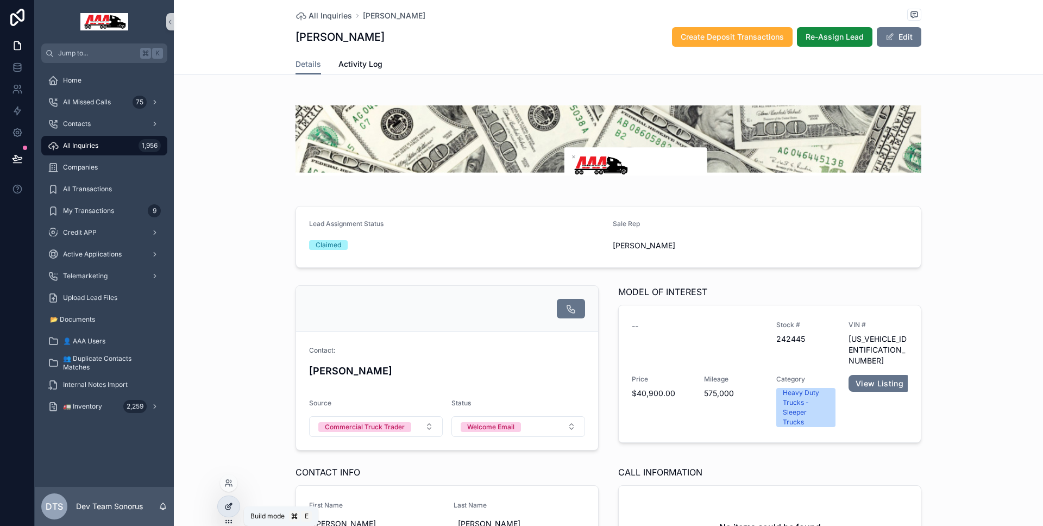
click at [227, 499] on div at bounding box center [229, 506] width 22 height 21
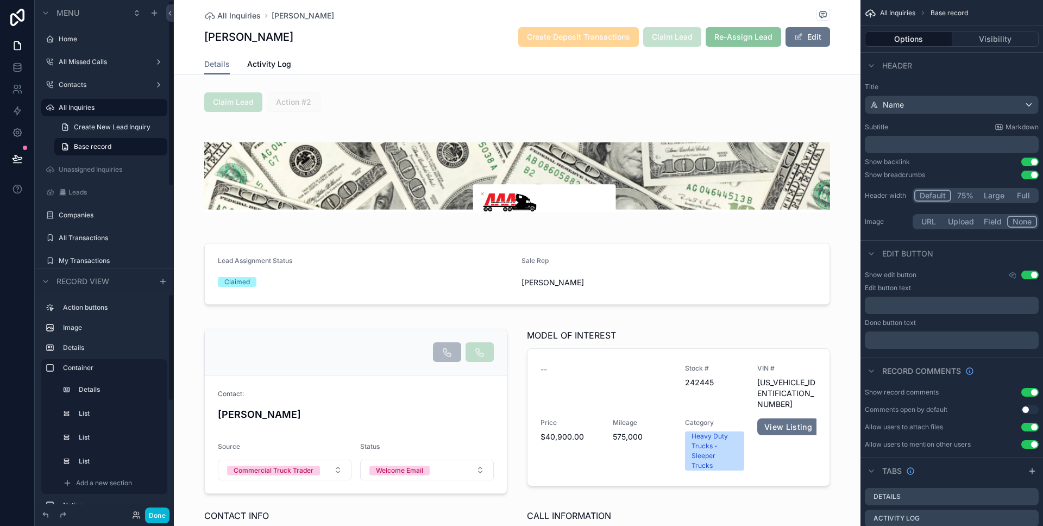
scroll to position [171, 0]
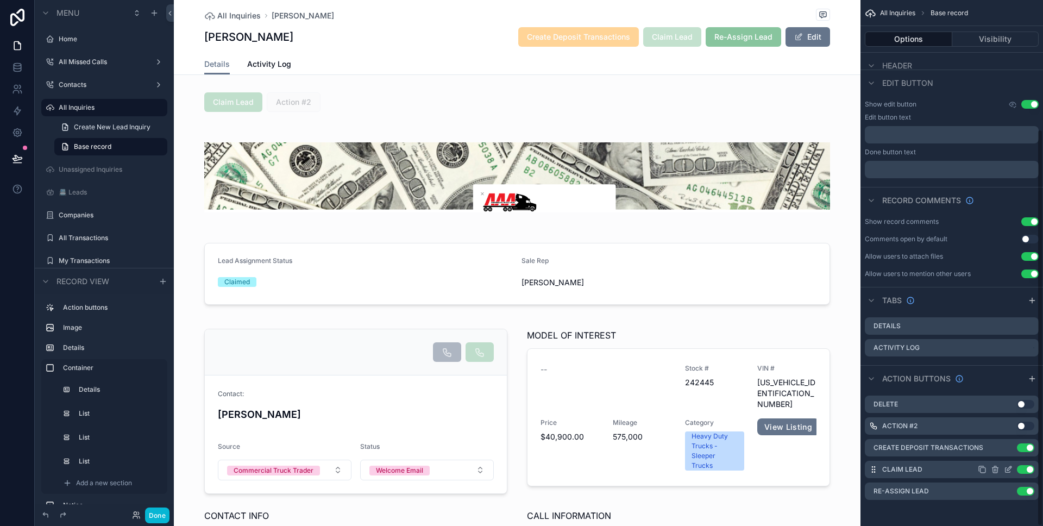
click at [1006, 467] on icon "scrollable content" at bounding box center [1008, 469] width 9 height 9
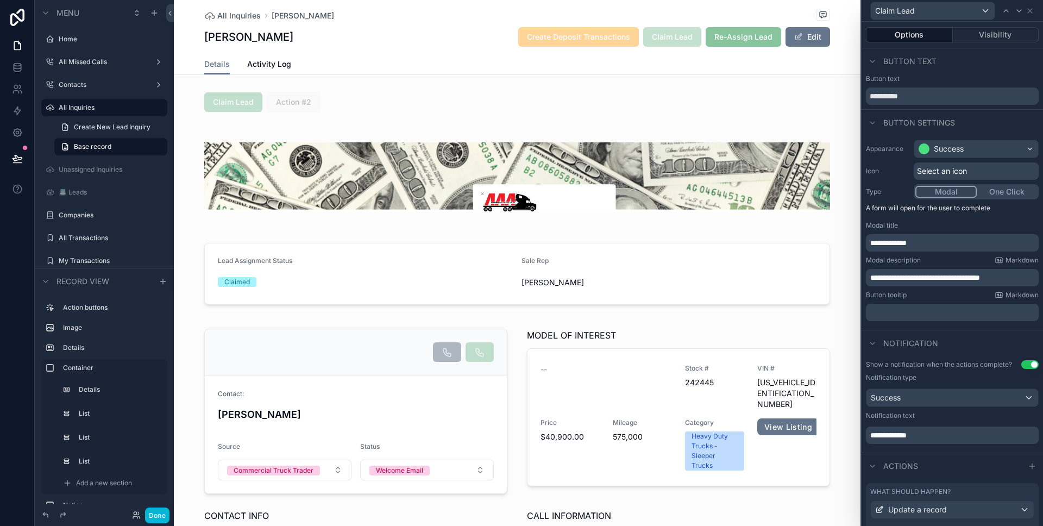
click at [929, 249] on div "**********" at bounding box center [952, 242] width 173 height 17
click at [927, 245] on p "**********" at bounding box center [953, 242] width 166 height 11
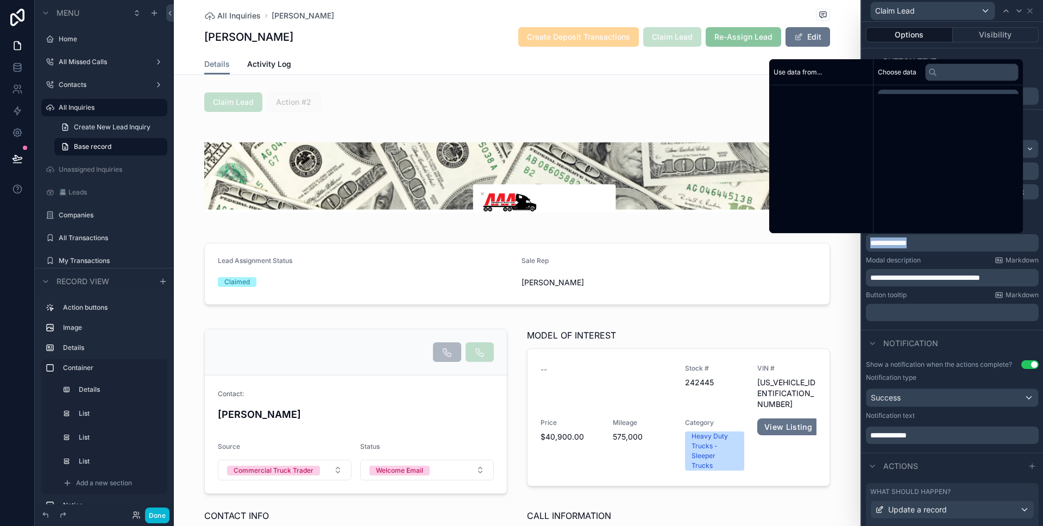
click at [927, 245] on p "**********" at bounding box center [953, 242] width 166 height 11
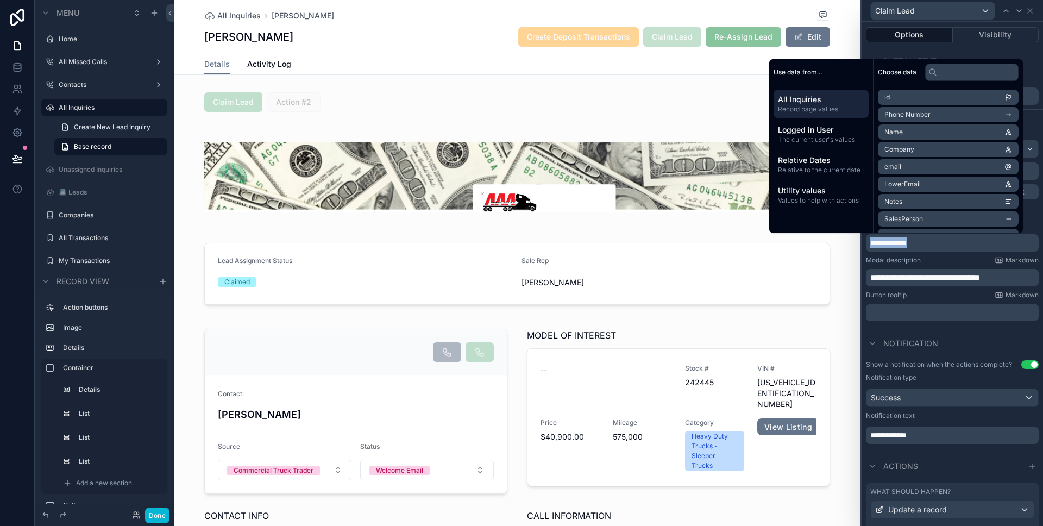
copy span "**********"
click at [933, 278] on span "**********" at bounding box center [925, 278] width 110 height 8
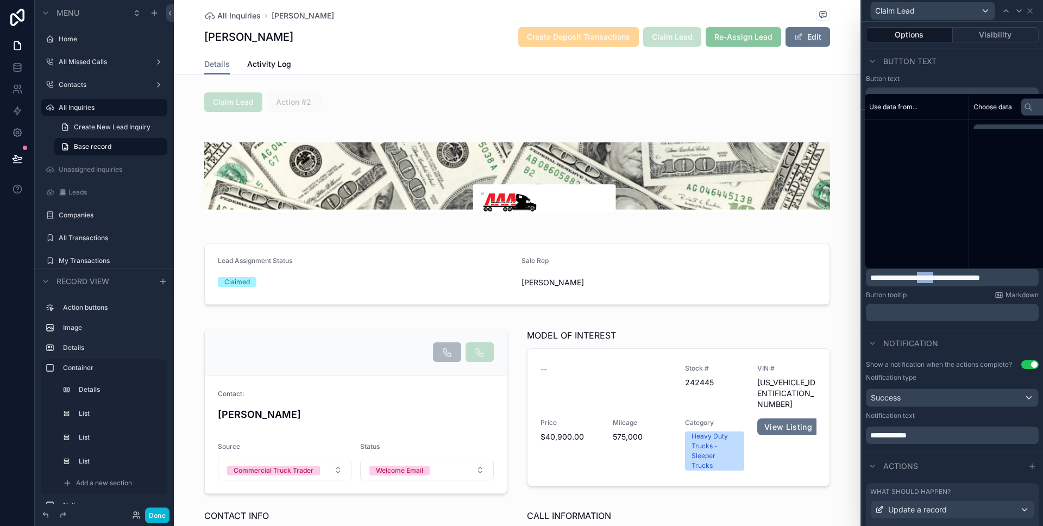
click at [933, 278] on span "**********" at bounding box center [925, 278] width 110 height 8
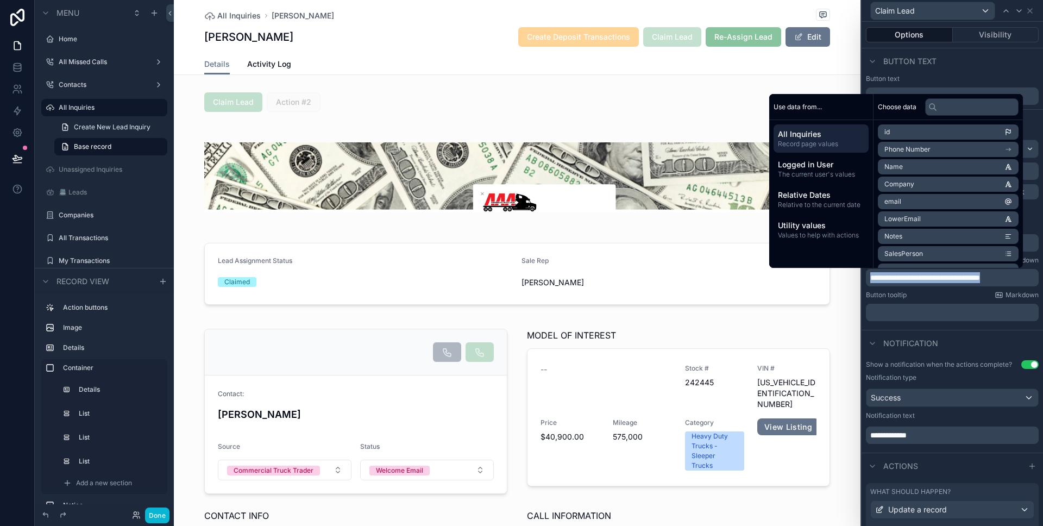
copy span "**********"
click at [906, 437] on span "**********" at bounding box center [888, 435] width 36 height 8
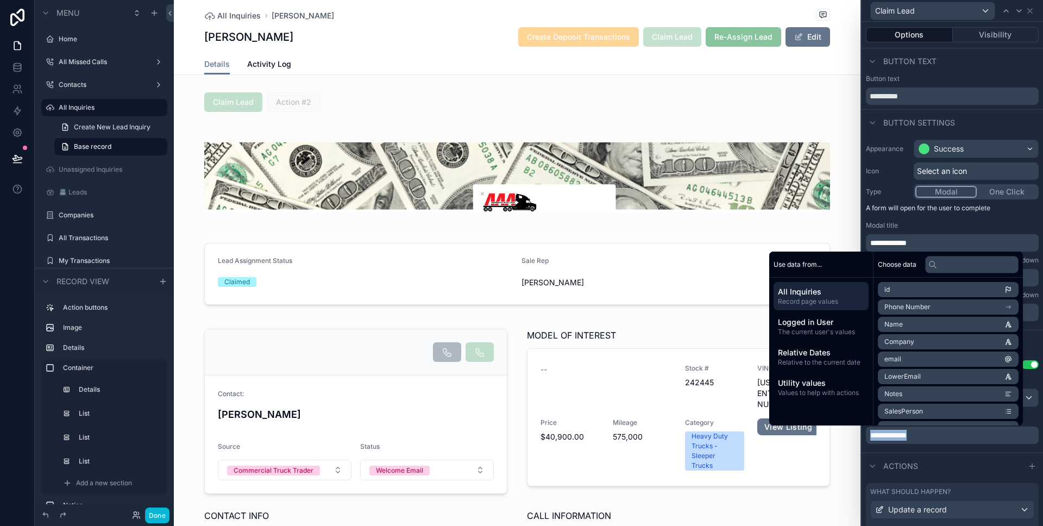
click at [906, 437] on span "**********" at bounding box center [888, 435] width 36 height 8
copy span "**********"
click at [965, 459] on div "Actions" at bounding box center [951, 465] width 181 height 26
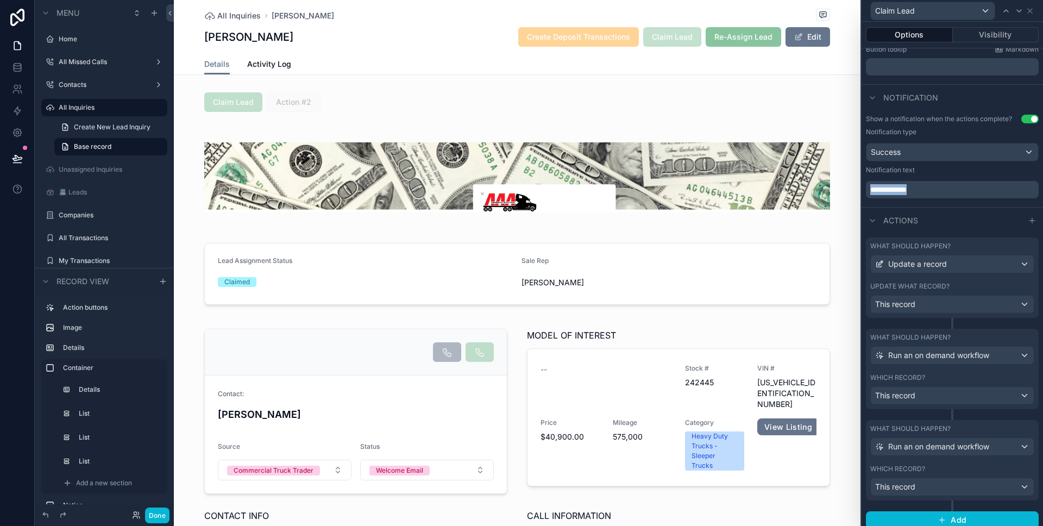
scroll to position [253, 0]
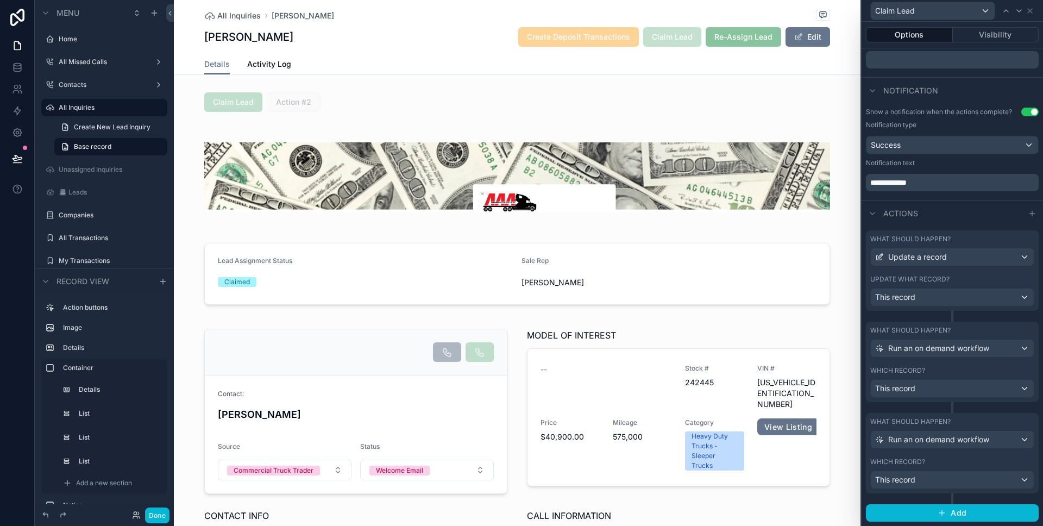
click at [942, 236] on label "What should happen?" at bounding box center [910, 239] width 80 height 9
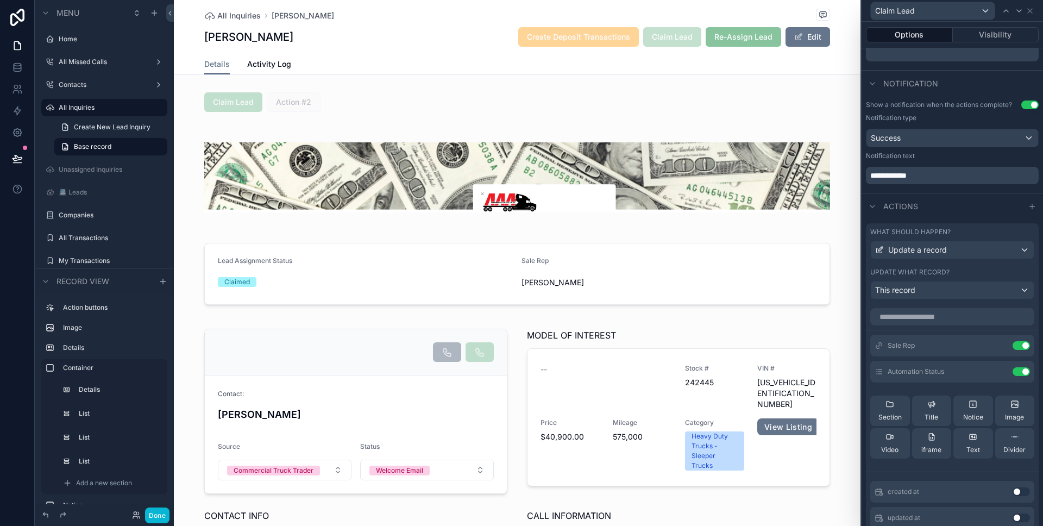
scroll to position [246, 0]
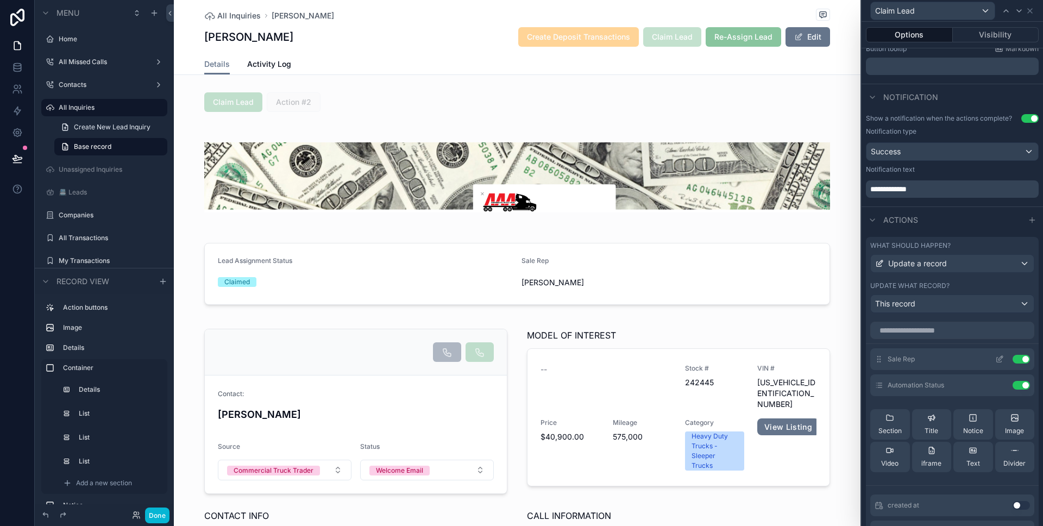
click at [995, 358] on icon at bounding box center [999, 359] width 9 height 9
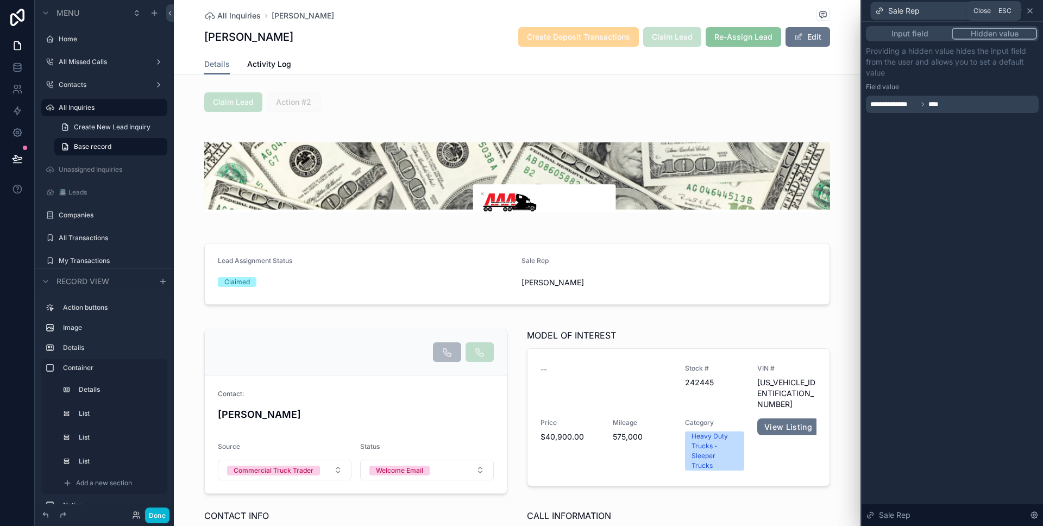
click at [1032, 10] on icon at bounding box center [1029, 11] width 9 height 9
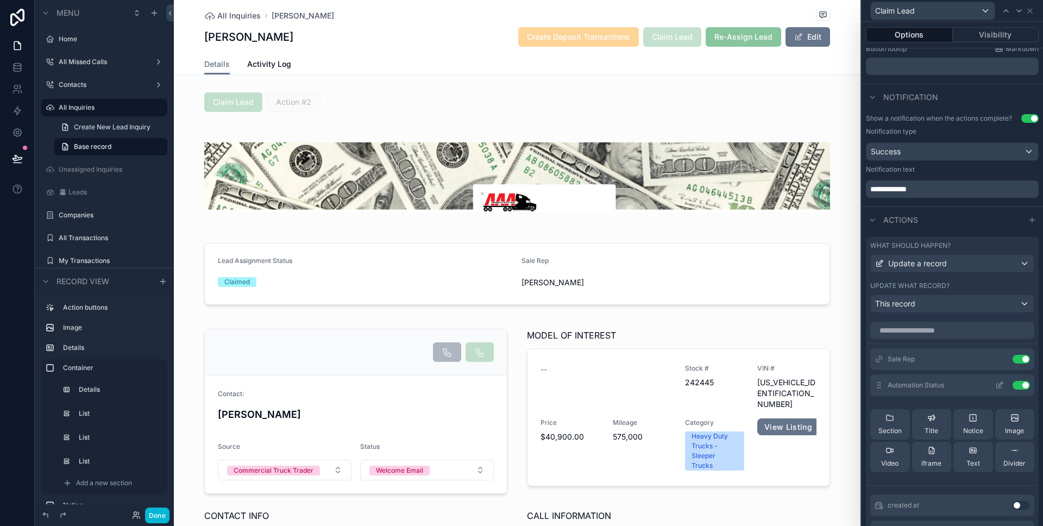
click at [997, 385] on icon at bounding box center [999, 385] width 5 height 5
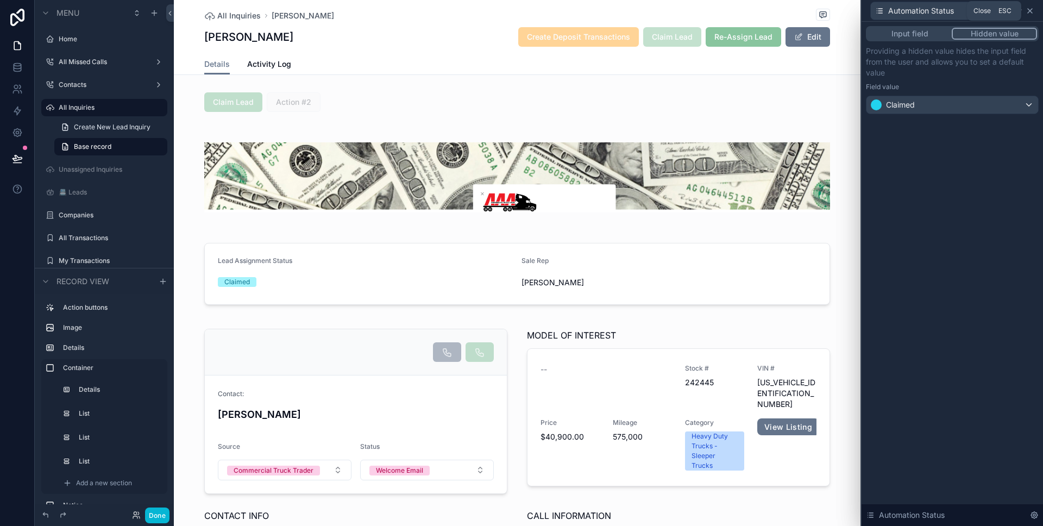
click at [1030, 10] on icon at bounding box center [1030, 11] width 4 height 4
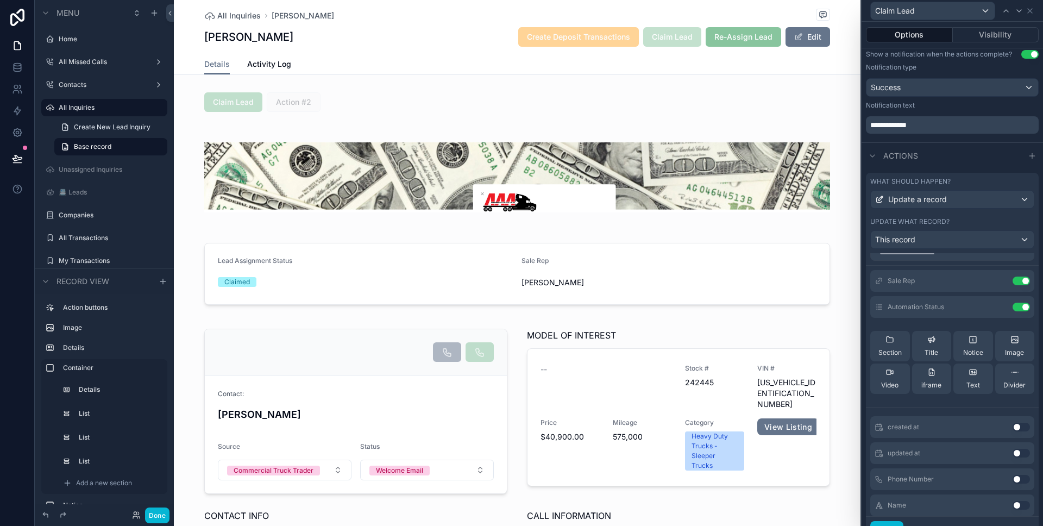
scroll to position [28, 0]
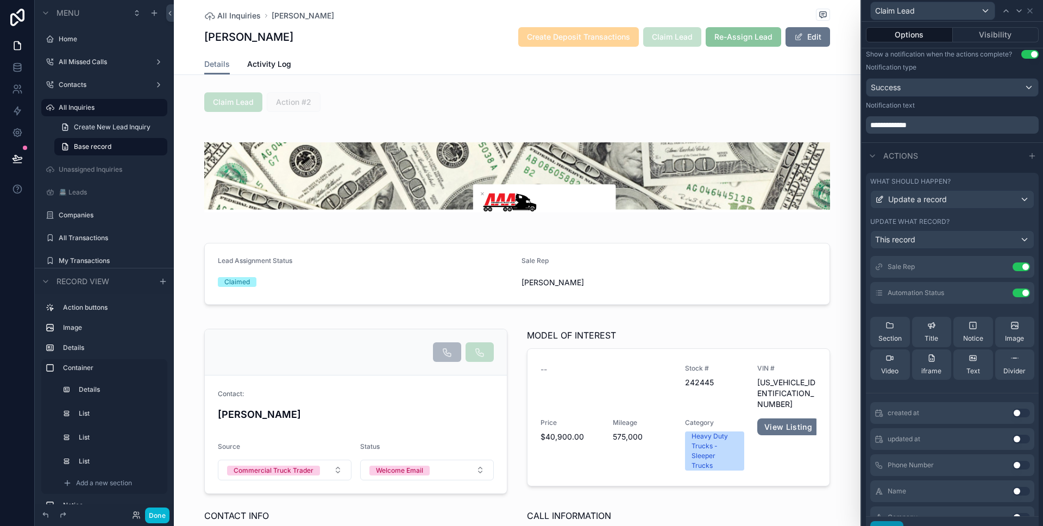
click at [892, 522] on button "Done" at bounding box center [886, 529] width 33 height 17
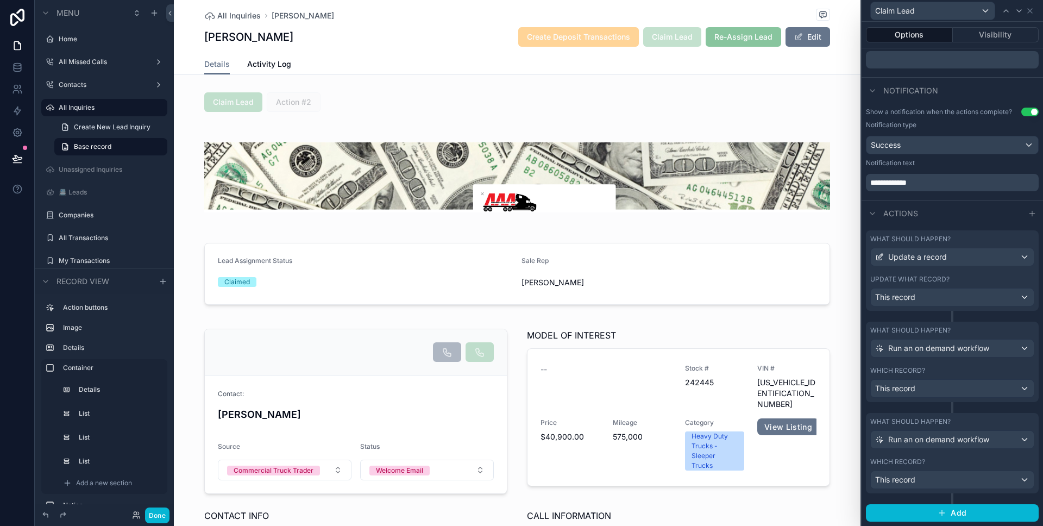
click at [977, 371] on div "Which record?" at bounding box center [952, 370] width 164 height 9
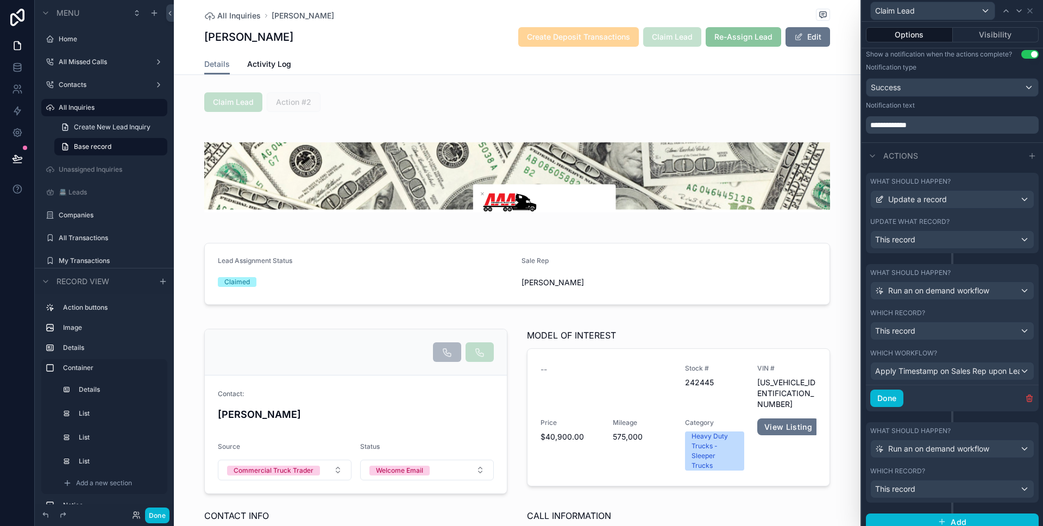
scroll to position [319, 0]
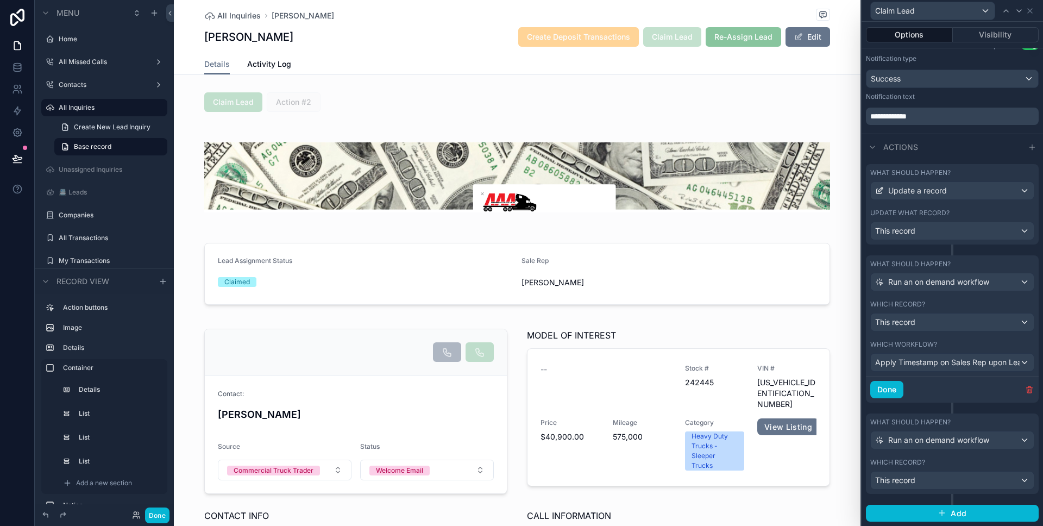
click at [953, 464] on div "Which record?" at bounding box center [952, 462] width 164 height 9
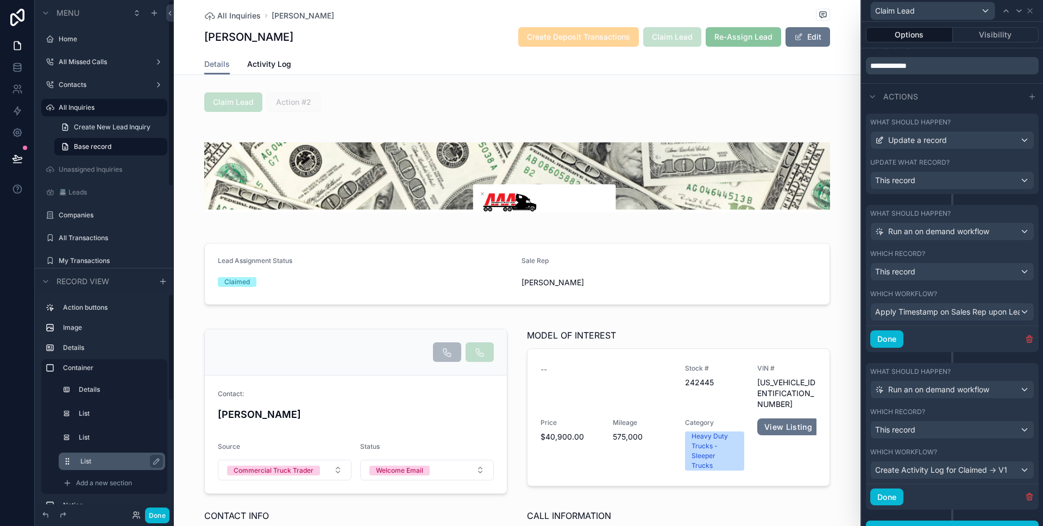
scroll to position [7, 0]
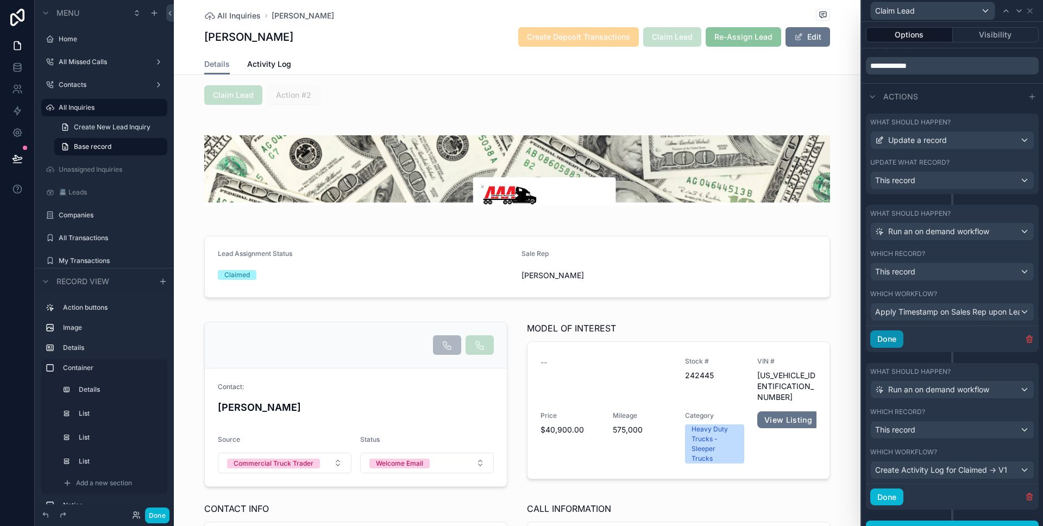
click at [891, 345] on button "Done" at bounding box center [886, 338] width 33 height 17
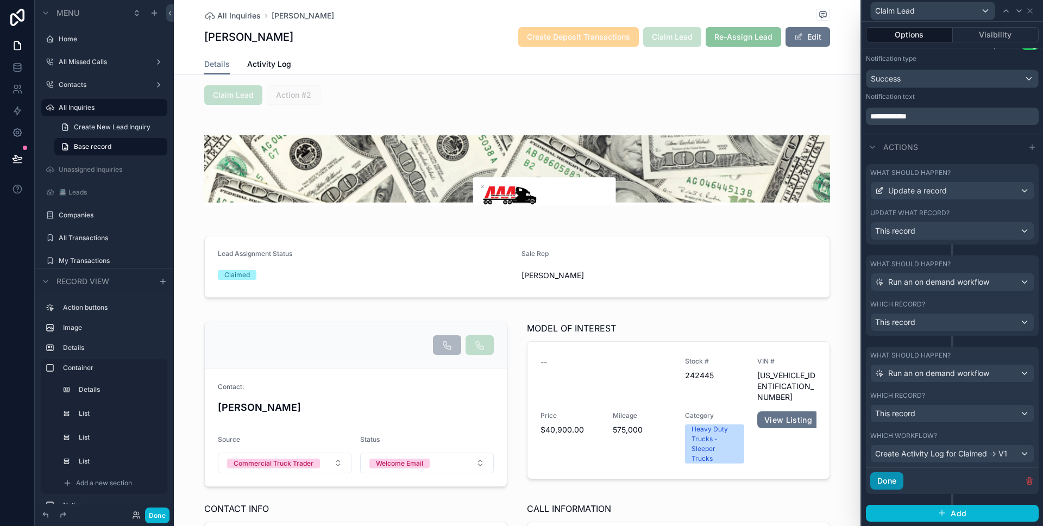
click at [883, 486] on button "Done" at bounding box center [886, 480] width 33 height 17
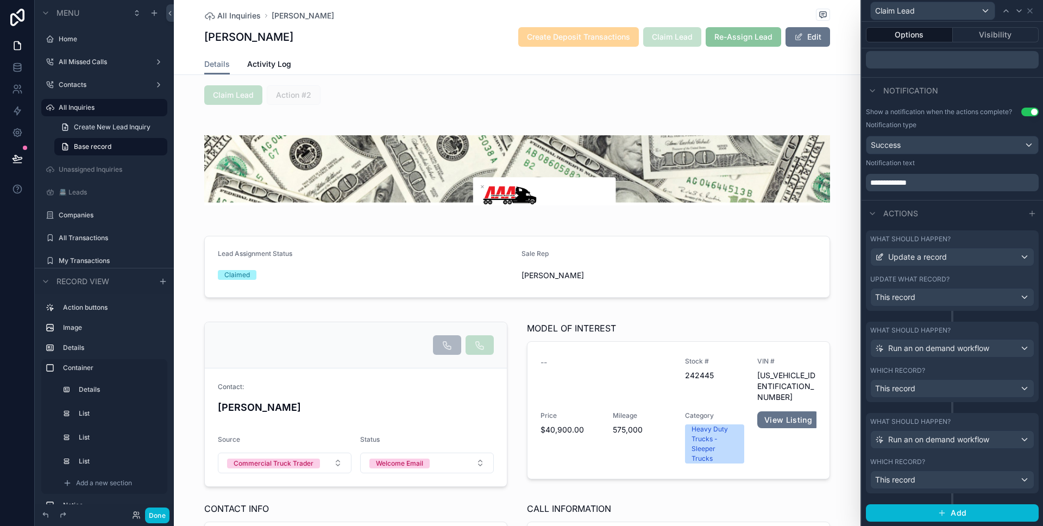
scroll to position [78, 0]
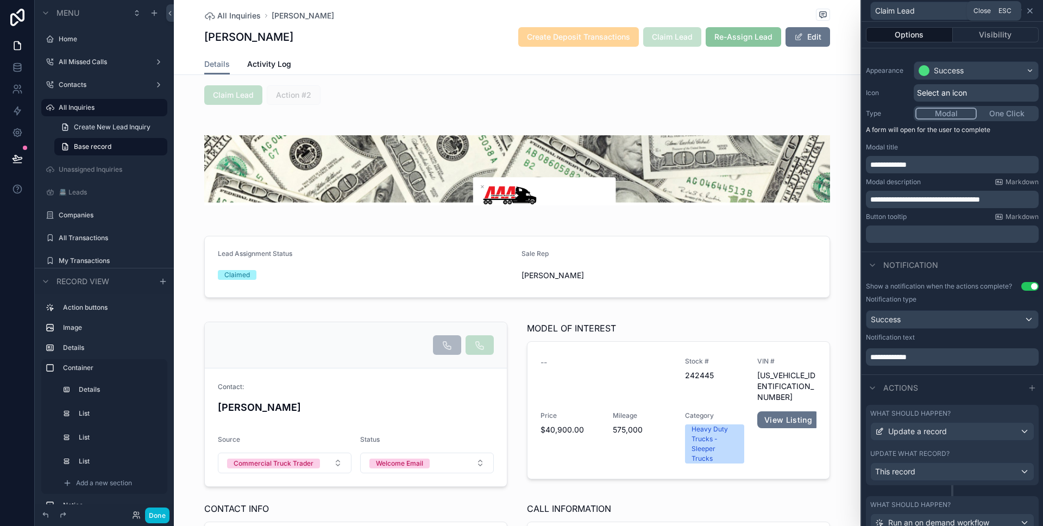
click at [1030, 12] on icon at bounding box center [1029, 11] width 9 height 9
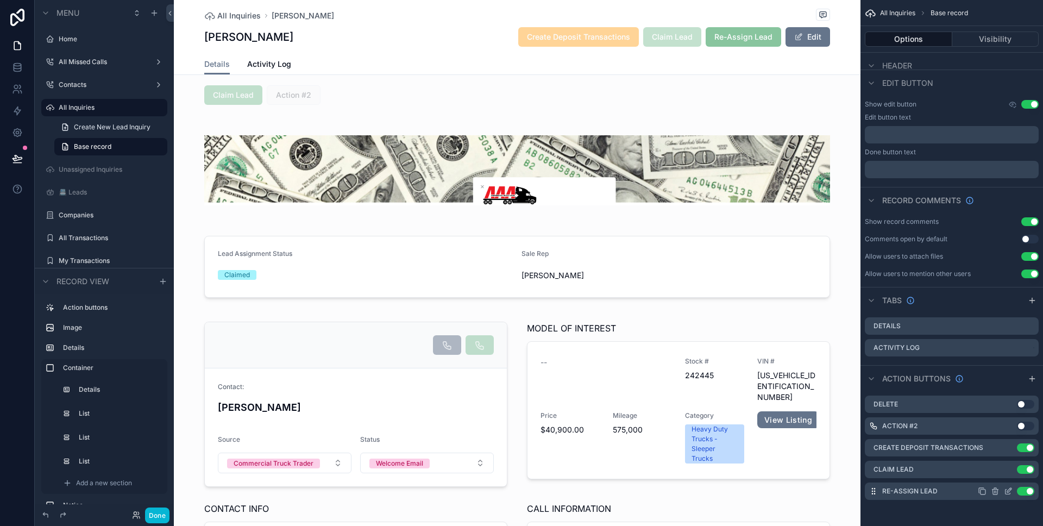
click at [1008, 489] on icon "scrollable content" at bounding box center [1009, 490] width 4 height 4
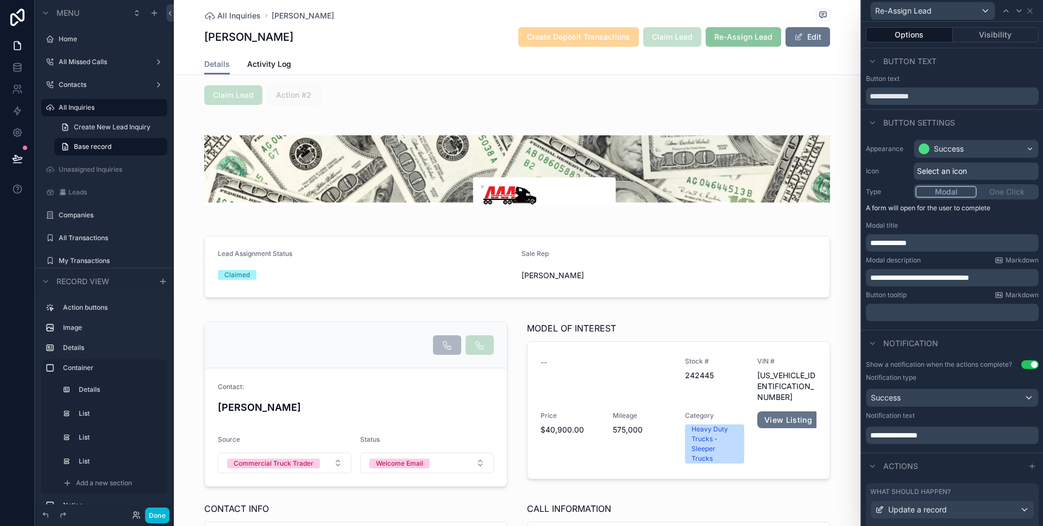
scroll to position [117, 0]
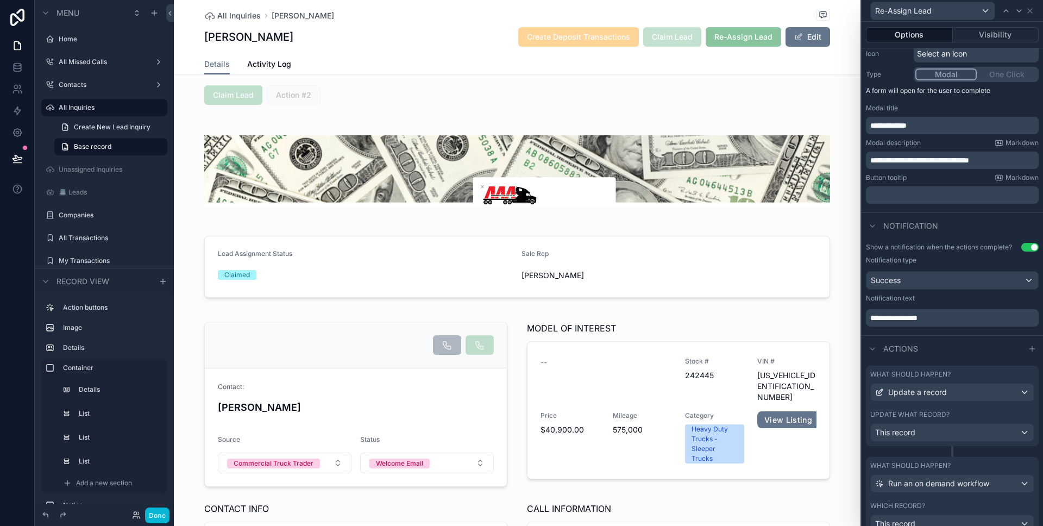
click at [932, 126] on p "**********" at bounding box center [953, 125] width 166 height 11
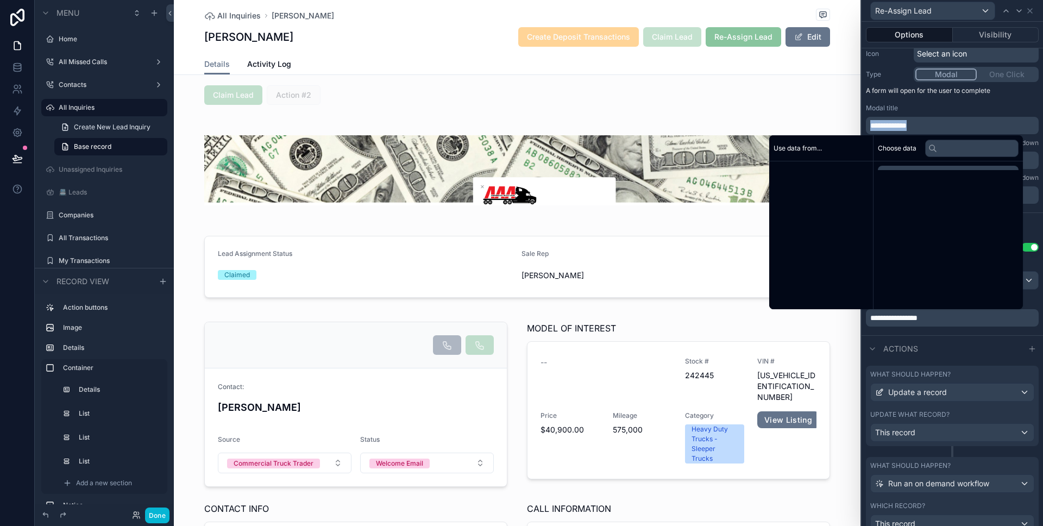
click at [932, 126] on p "**********" at bounding box center [953, 125] width 166 height 11
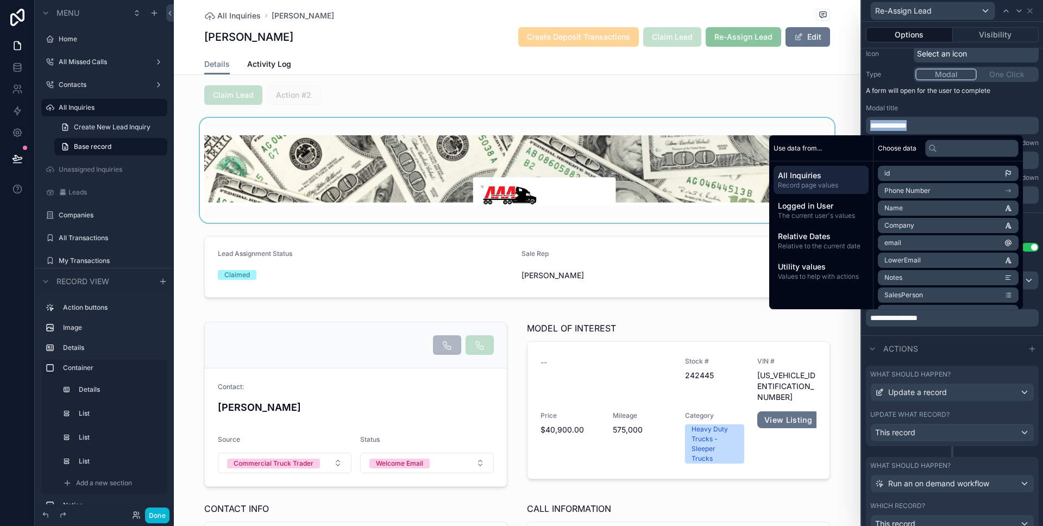
copy span "**********"
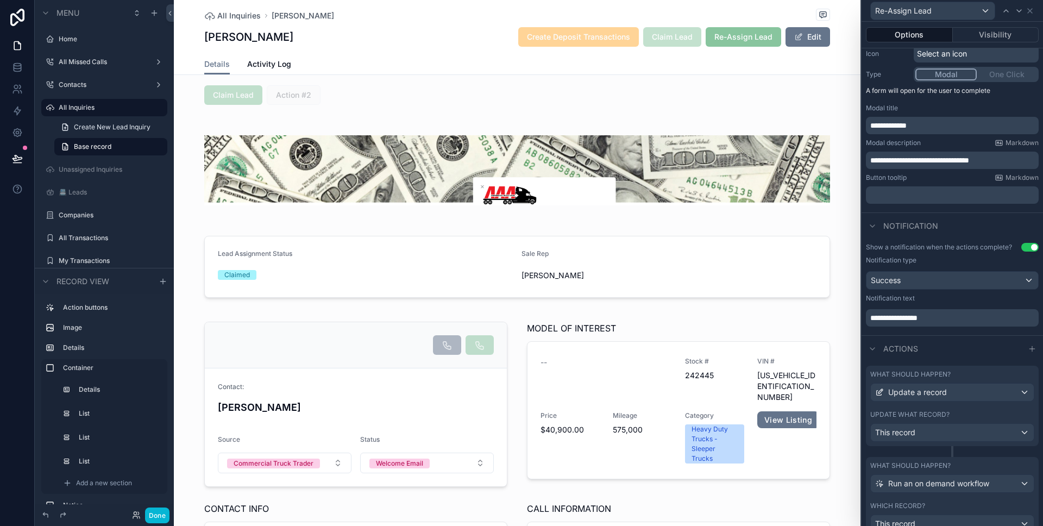
click at [962, 112] on div "**********" at bounding box center [952, 119] width 173 height 30
click at [930, 152] on div "**********" at bounding box center [952, 160] width 173 height 17
click at [930, 157] on span "**********" at bounding box center [919, 160] width 99 height 8
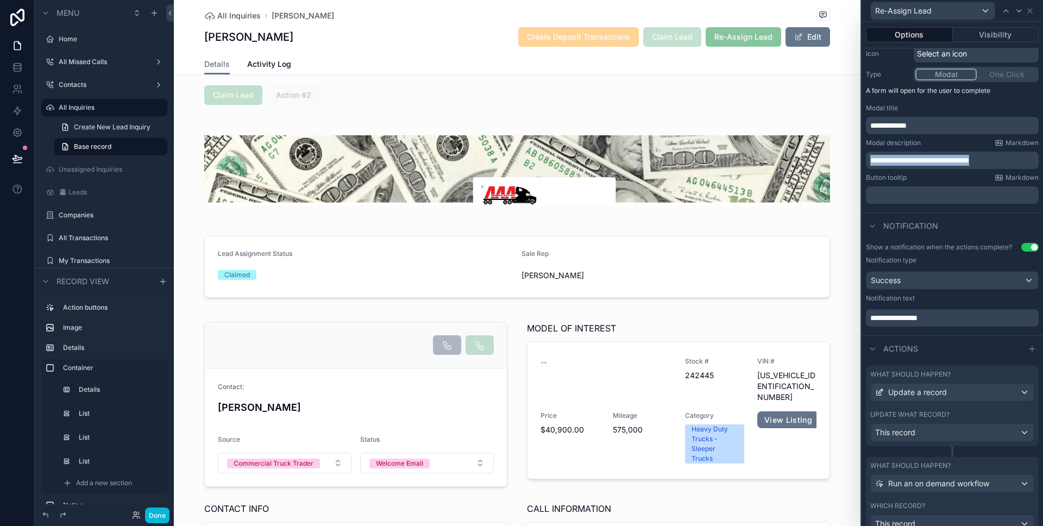
click at [930, 157] on span "**********" at bounding box center [919, 160] width 99 height 8
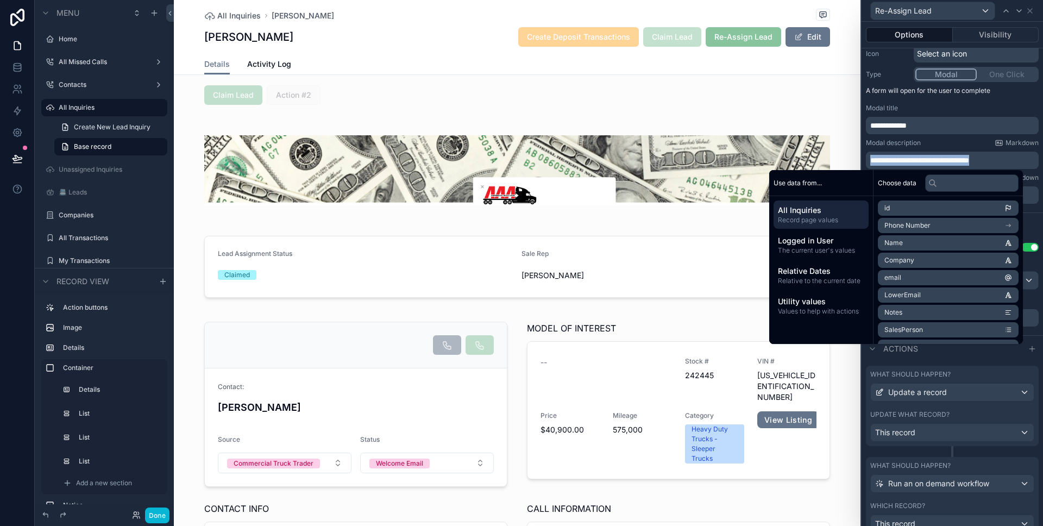
copy span "**********"
click at [957, 357] on div "Actions" at bounding box center [951, 348] width 181 height 26
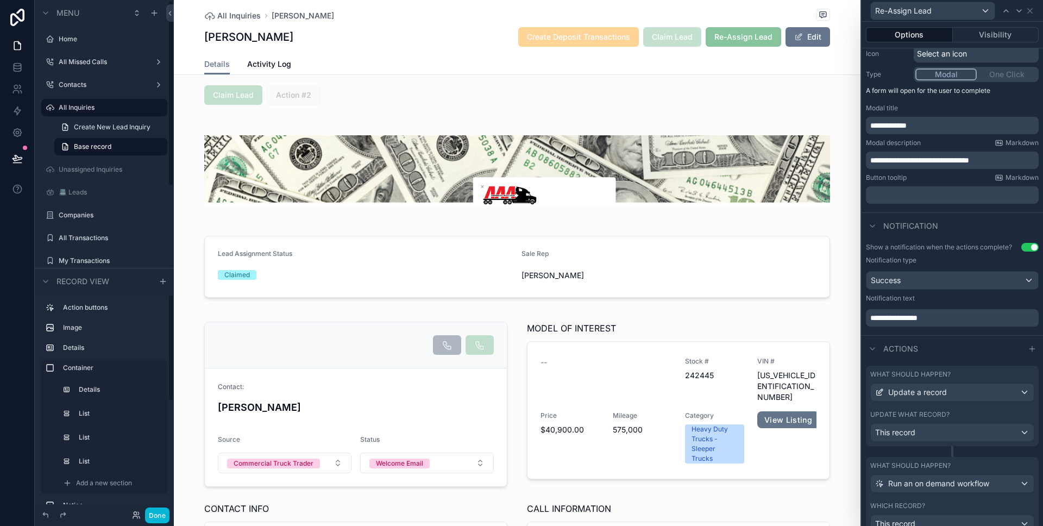
click at [908, 322] on p "**********" at bounding box center [953, 317] width 166 height 11
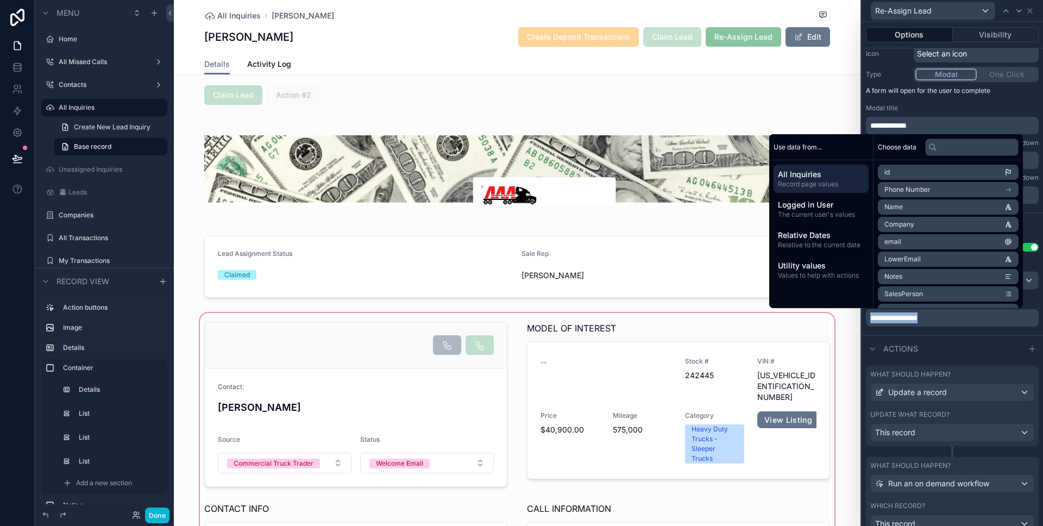
copy span "**********"
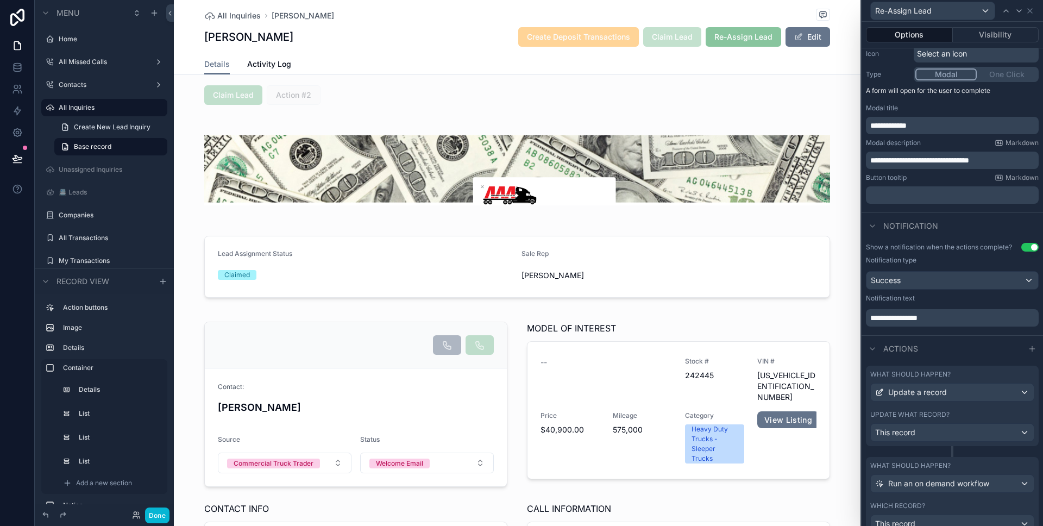
click at [922, 373] on label "What should happen?" at bounding box center [910, 374] width 80 height 9
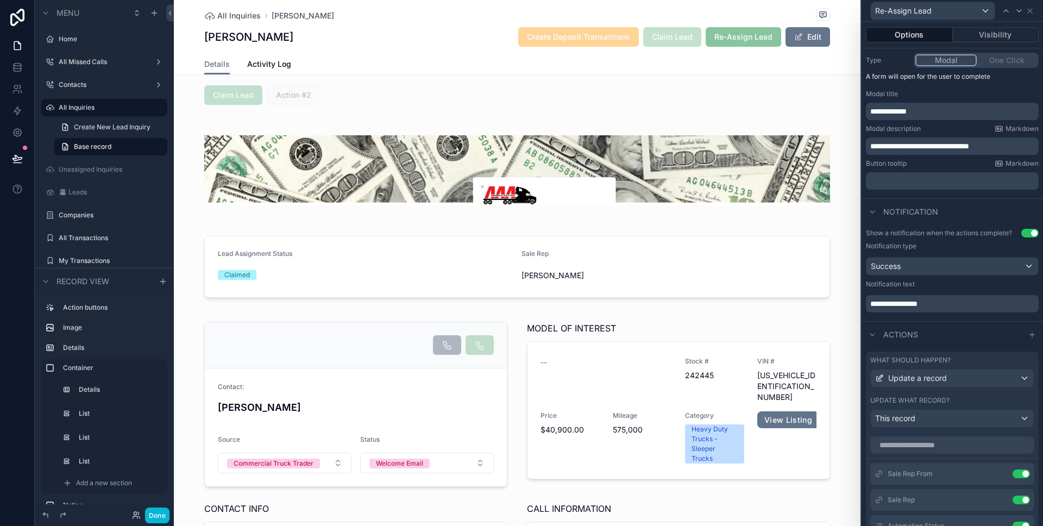
scroll to position [217, 0]
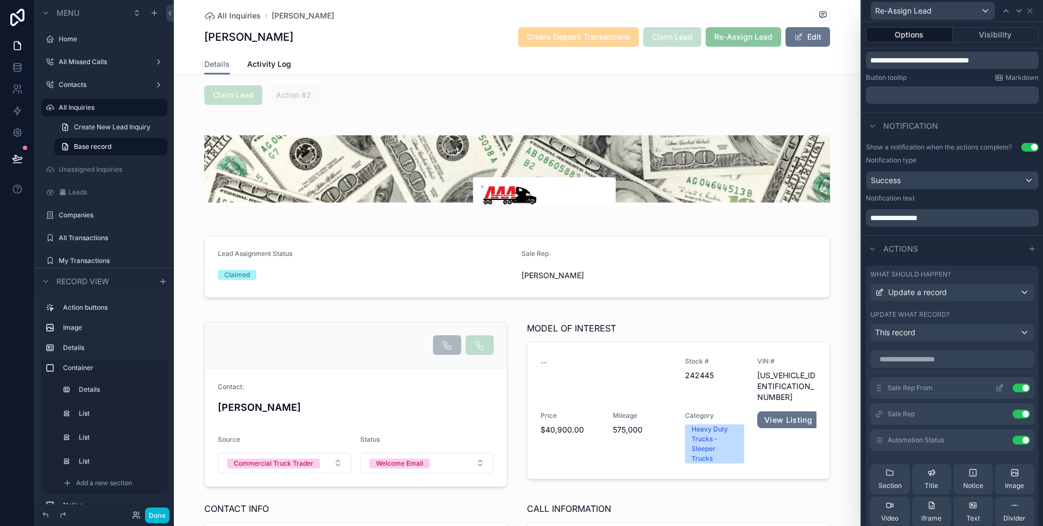
click at [995, 388] on icon at bounding box center [999, 387] width 9 height 9
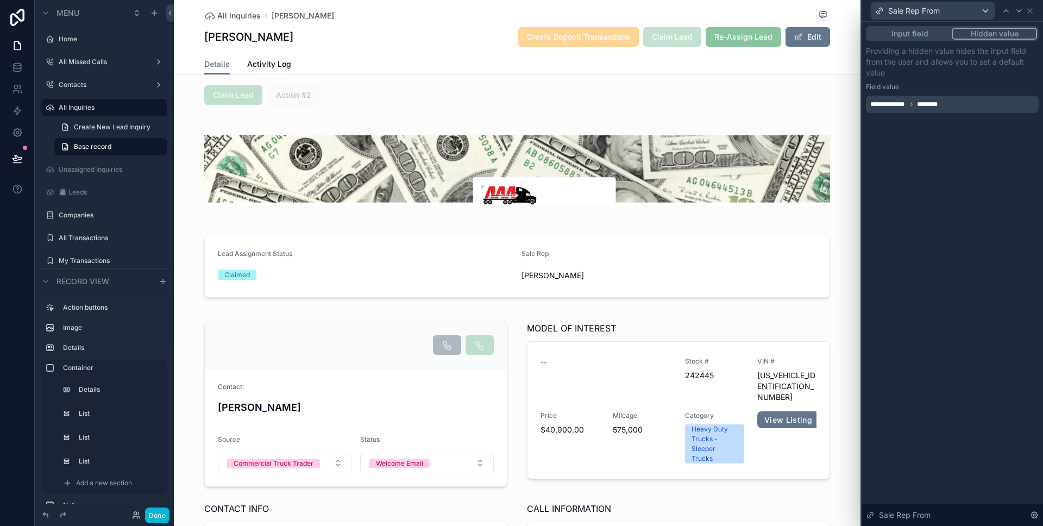
click at [1034, 13] on div "Sale Rep From" at bounding box center [952, 10] width 173 height 21
click at [1033, 12] on icon at bounding box center [1029, 11] width 9 height 9
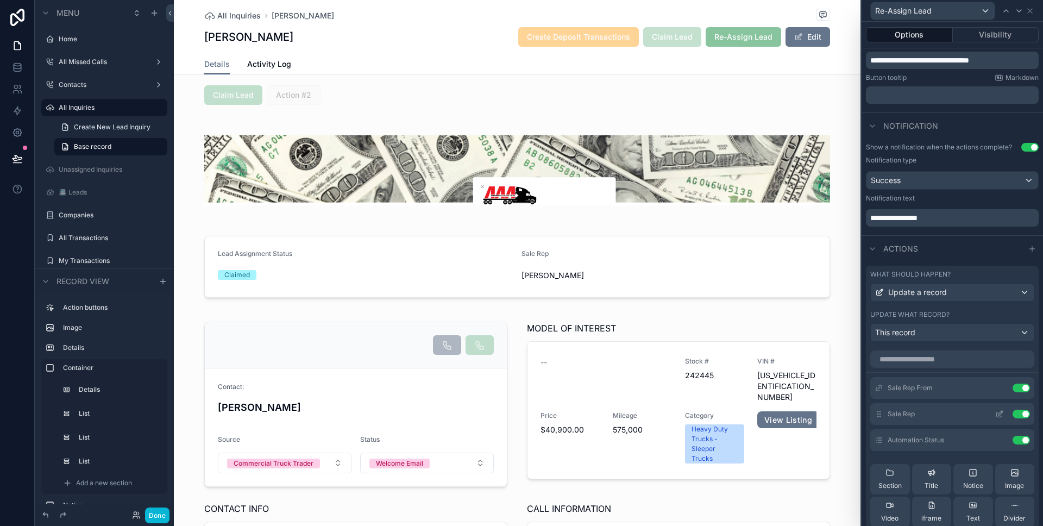
click at [984, 409] on div "Sale Rep Use setting" at bounding box center [952, 414] width 164 height 22
click at [995, 412] on icon at bounding box center [999, 414] width 9 height 9
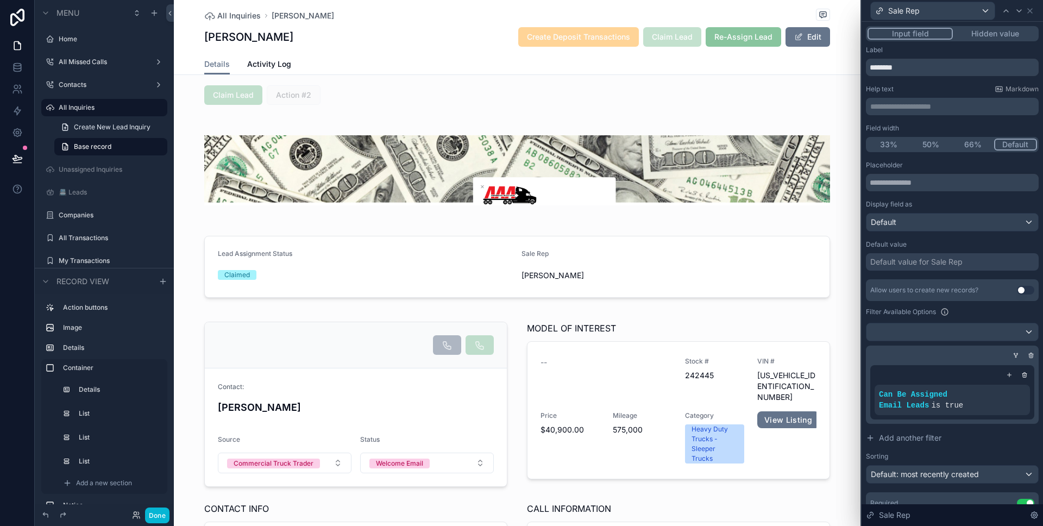
click at [994, 34] on button "Hidden value" at bounding box center [995, 34] width 84 height 12
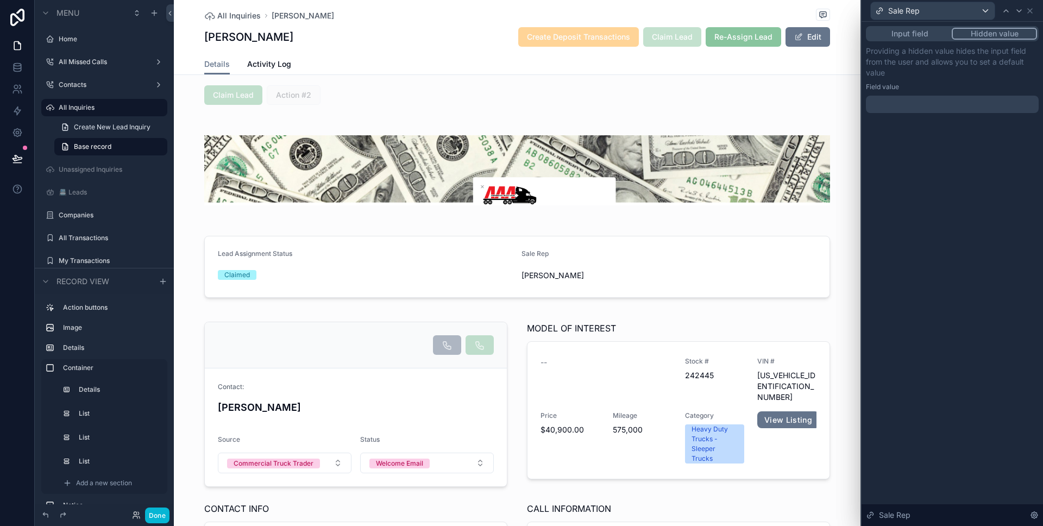
click at [922, 37] on button "Input field" at bounding box center [909, 34] width 84 height 12
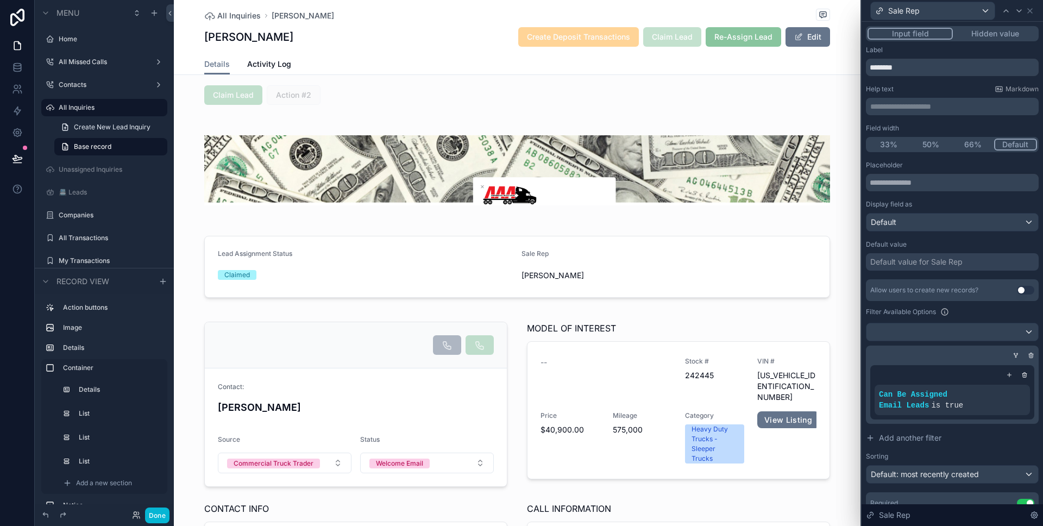
scroll to position [66, 0]
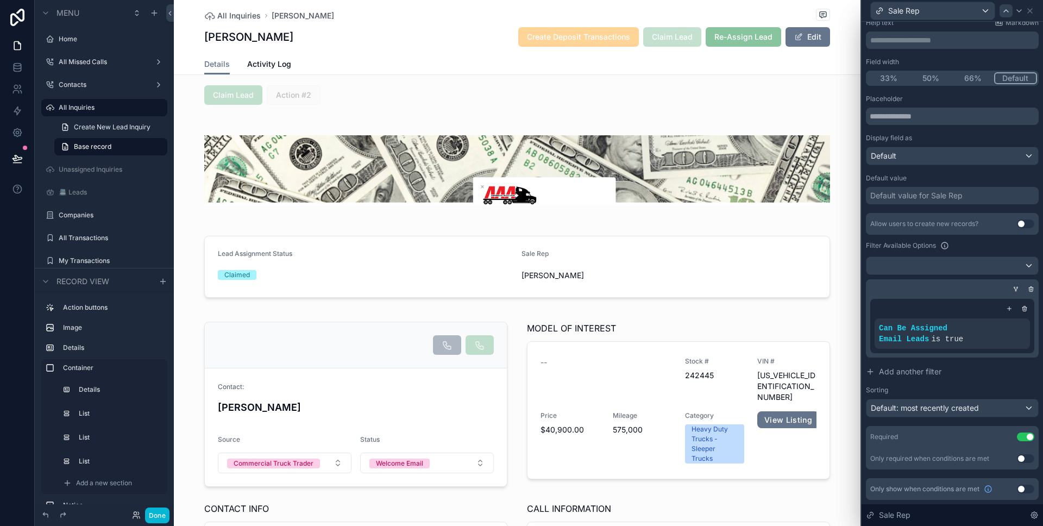
click at [1033, 13] on icon at bounding box center [1029, 11] width 9 height 9
click at [1033, 13] on div "Sale Rep" at bounding box center [952, 10] width 173 height 21
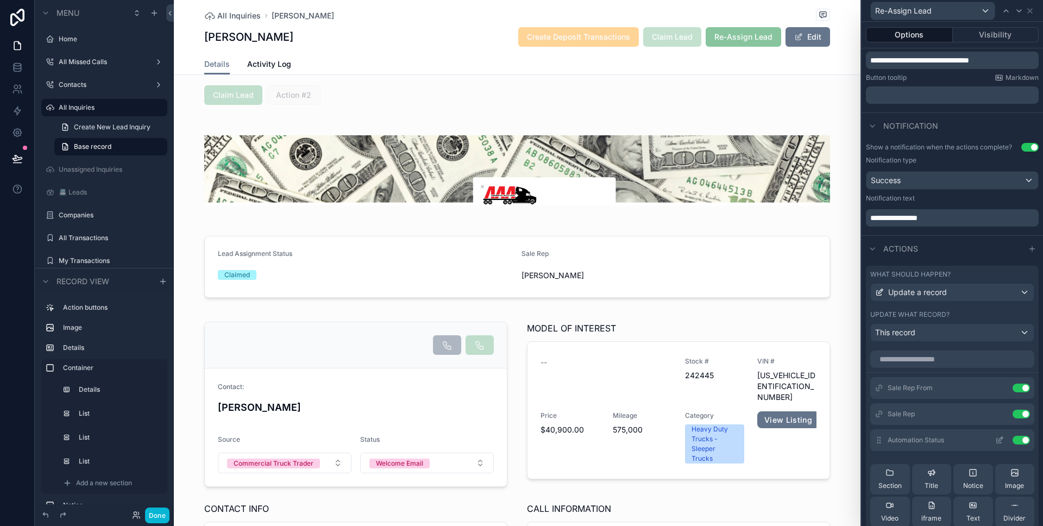
click at [995, 444] on icon at bounding box center [999, 440] width 9 height 9
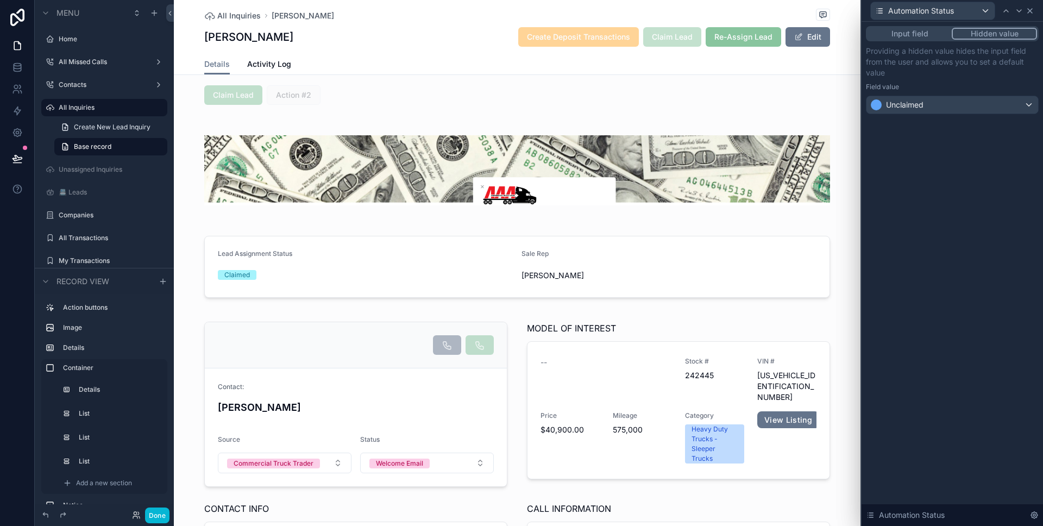
click at [1031, 12] on icon at bounding box center [1030, 11] width 4 height 4
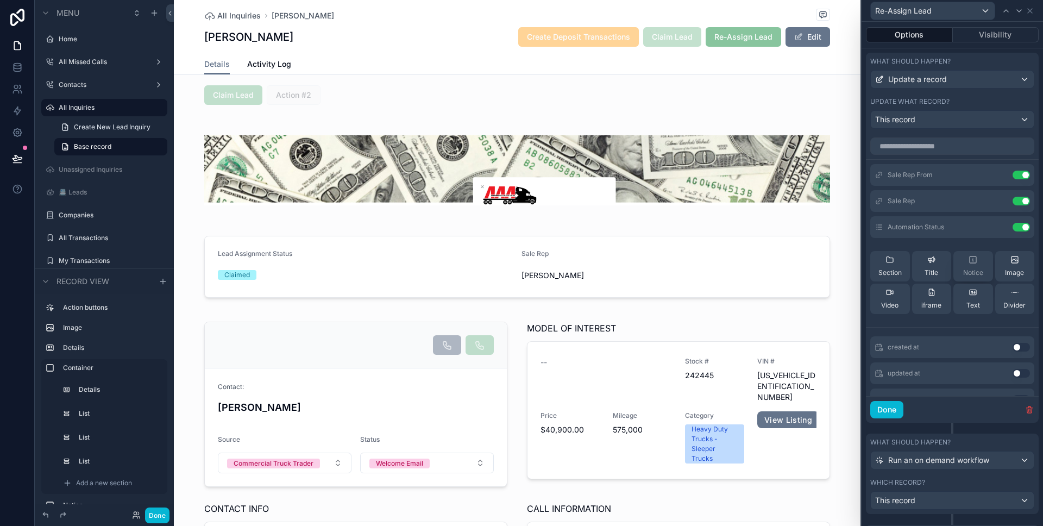
scroll to position [7, 0]
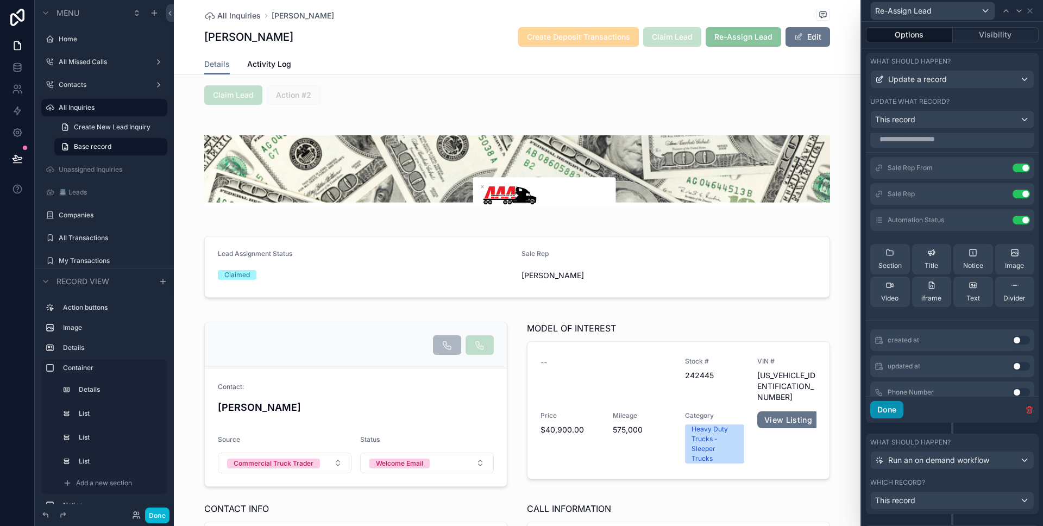
click at [895, 405] on button "Done" at bounding box center [886, 409] width 33 height 17
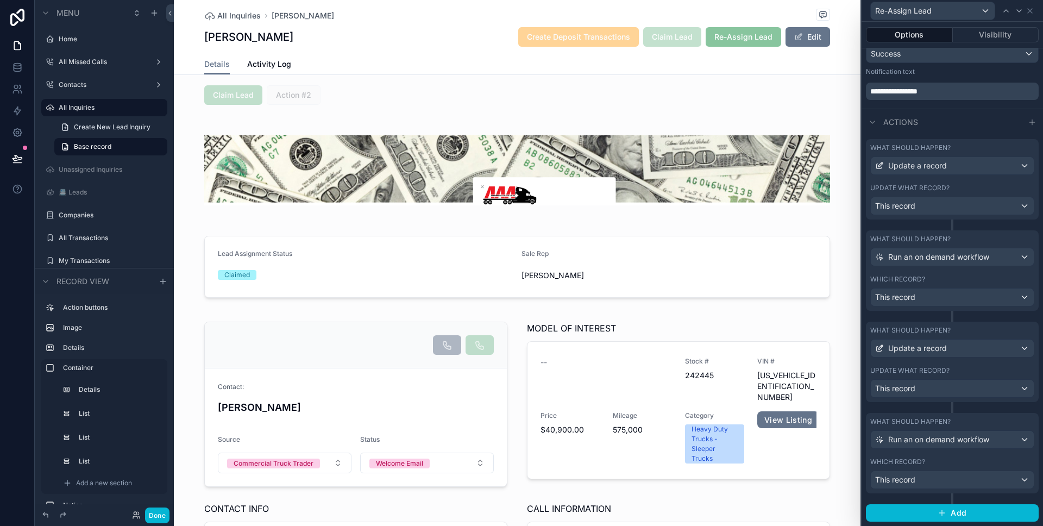
scroll to position [344, 0]
click at [939, 245] on div "What should happen? Run an on demand workflow" at bounding box center [952, 251] width 164 height 32
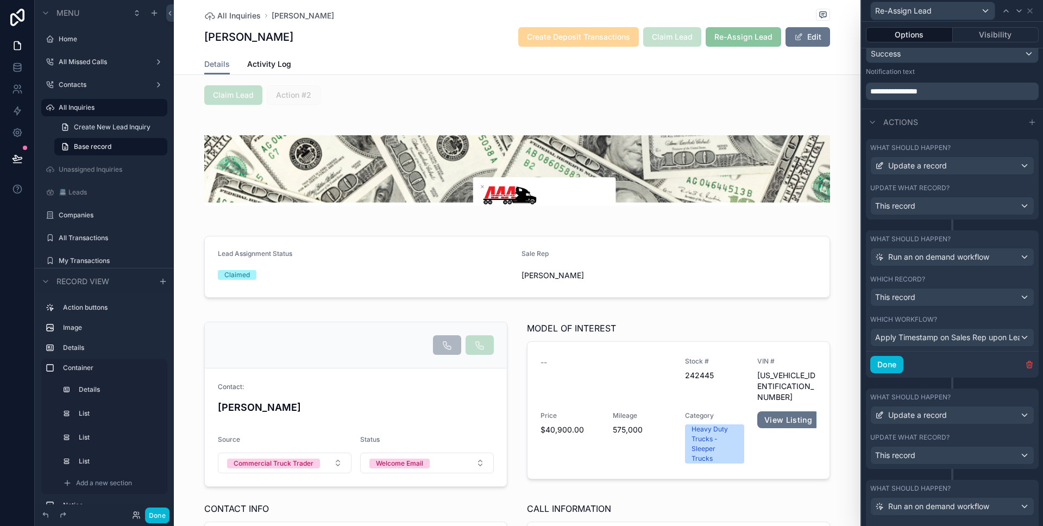
scroll to position [410, 0]
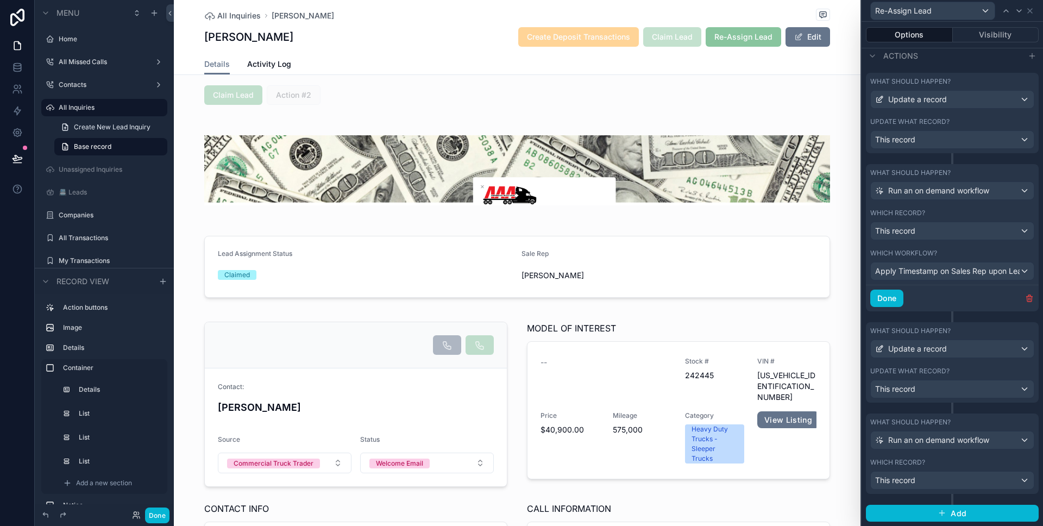
click at [942, 329] on label "What should happen?" at bounding box center [910, 330] width 80 height 9
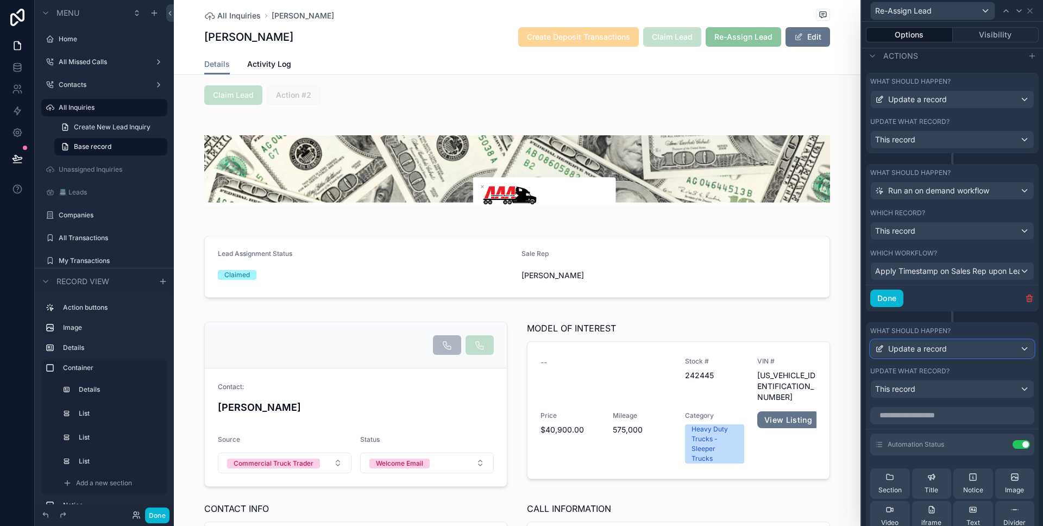
click at [942, 343] on span "Update a record" at bounding box center [917, 348] width 59 height 11
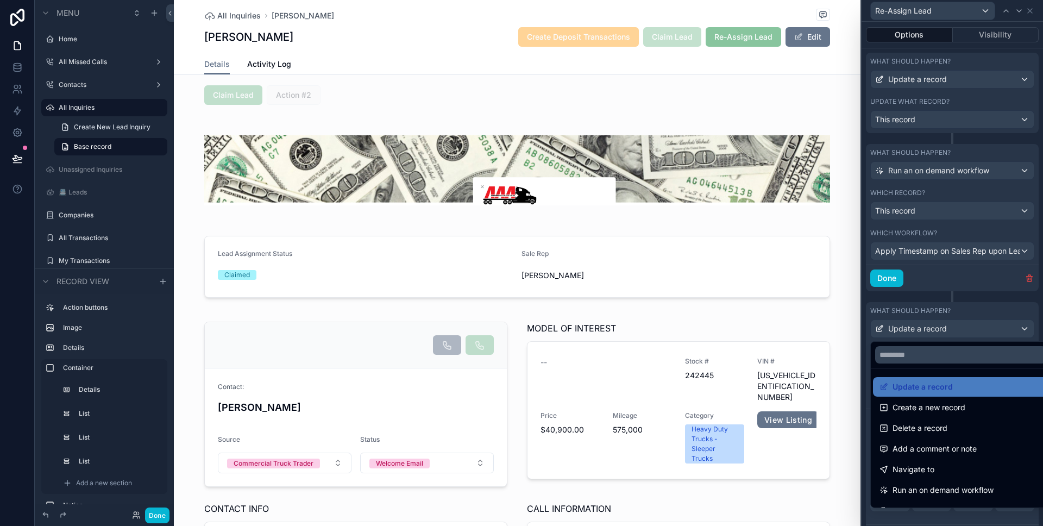
click at [943, 314] on div at bounding box center [951, 263] width 181 height 526
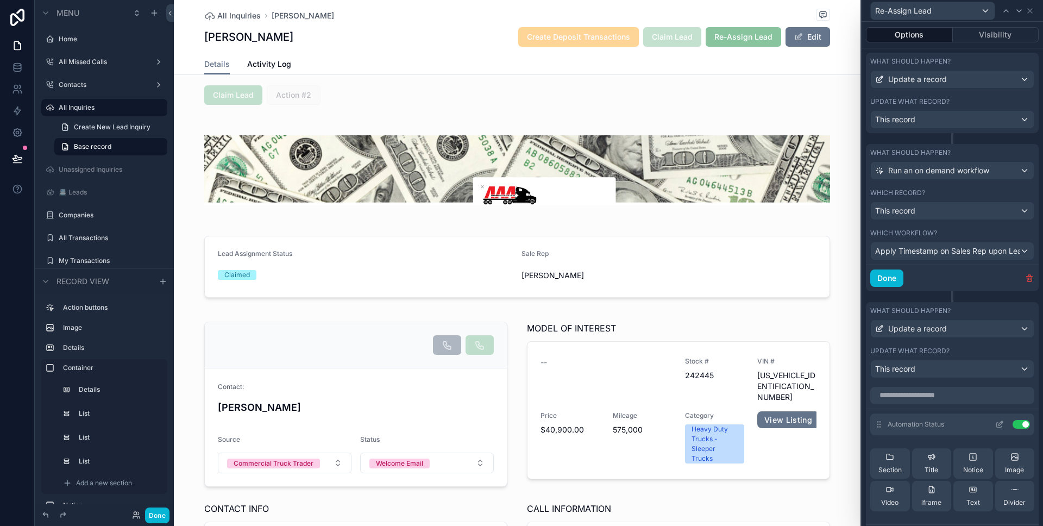
click at [995, 422] on icon at bounding box center [999, 424] width 9 height 9
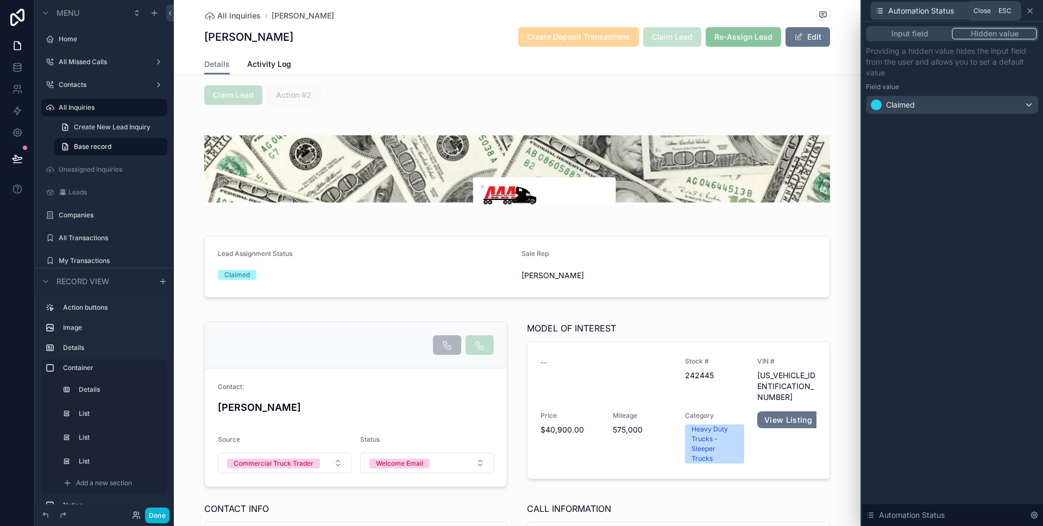
click at [1033, 11] on icon at bounding box center [1029, 11] width 9 height 9
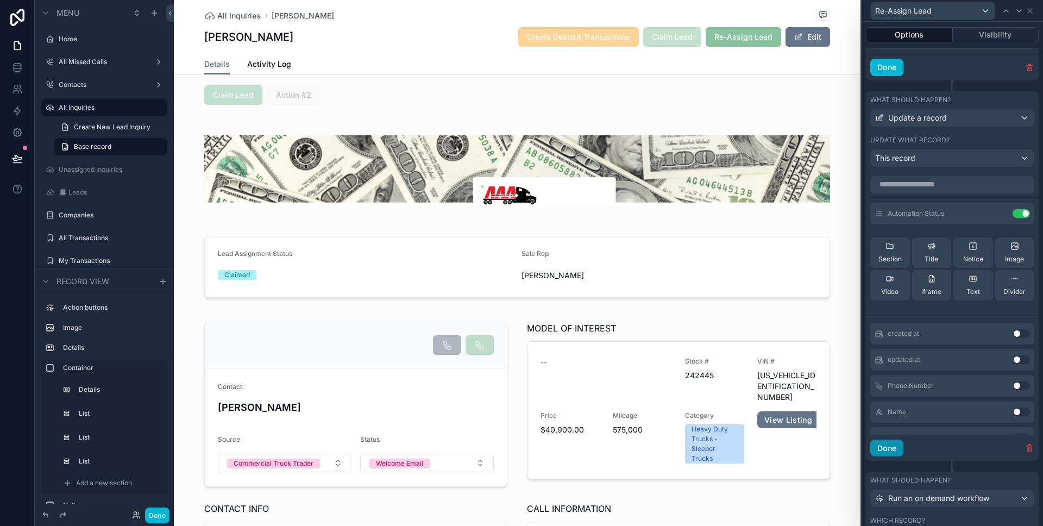
click at [891, 442] on button "Done" at bounding box center [886, 447] width 33 height 17
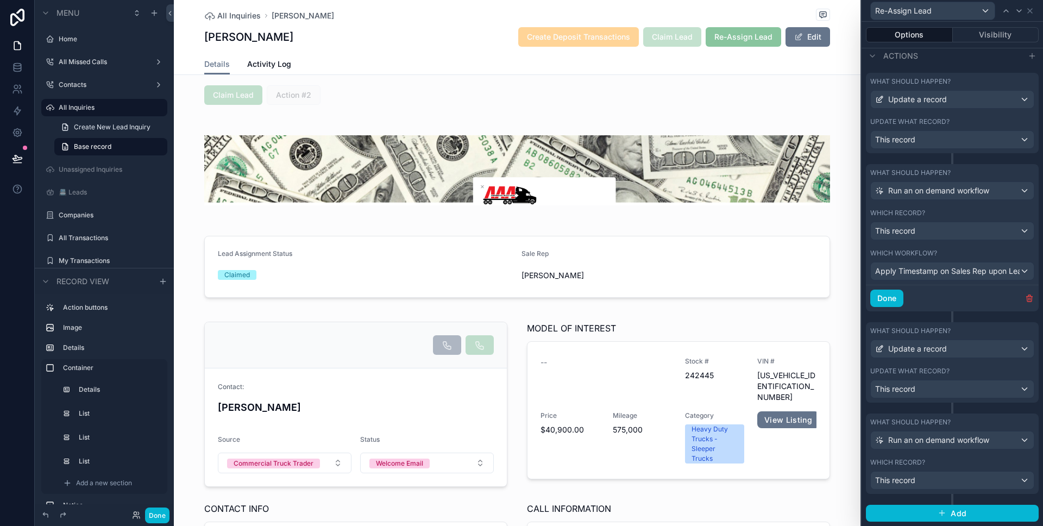
click at [927, 425] on label "What should happen?" at bounding box center [910, 422] width 80 height 9
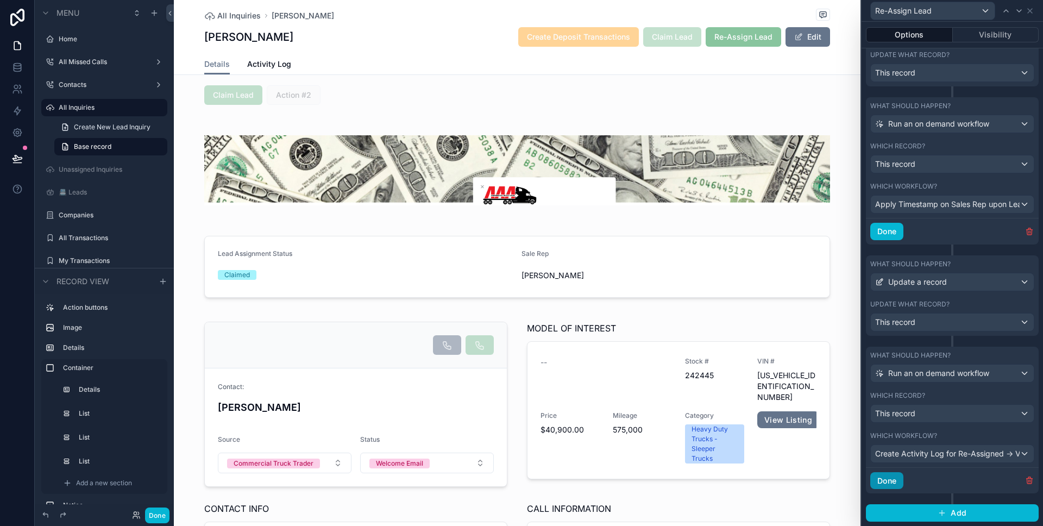
click at [892, 473] on button "Done" at bounding box center [886, 480] width 33 height 17
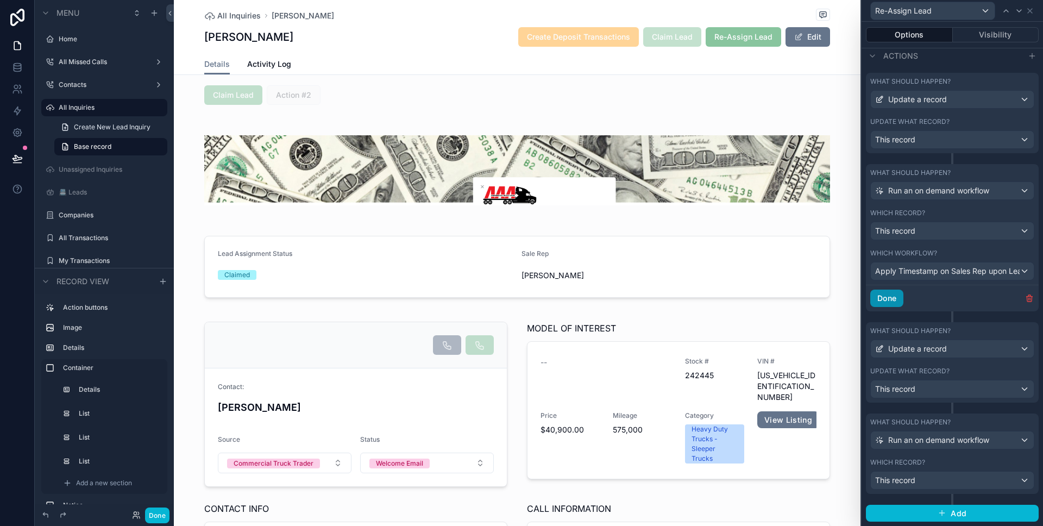
click at [896, 301] on button "Done" at bounding box center [886, 297] width 33 height 17
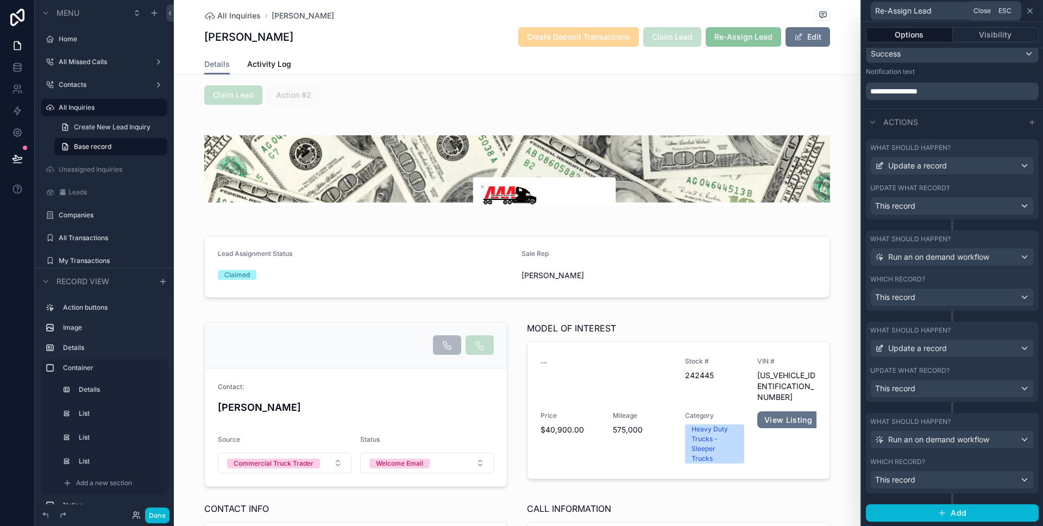
click at [1031, 13] on icon at bounding box center [1029, 11] width 9 height 9
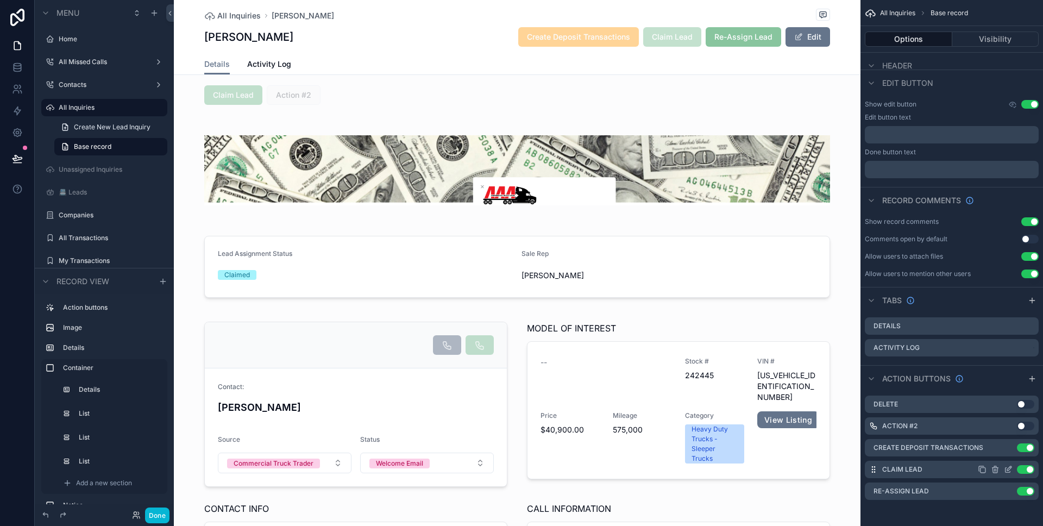
click at [1006, 466] on icon "scrollable content" at bounding box center [1008, 469] width 9 height 9
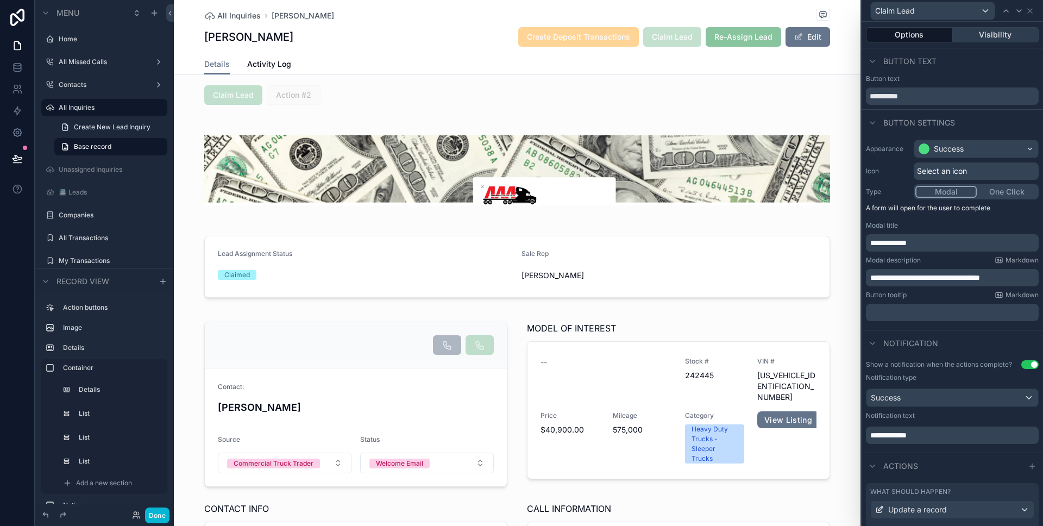
click at [997, 36] on button "Visibility" at bounding box center [996, 34] width 86 height 15
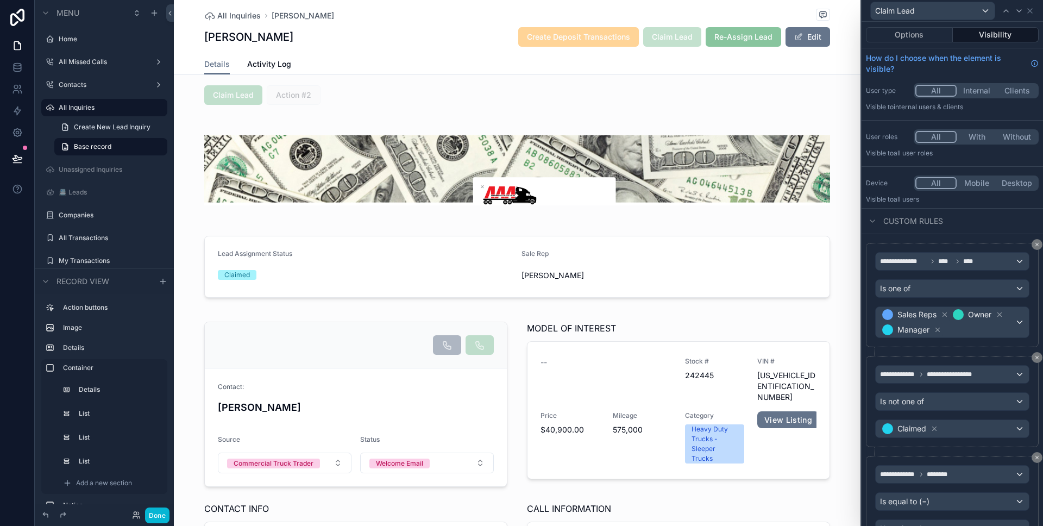
scroll to position [55, 0]
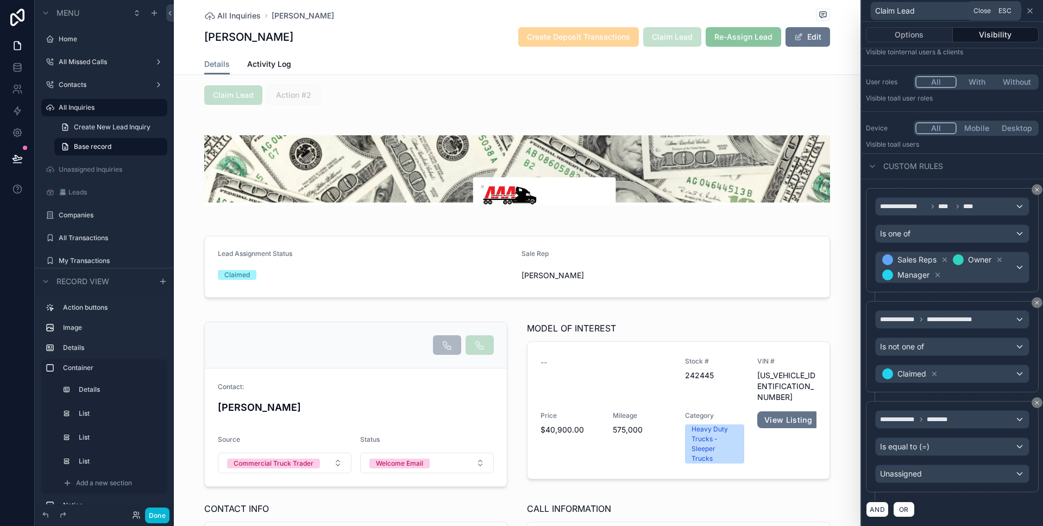
click at [1032, 13] on icon at bounding box center [1029, 11] width 9 height 9
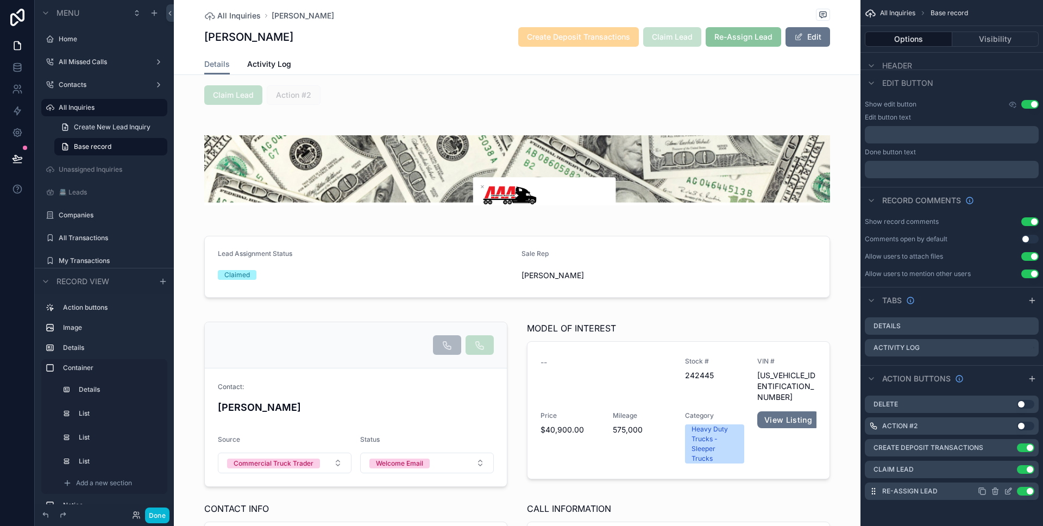
click at [1009, 492] on icon "scrollable content" at bounding box center [1008, 491] width 9 height 9
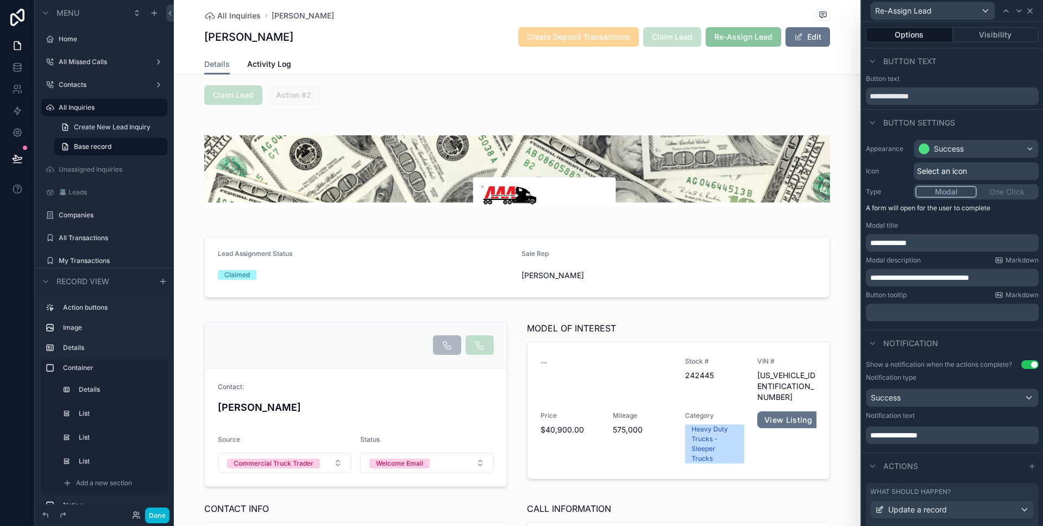
click at [1033, 15] on div "Re-Assign Lead" at bounding box center [952, 10] width 173 height 21
click at [1033, 13] on icon at bounding box center [1029, 11] width 9 height 9
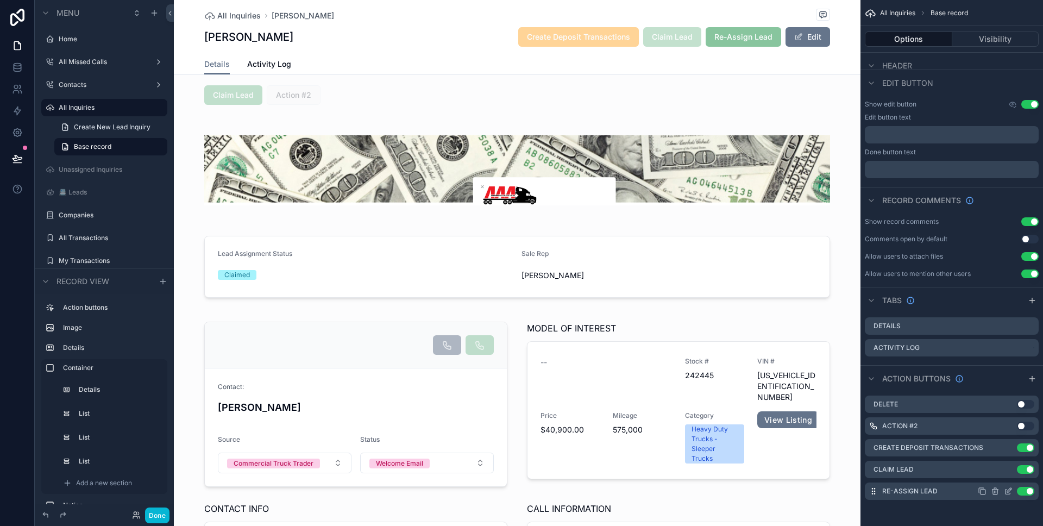
click at [1008, 492] on icon "scrollable content" at bounding box center [1009, 490] width 4 height 4
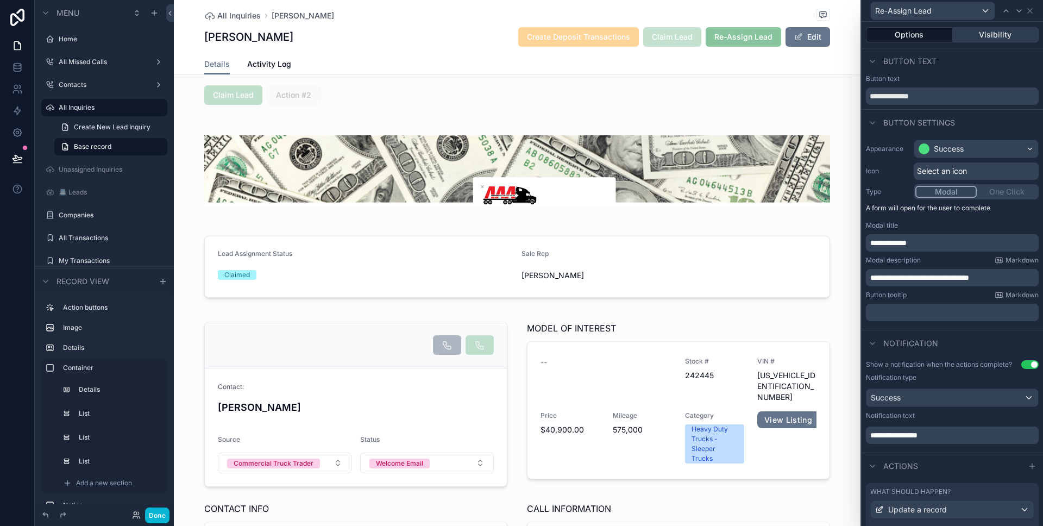
click at [998, 29] on button "Visibility" at bounding box center [996, 34] width 86 height 15
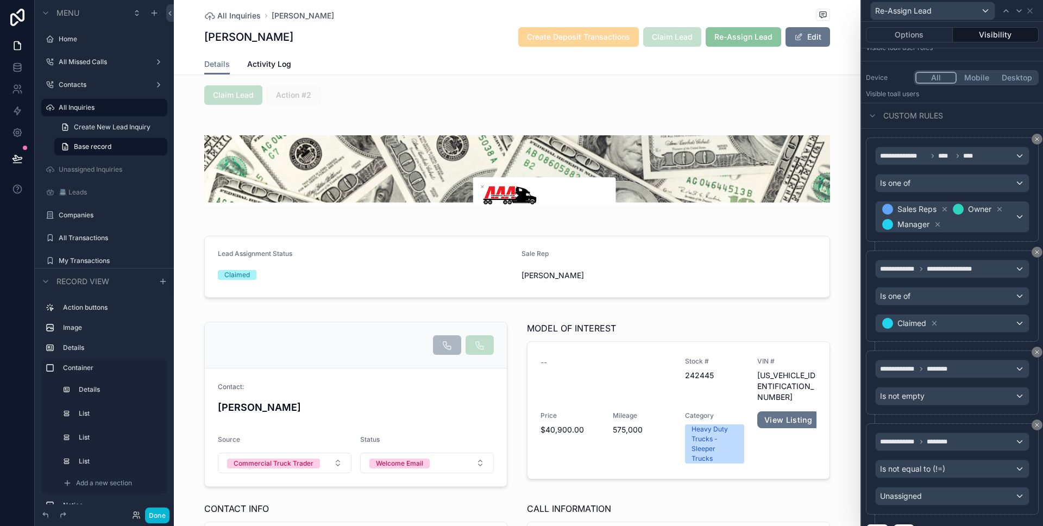
scroll to position [119, 0]
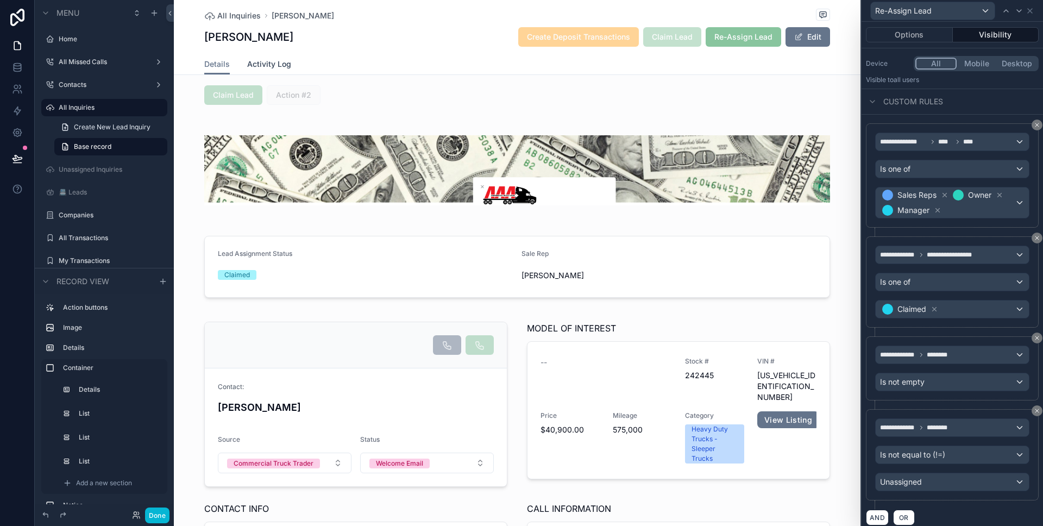
click at [269, 65] on span "Activity Log" at bounding box center [269, 64] width 44 height 11
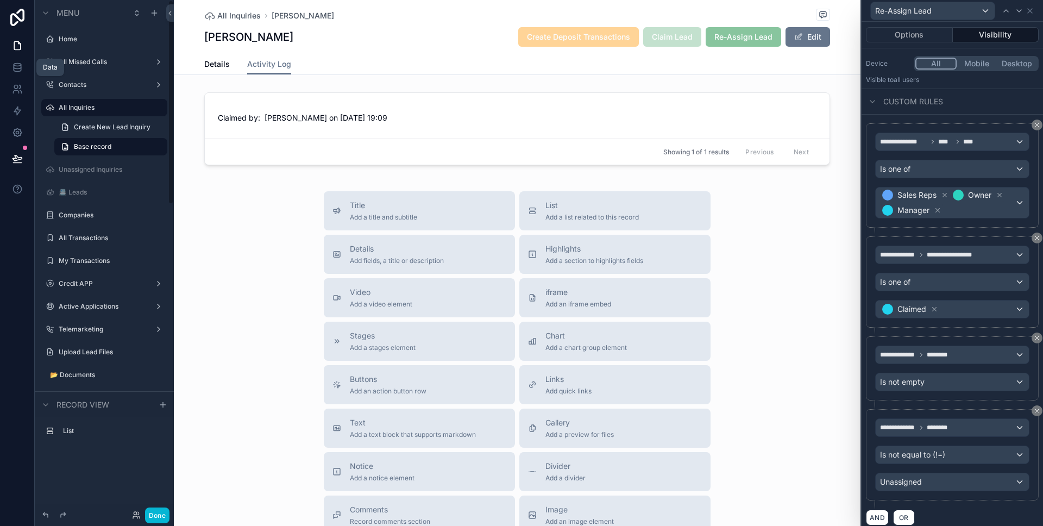
click at [16, 55] on link at bounding box center [17, 46] width 34 height 22
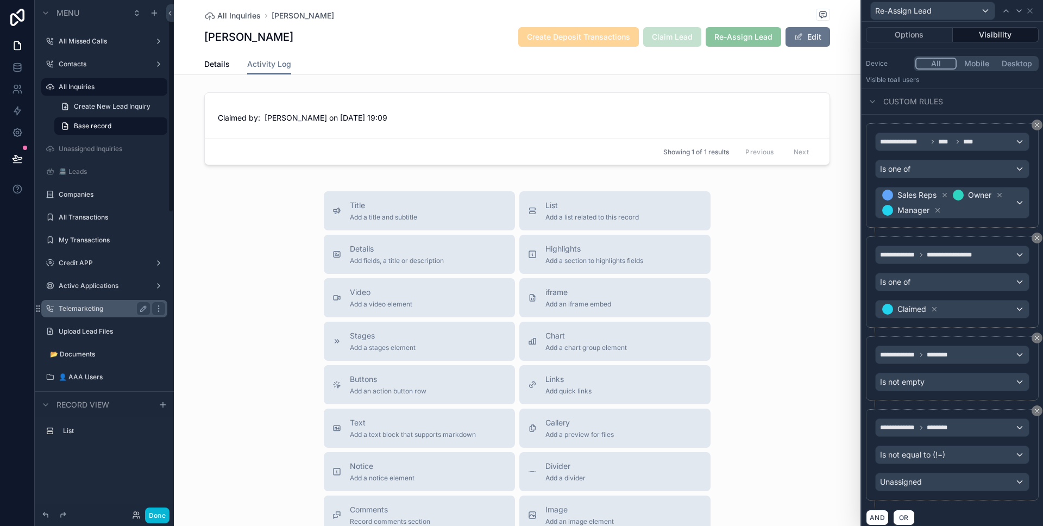
scroll to position [35, 0]
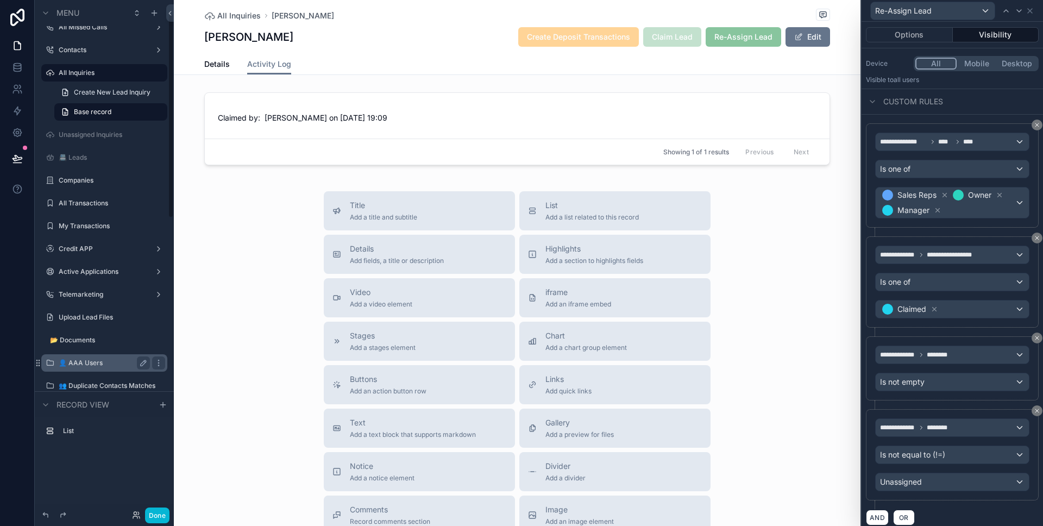
click at [97, 358] on label "👤 AAA Users" at bounding box center [102, 362] width 87 height 9
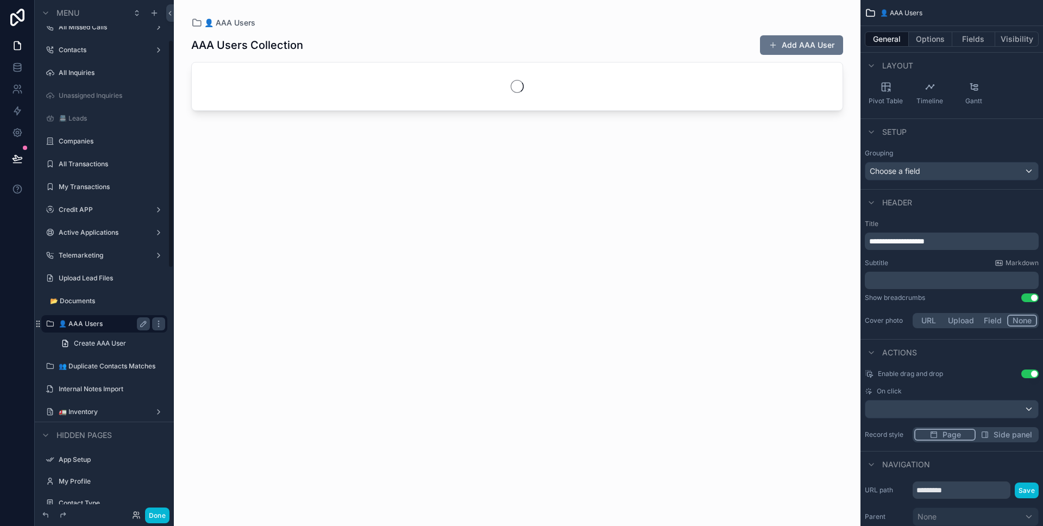
scroll to position [90, 0]
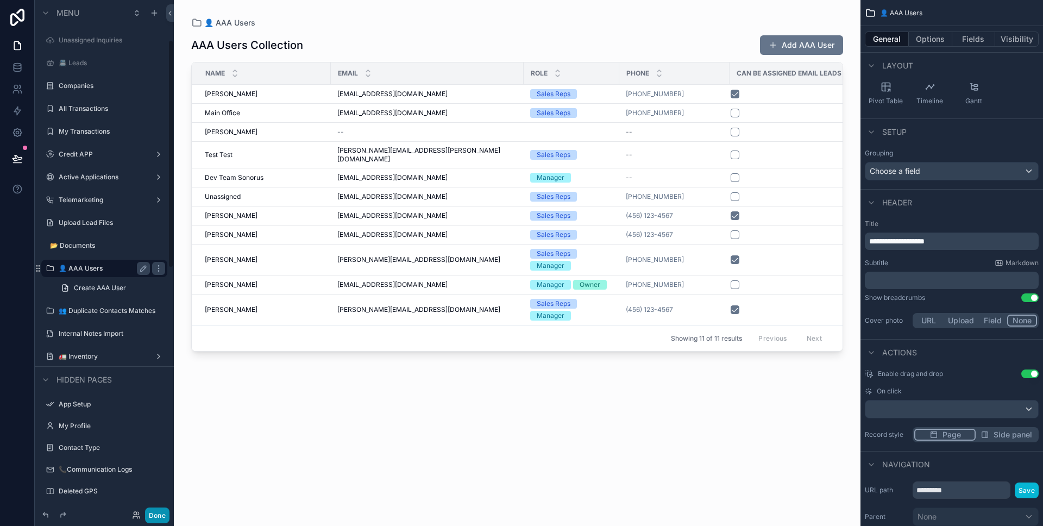
click at [159, 513] on button "Done" at bounding box center [157, 515] width 24 height 16
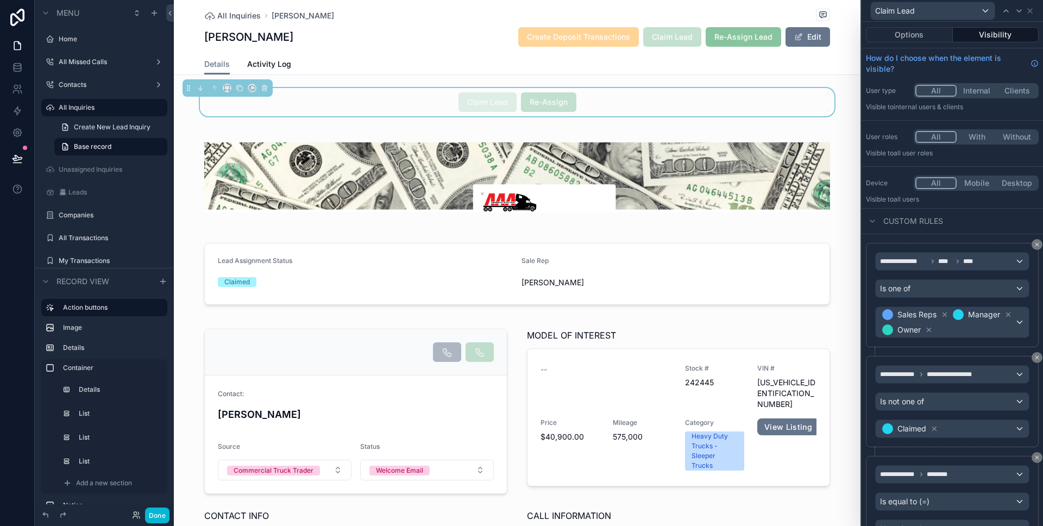
scroll to position [14, 0]
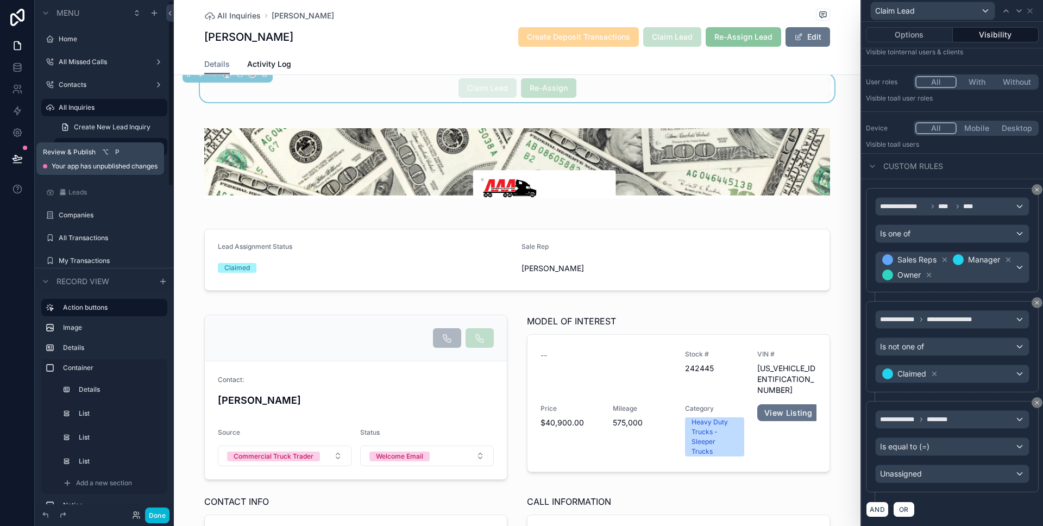
click at [21, 161] on icon at bounding box center [17, 158] width 11 height 11
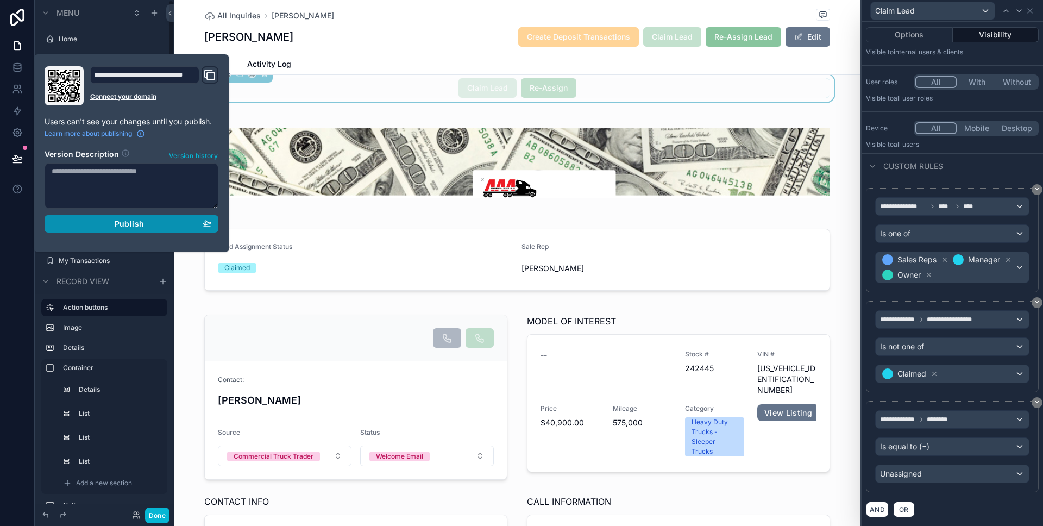
click at [125, 217] on button "Publish" at bounding box center [132, 223] width 174 height 17
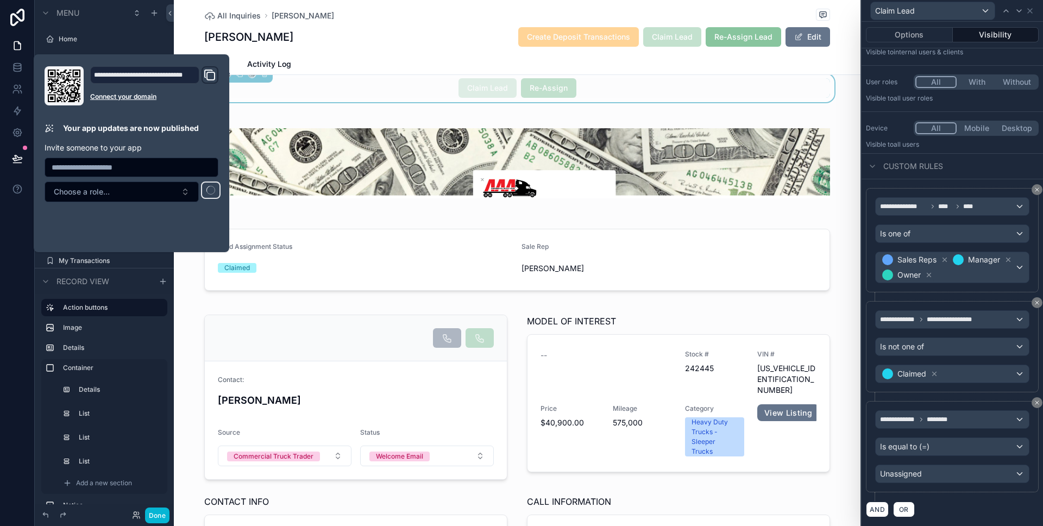
click at [22, 230] on div at bounding box center [17, 263] width 35 height 526
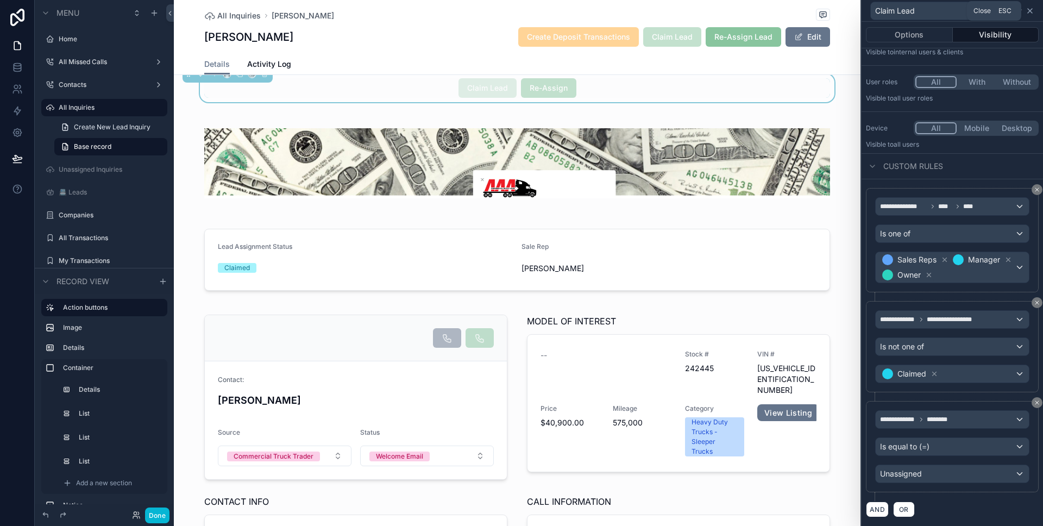
click at [1029, 10] on icon at bounding box center [1030, 11] width 4 height 4
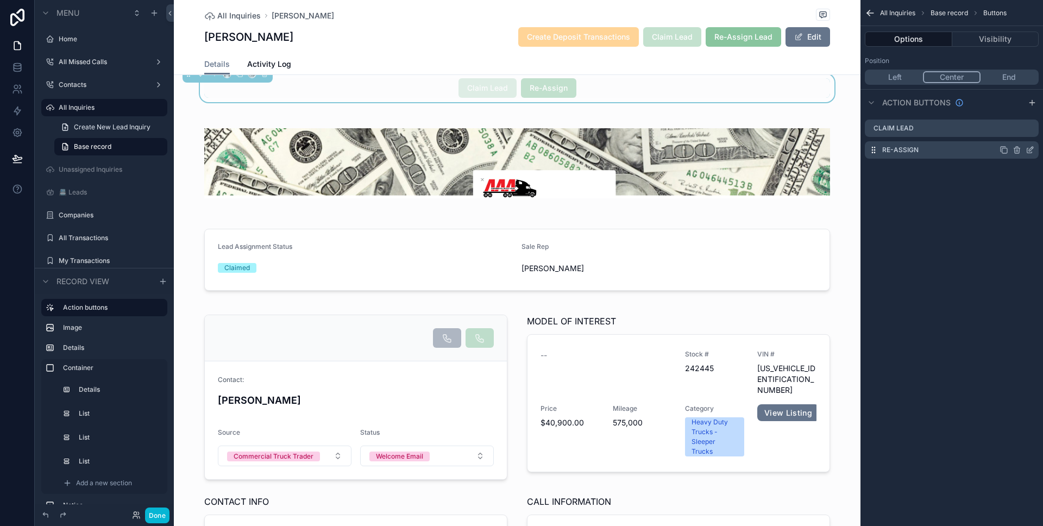
click at [1030, 147] on icon "scrollable content" at bounding box center [1029, 150] width 9 height 9
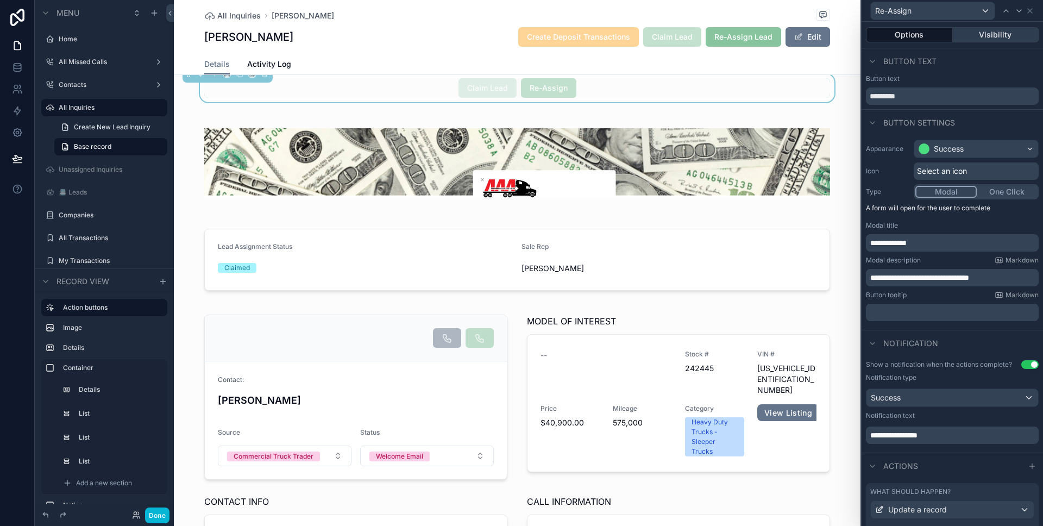
click at [1003, 32] on button "Visibility" at bounding box center [996, 34] width 86 height 15
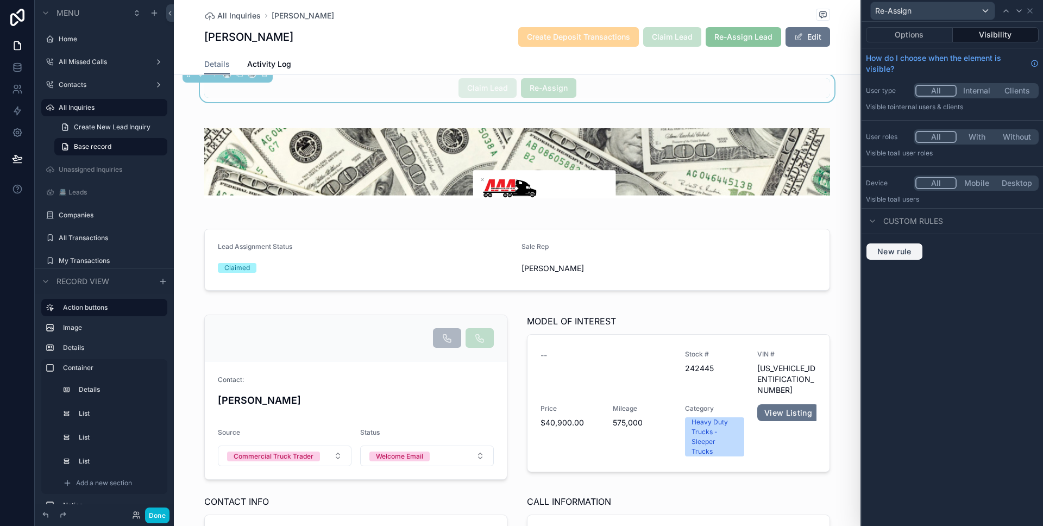
click at [899, 257] on button "New rule" at bounding box center [894, 251] width 57 height 17
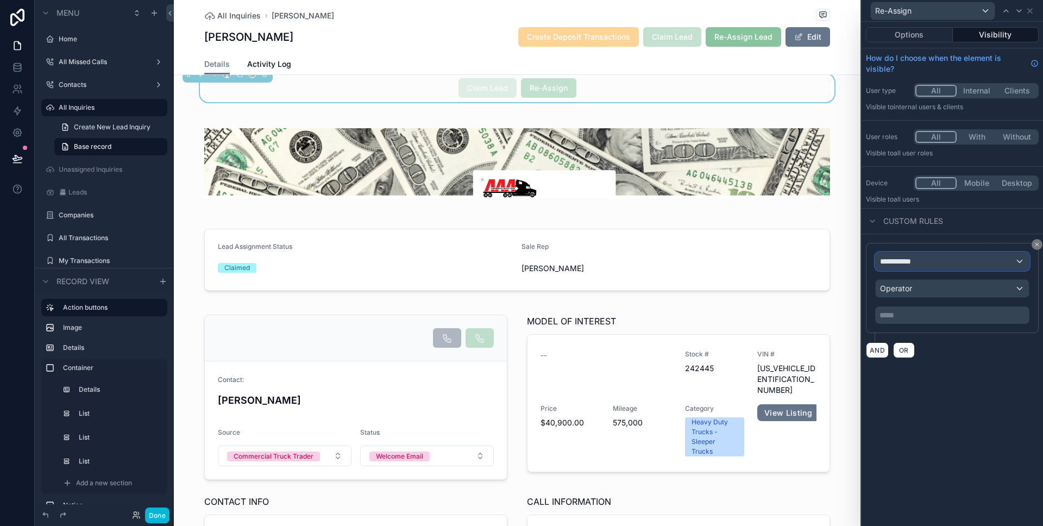
click at [909, 261] on span "**********" at bounding box center [900, 261] width 40 height 11
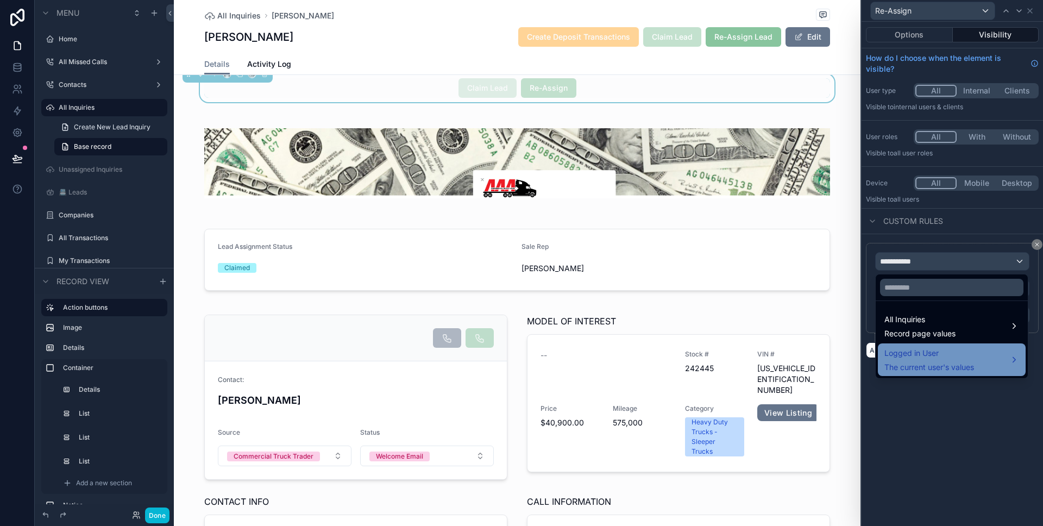
click at [928, 349] on span "Logged in User" at bounding box center [929, 353] width 90 height 13
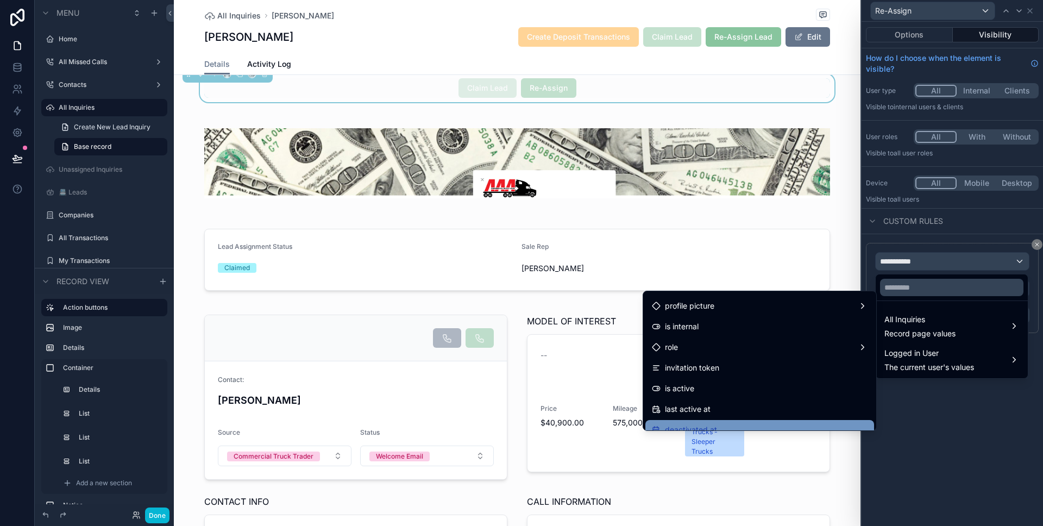
scroll to position [162, 0]
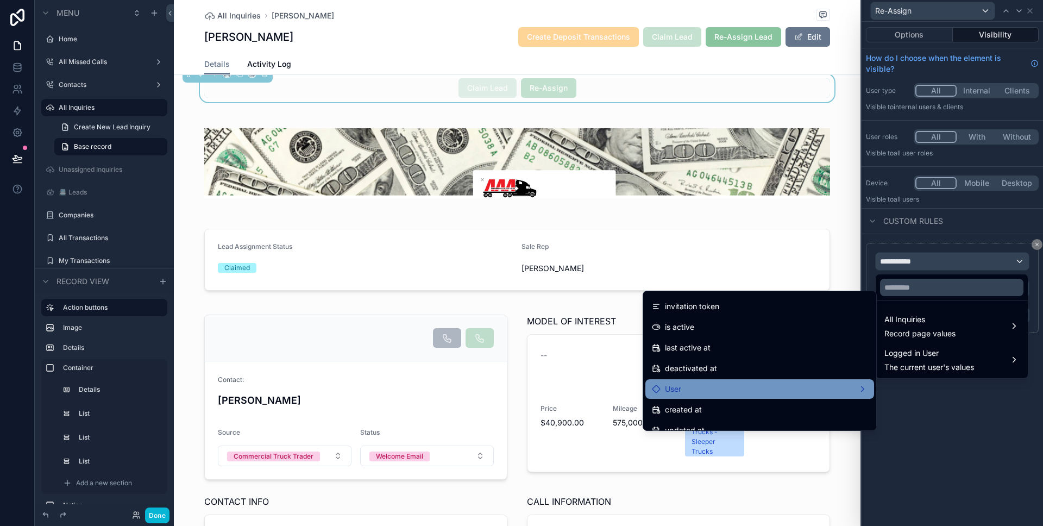
click at [779, 382] on div "User" at bounding box center [760, 388] width 216 height 13
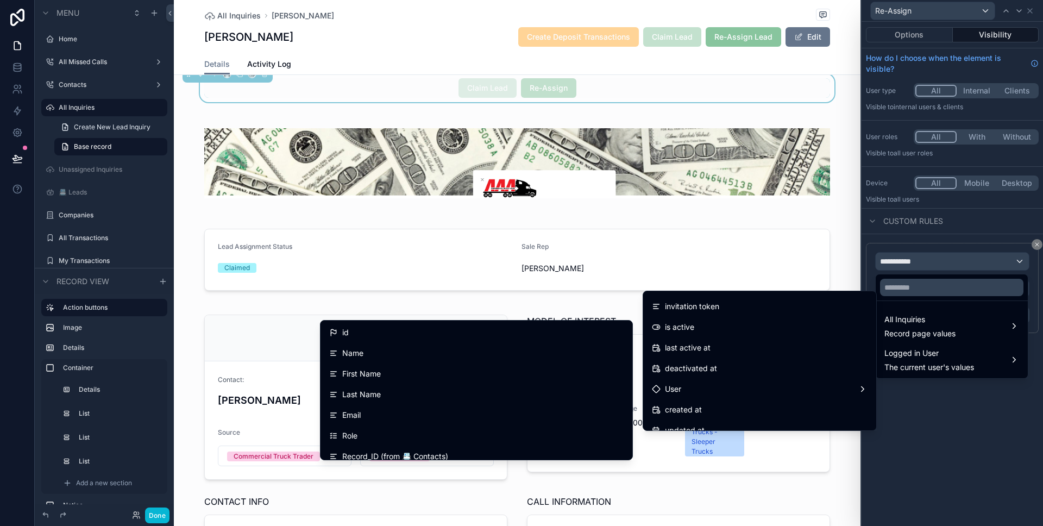
click at [537, 431] on div "Role" at bounding box center [476, 435] width 294 height 13
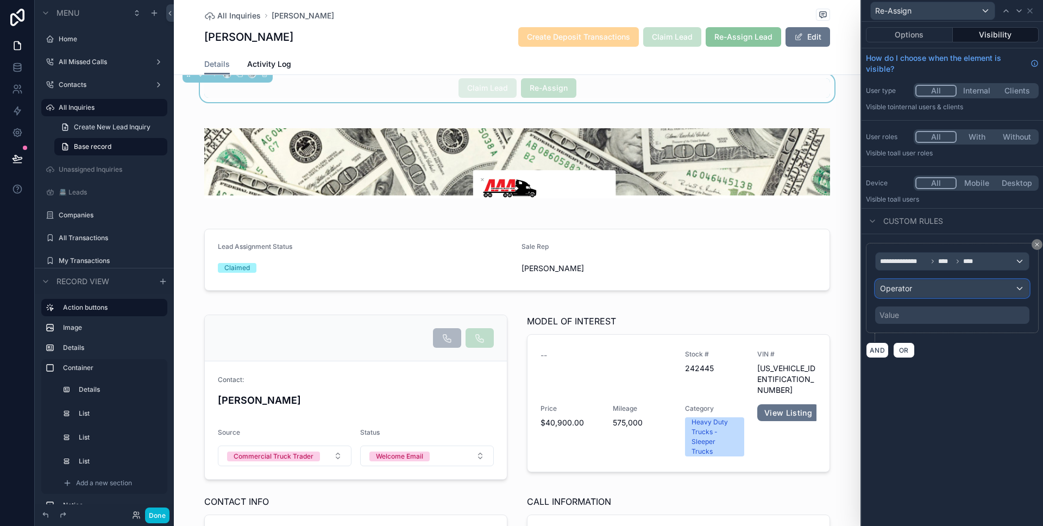
click at [961, 286] on div "Operator" at bounding box center [952, 288] width 153 height 17
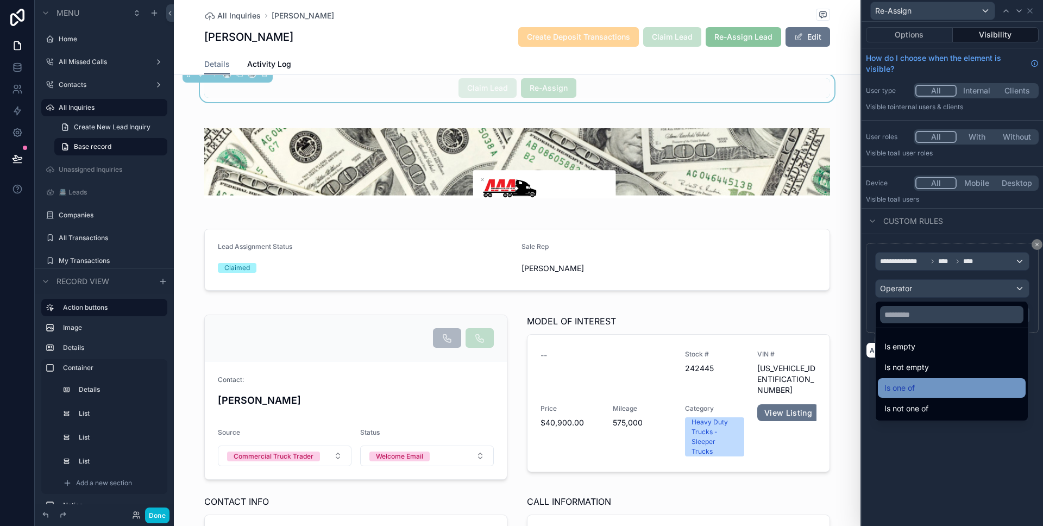
click at [916, 395] on div "Is one of" at bounding box center [952, 388] width 148 height 20
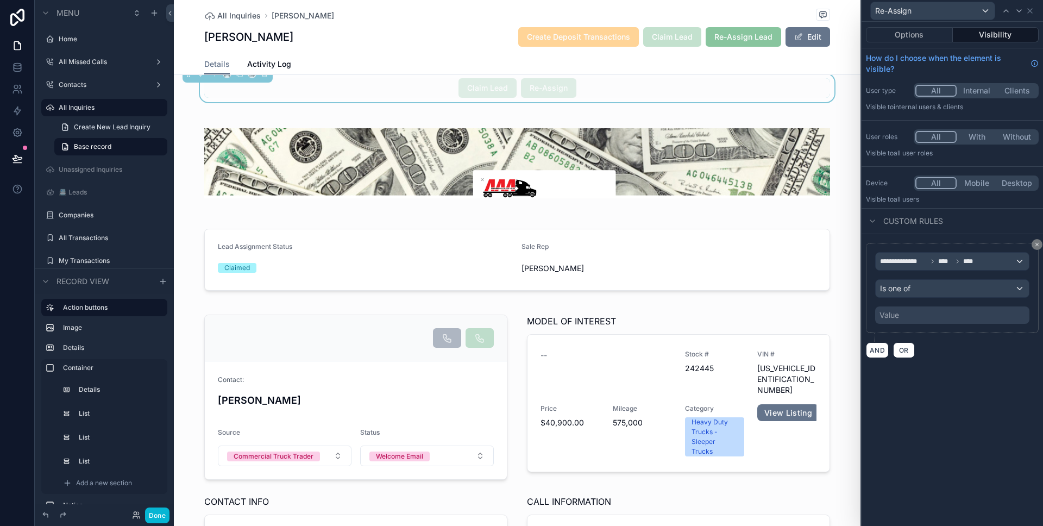
click at [921, 313] on div "Value" at bounding box center [952, 314] width 154 height 17
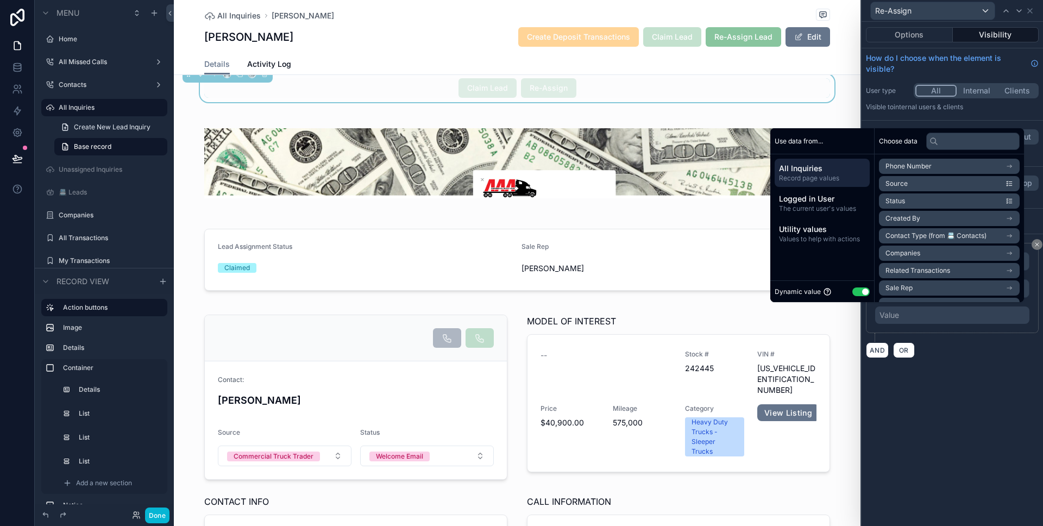
click at [852, 289] on button "Use setting" at bounding box center [860, 291] width 17 height 9
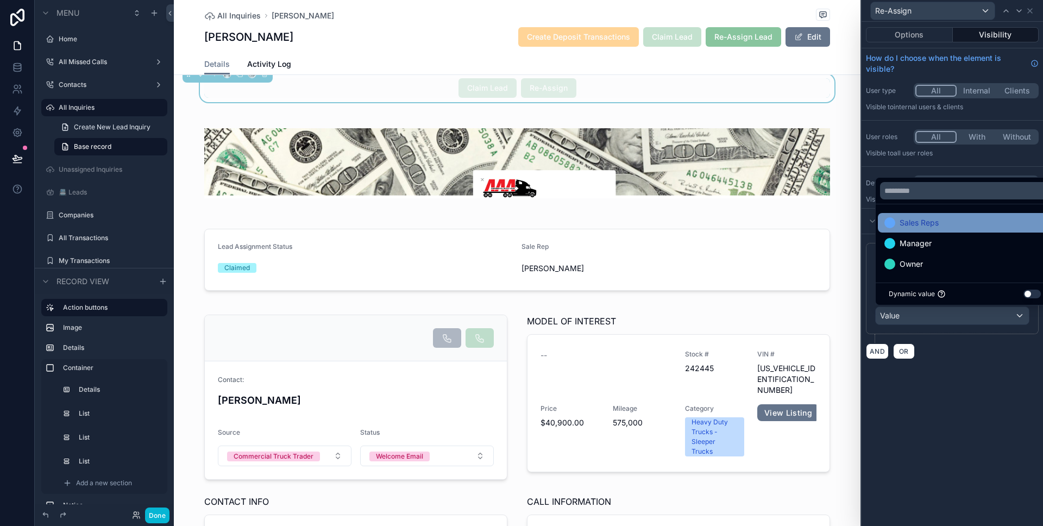
click at [918, 224] on span "Sales Reps" at bounding box center [918, 222] width 39 height 13
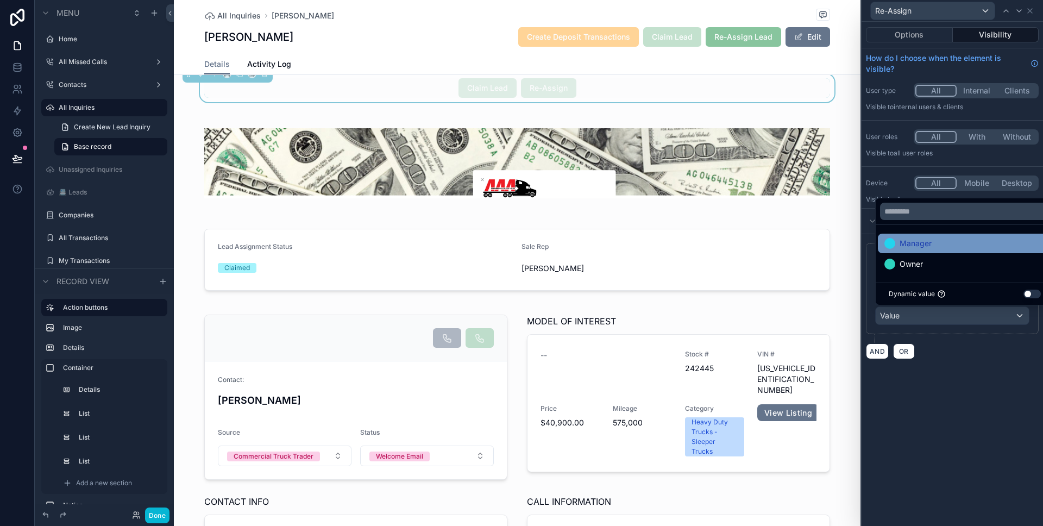
click at [918, 241] on span "Manager" at bounding box center [915, 243] width 32 height 13
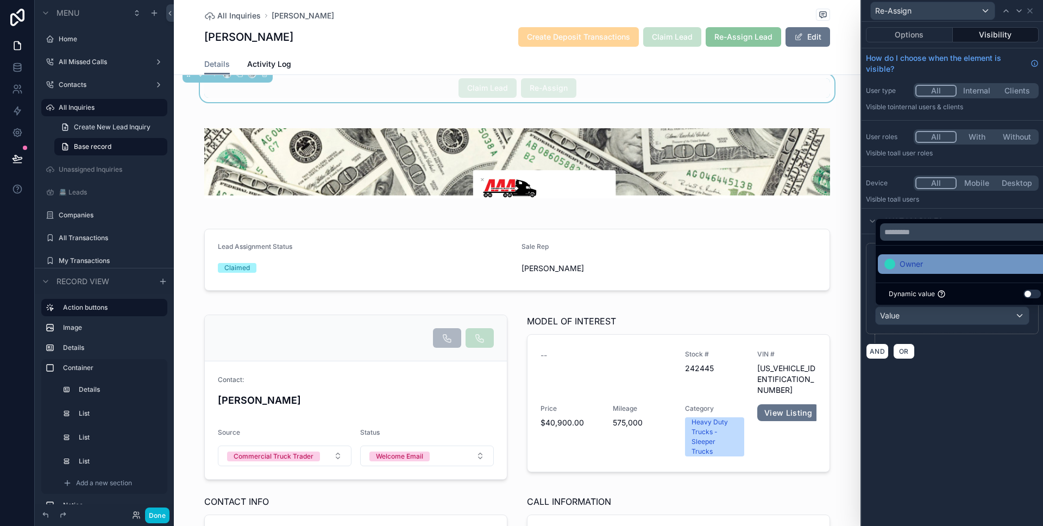
click at [920, 266] on span "Owner" at bounding box center [910, 263] width 23 height 13
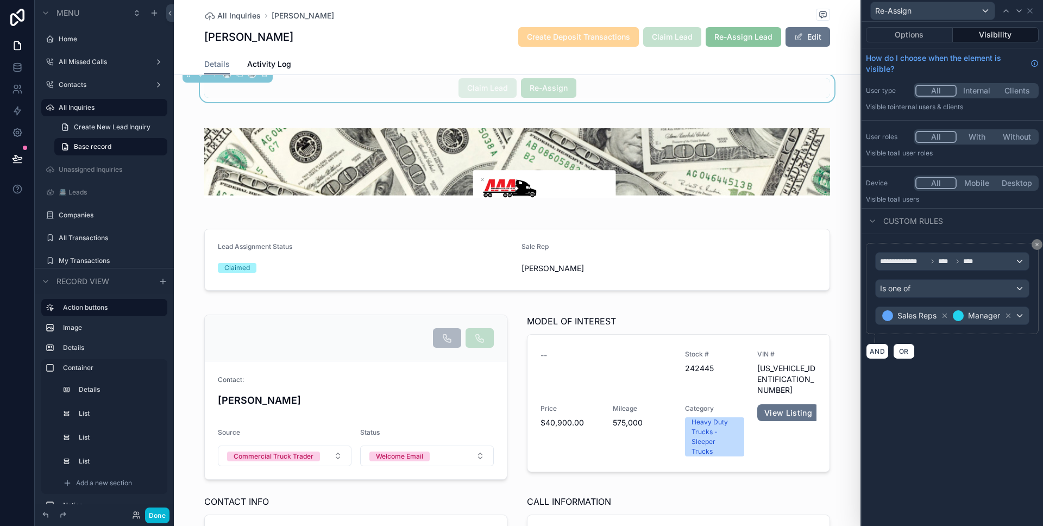
click at [953, 356] on div "AND OR" at bounding box center [952, 351] width 173 height 16
click at [873, 367] on button "AND" at bounding box center [877, 364] width 23 height 16
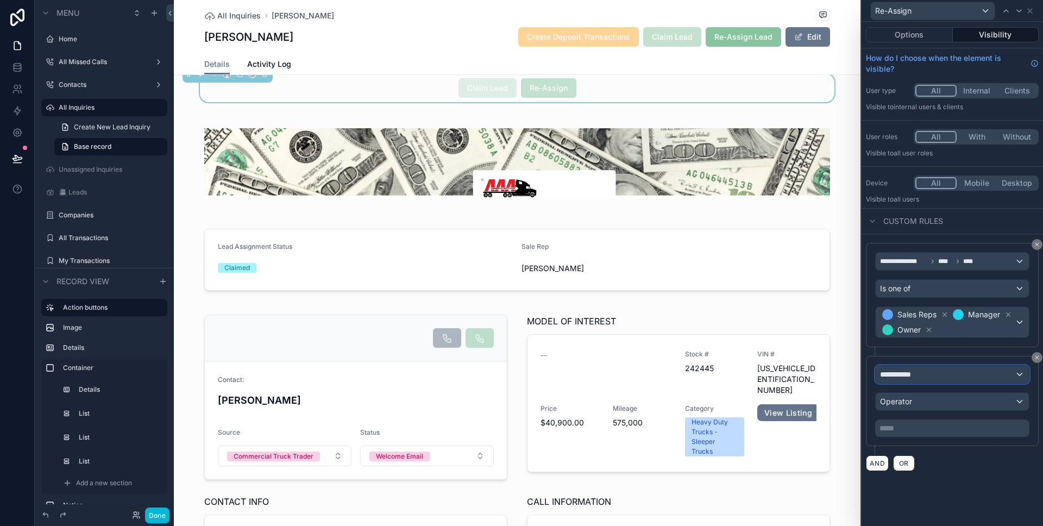
click at [917, 379] on span "**********" at bounding box center [900, 374] width 40 height 11
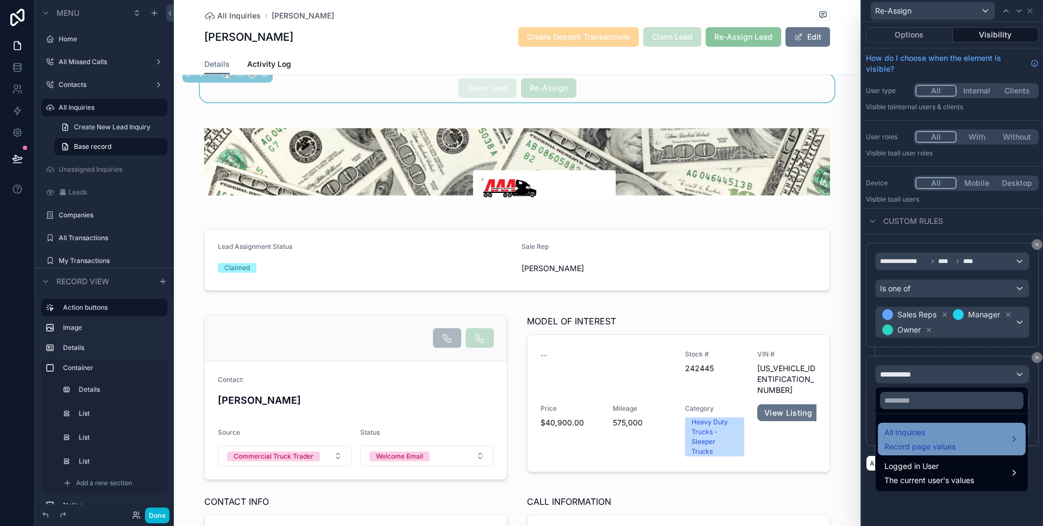
click at [912, 428] on span "All Inquiries" at bounding box center [919, 432] width 71 height 13
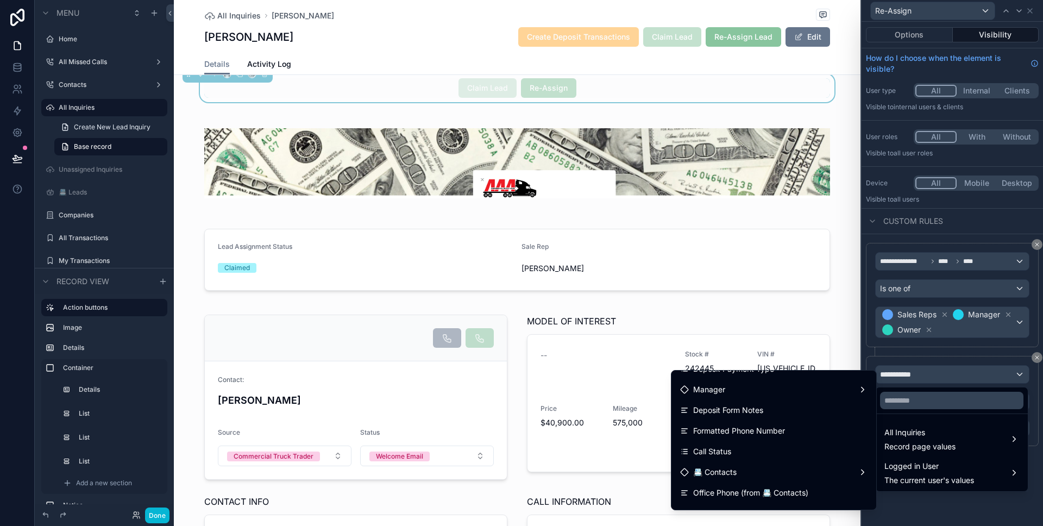
scroll to position [704, 0]
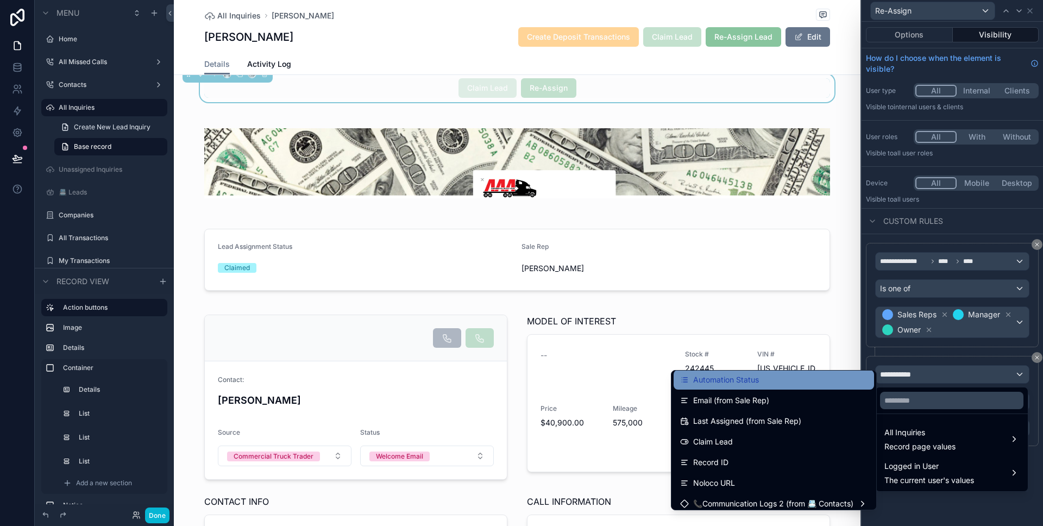
click at [765, 383] on div "Automation Status" at bounding box center [773, 379] width 187 height 13
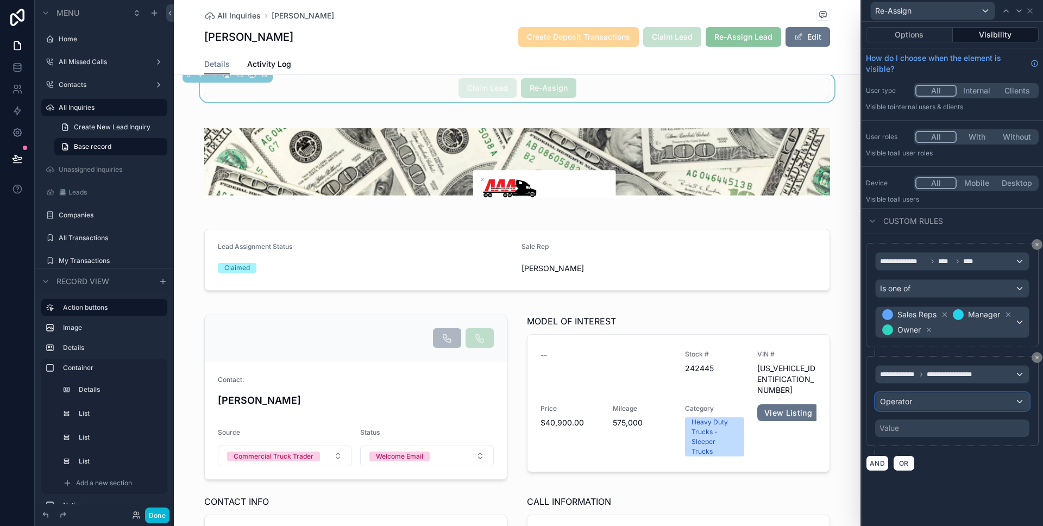
click at [926, 405] on div "Operator" at bounding box center [952, 401] width 153 height 17
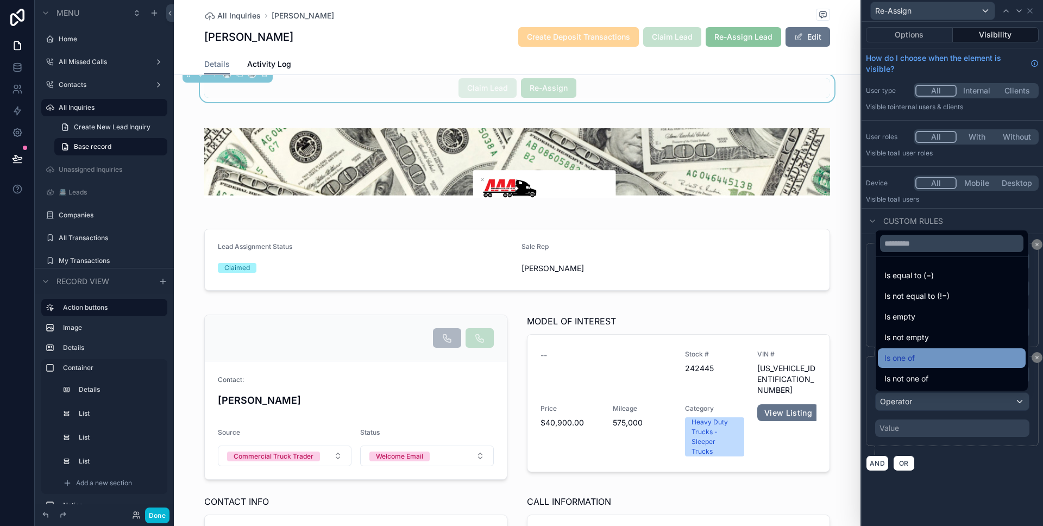
click at [923, 359] on div "Is one of" at bounding box center [951, 357] width 135 height 13
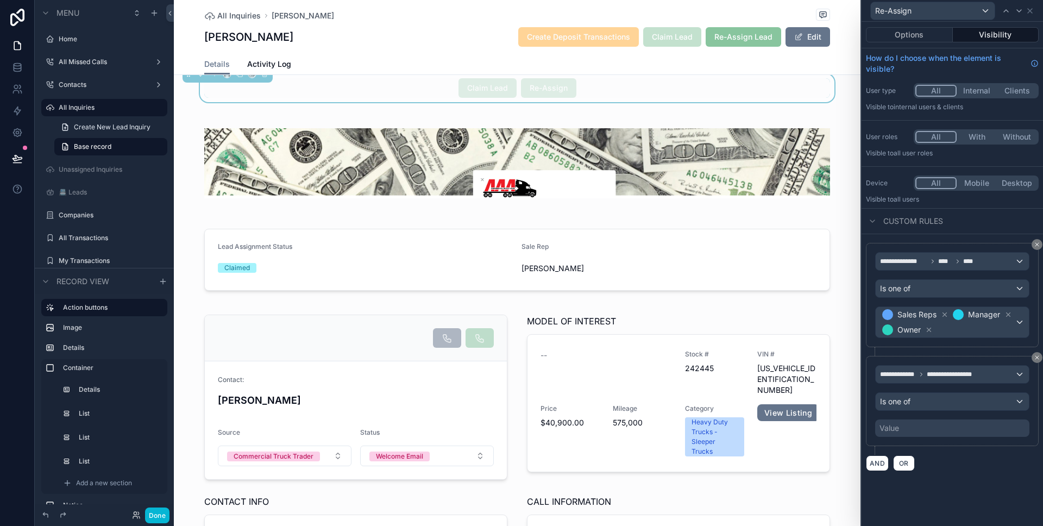
click at [924, 426] on div "Value" at bounding box center [952, 427] width 154 height 17
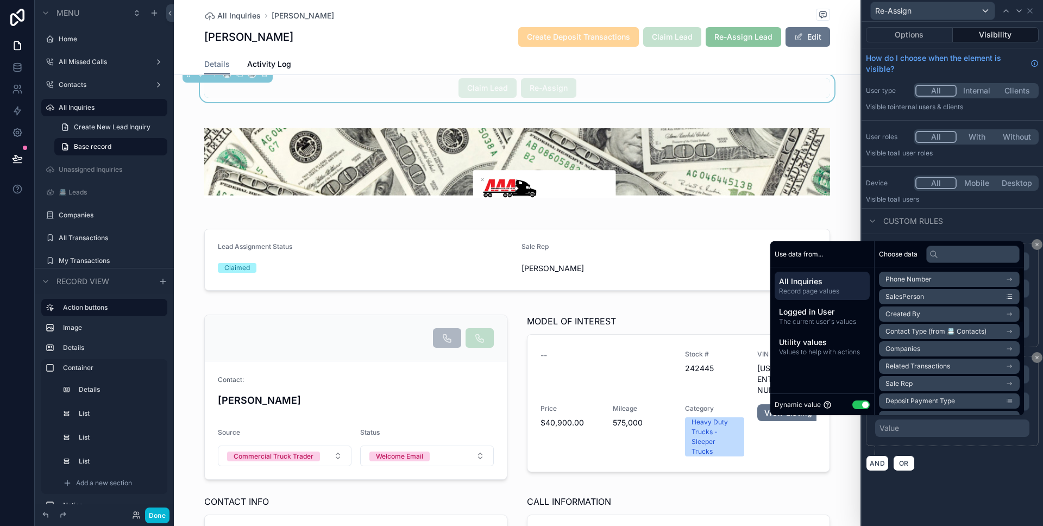
click at [858, 405] on button "Use setting" at bounding box center [860, 404] width 17 height 9
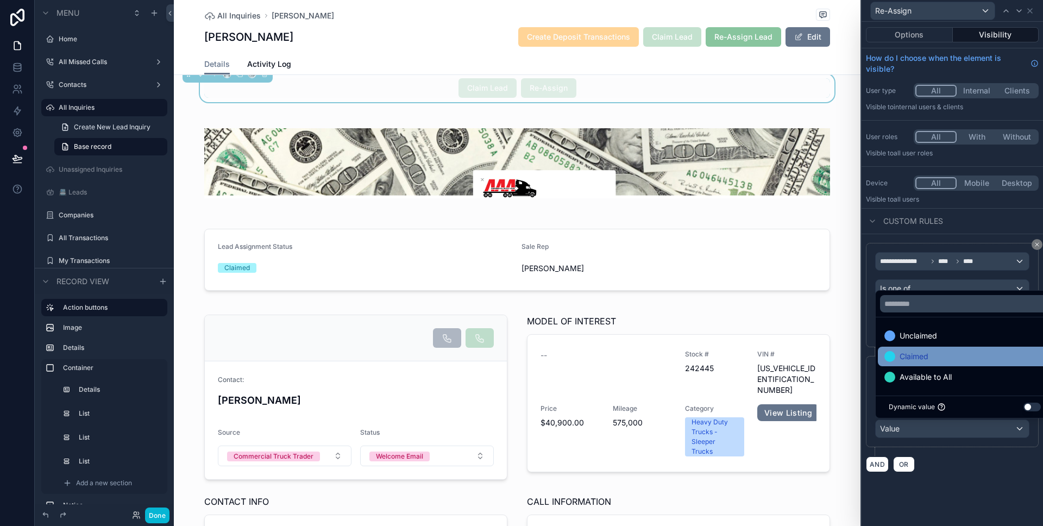
click at [909, 360] on span "Claimed" at bounding box center [913, 356] width 29 height 13
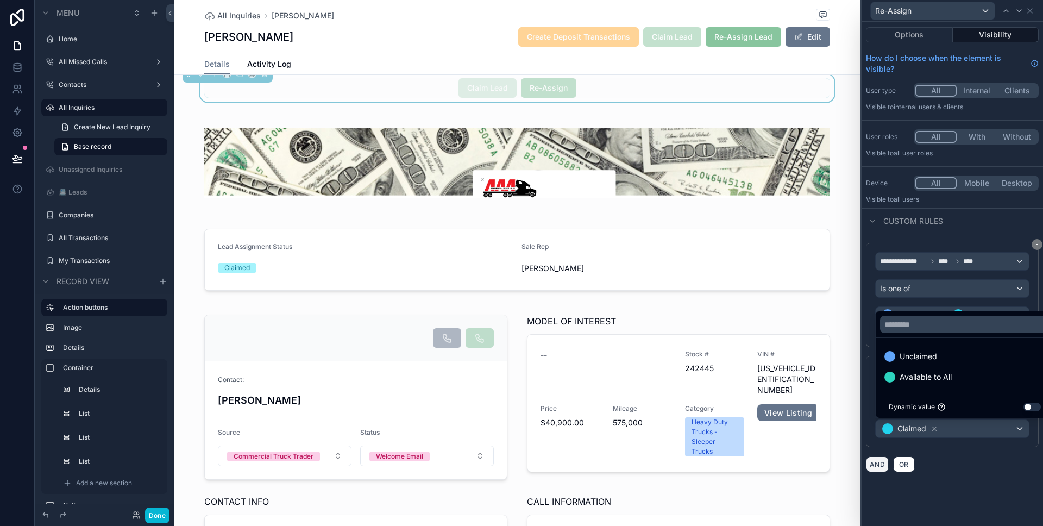
click at [878, 462] on button "AND" at bounding box center [877, 464] width 23 height 16
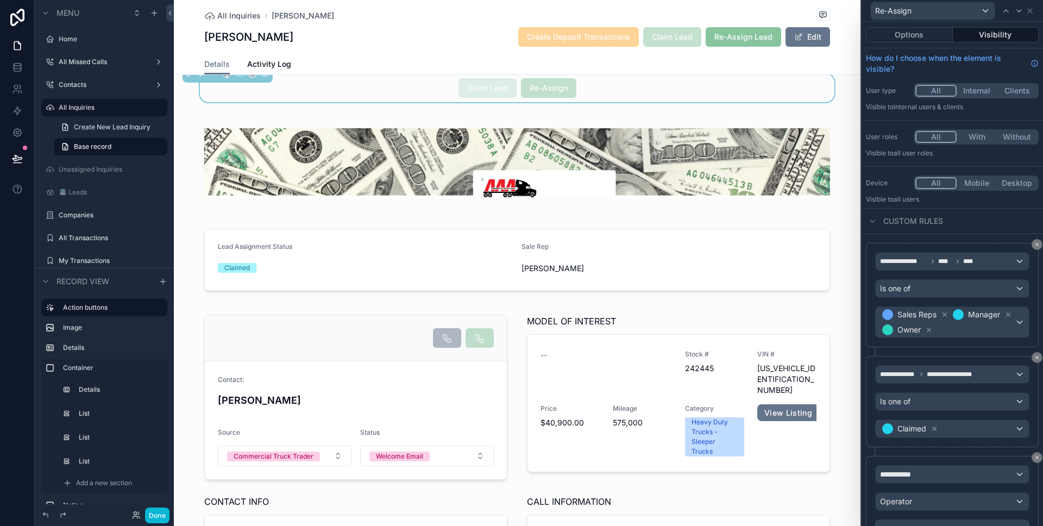
scroll to position [54, 0]
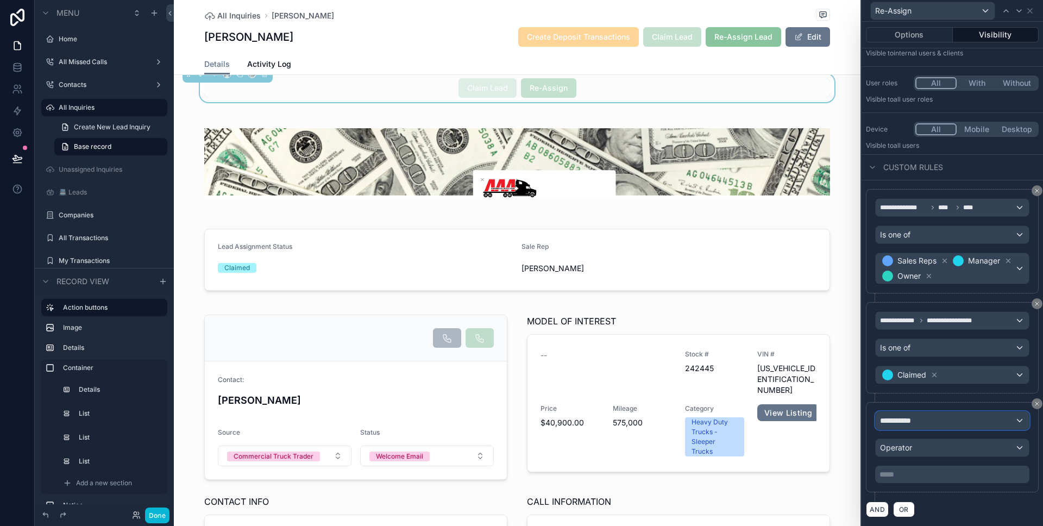
click at [909, 423] on span "**********" at bounding box center [900, 420] width 40 height 11
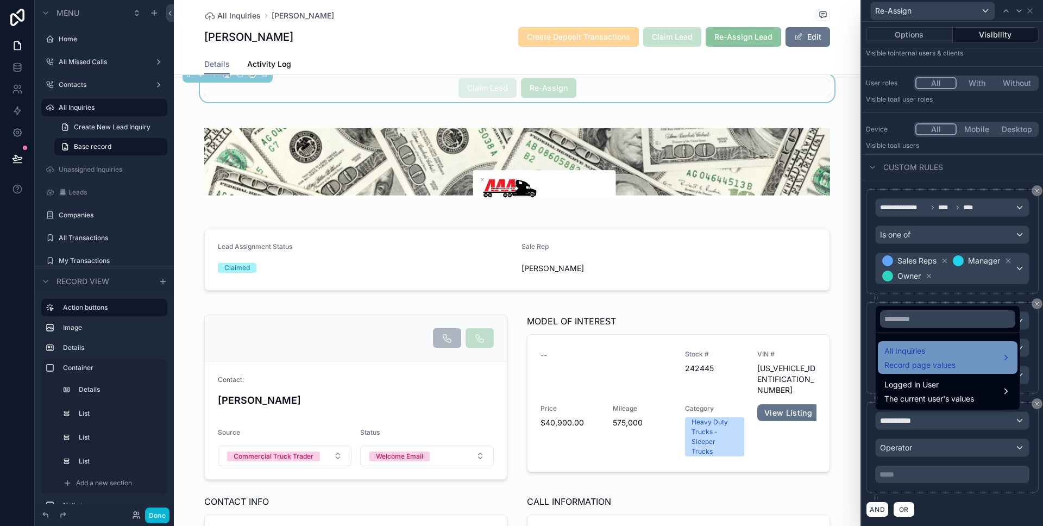
click at [925, 361] on span "Record page values" at bounding box center [919, 365] width 71 height 11
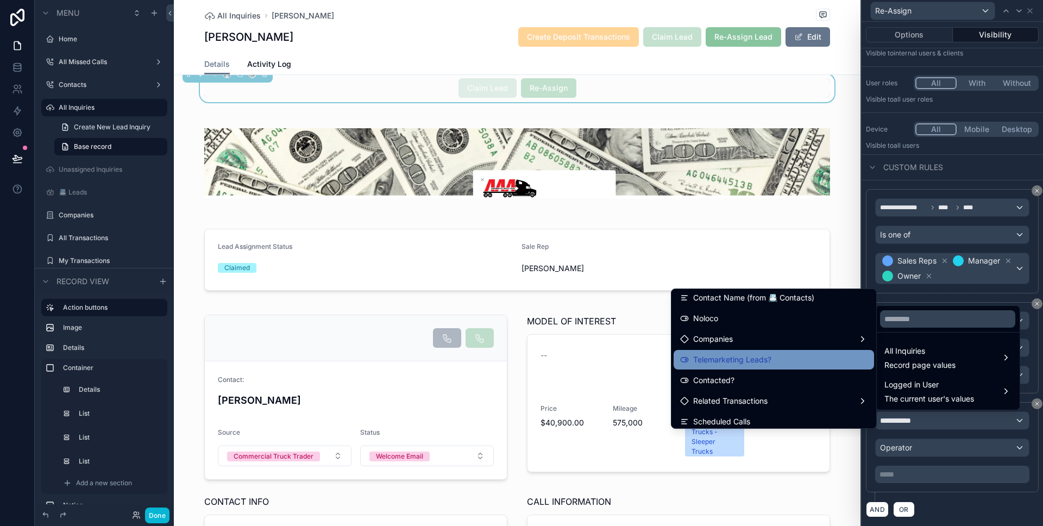
scroll to position [415, 0]
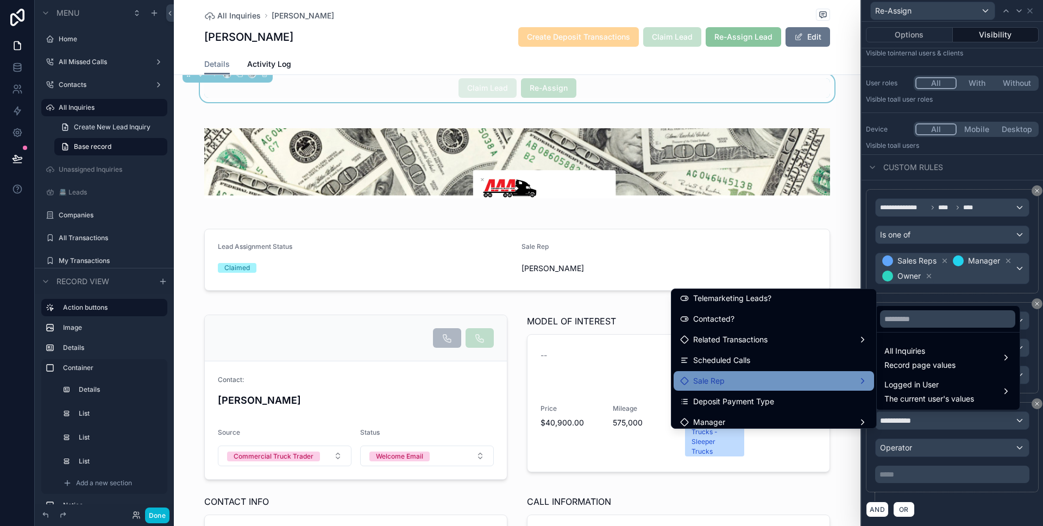
click at [810, 375] on div "Sale Rep" at bounding box center [773, 380] width 187 height 13
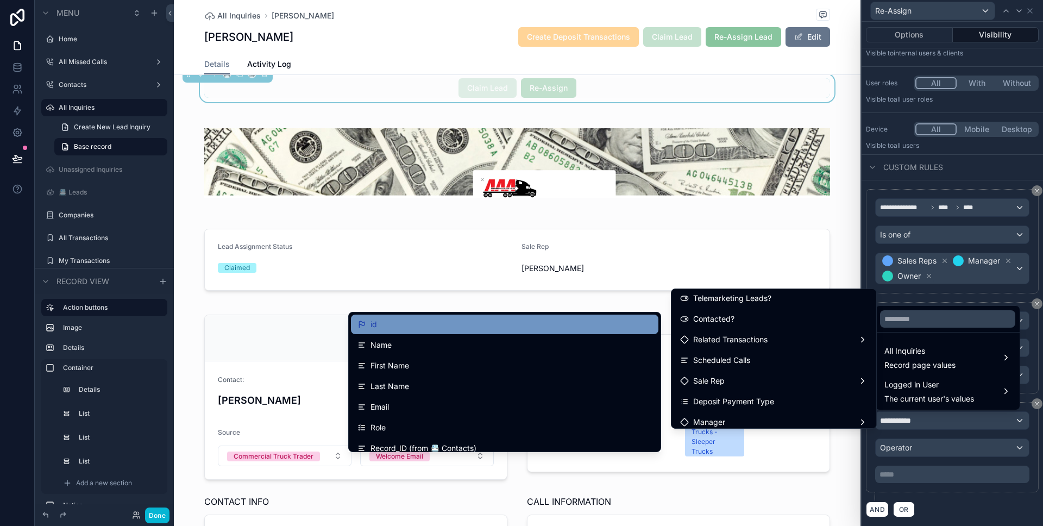
click at [578, 322] on div "id" at bounding box center [504, 324] width 294 height 13
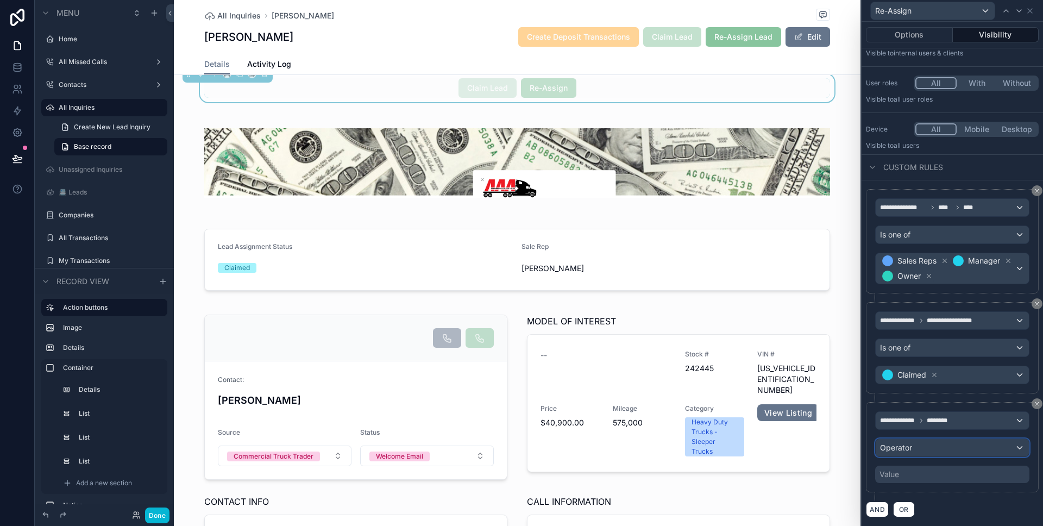
click at [935, 443] on div "Operator" at bounding box center [952, 447] width 153 height 17
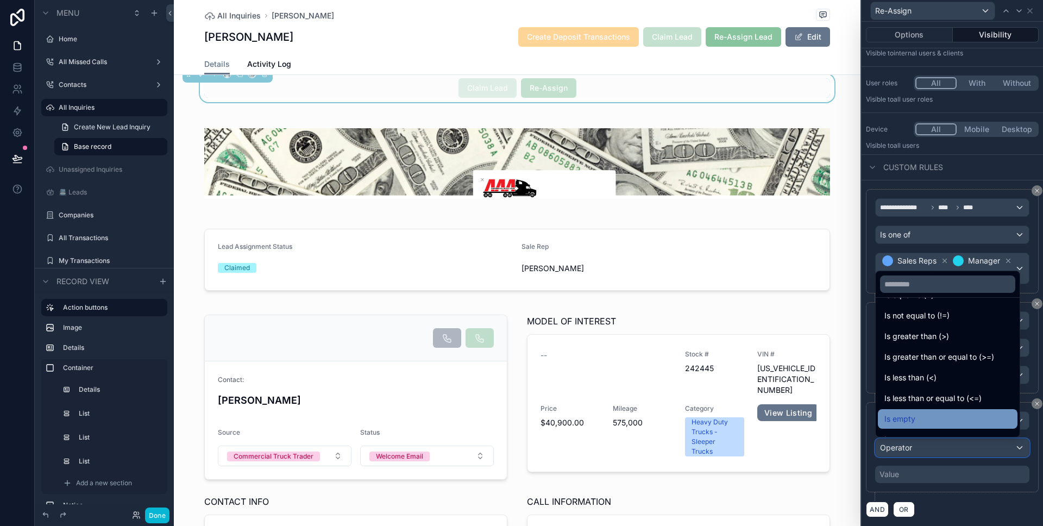
scroll to position [35, 0]
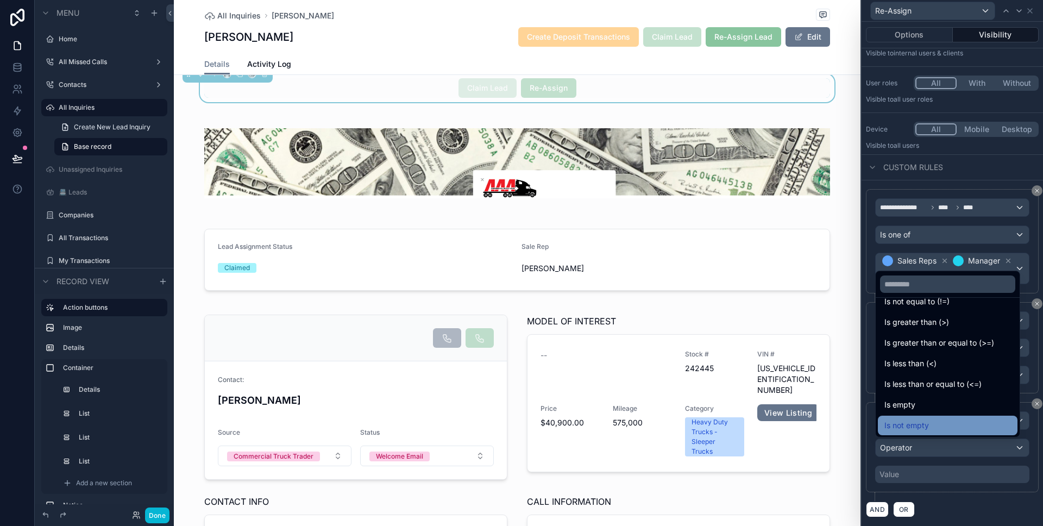
click at [934, 420] on div "Is not empty" at bounding box center [947, 425] width 127 height 13
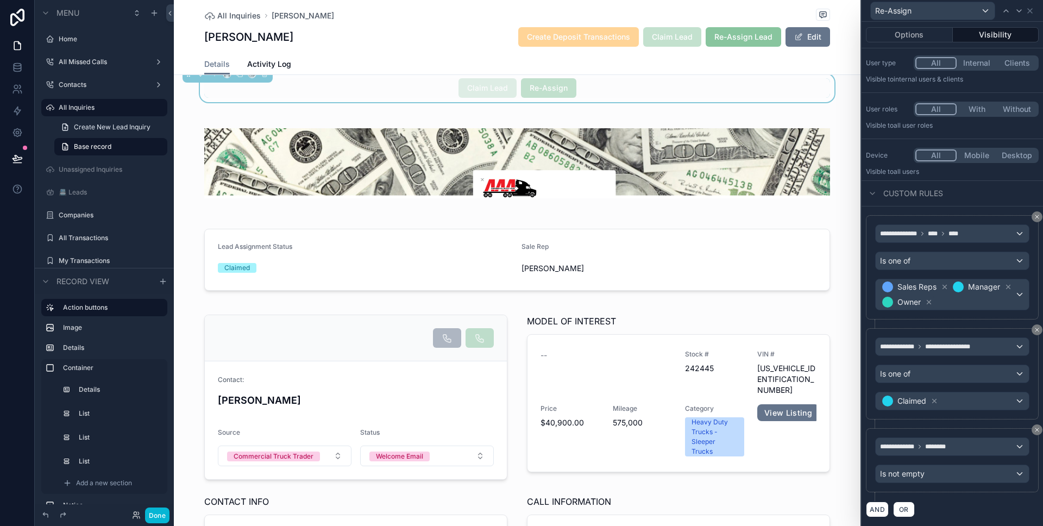
scroll to position [28, 0]
click at [879, 506] on button "AND" at bounding box center [877, 509] width 23 height 16
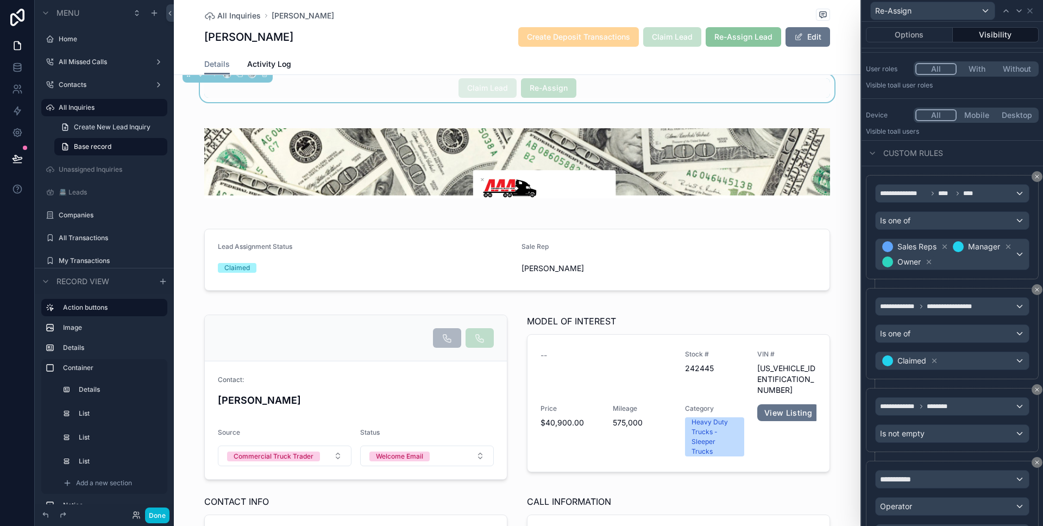
scroll to position [82, 0]
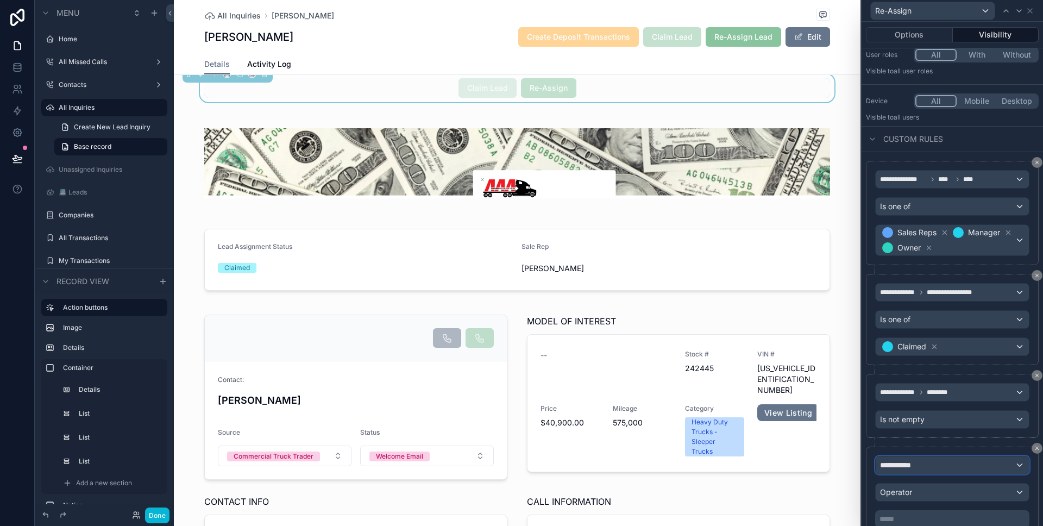
click at [908, 466] on span "**********" at bounding box center [900, 464] width 40 height 11
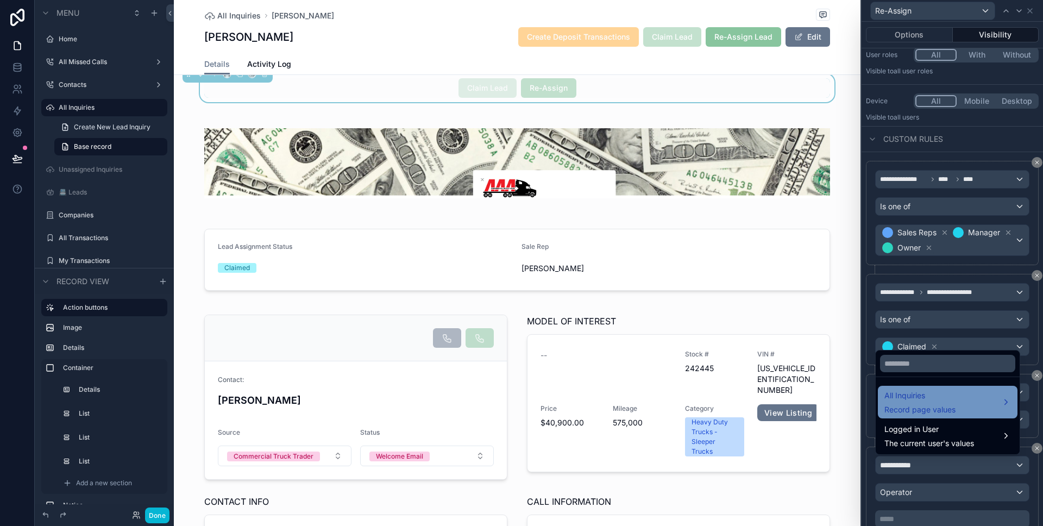
click at [918, 389] on span "All Inquiries" at bounding box center [919, 395] width 71 height 13
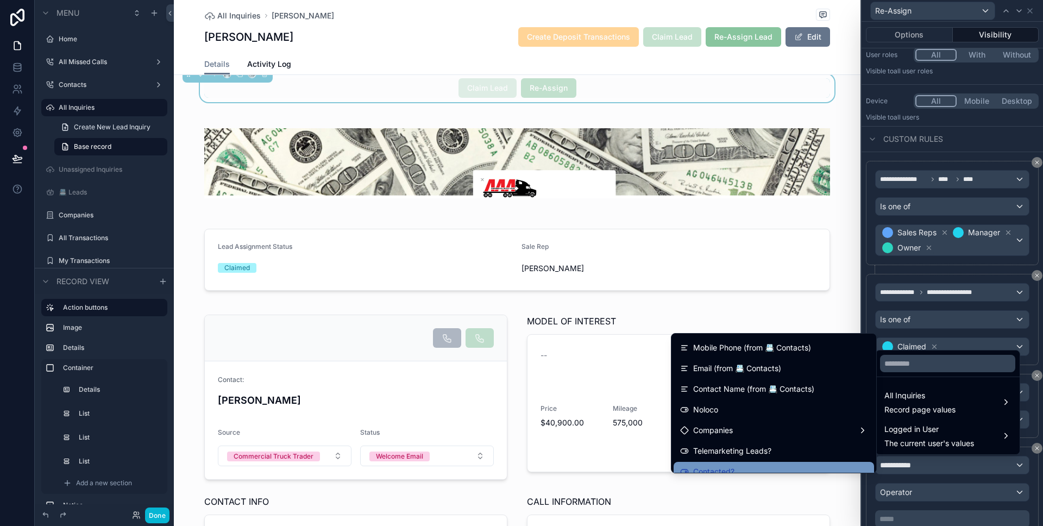
scroll to position [375, 0]
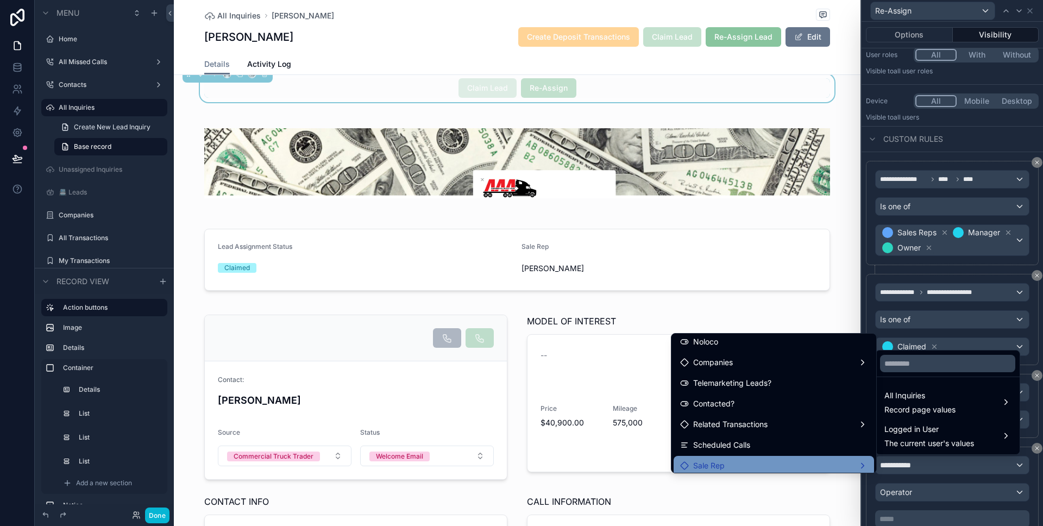
click at [751, 468] on div "Sale Rep" at bounding box center [773, 465] width 187 height 13
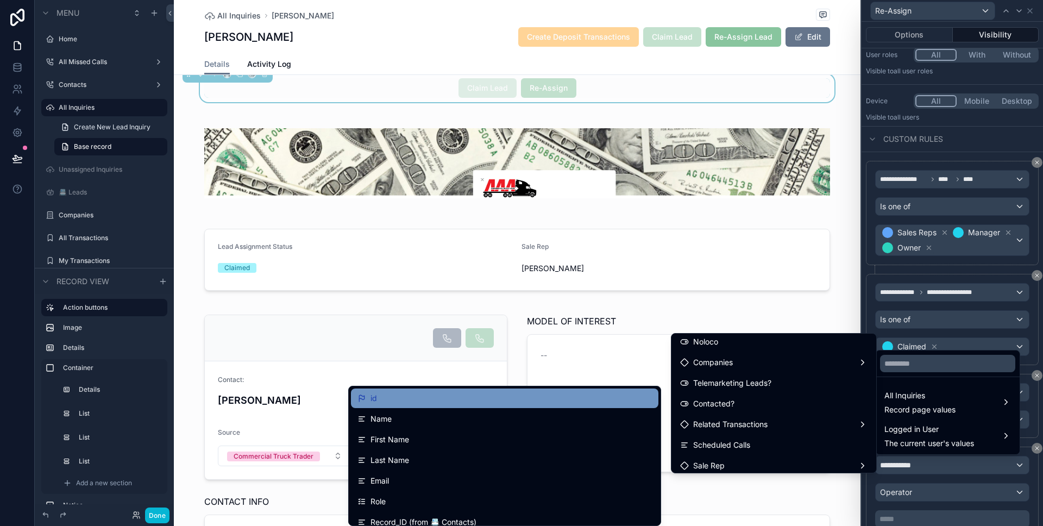
click at [565, 400] on div "id" at bounding box center [504, 398] width 294 height 13
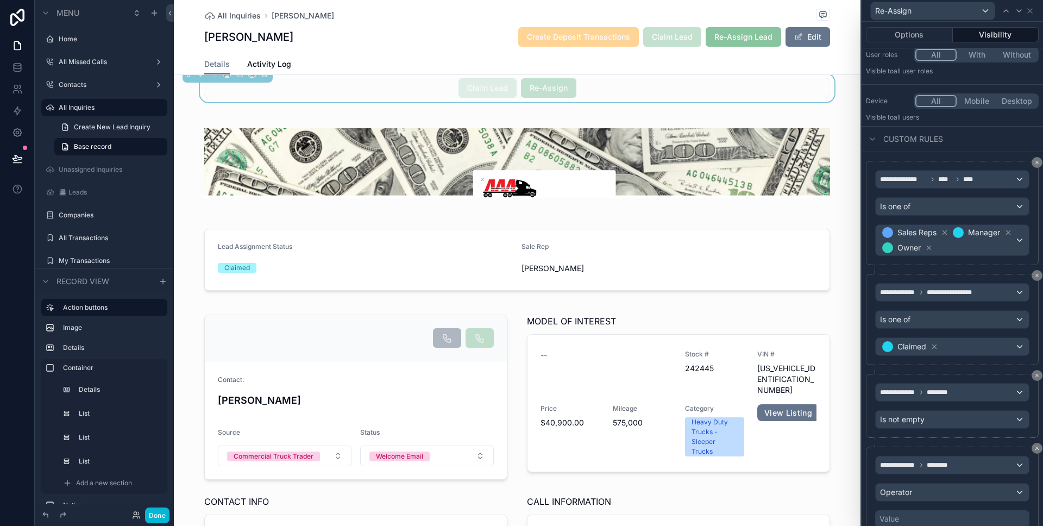
scroll to position [127, 0]
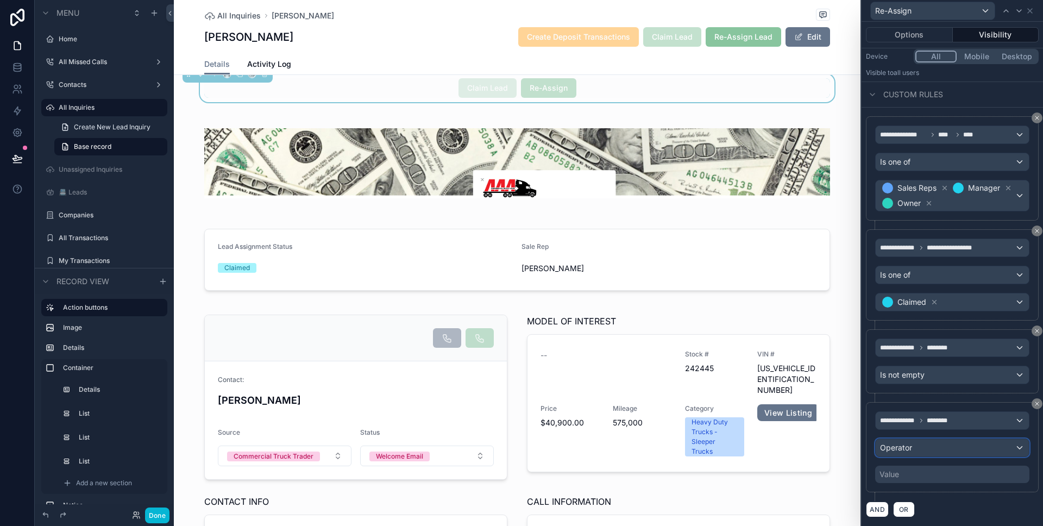
click at [933, 440] on div "Operator" at bounding box center [952, 447] width 153 height 17
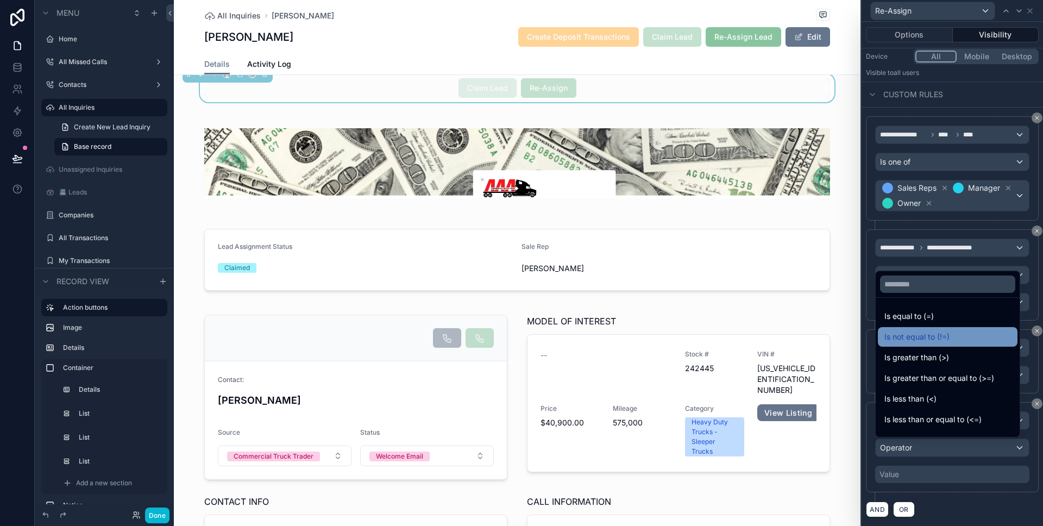
click at [933, 343] on div "Is not equal to (!=)" at bounding box center [948, 337] width 140 height 20
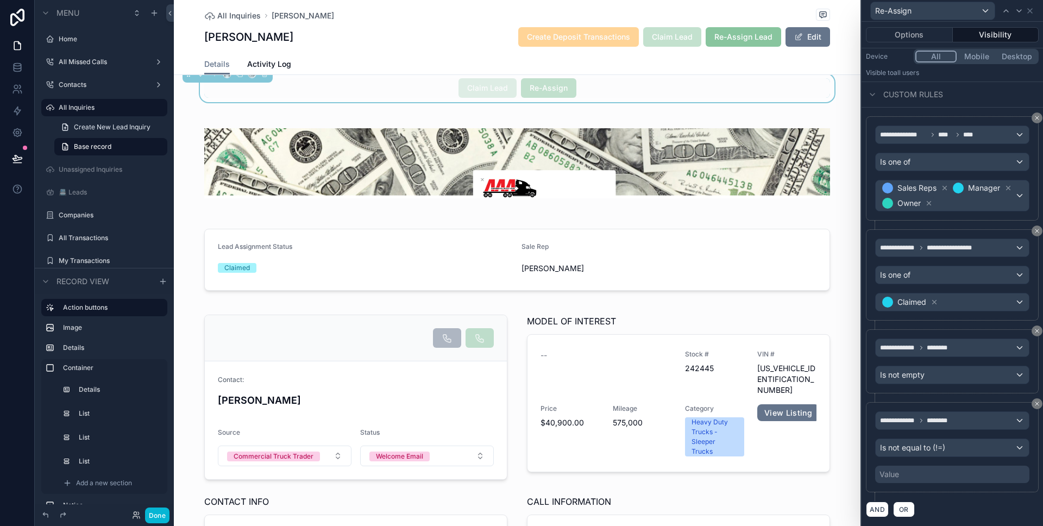
click at [924, 483] on div "**********" at bounding box center [952, 447] width 173 height 90
click at [923, 479] on div "Value" at bounding box center [952, 473] width 154 height 17
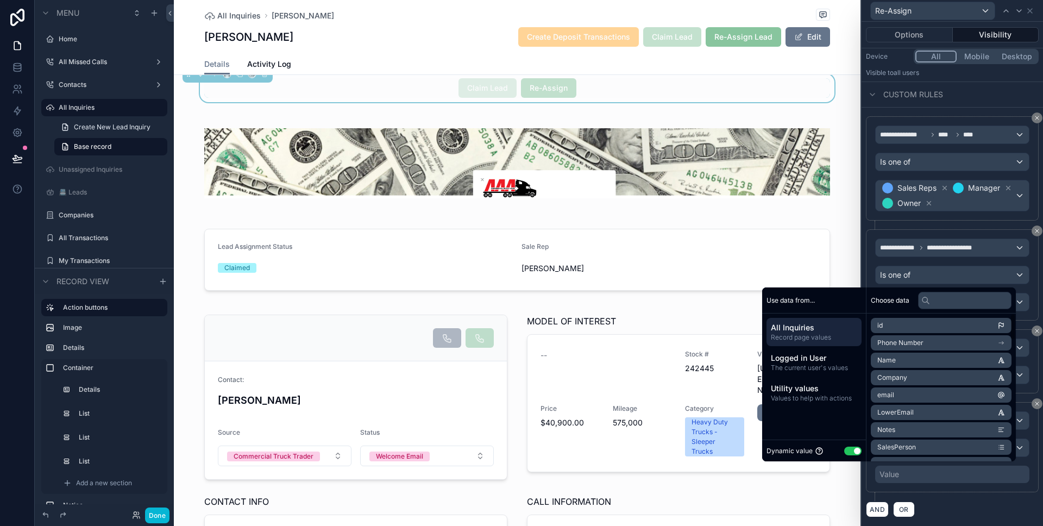
click at [851, 449] on button "Use setting" at bounding box center [852, 450] width 17 height 9
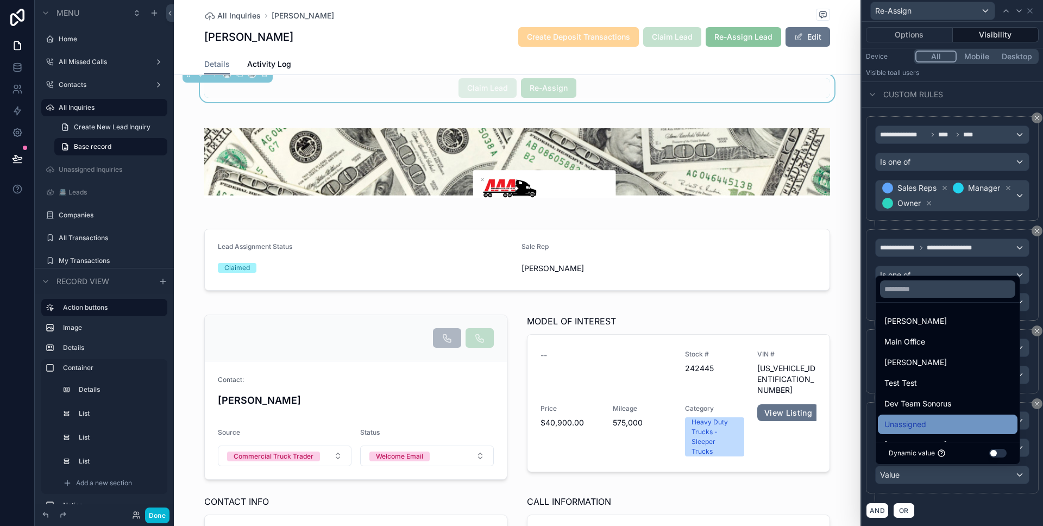
click at [906, 431] on div "Unassigned" at bounding box center [948, 424] width 140 height 20
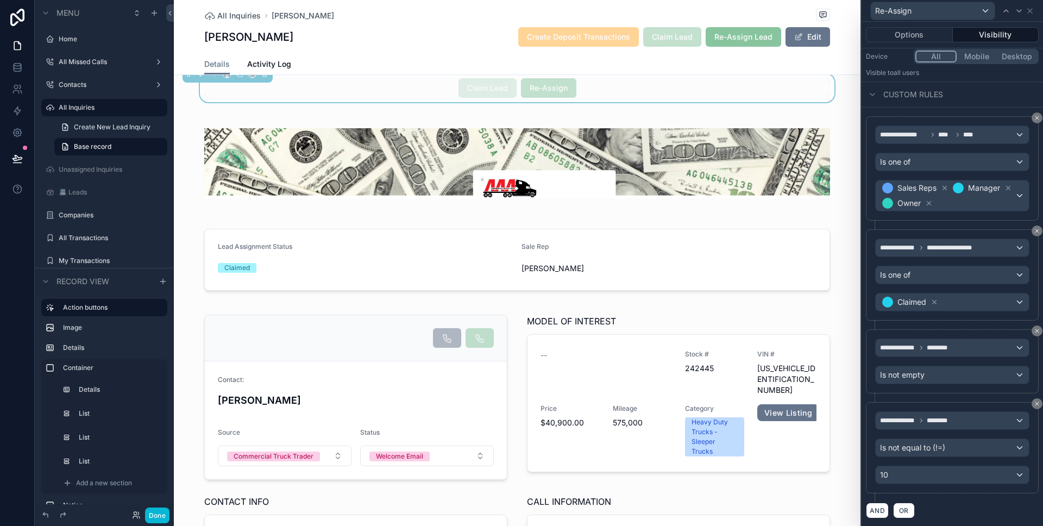
click at [948, 492] on div "**********" at bounding box center [952, 447] width 173 height 91
click at [157, 513] on button "Done" at bounding box center [157, 515] width 24 height 16
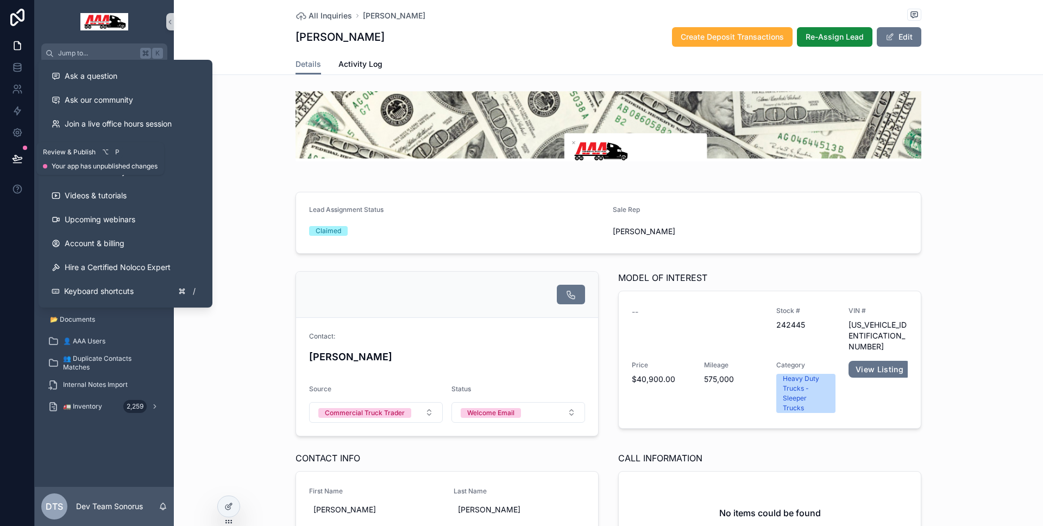
click at [12, 159] on icon at bounding box center [17, 158] width 11 height 11
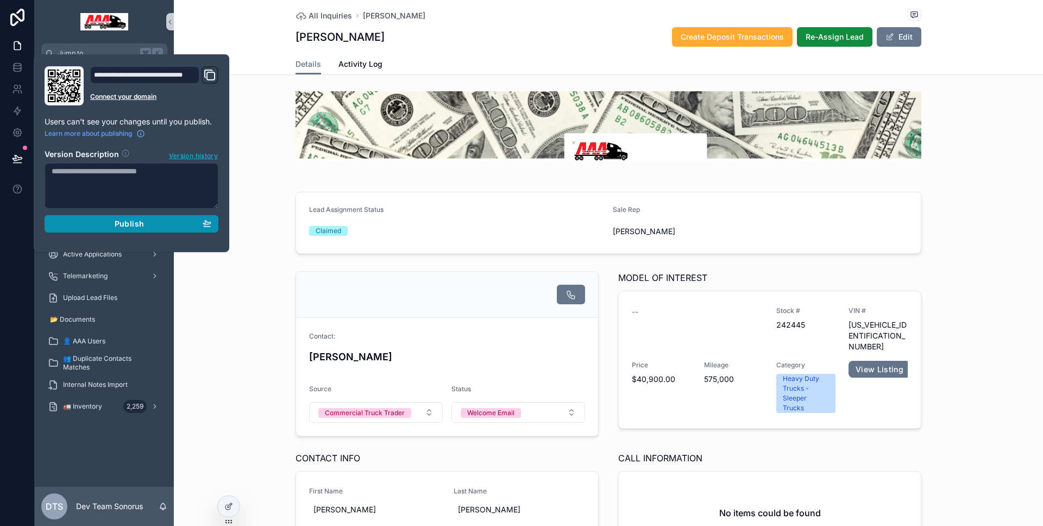
click at [83, 219] on div "Publish" at bounding box center [132, 224] width 160 height 10
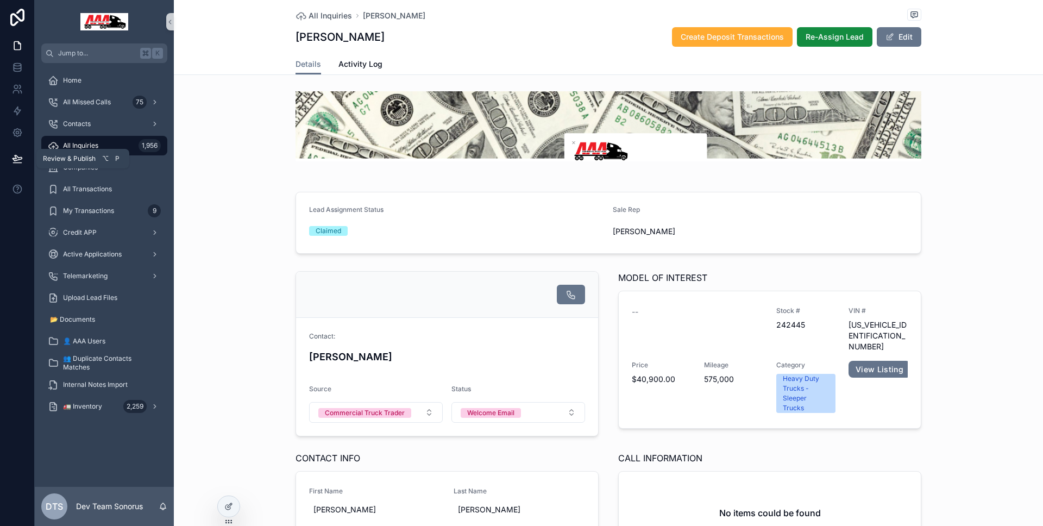
click at [17, 154] on icon at bounding box center [17, 158] width 11 height 11
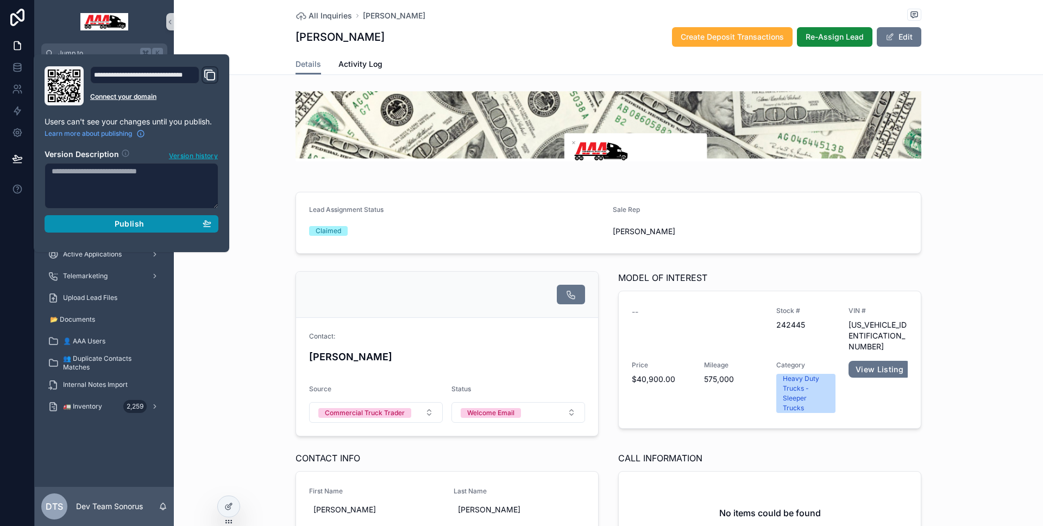
click at [124, 219] on span "Publish" at bounding box center [129, 224] width 29 height 10
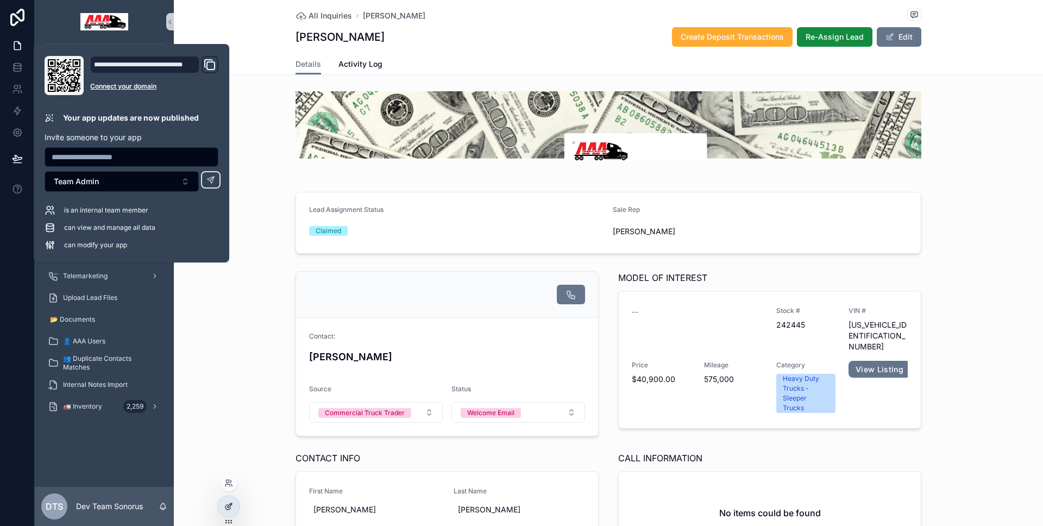
click at [234, 505] on div at bounding box center [229, 506] width 22 height 21
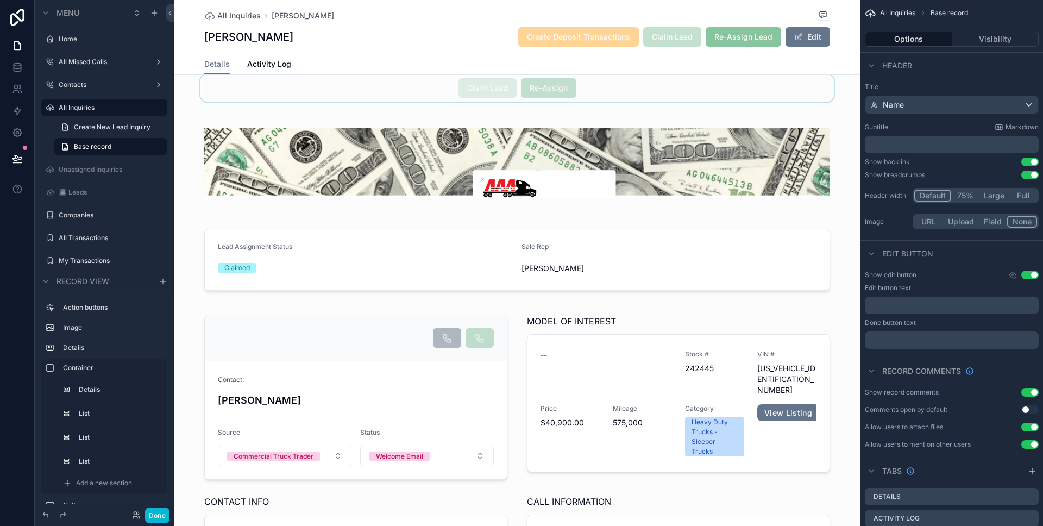
click at [607, 81] on div "scrollable content" at bounding box center [517, 88] width 687 height 28
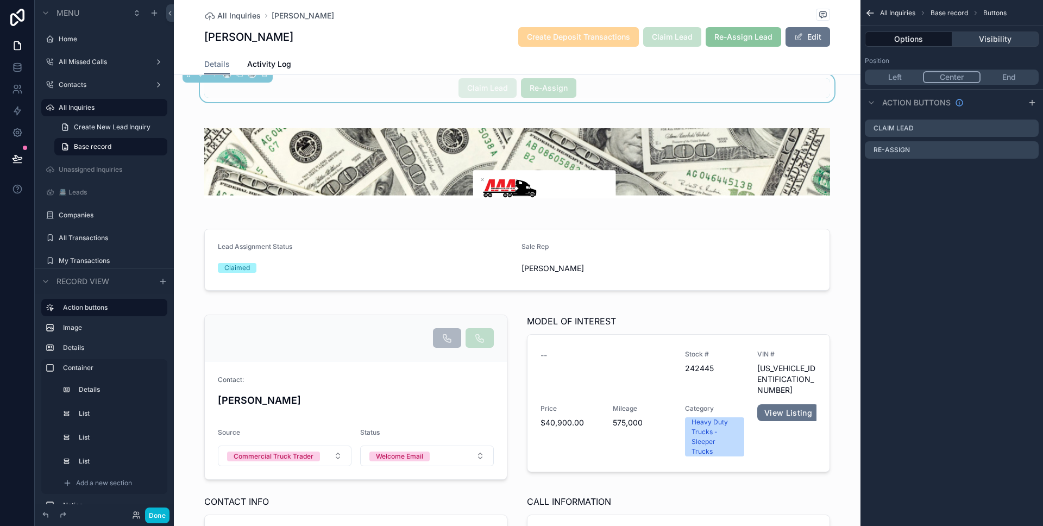
click at [992, 32] on button "Visibility" at bounding box center [995, 39] width 87 height 15
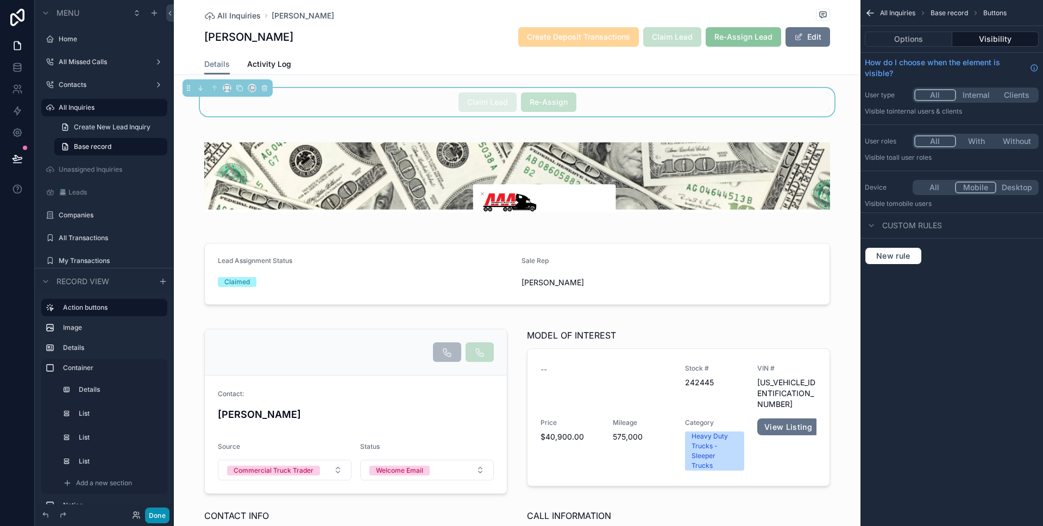
click at [161, 511] on button "Done" at bounding box center [157, 515] width 24 height 16
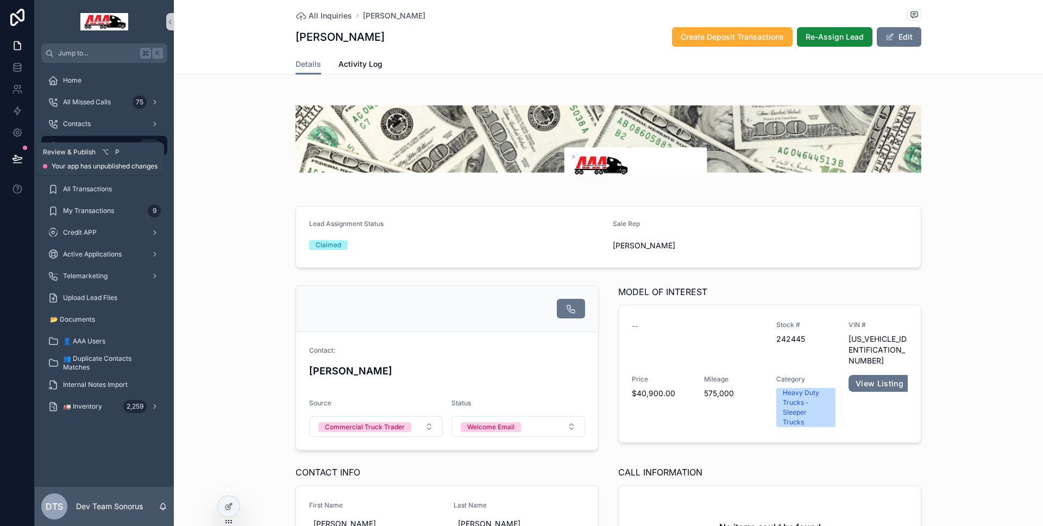
click at [15, 154] on icon at bounding box center [17, 158] width 11 height 11
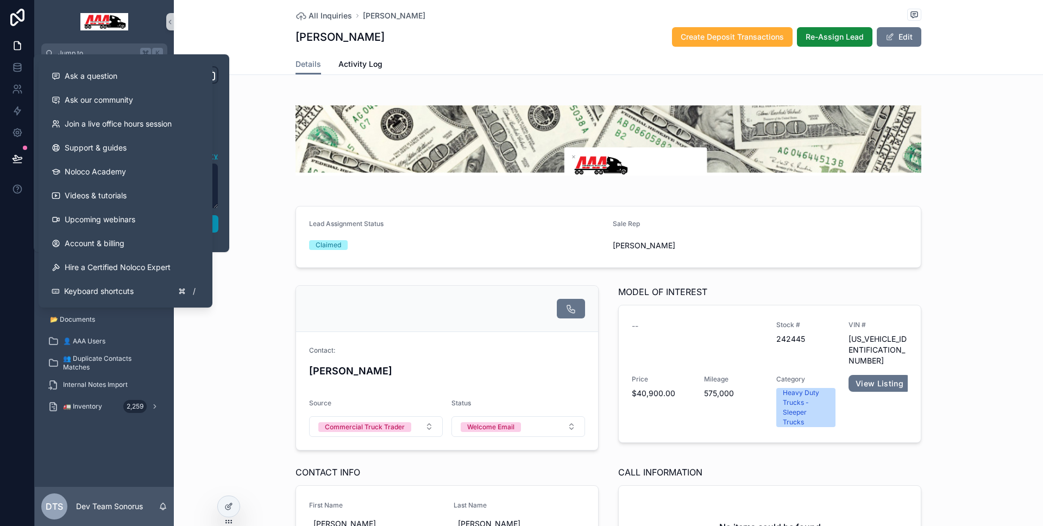
click at [217, 225] on button "Publish" at bounding box center [132, 223] width 174 height 17
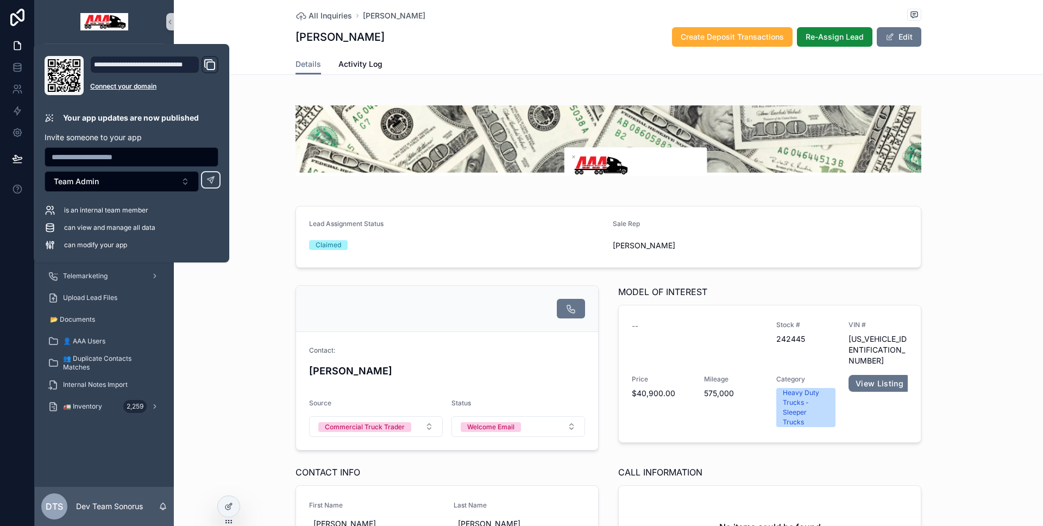
click at [274, 249] on div "Lead Assignment Status Claimed Sale Rep Tyler Stancil" at bounding box center [608, 236] width 869 height 71
